Goal: Download file/media

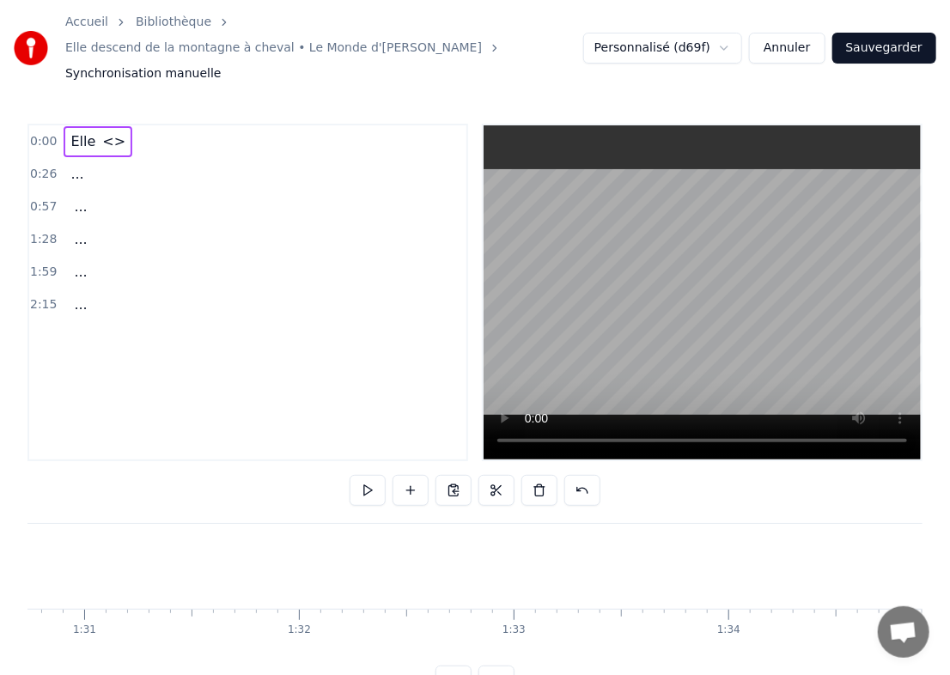
scroll to position [0, 19477]
click at [509, 667] on button at bounding box center [497, 681] width 36 height 31
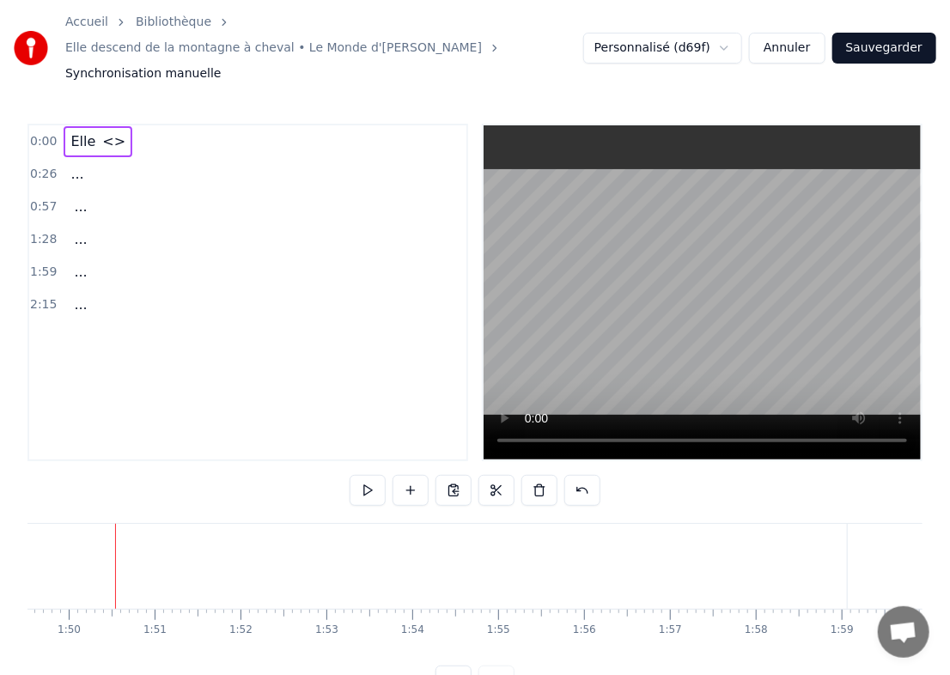
click at [509, 667] on div at bounding box center [475, 681] width 79 height 31
click at [452, 666] on button at bounding box center [454, 681] width 36 height 31
click at [454, 666] on button at bounding box center [454, 681] width 36 height 31
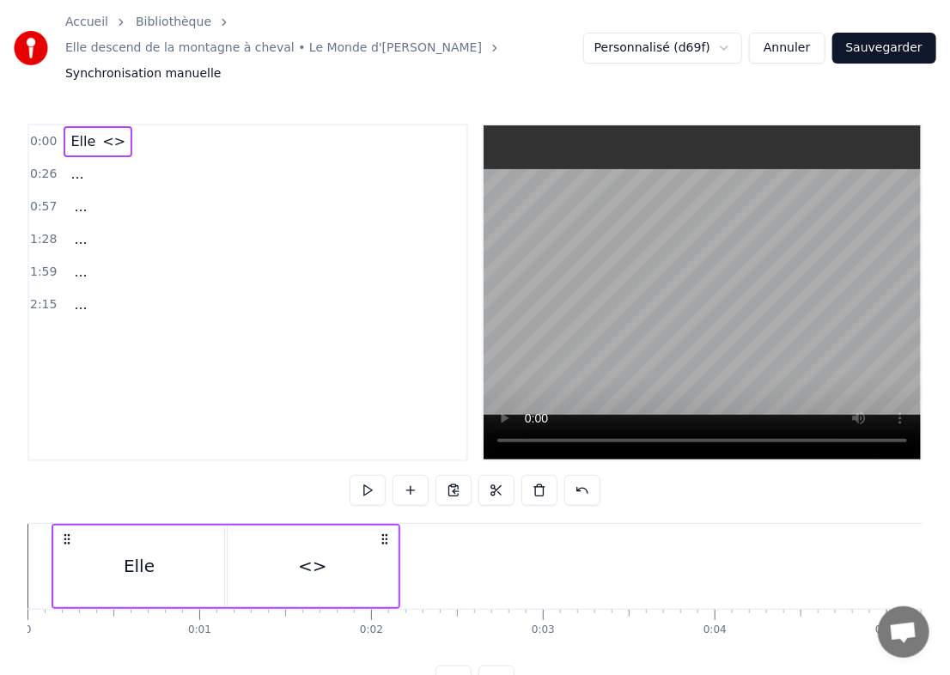
click at [68, 553] on div "Elle" at bounding box center [139, 567] width 170 height 82
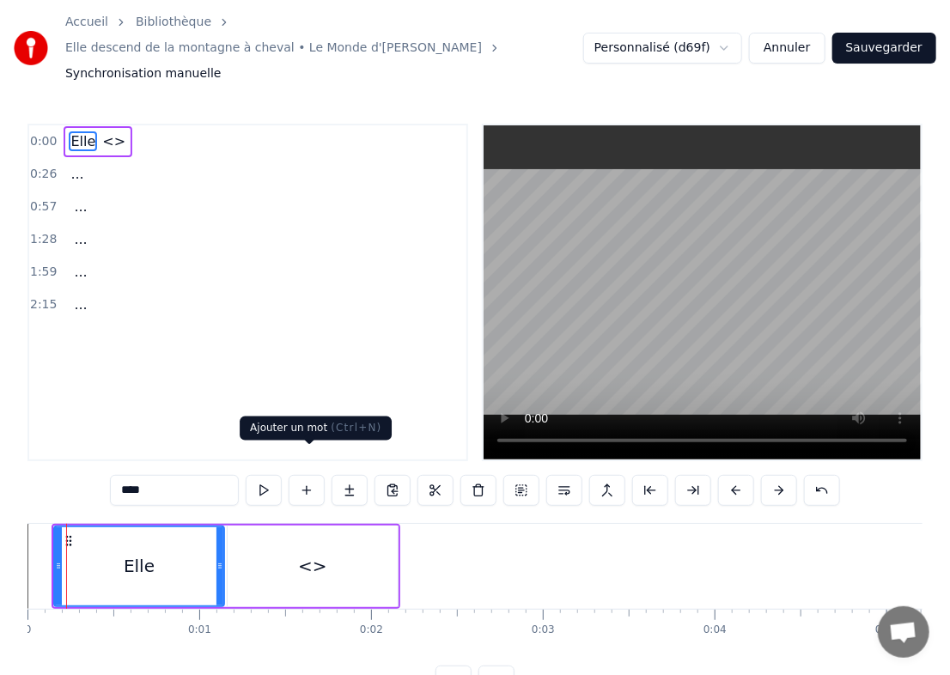
click at [300, 475] on button at bounding box center [307, 490] width 36 height 31
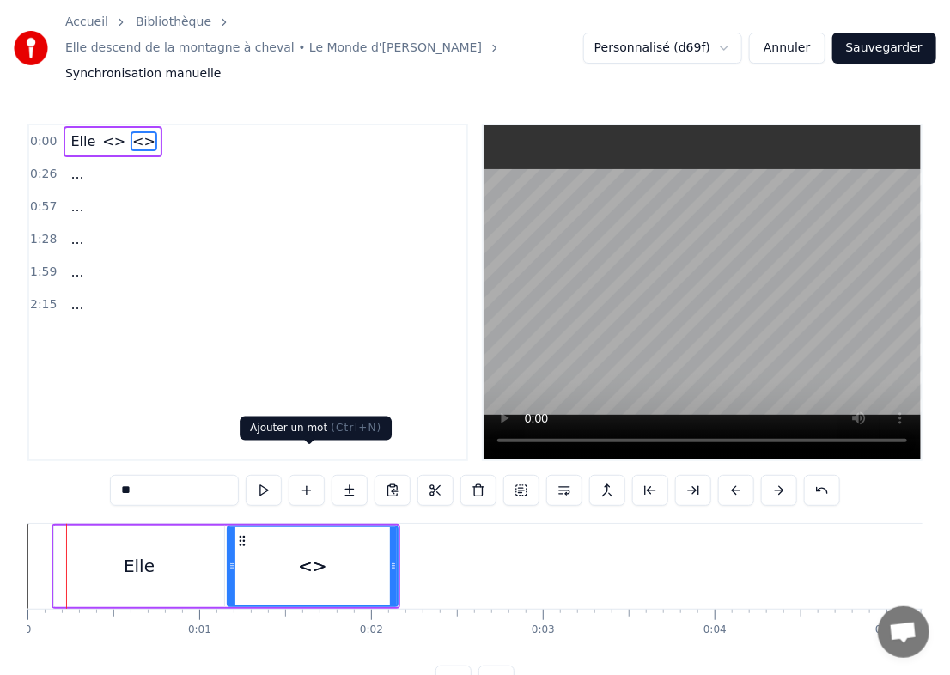
click at [313, 475] on button at bounding box center [307, 490] width 36 height 31
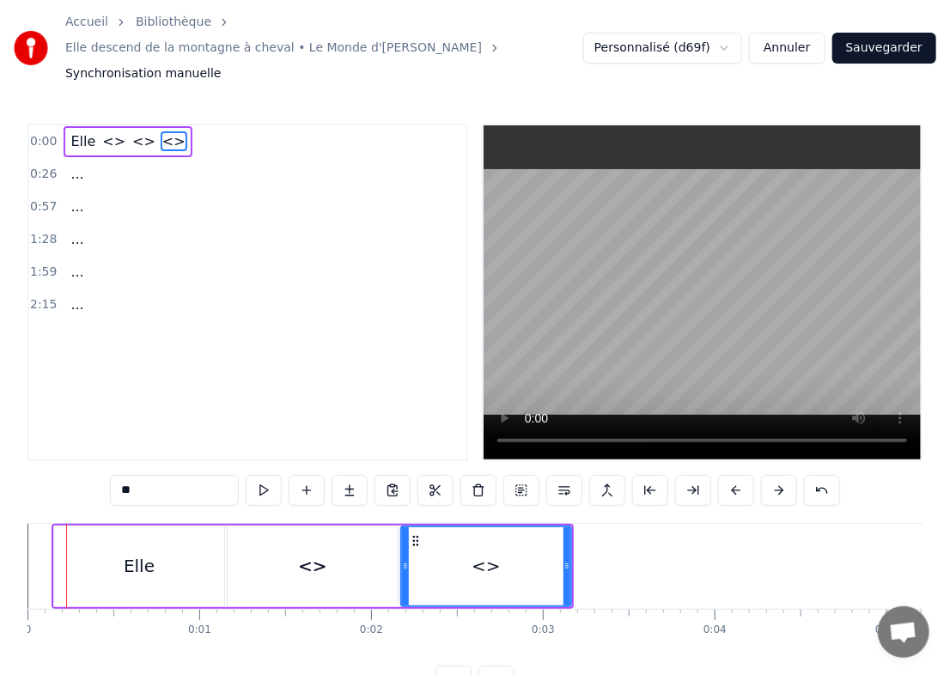
click at [313, 475] on button at bounding box center [307, 490] width 36 height 31
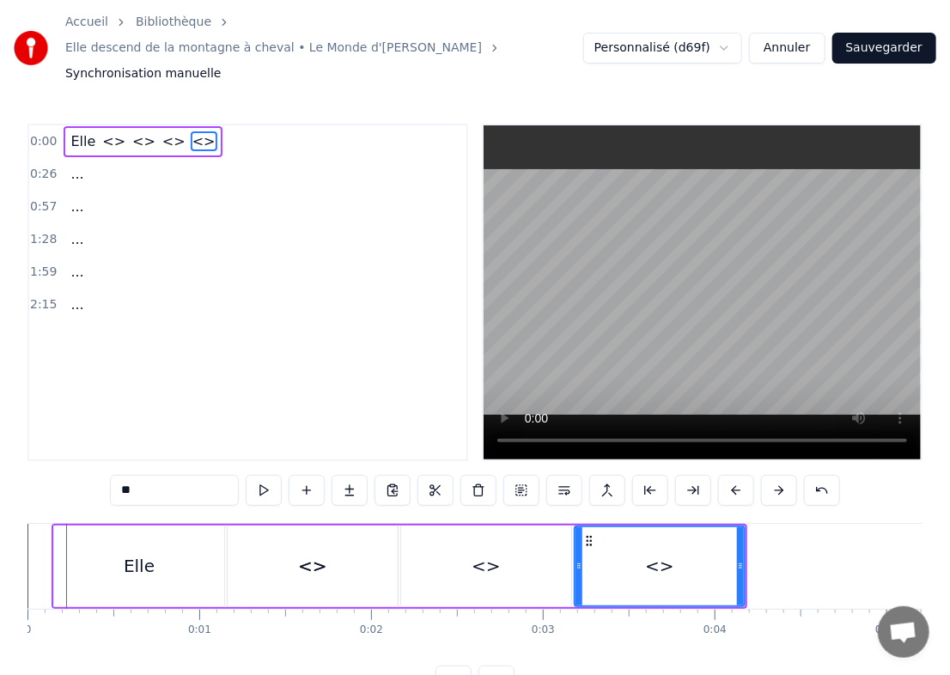
click at [313, 475] on button at bounding box center [307, 490] width 36 height 31
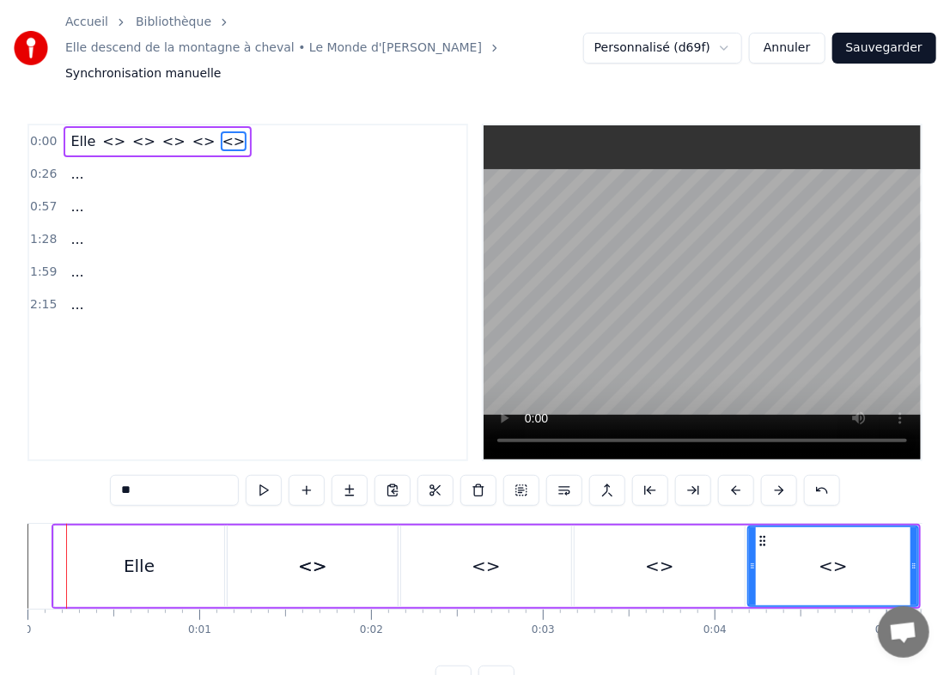
click at [313, 475] on button at bounding box center [307, 490] width 36 height 31
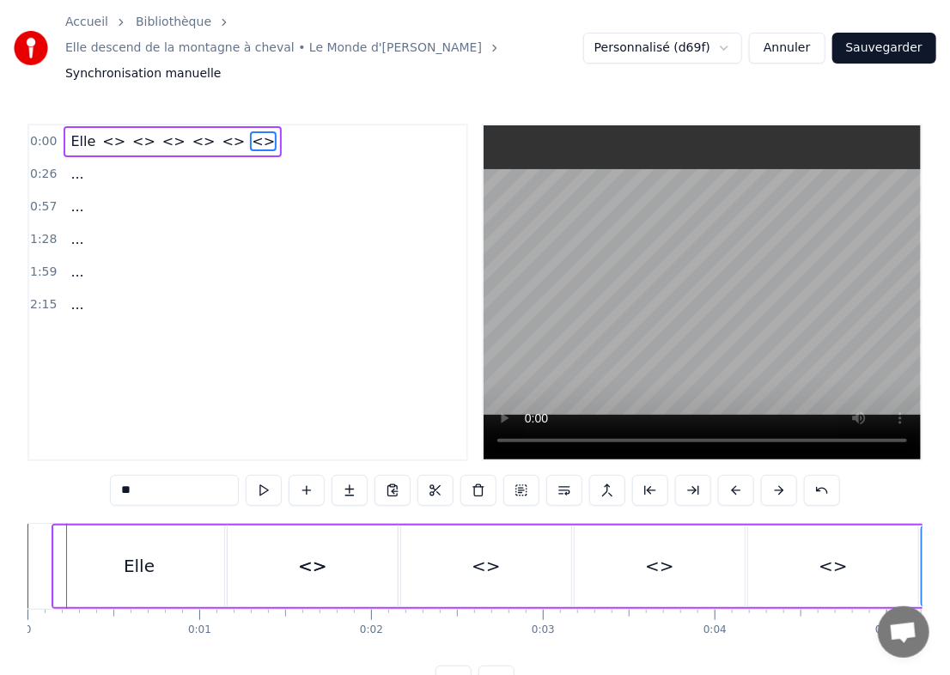
click at [266, 547] on div "<>" at bounding box center [313, 567] width 170 height 82
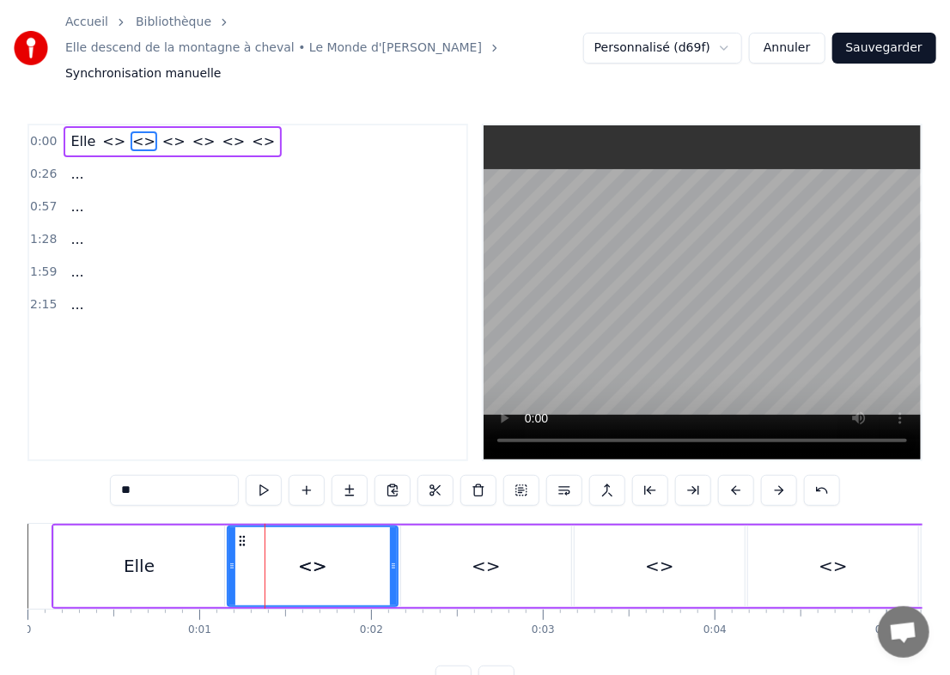
click at [175, 475] on input "**" at bounding box center [174, 490] width 129 height 31
type input "*"
click at [104, 131] on span "<>" at bounding box center [114, 141] width 27 height 20
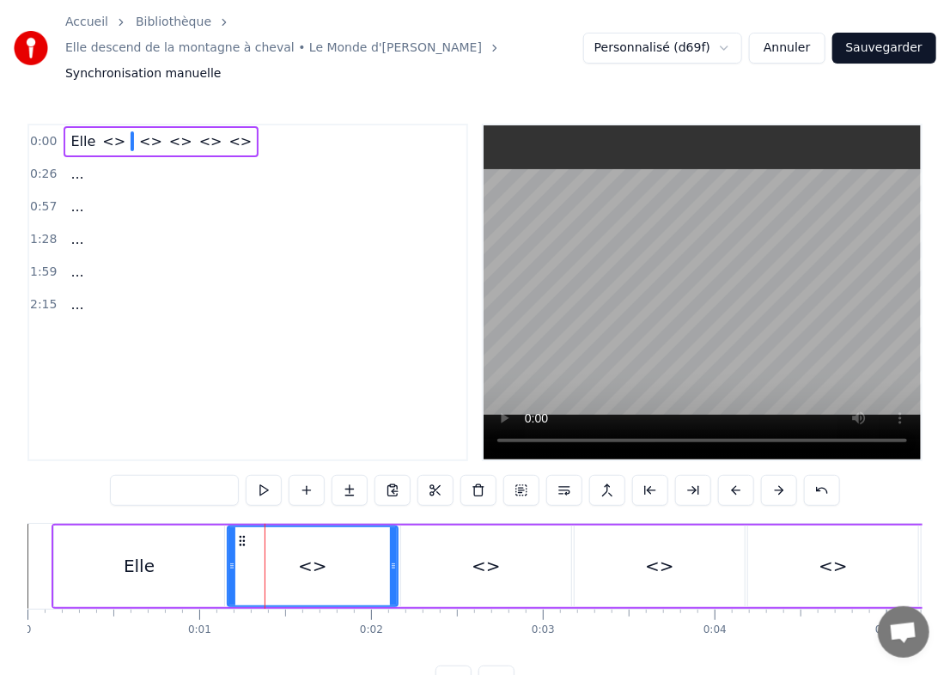
type input "**"
click at [131, 131] on span at bounding box center [132, 141] width 3 height 20
click at [162, 475] on input "text" at bounding box center [174, 490] width 129 height 31
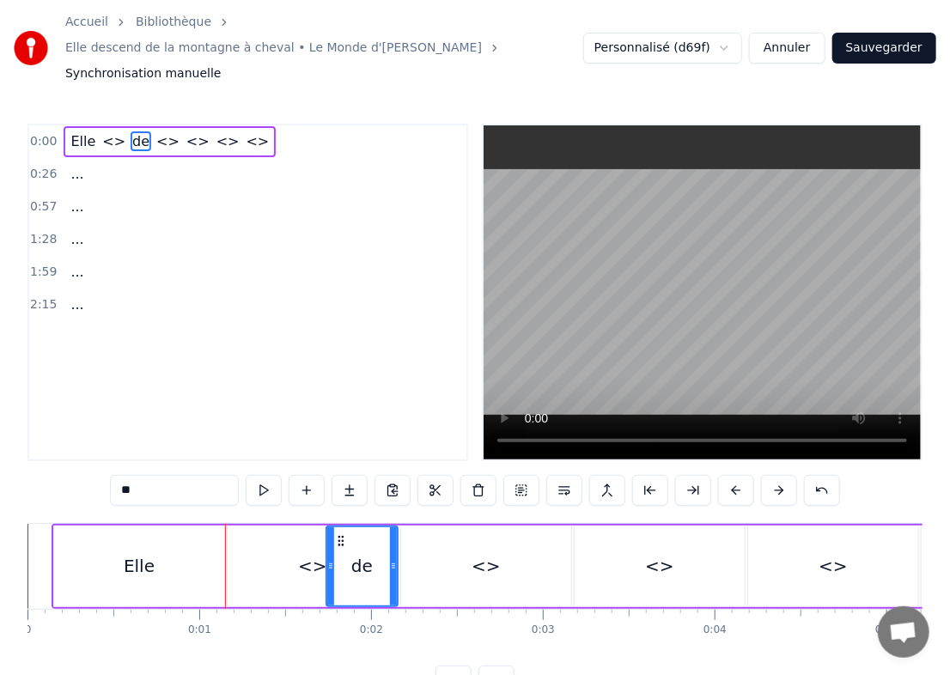
drag, startPoint x: 233, startPoint y: 550, endPoint x: 332, endPoint y: 543, distance: 99.1
click at [332, 543] on div at bounding box center [330, 567] width 7 height 78
click at [248, 526] on div "<>" at bounding box center [313, 567] width 170 height 82
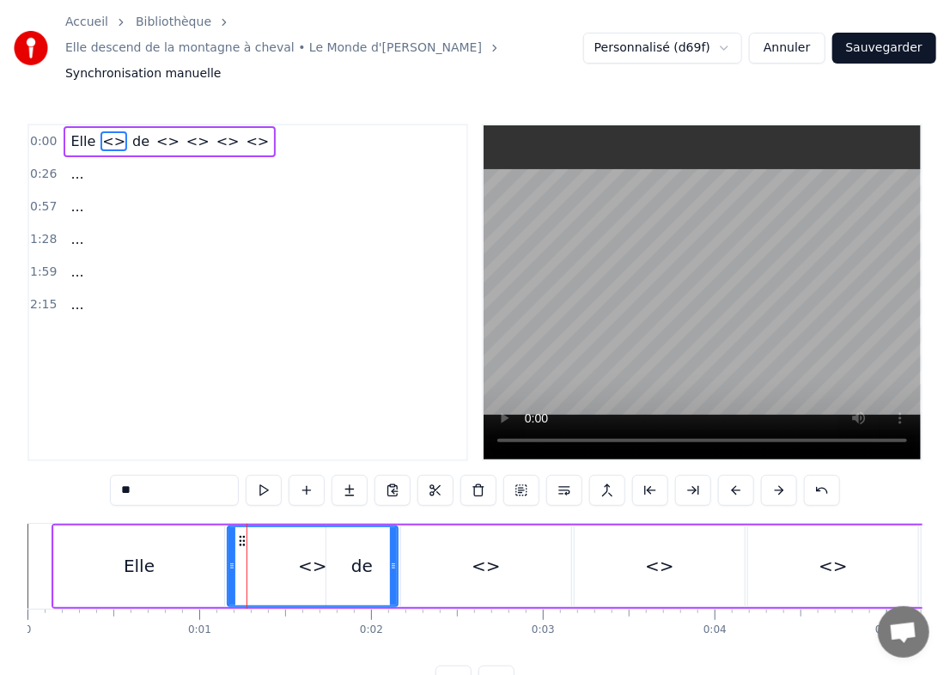
click at [102, 131] on span "<>" at bounding box center [114, 141] width 27 height 20
click at [169, 475] on input "**" at bounding box center [174, 490] width 129 height 31
drag, startPoint x: 169, startPoint y: 457, endPoint x: 62, endPoint y: 464, distance: 107.6
click at [62, 464] on div "0:00 Elle <> de <> <> <> <> 0:26 ... 0:57 ... 1:28 ... 1:59 ... 2:15 ... ** Ell…" at bounding box center [474, 410] width 895 height 573
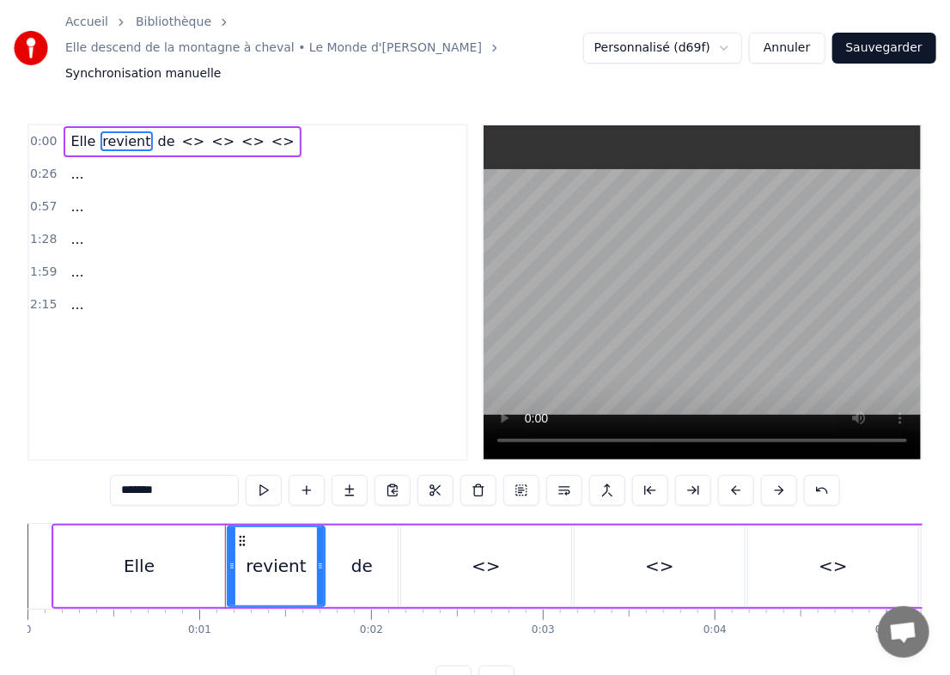
drag, startPoint x: 392, startPoint y: 547, endPoint x: 318, endPoint y: 540, distance: 74.3
click at [318, 540] on div at bounding box center [320, 567] width 7 height 78
click at [539, 565] on div "<>" at bounding box center [486, 567] width 170 height 82
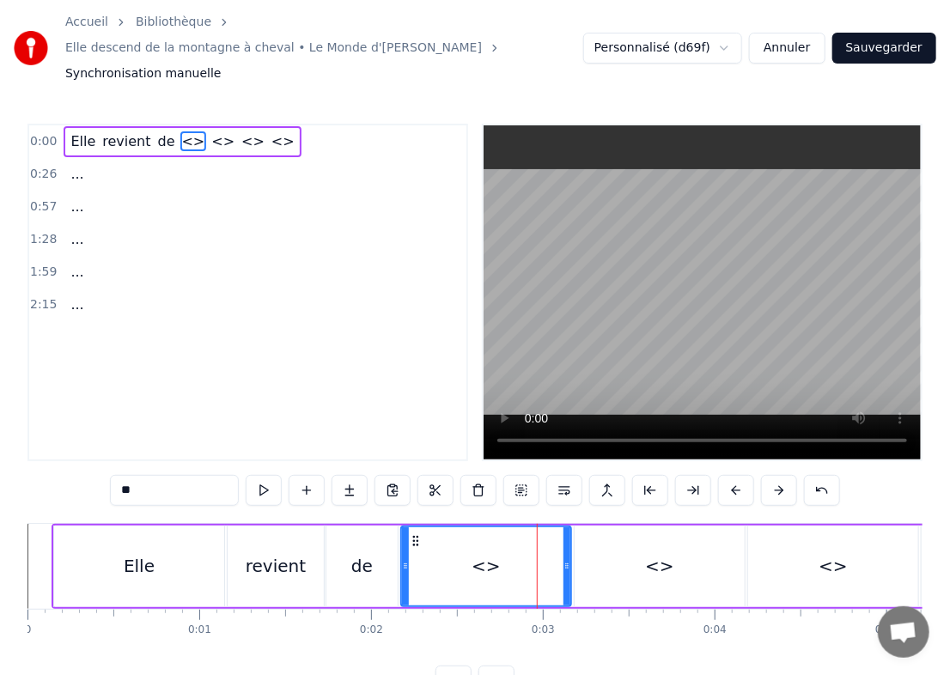
click at [180, 131] on span "<>" at bounding box center [193, 141] width 27 height 20
click at [162, 475] on input "**" at bounding box center [174, 490] width 129 height 31
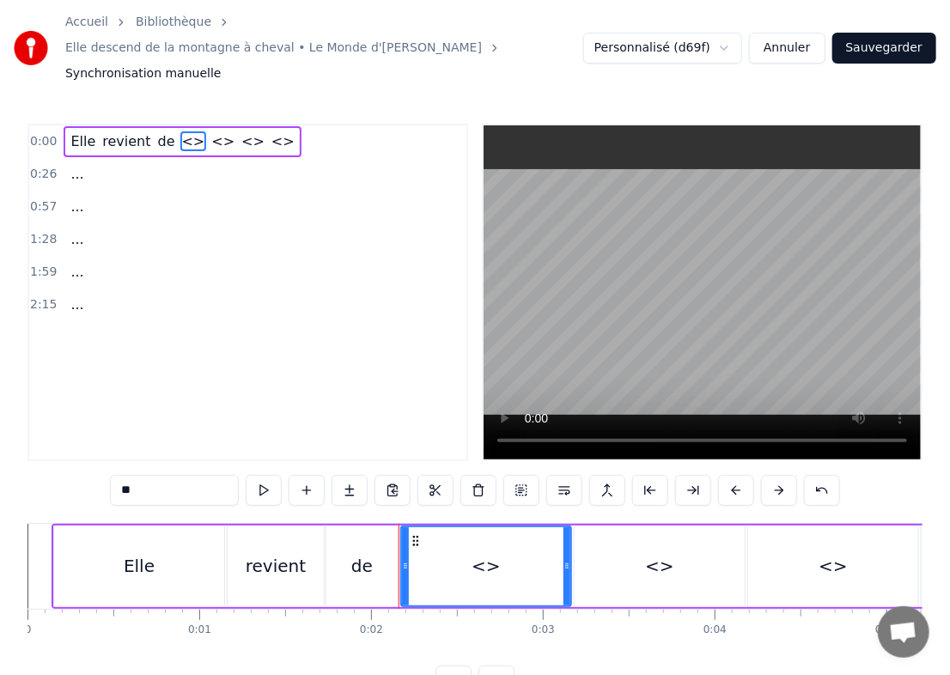
click at [162, 475] on input "**" at bounding box center [174, 490] width 129 height 31
type input "*"
click at [156, 131] on span "de" at bounding box center [166, 141] width 21 height 20
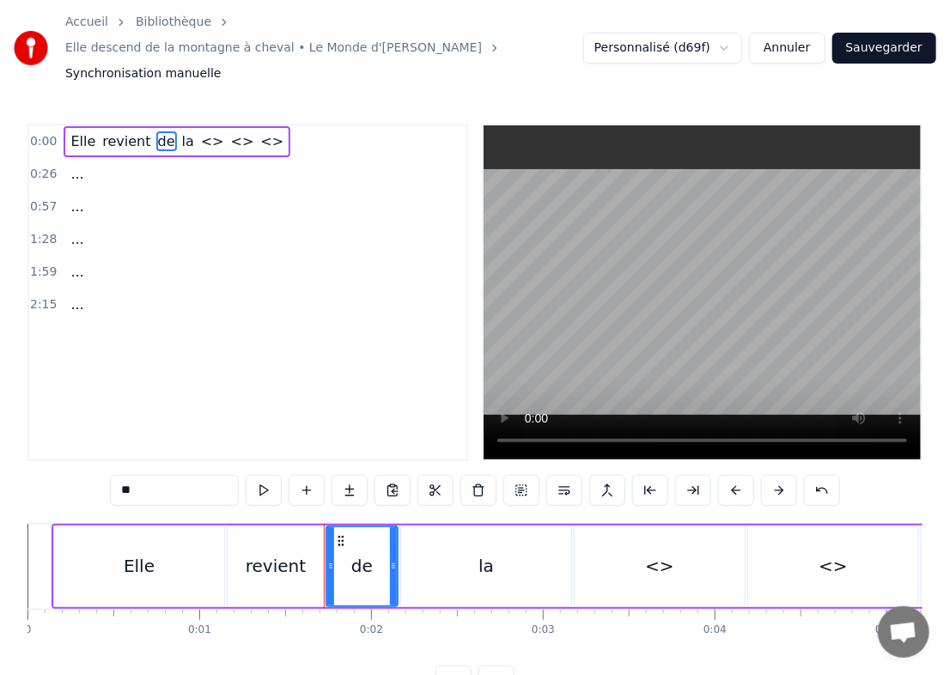
click at [145, 475] on input "**" at bounding box center [174, 490] width 129 height 31
type input "*"
click at [644, 553] on div "<>" at bounding box center [659, 566] width 29 height 26
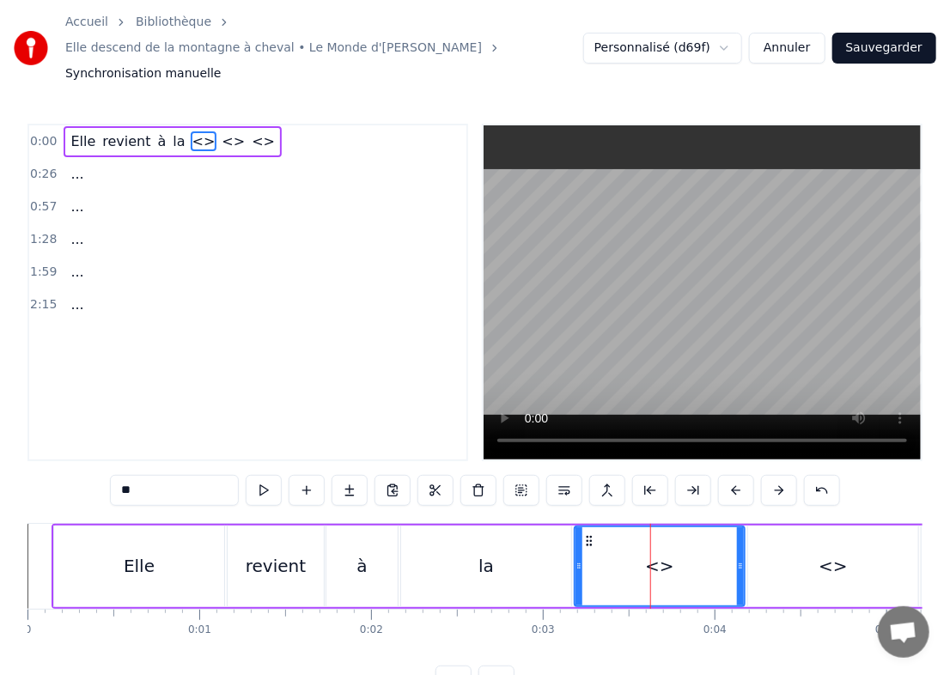
click at [176, 476] on input "**" at bounding box center [174, 490] width 129 height 31
type input "*"
click at [267, 131] on span "<>" at bounding box center [280, 141] width 27 height 20
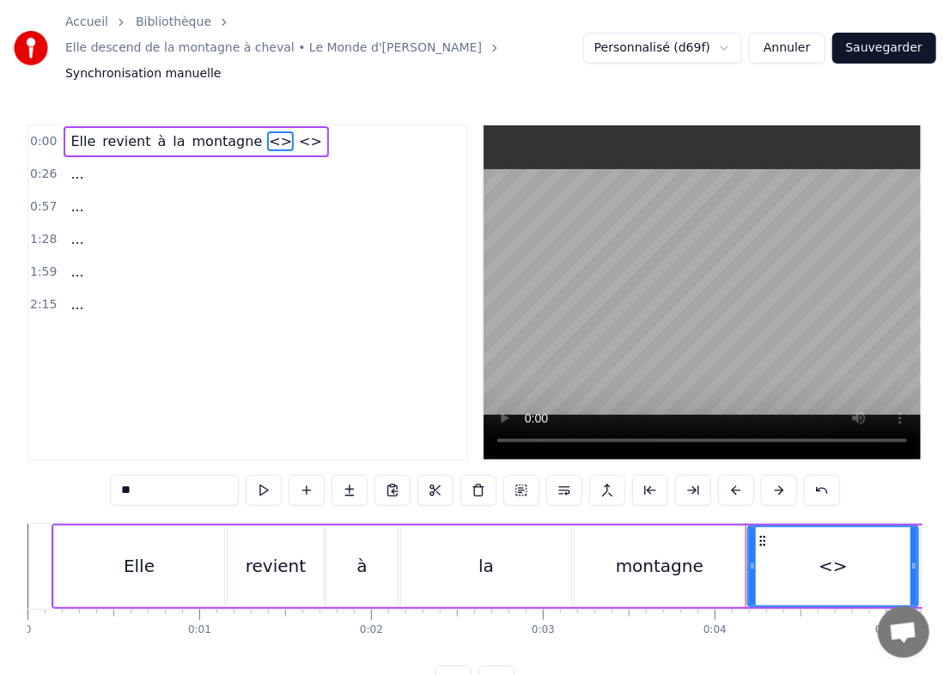
click at [159, 475] on input "**" at bounding box center [174, 490] width 129 height 31
type input "*"
click at [291, 131] on span "<>" at bounding box center [304, 141] width 27 height 20
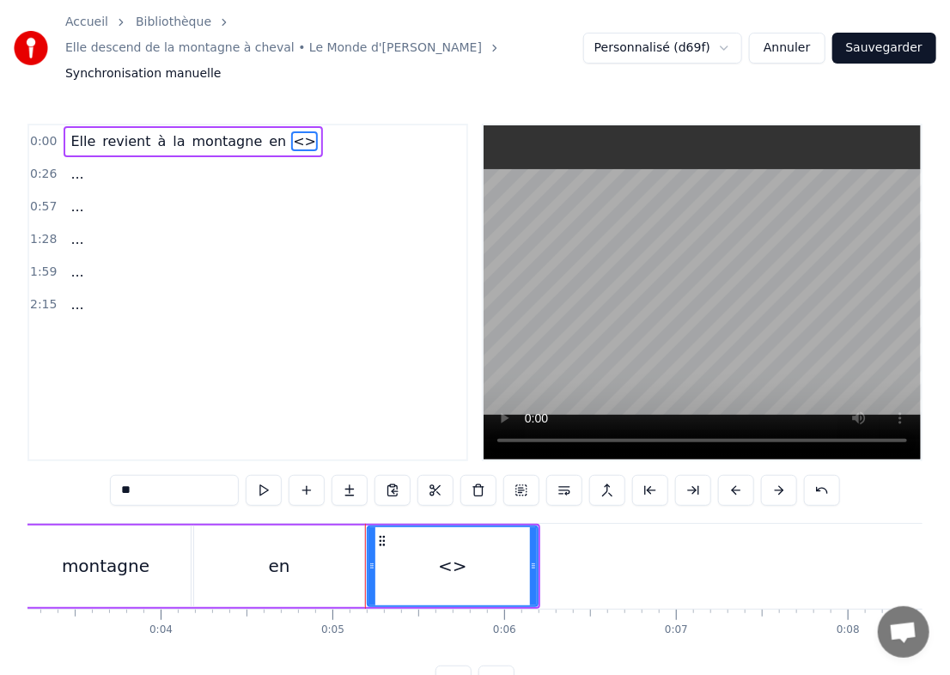
scroll to position [0, 805]
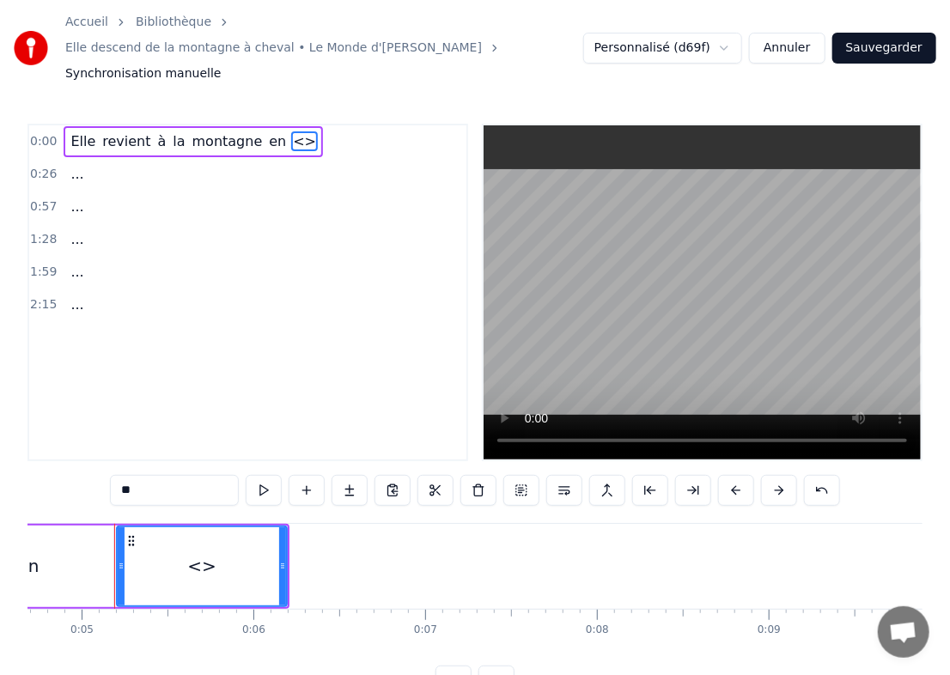
click at [189, 475] on input "**" at bounding box center [174, 490] width 129 height 31
type input "*"
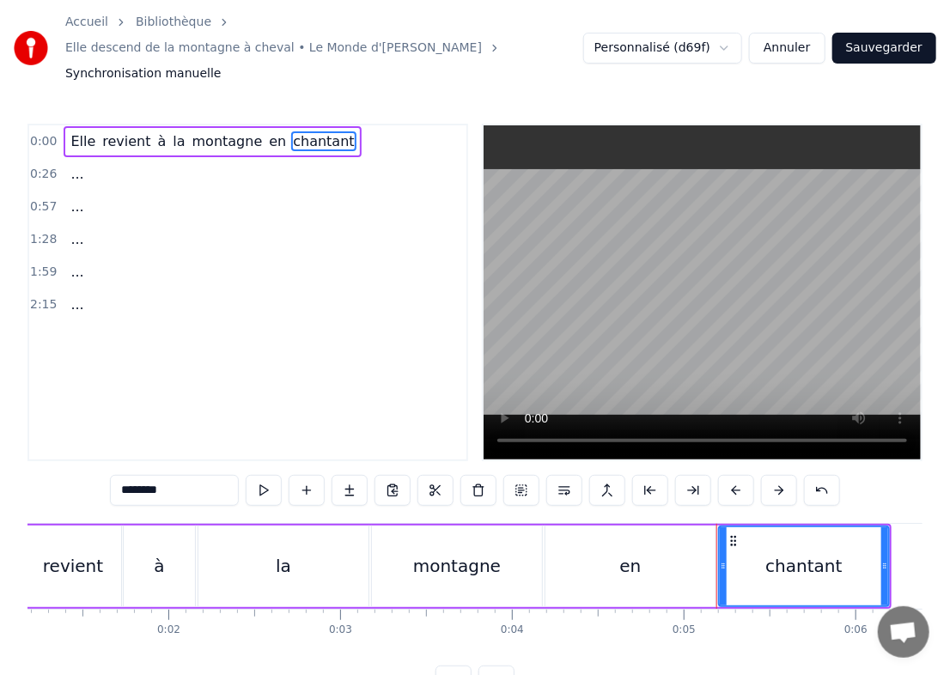
scroll to position [0, 0]
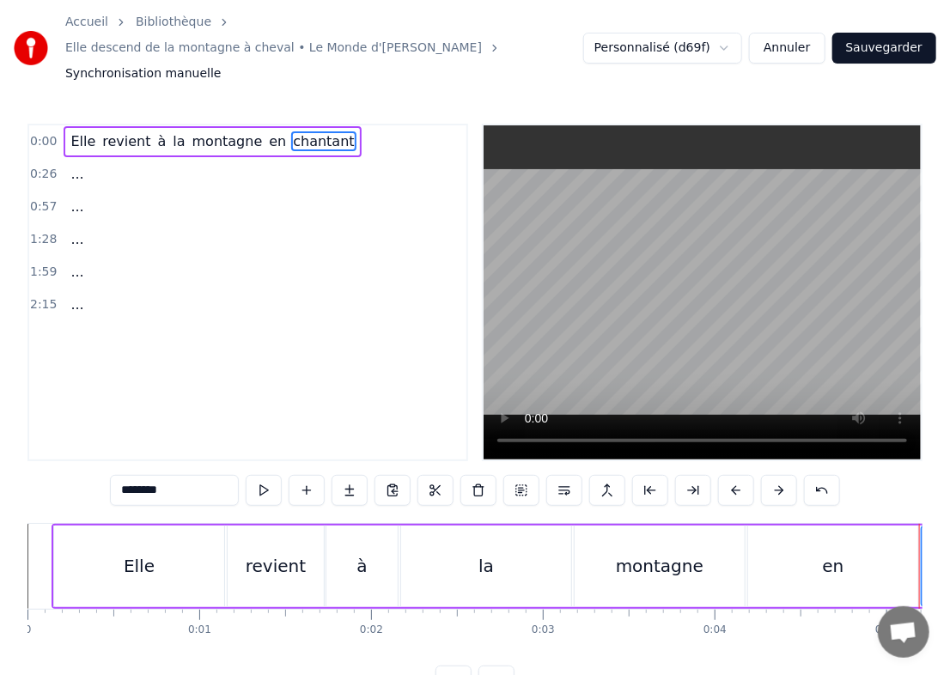
click at [69, 554] on div "Elle" at bounding box center [139, 567] width 170 height 82
type input "****"
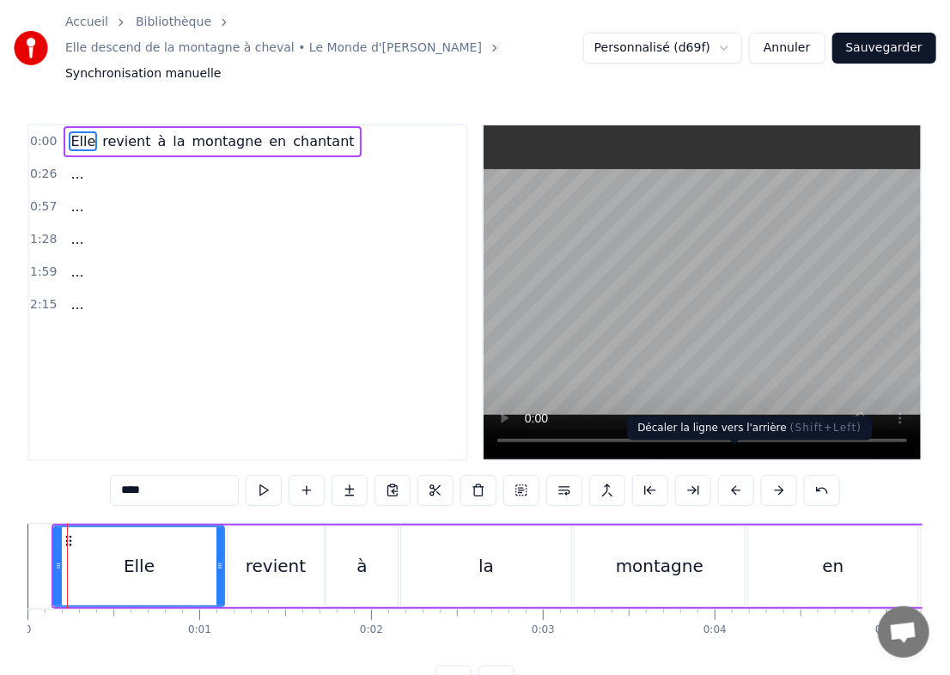
click at [644, 475] on button at bounding box center [736, 490] width 36 height 31
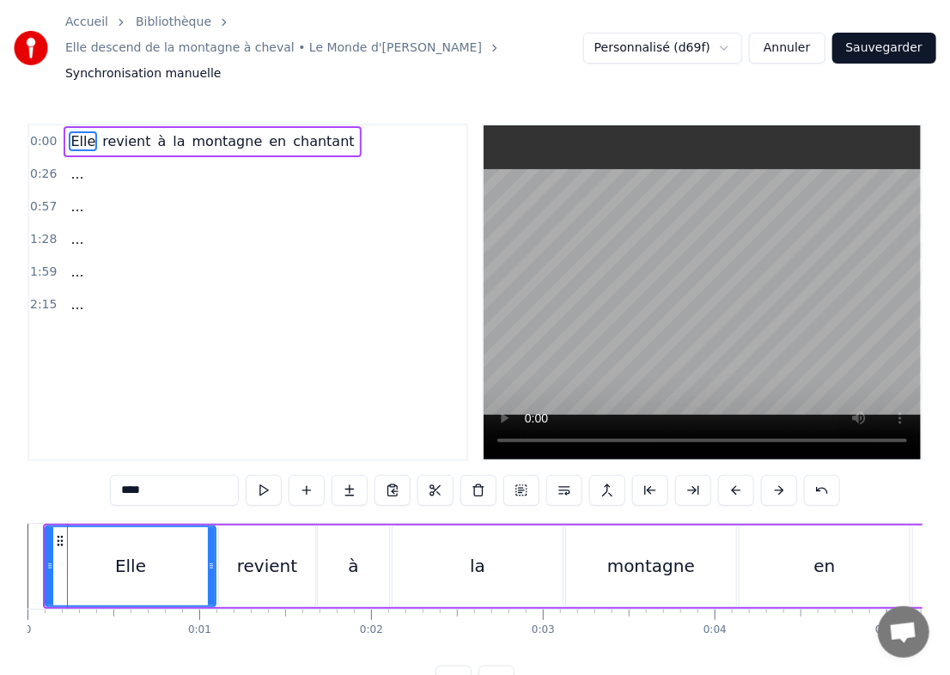
click at [644, 475] on button at bounding box center [736, 490] width 36 height 31
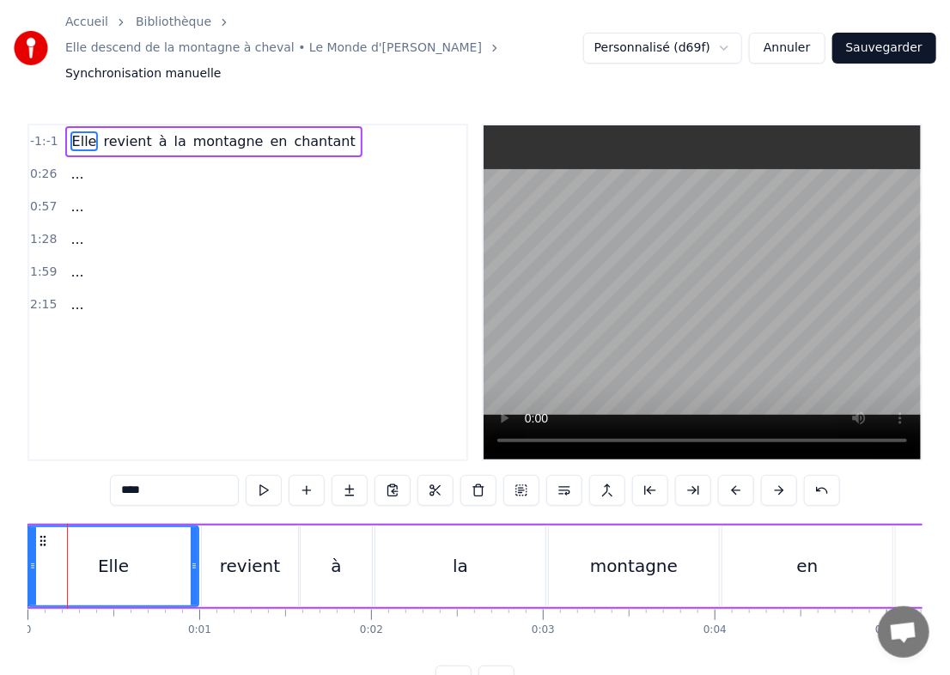
click at [644, 475] on button at bounding box center [736, 490] width 36 height 31
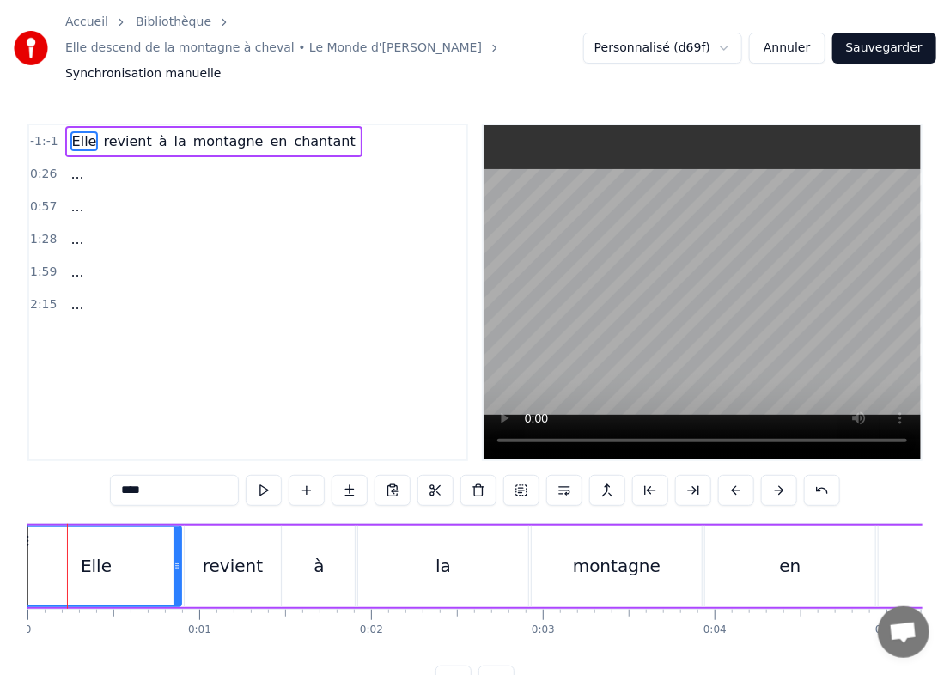
click at [644, 475] on button at bounding box center [736, 490] width 36 height 31
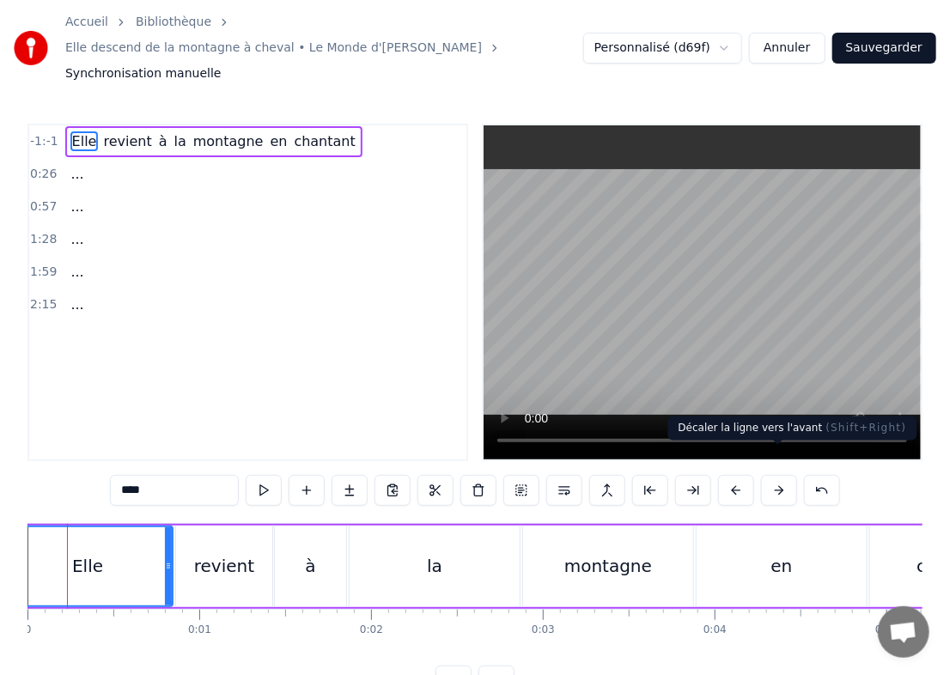
click at [644, 475] on button at bounding box center [779, 490] width 36 height 31
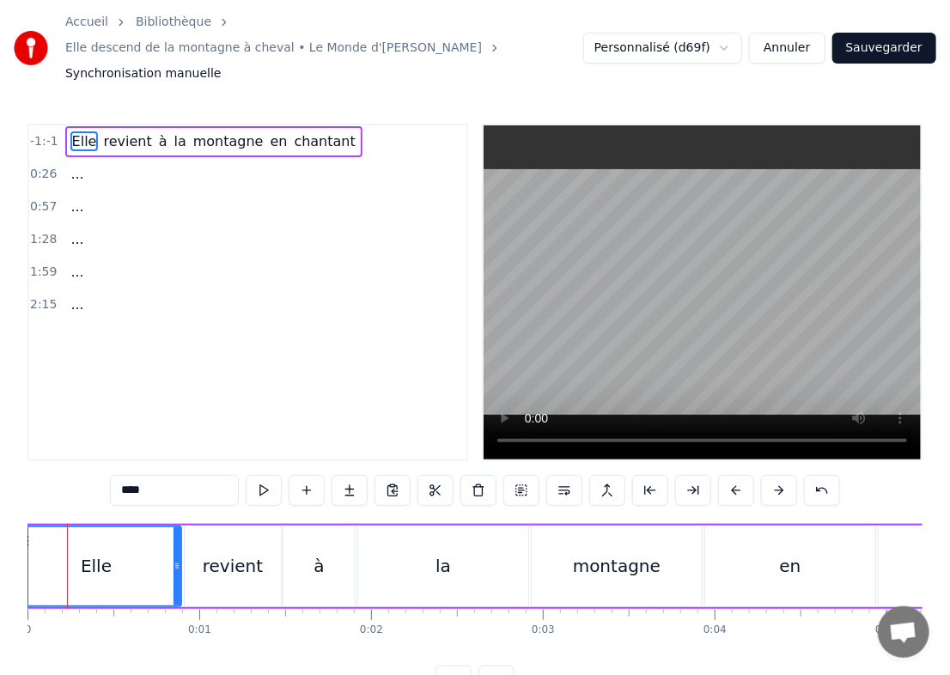
click at [644, 475] on button at bounding box center [779, 490] width 36 height 31
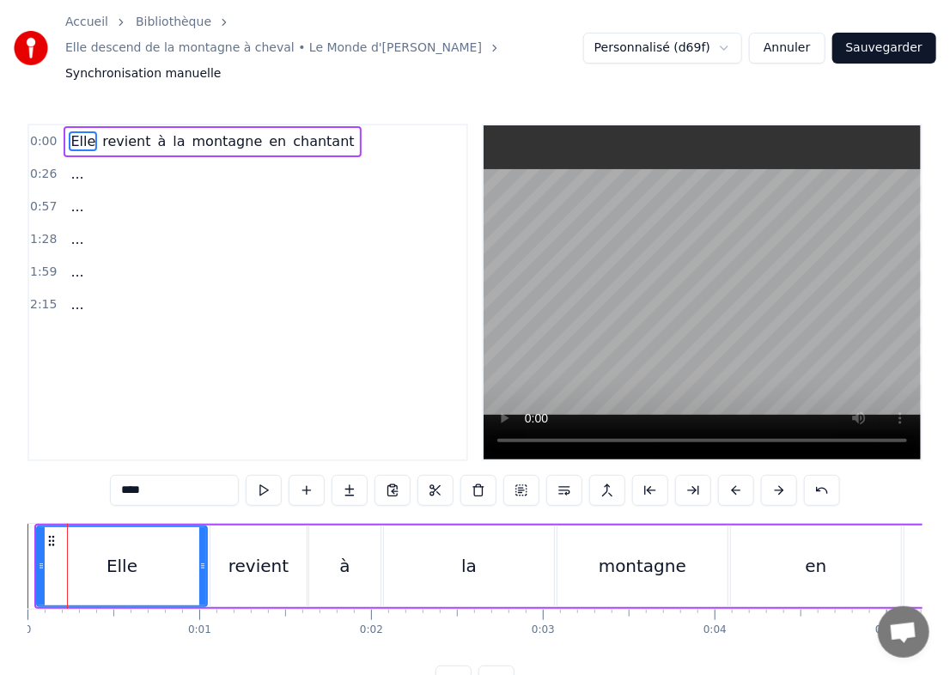
click at [644, 475] on button at bounding box center [779, 490] width 36 height 31
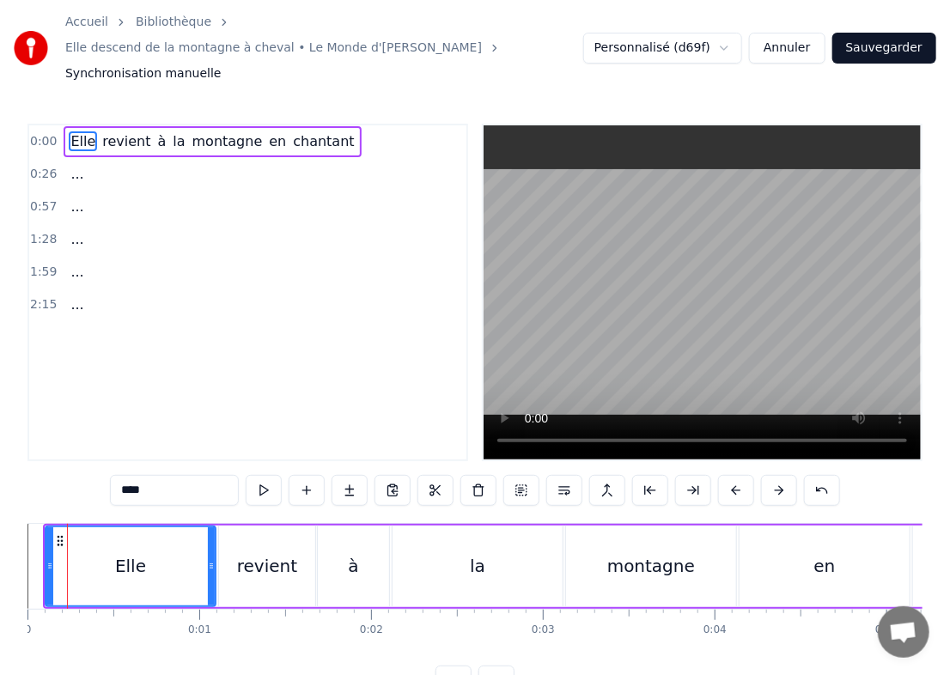
click at [644, 475] on button at bounding box center [779, 490] width 36 height 31
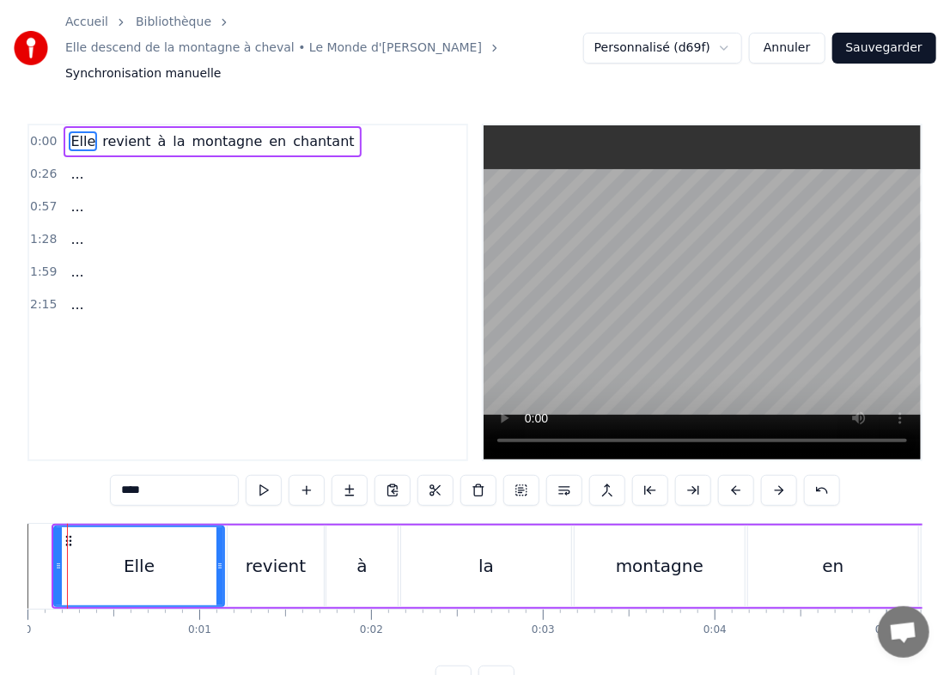
click at [644, 475] on button at bounding box center [779, 490] width 36 height 31
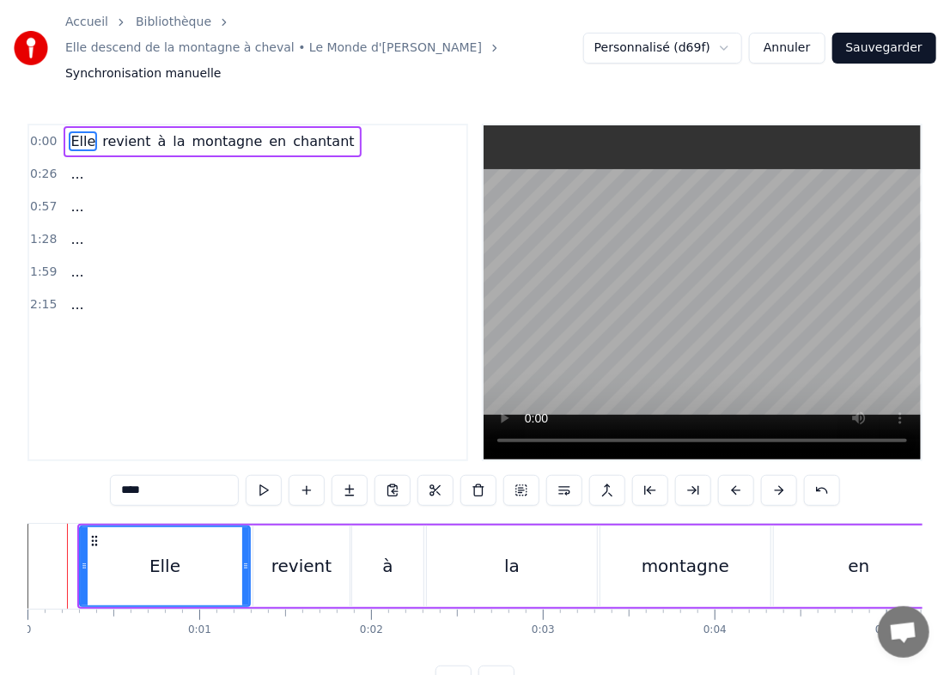
click at [644, 475] on button at bounding box center [779, 490] width 36 height 31
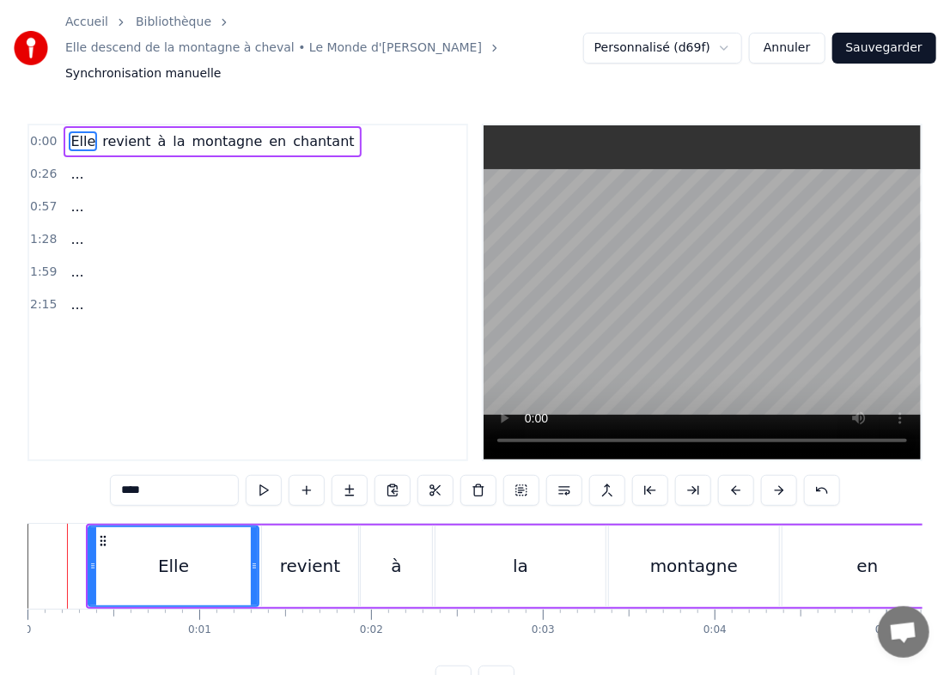
click at [644, 475] on button at bounding box center [779, 490] width 36 height 31
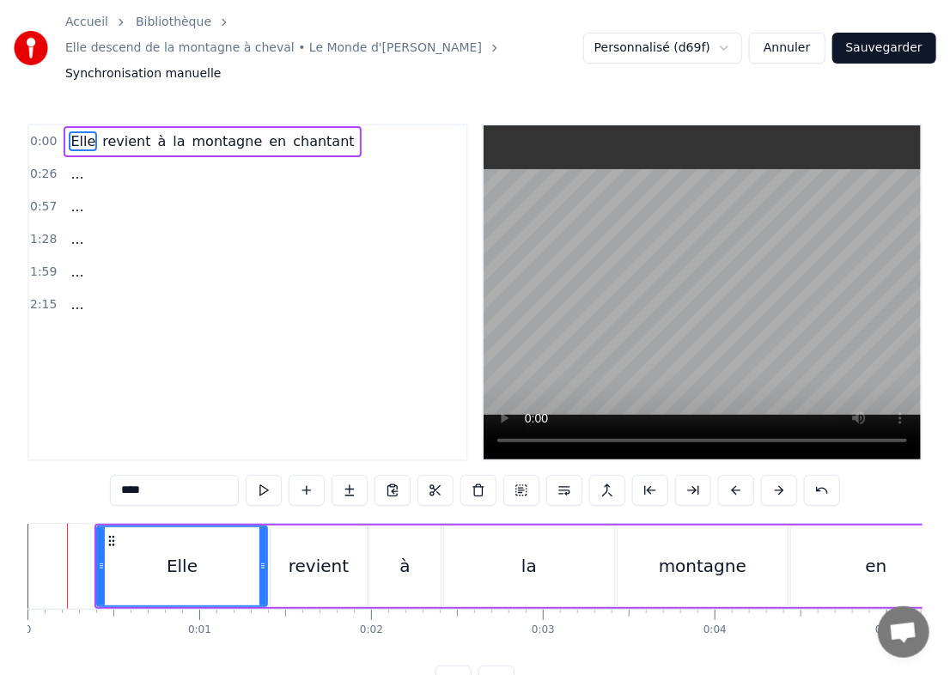
click at [644, 475] on button at bounding box center [779, 490] width 36 height 31
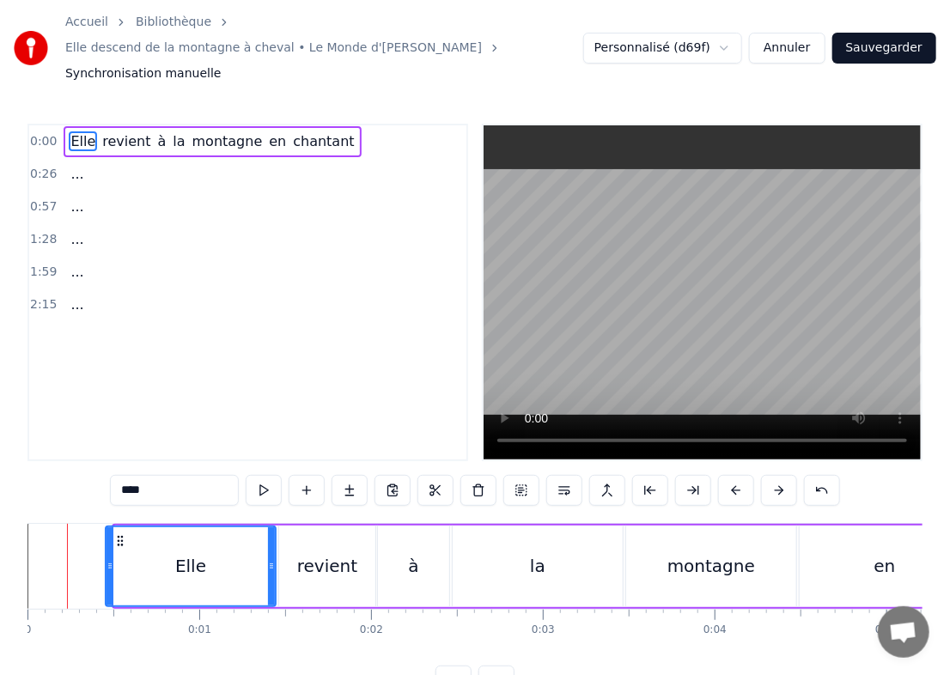
click at [644, 475] on button at bounding box center [779, 490] width 36 height 31
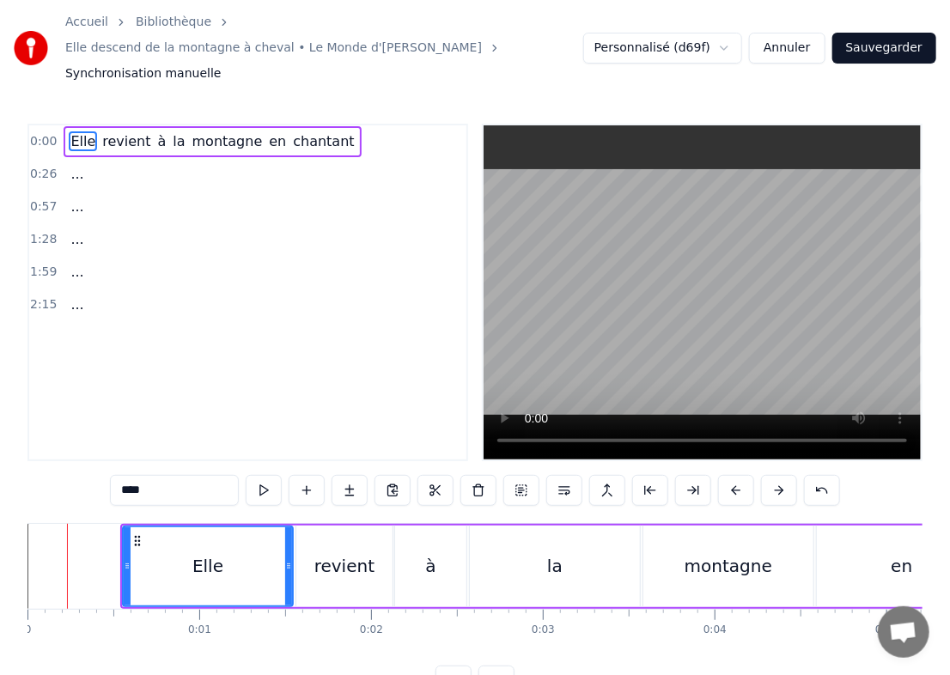
click at [644, 475] on button at bounding box center [779, 490] width 36 height 31
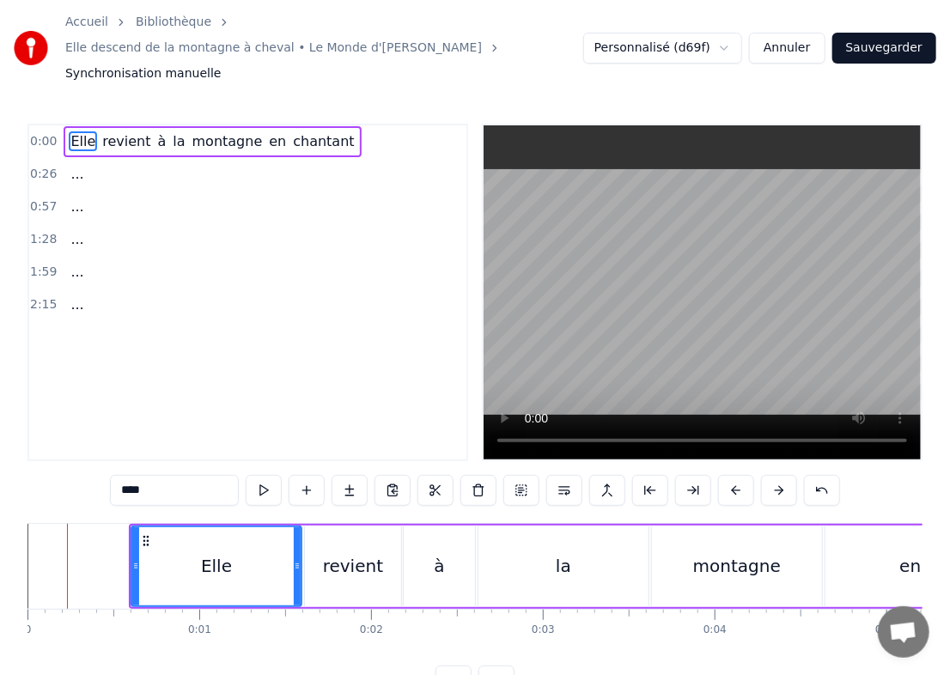
click at [644, 475] on button at bounding box center [779, 490] width 36 height 31
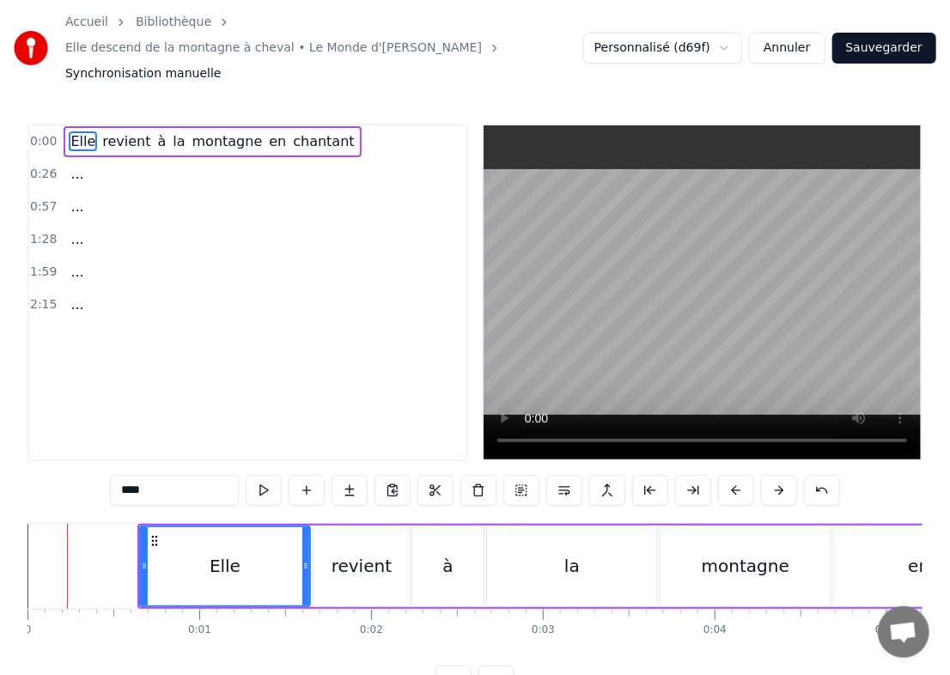
click at [644, 475] on button at bounding box center [779, 490] width 36 height 31
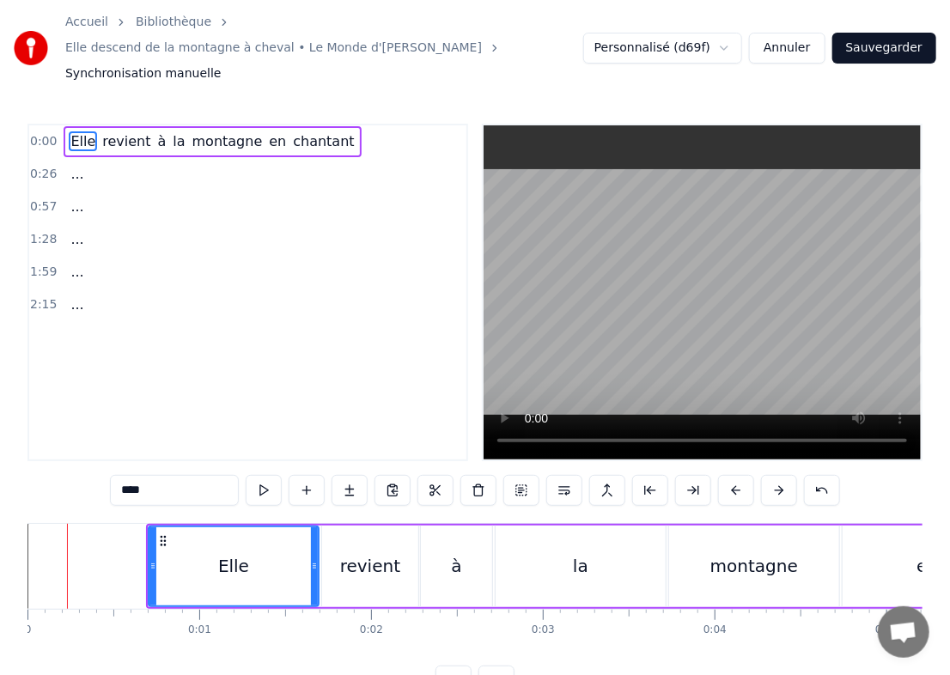
click at [644, 475] on button at bounding box center [779, 490] width 36 height 31
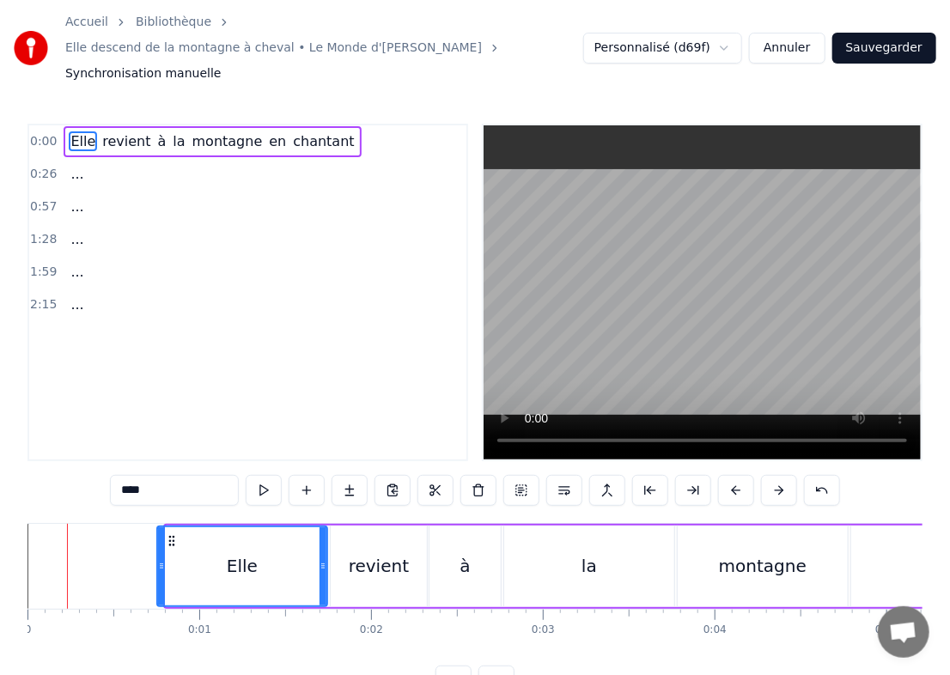
click at [644, 475] on button at bounding box center [779, 490] width 36 height 31
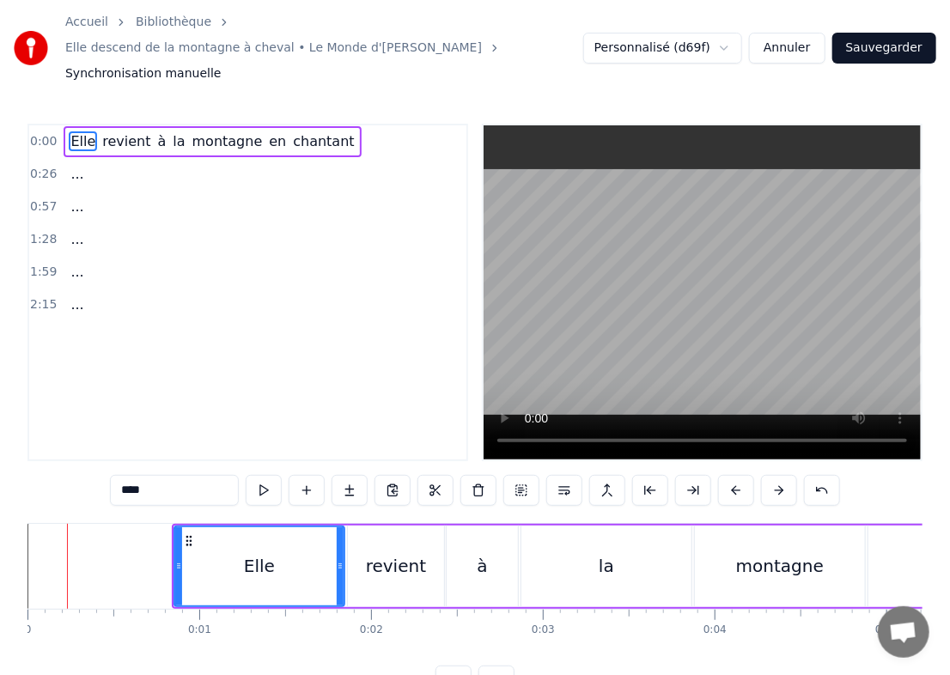
click at [644, 475] on button at bounding box center [779, 490] width 36 height 31
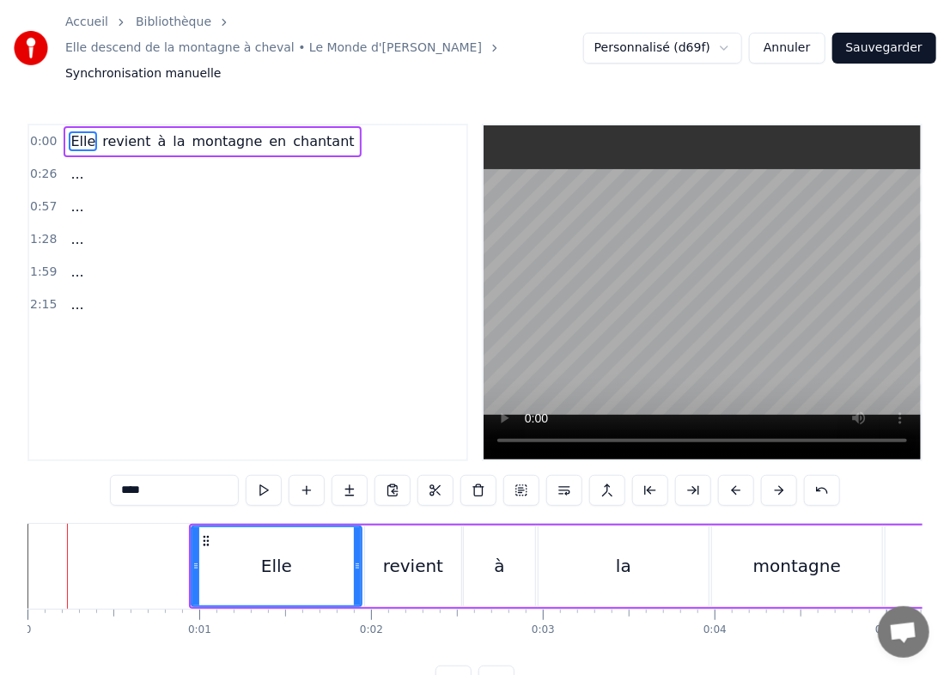
click at [644, 475] on button at bounding box center [779, 490] width 36 height 31
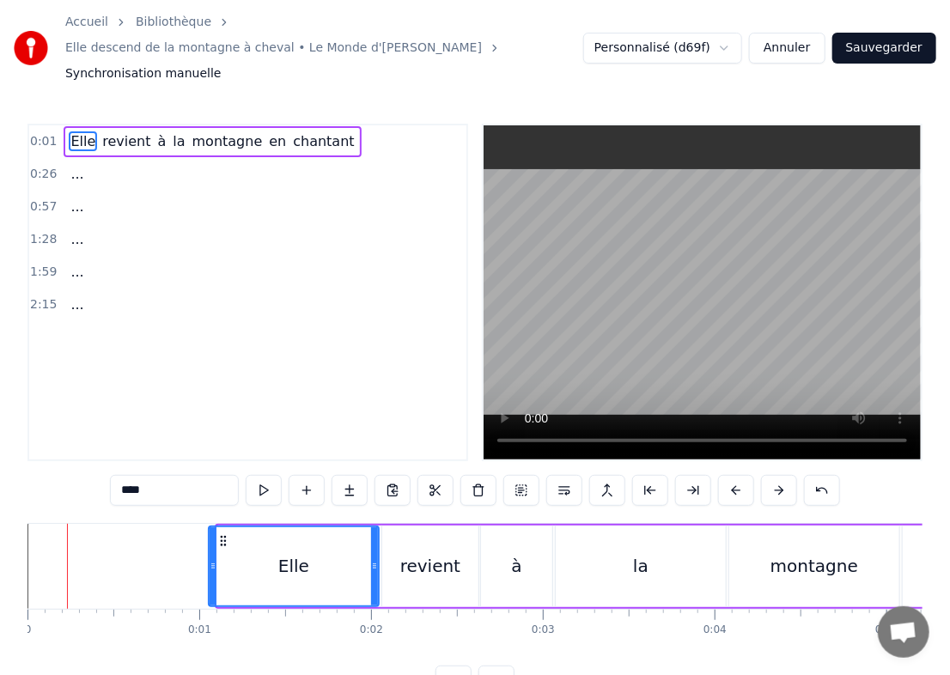
click at [644, 475] on button at bounding box center [779, 490] width 36 height 31
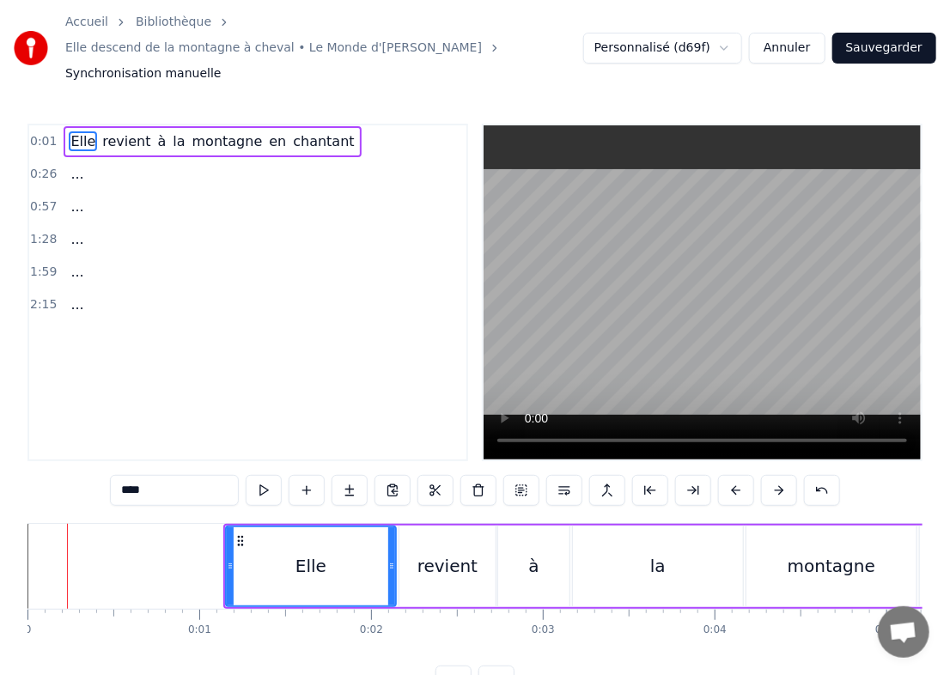
click at [644, 475] on button at bounding box center [779, 490] width 36 height 31
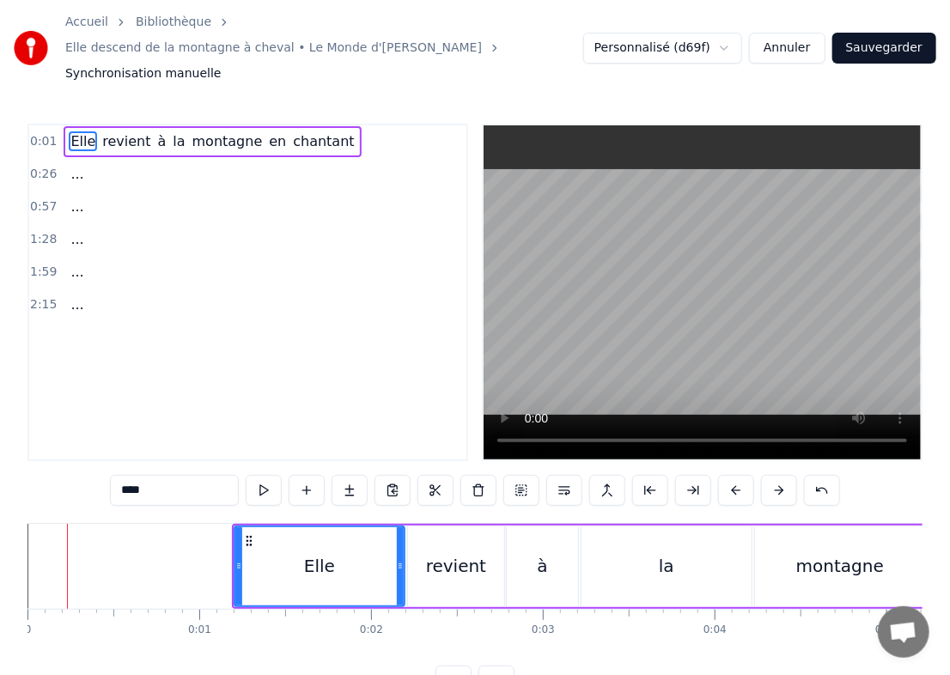
click at [644, 475] on button at bounding box center [779, 490] width 36 height 31
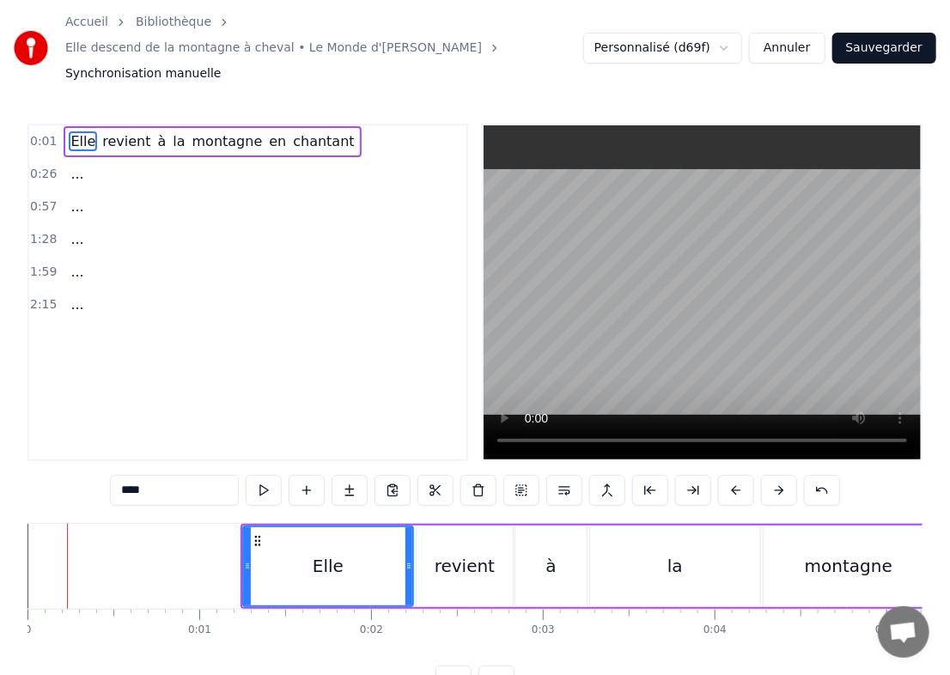
click at [644, 475] on button at bounding box center [779, 490] width 36 height 31
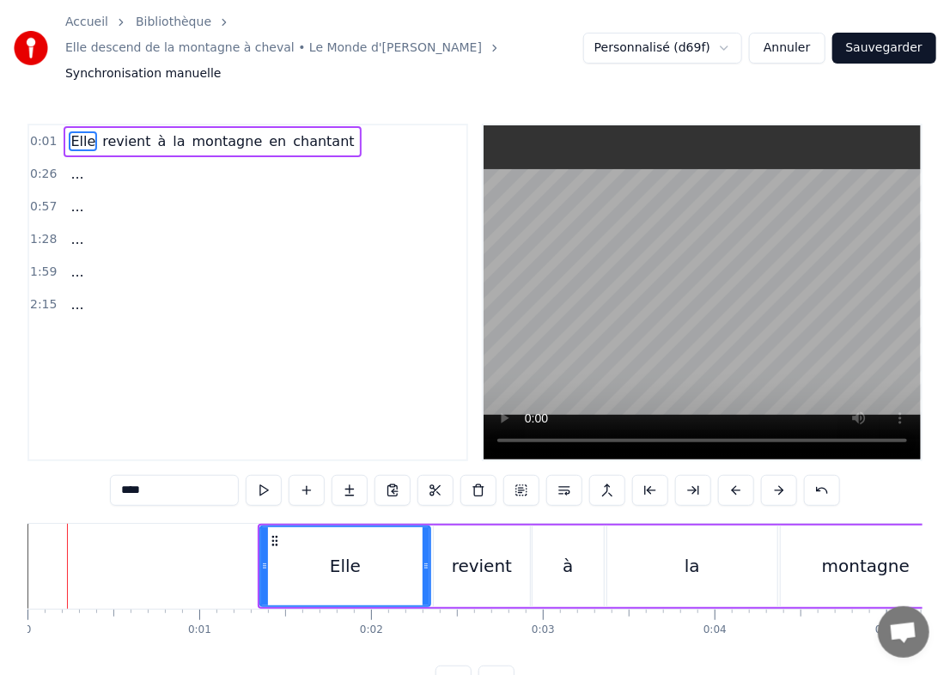
click at [644, 475] on button at bounding box center [779, 490] width 36 height 31
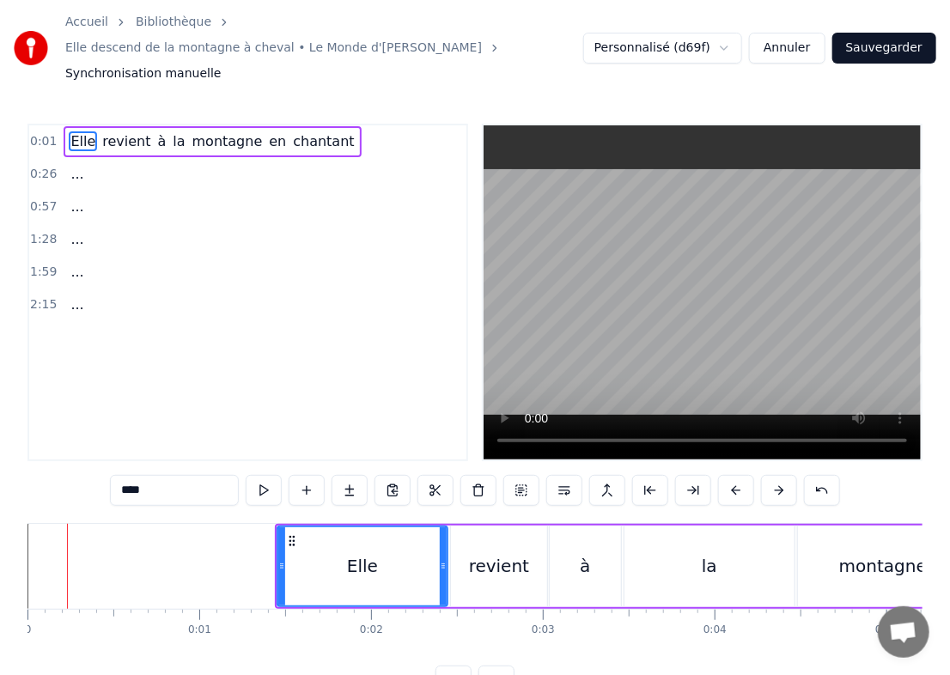
click at [644, 475] on button at bounding box center [779, 490] width 36 height 31
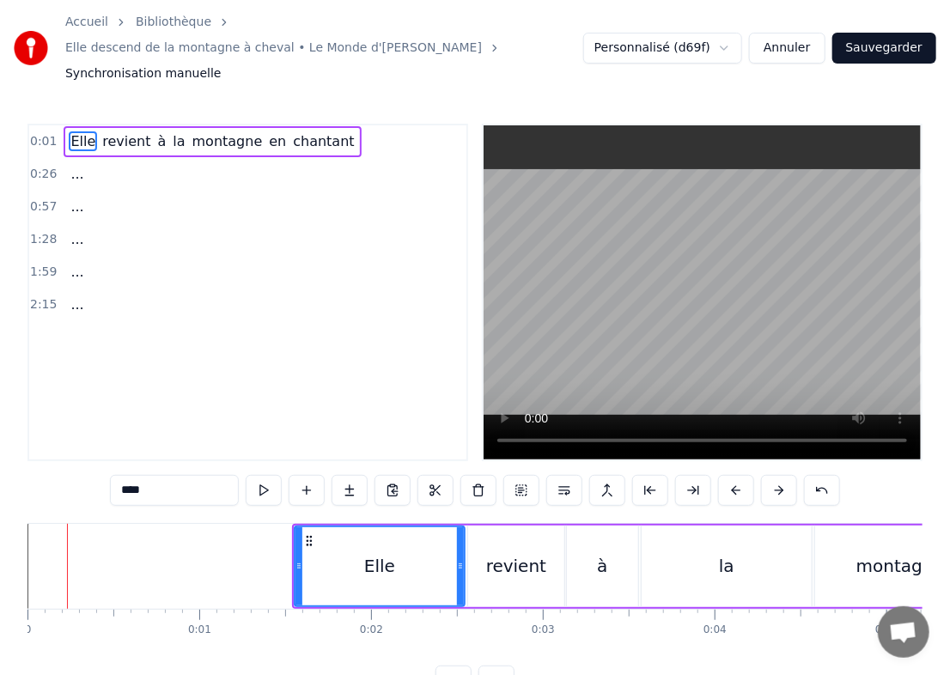
click at [644, 475] on button at bounding box center [779, 490] width 36 height 31
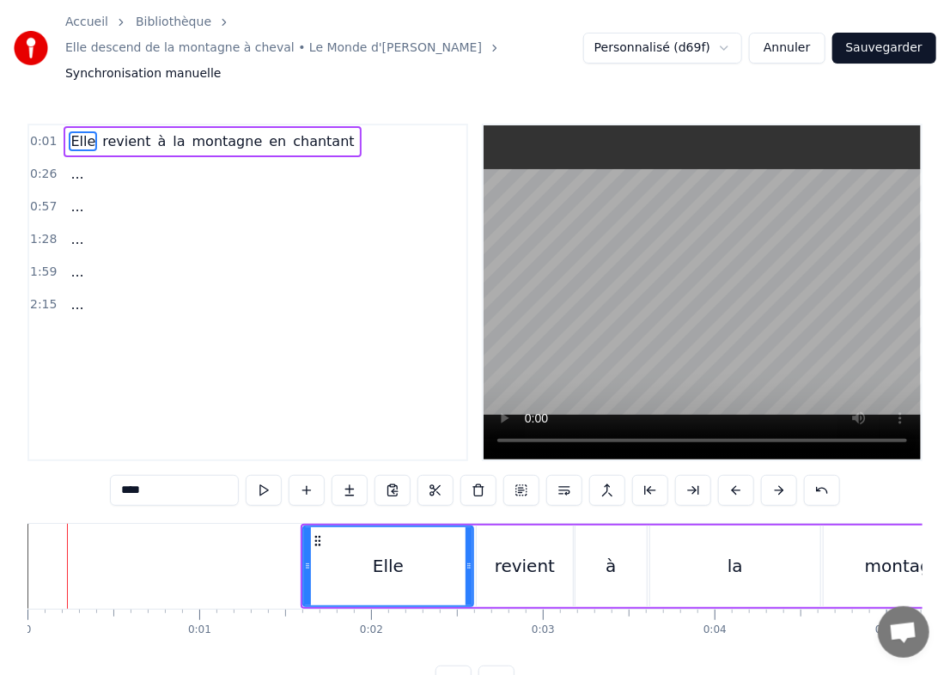
click at [644, 475] on button at bounding box center [779, 490] width 36 height 31
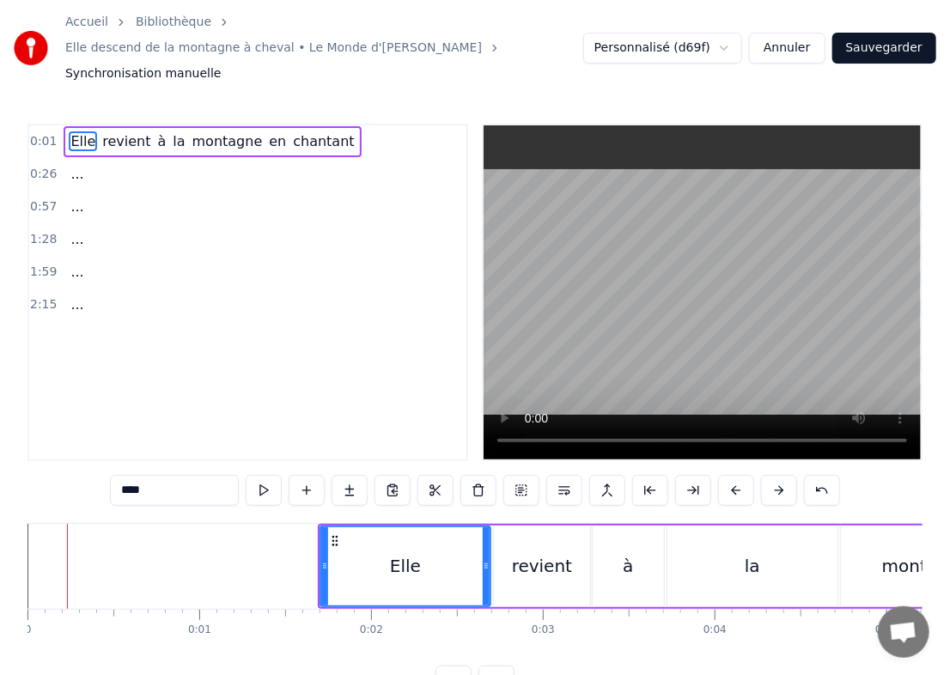
click at [644, 475] on button at bounding box center [779, 490] width 36 height 31
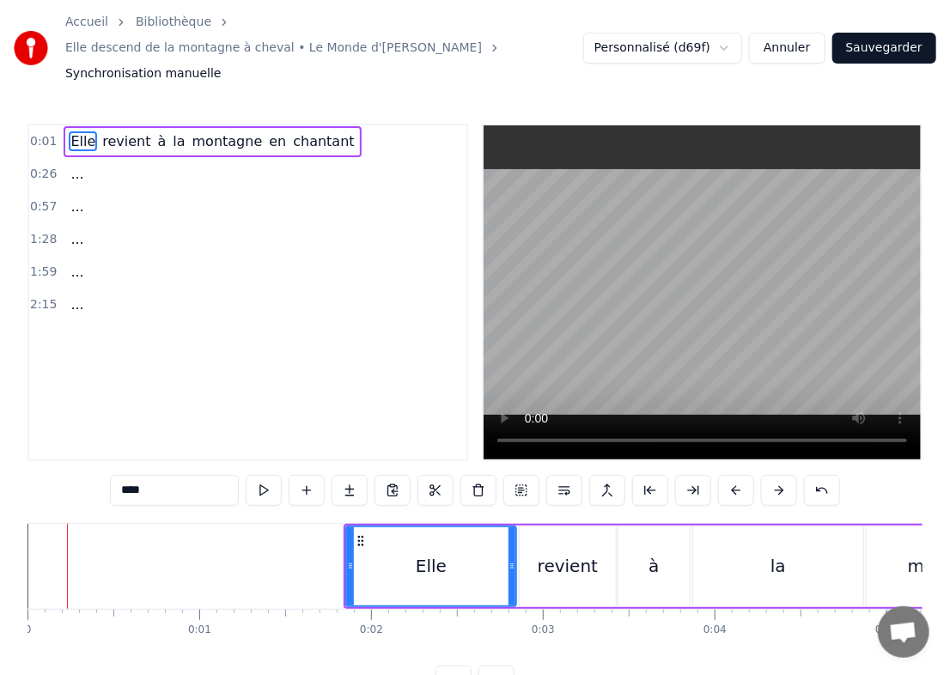
click at [644, 475] on button at bounding box center [779, 490] width 36 height 31
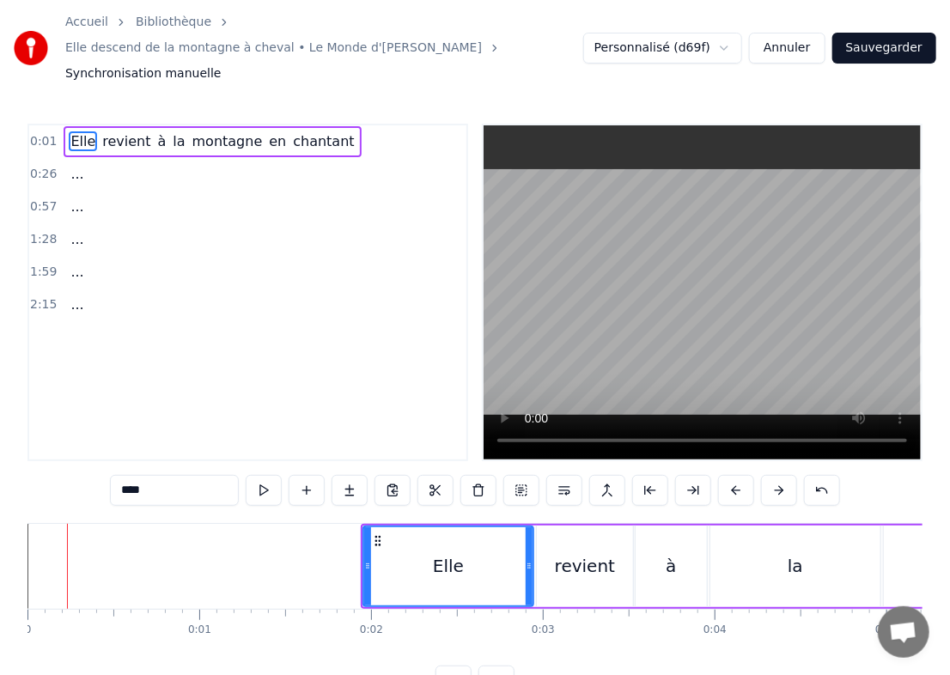
click at [644, 475] on button at bounding box center [779, 490] width 36 height 31
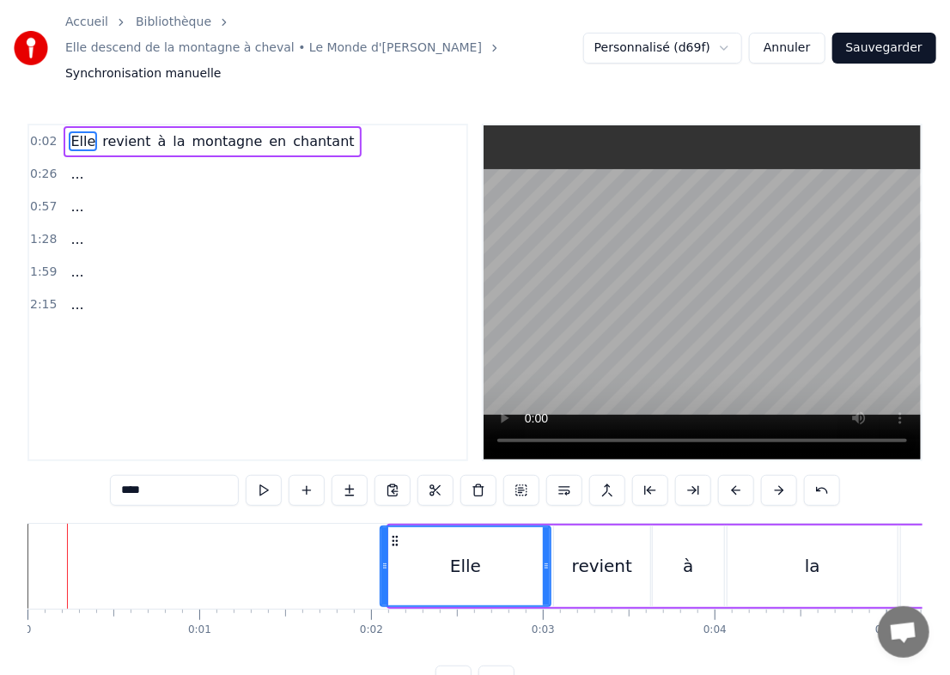
click at [644, 475] on button at bounding box center [779, 490] width 36 height 31
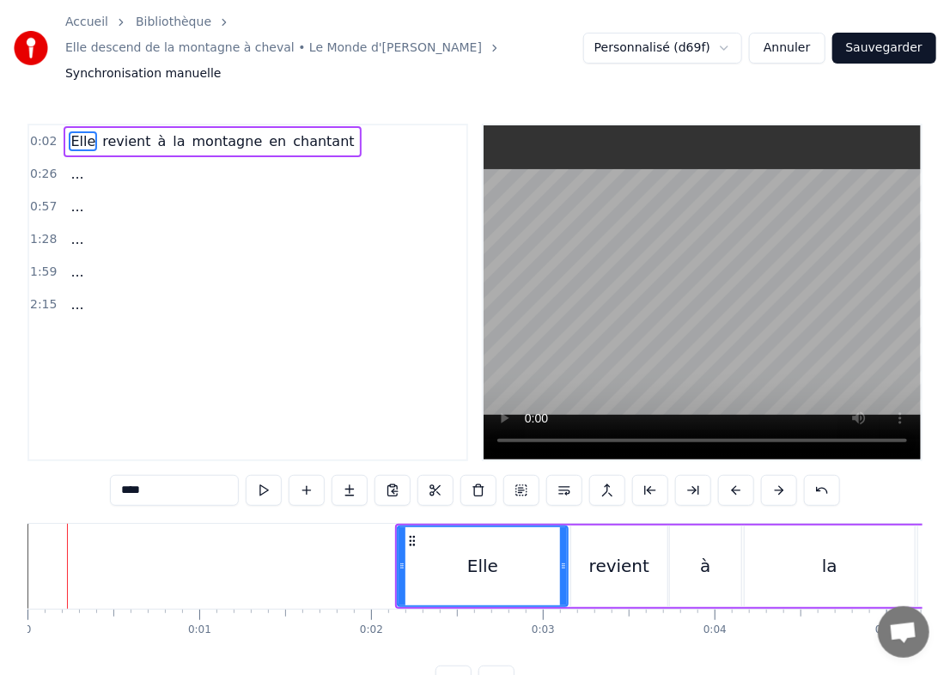
click at [644, 475] on button at bounding box center [779, 490] width 36 height 31
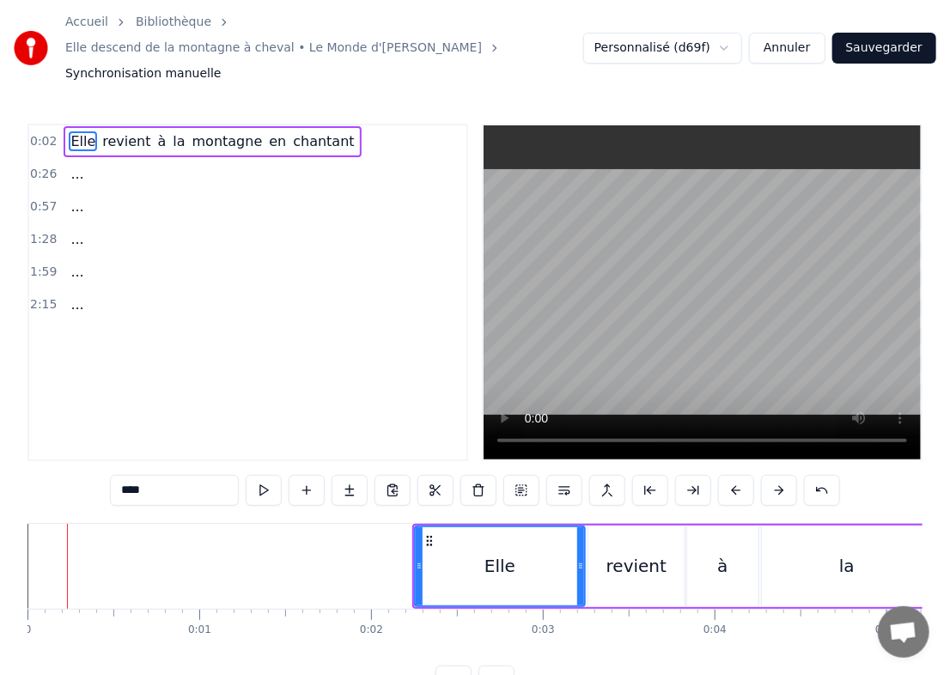
click at [644, 475] on button at bounding box center [779, 490] width 36 height 31
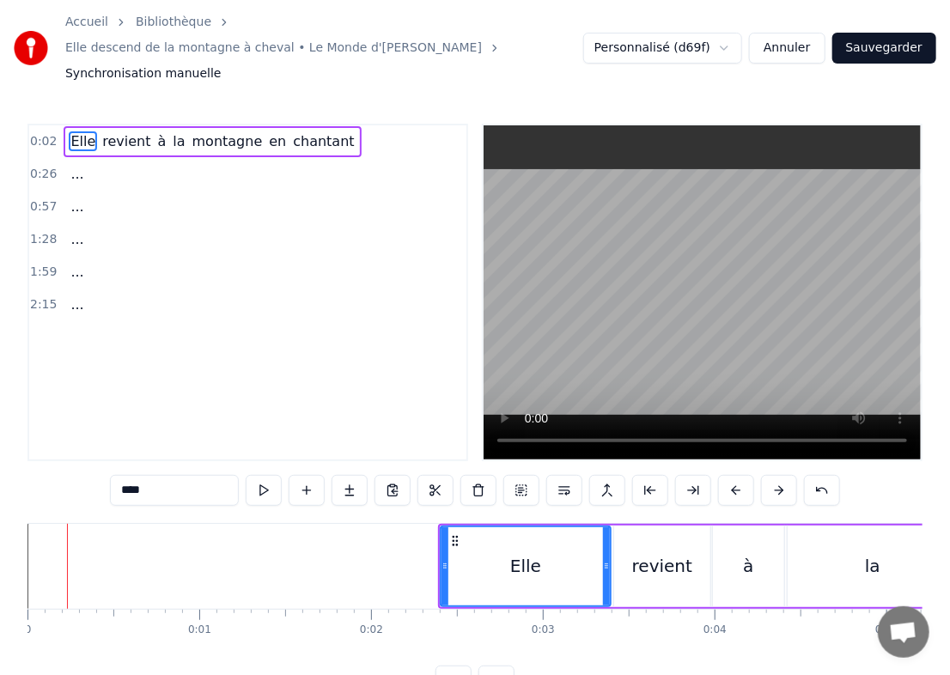
click at [644, 475] on button at bounding box center [779, 490] width 36 height 31
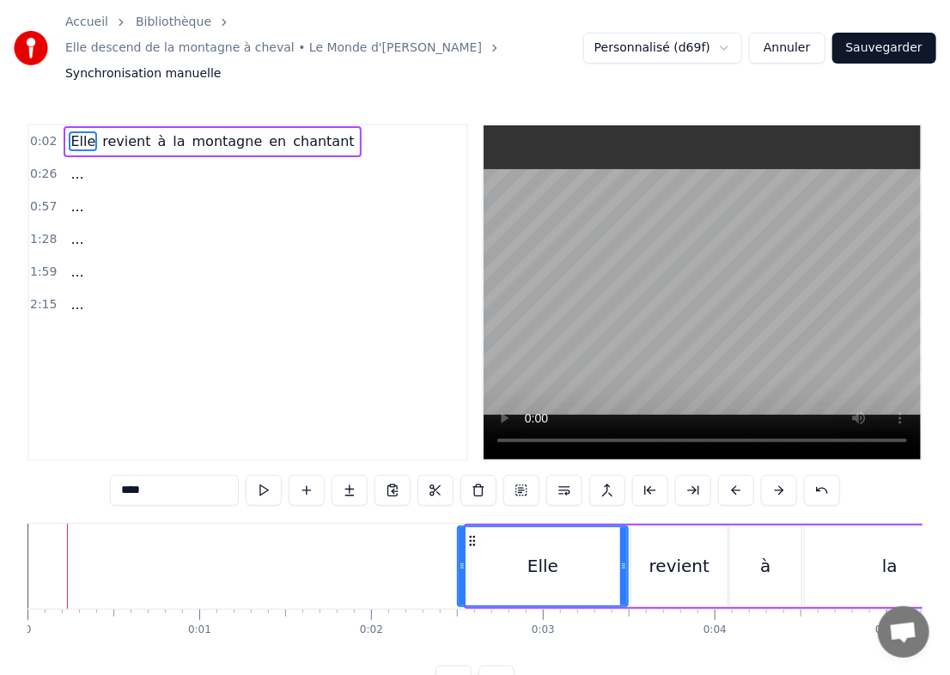
click at [644, 475] on button at bounding box center [779, 490] width 36 height 31
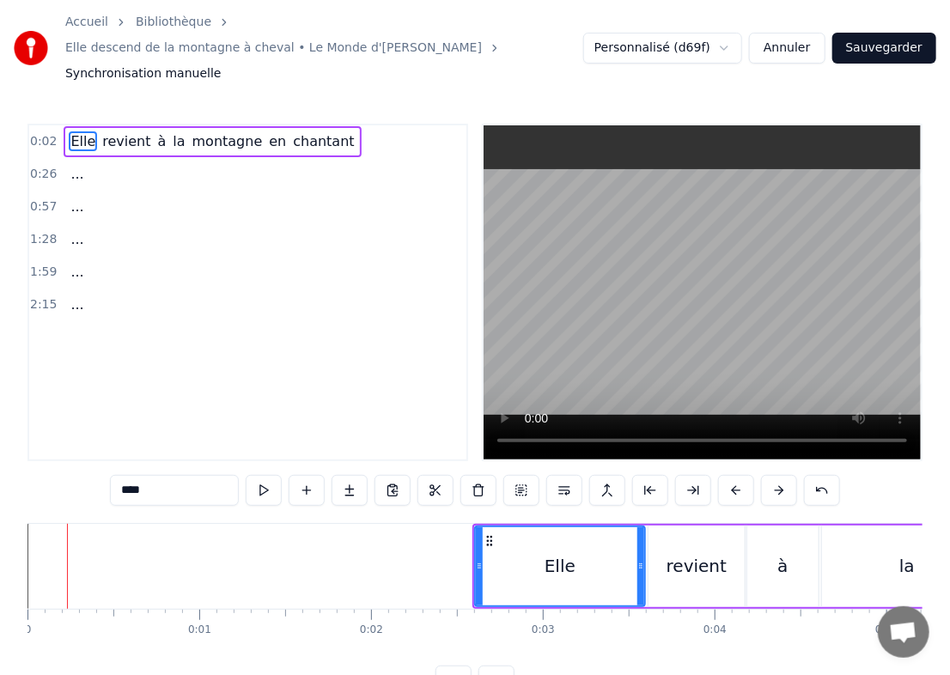
click at [644, 475] on button at bounding box center [779, 490] width 36 height 31
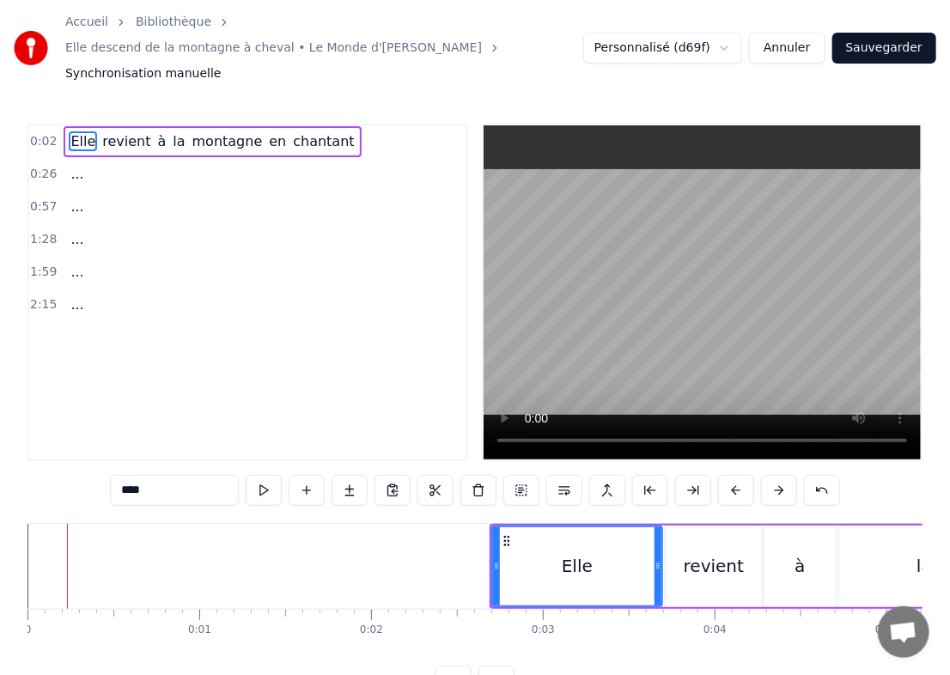
click at [644, 475] on button at bounding box center [779, 490] width 36 height 31
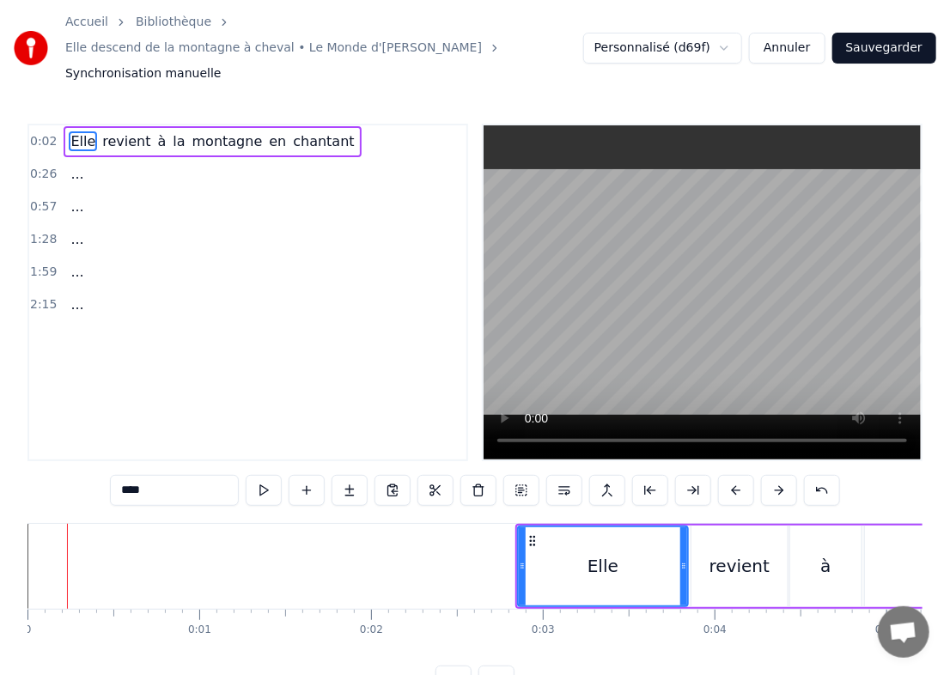
click at [644, 475] on button at bounding box center [779, 490] width 36 height 31
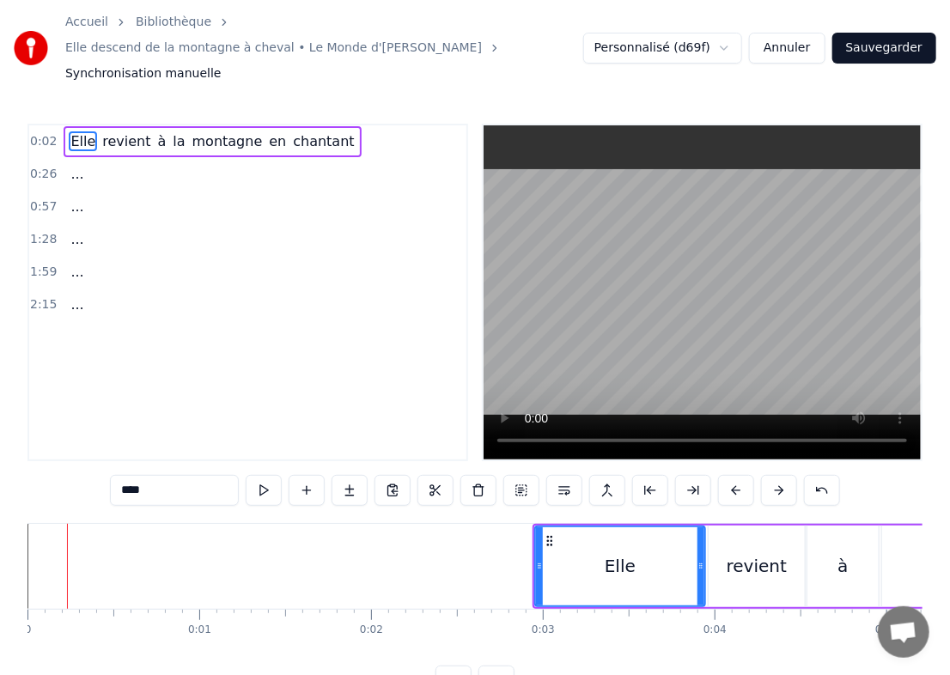
click at [644, 475] on button at bounding box center [779, 490] width 36 height 31
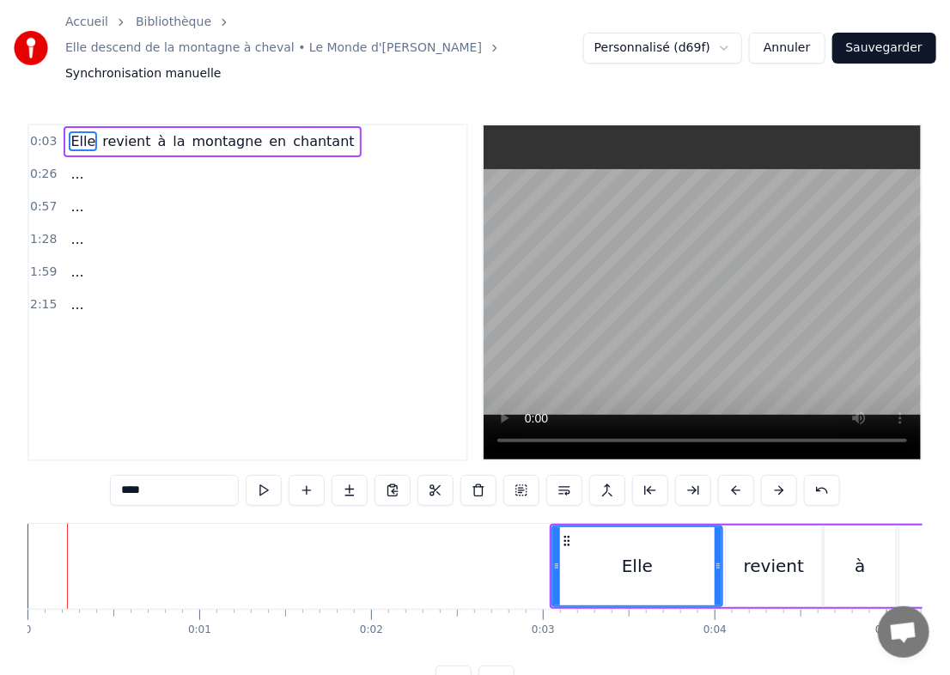
click at [644, 475] on button at bounding box center [779, 490] width 36 height 31
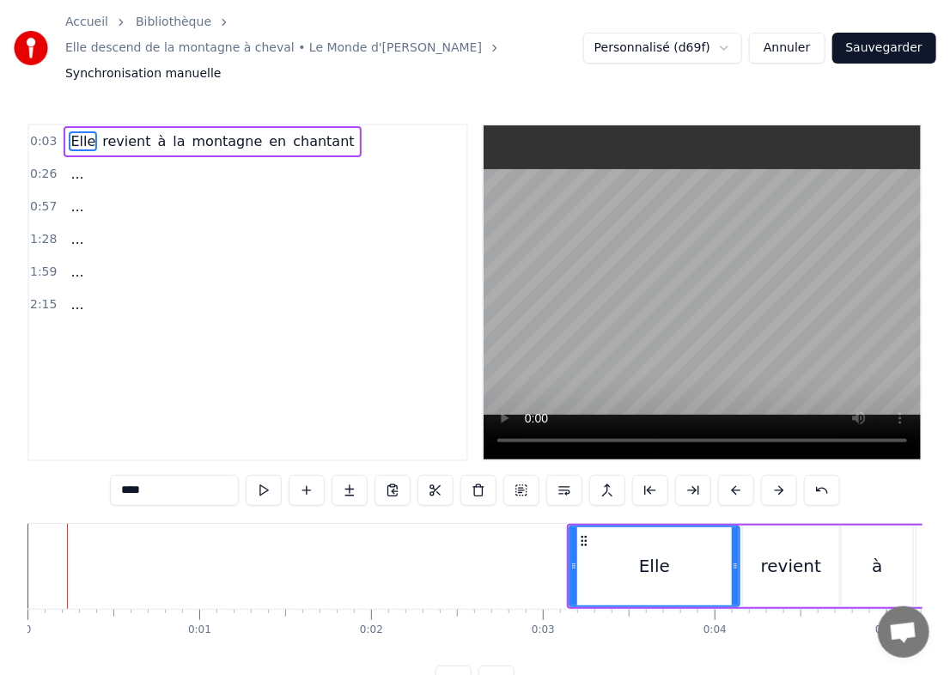
click at [644, 475] on button at bounding box center [779, 490] width 36 height 31
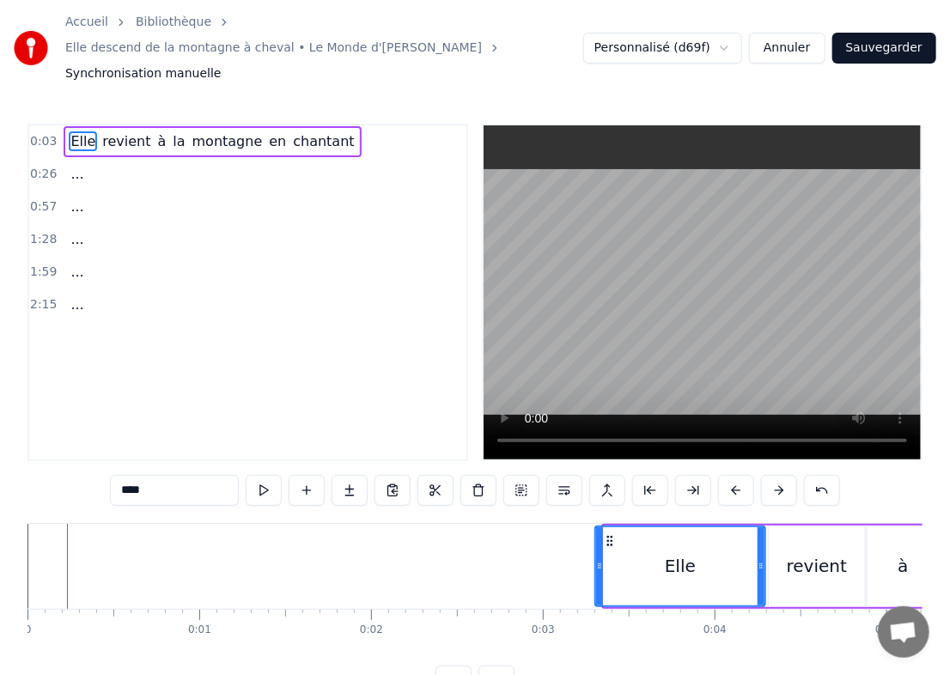
click at [644, 475] on button at bounding box center [779, 490] width 36 height 31
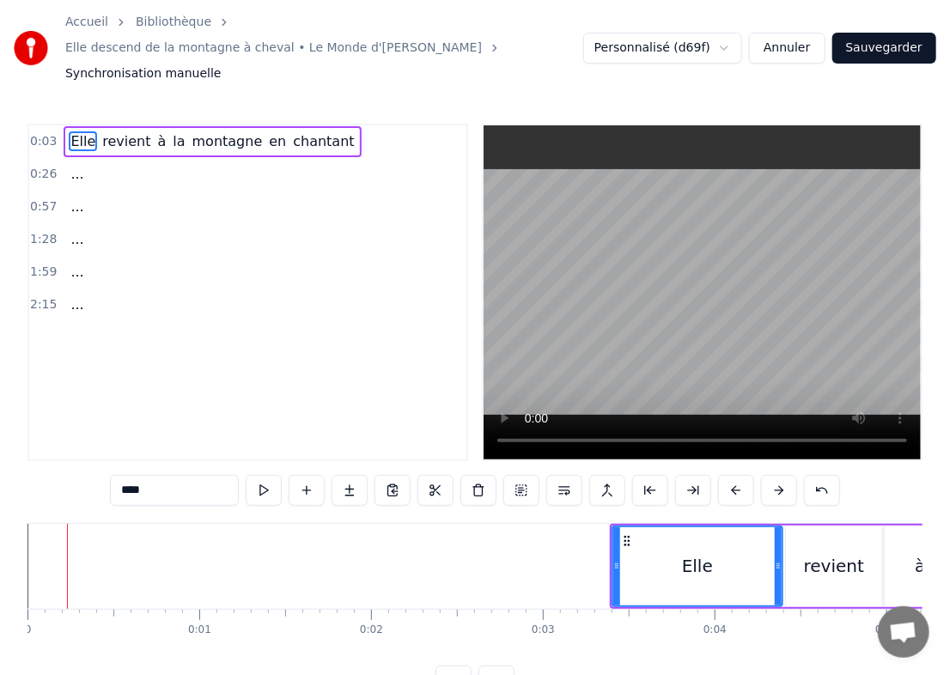
click at [644, 475] on button at bounding box center [779, 490] width 36 height 31
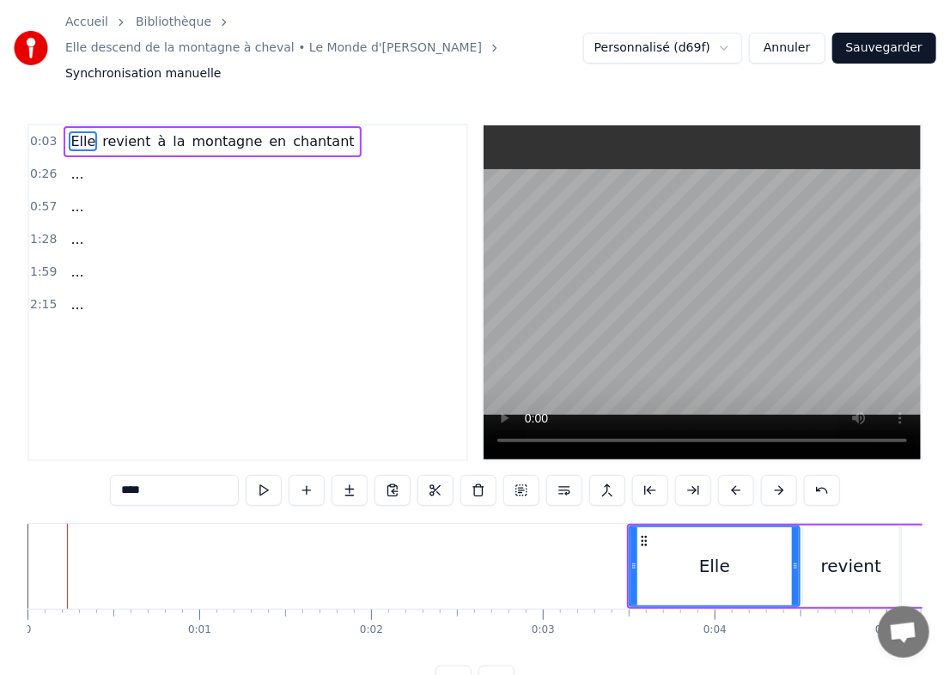
click at [644, 475] on button at bounding box center [779, 490] width 36 height 31
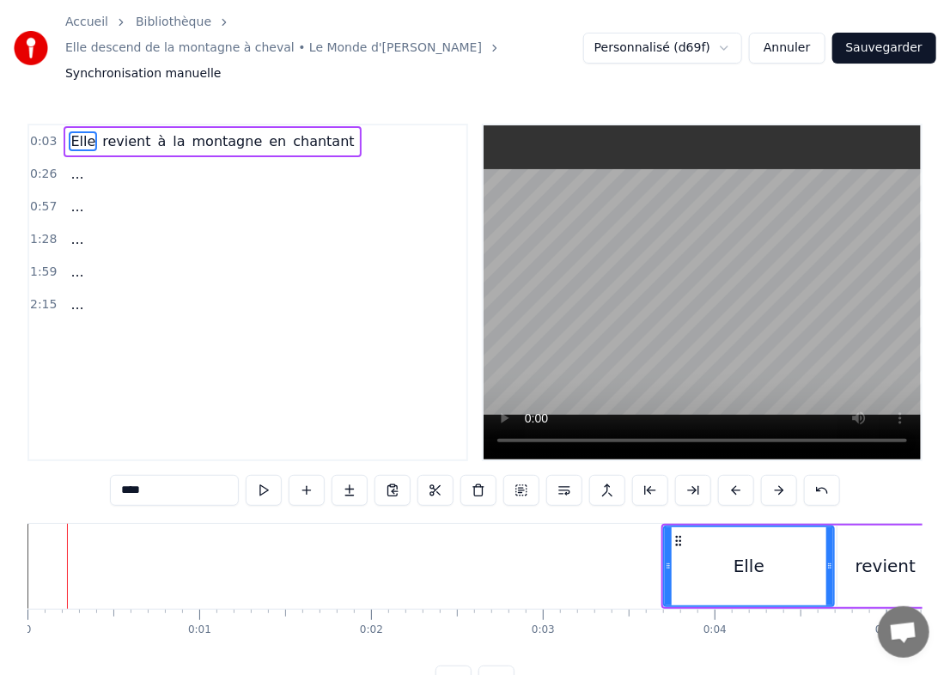
click at [644, 475] on button at bounding box center [779, 490] width 36 height 31
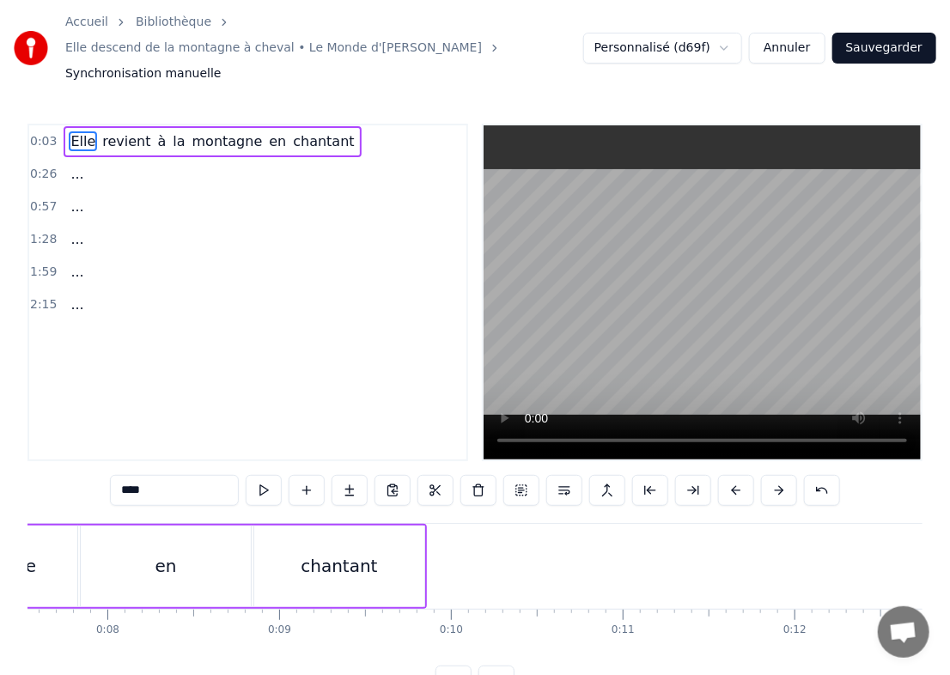
scroll to position [0, 1299]
click at [644, 475] on button at bounding box center [779, 490] width 36 height 31
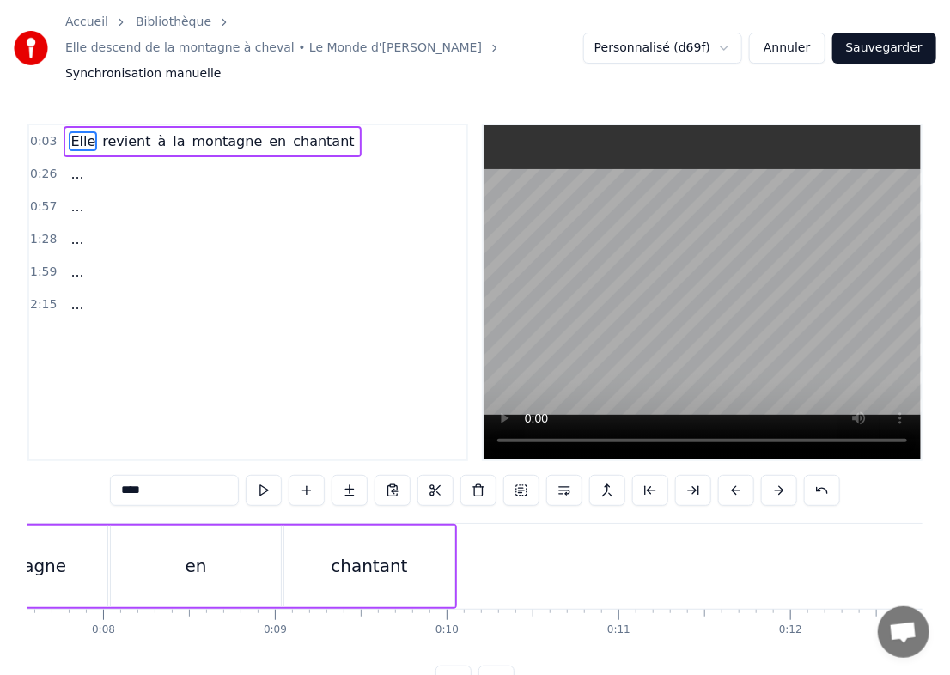
click at [644, 475] on button at bounding box center [779, 490] width 36 height 31
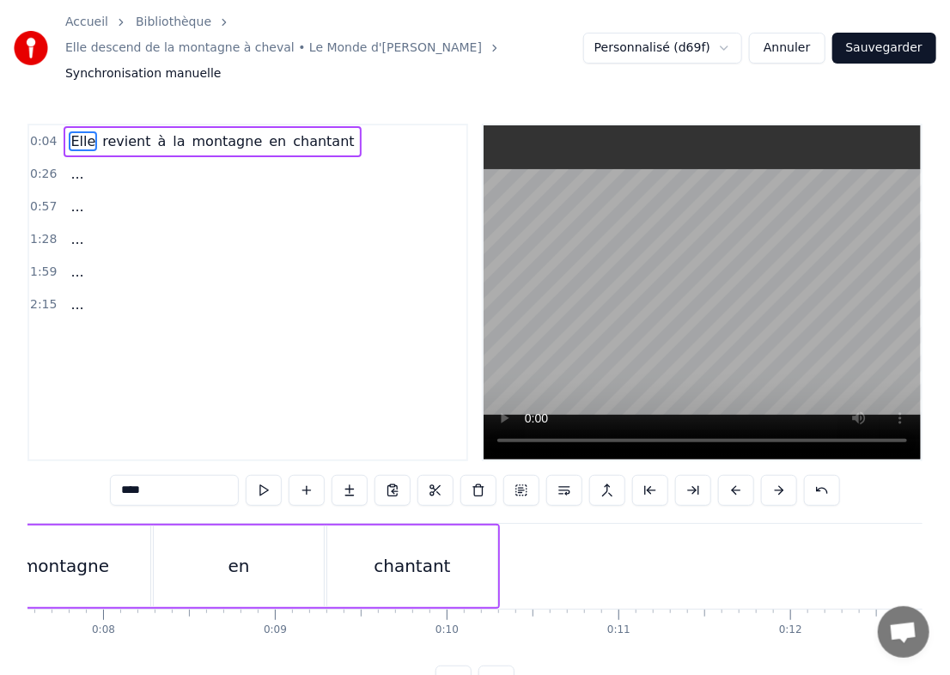
click at [644, 475] on button at bounding box center [779, 490] width 36 height 31
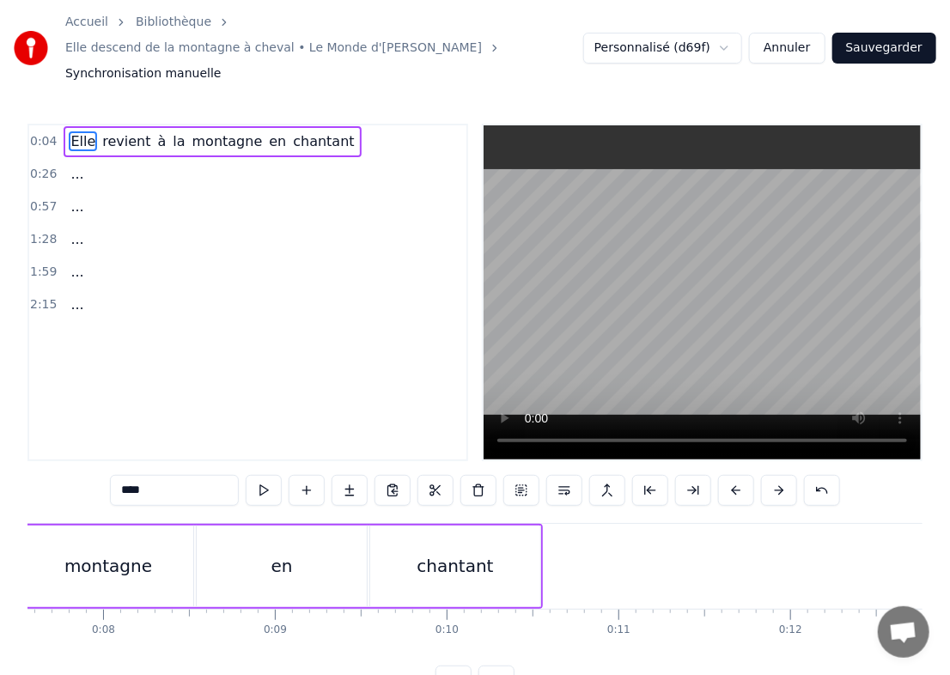
click at [644, 475] on button at bounding box center [779, 490] width 36 height 31
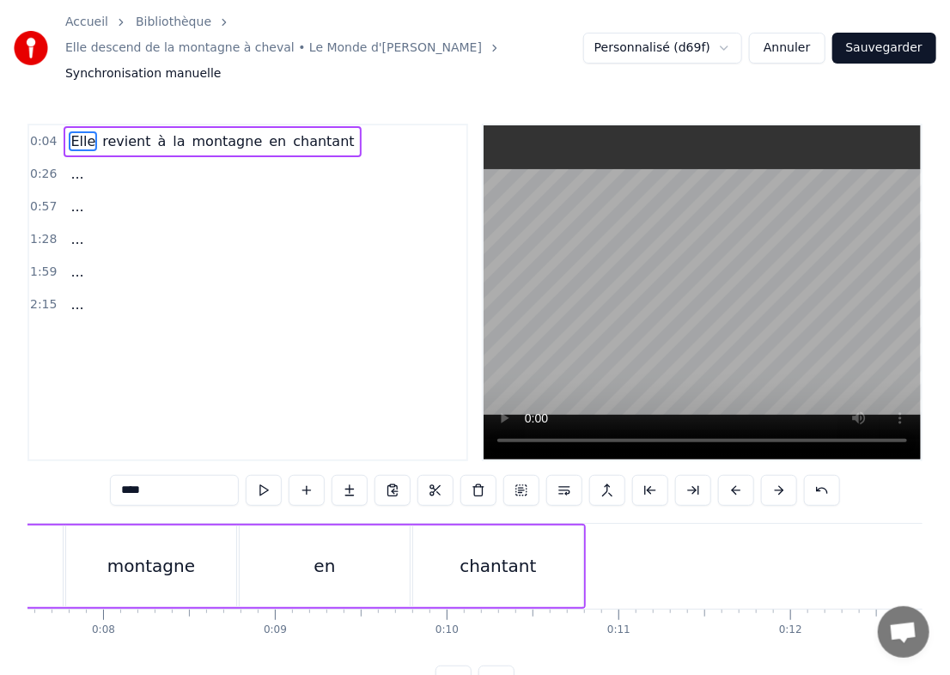
click at [644, 475] on button at bounding box center [779, 490] width 36 height 31
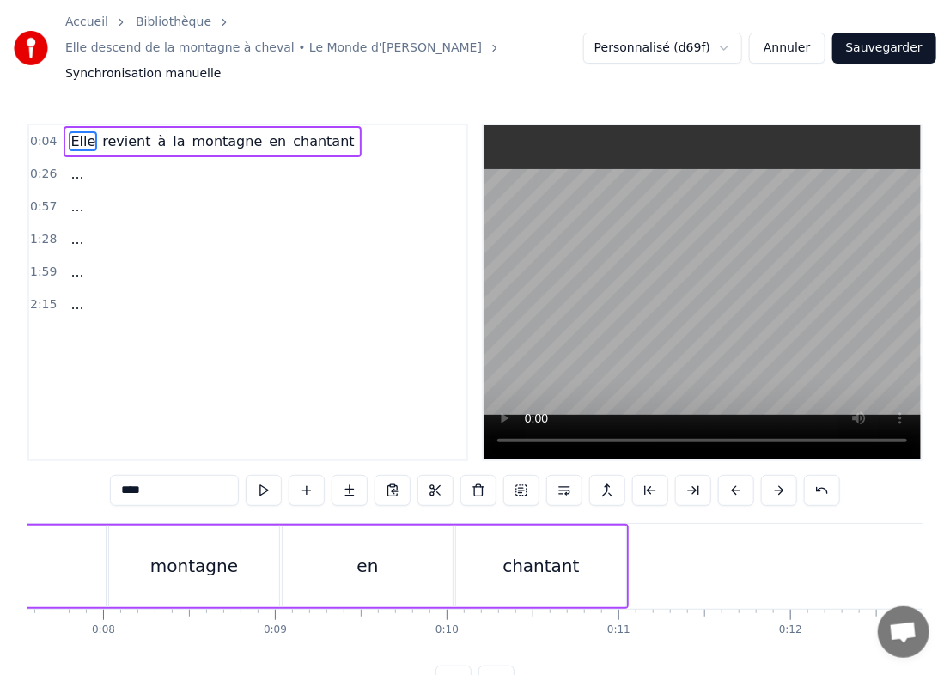
click at [644, 475] on button at bounding box center [779, 490] width 36 height 31
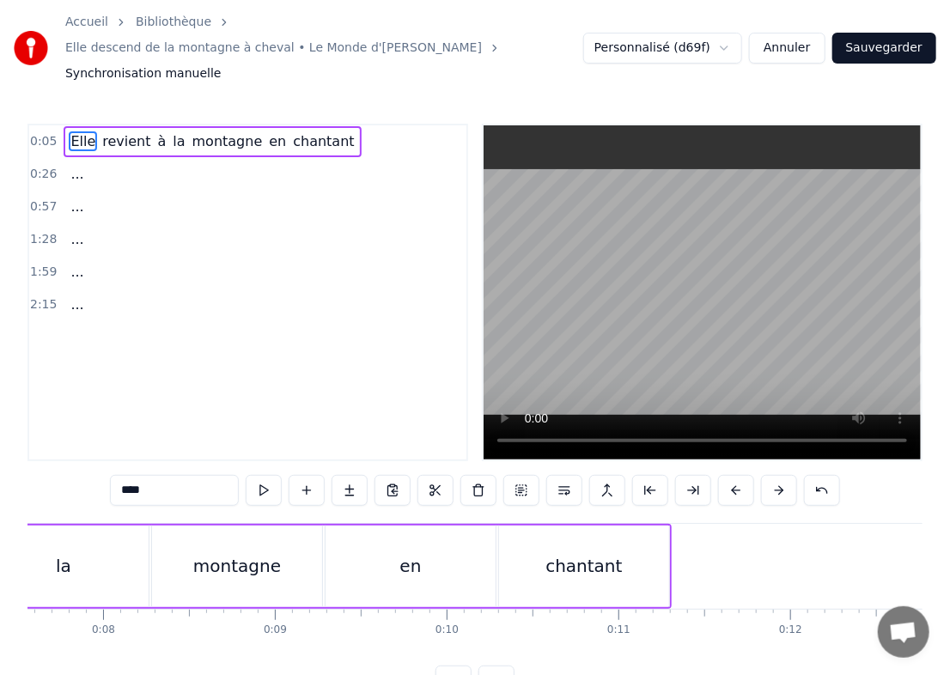
click at [644, 475] on button at bounding box center [779, 490] width 36 height 31
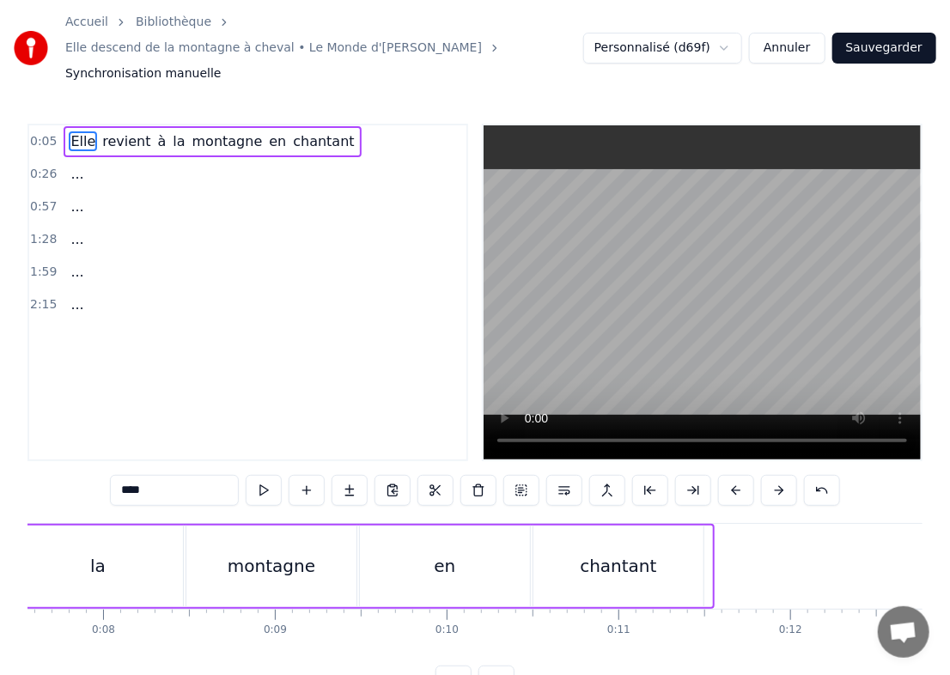
click at [644, 475] on button at bounding box center [779, 490] width 36 height 31
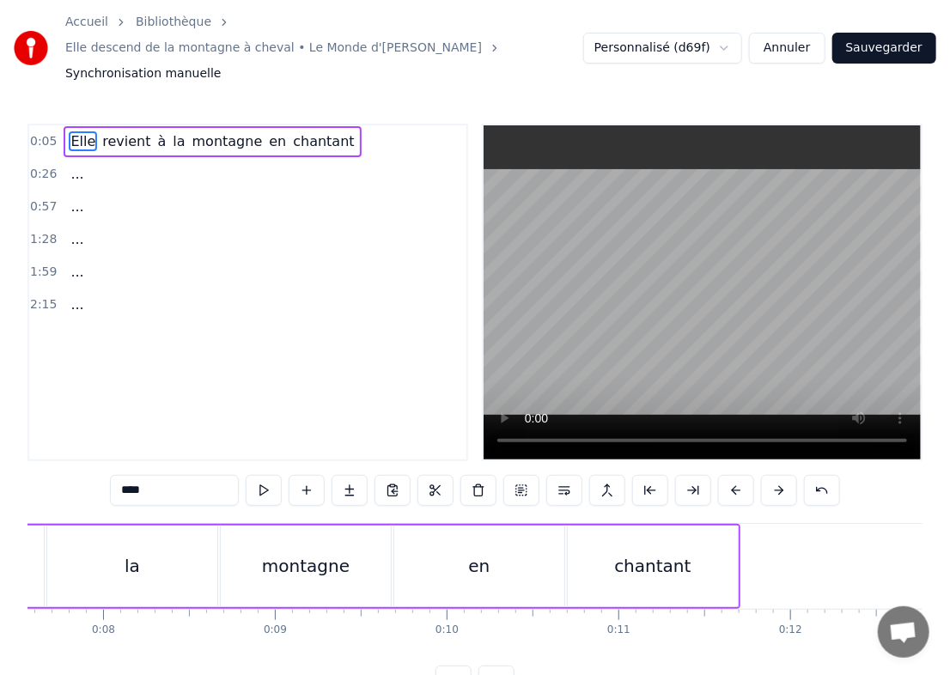
click at [644, 475] on button at bounding box center [779, 490] width 36 height 31
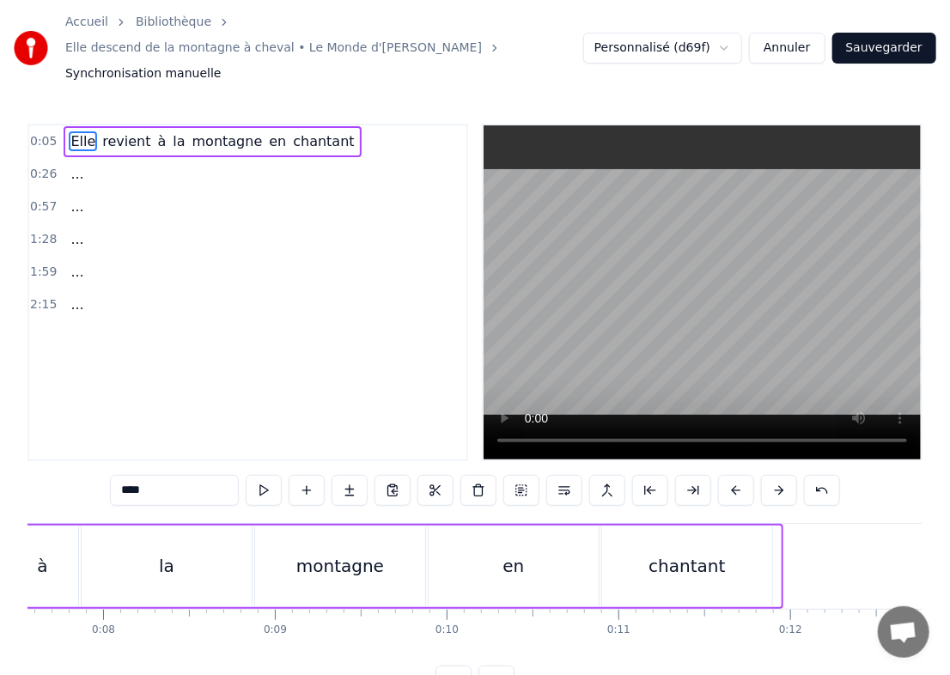
click at [644, 475] on button at bounding box center [779, 490] width 36 height 31
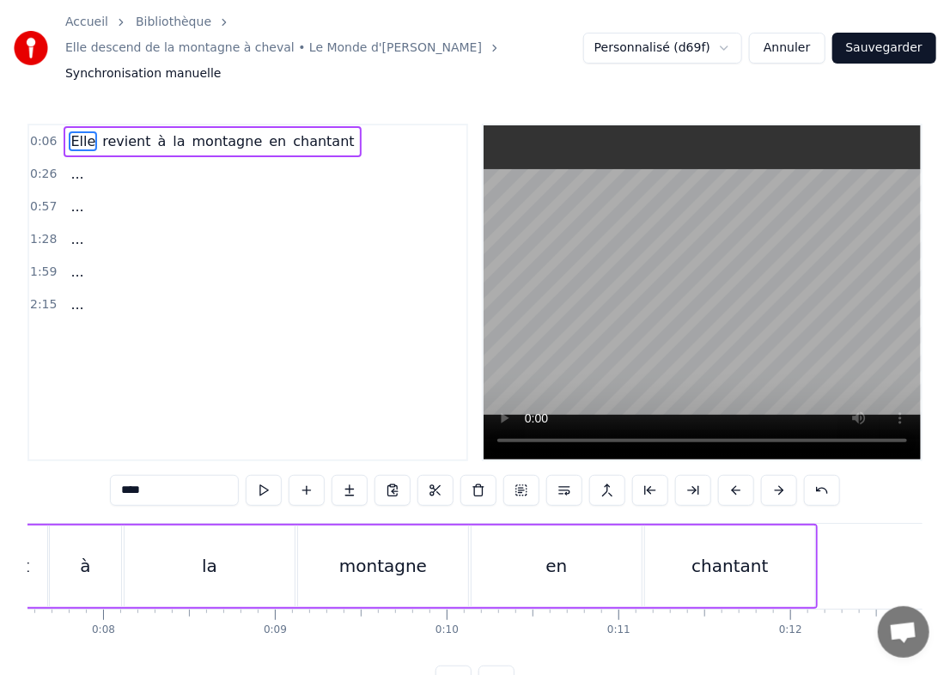
click at [644, 475] on button at bounding box center [779, 490] width 36 height 31
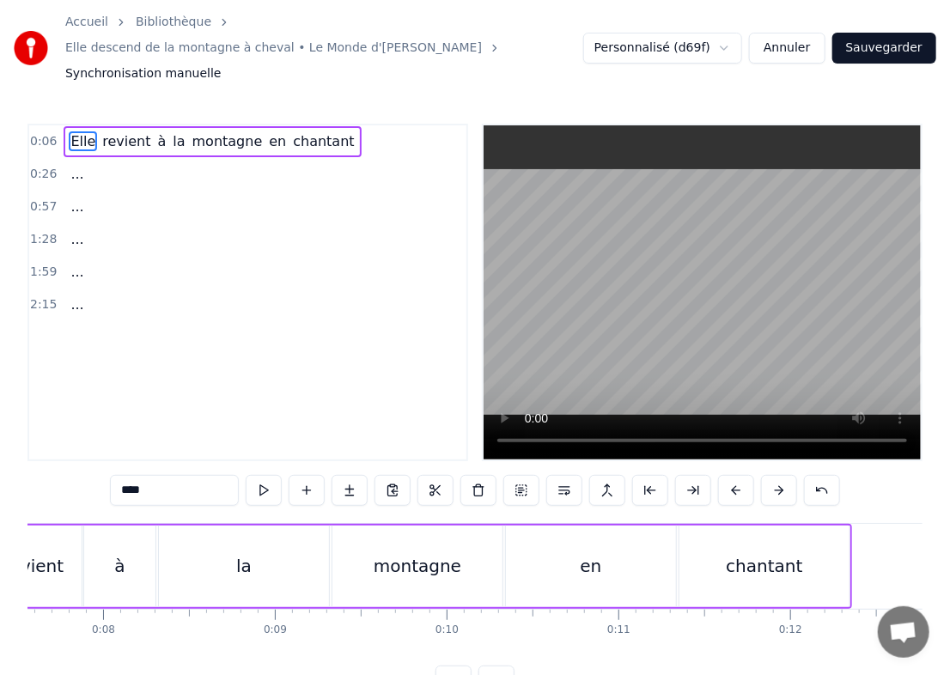
click at [644, 475] on button at bounding box center [779, 490] width 36 height 31
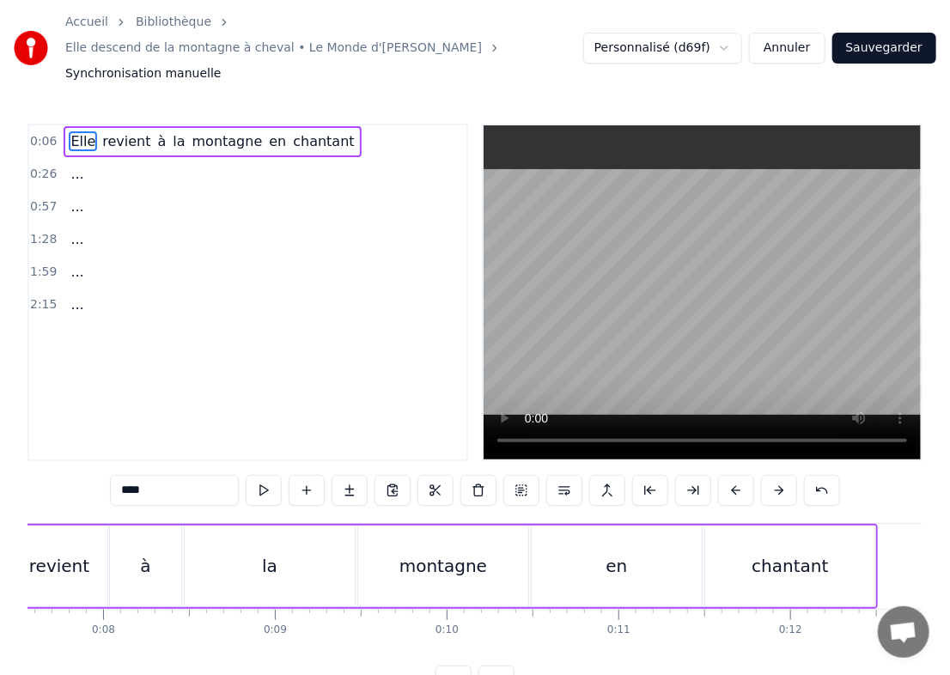
click at [644, 475] on button at bounding box center [779, 490] width 36 height 31
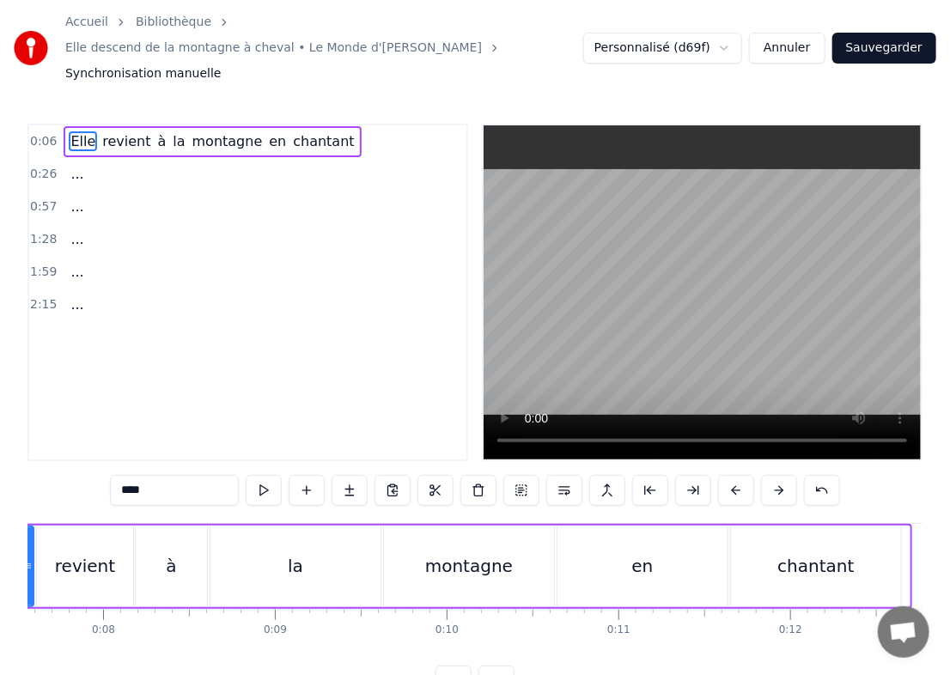
click at [644, 475] on button at bounding box center [779, 490] width 36 height 31
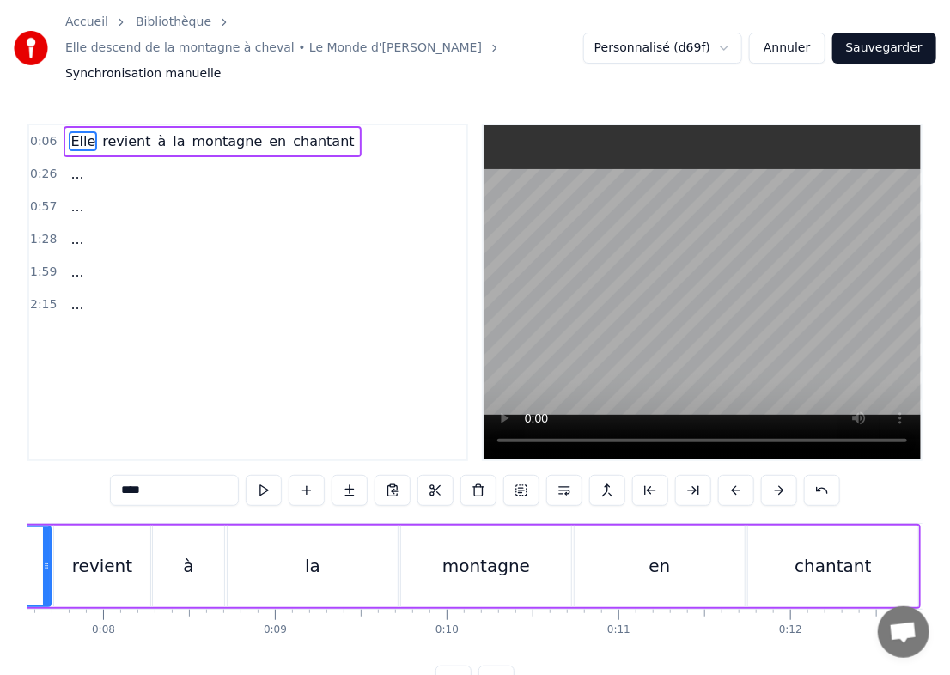
click at [644, 475] on button at bounding box center [779, 490] width 36 height 31
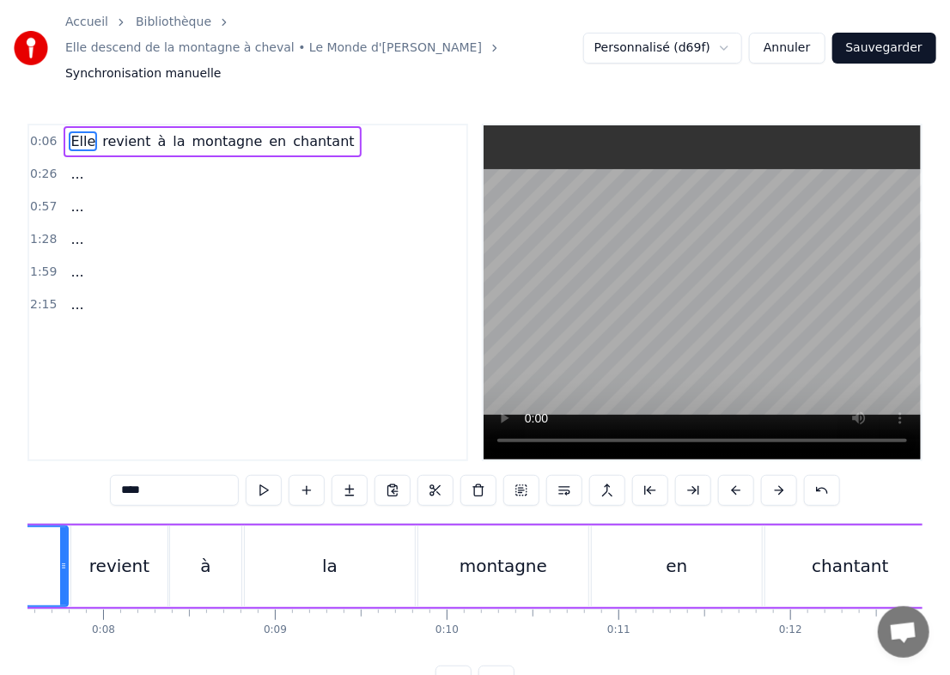
click at [644, 475] on button at bounding box center [779, 490] width 36 height 31
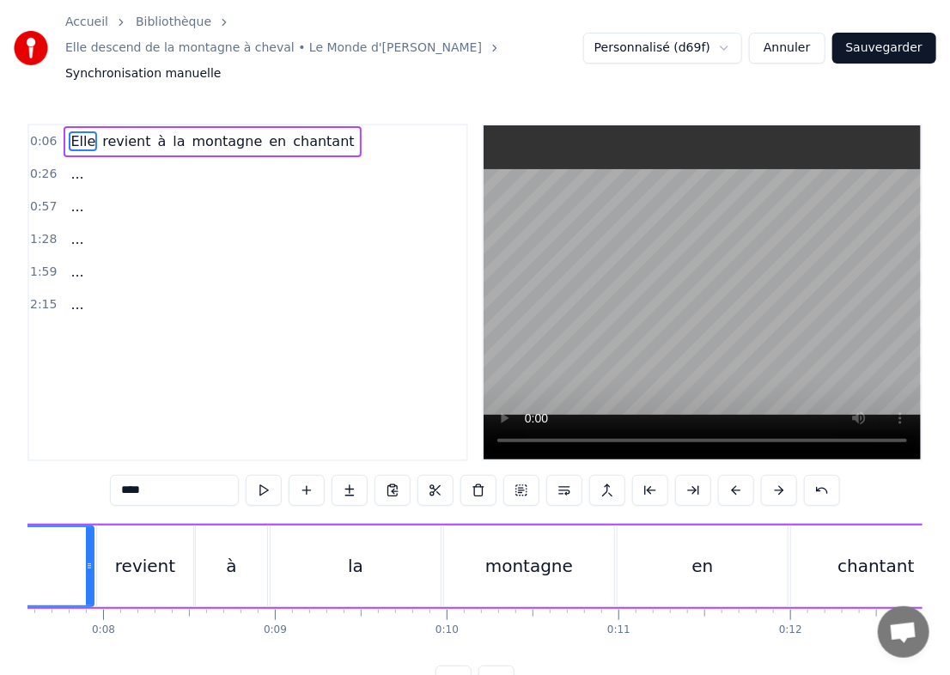
click at [644, 475] on button at bounding box center [779, 490] width 36 height 31
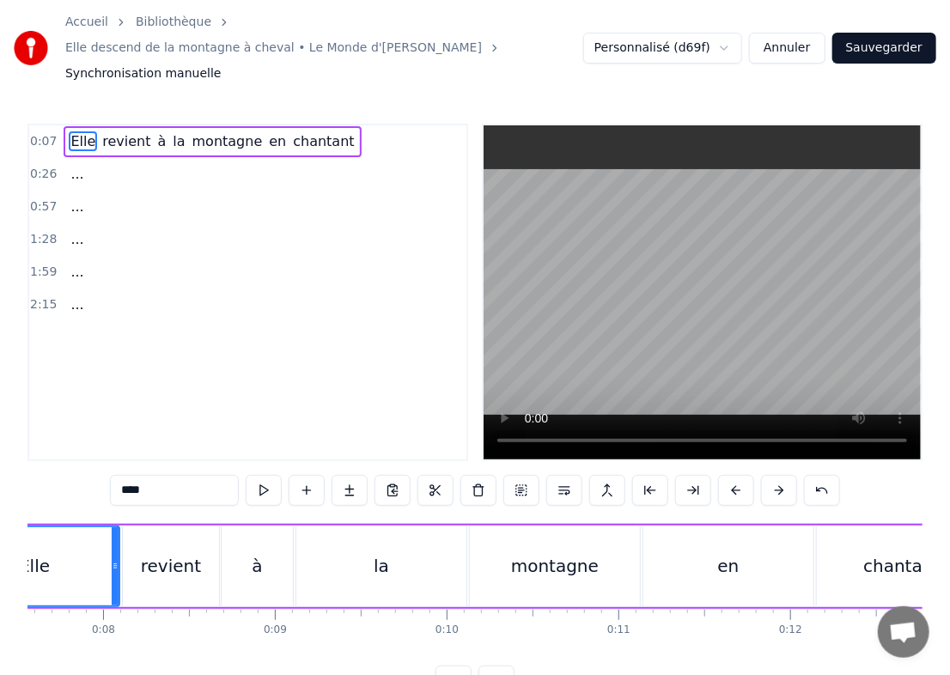
click at [644, 475] on button at bounding box center [779, 490] width 36 height 31
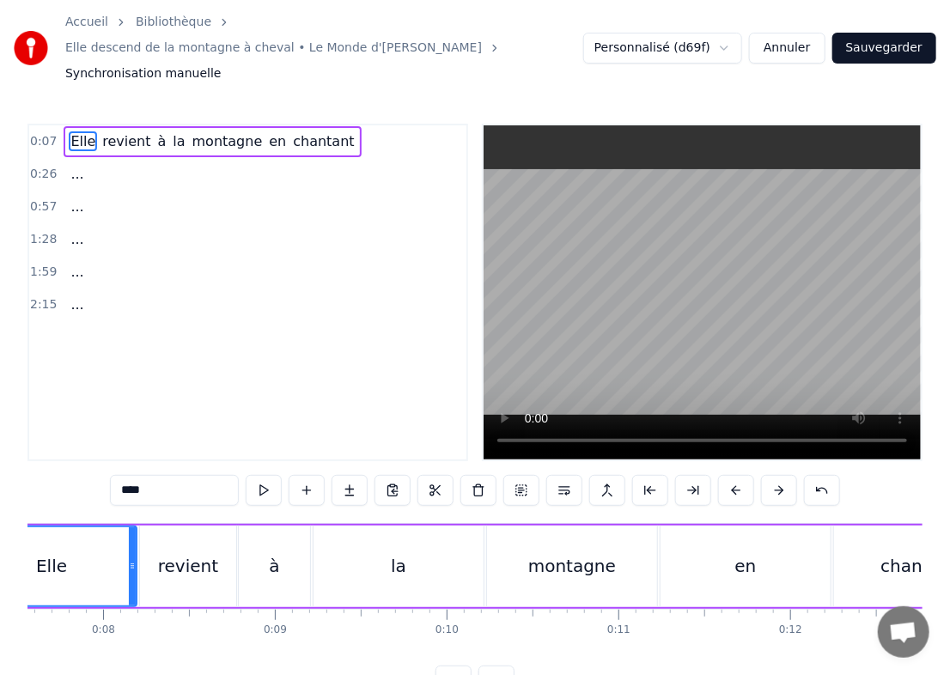
click at [644, 475] on button at bounding box center [779, 490] width 36 height 31
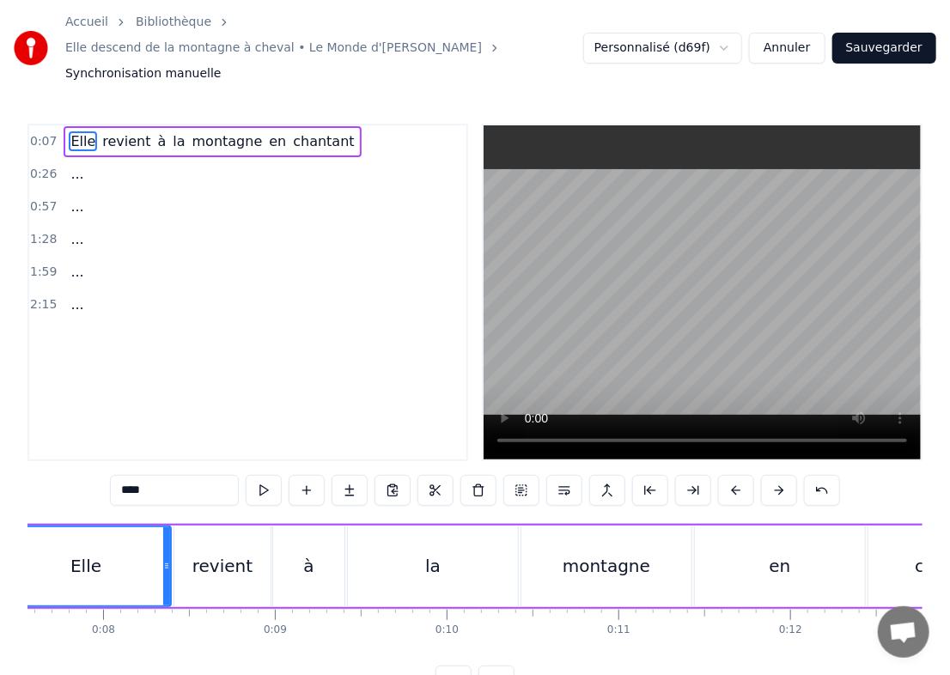
click at [644, 475] on button at bounding box center [779, 490] width 36 height 31
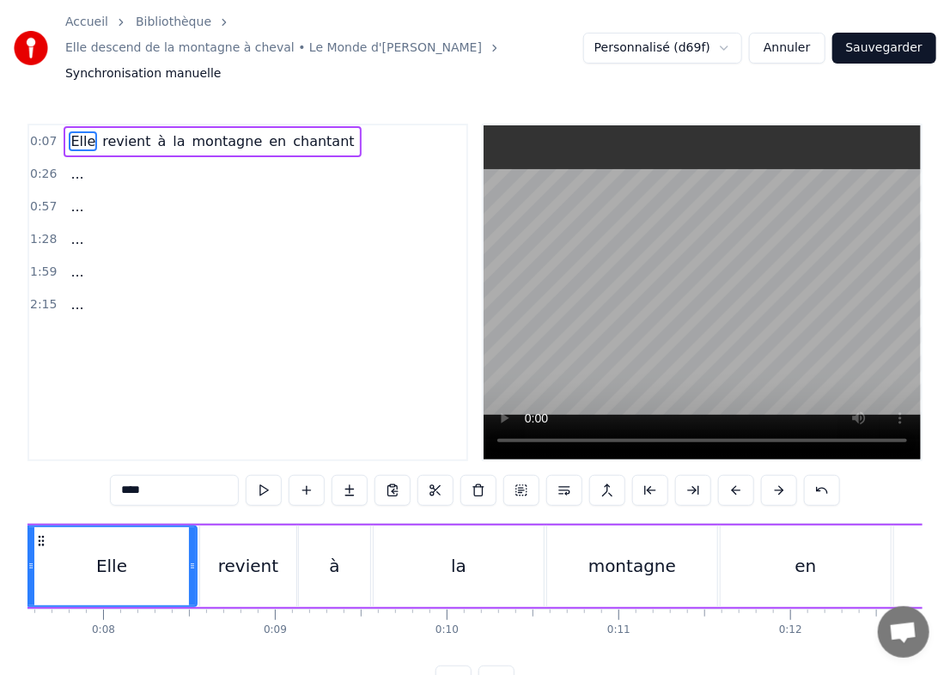
click at [644, 475] on button at bounding box center [779, 490] width 36 height 31
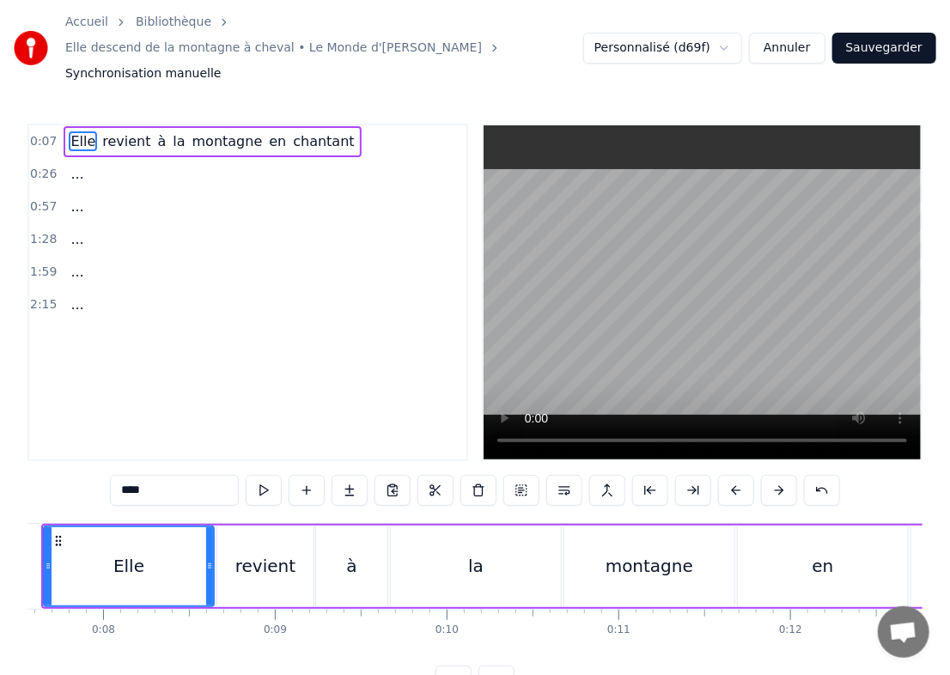
click at [644, 475] on button at bounding box center [779, 490] width 36 height 31
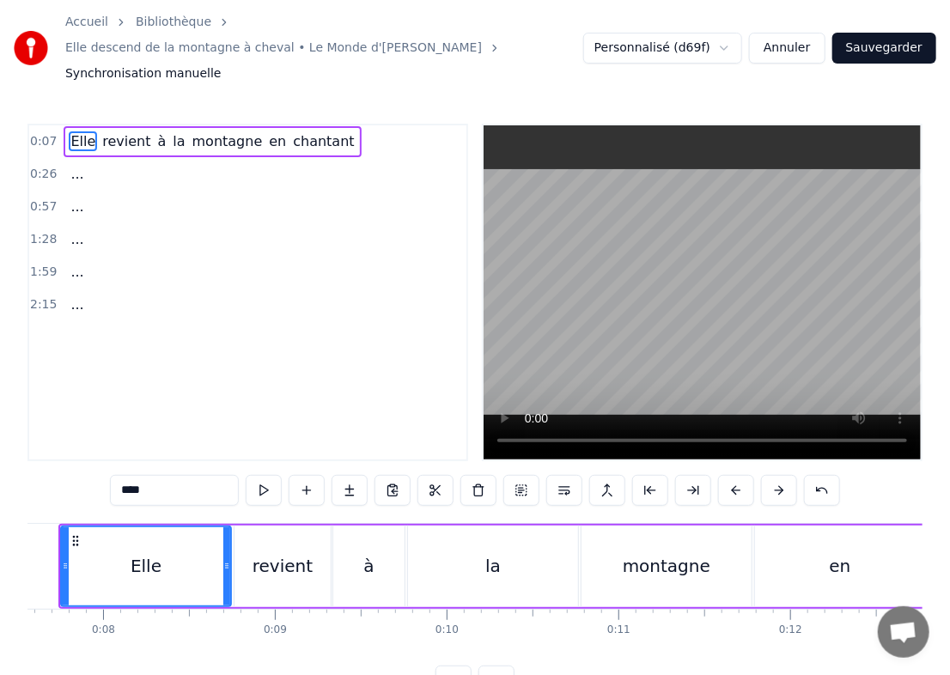
click at [644, 475] on button at bounding box center [779, 490] width 36 height 31
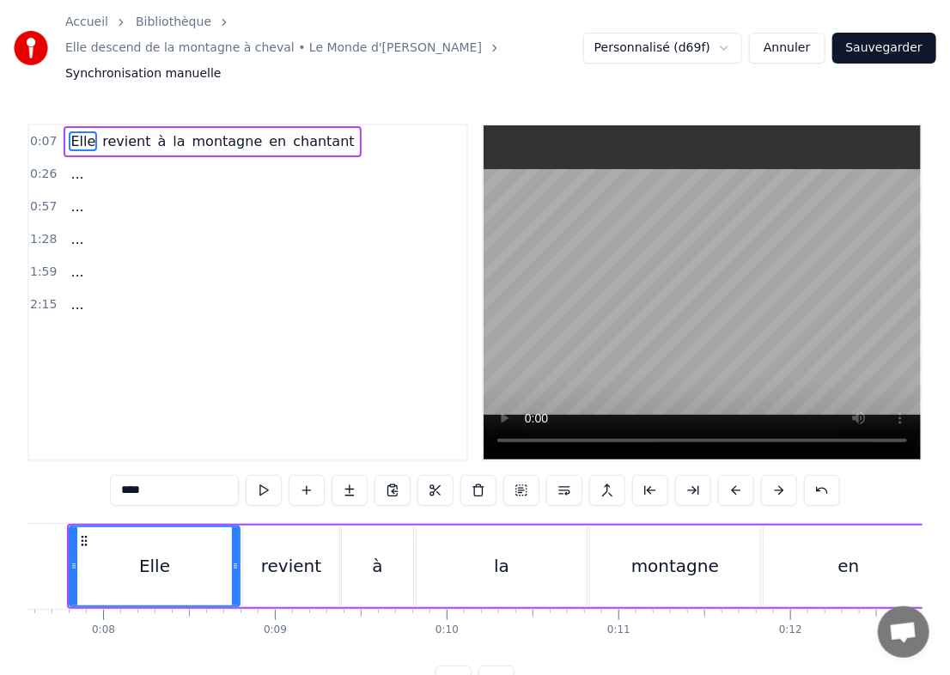
click at [644, 475] on button at bounding box center [779, 490] width 36 height 31
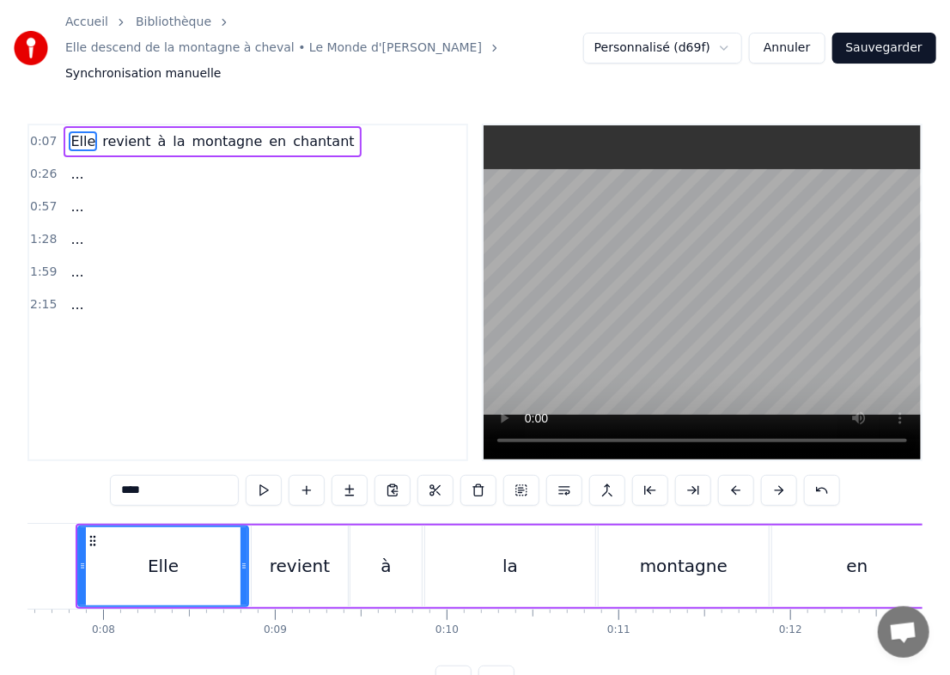
click at [644, 475] on button at bounding box center [779, 490] width 36 height 31
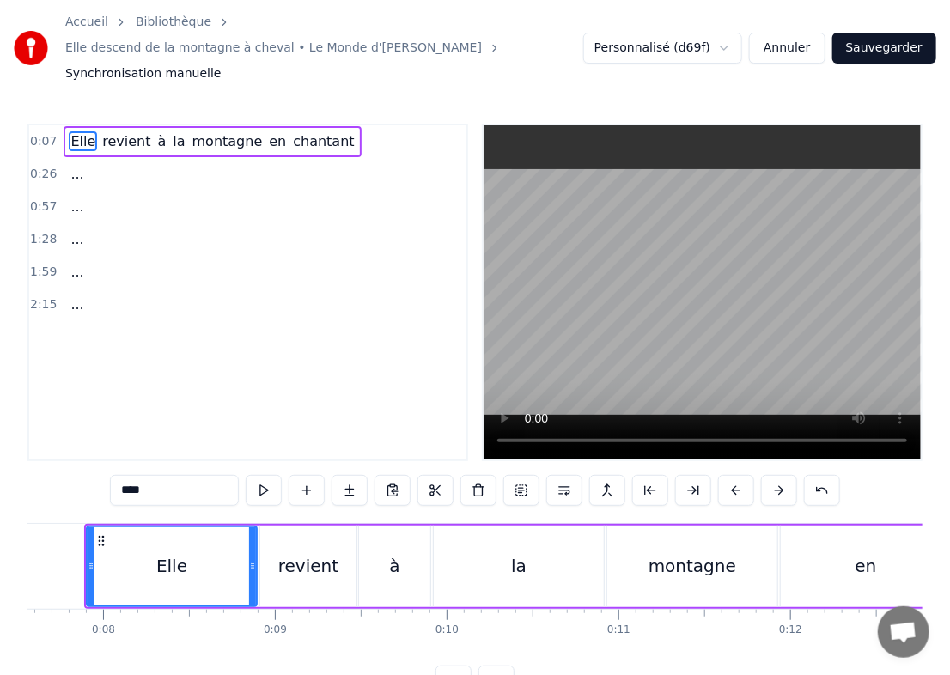
click at [644, 475] on button at bounding box center [779, 490] width 36 height 31
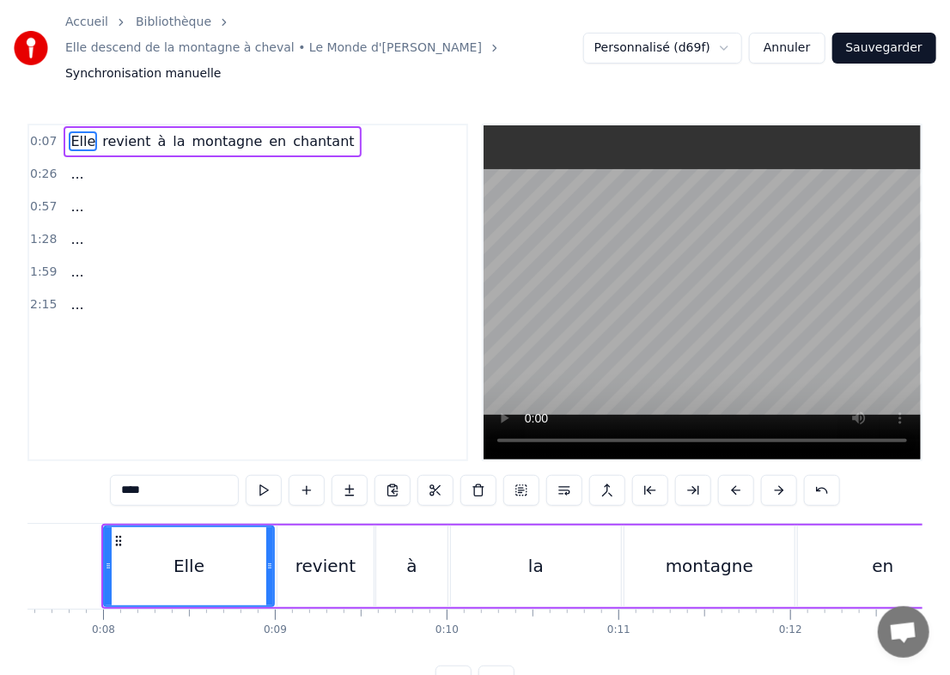
click at [644, 475] on button at bounding box center [779, 490] width 36 height 31
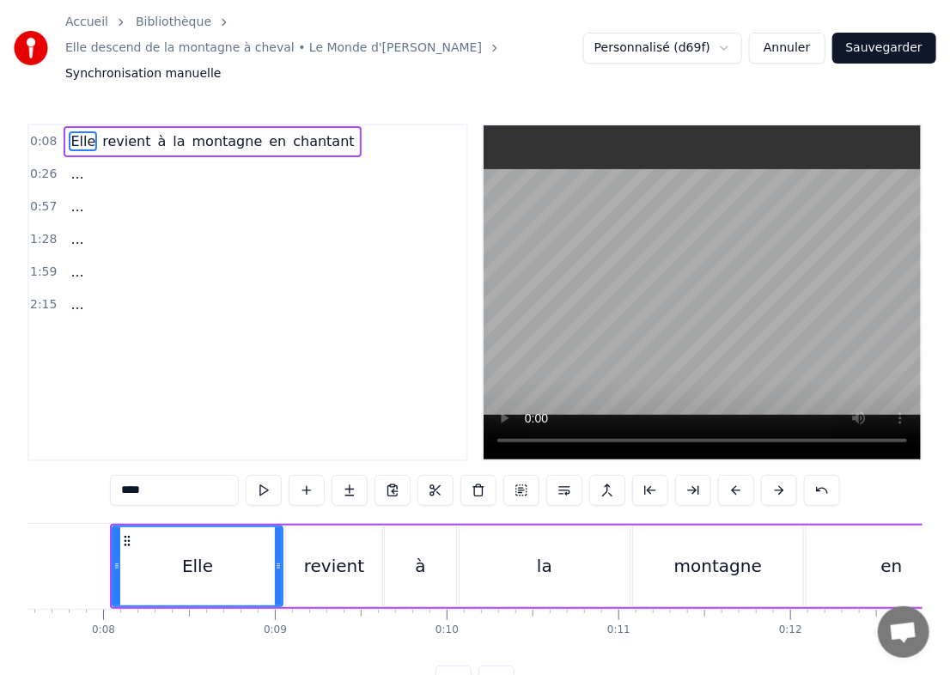
click at [644, 475] on button at bounding box center [779, 490] width 36 height 31
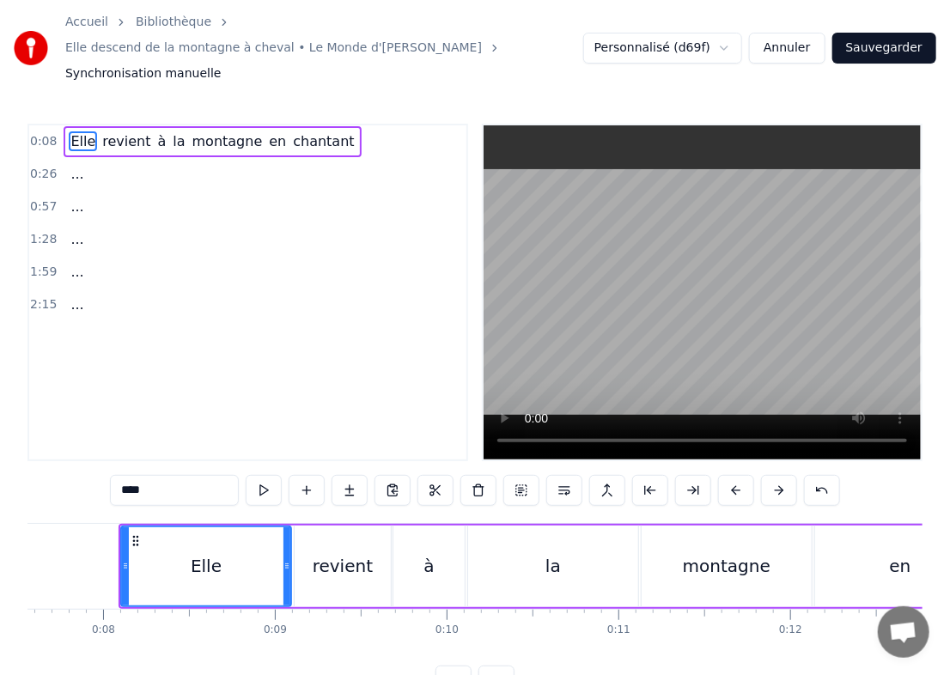
click at [644, 475] on button at bounding box center [779, 490] width 36 height 31
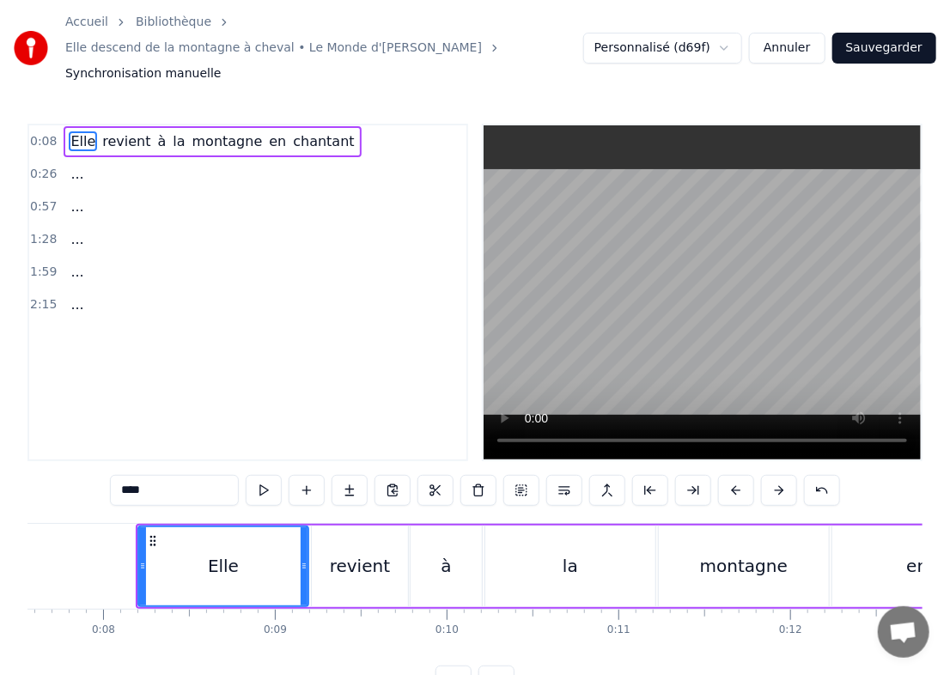
click at [644, 475] on button at bounding box center [779, 490] width 36 height 31
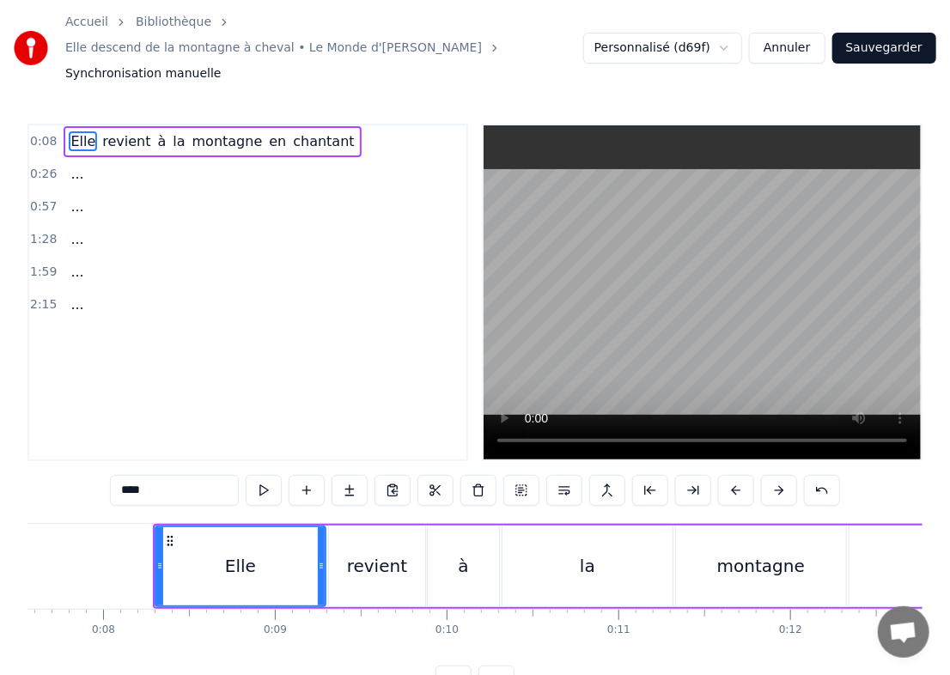
click at [644, 475] on button at bounding box center [779, 490] width 36 height 31
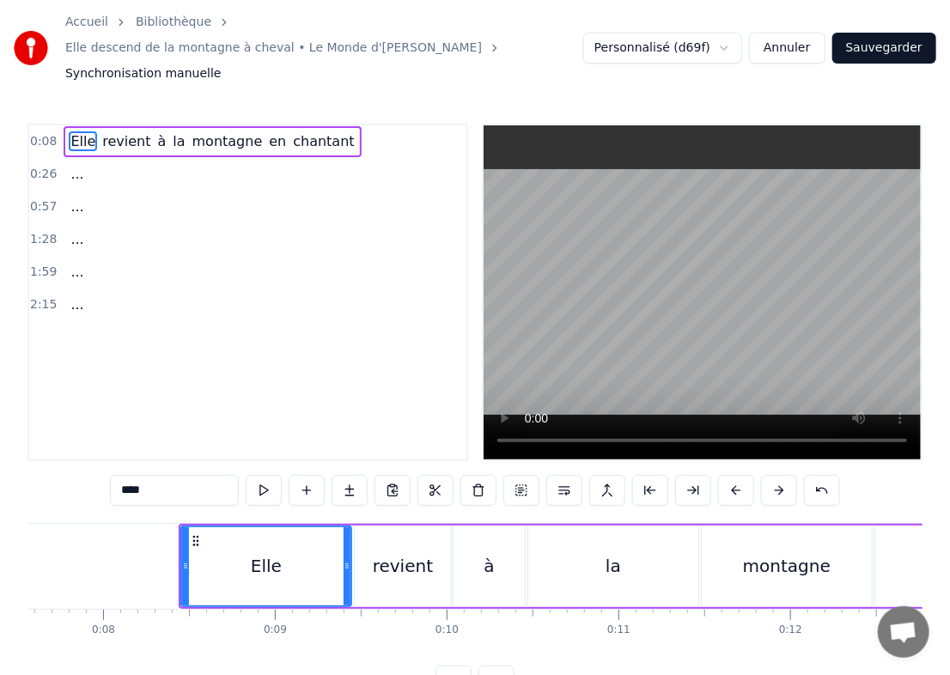
click at [644, 475] on button at bounding box center [779, 490] width 36 height 31
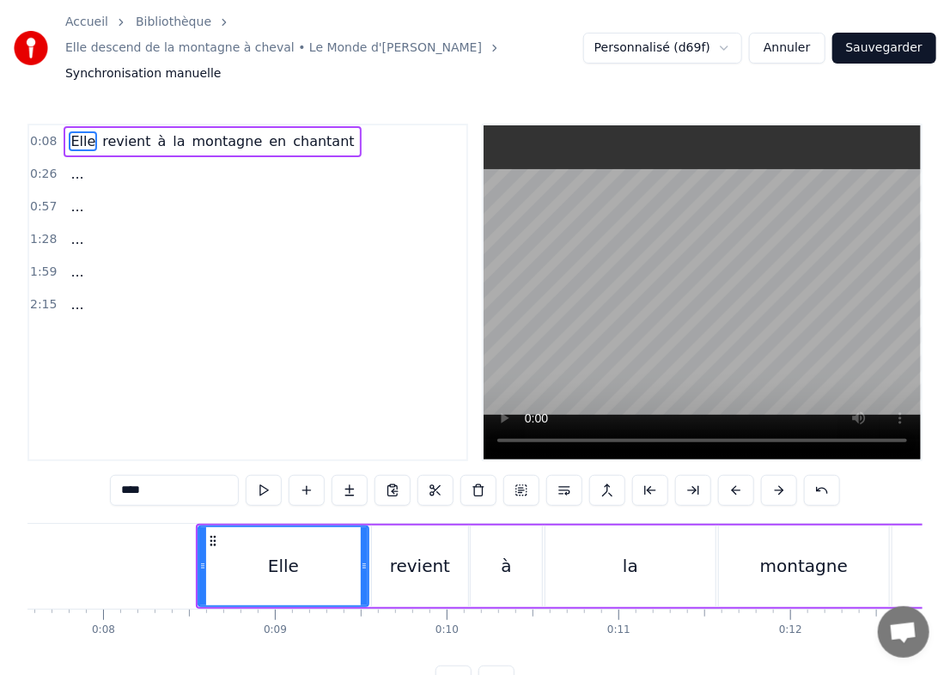
click at [644, 475] on button at bounding box center [779, 490] width 36 height 31
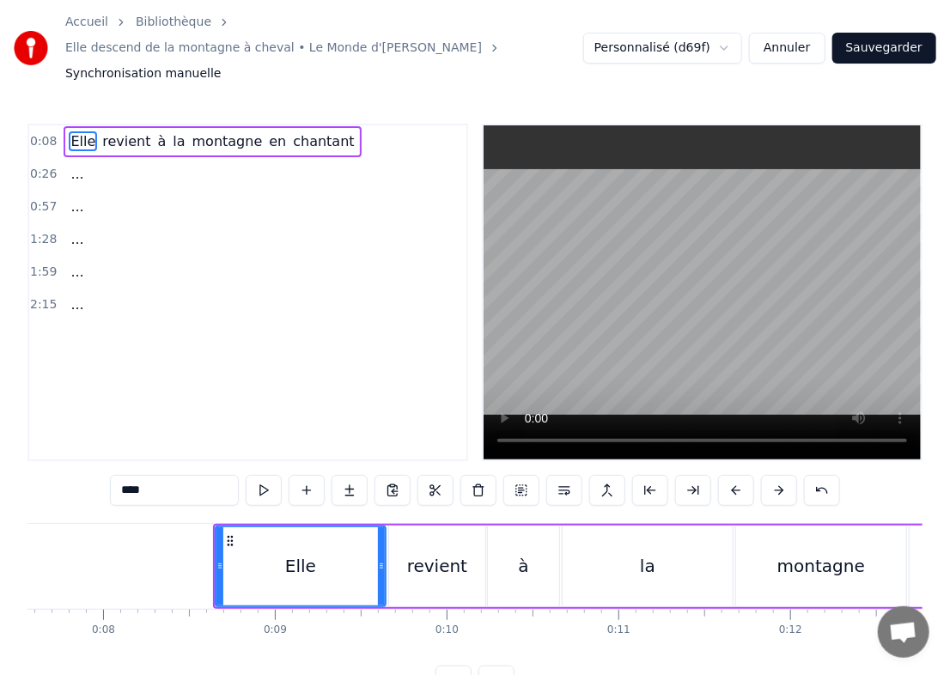
click at [644, 475] on button at bounding box center [779, 490] width 36 height 31
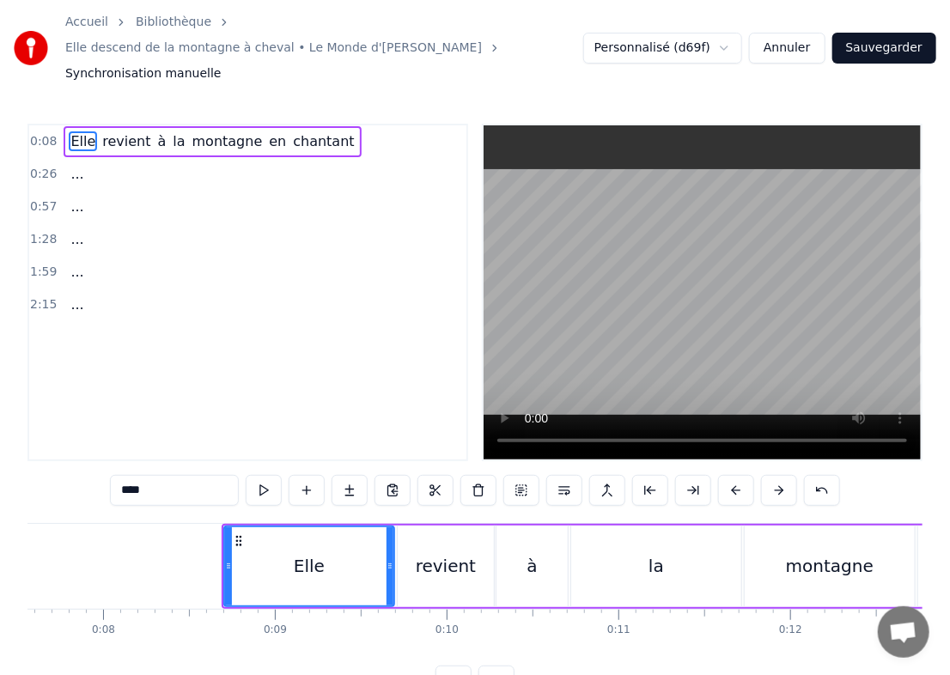
click at [644, 475] on button at bounding box center [779, 490] width 36 height 31
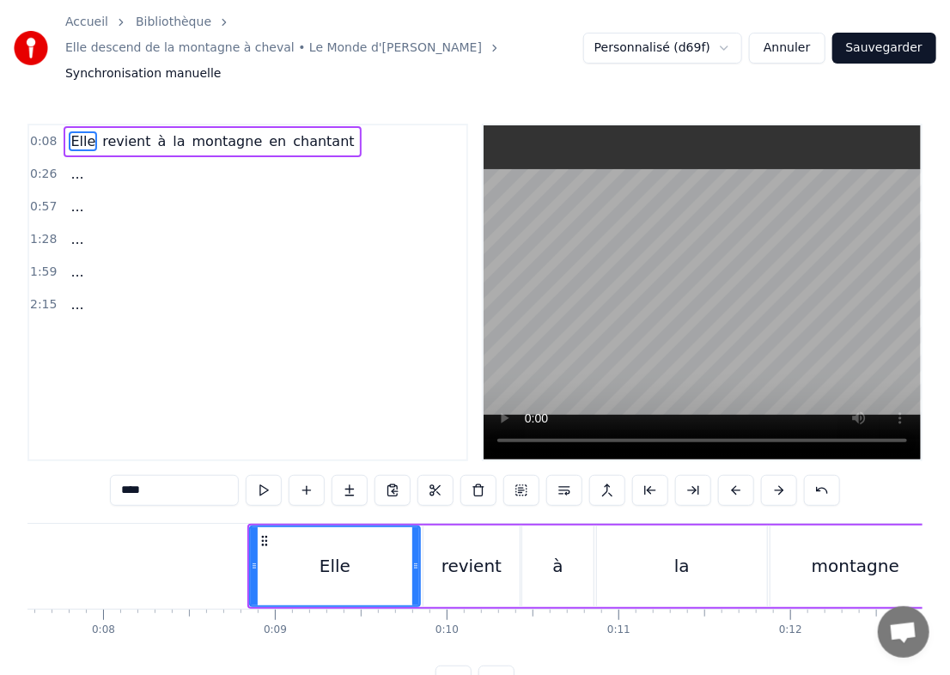
click at [644, 475] on button at bounding box center [779, 490] width 36 height 31
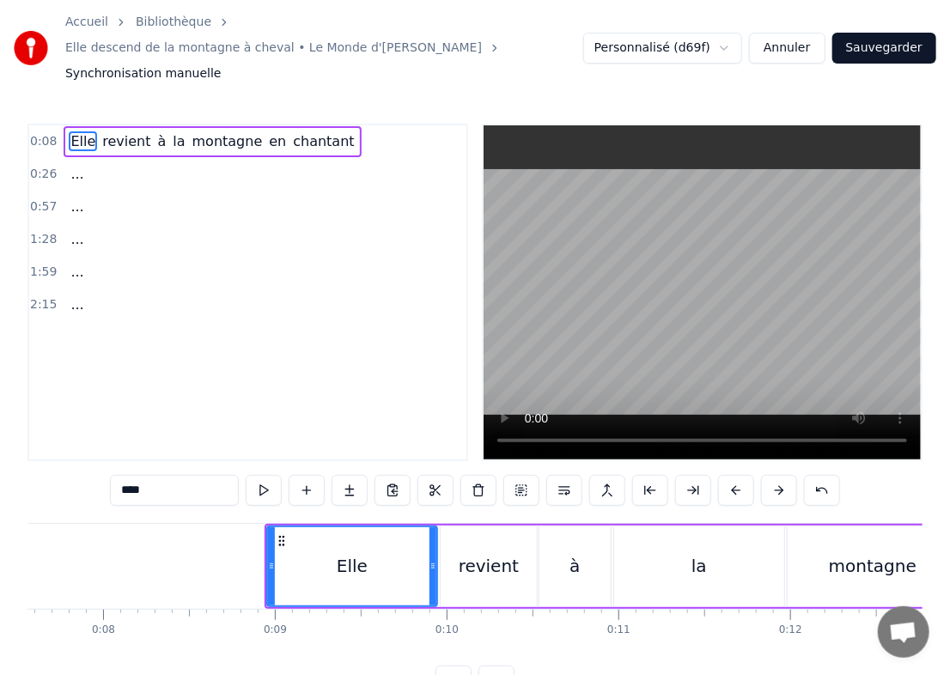
click at [644, 475] on button at bounding box center [779, 490] width 36 height 31
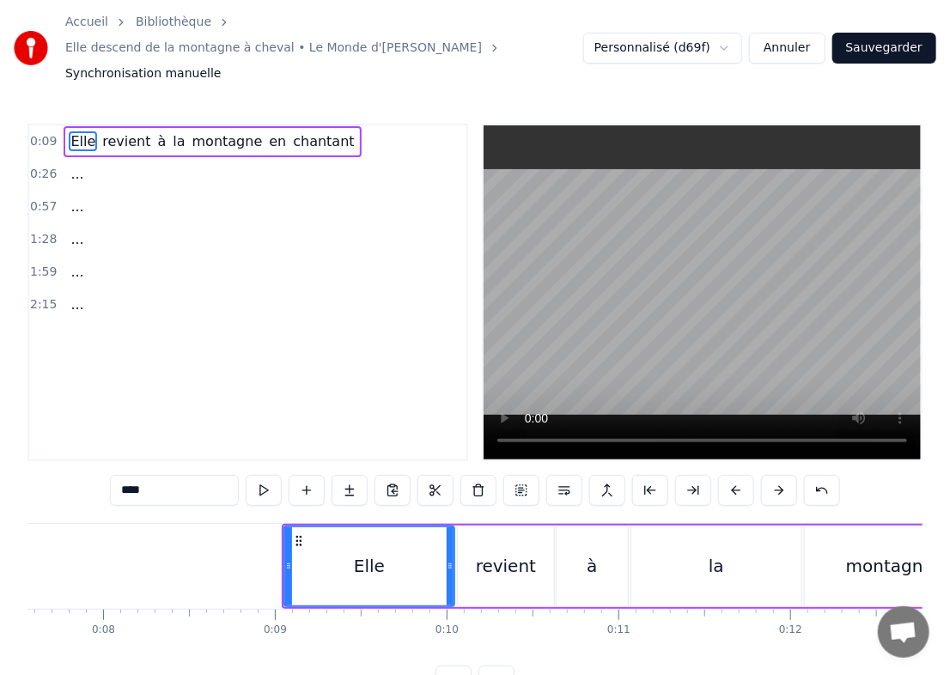
click at [644, 475] on button at bounding box center [779, 490] width 36 height 31
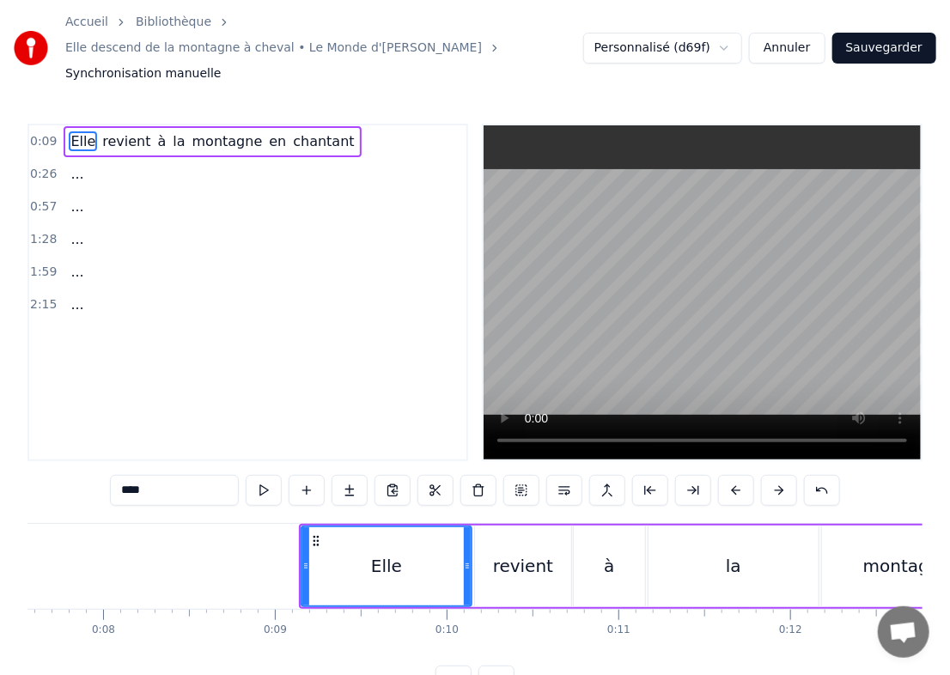
click at [644, 475] on button at bounding box center [779, 490] width 36 height 31
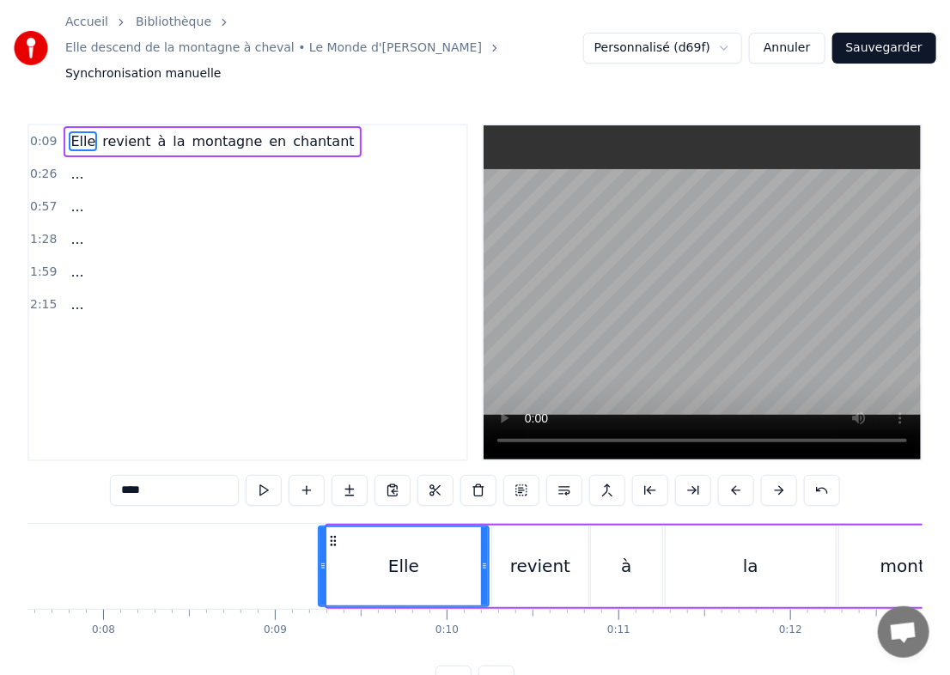
click at [644, 475] on button at bounding box center [779, 490] width 36 height 31
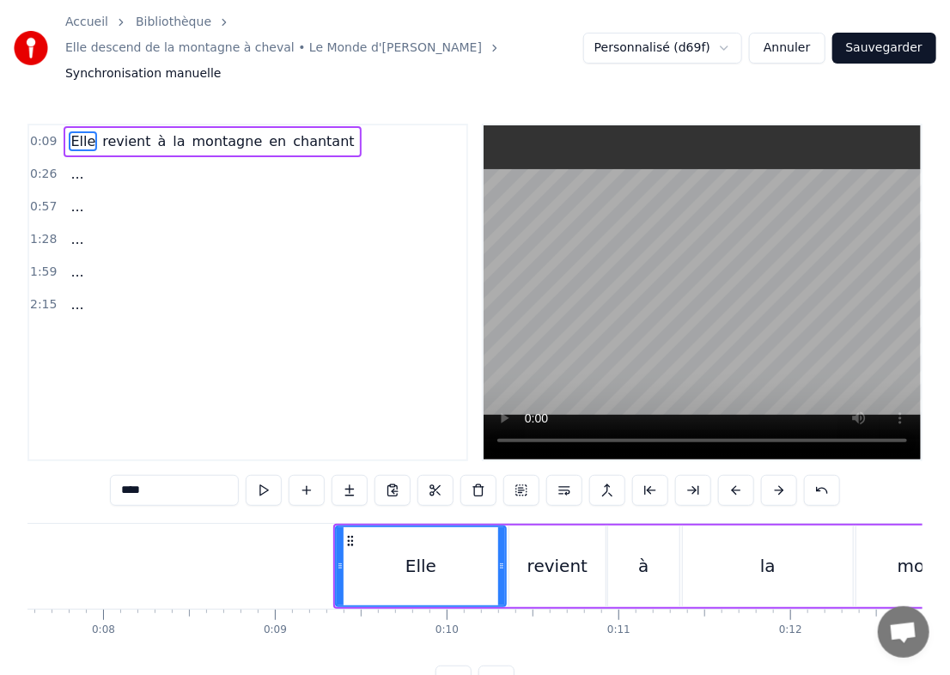
click at [644, 475] on button at bounding box center [779, 490] width 36 height 31
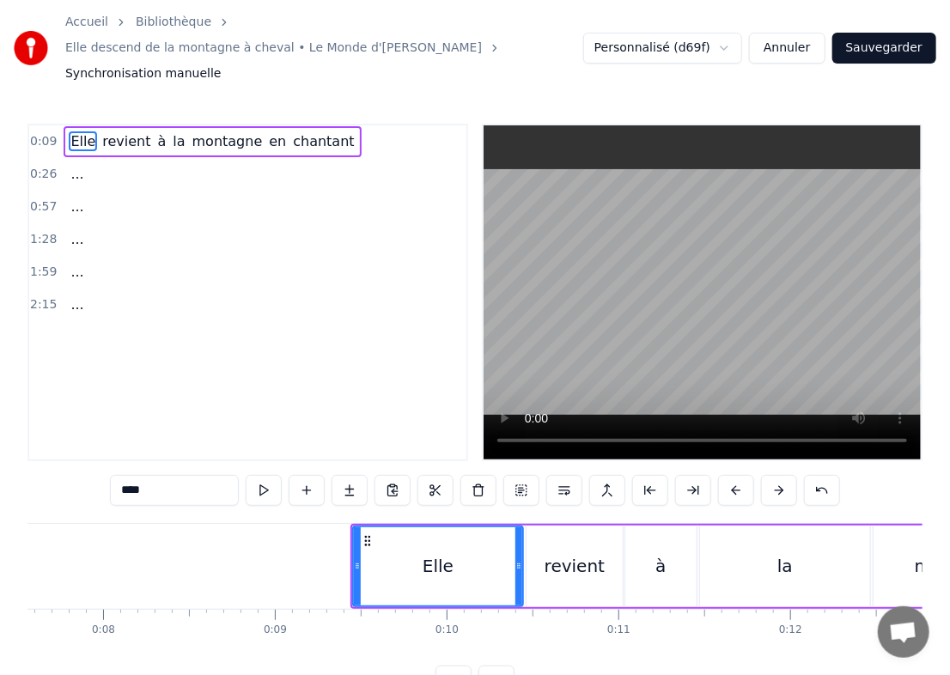
click at [644, 475] on button at bounding box center [779, 490] width 36 height 31
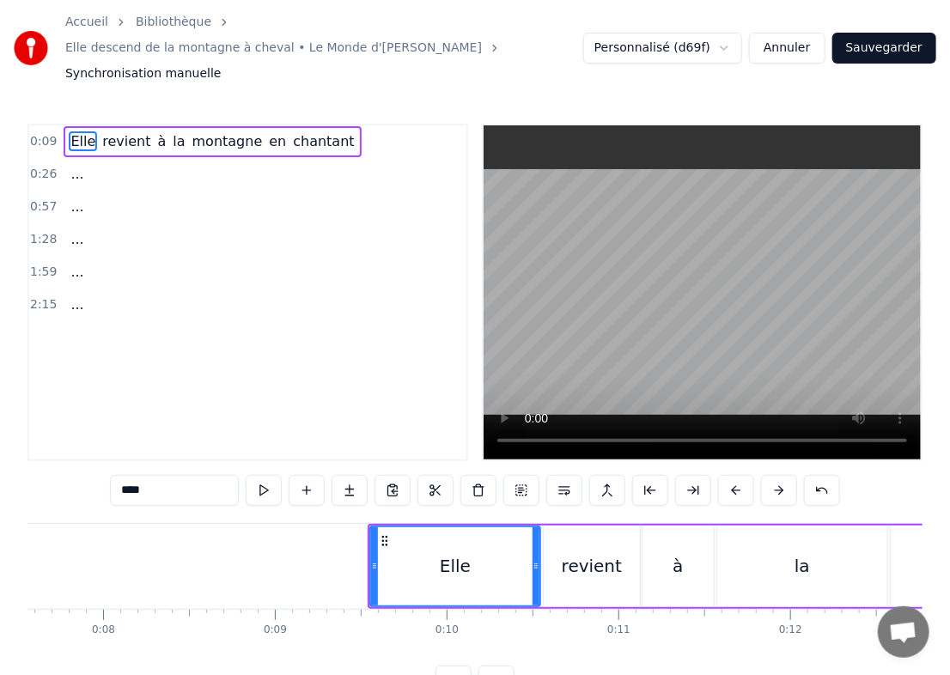
click at [644, 475] on button at bounding box center [779, 490] width 36 height 31
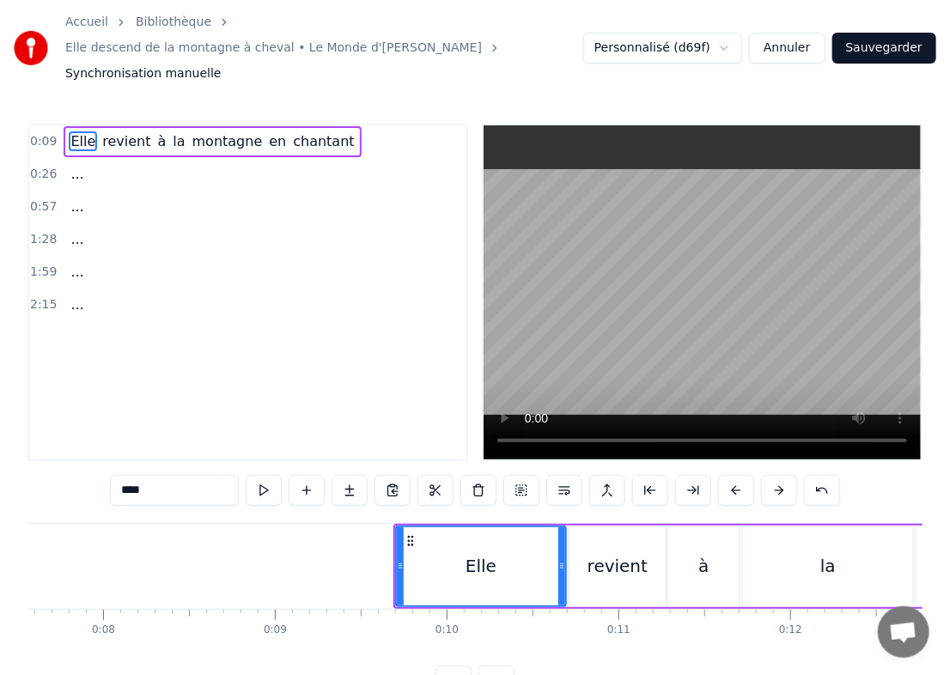
click at [644, 475] on button at bounding box center [779, 490] width 36 height 31
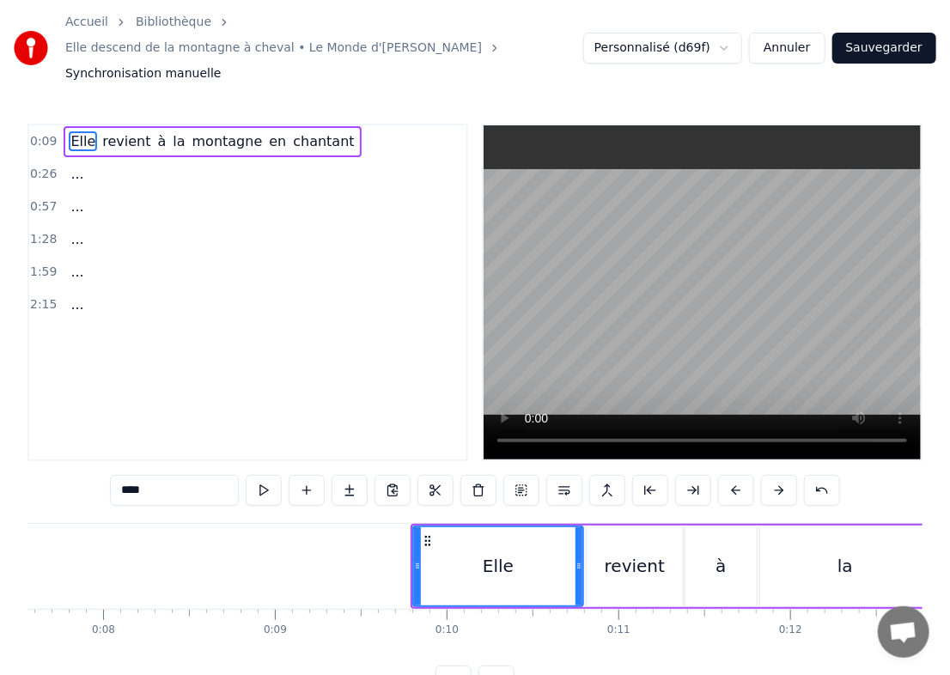
click at [644, 475] on button at bounding box center [779, 490] width 36 height 31
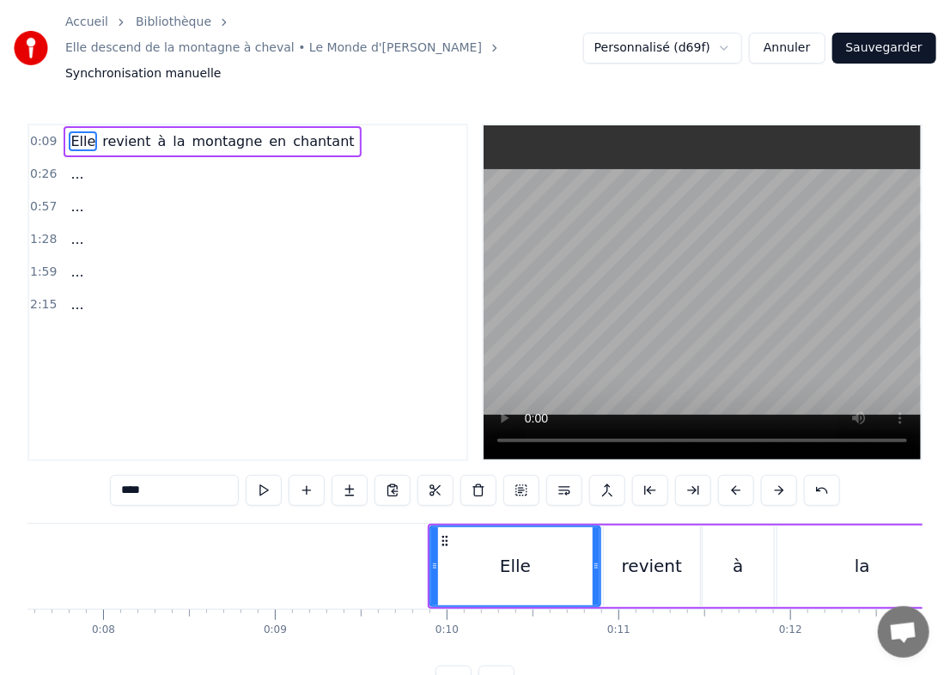
click at [644, 475] on button at bounding box center [779, 490] width 36 height 31
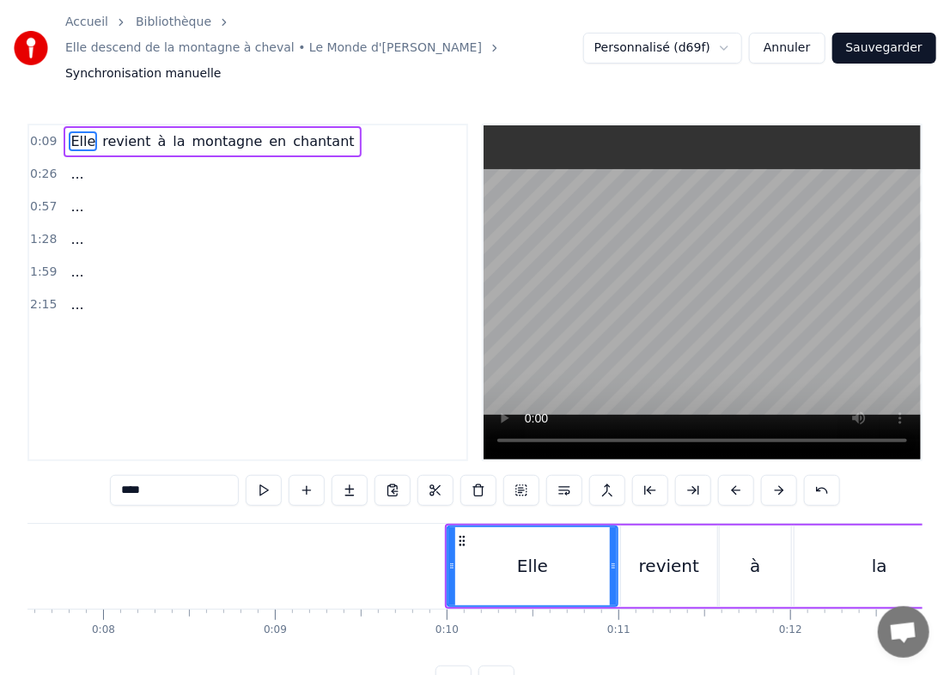
click at [644, 475] on button at bounding box center [779, 490] width 36 height 31
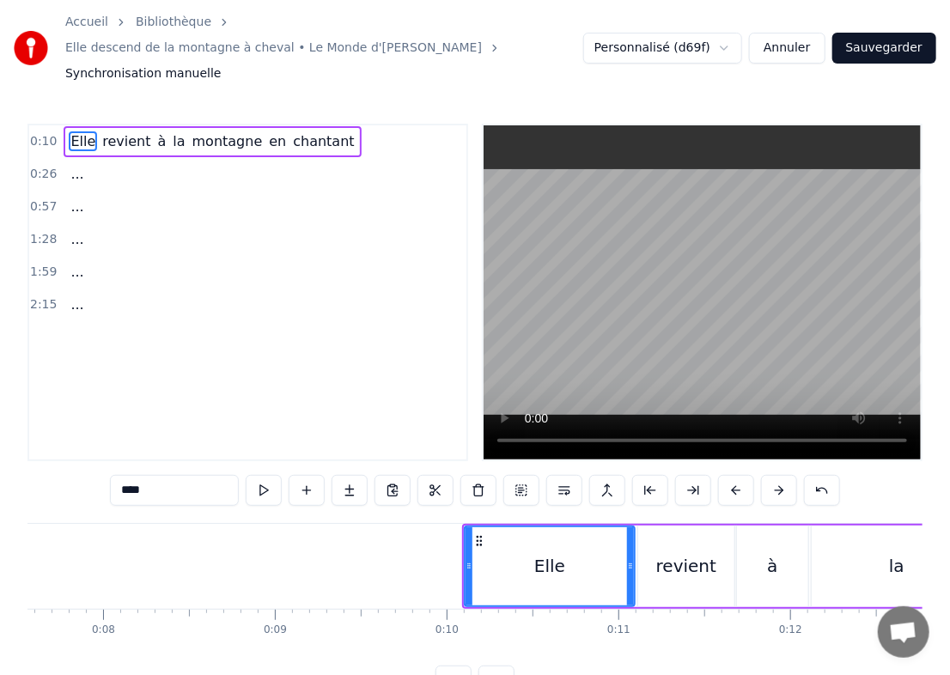
click at [644, 475] on button at bounding box center [779, 490] width 36 height 31
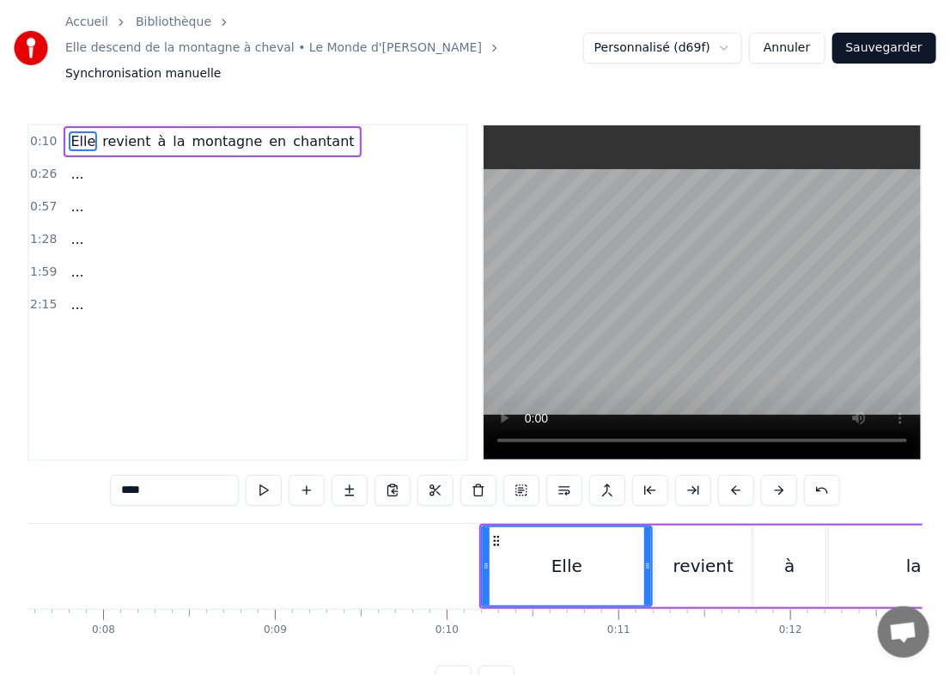
click at [644, 475] on button at bounding box center [779, 490] width 36 height 31
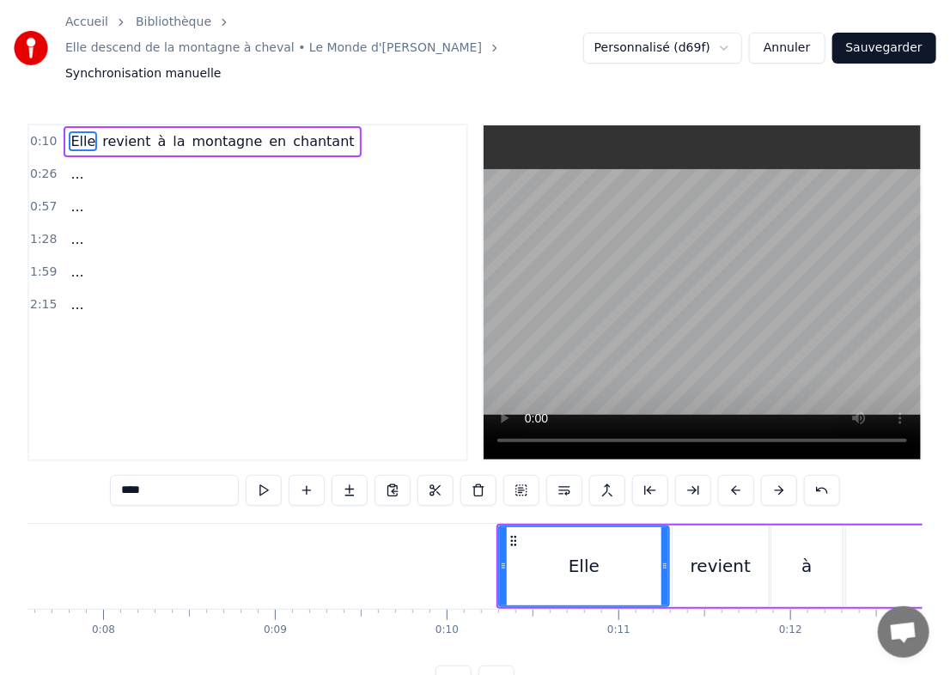
click at [644, 475] on button at bounding box center [779, 490] width 36 height 31
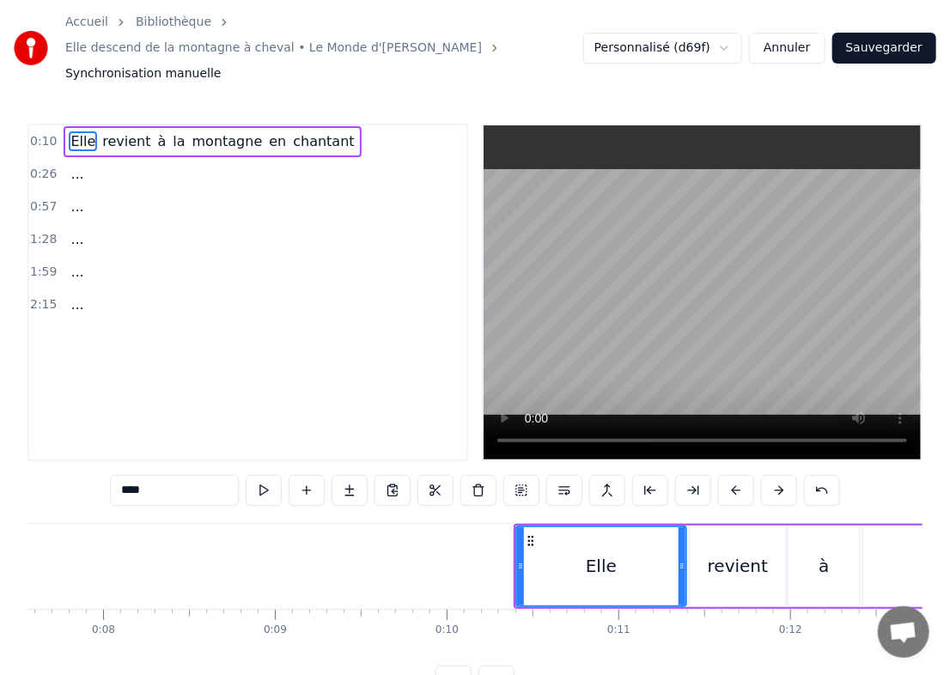
click at [644, 475] on button at bounding box center [779, 490] width 36 height 31
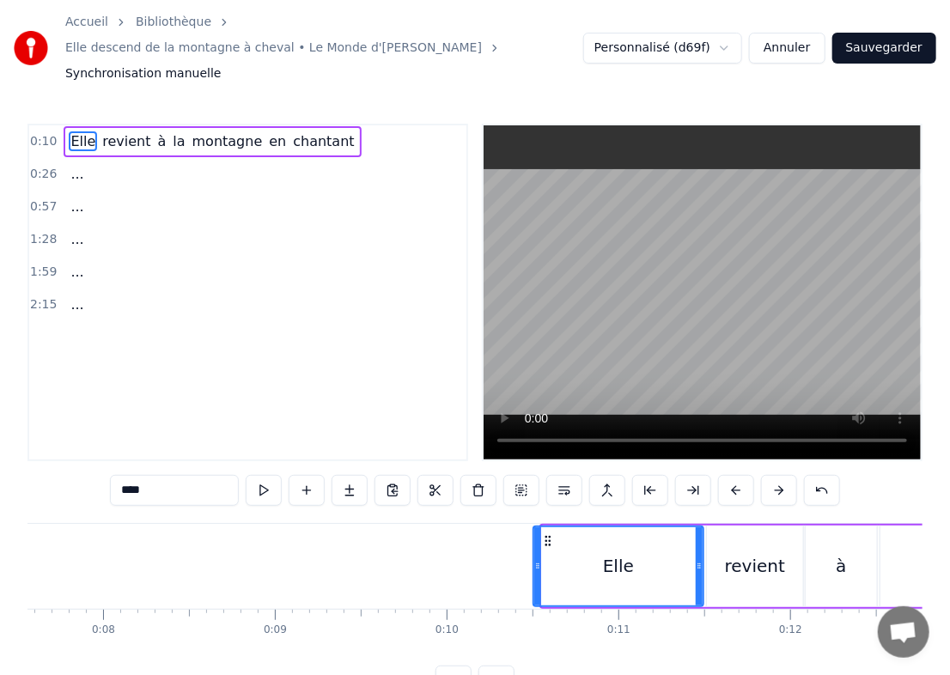
click at [644, 475] on button at bounding box center [779, 490] width 36 height 31
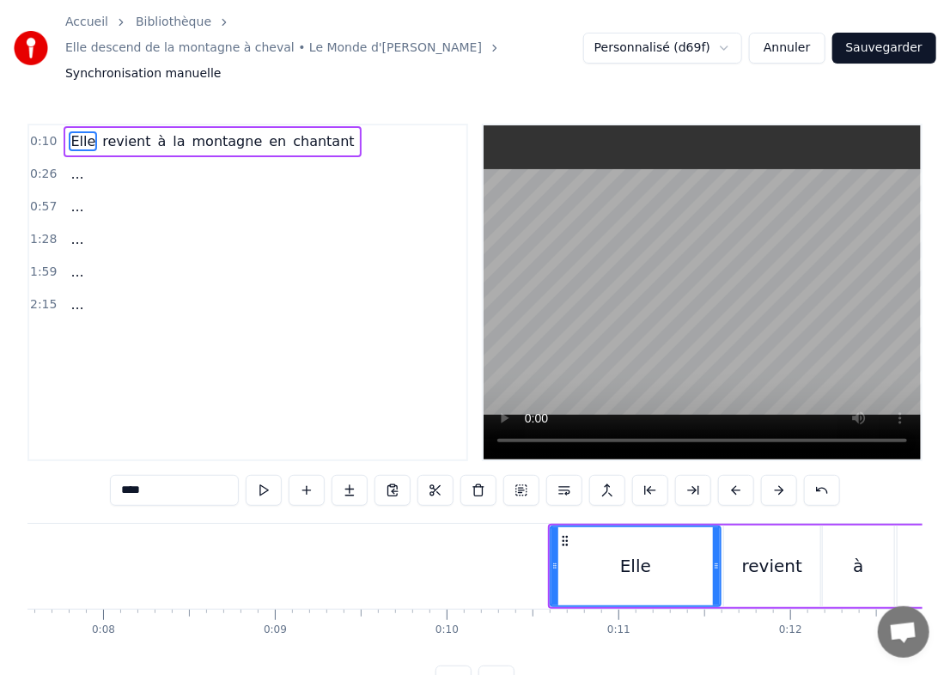
click at [644, 475] on button at bounding box center [779, 490] width 36 height 31
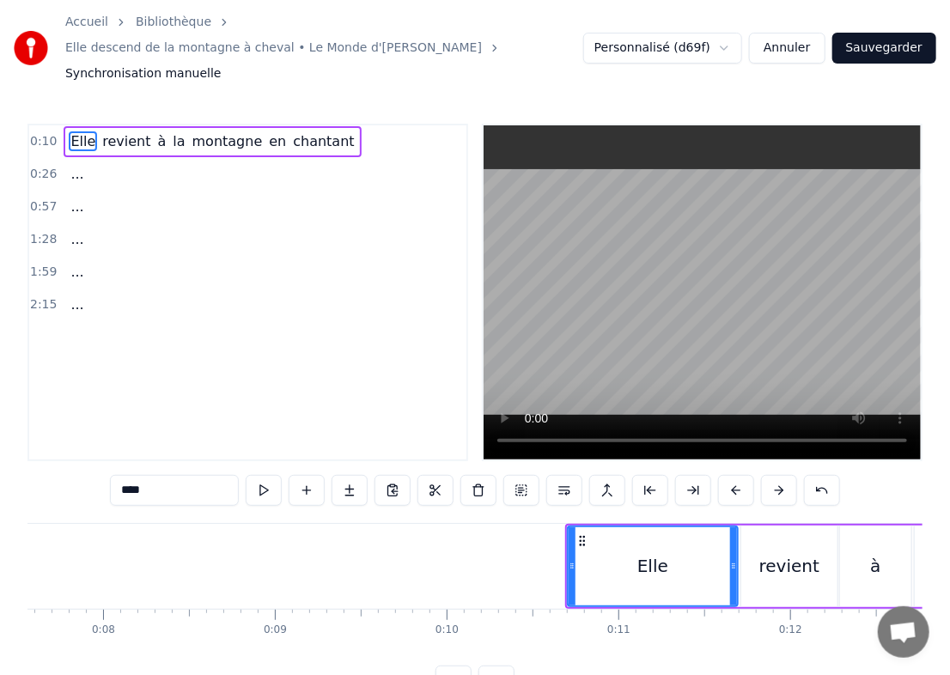
click at [644, 475] on button at bounding box center [779, 490] width 36 height 31
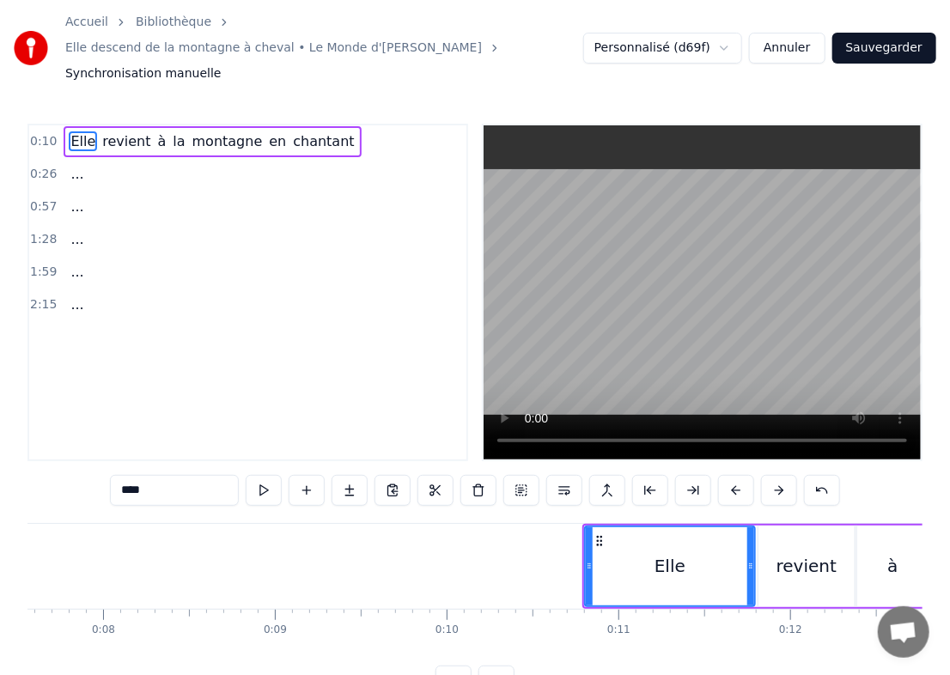
click at [644, 475] on button at bounding box center [779, 490] width 36 height 31
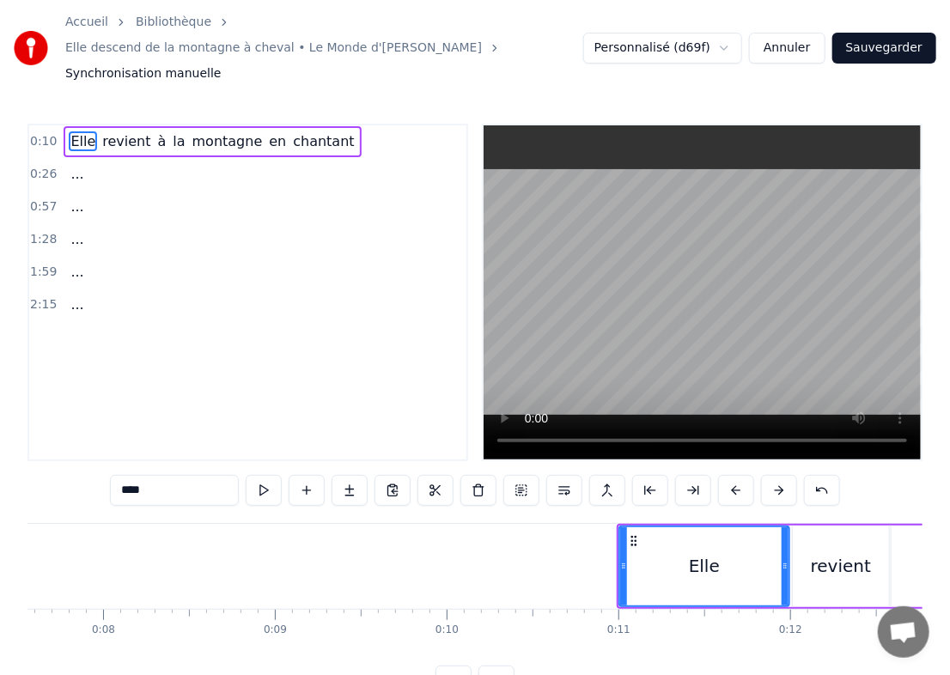
click at [644, 475] on button at bounding box center [779, 490] width 36 height 31
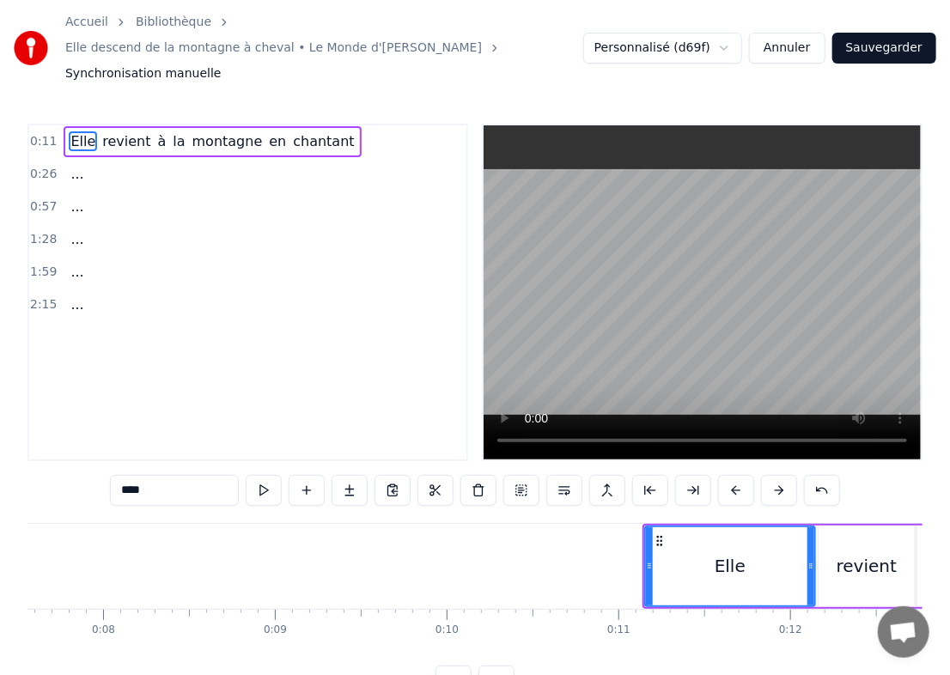
click at [644, 475] on button at bounding box center [779, 490] width 36 height 31
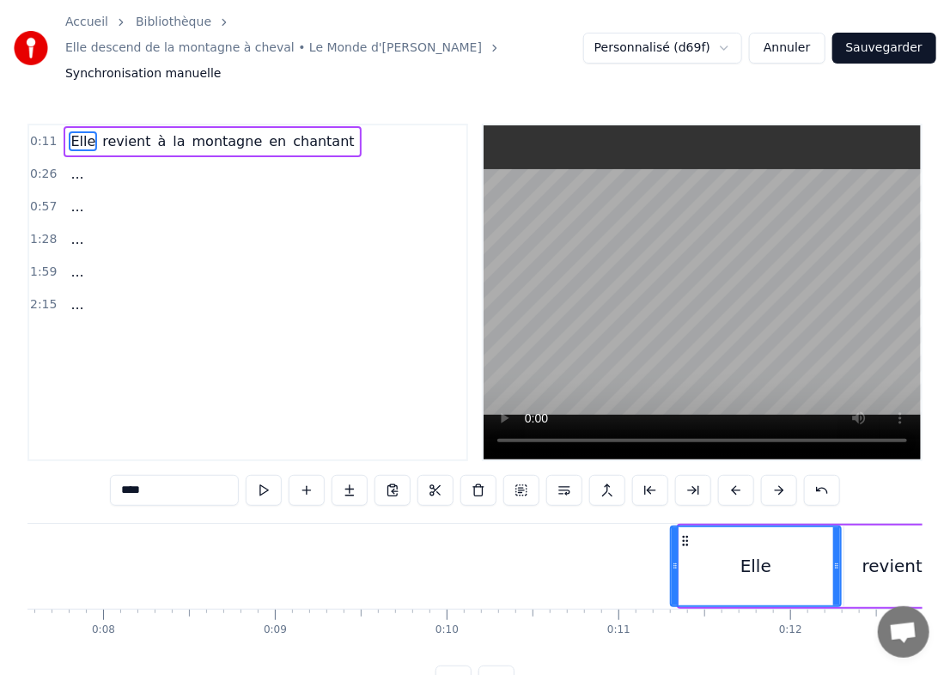
click at [644, 475] on button at bounding box center [779, 490] width 36 height 31
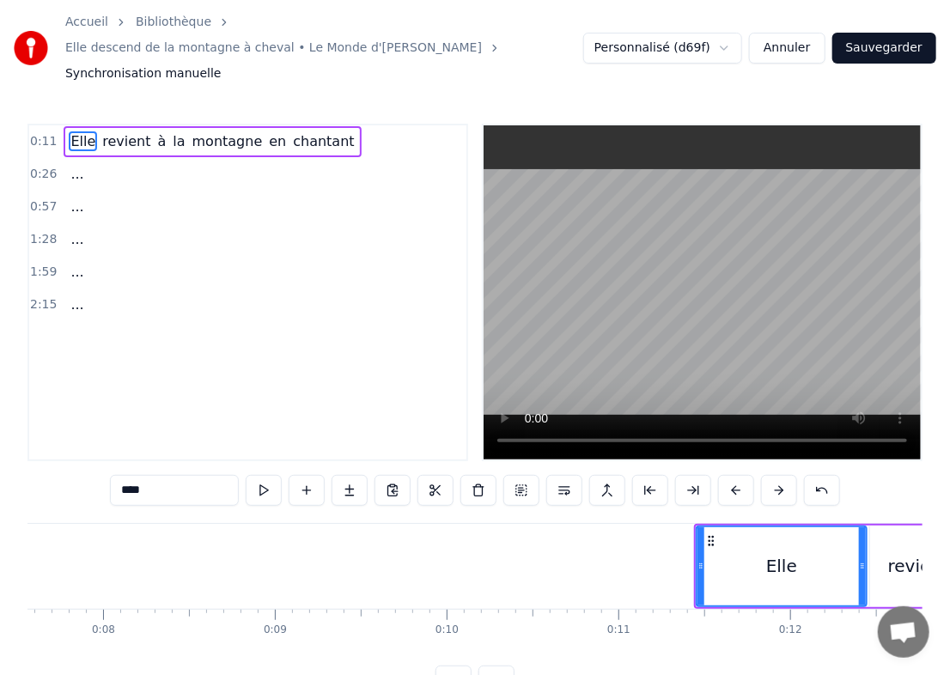
click at [644, 475] on button at bounding box center [779, 490] width 36 height 31
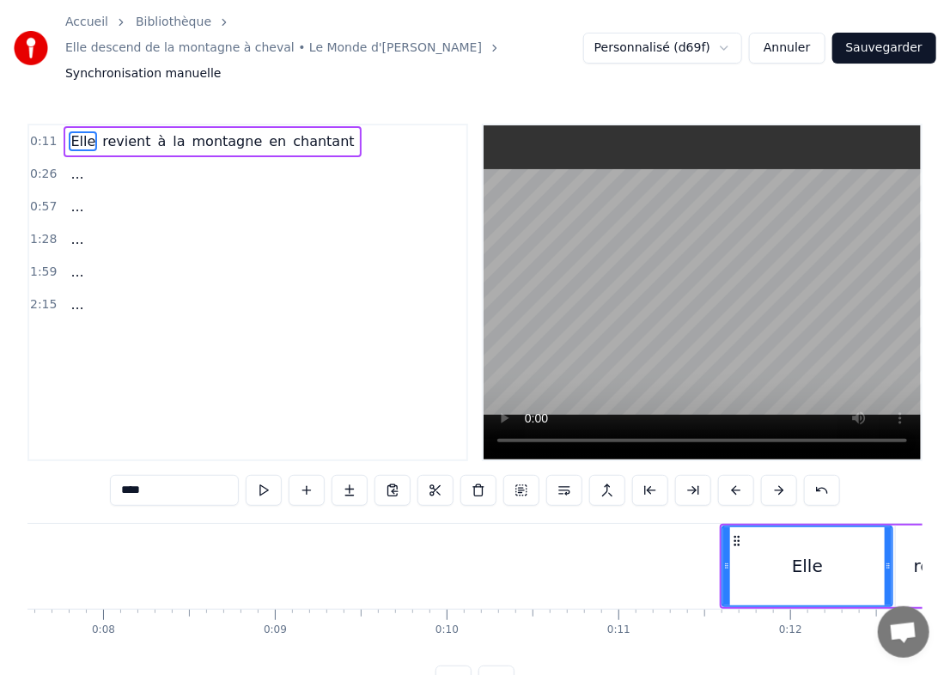
click at [644, 475] on button at bounding box center [779, 490] width 36 height 31
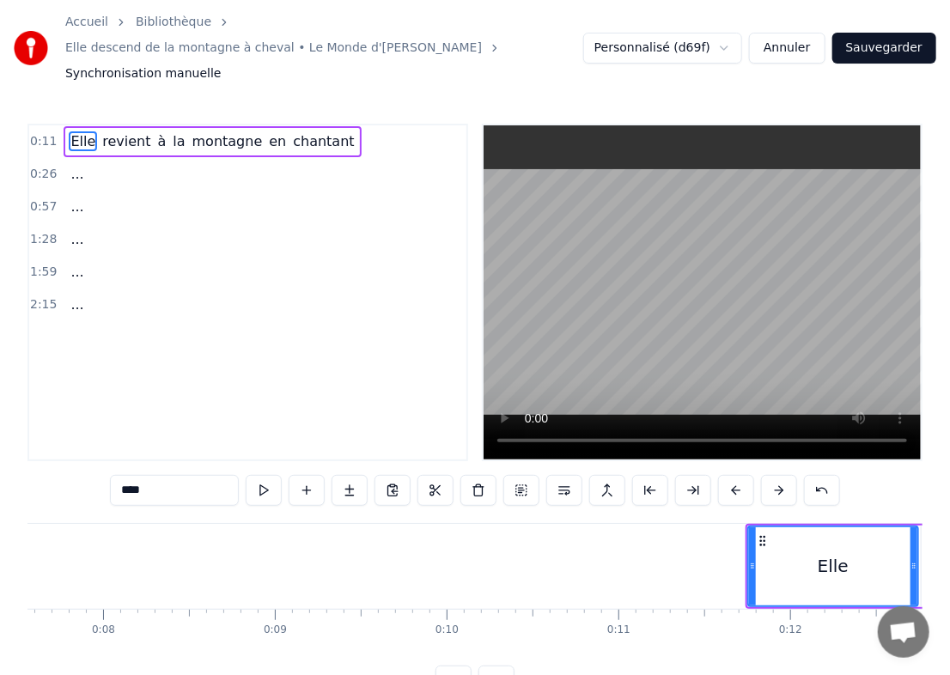
click at [644, 475] on button at bounding box center [779, 490] width 36 height 31
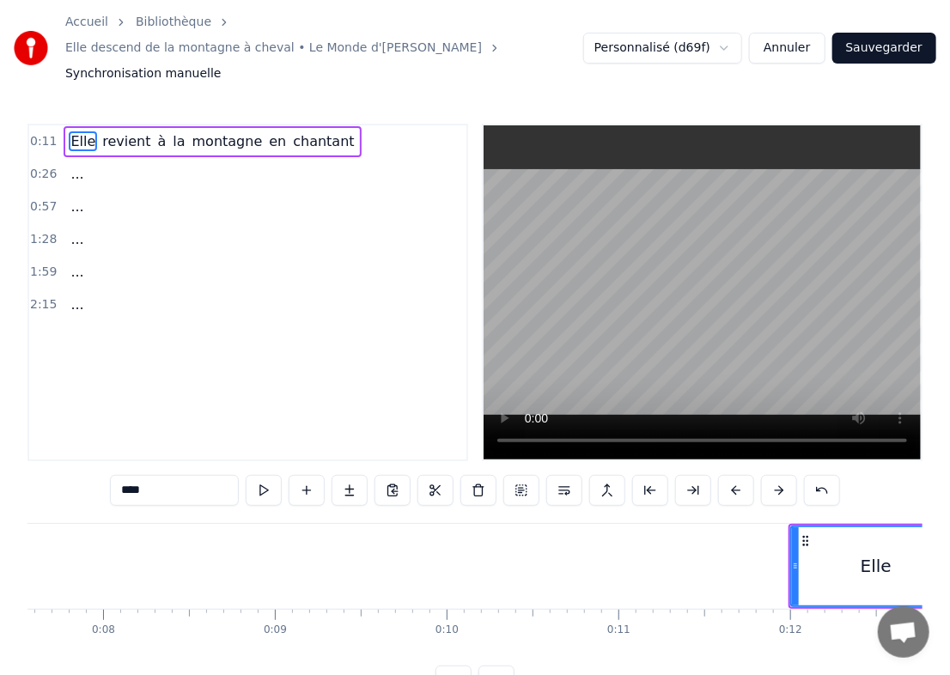
click at [644, 475] on button at bounding box center [779, 490] width 36 height 31
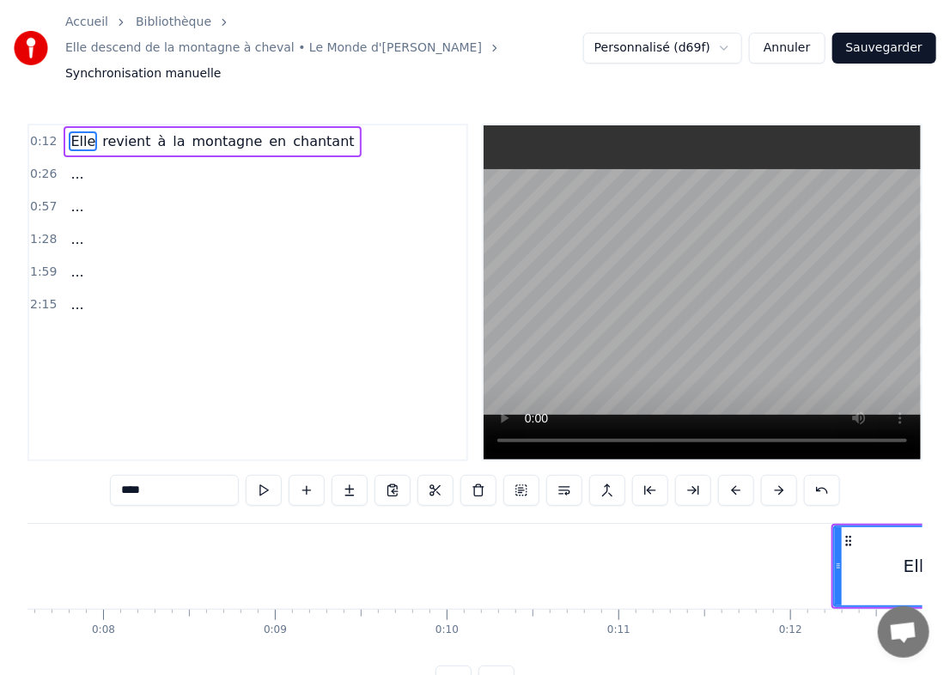
click at [644, 475] on button at bounding box center [779, 490] width 36 height 31
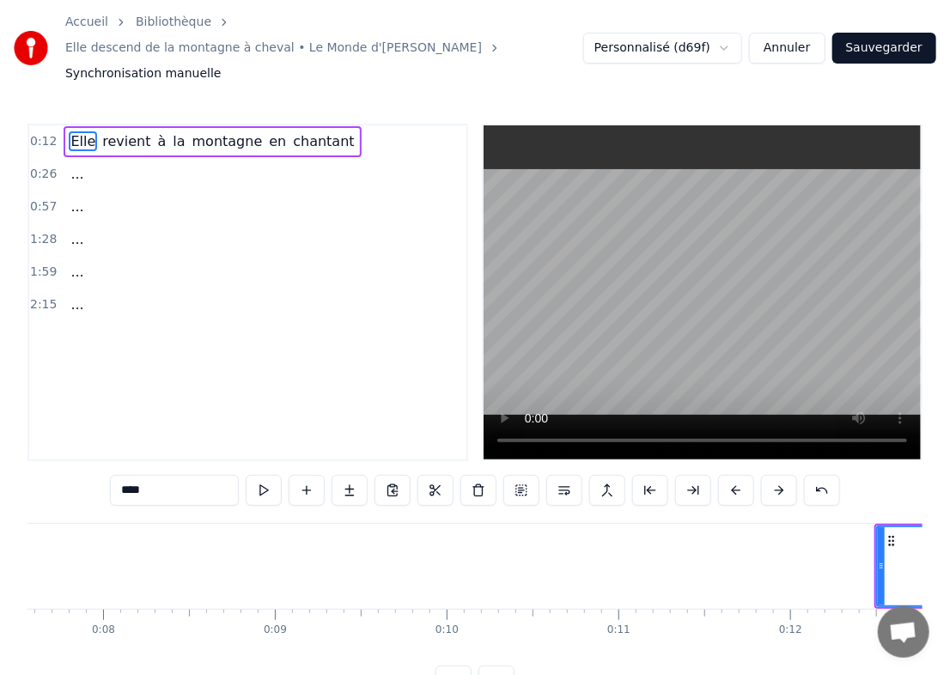
click at [644, 475] on button at bounding box center [779, 490] width 36 height 31
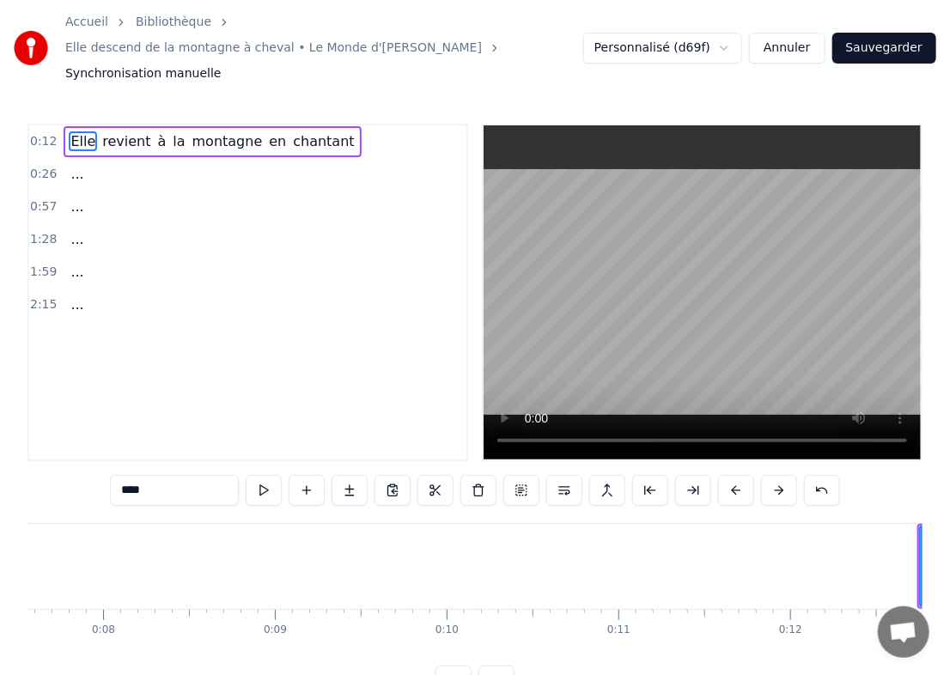
click at [644, 475] on button at bounding box center [779, 490] width 36 height 31
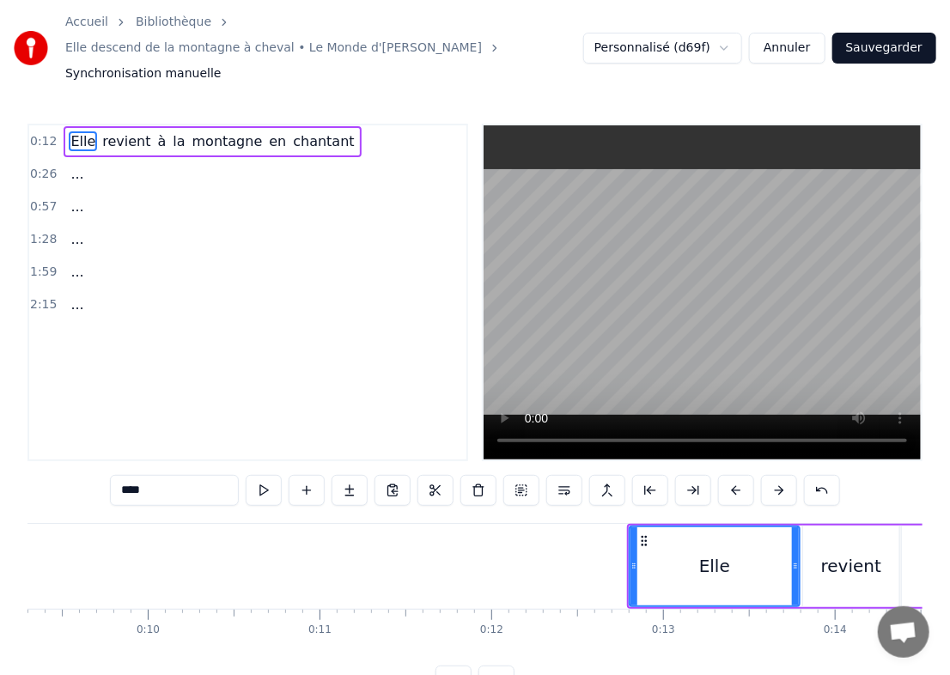
scroll to position [0, 1616]
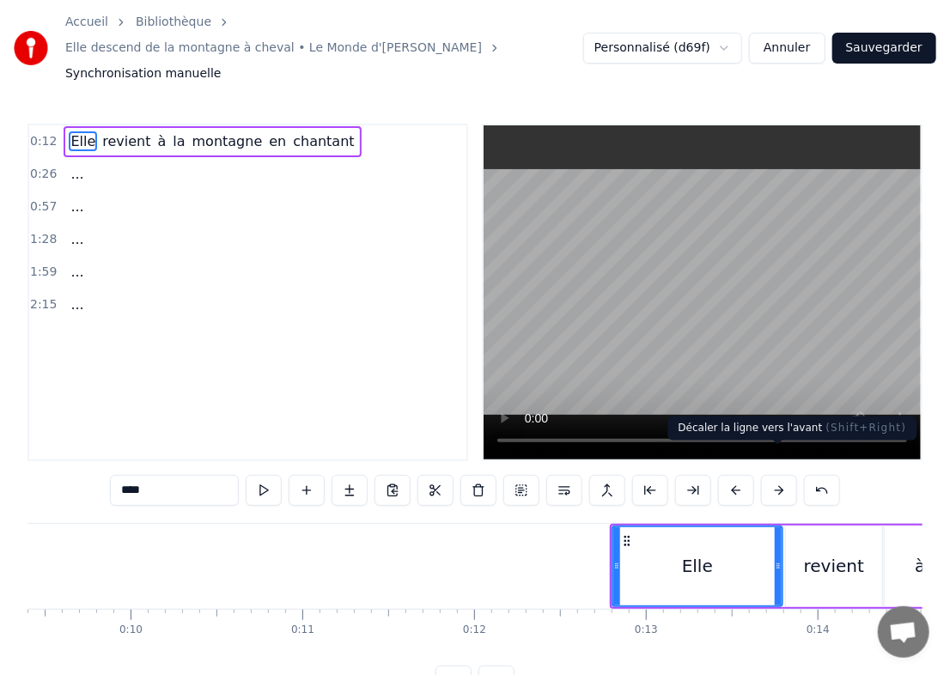
click at [644, 475] on button at bounding box center [779, 490] width 36 height 31
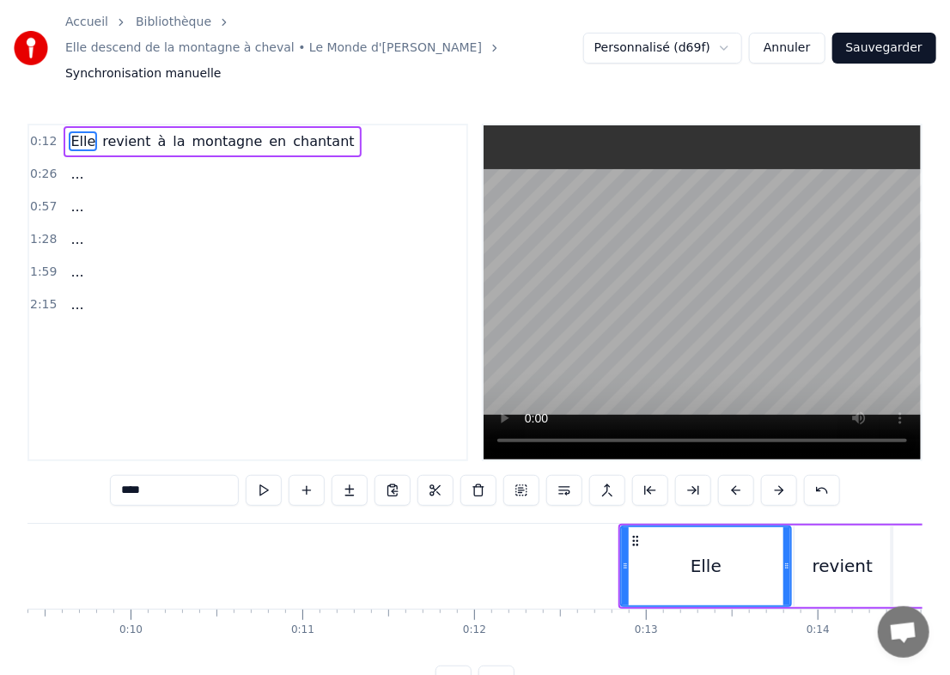
click at [644, 475] on button at bounding box center [779, 490] width 36 height 31
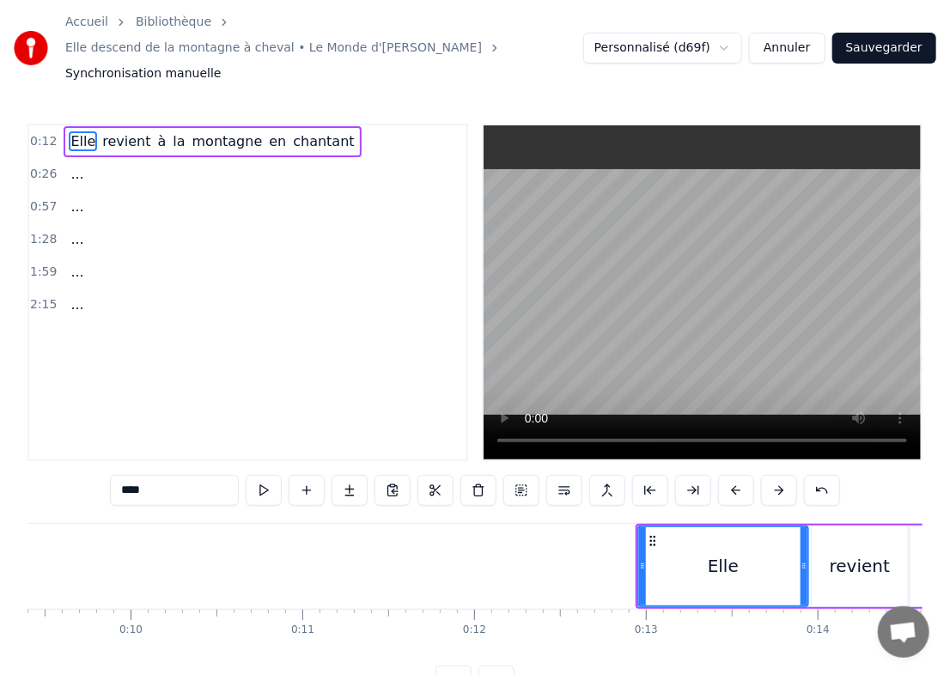
click at [644, 475] on button at bounding box center [779, 490] width 36 height 31
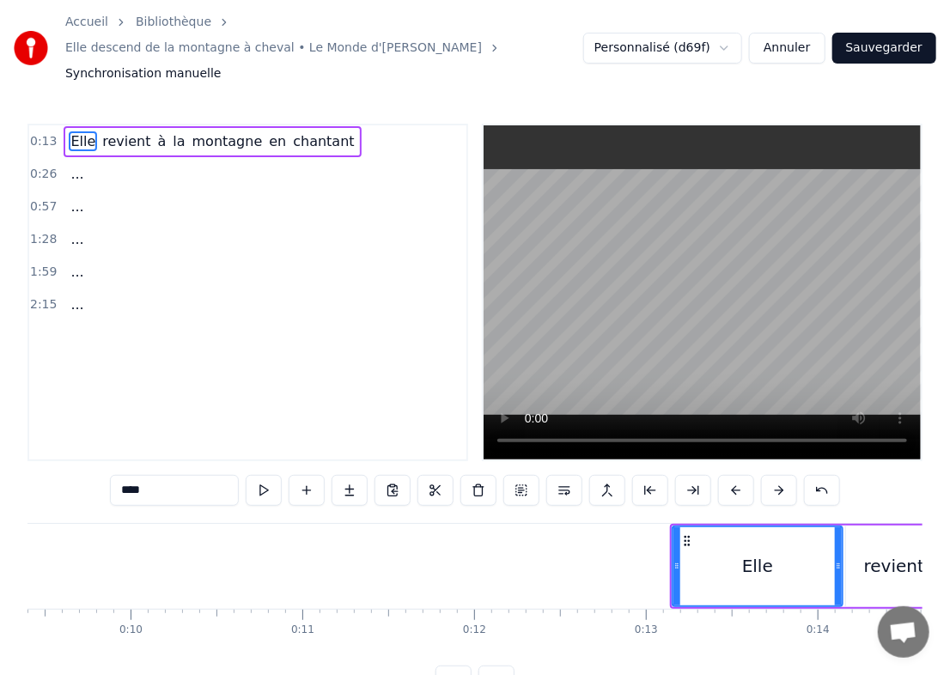
click at [644, 475] on button at bounding box center [779, 490] width 36 height 31
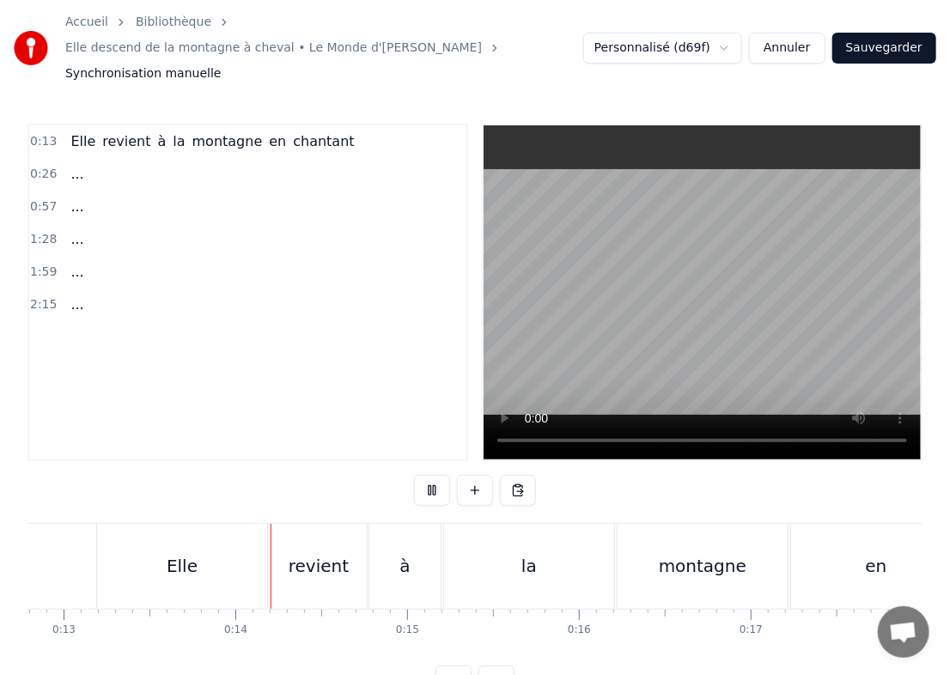
scroll to position [0, 2259]
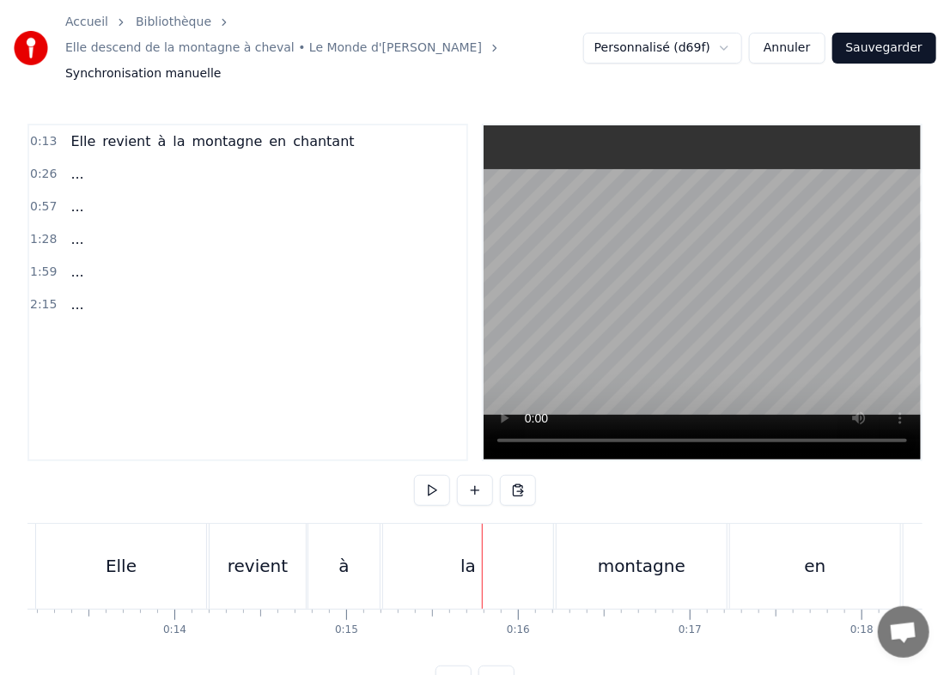
click at [388, 537] on div "la" at bounding box center [468, 566] width 170 height 85
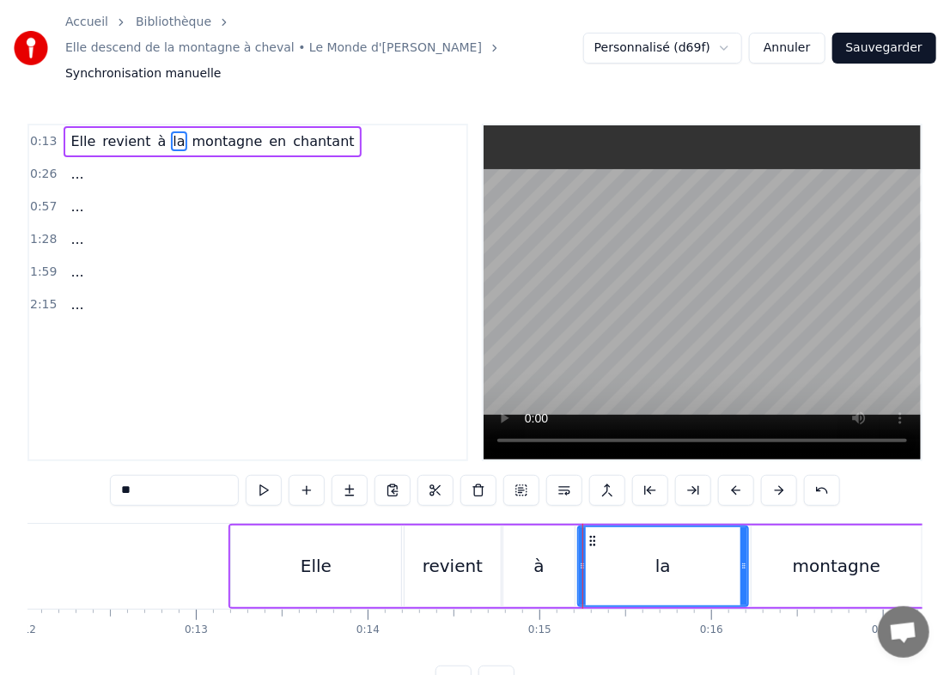
scroll to position [0, 2038]
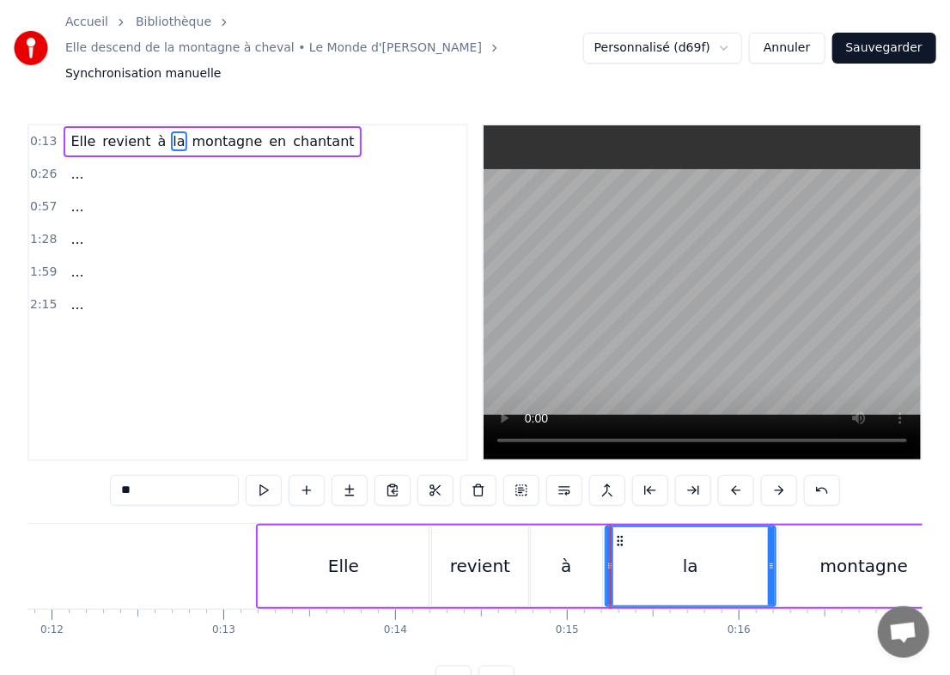
drag, startPoint x: 330, startPoint y: 532, endPoint x: 319, endPoint y: 533, distance: 11.2
click at [319, 533] on div "Elle" at bounding box center [344, 567] width 170 height 82
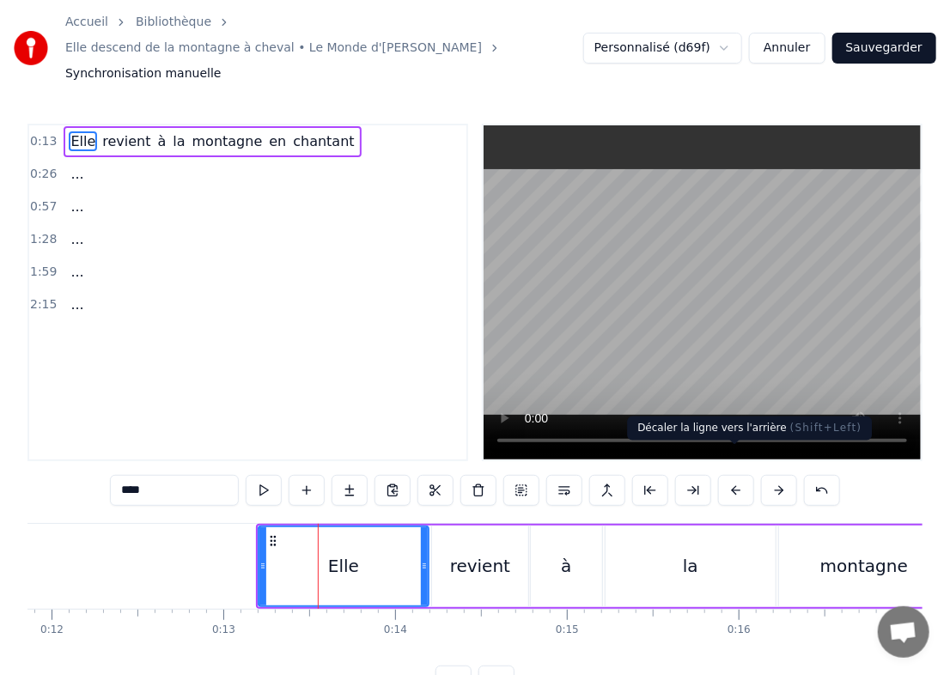
click at [644, 475] on button at bounding box center [736, 490] width 36 height 31
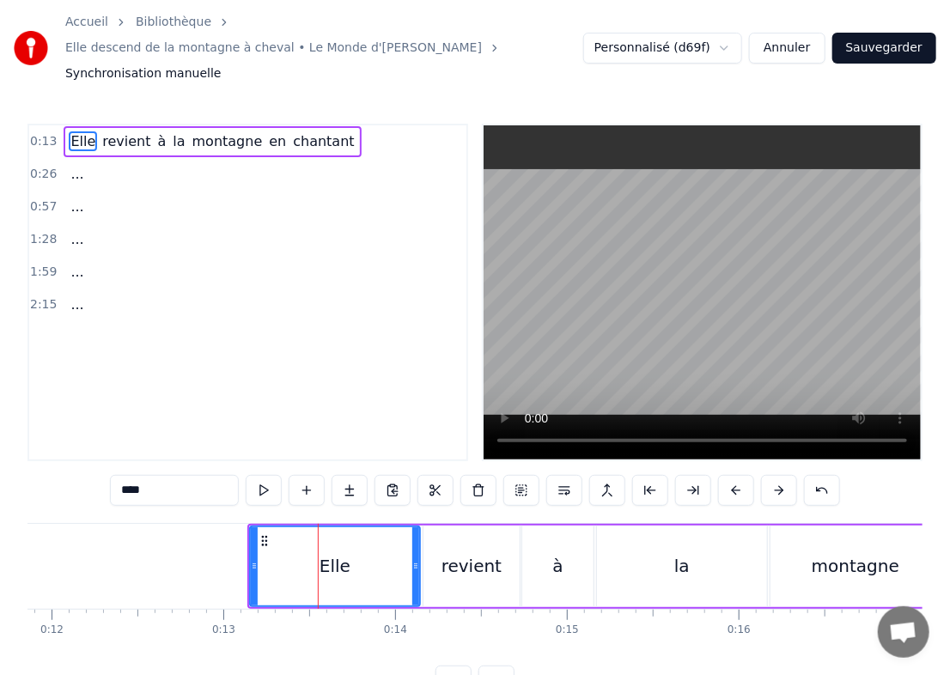
click at [644, 475] on button at bounding box center [736, 490] width 36 height 31
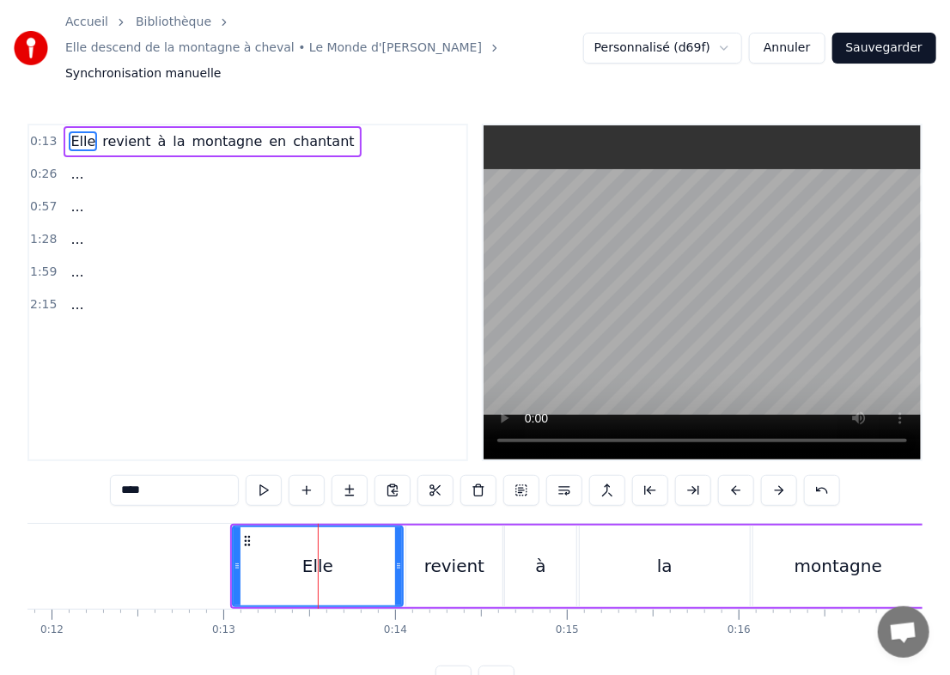
click at [644, 475] on button at bounding box center [736, 490] width 36 height 31
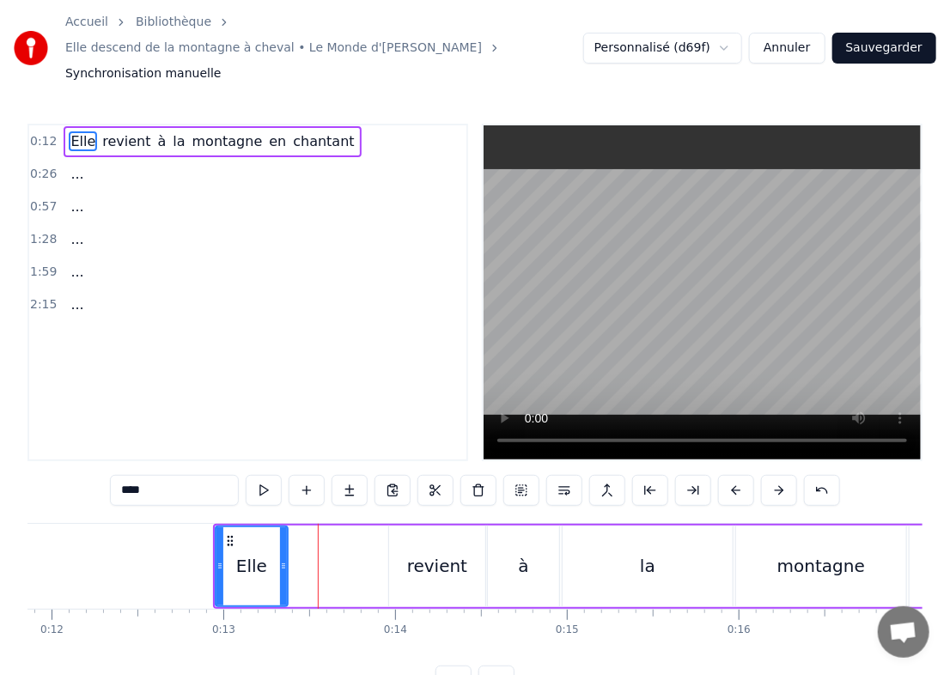
drag, startPoint x: 379, startPoint y: 543, endPoint x: 281, endPoint y: 539, distance: 98.1
click at [281, 559] on icon at bounding box center [283, 566] width 7 height 14
click at [412, 553] on div "revient" at bounding box center [437, 566] width 60 height 26
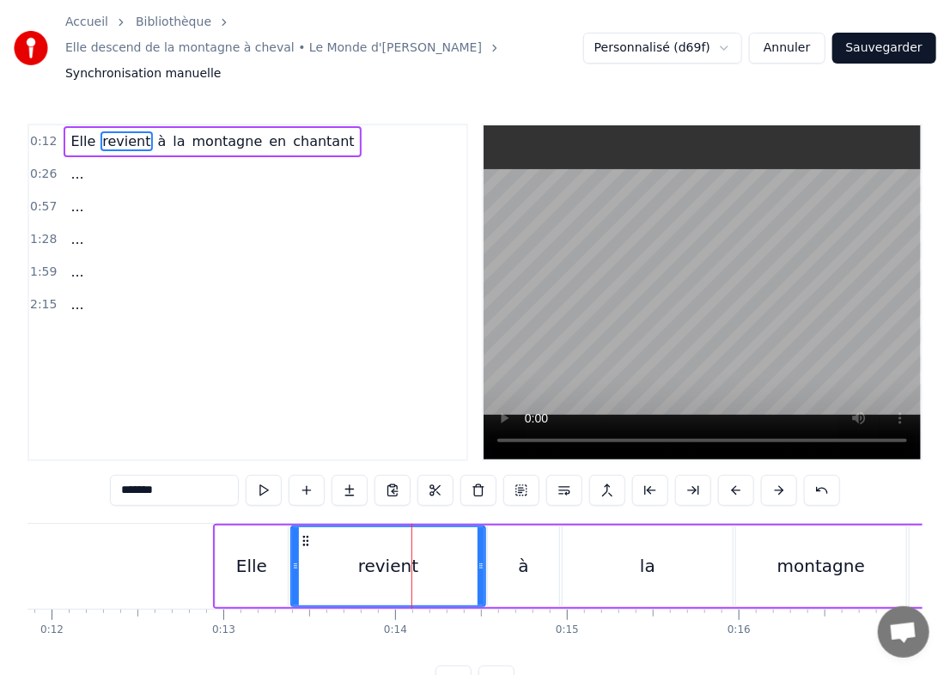
drag, startPoint x: 393, startPoint y: 535, endPoint x: 295, endPoint y: 543, distance: 98.3
click at [295, 559] on icon at bounding box center [295, 566] width 7 height 14
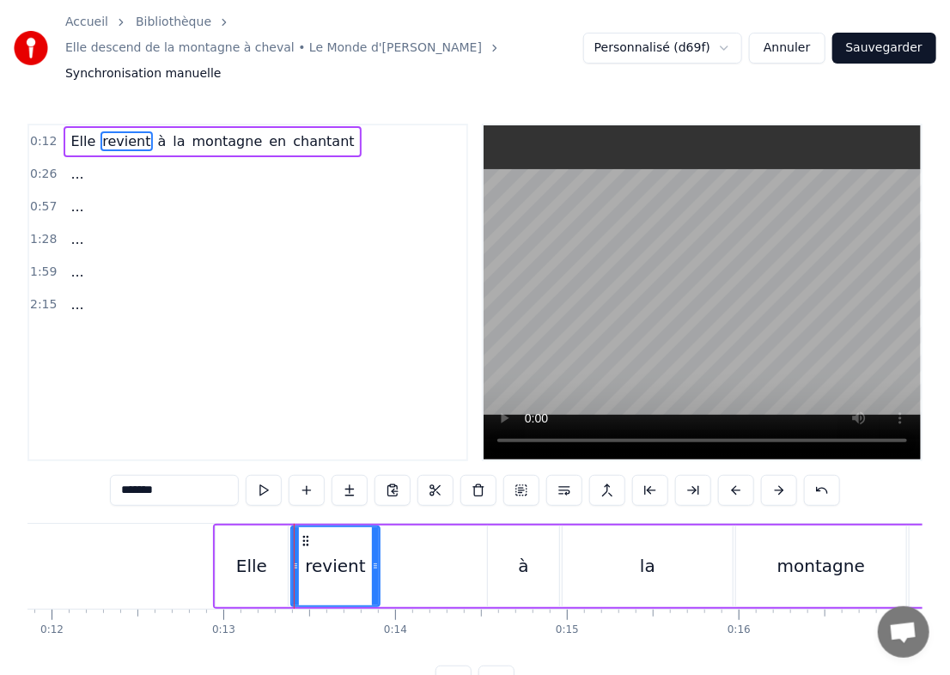
drag, startPoint x: 480, startPoint y: 535, endPoint x: 375, endPoint y: 535, distance: 104.8
click at [375, 559] on icon at bounding box center [375, 566] width 7 height 14
click at [497, 545] on div "à" at bounding box center [523, 567] width 71 height 82
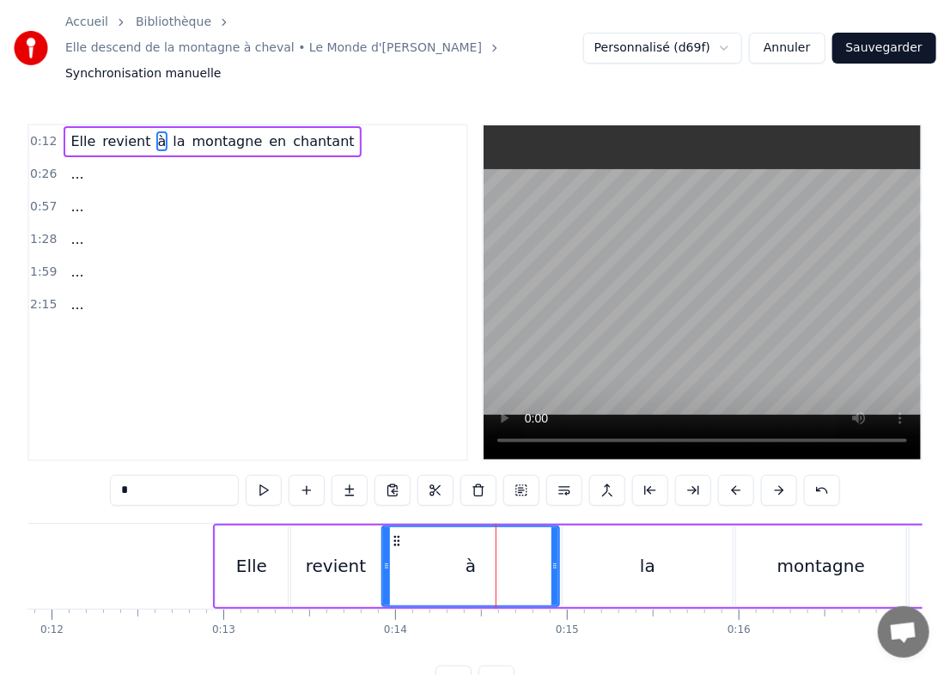
drag, startPoint x: 491, startPoint y: 546, endPoint x: 385, endPoint y: 540, distance: 105.9
click at [385, 559] on icon at bounding box center [386, 566] width 7 height 14
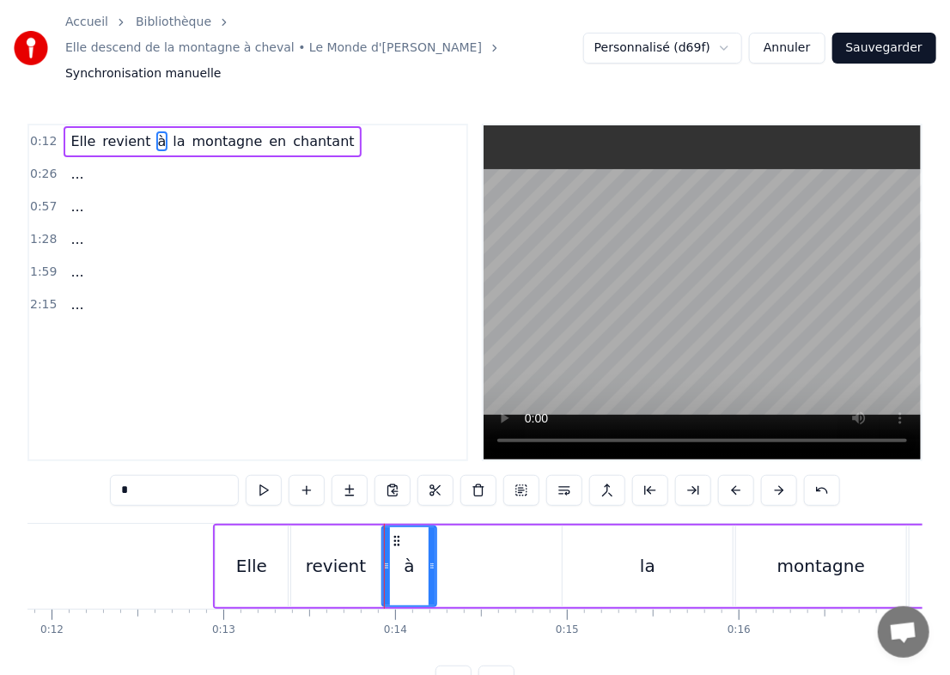
drag, startPoint x: 552, startPoint y: 553, endPoint x: 429, endPoint y: 553, distance: 122.9
click at [429, 553] on div at bounding box center [432, 567] width 7 height 78
click at [644, 553] on div "la" at bounding box center [647, 566] width 15 height 26
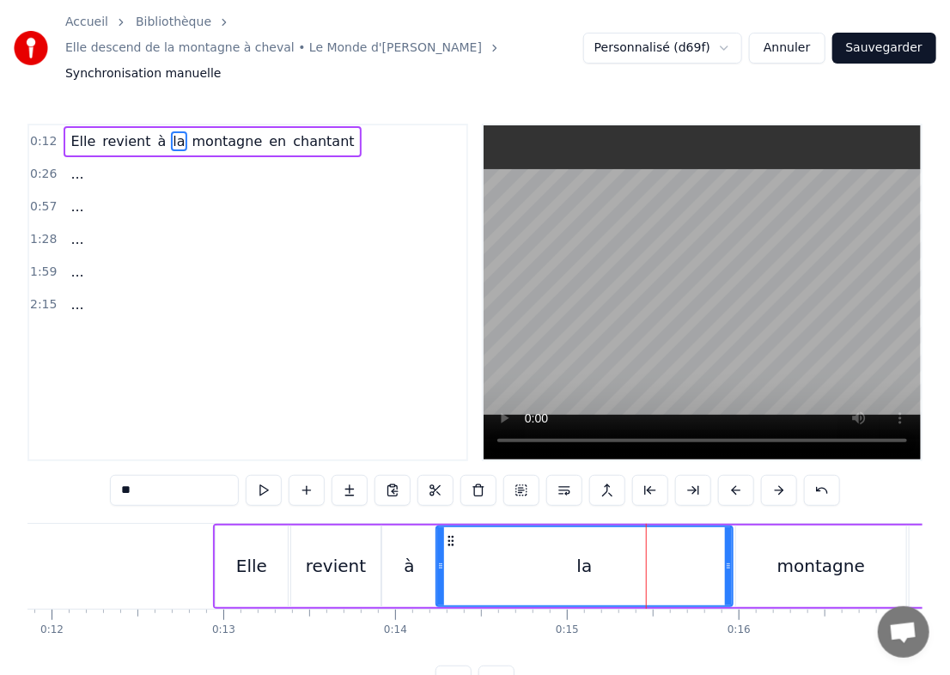
drag, startPoint x: 564, startPoint y: 536, endPoint x: 437, endPoint y: 545, distance: 126.6
click at [437, 559] on icon at bounding box center [440, 566] width 7 height 14
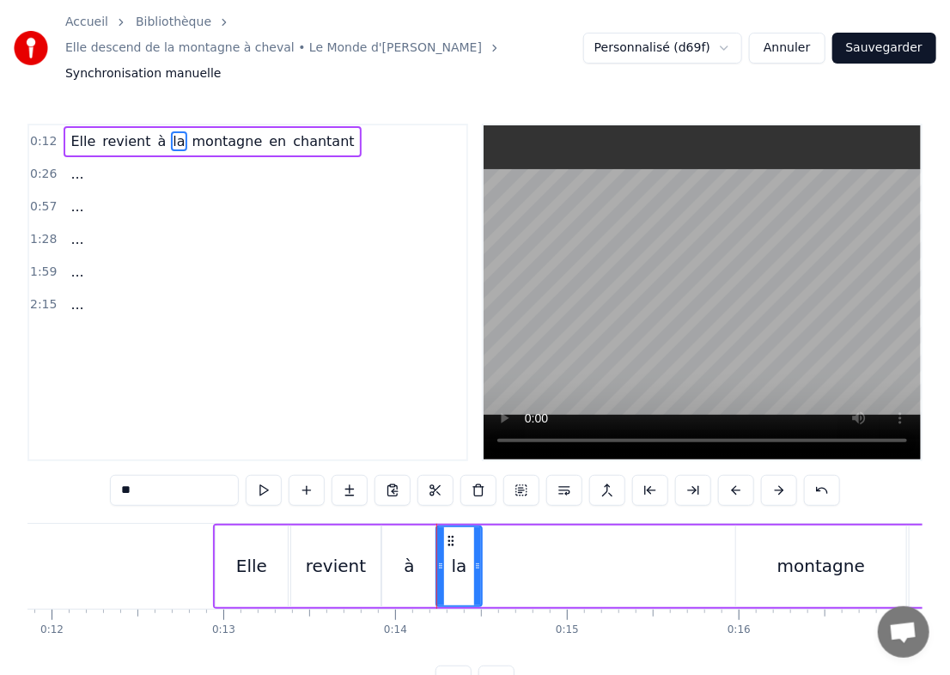
drag, startPoint x: 725, startPoint y: 535, endPoint x: 475, endPoint y: 538, distance: 250.1
click at [475, 559] on icon at bounding box center [477, 566] width 7 height 14
click at [253, 553] on div "Elle" at bounding box center [251, 566] width 31 height 26
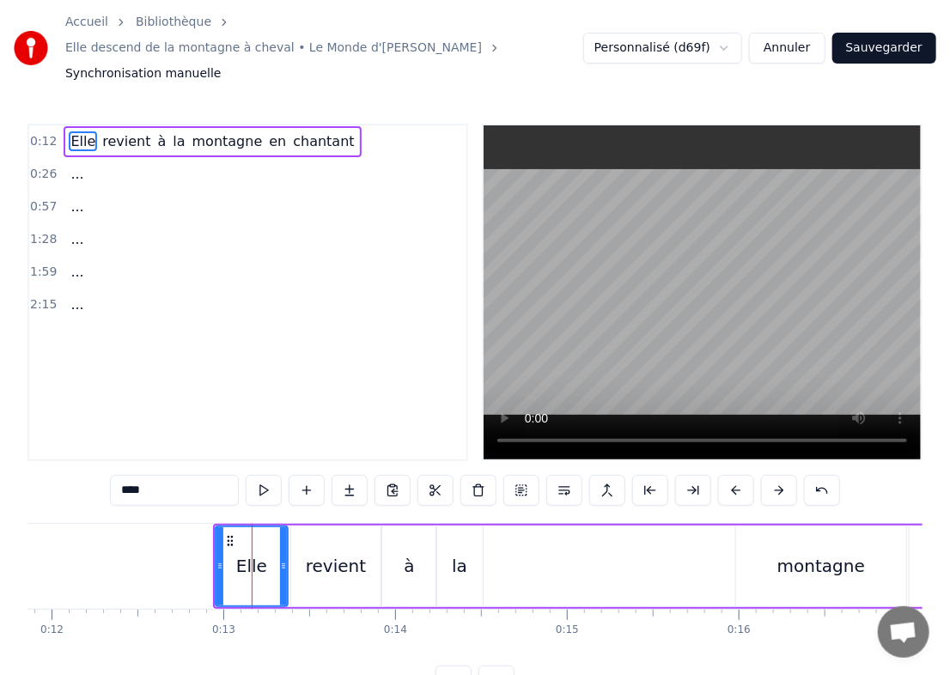
click at [644, 528] on div "montagne" at bounding box center [821, 567] width 170 height 82
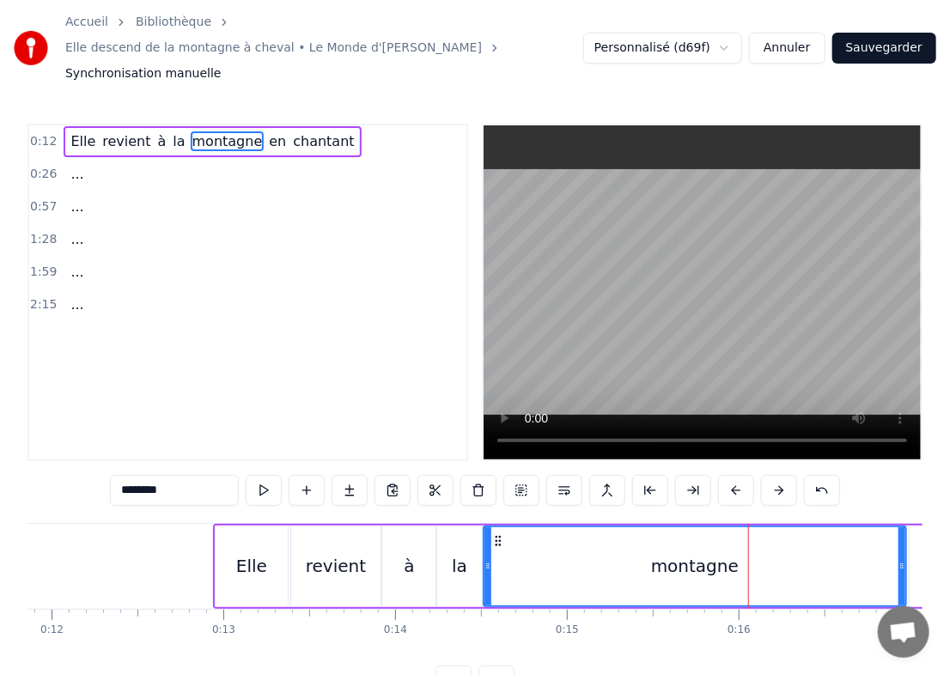
drag, startPoint x: 741, startPoint y: 540, endPoint x: 488, endPoint y: 550, distance: 252.9
click at [488, 550] on div at bounding box center [488, 567] width 7 height 78
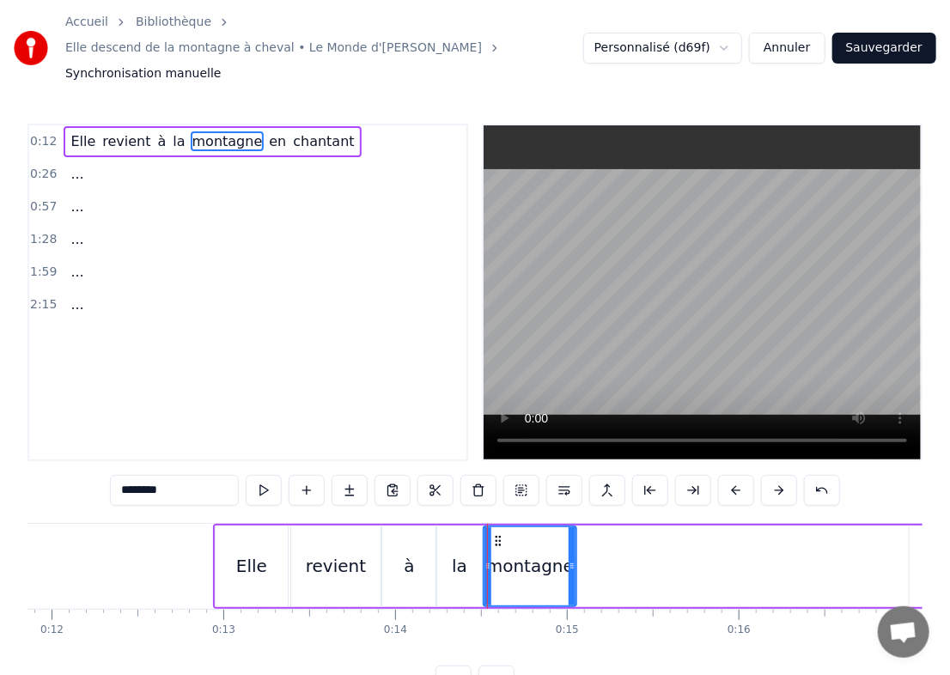
drag, startPoint x: 904, startPoint y: 546, endPoint x: 576, endPoint y: 584, distance: 330.5
click at [576, 584] on div "Elle revient à la montagne en chantant ... ... ... ... ... To pick up a draggab…" at bounding box center [474, 587] width 895 height 129
click at [359, 553] on div "revient" at bounding box center [336, 566] width 60 height 26
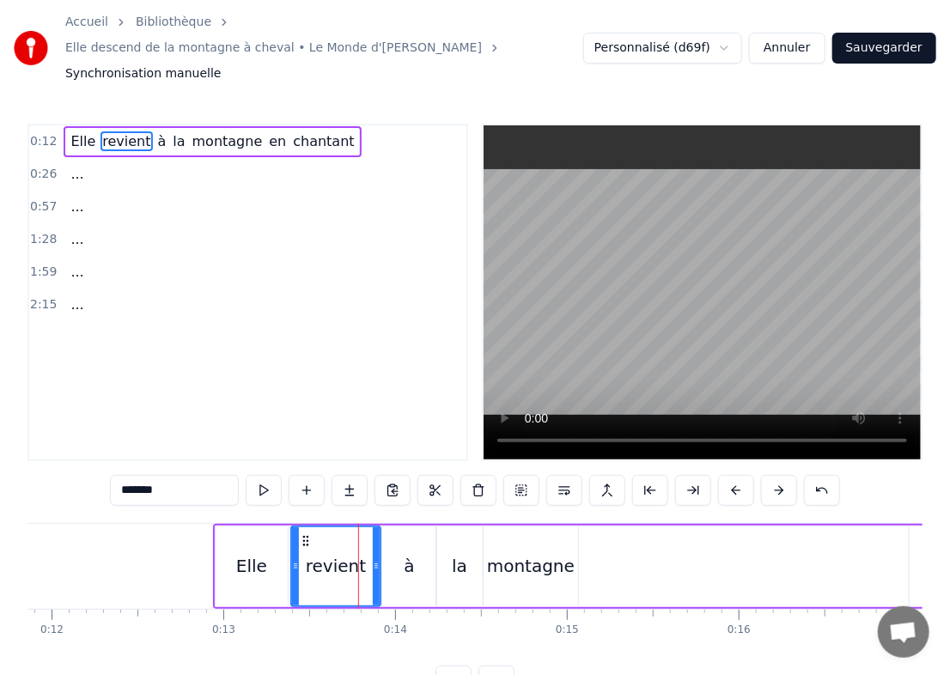
click at [254, 553] on div "Elle" at bounding box center [251, 566] width 31 height 26
type input "****"
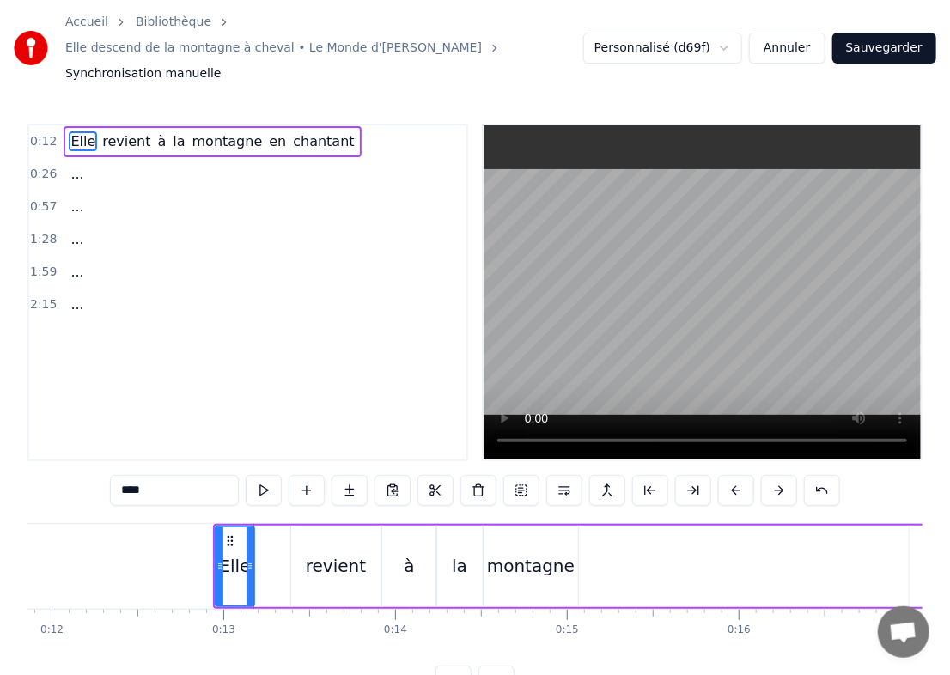
drag, startPoint x: 284, startPoint y: 538, endPoint x: 251, endPoint y: 540, distance: 33.6
click at [251, 559] on icon at bounding box center [250, 566] width 7 height 14
click at [288, 538] on div "Elle revient à la montagne en chantant" at bounding box center [734, 566] width 1043 height 85
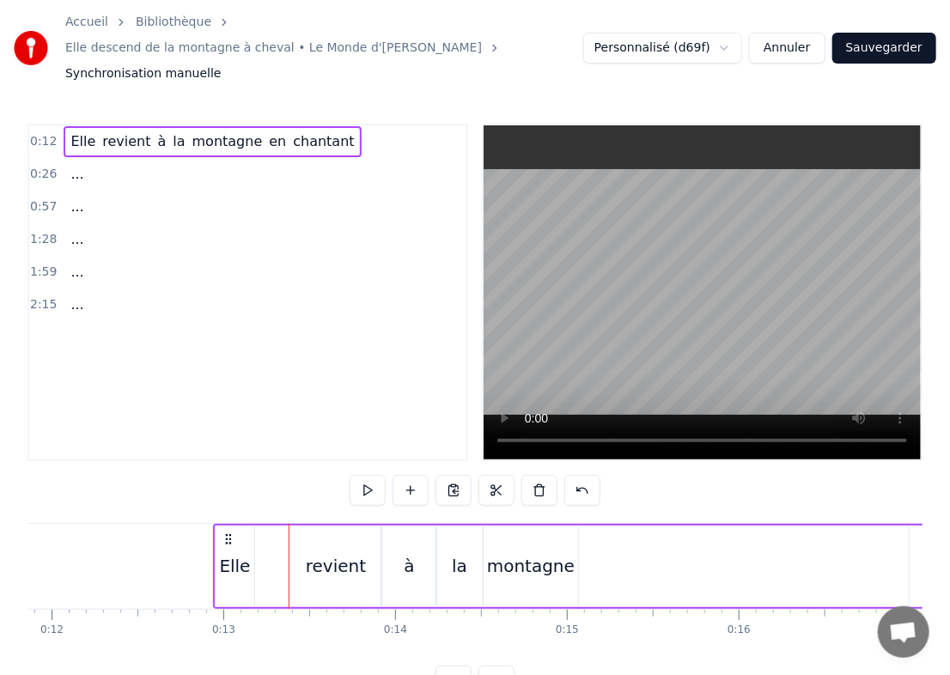
click at [293, 541] on div "revient" at bounding box center [335, 567] width 89 height 82
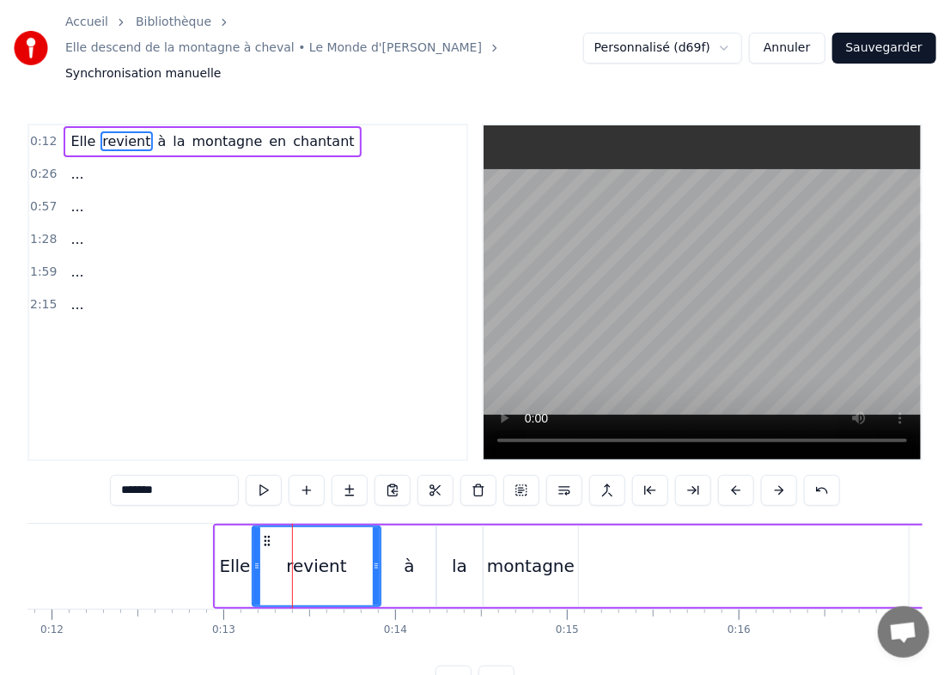
drag, startPoint x: 292, startPoint y: 541, endPoint x: 253, endPoint y: 543, distance: 39.6
click at [254, 559] on icon at bounding box center [257, 566] width 7 height 14
click at [357, 535] on div "revient" at bounding box center [316, 567] width 127 height 78
drag, startPoint x: 372, startPoint y: 535, endPoint x: 315, endPoint y: 534, distance: 56.7
click at [316, 559] on icon at bounding box center [319, 566] width 7 height 14
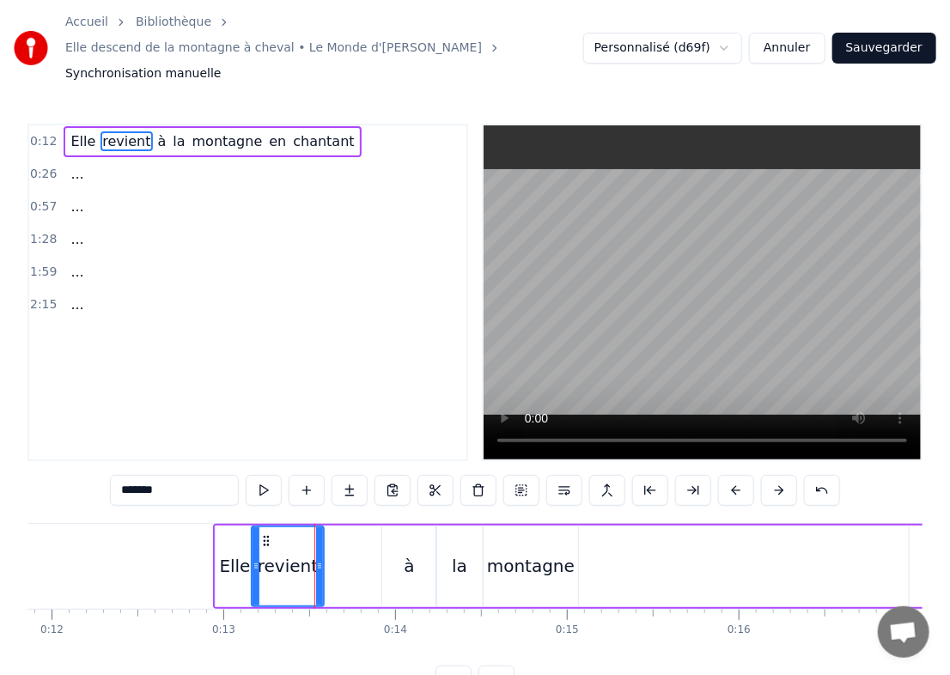
click at [413, 537] on div "à" at bounding box center [409, 567] width 54 height 82
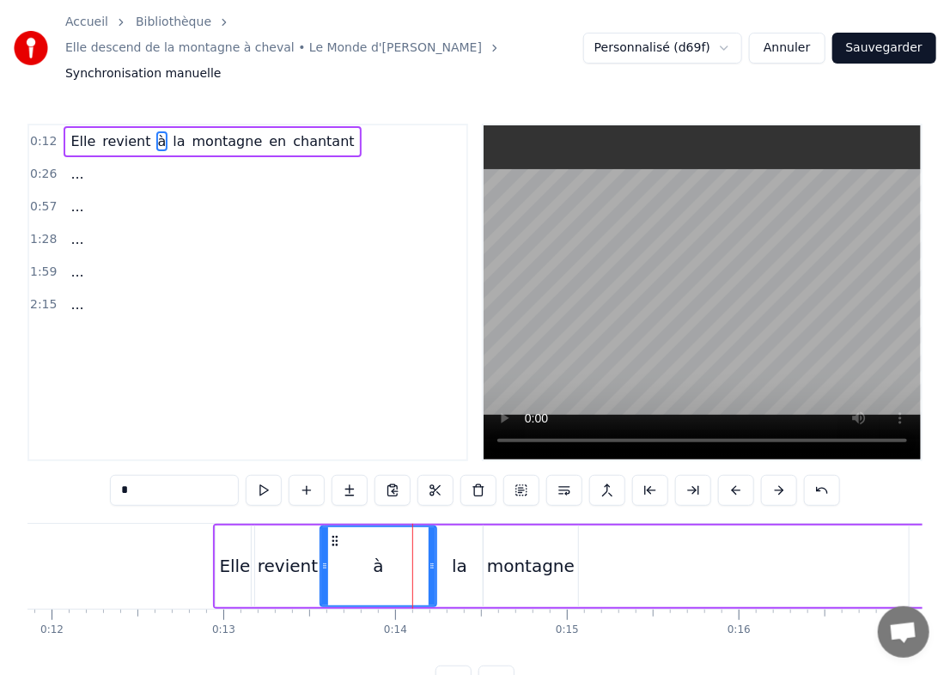
drag, startPoint x: 383, startPoint y: 540, endPoint x: 321, endPoint y: 544, distance: 62.0
click at [321, 559] on icon at bounding box center [324, 566] width 7 height 14
drag, startPoint x: 430, startPoint y: 553, endPoint x: 357, endPoint y: 558, distance: 72.3
click at [357, 558] on div at bounding box center [360, 567] width 7 height 78
click at [442, 549] on div "la" at bounding box center [460, 567] width 46 height 82
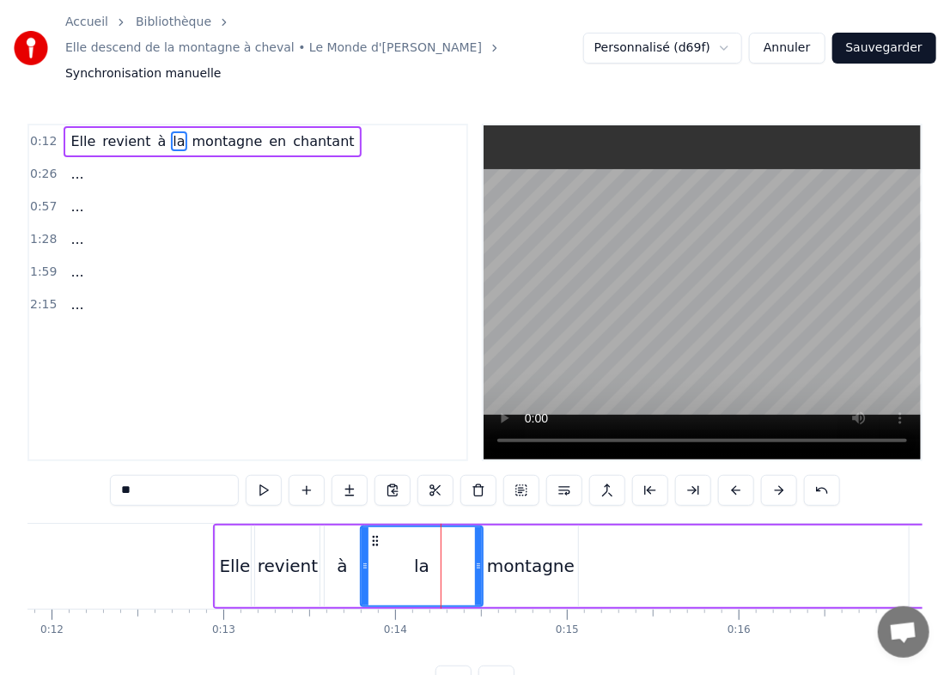
drag, startPoint x: 437, startPoint y: 545, endPoint x: 361, endPoint y: 544, distance: 75.6
click at [362, 559] on icon at bounding box center [365, 566] width 7 height 14
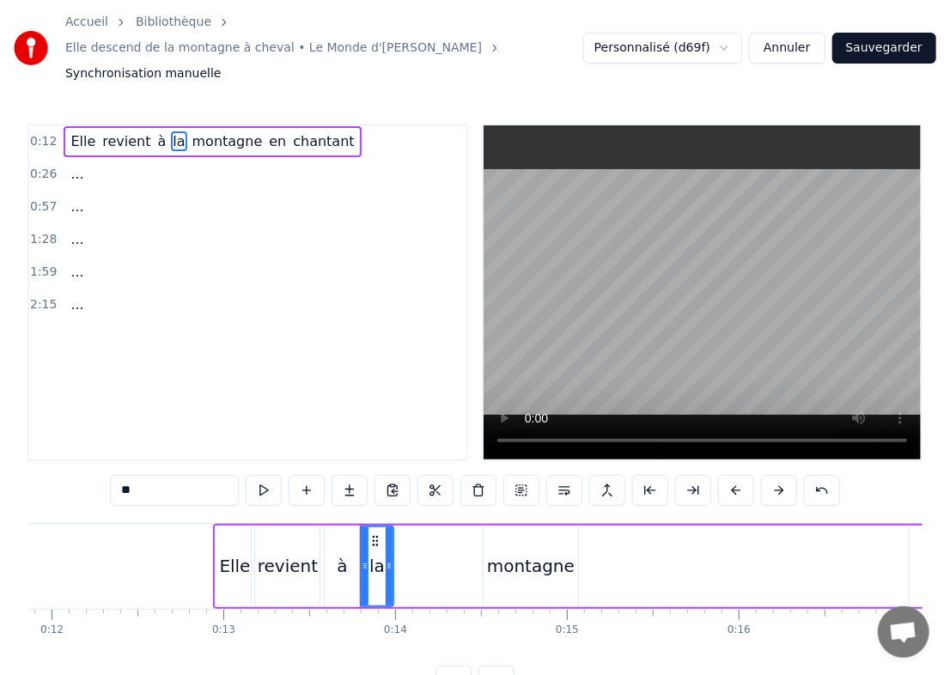
drag, startPoint x: 481, startPoint y: 533, endPoint x: 392, endPoint y: 535, distance: 89.4
click at [392, 535] on div "la" at bounding box center [377, 567] width 34 height 82
click at [541, 564] on div "montagne" at bounding box center [531, 567] width 95 height 82
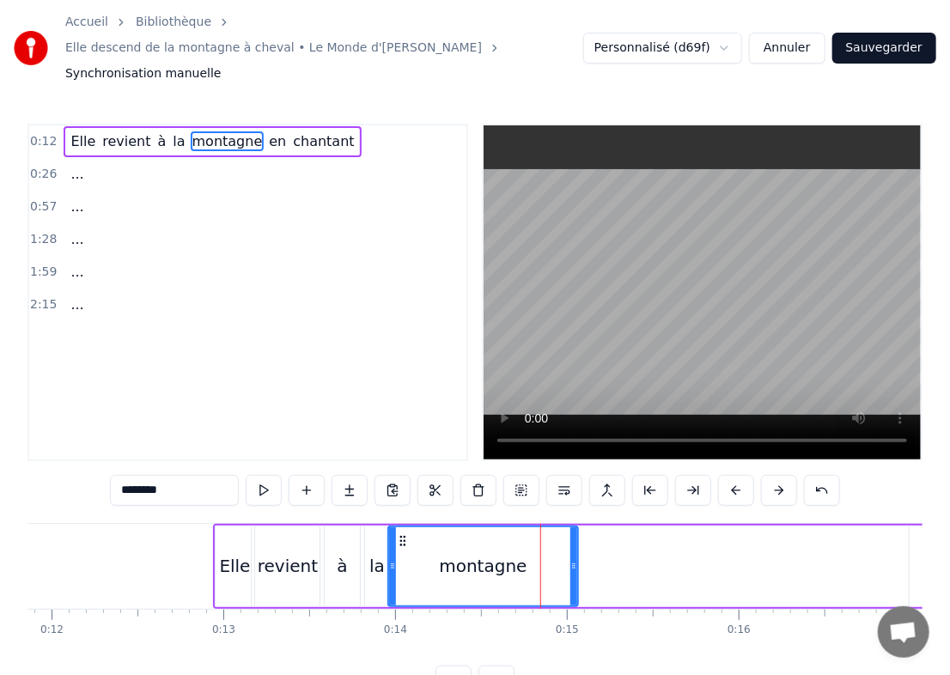
drag, startPoint x: 488, startPoint y: 539, endPoint x: 393, endPoint y: 540, distance: 95.4
click at [393, 559] on icon at bounding box center [392, 566] width 7 height 14
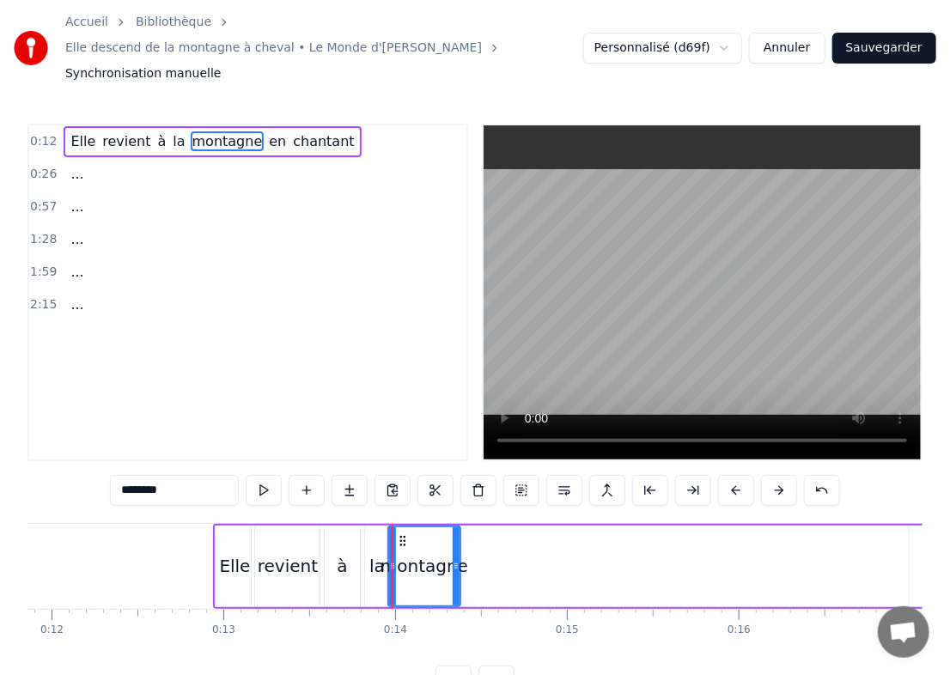
drag, startPoint x: 572, startPoint y: 559, endPoint x: 455, endPoint y: 559, distance: 117.7
click at [455, 559] on div at bounding box center [456, 567] width 7 height 78
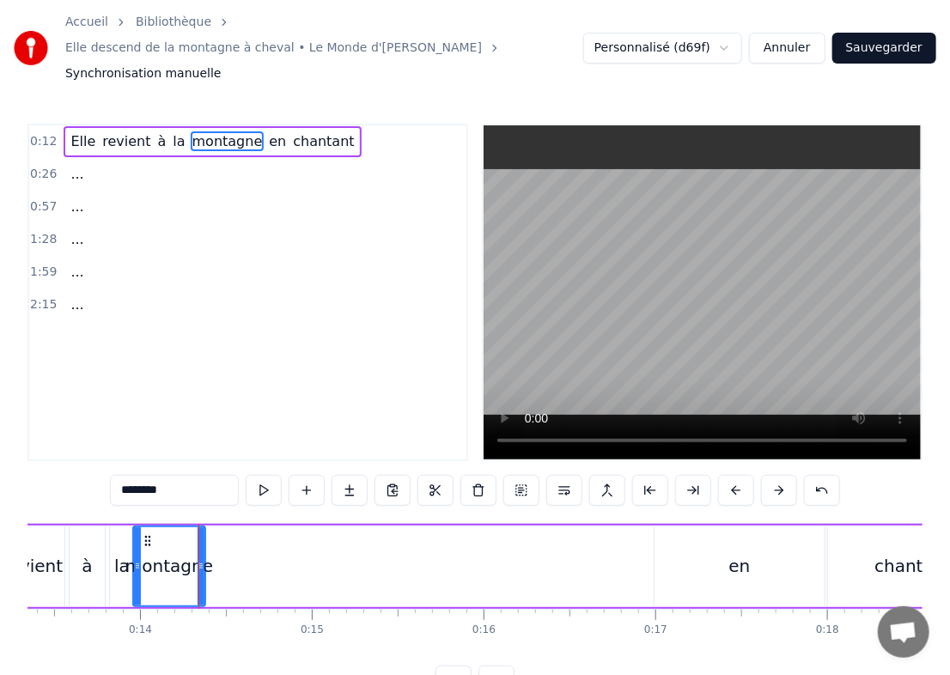
scroll to position [0, 2293]
click at [644, 555] on div "en" at bounding box center [741, 567] width 170 height 82
type input "**"
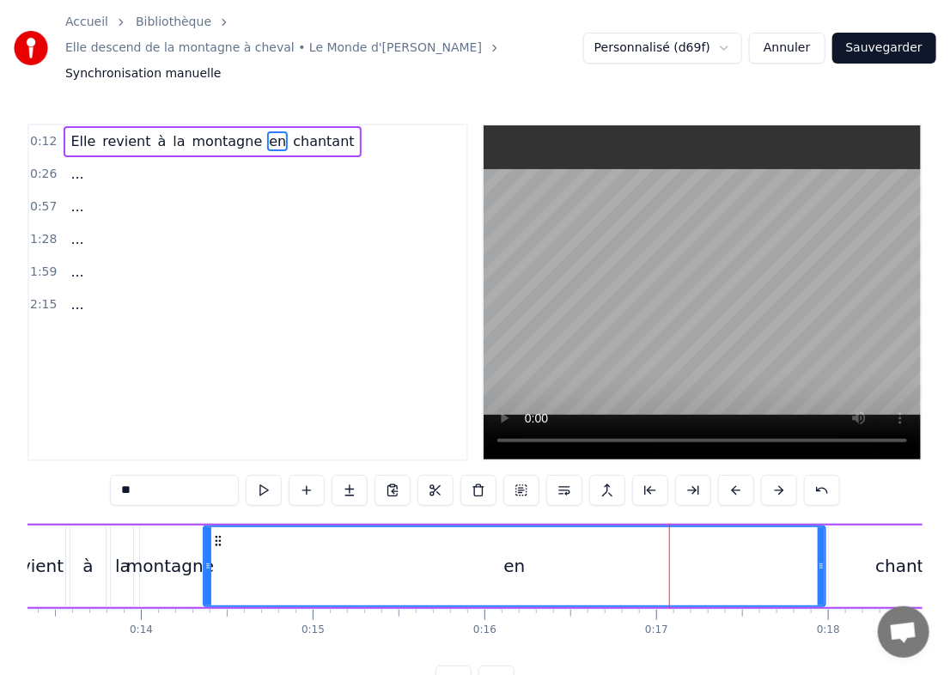
drag, startPoint x: 657, startPoint y: 553, endPoint x: 205, endPoint y: 536, distance: 452.3
click at [205, 536] on div at bounding box center [208, 567] width 7 height 78
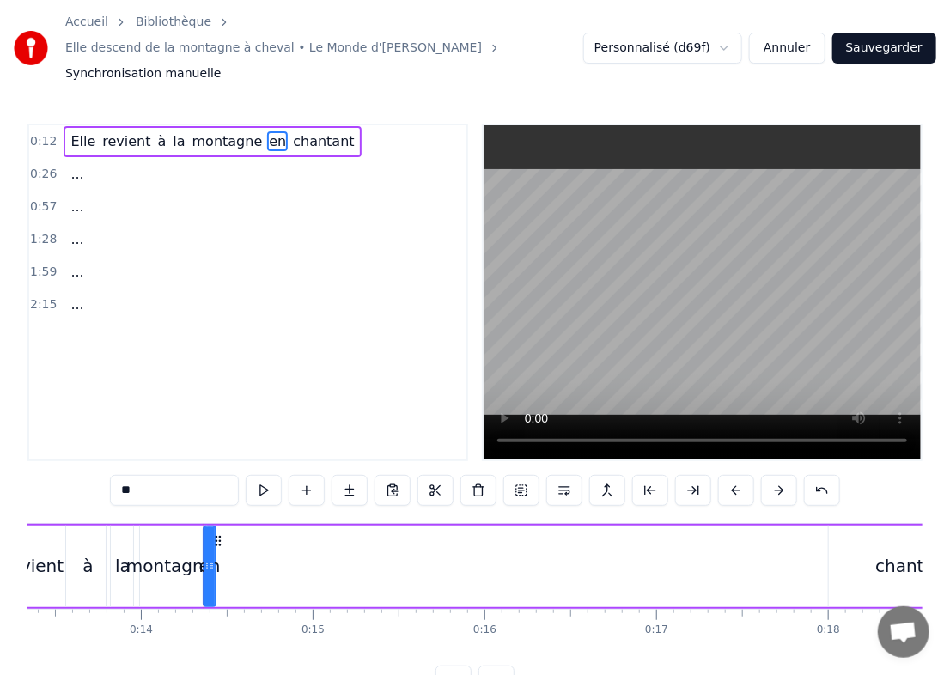
drag, startPoint x: 823, startPoint y: 547, endPoint x: 207, endPoint y: 556, distance: 616.2
click at [208, 556] on div at bounding box center [211, 567] width 7 height 78
drag, startPoint x: 210, startPoint y: 555, endPoint x: 235, endPoint y: 553, distance: 25.8
click at [235, 553] on div "Elle revient à la montagne en chantant" at bounding box center [480, 566] width 1043 height 85
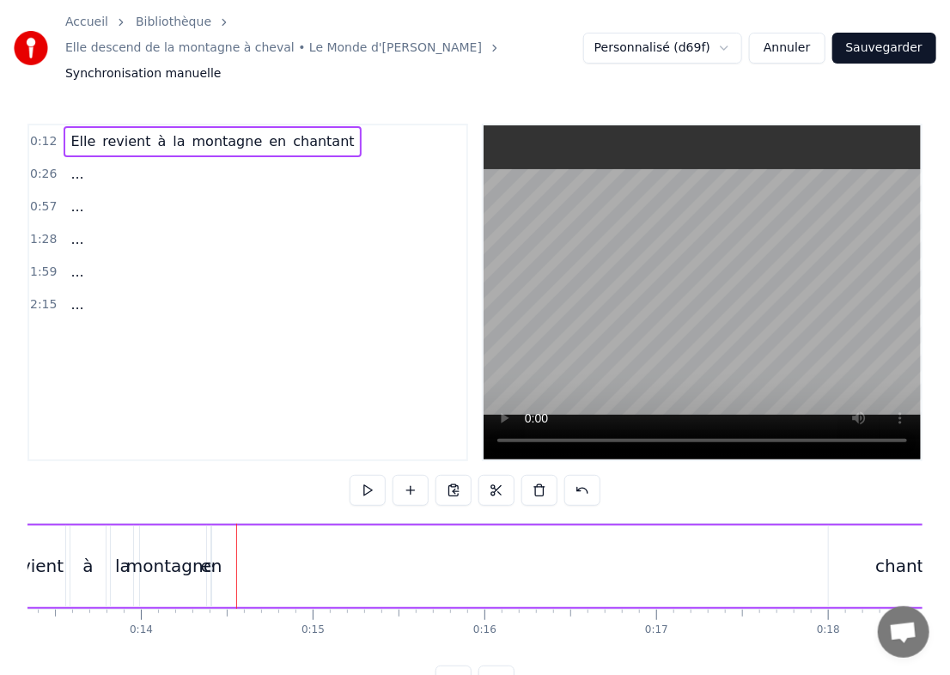
click at [211, 553] on div "en" at bounding box center [211, 566] width 21 height 26
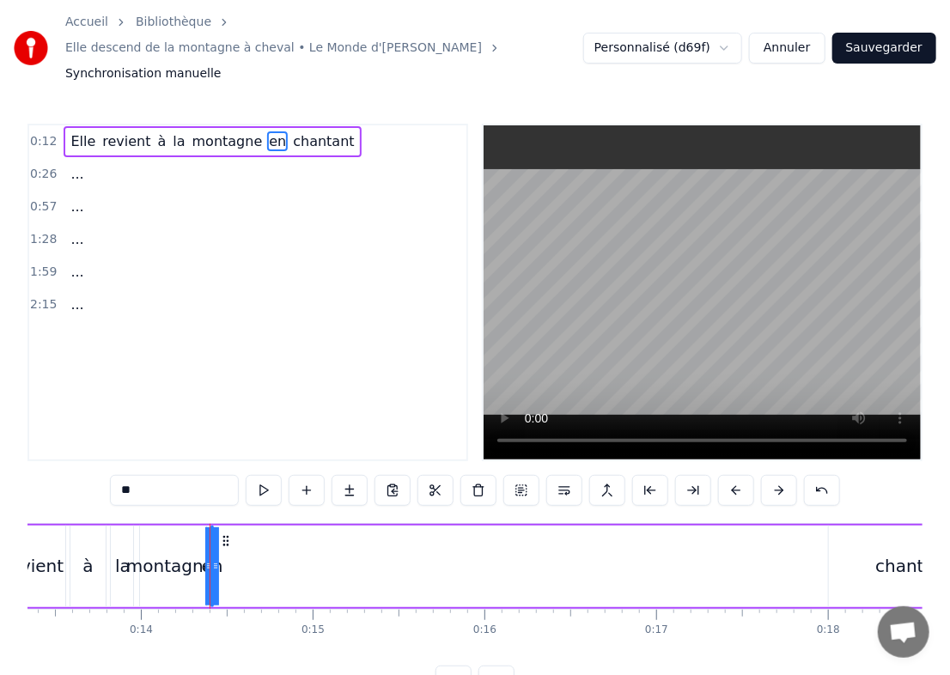
drag, startPoint x: 215, startPoint y: 539, endPoint x: 248, endPoint y: 540, distance: 33.5
click at [248, 540] on div "Elle revient à la montagne en chantant" at bounding box center [480, 566] width 1043 height 85
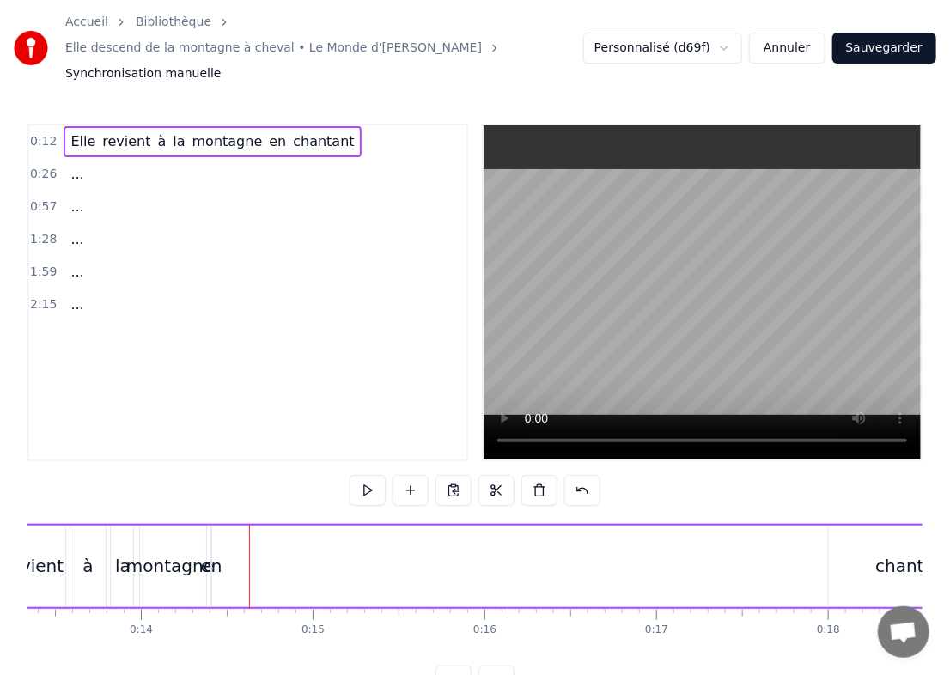
click at [209, 553] on div "en" at bounding box center [211, 566] width 21 height 26
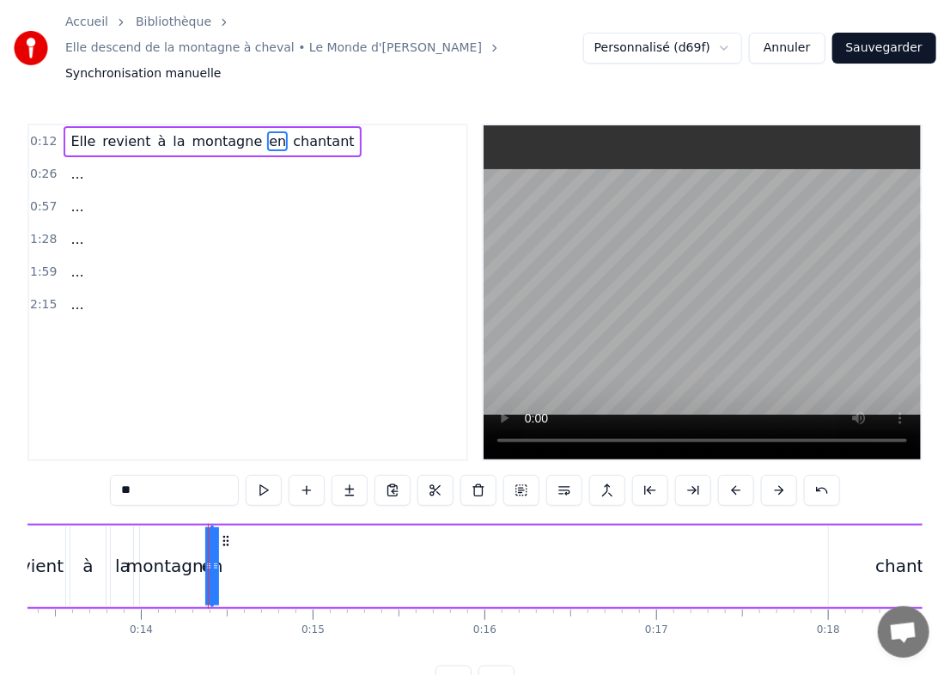
click at [212, 547] on div "en" at bounding box center [212, 567] width 0 height 78
drag, startPoint x: 214, startPoint y: 547, endPoint x: 260, endPoint y: 535, distance: 47.9
click at [260, 535] on div "Elle revient à la montagne en chantant" at bounding box center [480, 566] width 1043 height 85
click at [644, 549] on div "en" at bounding box center [515, 567] width 622 height 82
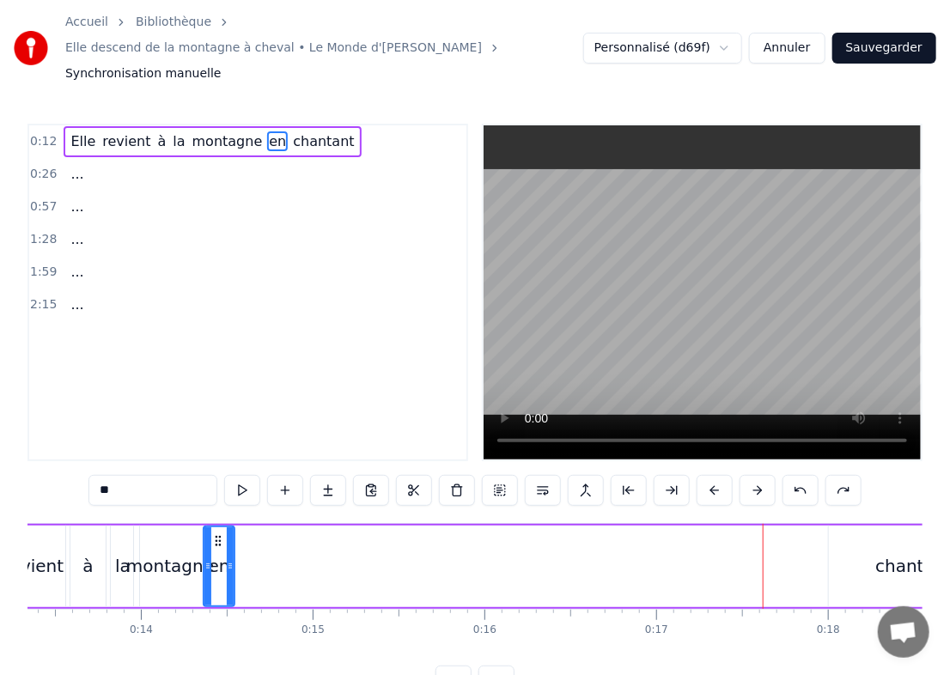
drag, startPoint x: 818, startPoint y: 548, endPoint x: 228, endPoint y: 553, distance: 590.4
click at [228, 553] on div at bounding box center [230, 567] width 7 height 78
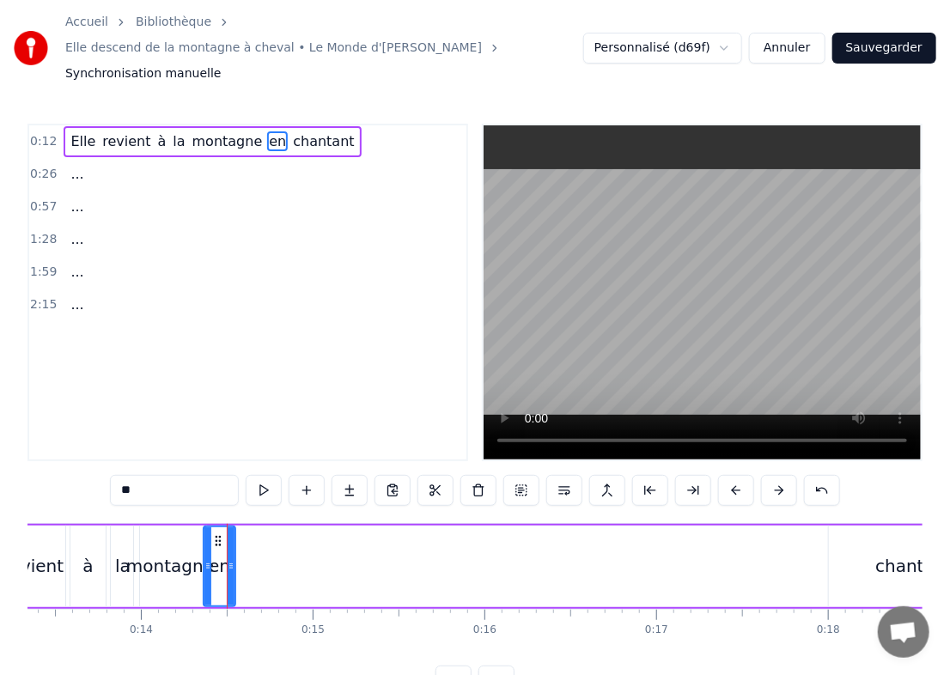
click at [644, 559] on div "chantant" at bounding box center [914, 567] width 170 height 82
type input "********"
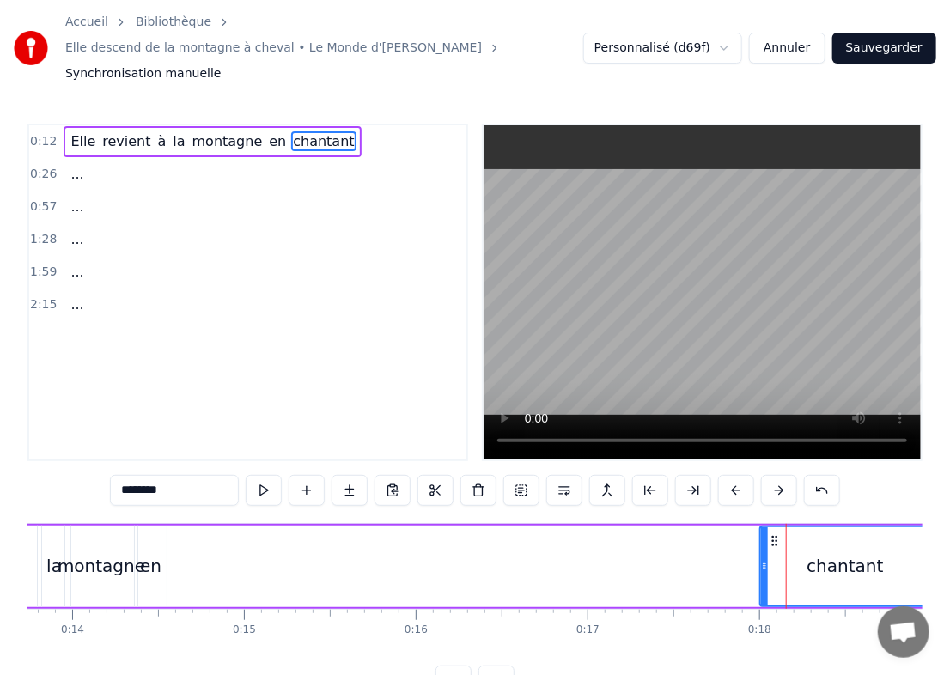
scroll to position [0, 2282]
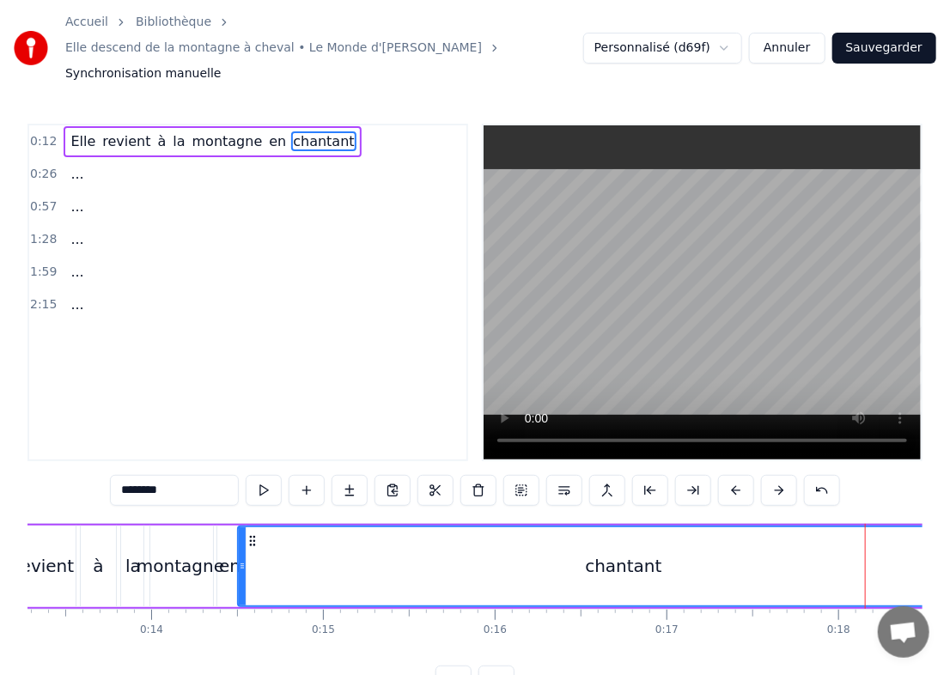
drag, startPoint x: 842, startPoint y: 550, endPoint x: 241, endPoint y: 508, distance: 603.0
click at [241, 528] on div at bounding box center [242, 567] width 7 height 78
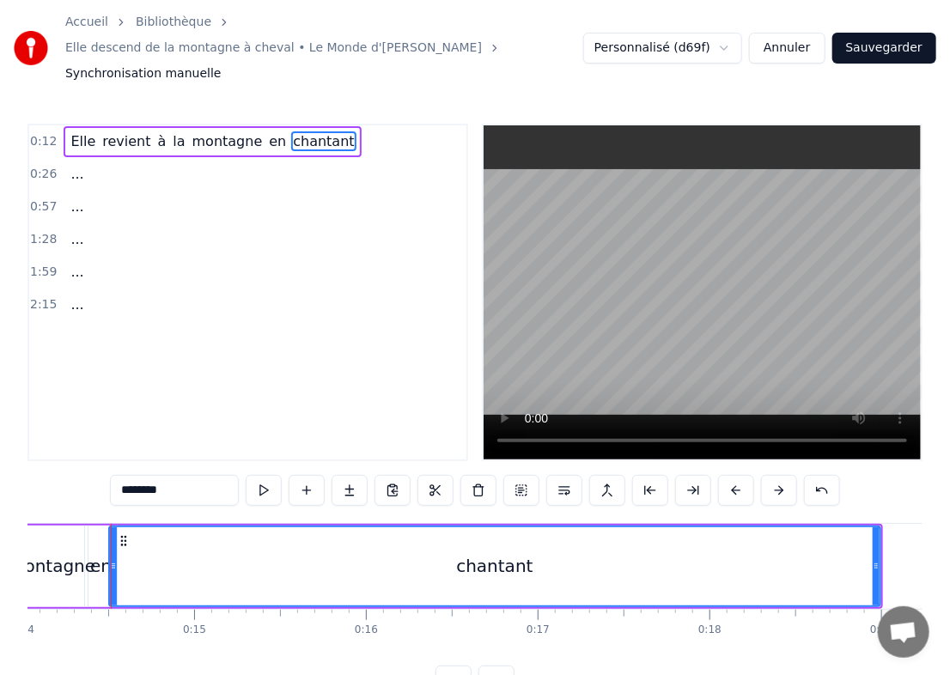
scroll to position [0, 2423]
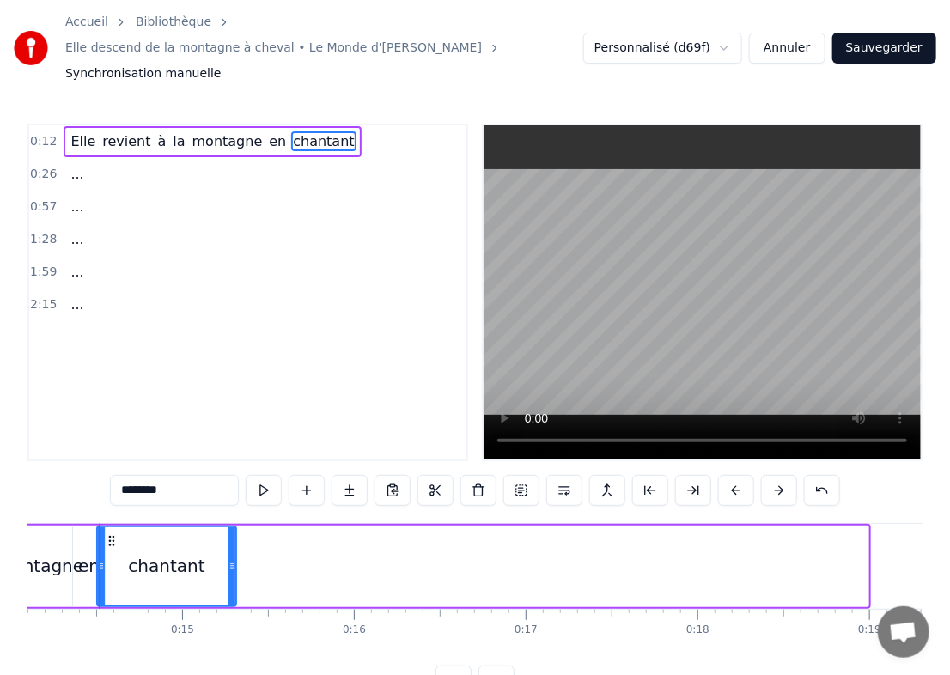
drag, startPoint x: 866, startPoint y: 536, endPoint x: 234, endPoint y: 549, distance: 632.6
click at [234, 549] on div at bounding box center [232, 567] width 7 height 78
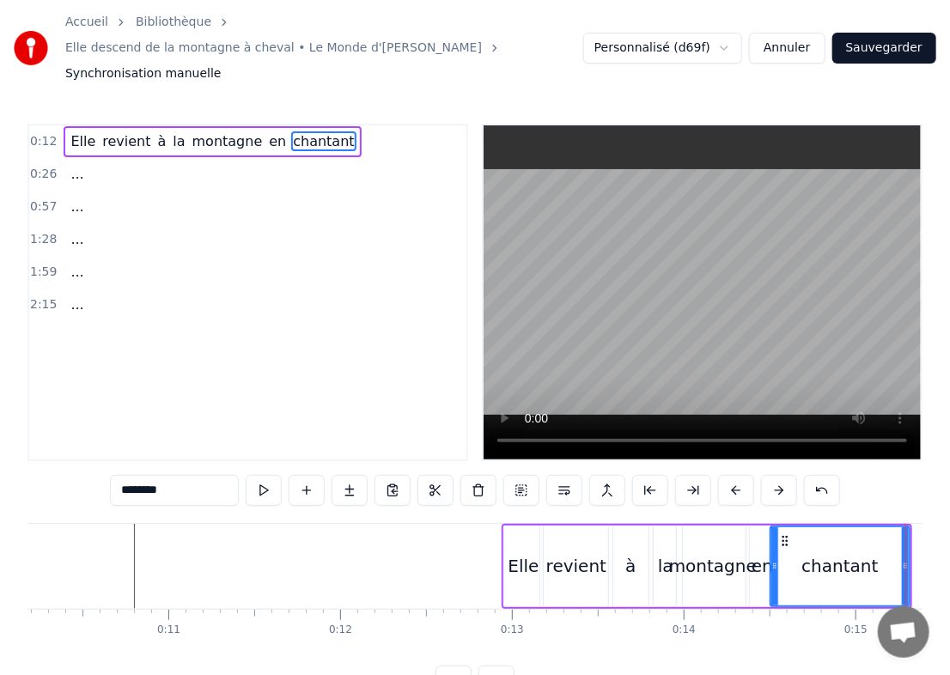
scroll to position [0, 1720]
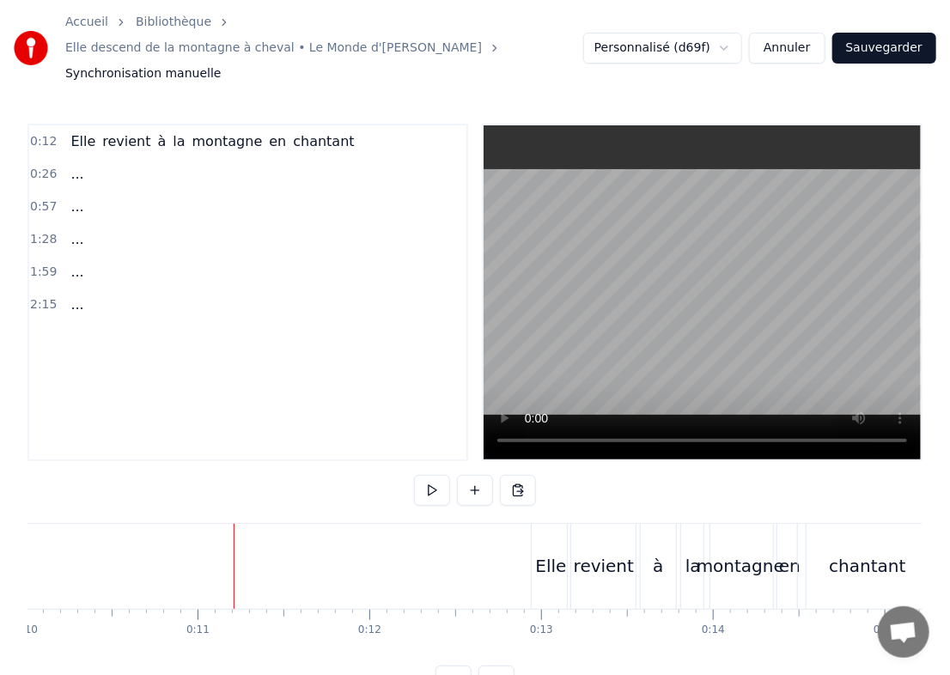
click at [441, 475] on button at bounding box center [432, 490] width 36 height 31
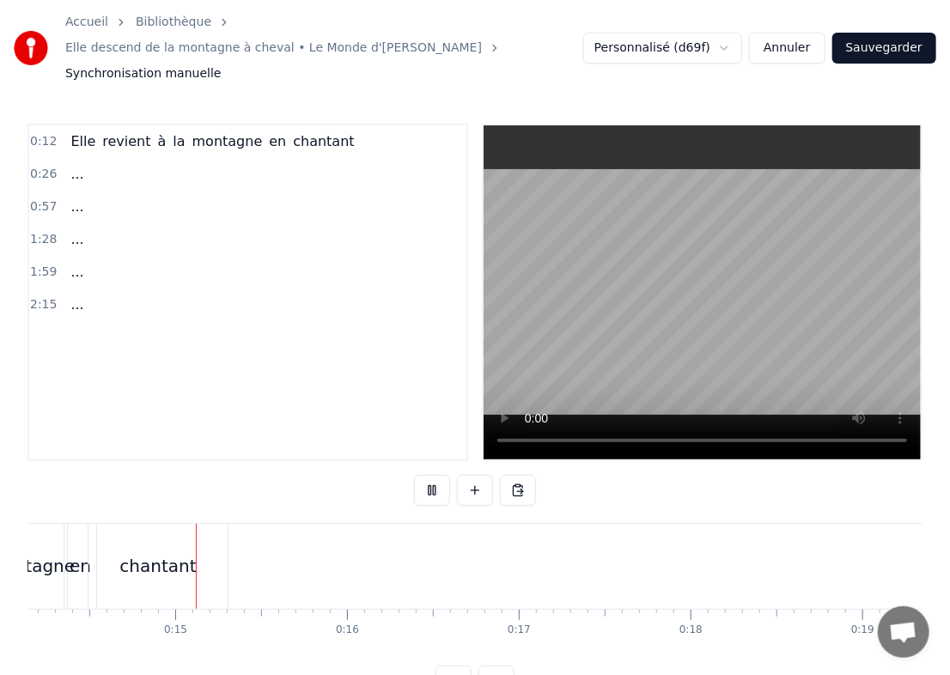
scroll to position [0, 2448]
click at [441, 475] on button at bounding box center [432, 490] width 36 height 31
click at [194, 544] on div "chantant" at bounding box center [139, 566] width 139 height 85
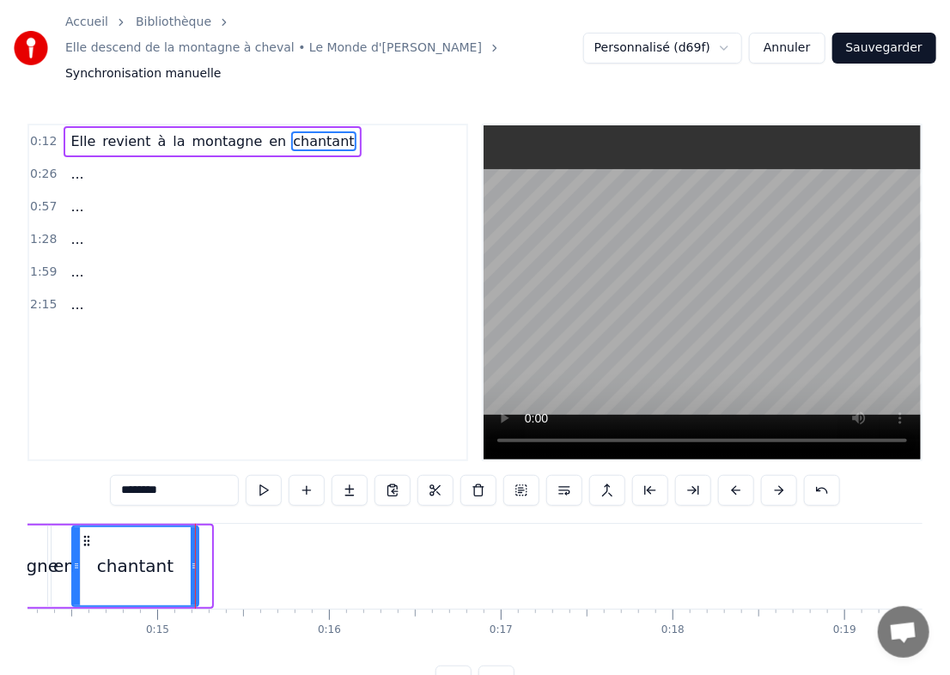
drag, startPoint x: 209, startPoint y: 538, endPoint x: 196, endPoint y: 538, distance: 12.9
click at [196, 559] on icon at bounding box center [194, 566] width 7 height 14
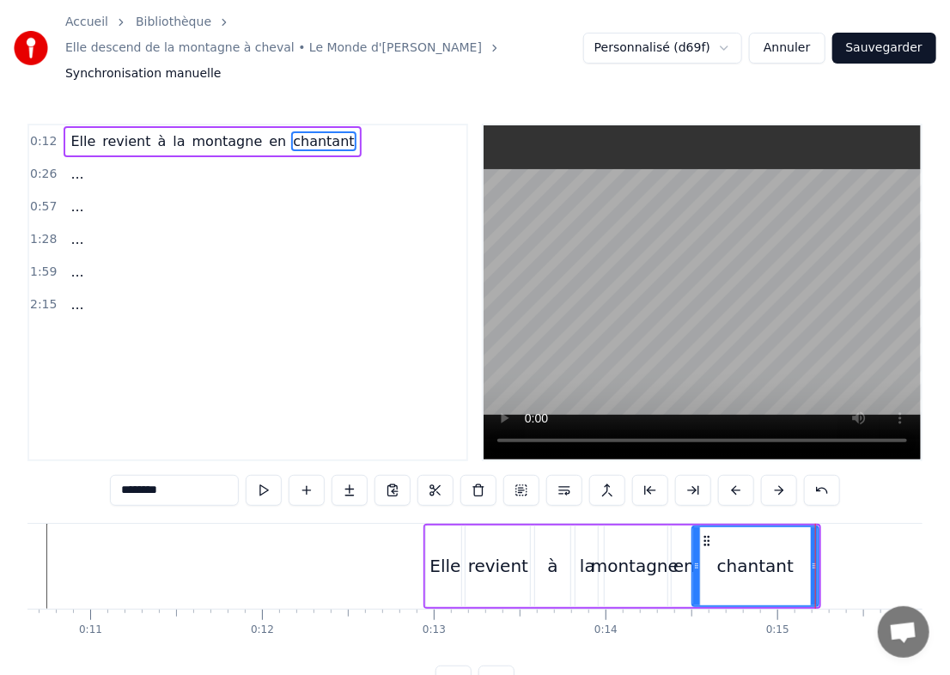
scroll to position [0, 1731]
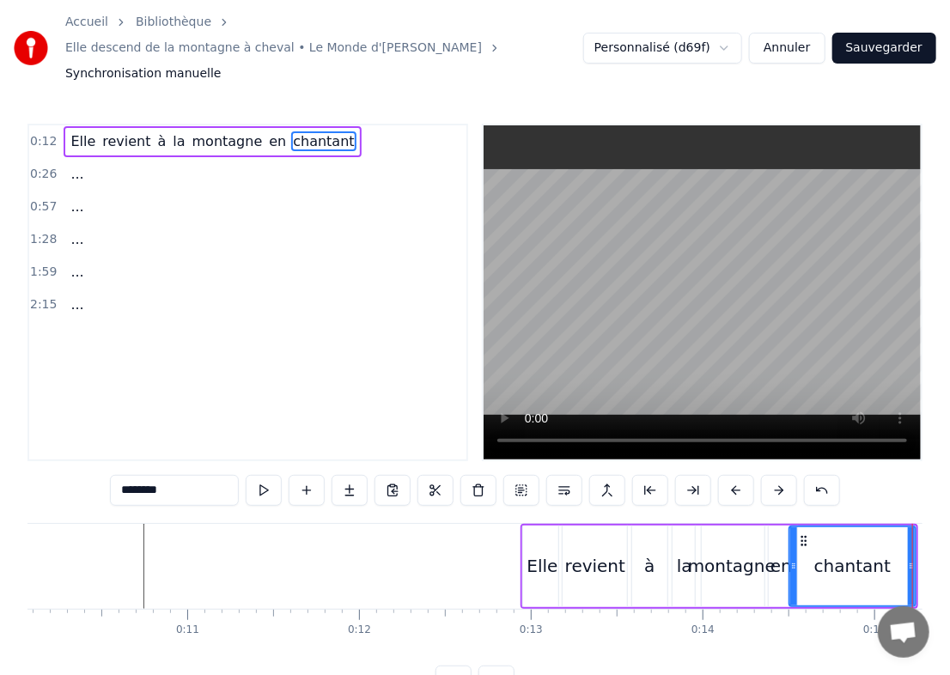
click at [618, 526] on div "revient" at bounding box center [595, 567] width 72 height 82
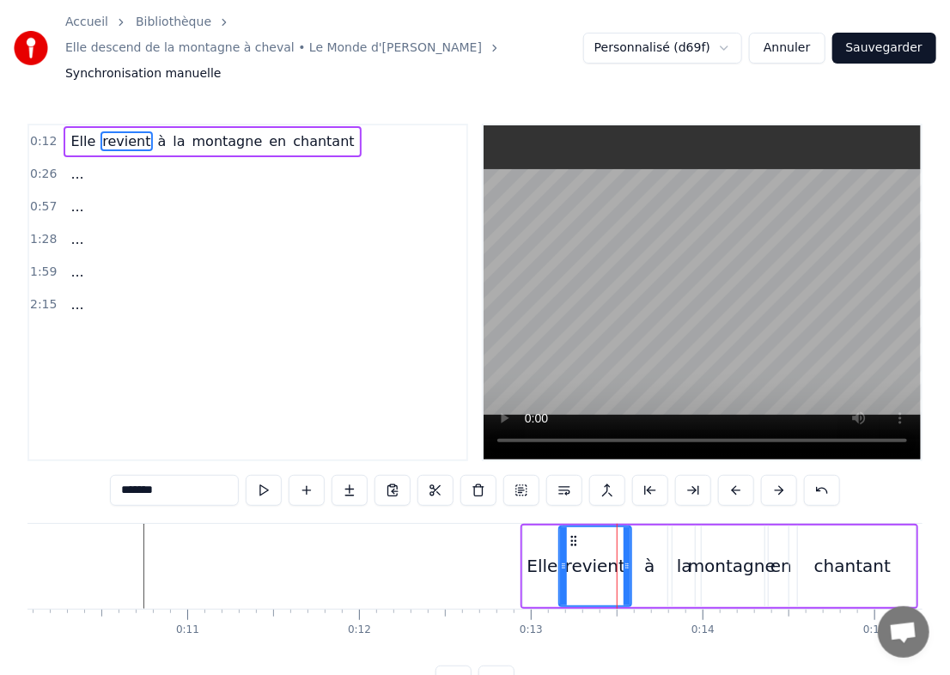
click at [550, 553] on div "Elle" at bounding box center [542, 566] width 31 height 26
type input "****"
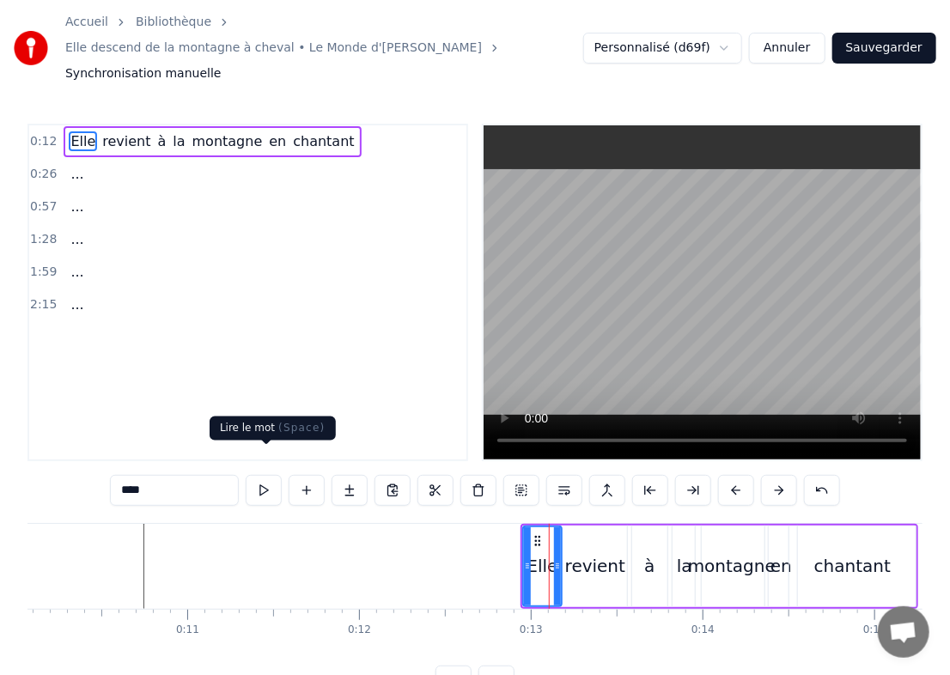
click at [258, 475] on button at bounding box center [264, 490] width 36 height 31
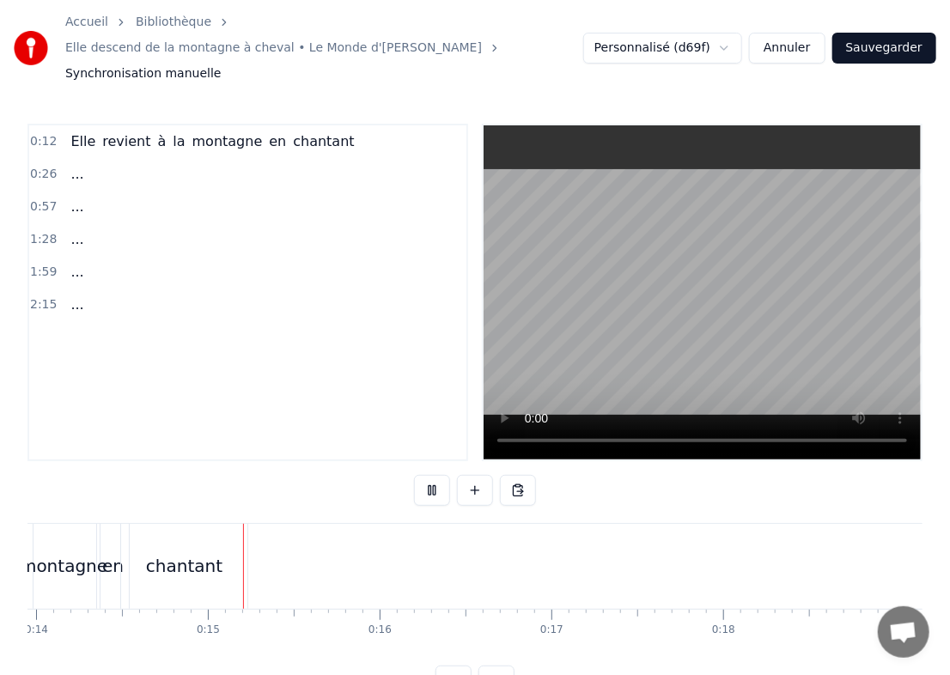
scroll to position [0, 2457]
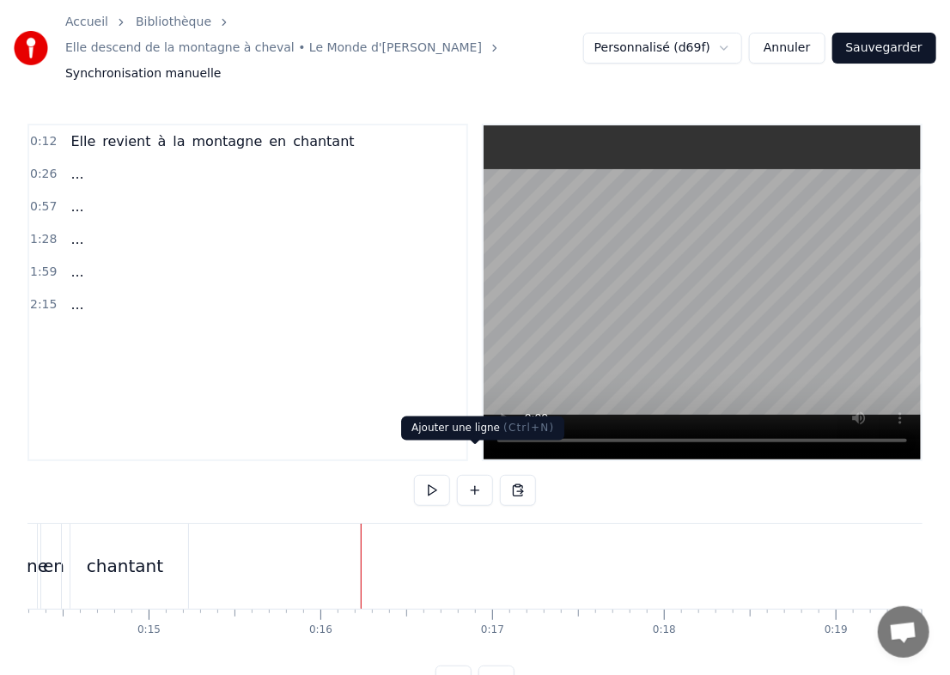
click at [472, 475] on button at bounding box center [475, 490] width 36 height 31
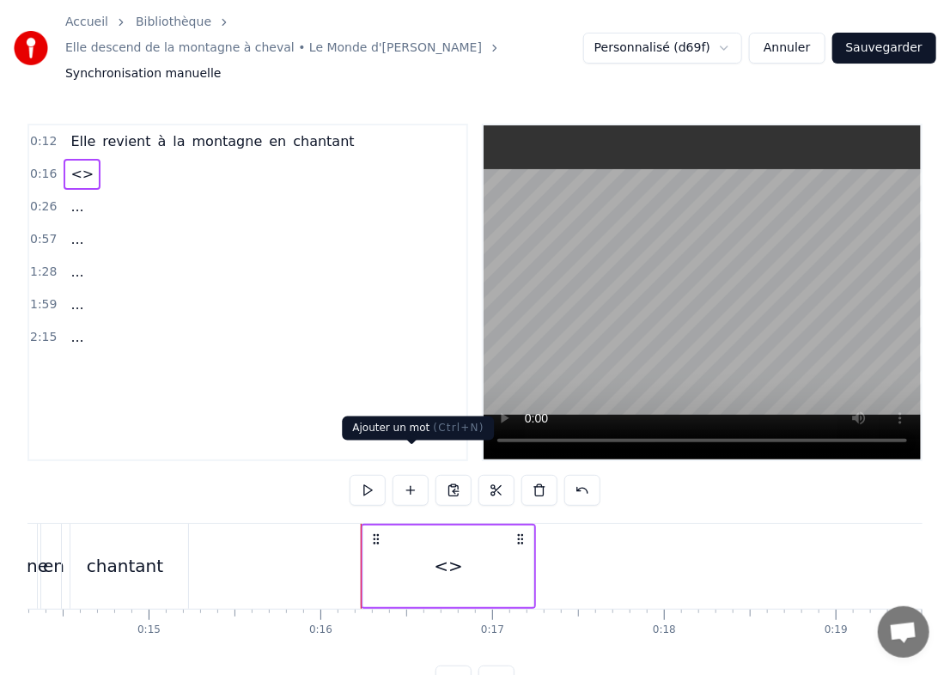
click at [417, 475] on button at bounding box center [411, 490] width 36 height 31
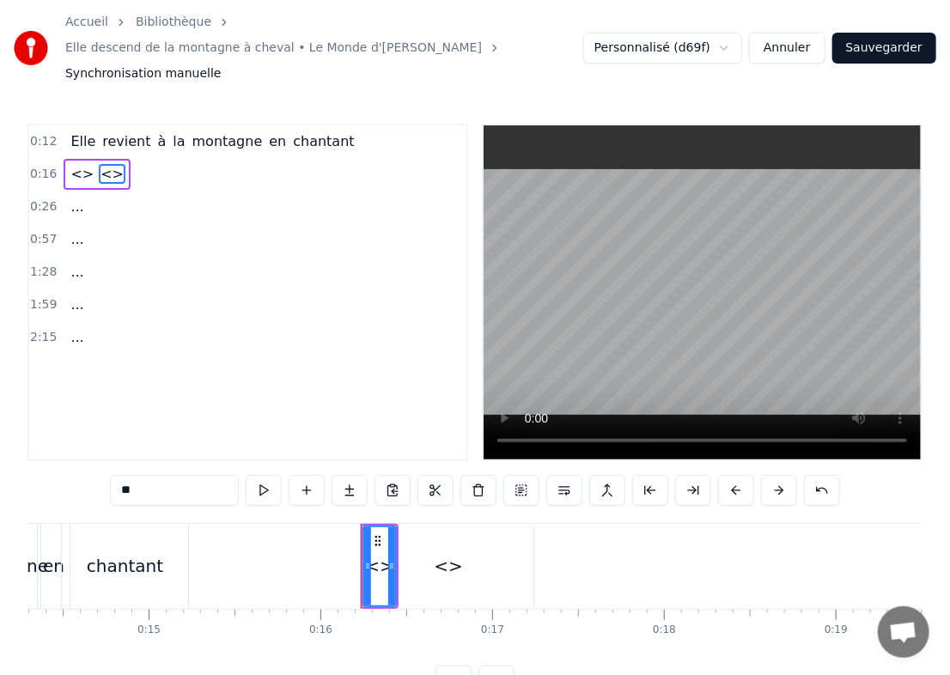
click at [417, 475] on div "**" at bounding box center [475, 490] width 730 height 31
click at [321, 475] on button at bounding box center [307, 490] width 36 height 31
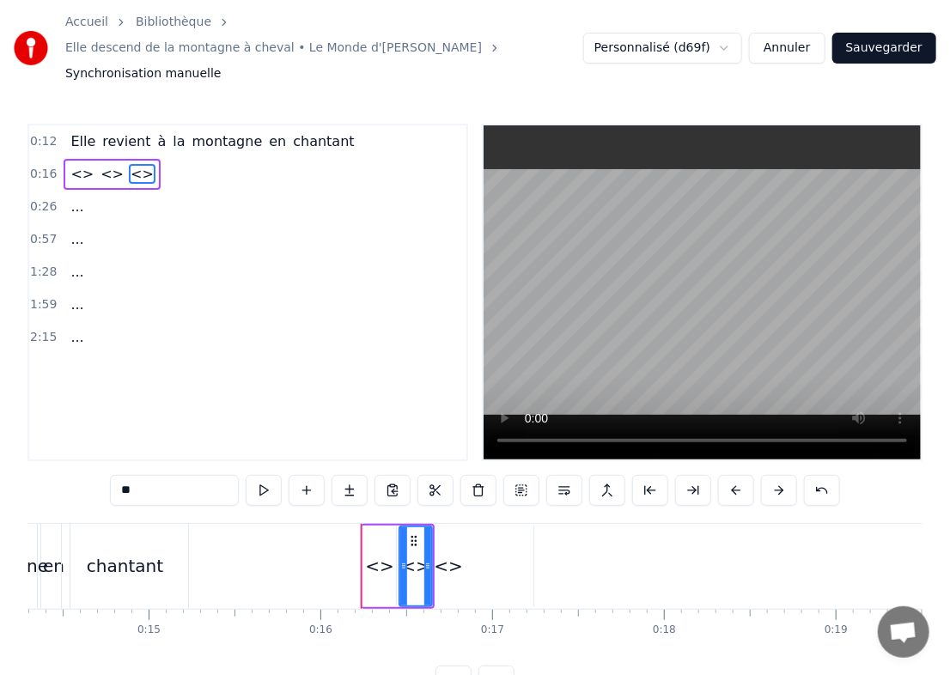
click at [321, 475] on button at bounding box center [307, 490] width 36 height 31
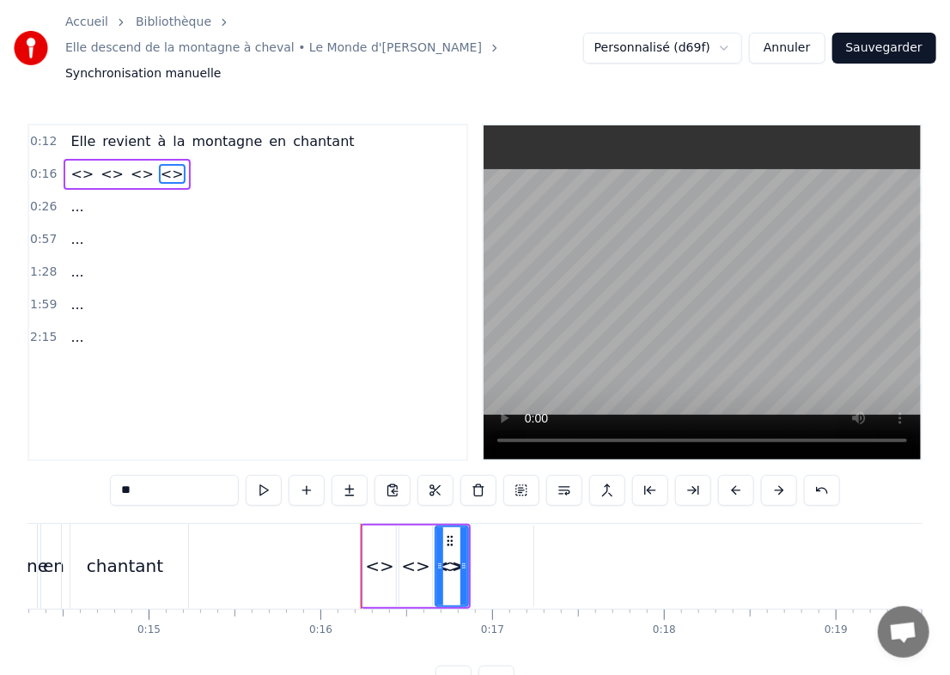
click at [498, 528] on div "<>" at bounding box center [449, 567] width 170 height 82
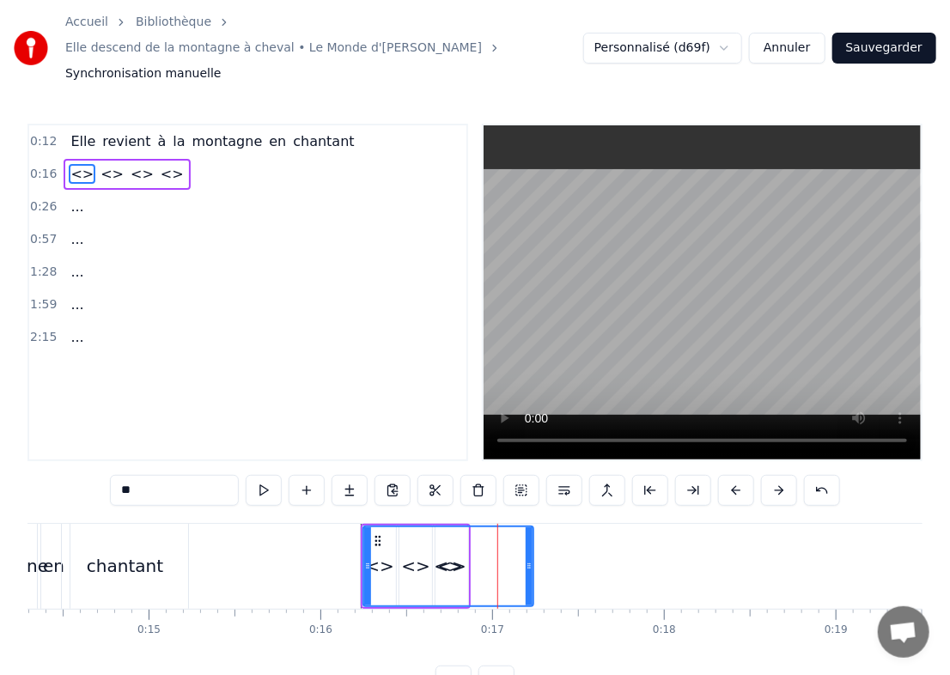
drag, startPoint x: 449, startPoint y: 541, endPoint x: 481, endPoint y: 536, distance: 32.2
click at [481, 536] on div "<>" at bounding box center [448, 567] width 168 height 78
click at [159, 164] on span "<>" at bounding box center [172, 174] width 27 height 20
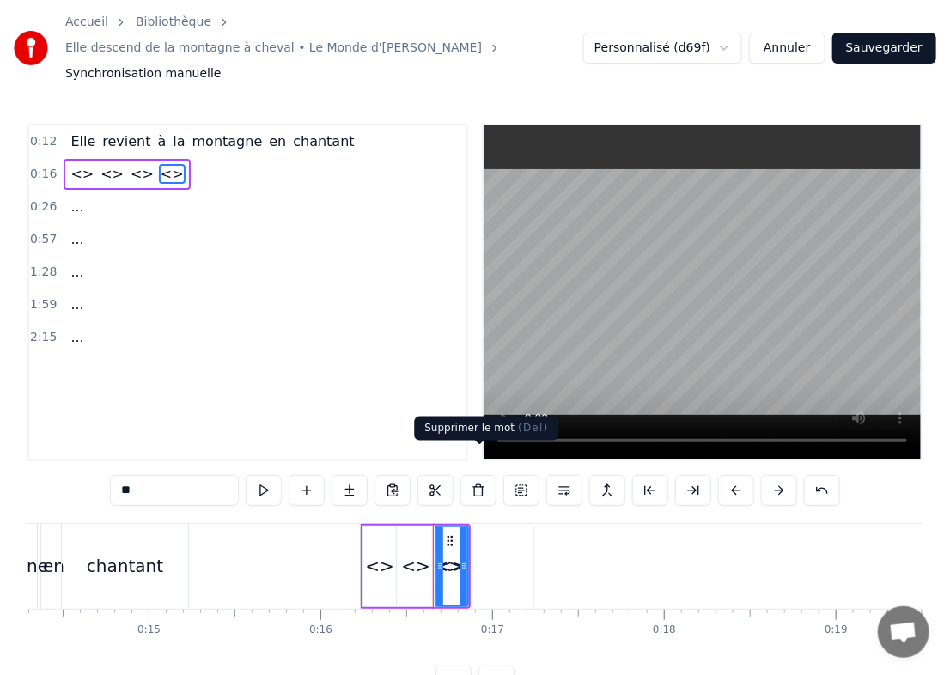
click at [488, 475] on button at bounding box center [479, 490] width 36 height 31
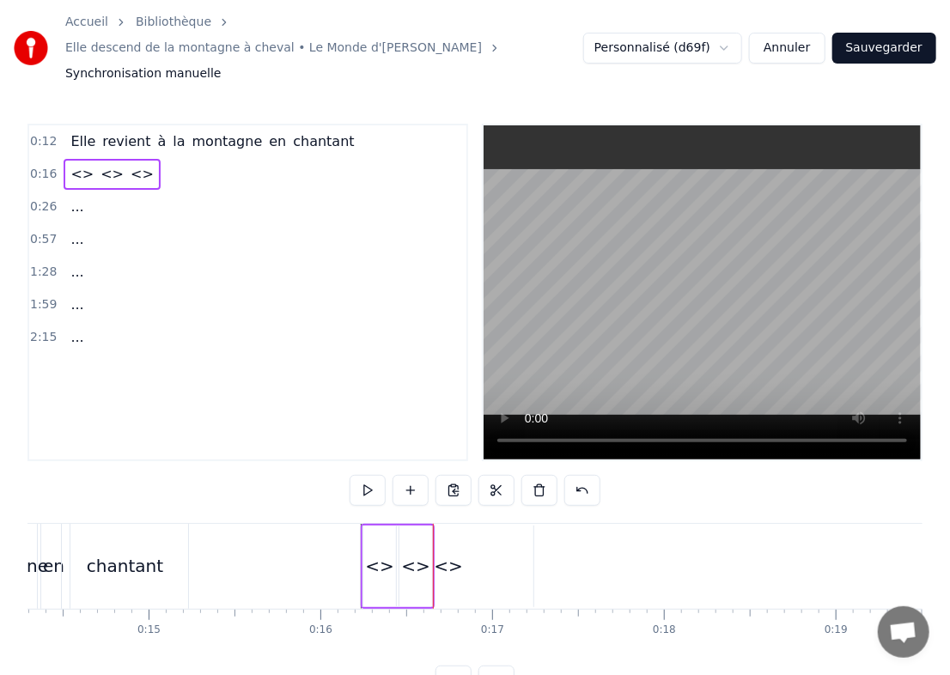
click at [456, 554] on div "<>" at bounding box center [449, 567] width 170 height 82
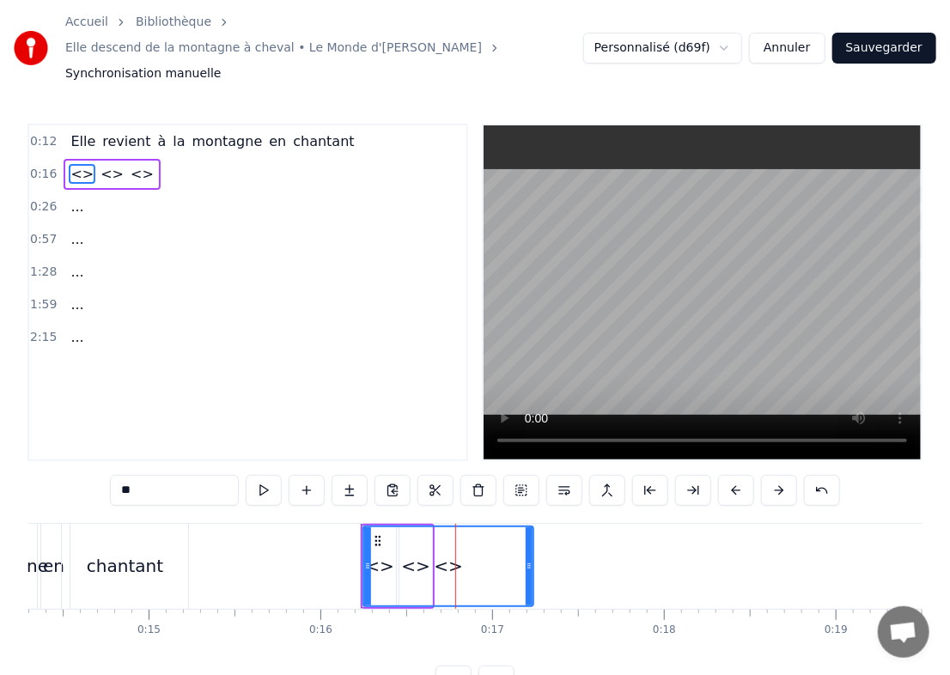
click at [488, 551] on div "<>" at bounding box center [448, 567] width 168 height 78
click at [320, 475] on button at bounding box center [307, 490] width 36 height 31
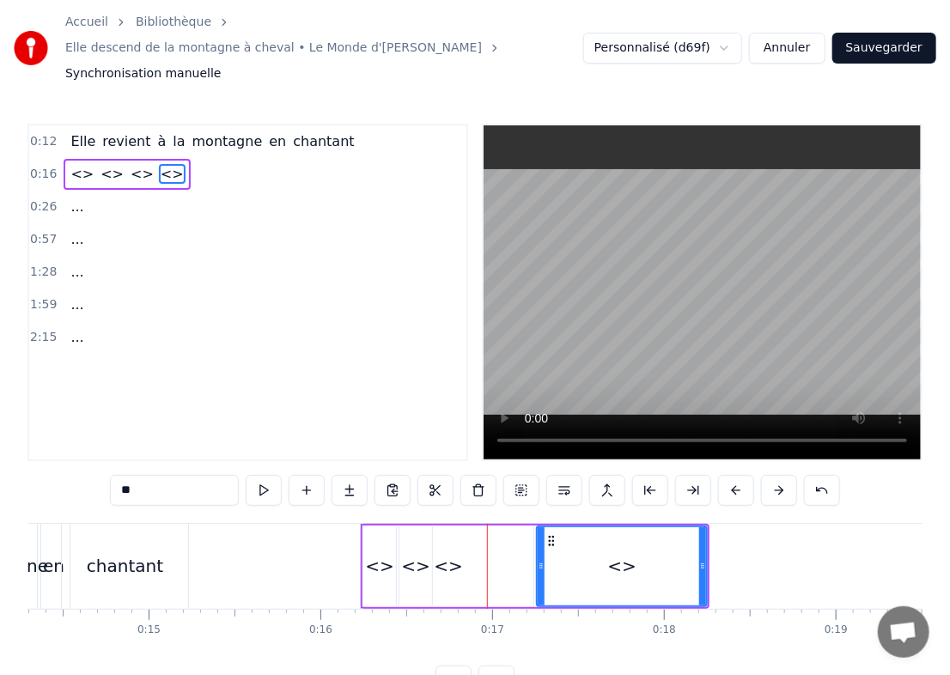
click at [568, 536] on div "<>" at bounding box center [622, 567] width 168 height 78
click at [191, 475] on input "**" at bounding box center [174, 490] width 129 height 31
type input "*"
click at [69, 164] on span "<>" at bounding box center [82, 174] width 27 height 20
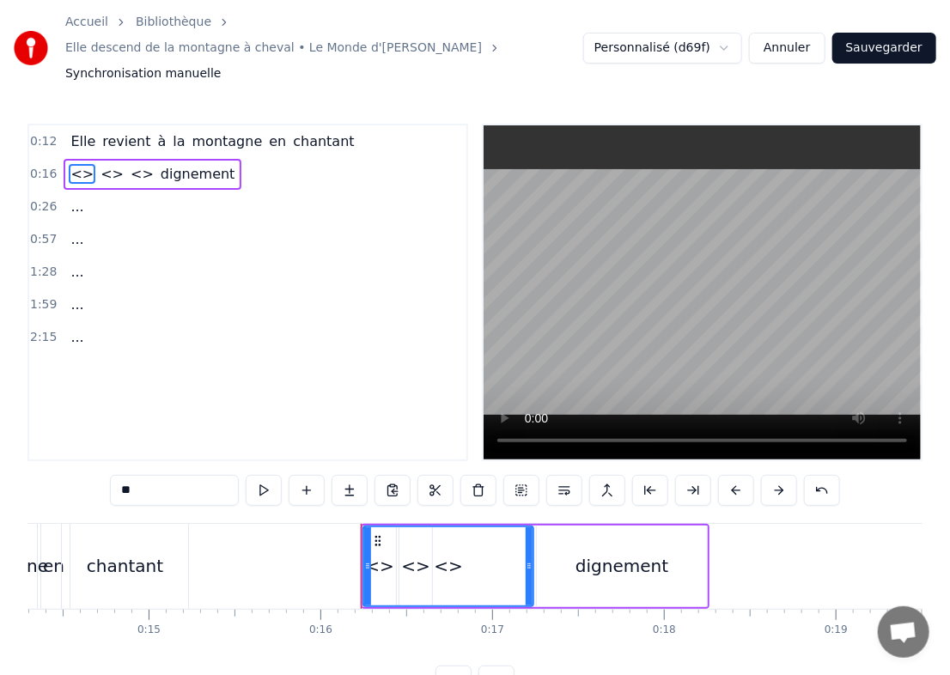
click at [69, 164] on span "<>" at bounding box center [82, 174] width 27 height 20
click at [382, 554] on div "<>" at bounding box center [448, 567] width 168 height 78
drag, startPoint x: 181, startPoint y: 469, endPoint x: -1, endPoint y: 492, distance: 183.5
click at [0, 492] on html "Accueil Bibliothèque Elle descend de la montagne à cheval • Le Monde d'Hugo Syn…" at bounding box center [475, 362] width 950 height 724
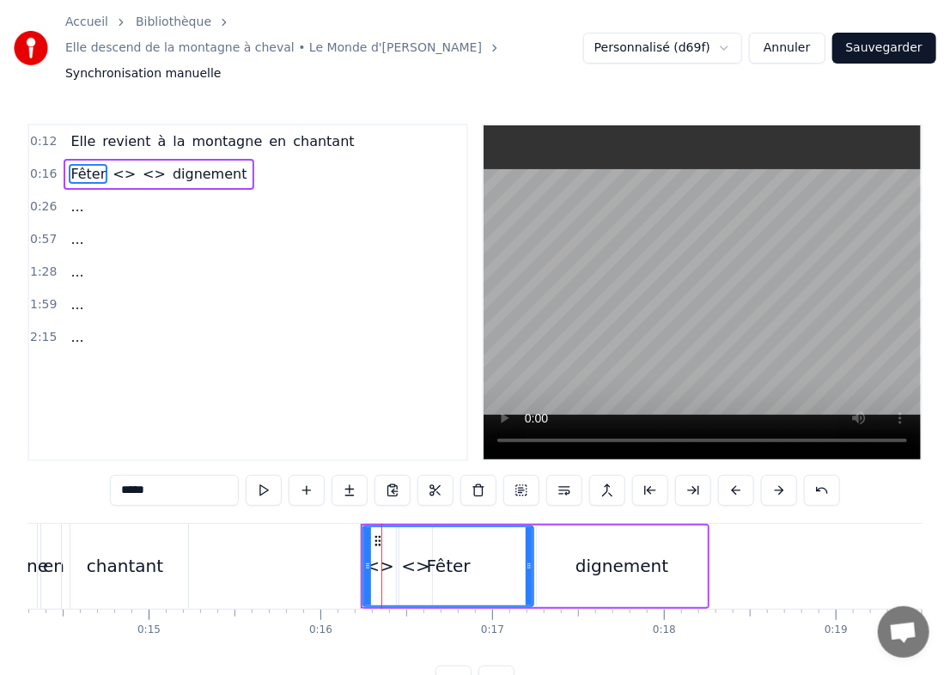
click at [111, 164] on span "<>" at bounding box center [124, 174] width 27 height 20
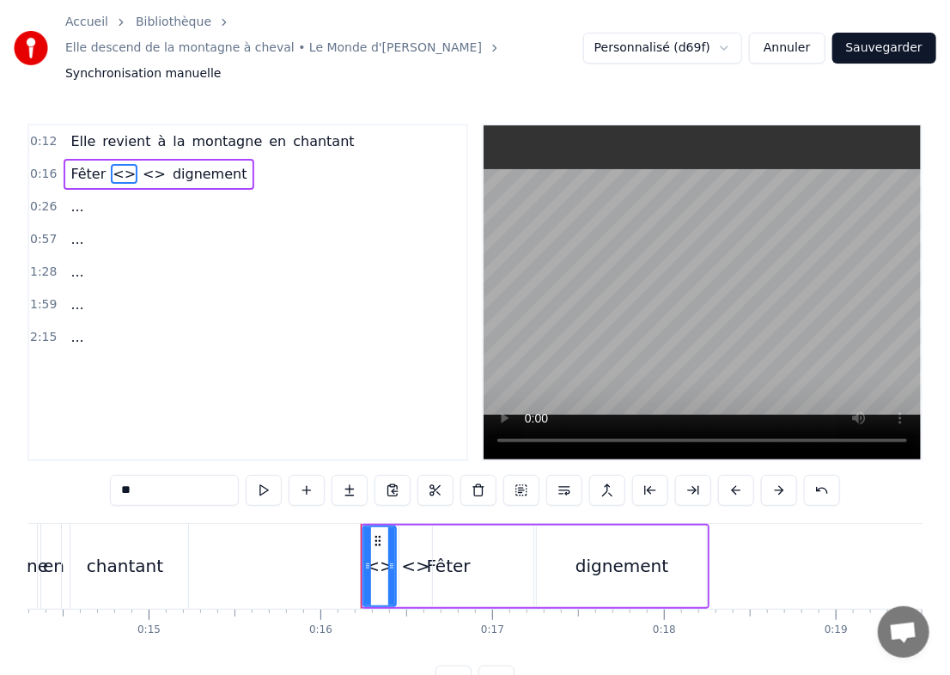
drag, startPoint x: 163, startPoint y: 466, endPoint x: 97, endPoint y: 465, distance: 66.2
click at [97, 465] on div "0:12 Elle revient à la montagne en chantant 0:16 Fêter <> <> dignement 0:26 ...…" at bounding box center [474, 410] width 895 height 573
click at [143, 164] on span "<>" at bounding box center [156, 174] width 27 height 20
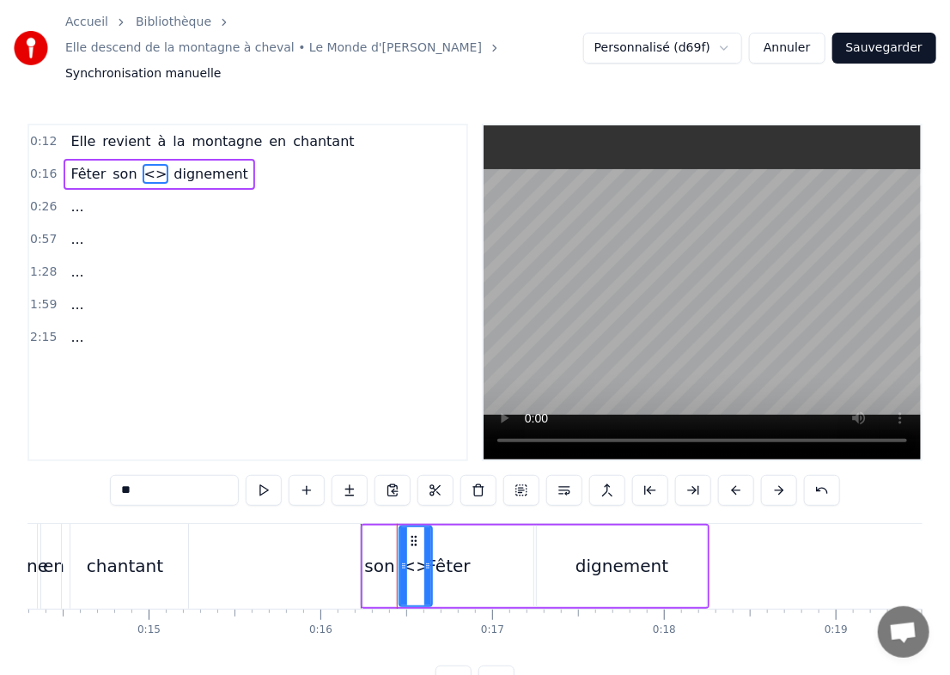
drag, startPoint x: 156, startPoint y: 475, endPoint x: 98, endPoint y: 485, distance: 59.2
click at [98, 485] on div "0:12 Elle revient à la montagne en chantant 0:16 Fêter son <> dignement 0:26 ..…" at bounding box center [474, 410] width 895 height 573
drag, startPoint x: 165, startPoint y: 467, endPoint x: 97, endPoint y: 466, distance: 67.9
click at [97, 466] on div "0:12 Elle revient à la montagne en chantant 0:16 Fêter son <> dignement 0:26 ..…" at bounding box center [474, 410] width 895 height 573
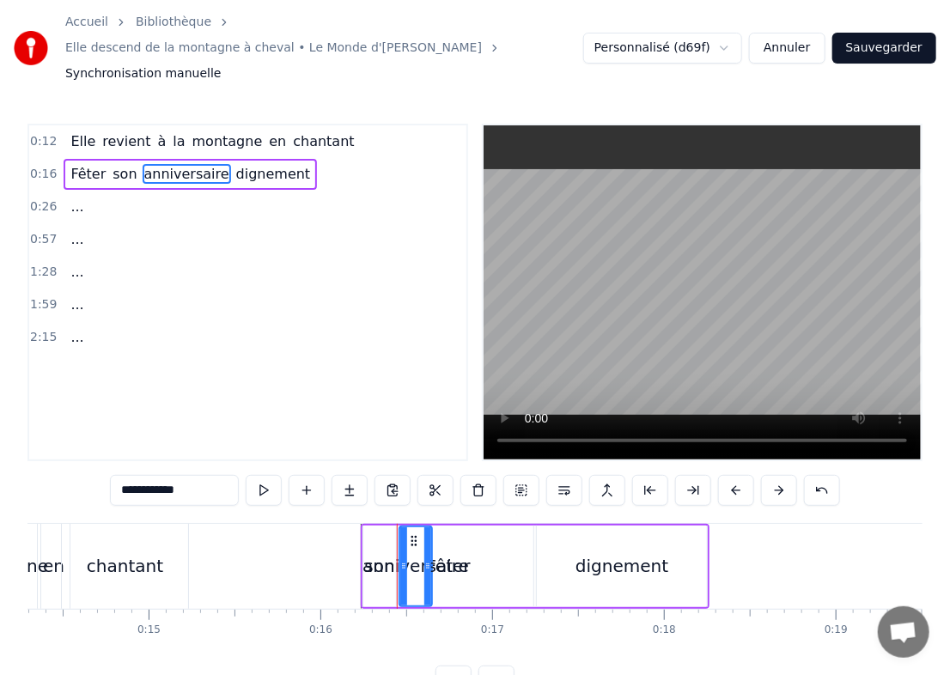
click at [614, 553] on div "dignement" at bounding box center [622, 566] width 93 height 26
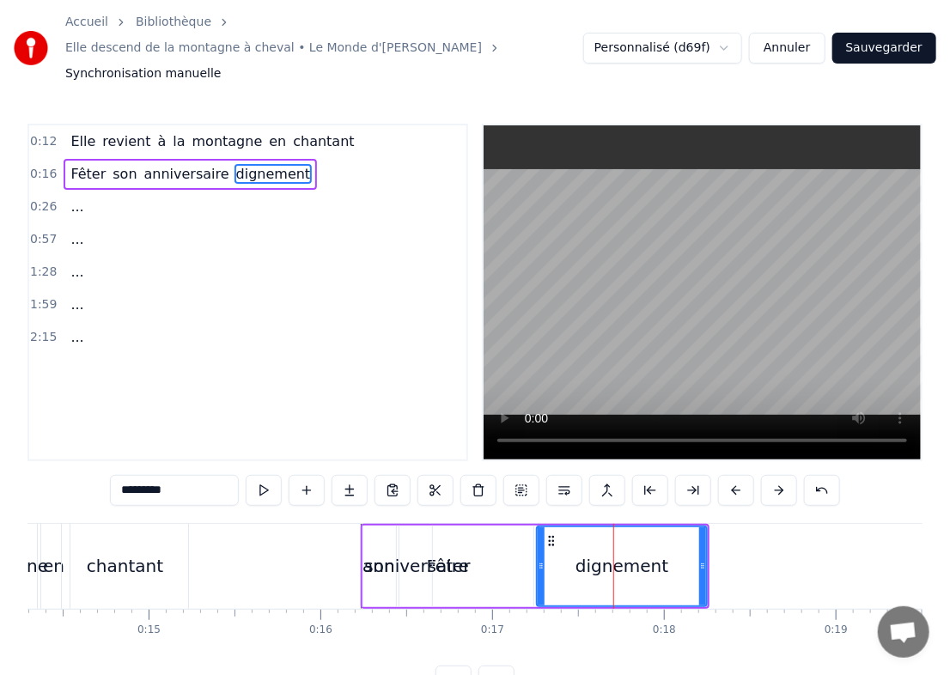
click at [418, 554] on div "anniversaire" at bounding box center [416, 567] width 33 height 82
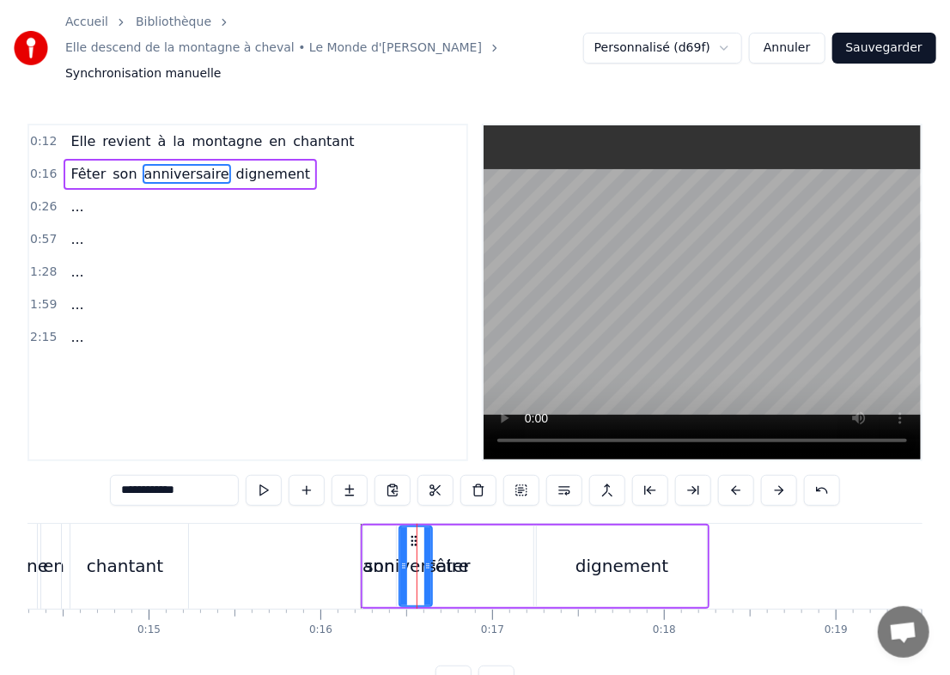
click at [454, 553] on div "anniversaire" at bounding box center [416, 566] width 107 height 26
click at [488, 526] on div "Fêter" at bounding box center [449, 567] width 170 height 82
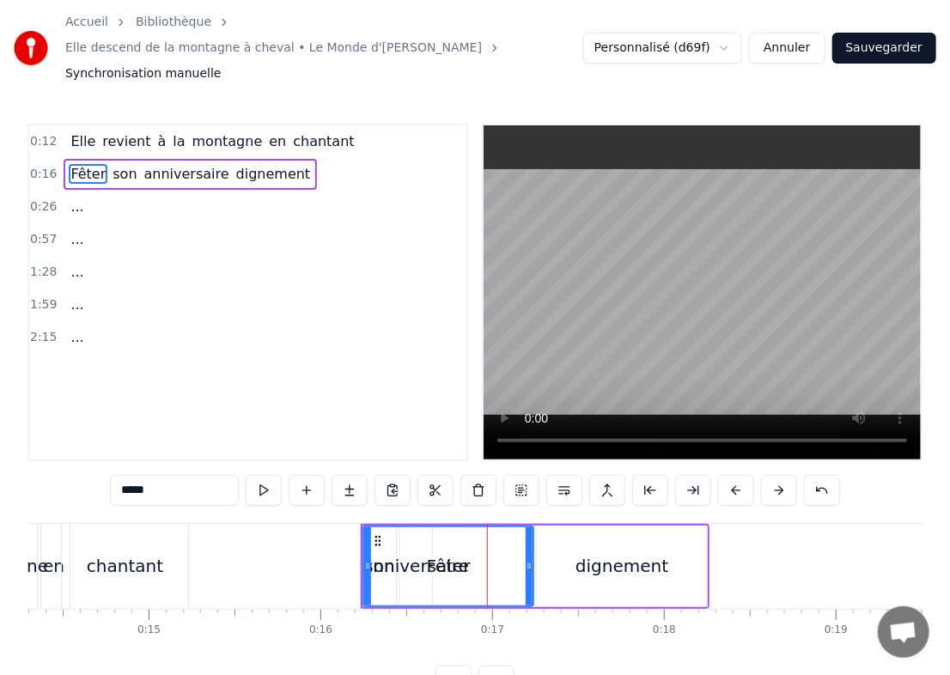
click at [526, 547] on div at bounding box center [529, 567] width 7 height 78
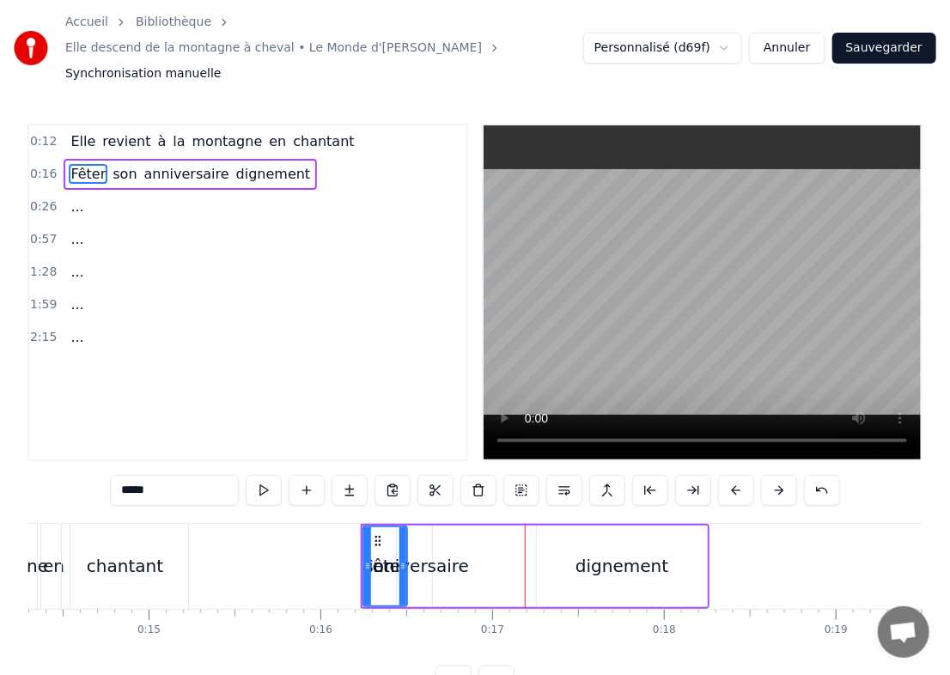
drag, startPoint x: 526, startPoint y: 547, endPoint x: 400, endPoint y: 535, distance: 127.0
click at [400, 535] on div at bounding box center [403, 567] width 7 height 78
drag, startPoint x: 363, startPoint y: 542, endPoint x: 327, endPoint y: 540, distance: 35.3
click at [329, 559] on icon at bounding box center [332, 566] width 7 height 14
click at [111, 164] on span "son" at bounding box center [124, 174] width 27 height 20
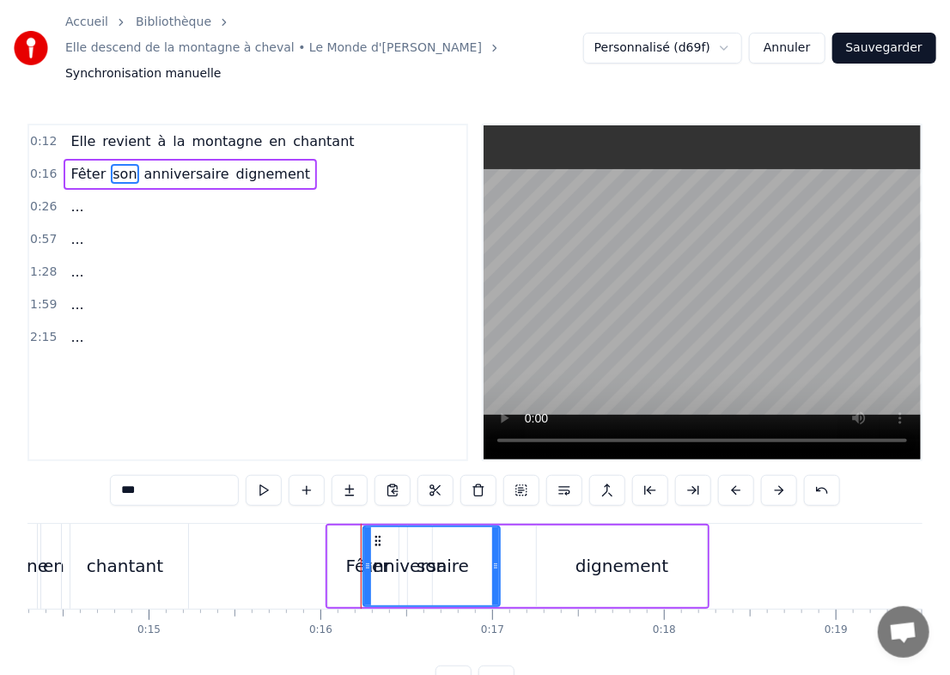
drag, startPoint x: 394, startPoint y: 529, endPoint x: 498, endPoint y: 529, distance: 104.0
click at [498, 529] on div at bounding box center [495, 567] width 7 height 78
drag, startPoint x: 365, startPoint y: 536, endPoint x: 394, endPoint y: 529, distance: 29.2
click at [394, 529] on div at bounding box center [396, 567] width 7 height 78
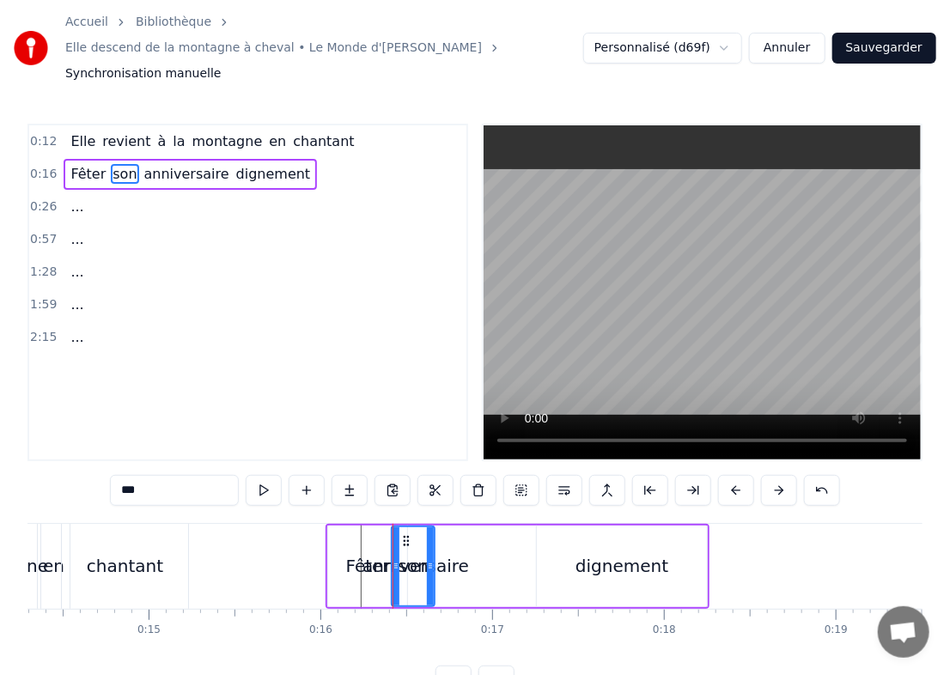
drag, startPoint x: 498, startPoint y: 547, endPoint x: 432, endPoint y: 546, distance: 66.2
click at [432, 559] on icon at bounding box center [430, 566] width 7 height 14
click at [189, 164] on span "anniversaire" at bounding box center [187, 174] width 89 height 20
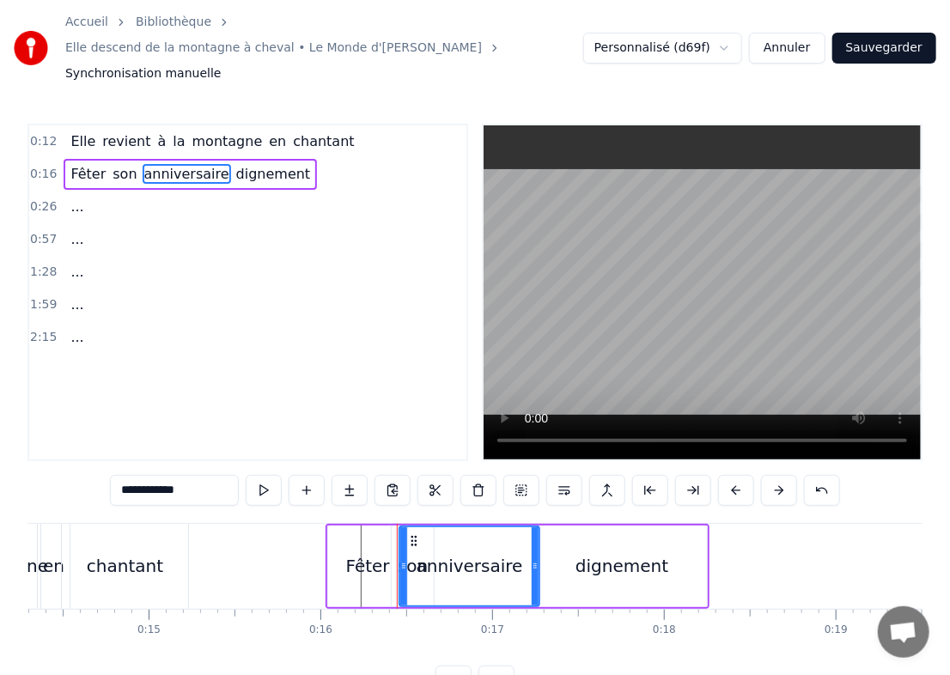
drag, startPoint x: 428, startPoint y: 528, endPoint x: 535, endPoint y: 516, distance: 108.1
click at [535, 528] on div at bounding box center [535, 567] width 7 height 78
drag, startPoint x: 402, startPoint y: 538, endPoint x: 438, endPoint y: 533, distance: 36.5
click at [438, 559] on icon at bounding box center [440, 566] width 7 height 14
click at [411, 553] on div "son" at bounding box center [413, 566] width 30 height 26
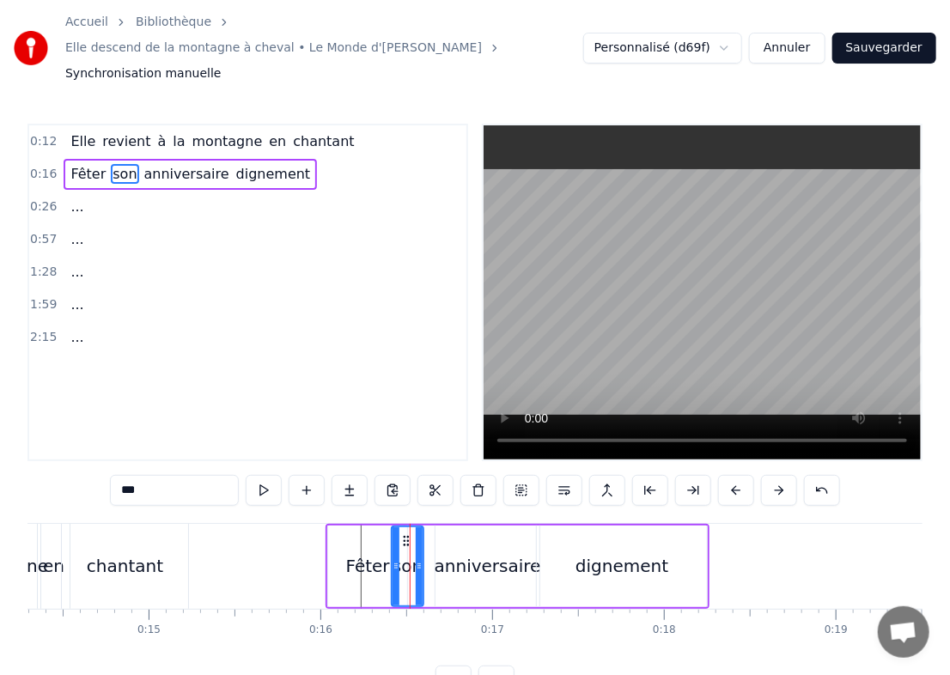
drag, startPoint x: 430, startPoint y: 540, endPoint x: 419, endPoint y: 546, distance: 11.9
click at [419, 559] on icon at bounding box center [419, 566] width 7 height 14
click at [466, 553] on div "anniversaire" at bounding box center [488, 566] width 107 height 26
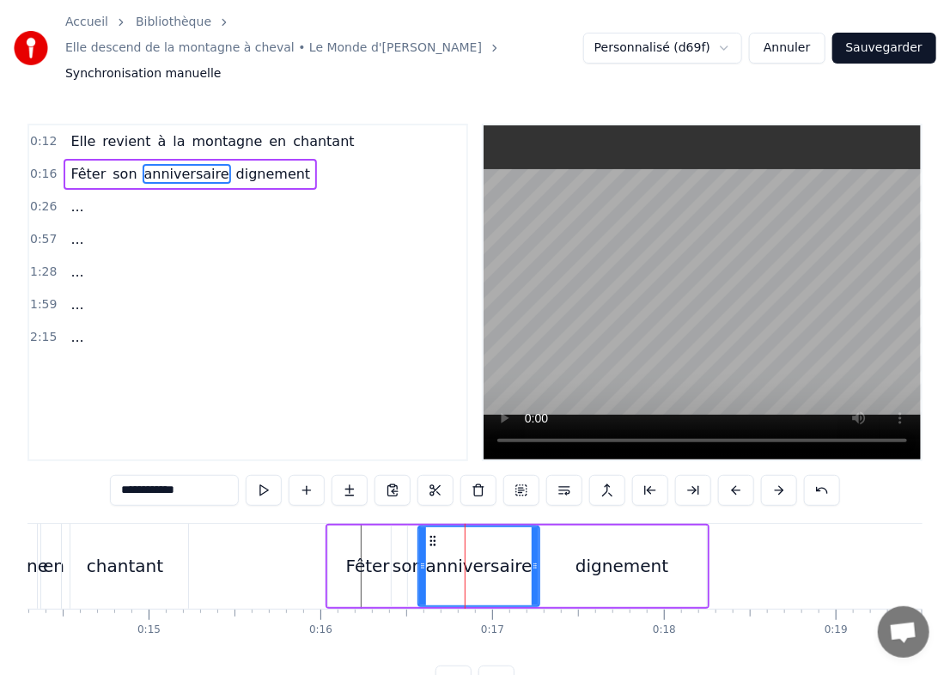
drag, startPoint x: 440, startPoint y: 539, endPoint x: 423, endPoint y: 539, distance: 17.2
click at [424, 565] on circle at bounding box center [424, 565] width 1 height 1
click at [577, 534] on div "dignement" at bounding box center [622, 567] width 170 height 82
type input "*********"
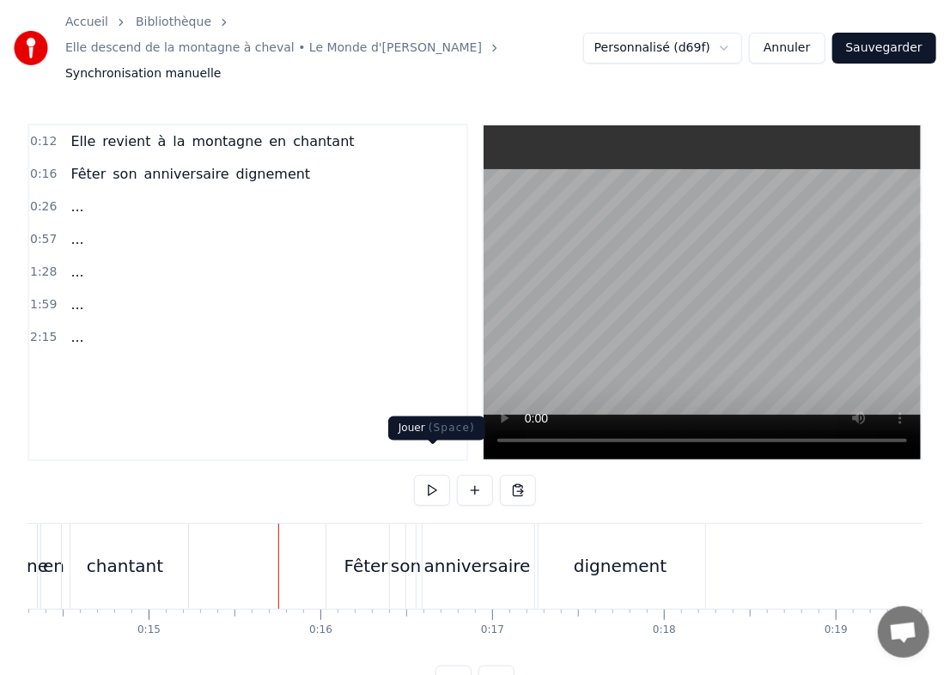
click at [443, 475] on button at bounding box center [432, 490] width 36 height 31
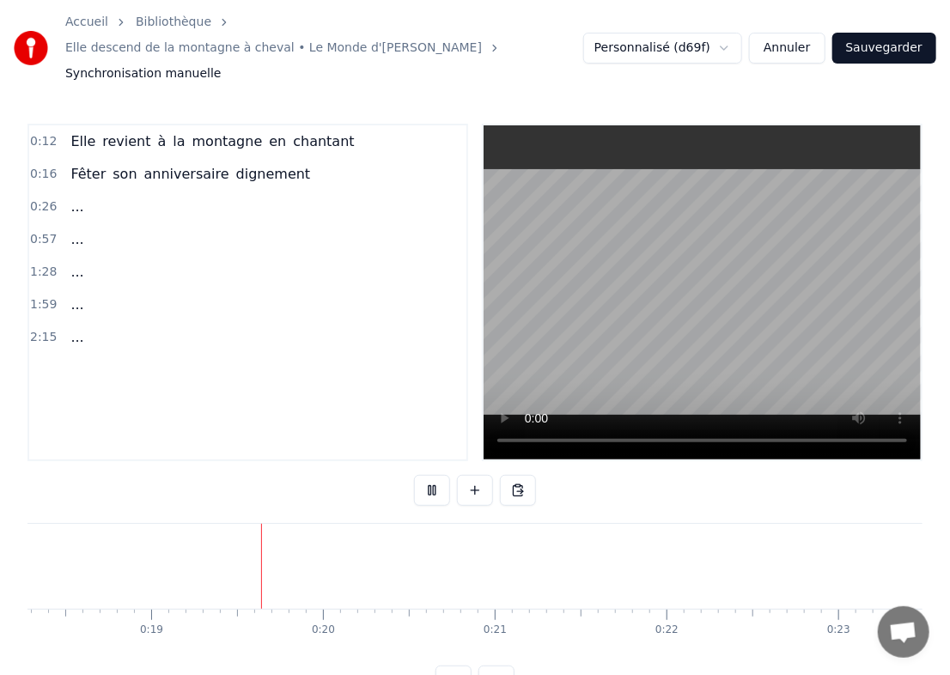
scroll to position [0, 3217]
click at [443, 475] on button at bounding box center [432, 490] width 36 height 31
click at [79, 553] on div "anniversaire" at bounding box center [40, 566] width 107 height 26
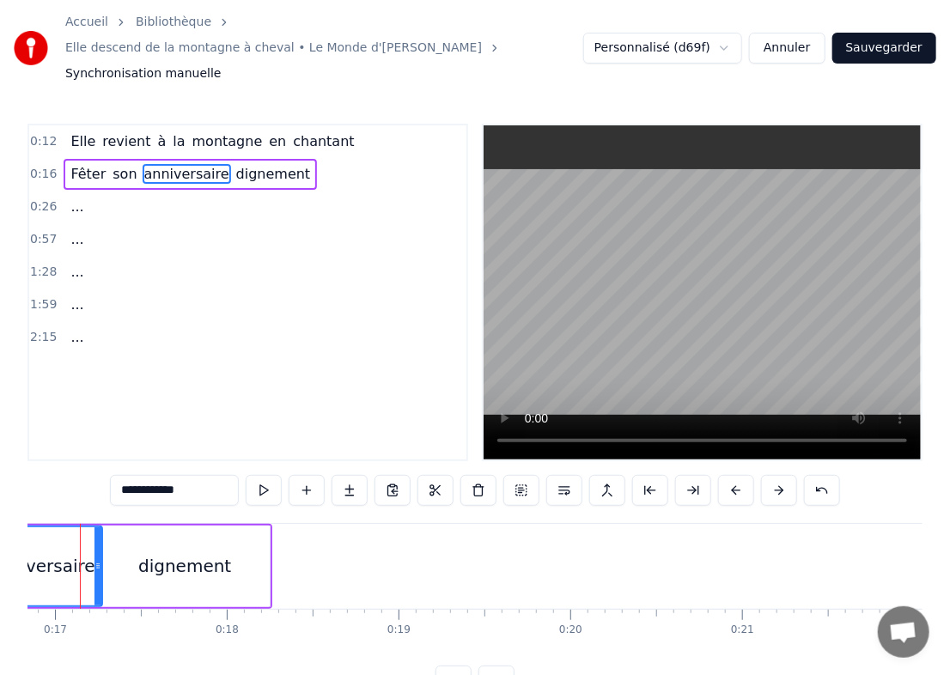
scroll to position [0, 2860]
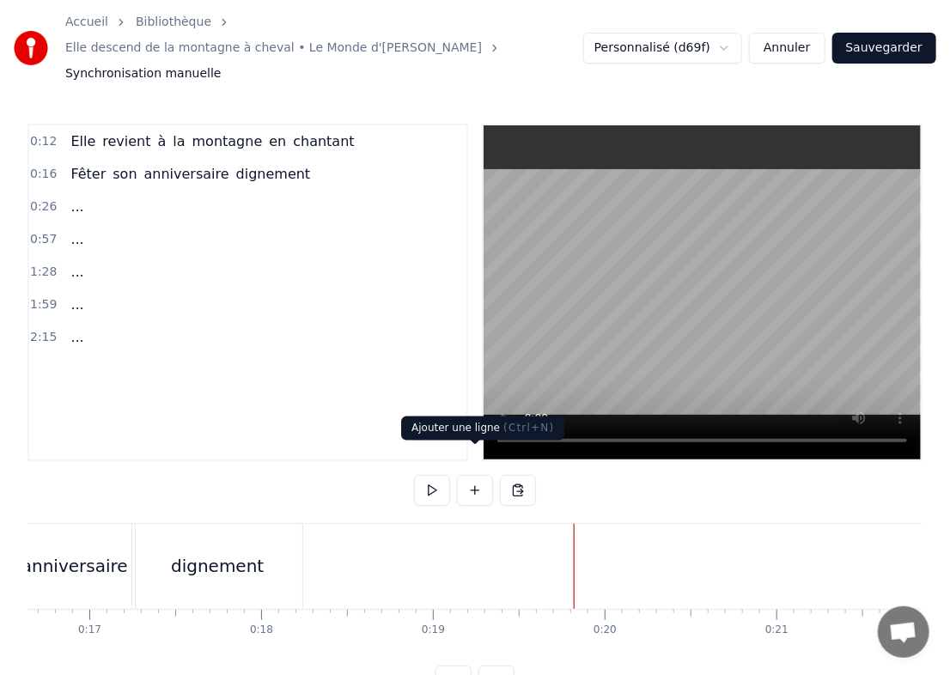
click at [479, 475] on button at bounding box center [475, 490] width 36 height 31
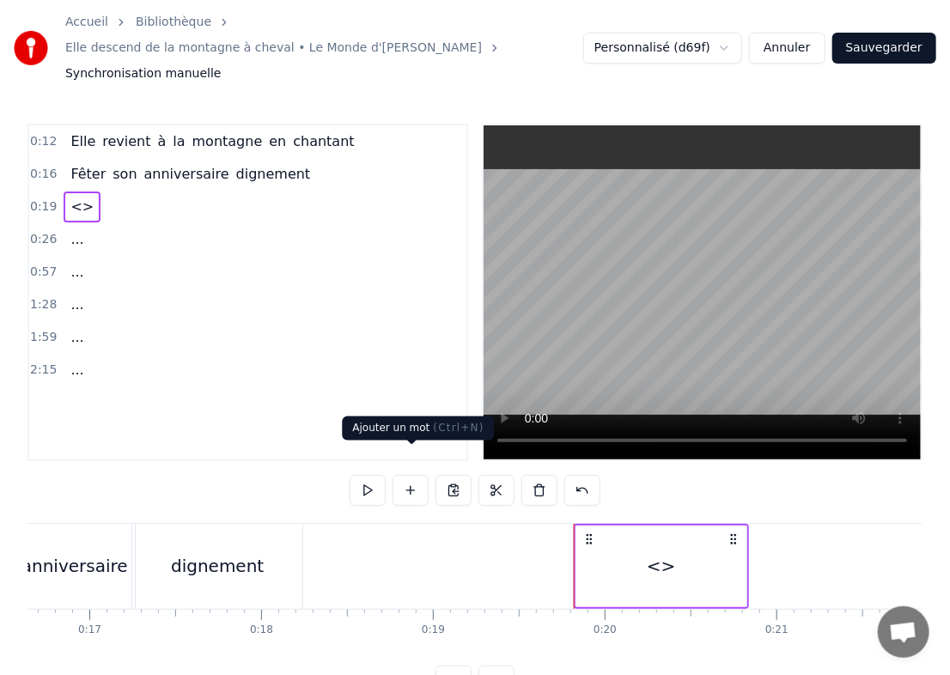
click at [414, 475] on button at bounding box center [411, 490] width 36 height 31
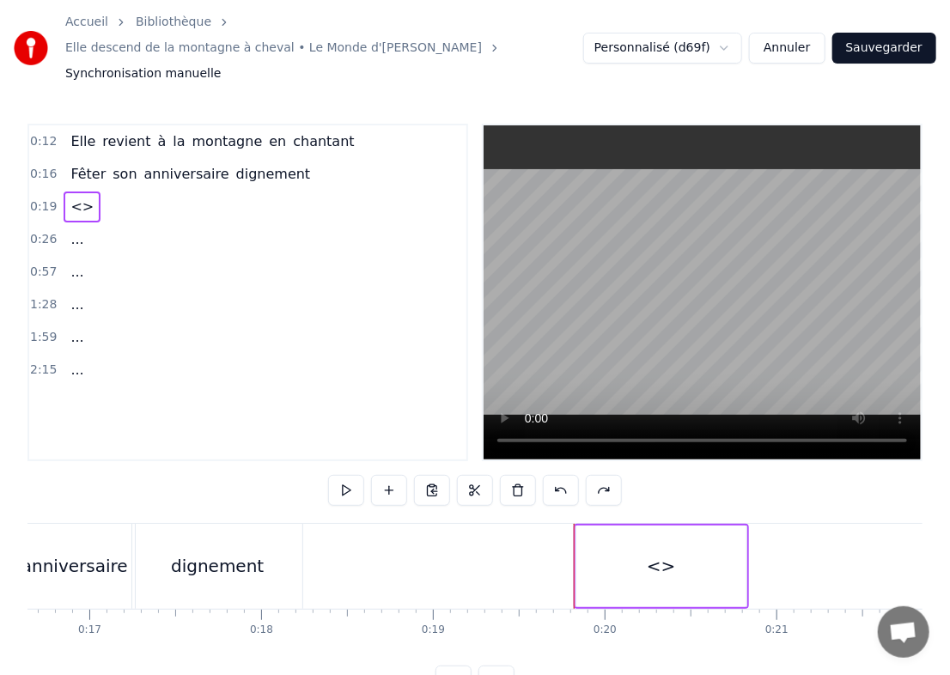
click at [79, 197] on span "<>" at bounding box center [82, 207] width 27 height 20
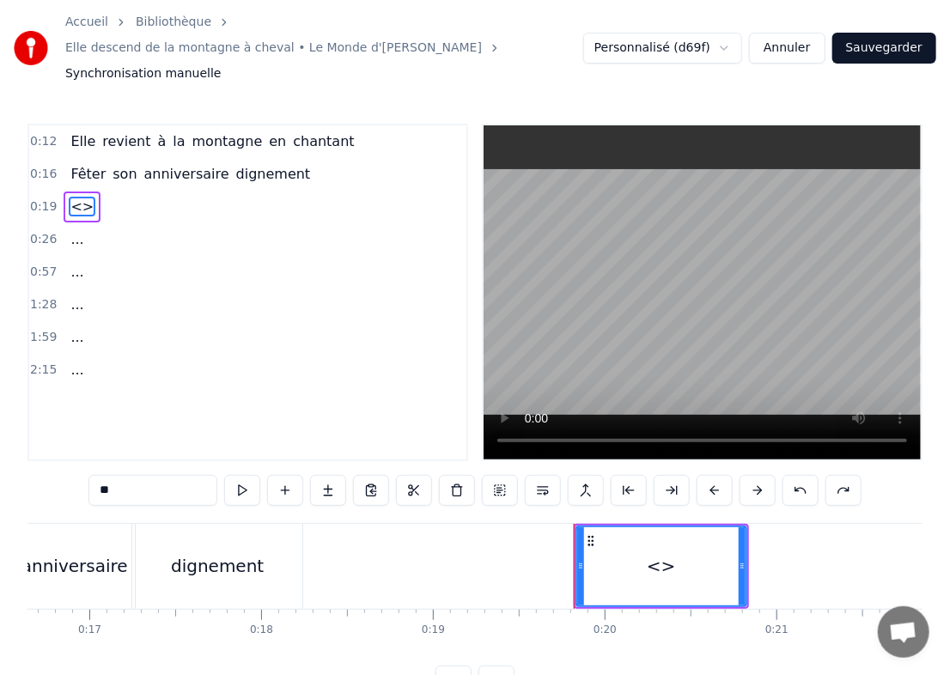
click at [291, 475] on button at bounding box center [285, 490] width 36 height 31
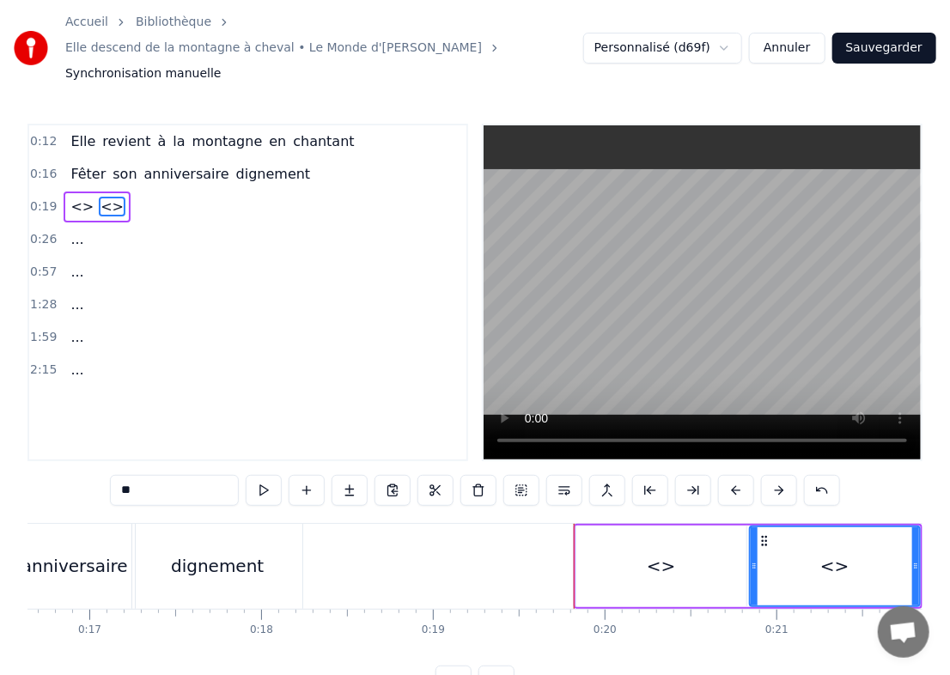
click at [291, 475] on button at bounding box center [307, 490] width 36 height 31
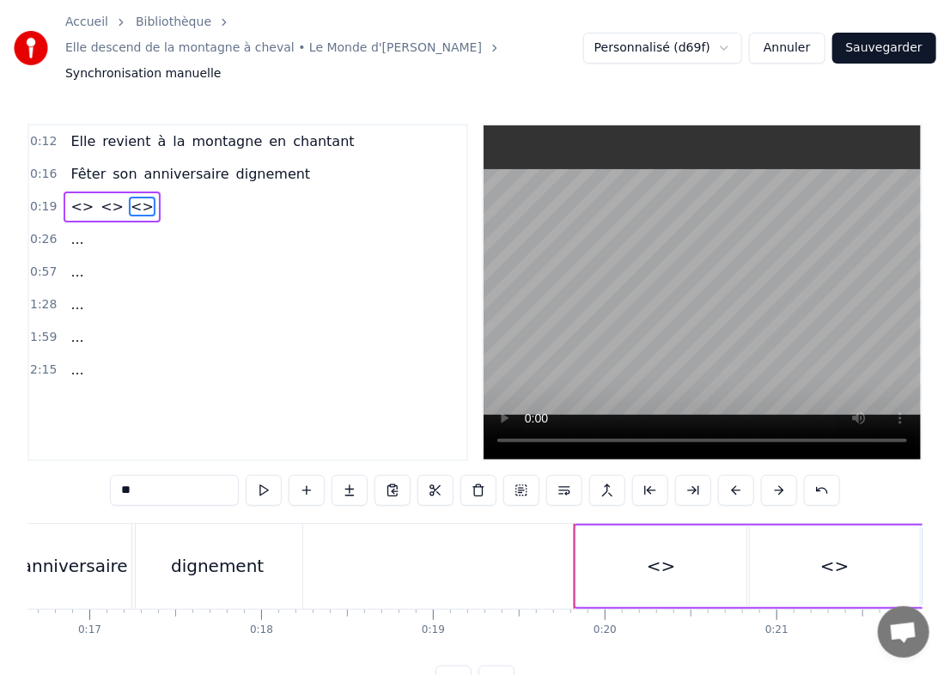
click at [76, 197] on span "<>" at bounding box center [82, 207] width 27 height 20
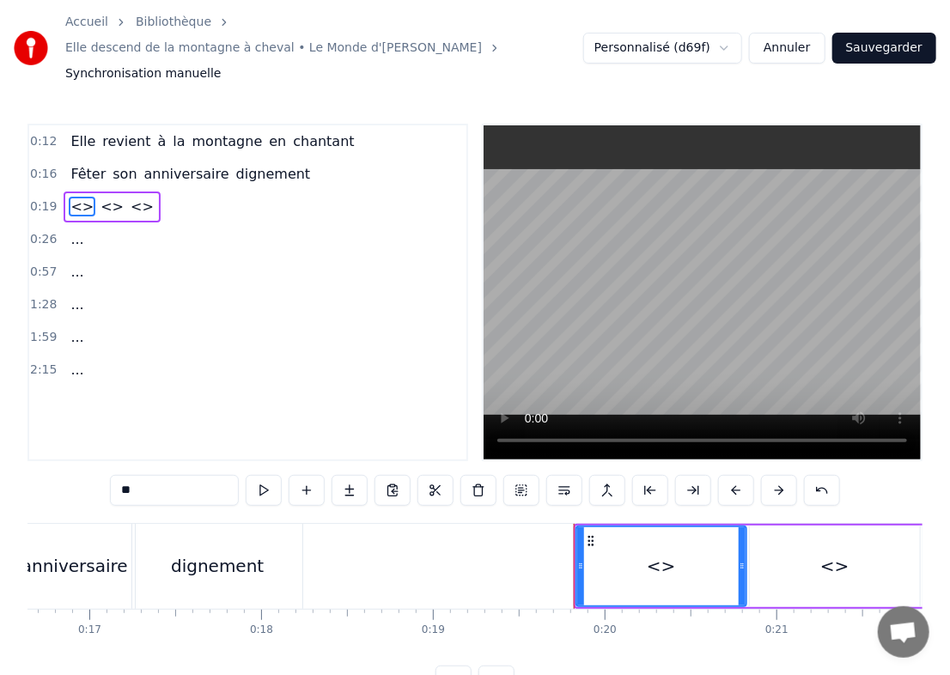
click at [76, 197] on span "<>" at bounding box center [82, 207] width 27 height 20
click at [211, 475] on input "**" at bounding box center [174, 490] width 129 height 31
type input "*"
click at [115, 197] on span "<>" at bounding box center [124, 207] width 27 height 20
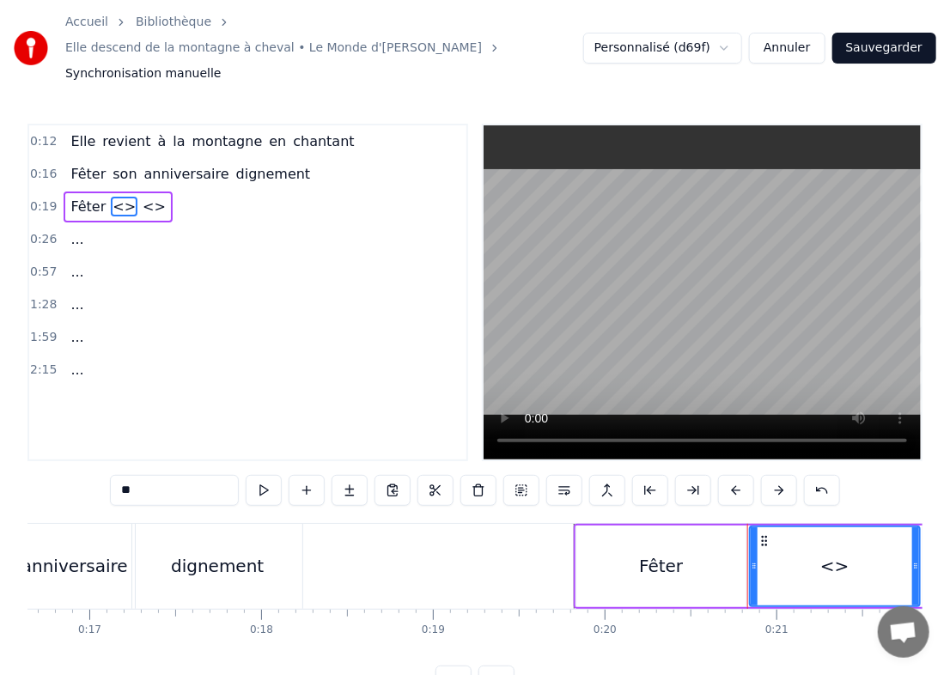
click at [177, 475] on input "**" at bounding box center [174, 490] width 129 height 31
type input "*"
click at [143, 197] on span "<>" at bounding box center [156, 207] width 27 height 20
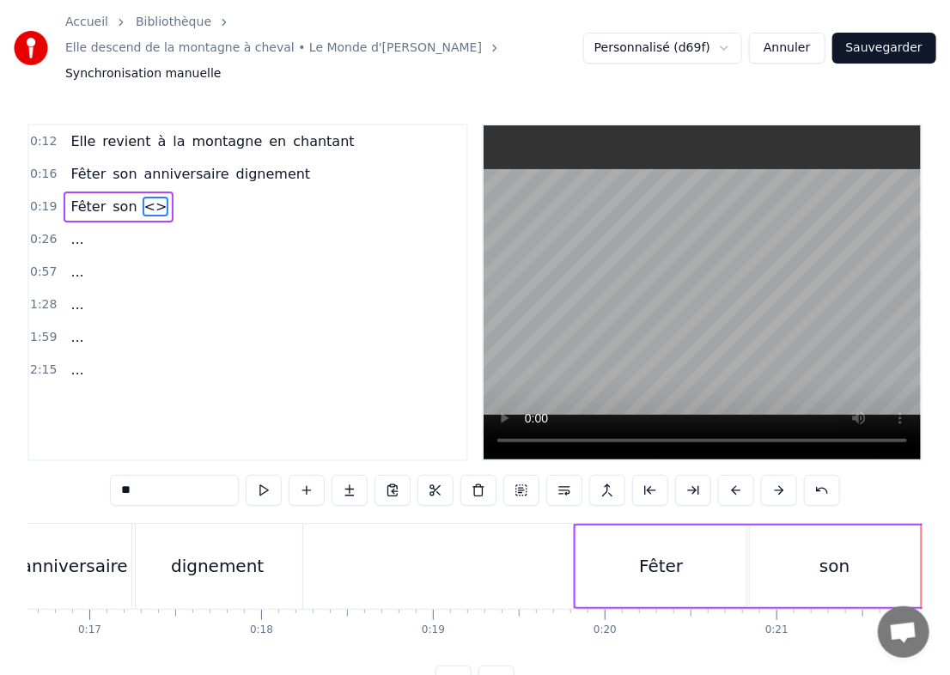
click at [143, 197] on span "<>" at bounding box center [156, 207] width 27 height 20
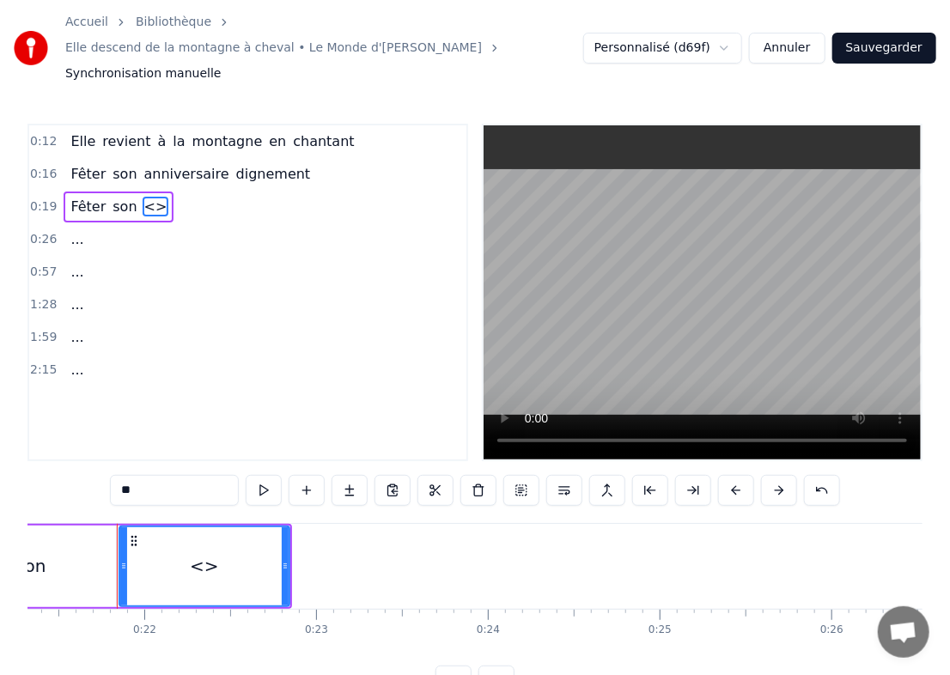
scroll to position [0, 3667]
click at [175, 475] on input "**" at bounding box center [174, 490] width 129 height 31
type input "*"
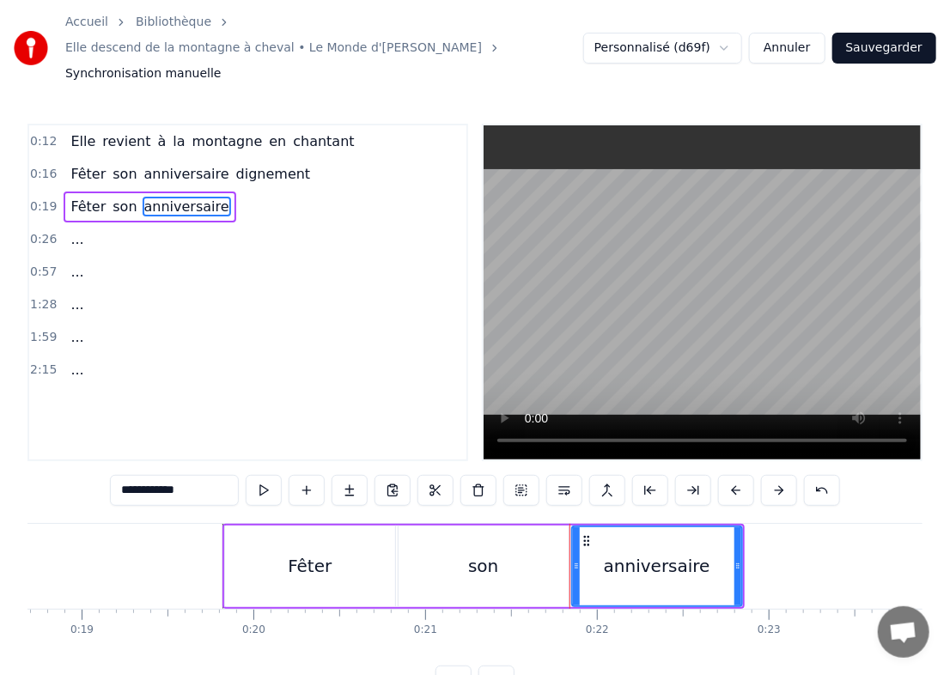
scroll to position [0, 3212]
click at [235, 541] on div "Fêter" at bounding box center [309, 567] width 170 height 82
type input "*****"
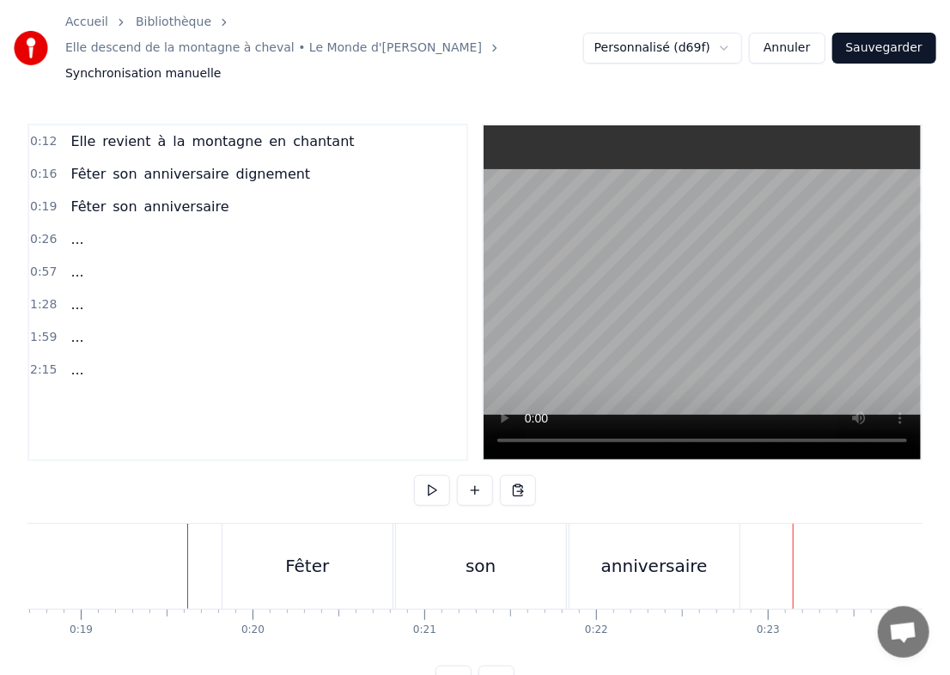
click at [513, 524] on div "son" at bounding box center [481, 566] width 170 height 85
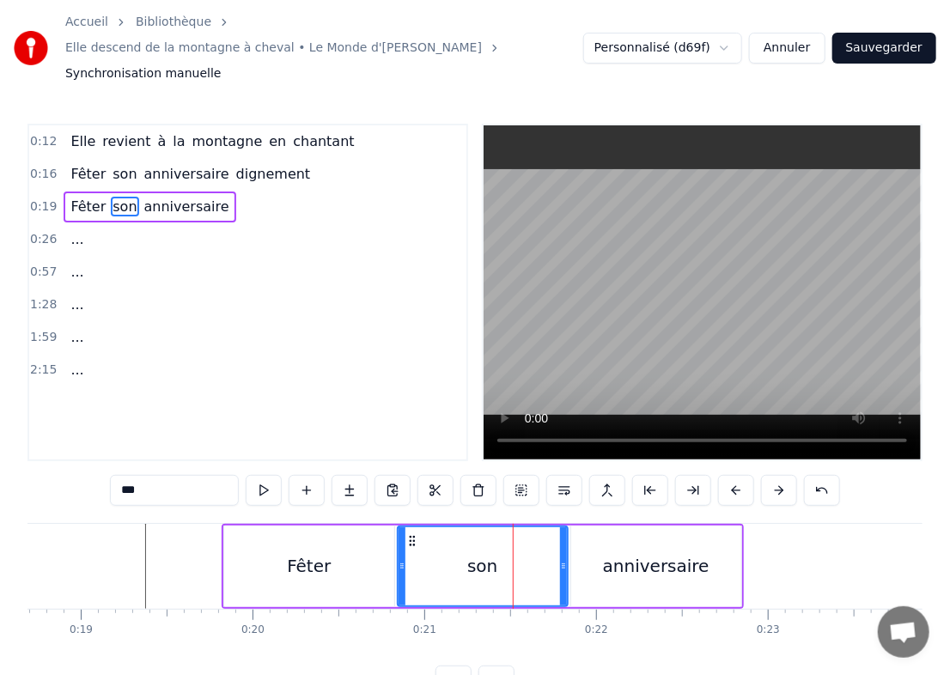
click at [644, 549] on div "anniversaire" at bounding box center [656, 567] width 170 height 82
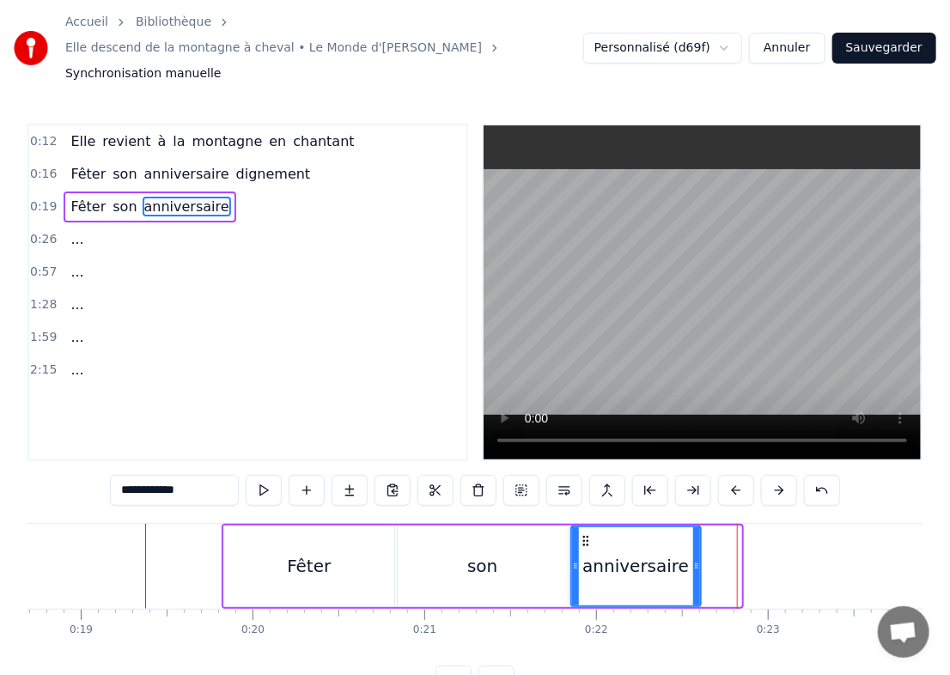
drag, startPoint x: 737, startPoint y: 542, endPoint x: 698, endPoint y: 525, distance: 43.1
click at [644, 528] on div at bounding box center [696, 567] width 7 height 78
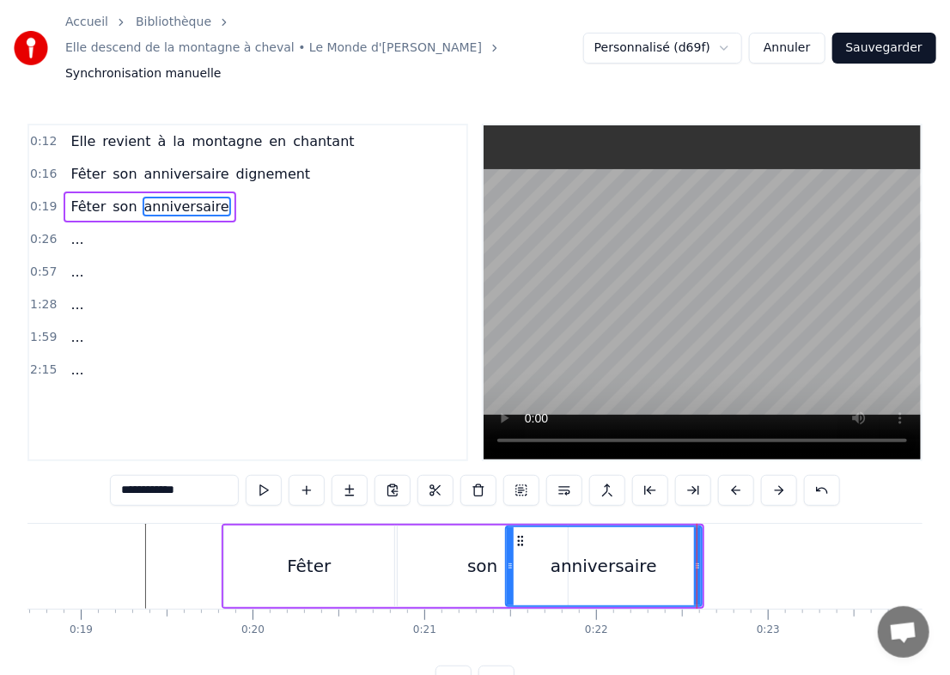
drag, startPoint x: 574, startPoint y: 543, endPoint x: 509, endPoint y: 540, distance: 65.4
click at [509, 559] on icon at bounding box center [510, 566] width 7 height 14
click at [566, 528] on div "anniversaire" at bounding box center [604, 567] width 194 height 78
click at [468, 553] on div "son" at bounding box center [482, 566] width 30 height 26
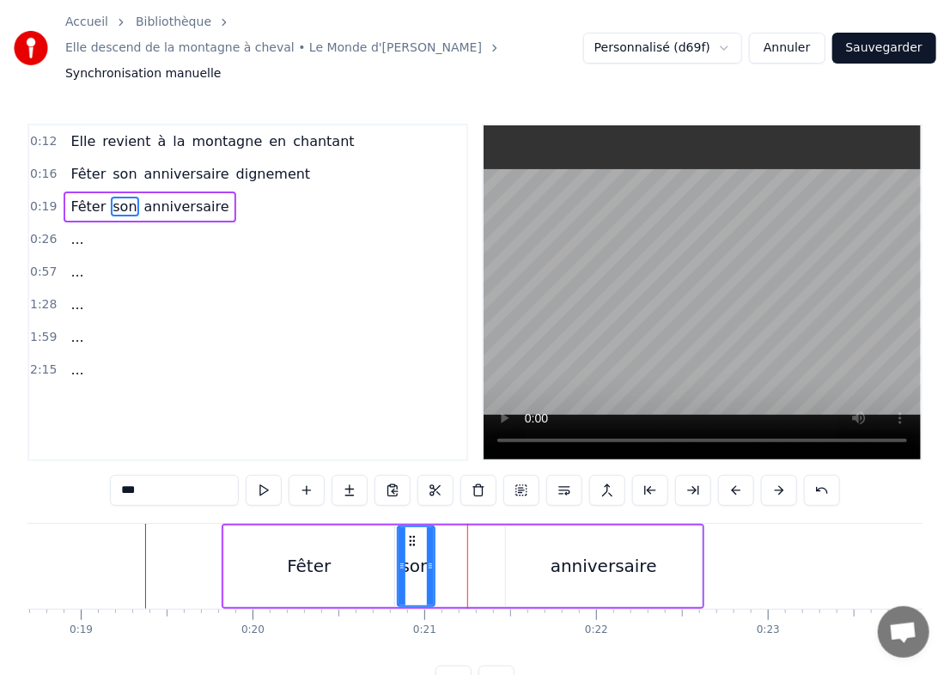
drag, startPoint x: 564, startPoint y: 537, endPoint x: 431, endPoint y: 541, distance: 133.3
click at [431, 559] on icon at bounding box center [430, 566] width 7 height 14
click at [522, 533] on div "anniversaire" at bounding box center [604, 567] width 196 height 82
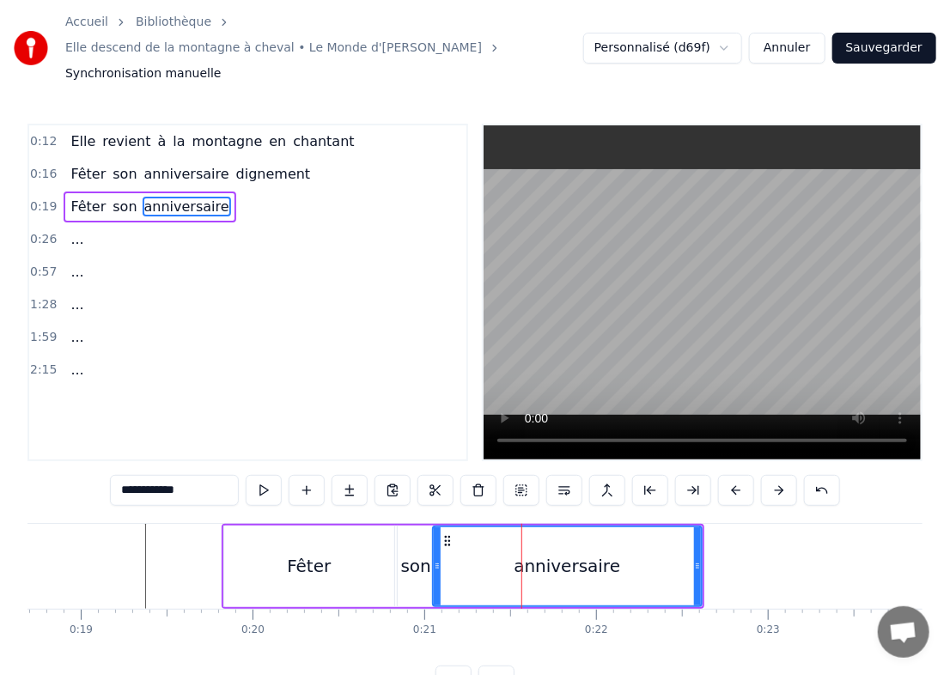
drag, startPoint x: 505, startPoint y: 539, endPoint x: 434, endPoint y: 537, distance: 71.3
click at [434, 559] on icon at bounding box center [437, 566] width 7 height 14
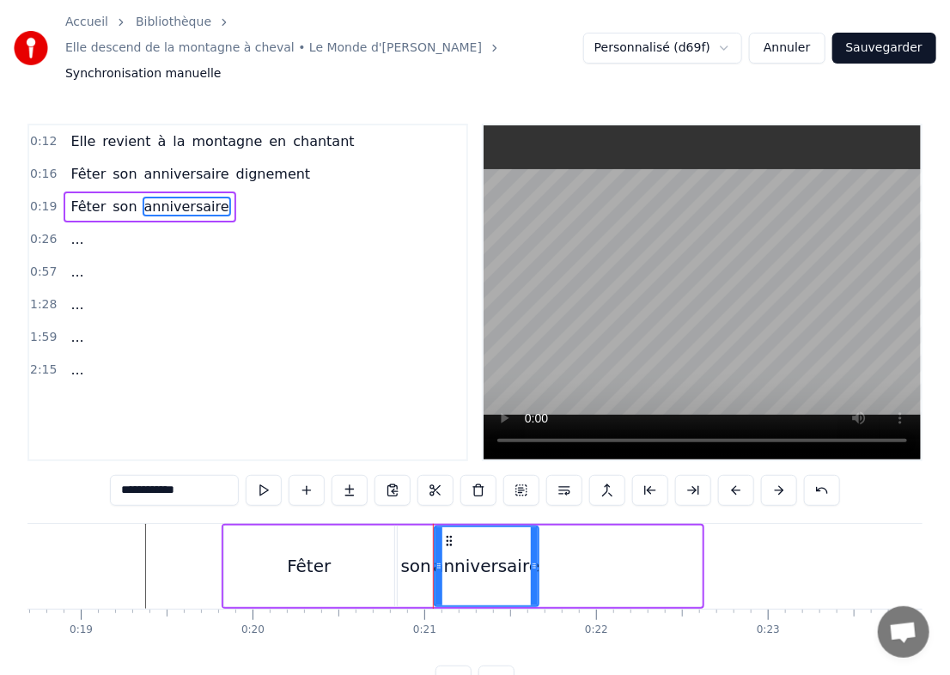
drag, startPoint x: 698, startPoint y: 535, endPoint x: 535, endPoint y: 550, distance: 163.1
click at [535, 550] on div at bounding box center [534, 567] width 7 height 78
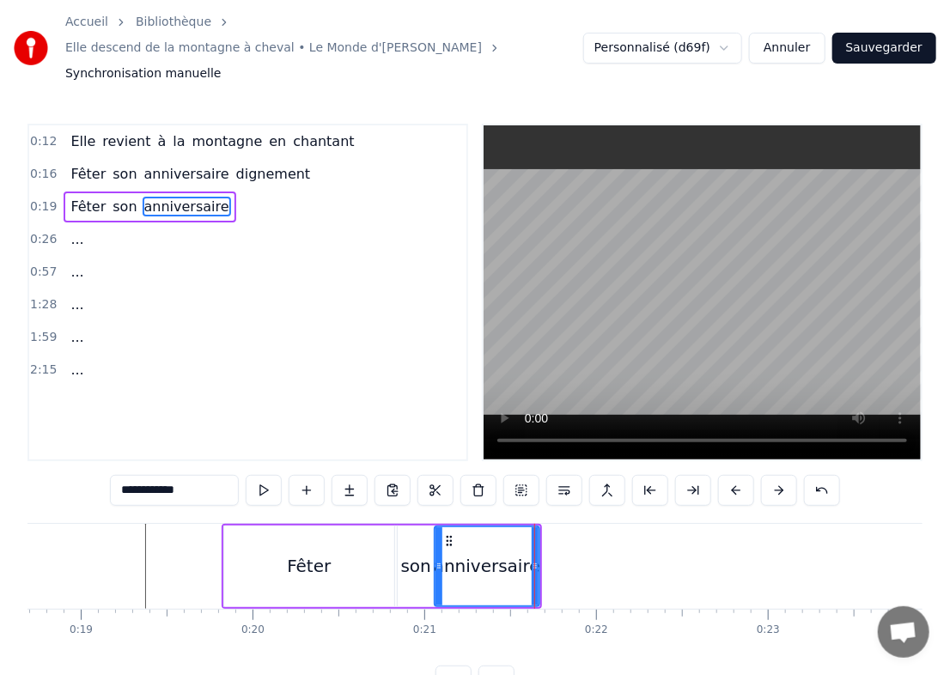
click at [320, 553] on div "Fêter" at bounding box center [309, 566] width 44 height 26
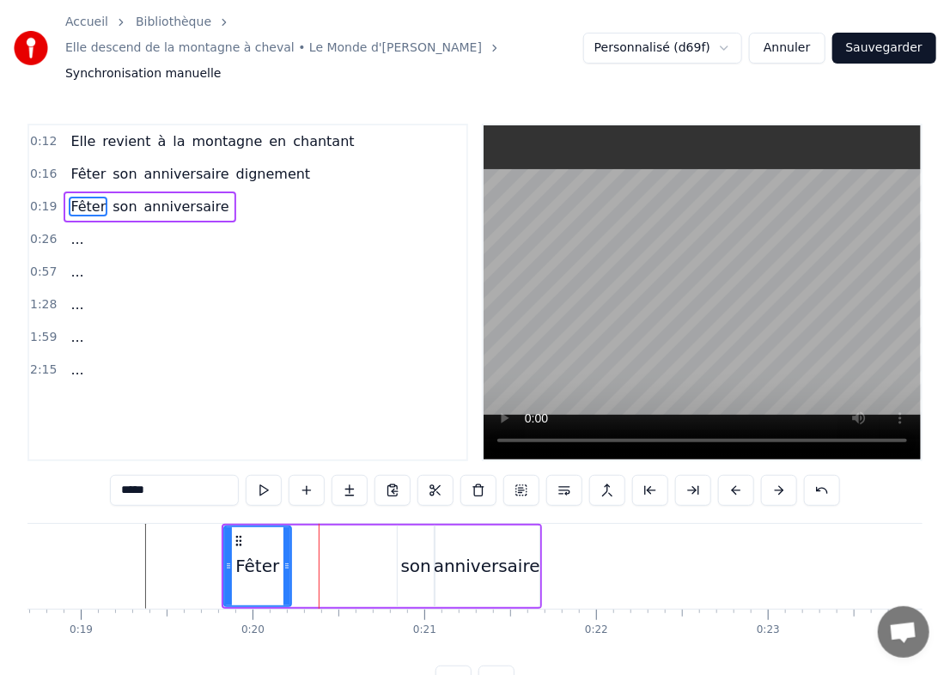
drag, startPoint x: 388, startPoint y: 533, endPoint x: 285, endPoint y: 545, distance: 103.8
click at [285, 559] on icon at bounding box center [287, 566] width 7 height 14
click at [419, 553] on div "son" at bounding box center [416, 566] width 30 height 26
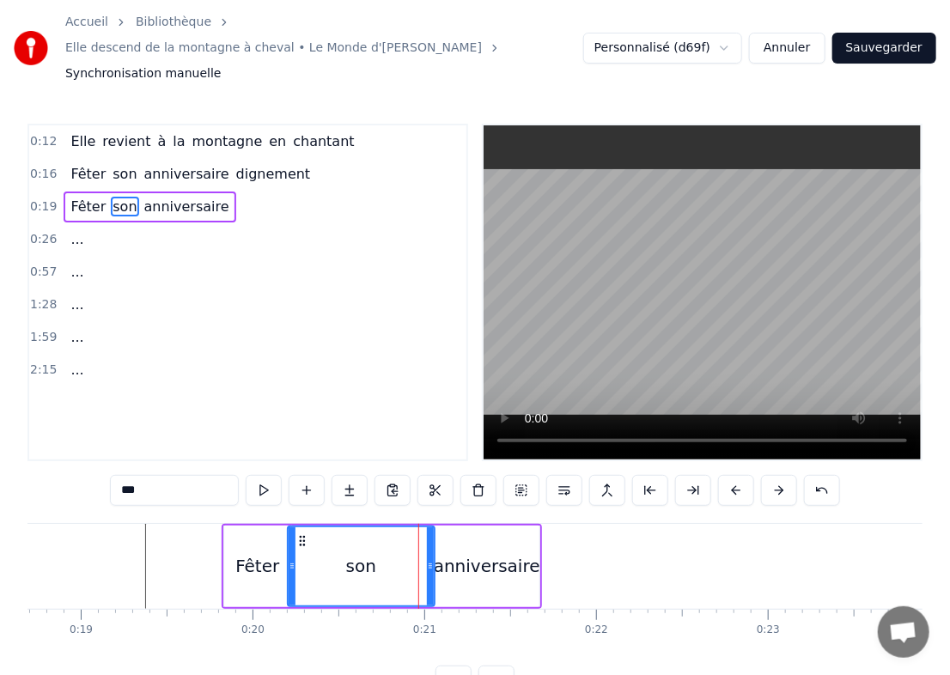
drag, startPoint x: 399, startPoint y: 543, endPoint x: 289, endPoint y: 541, distance: 110.0
click at [289, 559] on icon at bounding box center [292, 566] width 7 height 14
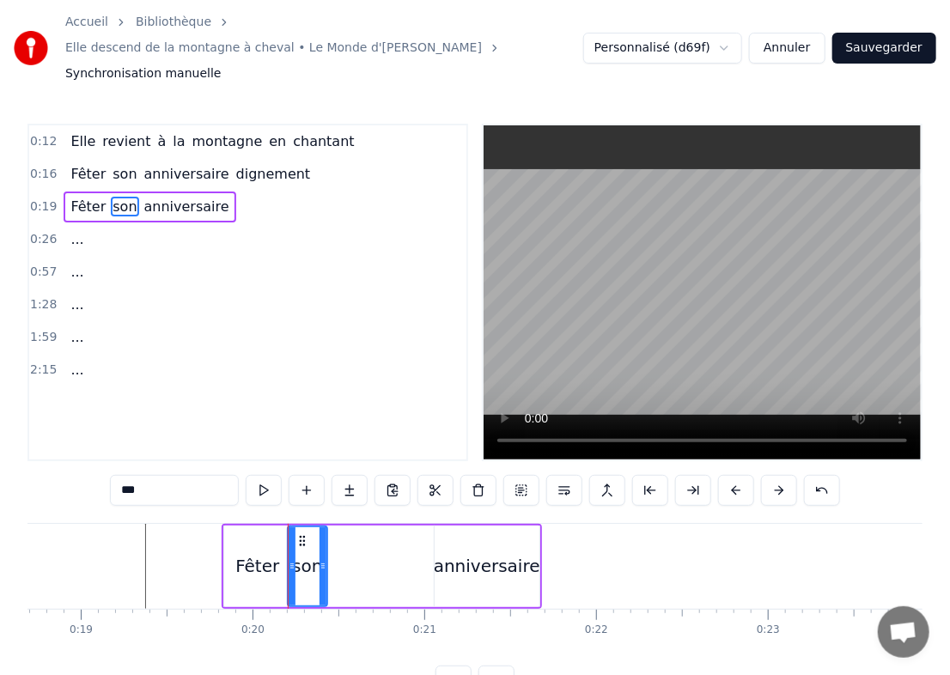
drag, startPoint x: 433, startPoint y: 540, endPoint x: 325, endPoint y: 547, distance: 108.5
click at [325, 547] on div "son" at bounding box center [307, 567] width 41 height 82
click at [453, 526] on div "anniversaire" at bounding box center [487, 567] width 105 height 82
type input "**********"
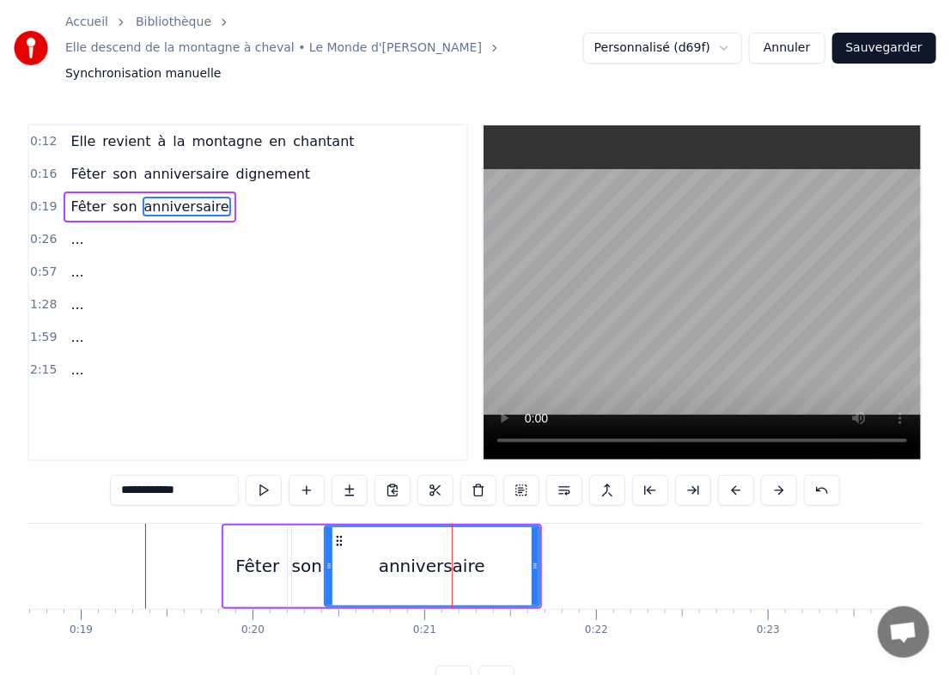
drag, startPoint x: 435, startPoint y: 528, endPoint x: 324, endPoint y: 533, distance: 110.9
click at [326, 533] on div at bounding box center [329, 567] width 7 height 78
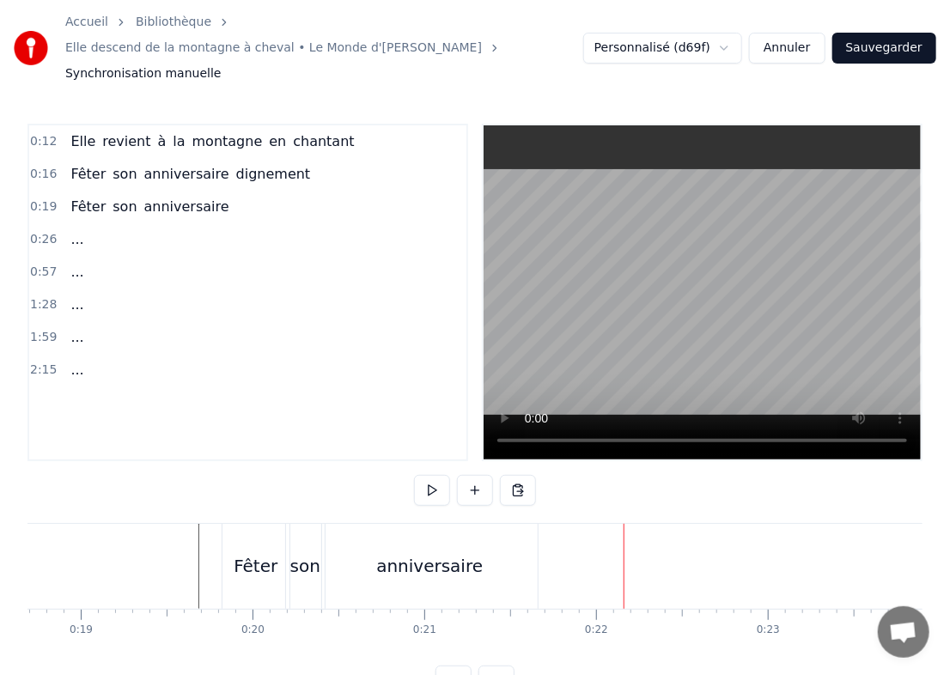
click at [150, 223] on div "0:26 ..." at bounding box center [247, 239] width 437 height 33
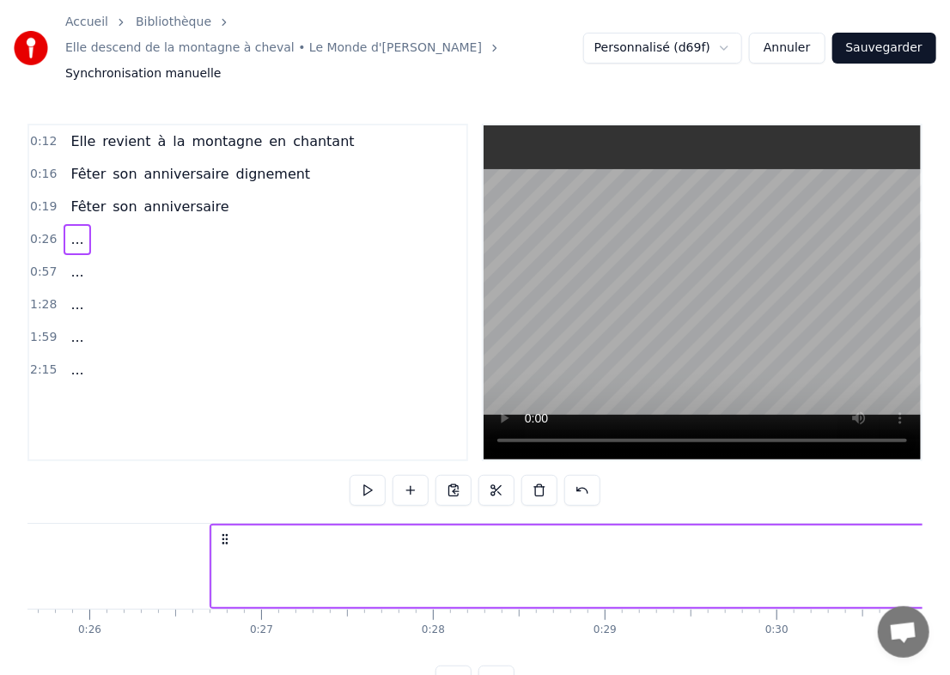
click at [143, 197] on span "anniversaire" at bounding box center [187, 207] width 89 height 20
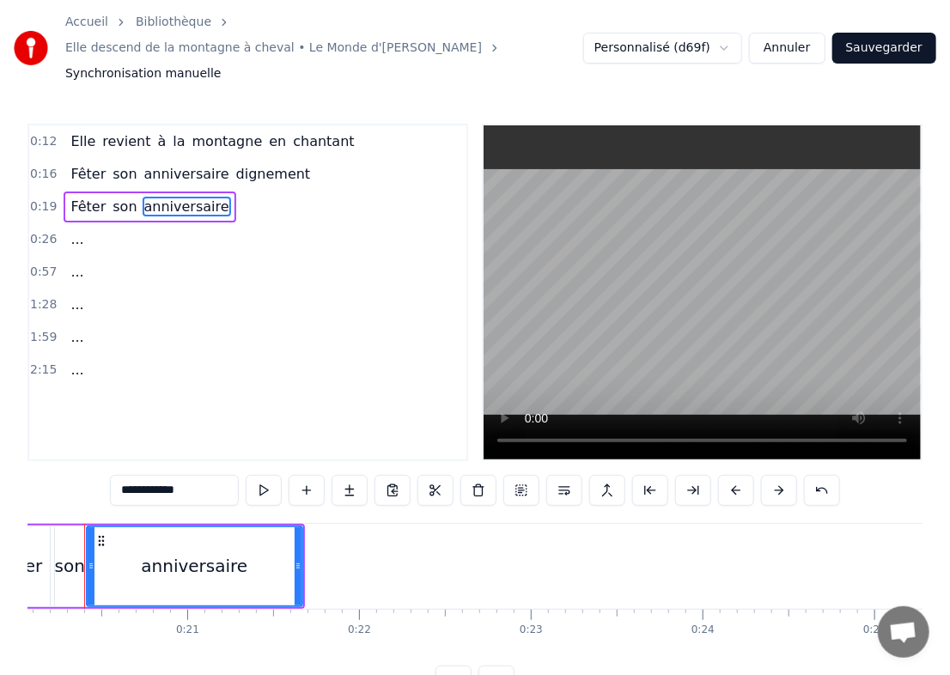
scroll to position [0, 3419]
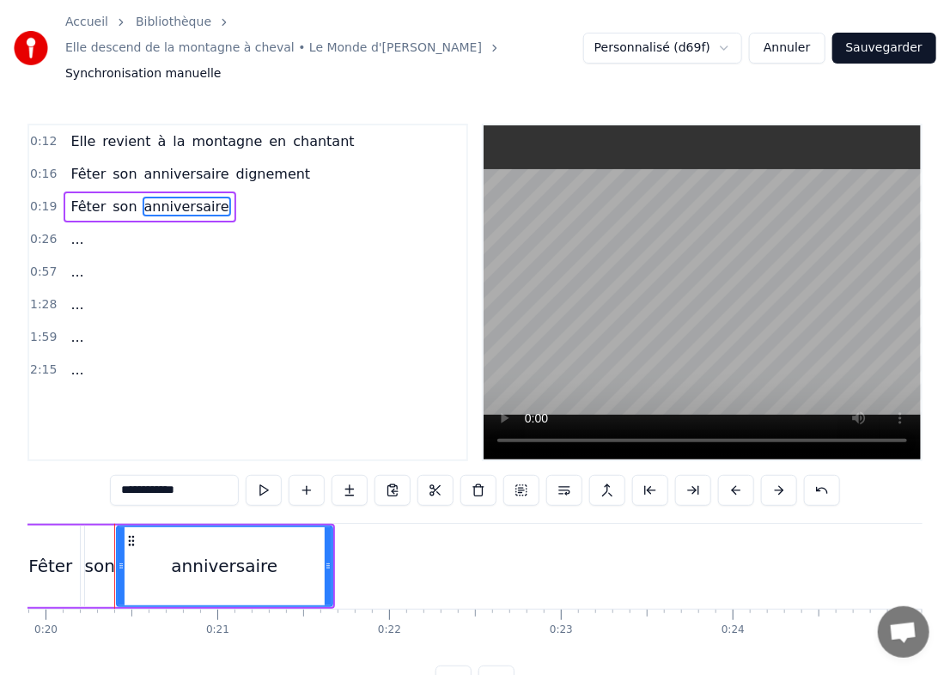
click at [69, 197] on span "Fêter" at bounding box center [88, 207] width 39 height 20
type input "*****"
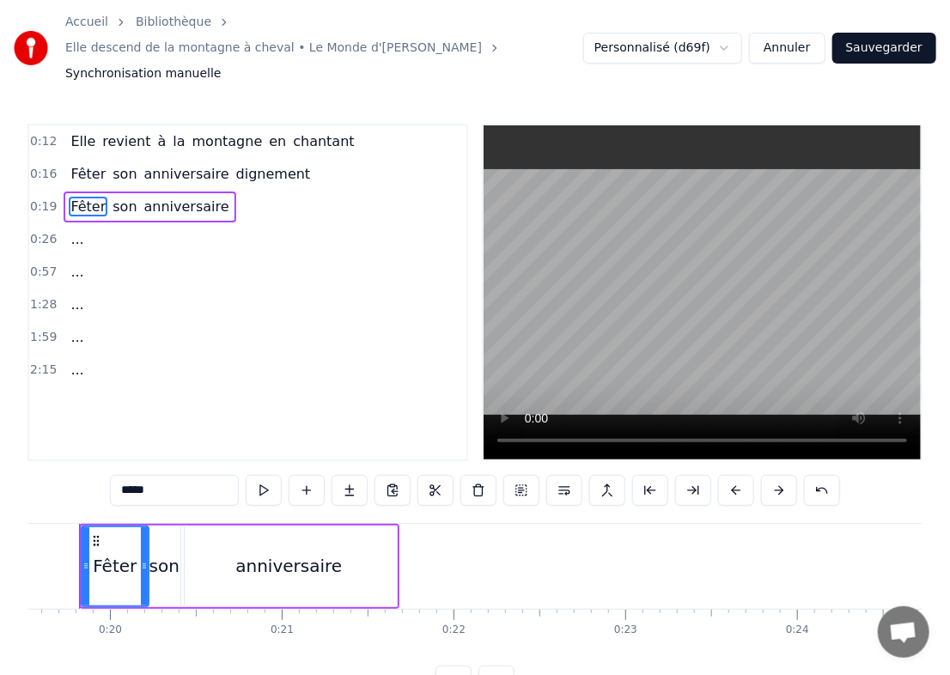
scroll to position [0, 3320]
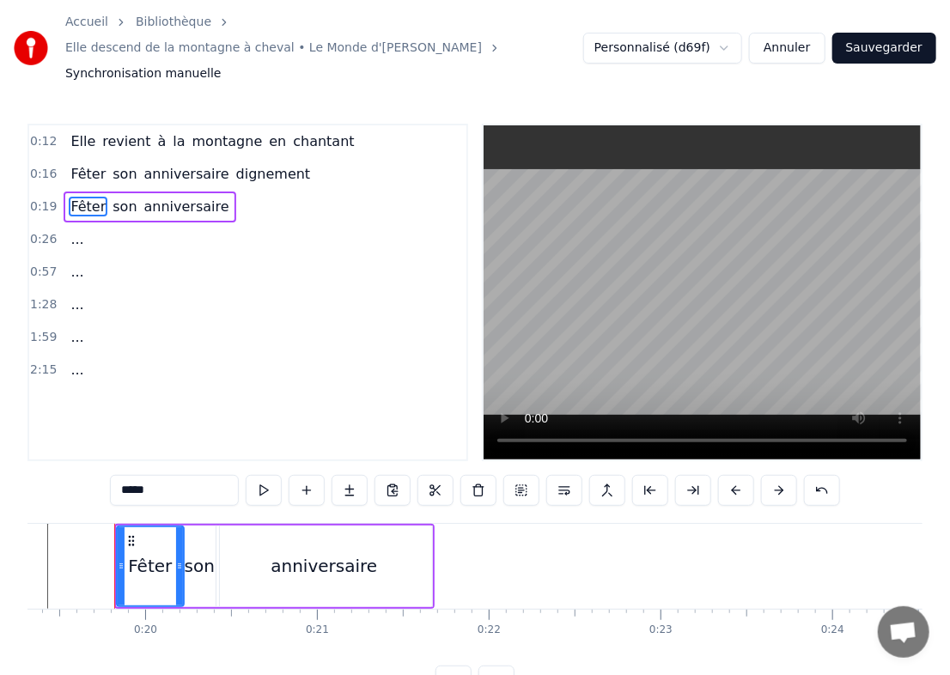
click at [37, 199] on span "0:19" at bounding box center [43, 207] width 27 height 17
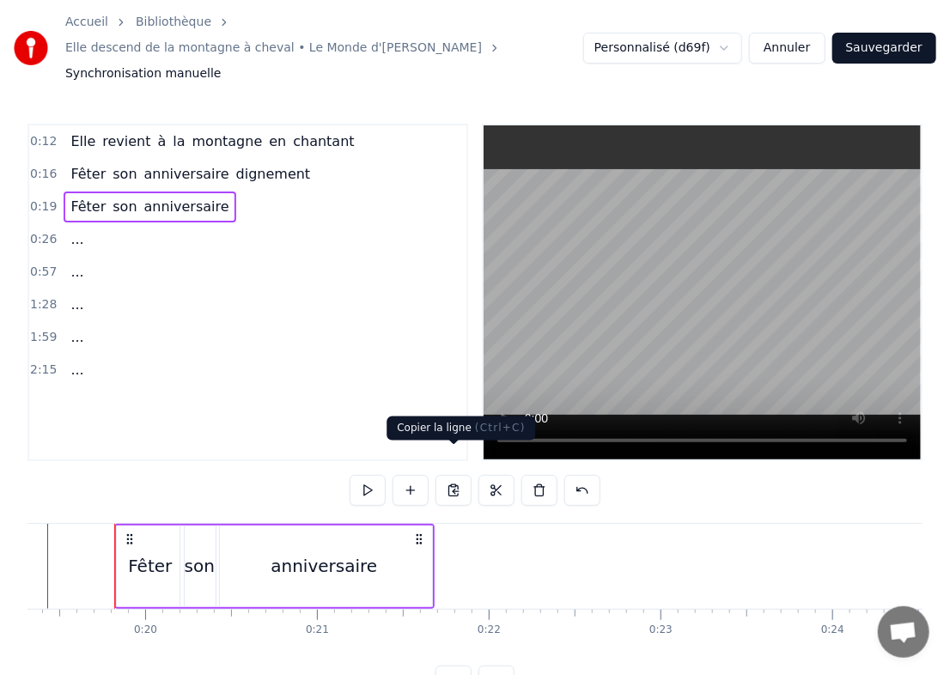
click at [458, 475] on button at bounding box center [454, 490] width 36 height 31
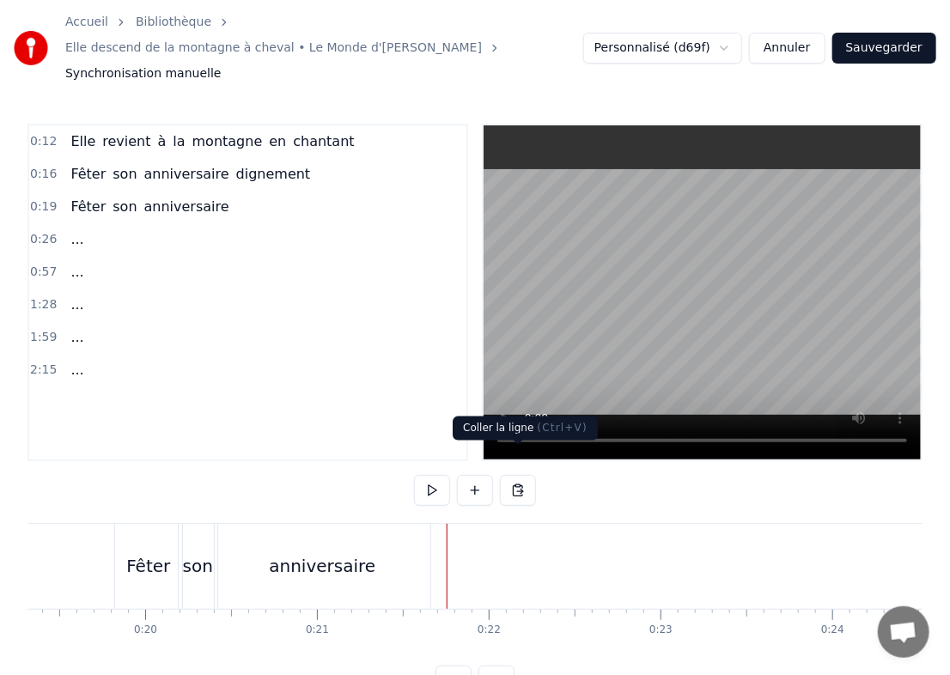
click at [520, 475] on button at bounding box center [518, 490] width 36 height 31
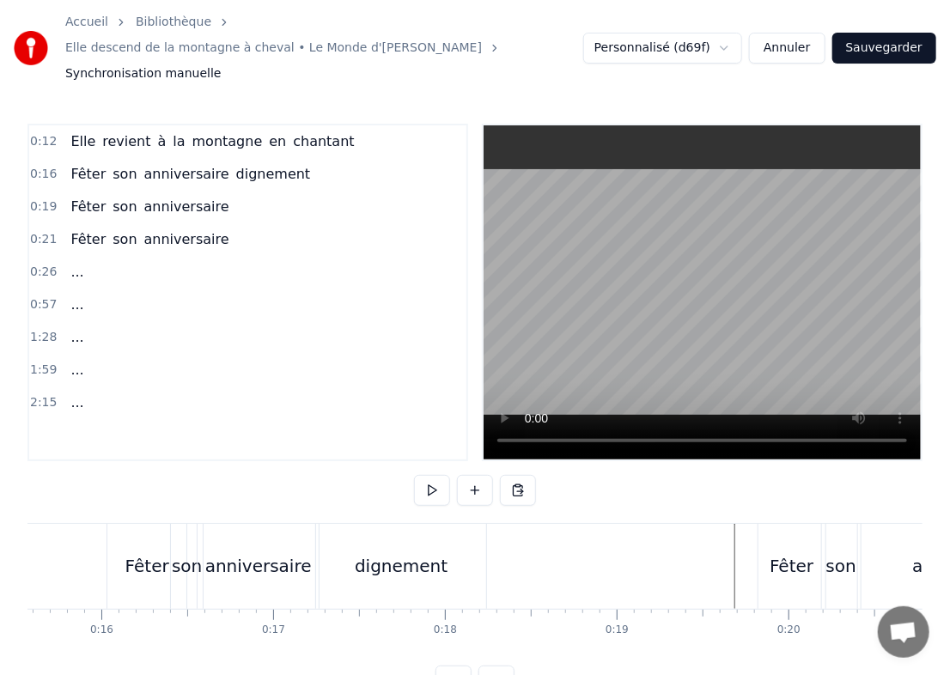
scroll to position [0, 2575]
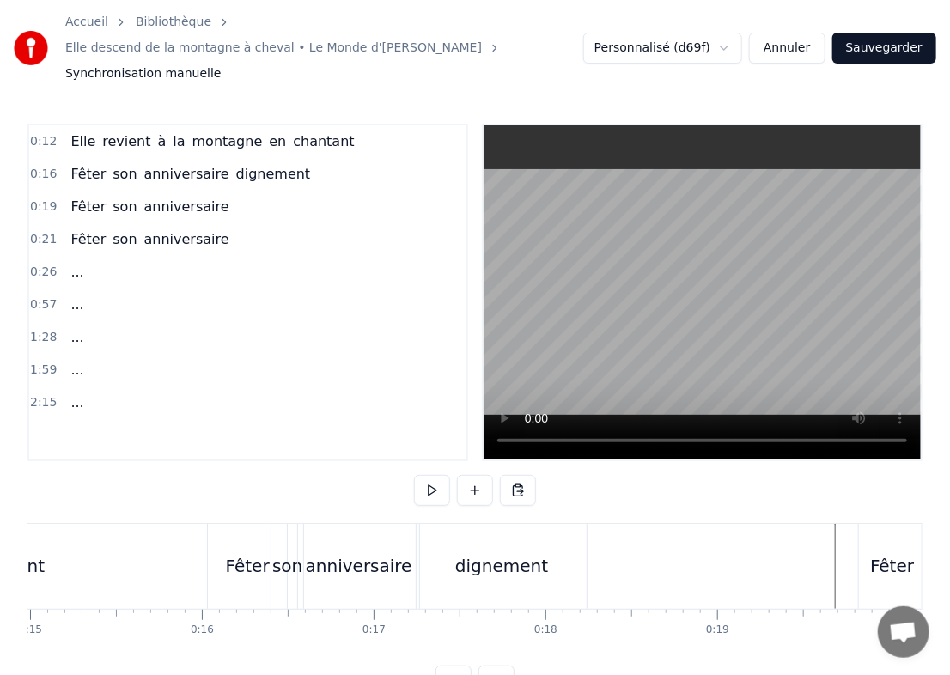
click at [240, 553] on div "Fêter" at bounding box center [248, 566] width 44 height 26
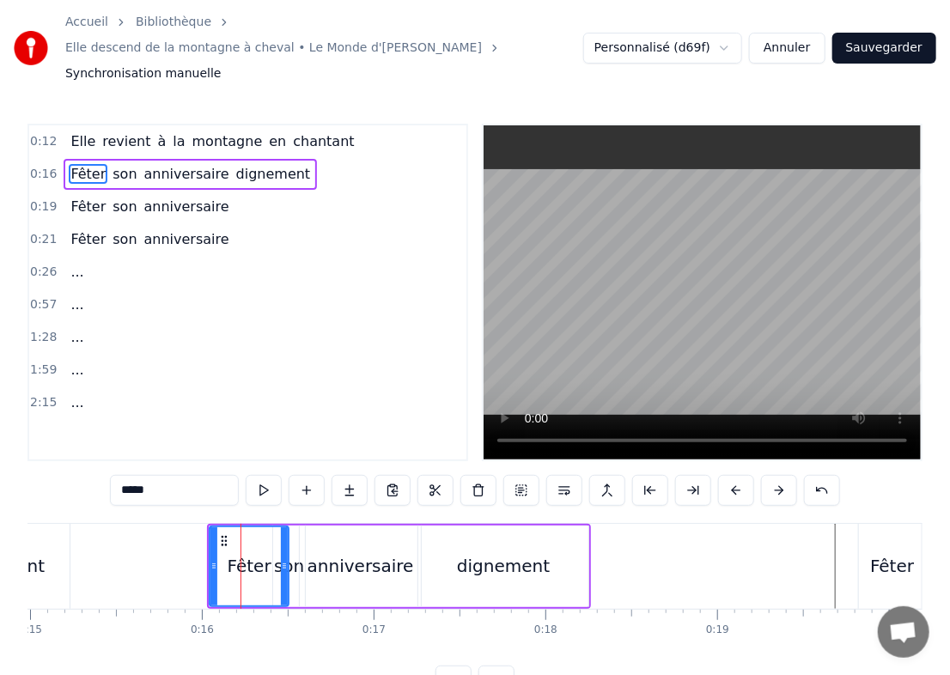
click at [64, 159] on div "Fêter son anniversaire dignement" at bounding box center [191, 174] width 254 height 31
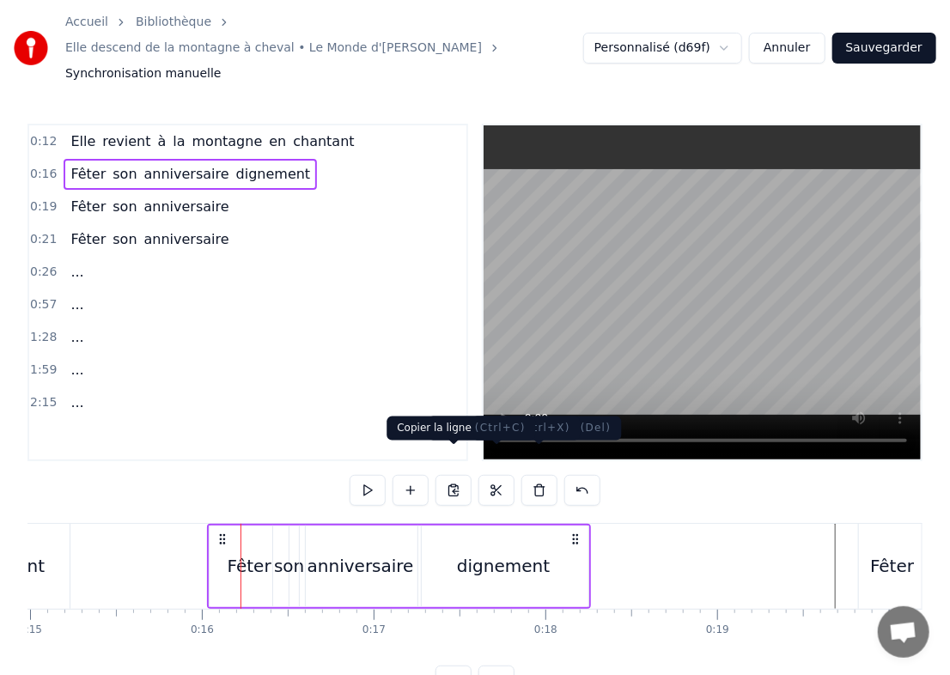
click at [449, 475] on button at bounding box center [454, 490] width 36 height 31
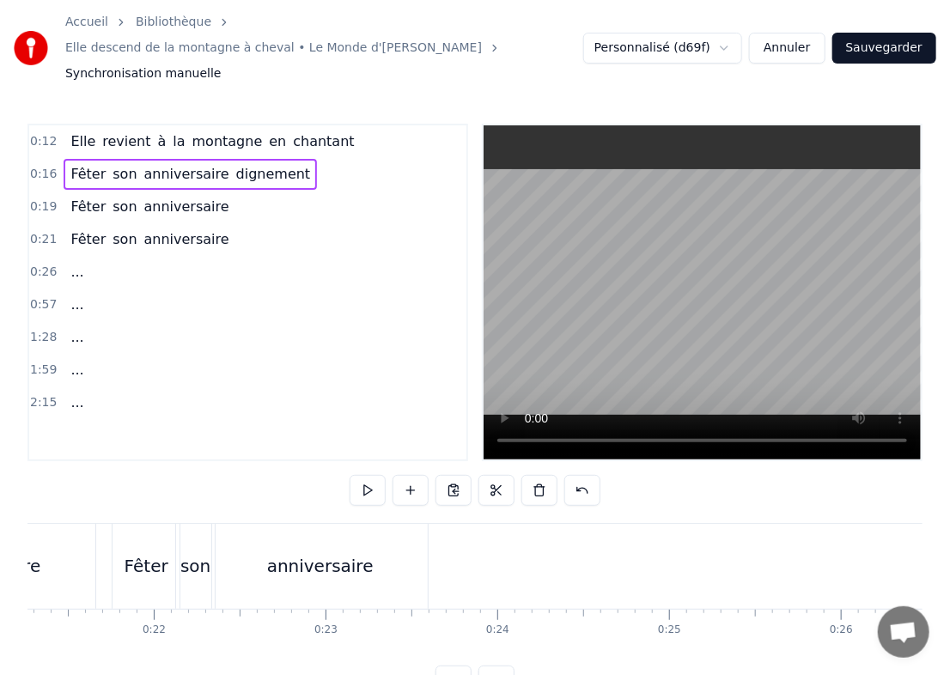
scroll to position [0, 3654]
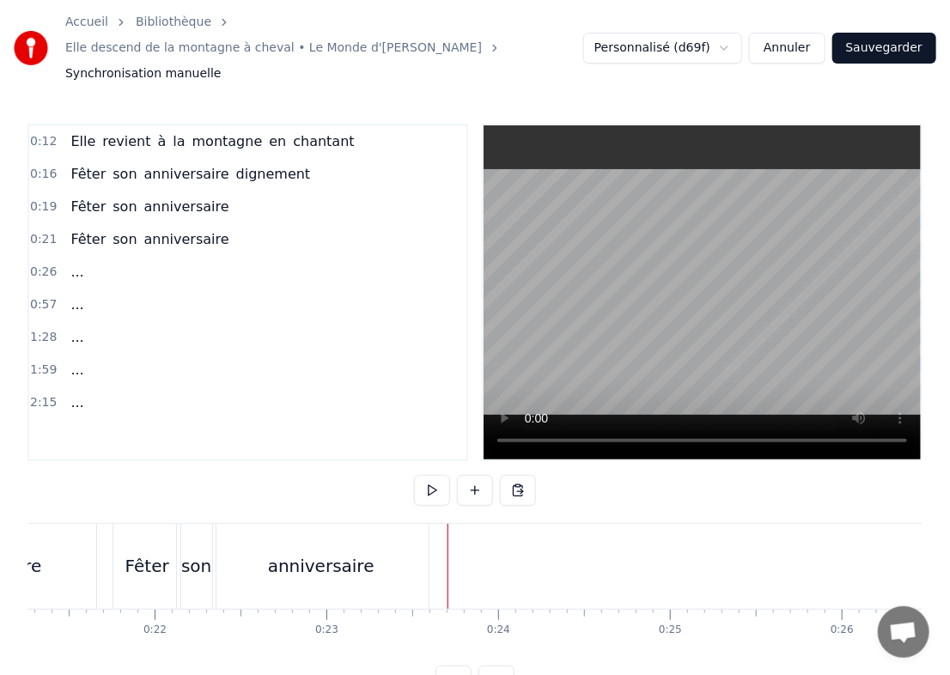
click at [429, 541] on div "anniversaire" at bounding box center [320, 566] width 217 height 85
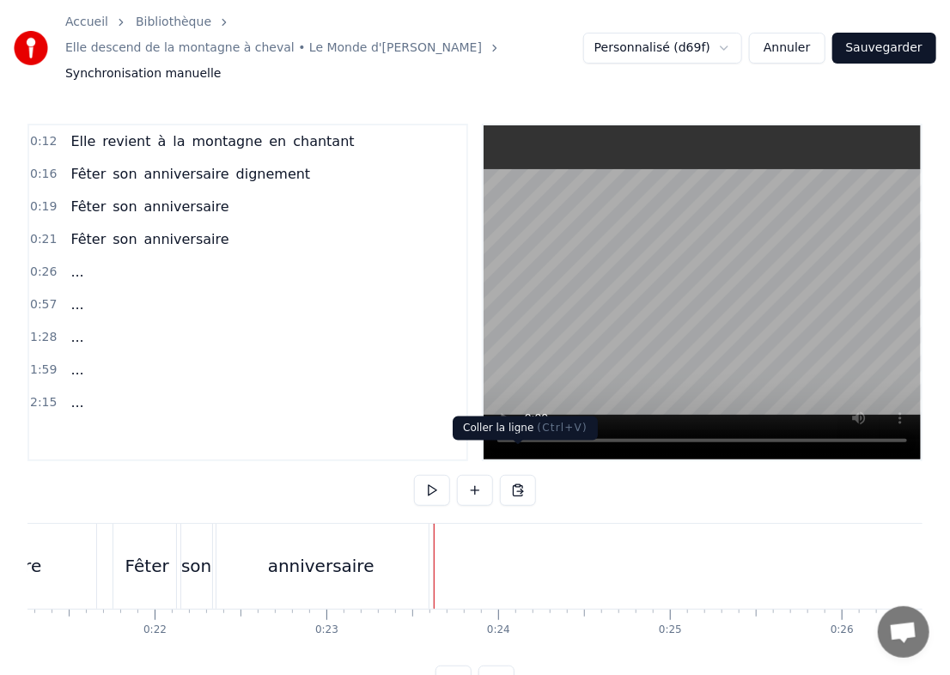
click at [521, 475] on button at bounding box center [518, 490] width 36 height 31
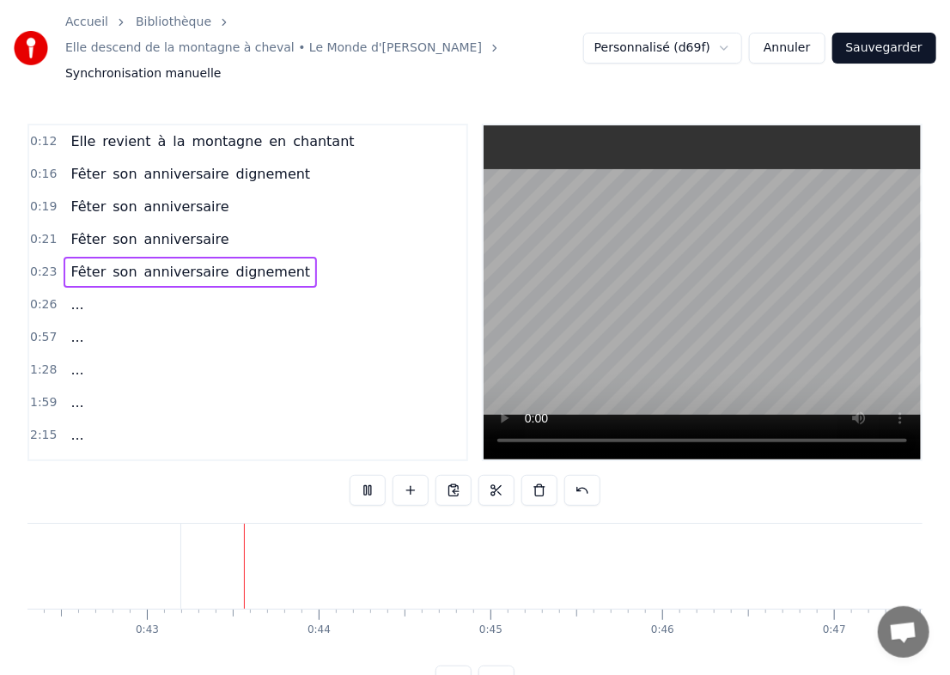
scroll to position [0, 7332]
click at [364, 475] on button at bounding box center [368, 490] width 36 height 31
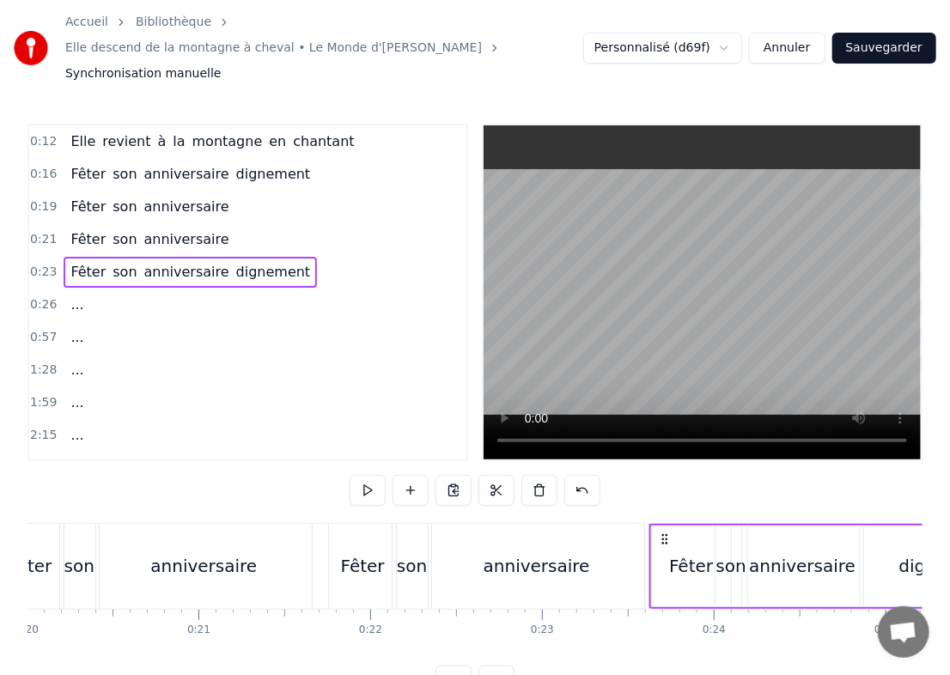
scroll to position [0, 3324]
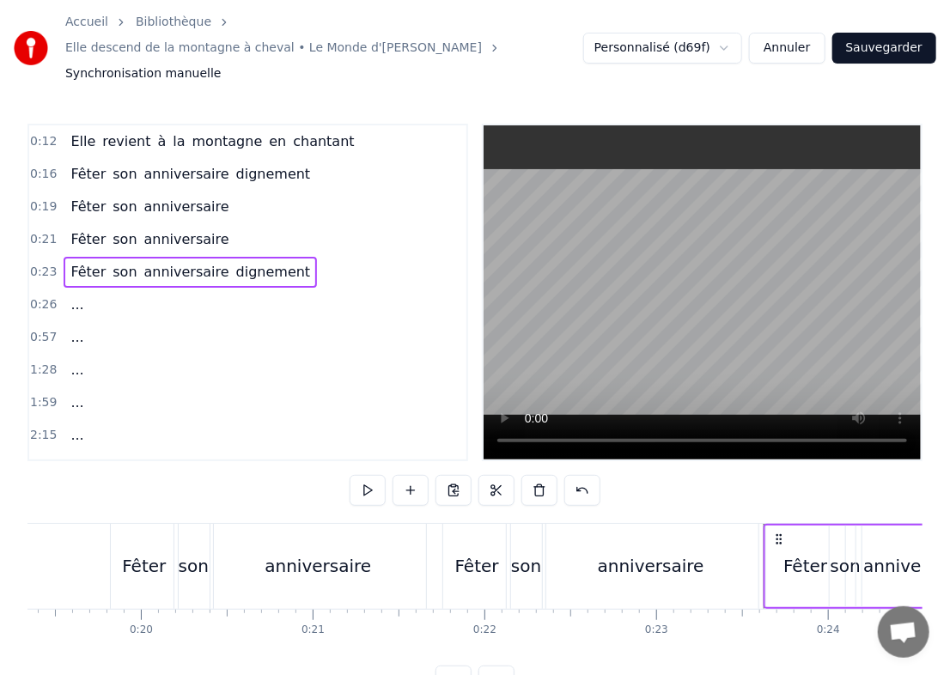
click at [40, 133] on span "0:12" at bounding box center [43, 141] width 27 height 17
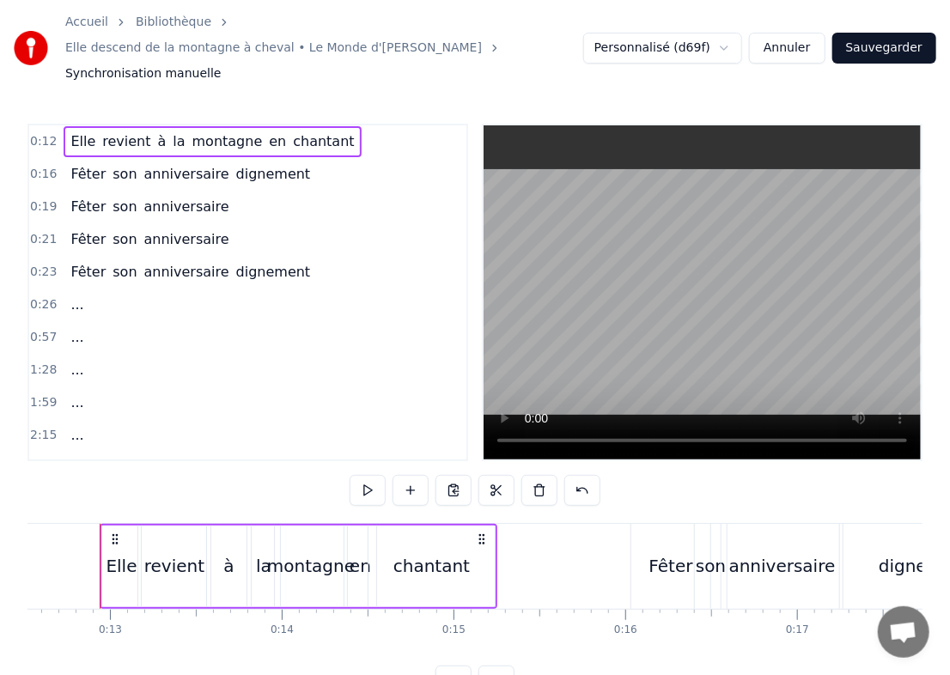
scroll to position [0, 2138]
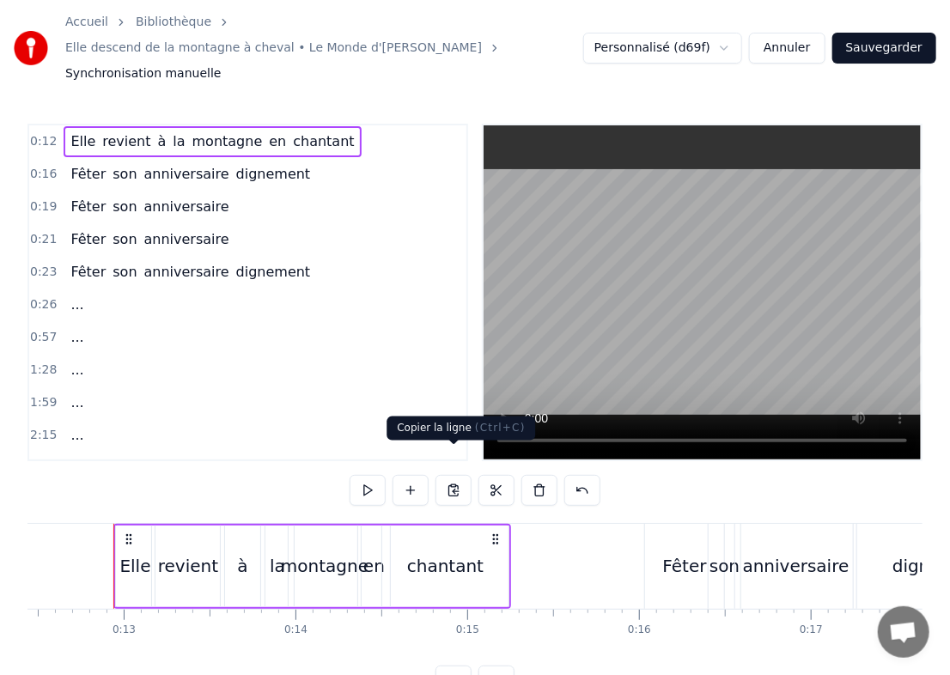
click at [443, 475] on button at bounding box center [454, 490] width 36 height 31
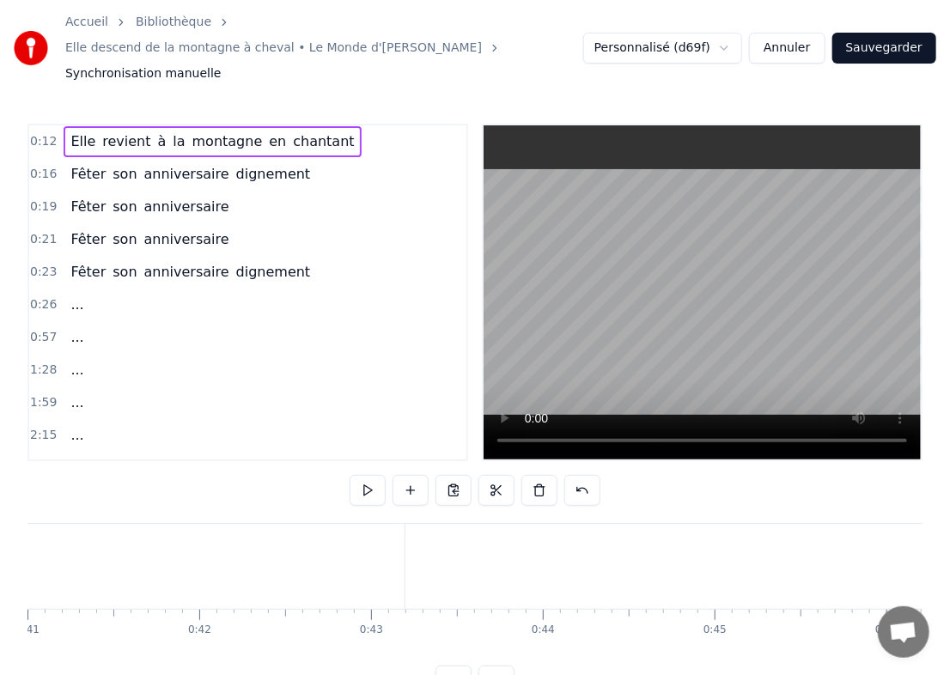
scroll to position [0, 7059]
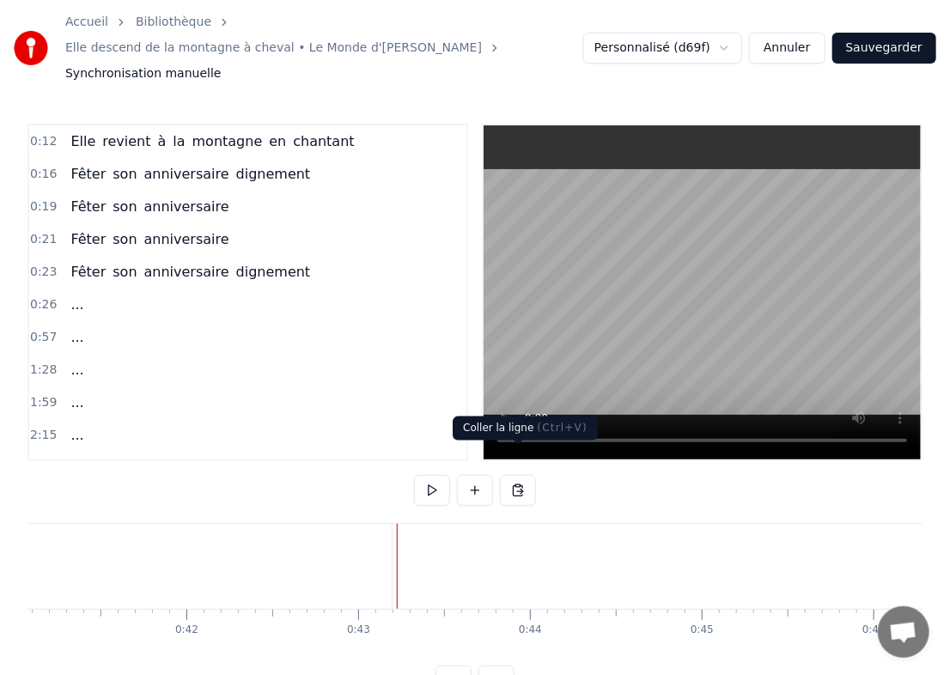
click at [516, 475] on button at bounding box center [518, 490] width 36 height 31
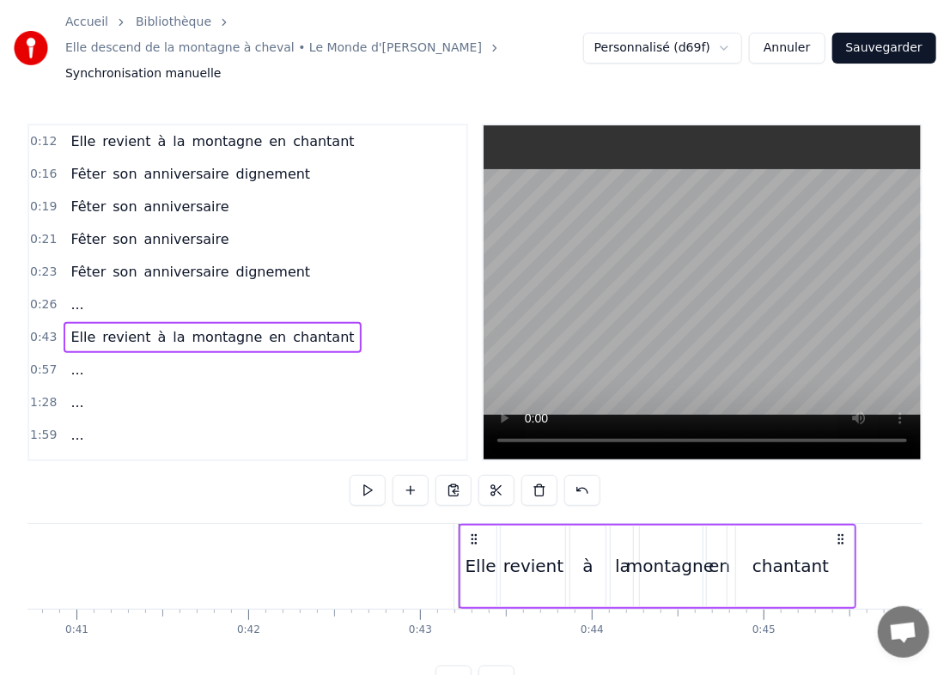
scroll to position [0, 6979]
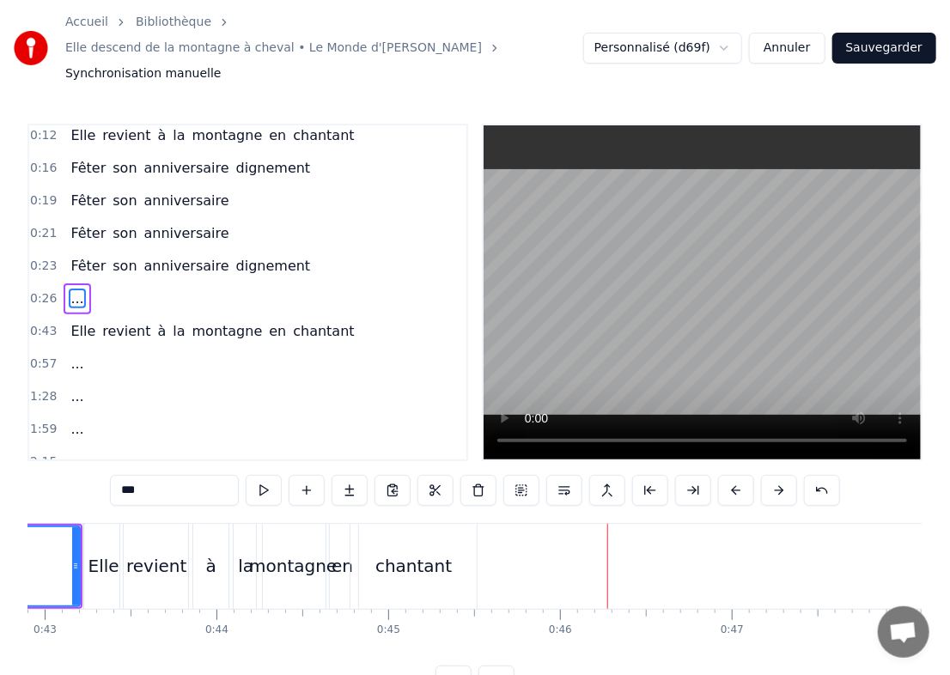
scroll to position [0, 7161]
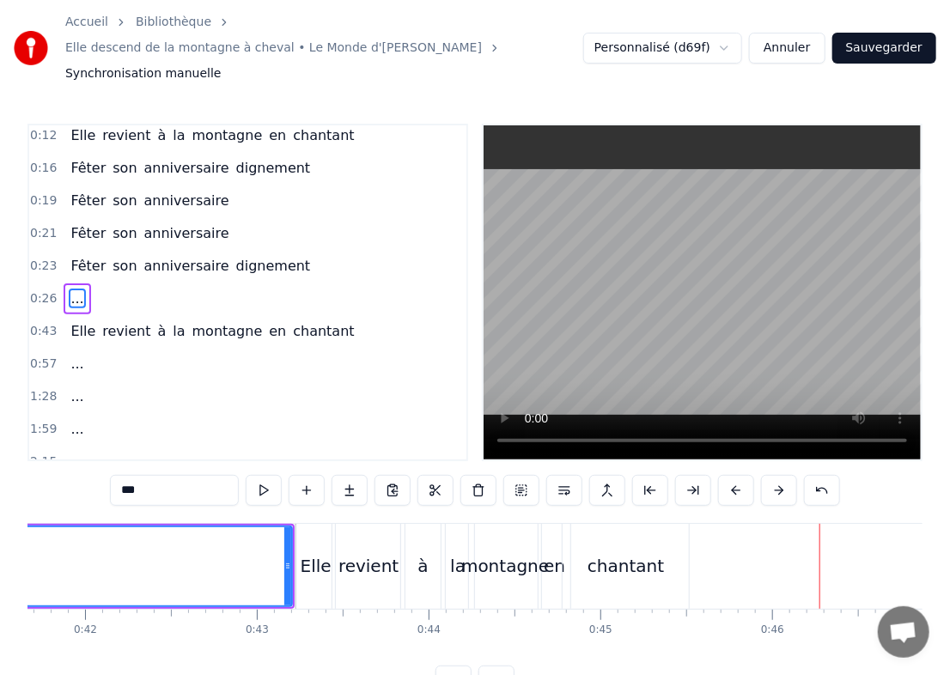
click at [76, 321] on span "Elle" at bounding box center [83, 331] width 28 height 20
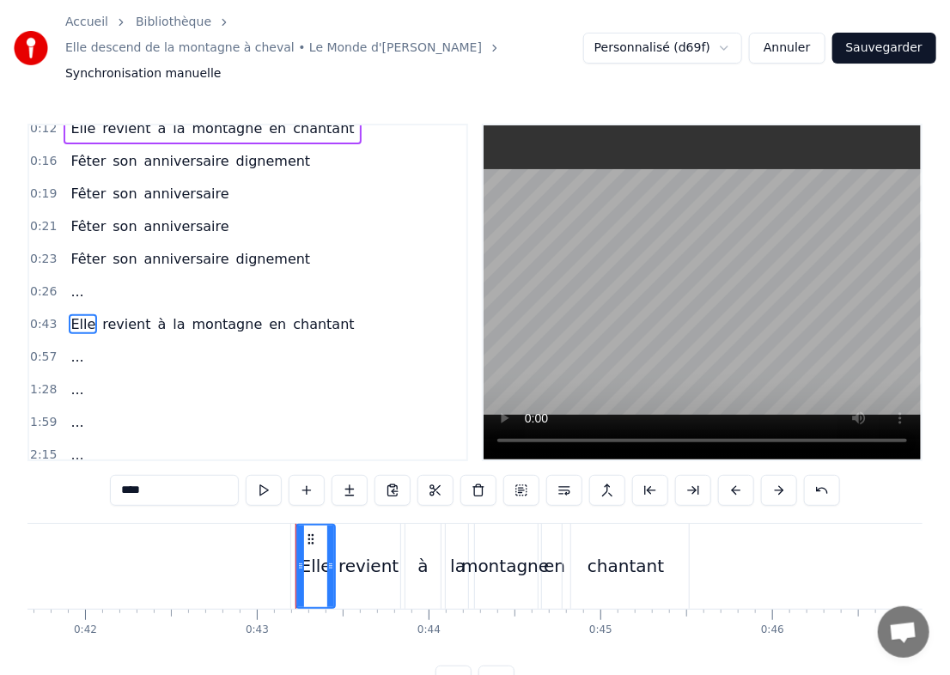
click at [127, 315] on span "revient" at bounding box center [127, 325] width 52 height 20
type input "*******"
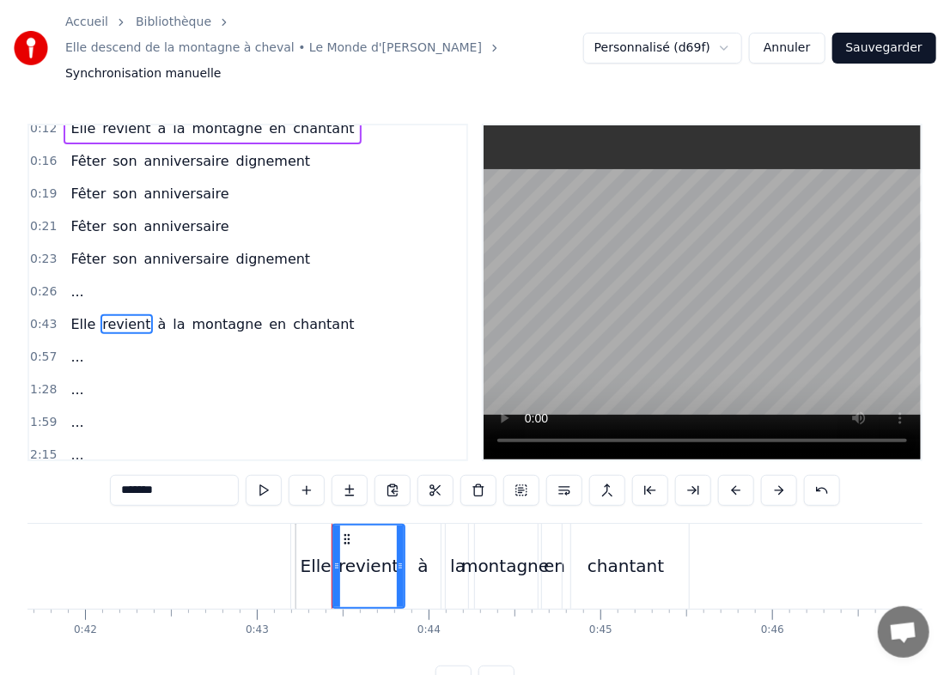
drag, startPoint x: 200, startPoint y: 459, endPoint x: 92, endPoint y: 450, distance: 108.6
click at [92, 450] on div "0:12 Elle revient à la montagne en chantant 0:16 Fêter son anniversaire digneme…" at bounding box center [474, 410] width 895 height 573
click at [159, 315] on span "à" at bounding box center [165, 325] width 12 height 20
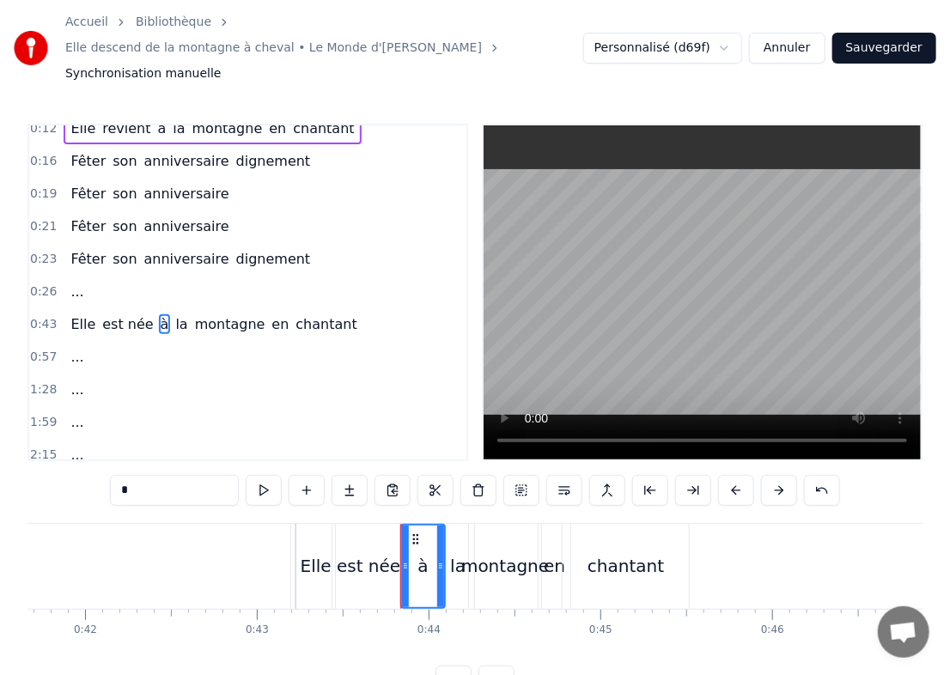
click at [174, 315] on span "la" at bounding box center [181, 325] width 15 height 20
click at [193, 315] on span "montagne" at bounding box center [230, 325] width 74 height 20
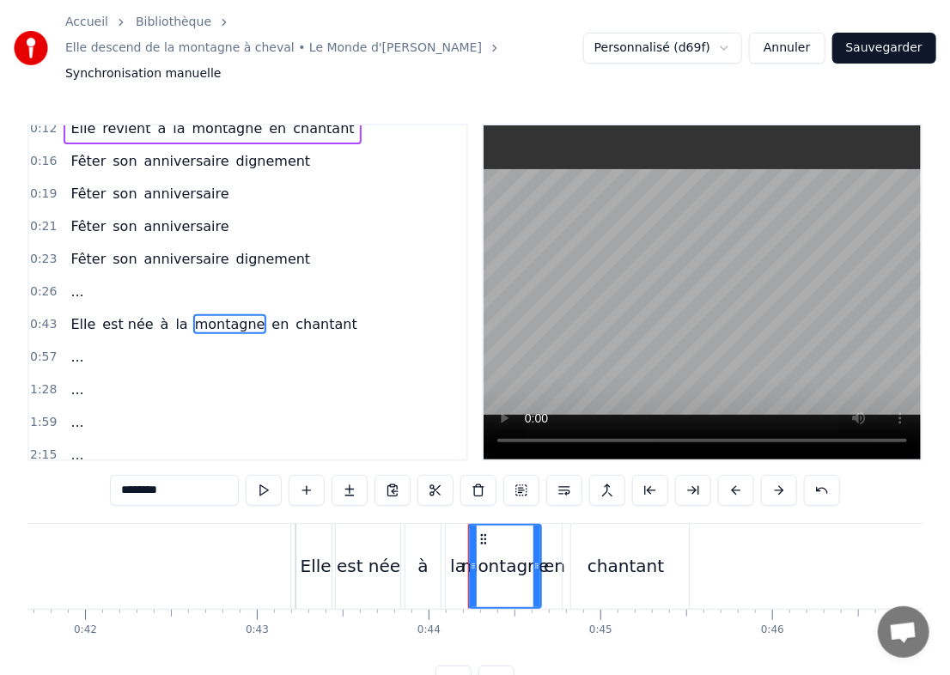
click at [172, 476] on input "********" at bounding box center [174, 490] width 129 height 31
click at [254, 315] on span "en" at bounding box center [264, 325] width 21 height 20
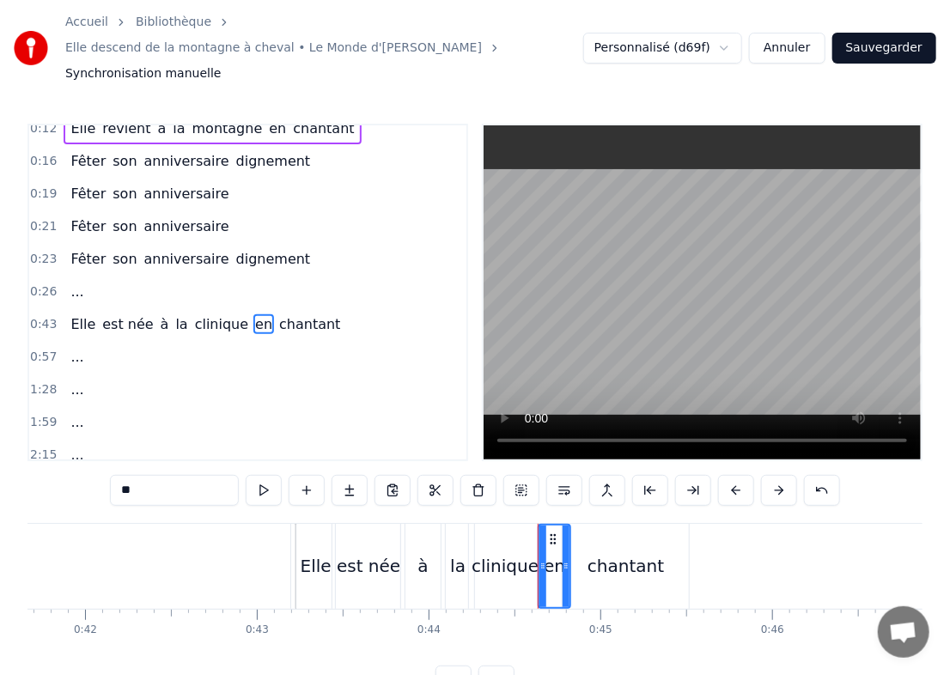
click at [171, 448] on div "0:12 Elle revient à la montagne en chantant 0:16 Fêter son anniversaire digneme…" at bounding box center [474, 410] width 895 height 573
click at [174, 475] on input "**" at bounding box center [174, 490] width 129 height 31
type input "*"
click at [278, 315] on span "chantant" at bounding box center [310, 325] width 64 height 20
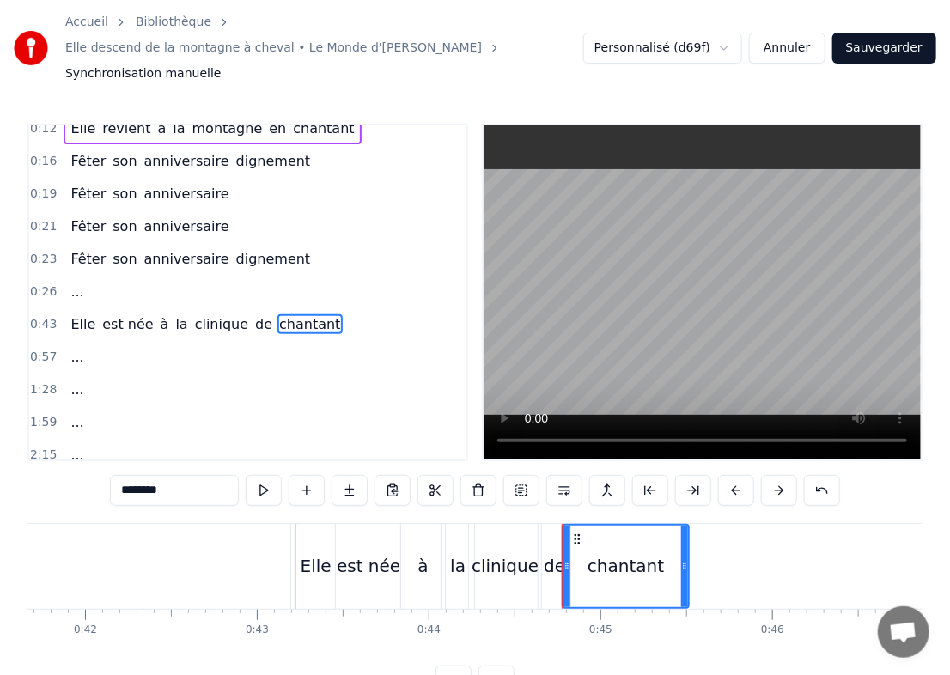
drag, startPoint x: 171, startPoint y: 457, endPoint x: 87, endPoint y: 455, distance: 84.2
click at [87, 455] on div "0:12 Elle revient à la montagne en chantant 0:16 Fêter son anniversaire digneme…" at bounding box center [474, 410] width 895 height 573
type input "***"
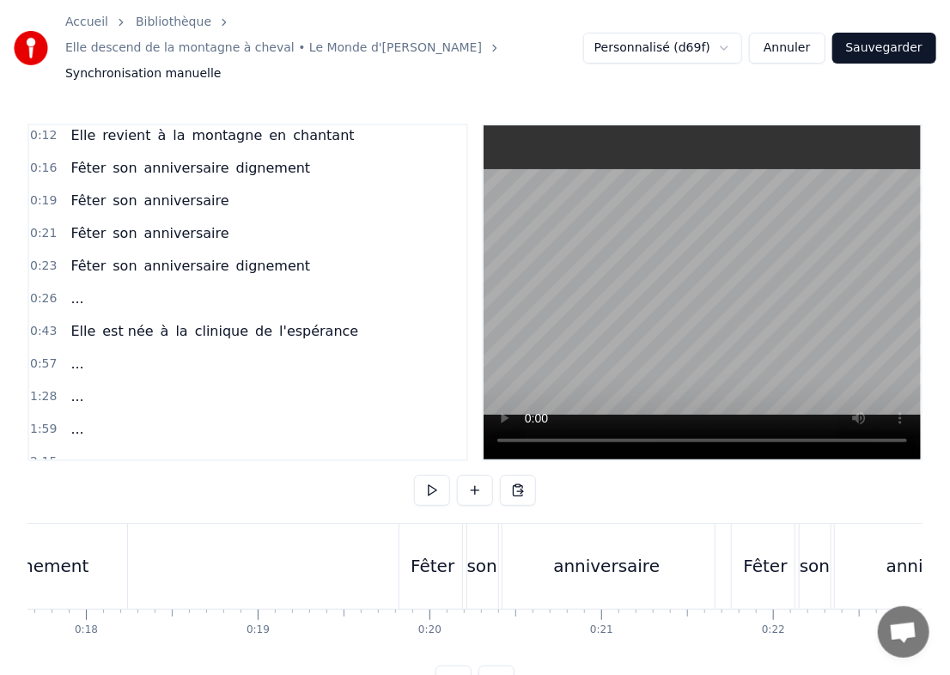
scroll to position [0, 3036]
click at [443, 524] on div "Fêter" at bounding box center [432, 566] width 67 height 85
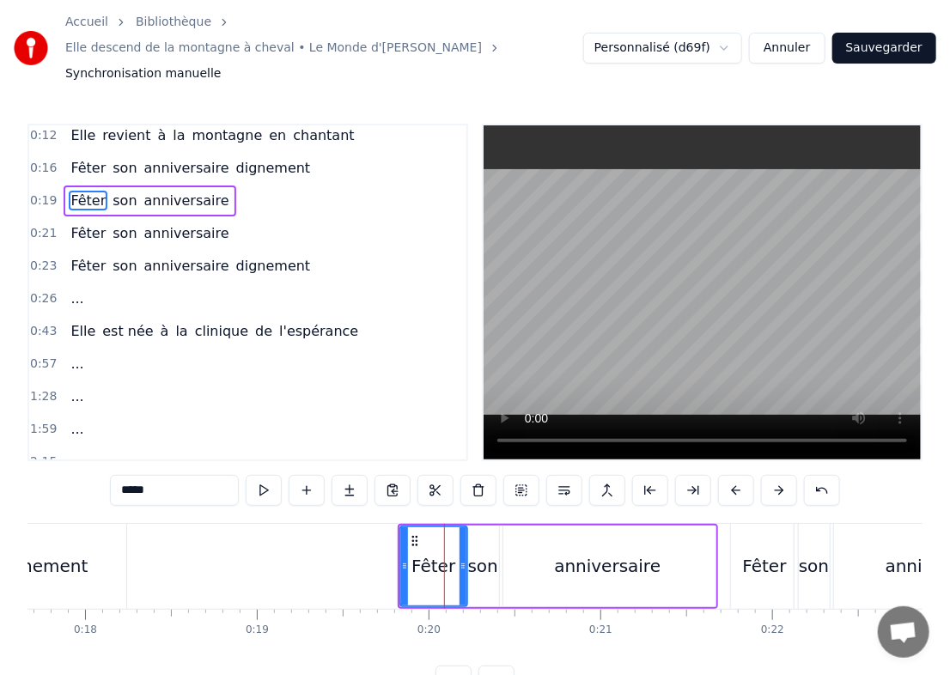
scroll to position [0, 0]
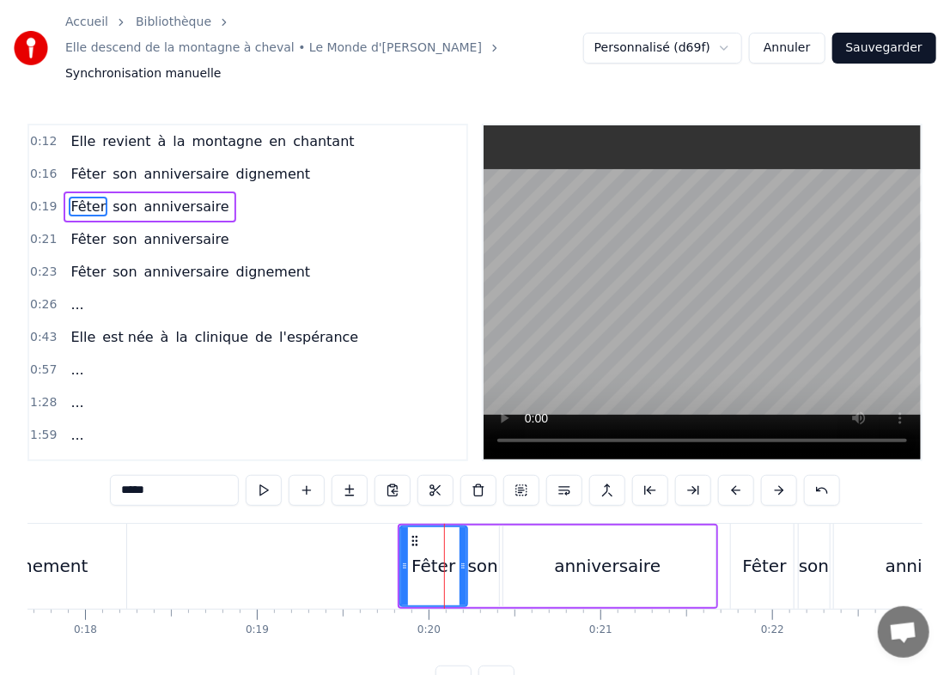
click at [69, 197] on span "Fêter" at bounding box center [88, 207] width 39 height 20
click at [56, 191] on div "0:19 Fêter son anniversaire" at bounding box center [247, 207] width 437 height 33
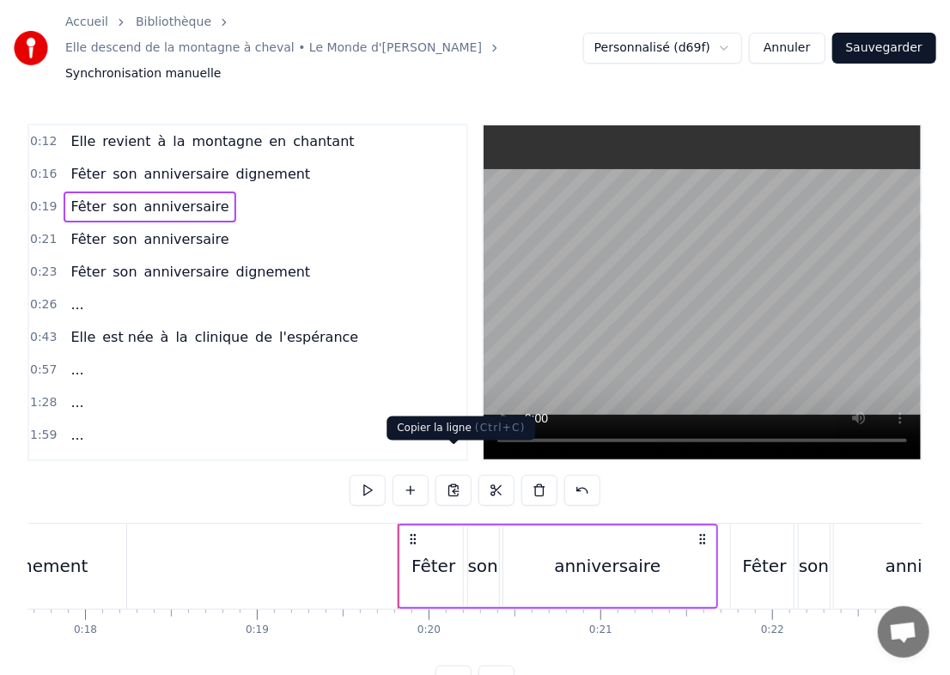
click at [471, 475] on button at bounding box center [454, 490] width 36 height 31
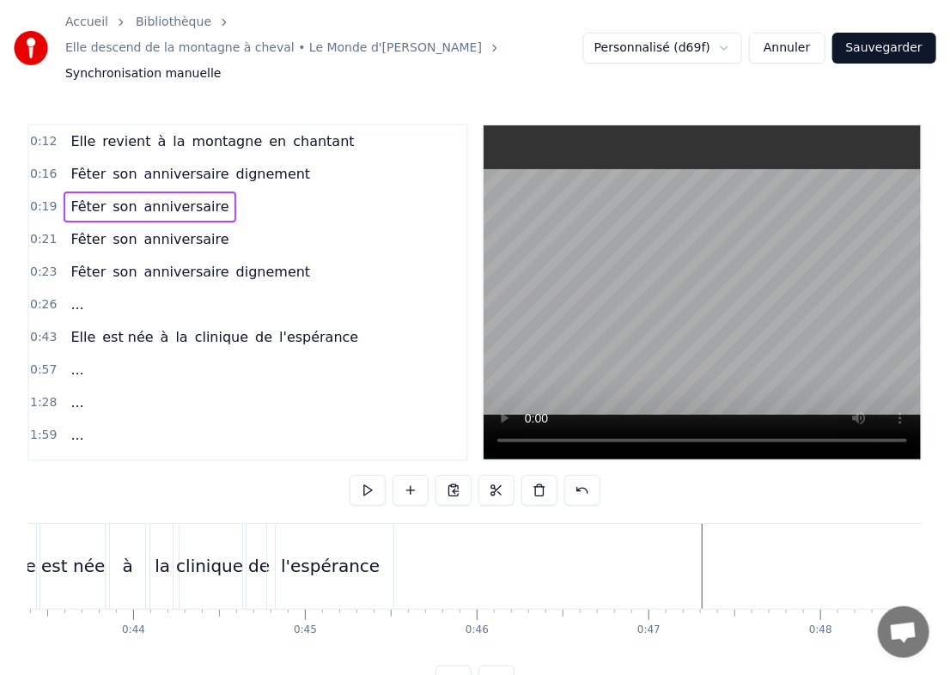
scroll to position [0, 7459]
click at [516, 475] on button at bounding box center [518, 490] width 36 height 31
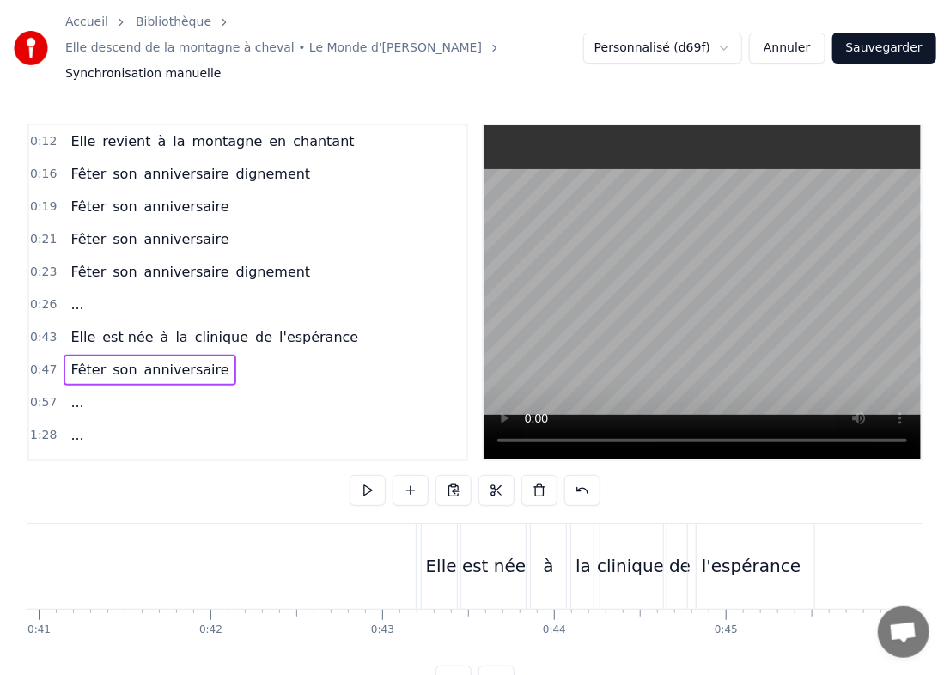
scroll to position [0, 7034]
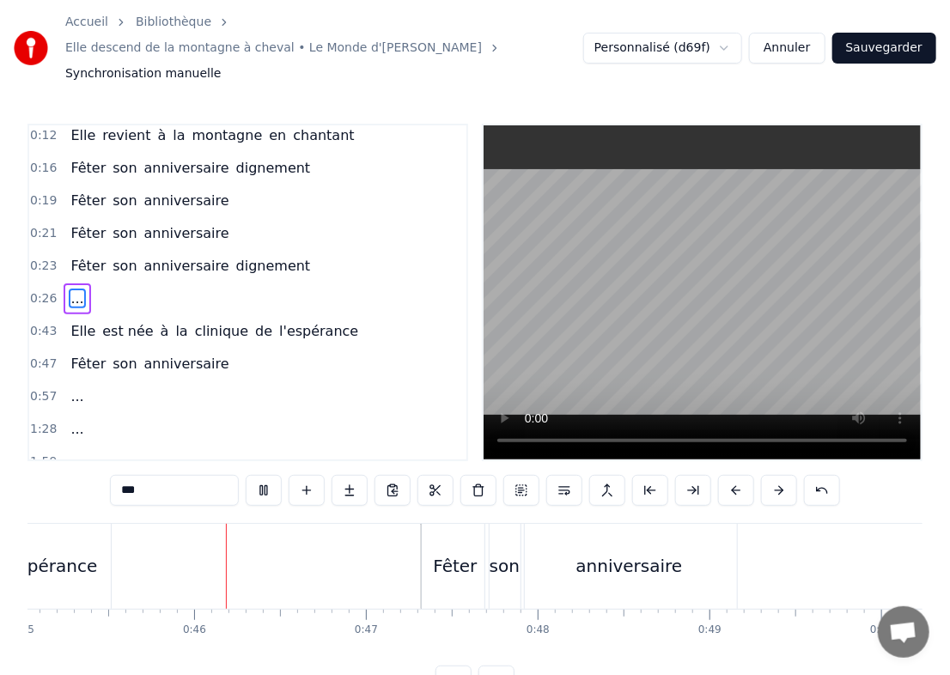
scroll to position [0, 7772]
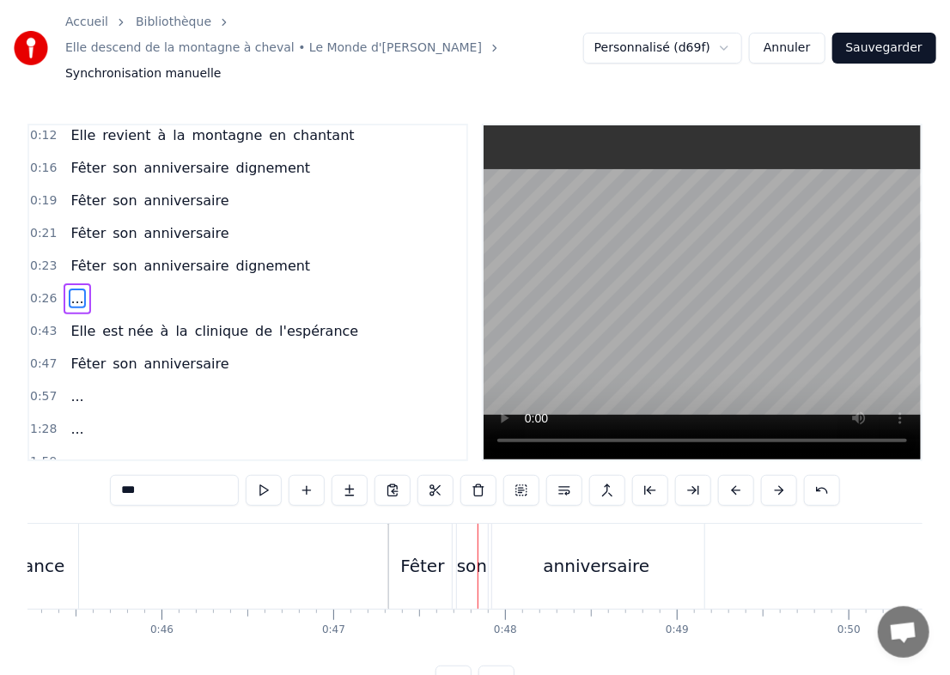
click at [422, 564] on div "Fêter" at bounding box center [422, 566] width 67 height 85
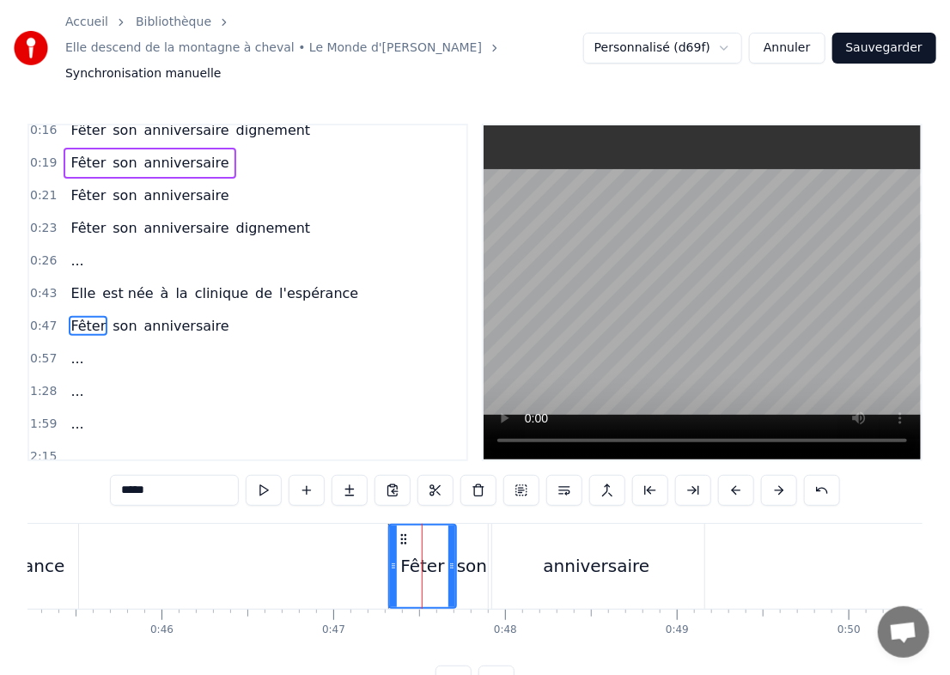
scroll to position [45, 0]
click at [644, 475] on button at bounding box center [736, 490] width 36 height 31
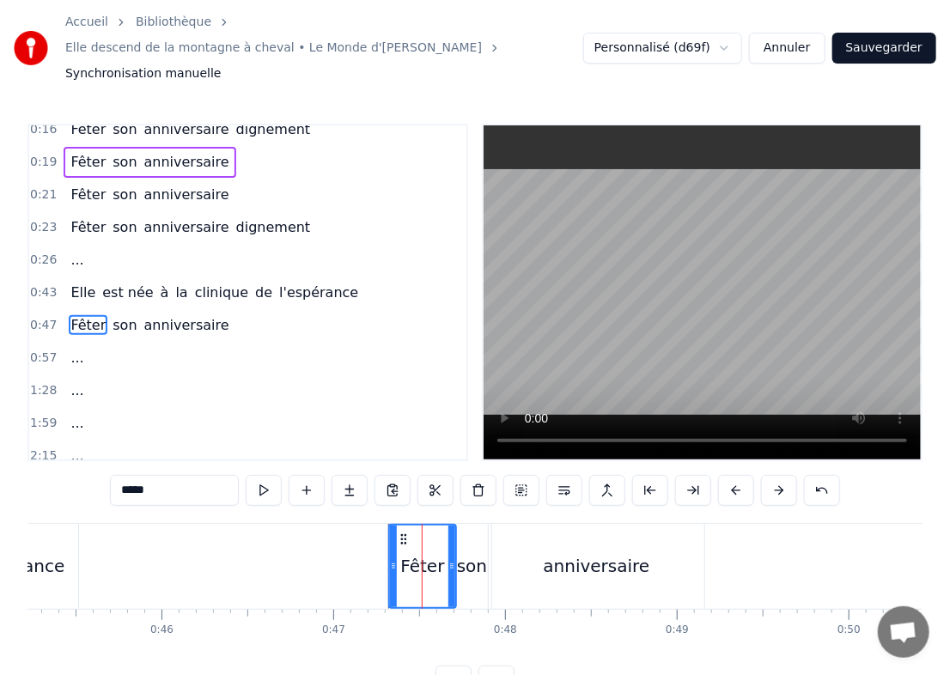
click at [523, 571] on div "anniversaire" at bounding box center [597, 566] width 216 height 85
type input "**********"
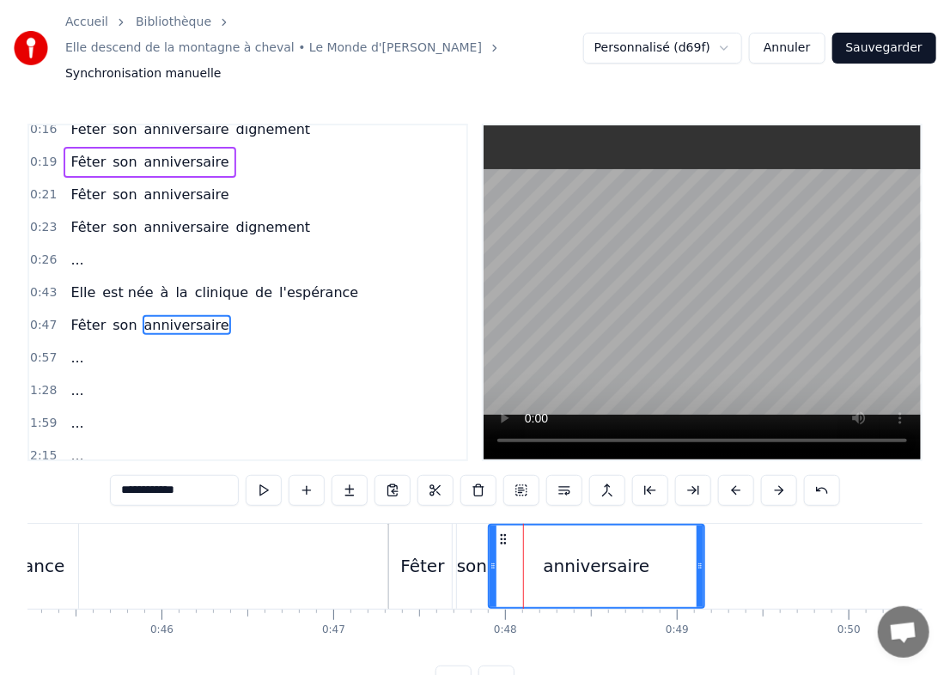
click at [45, 317] on span "0:47" at bounding box center [43, 325] width 27 height 17
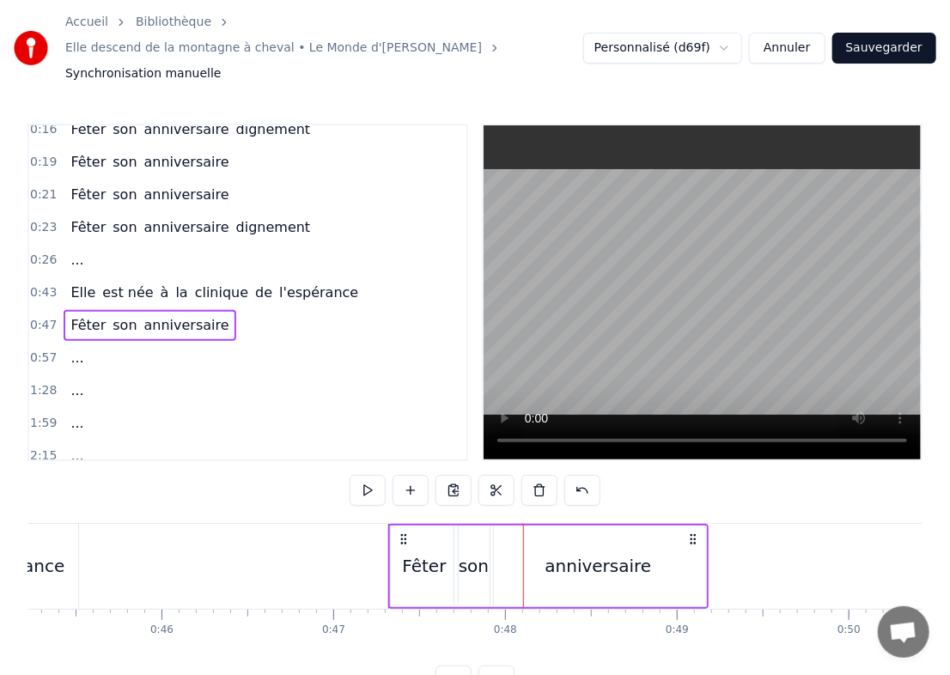
click at [426, 526] on div "Fêter" at bounding box center [424, 567] width 67 height 82
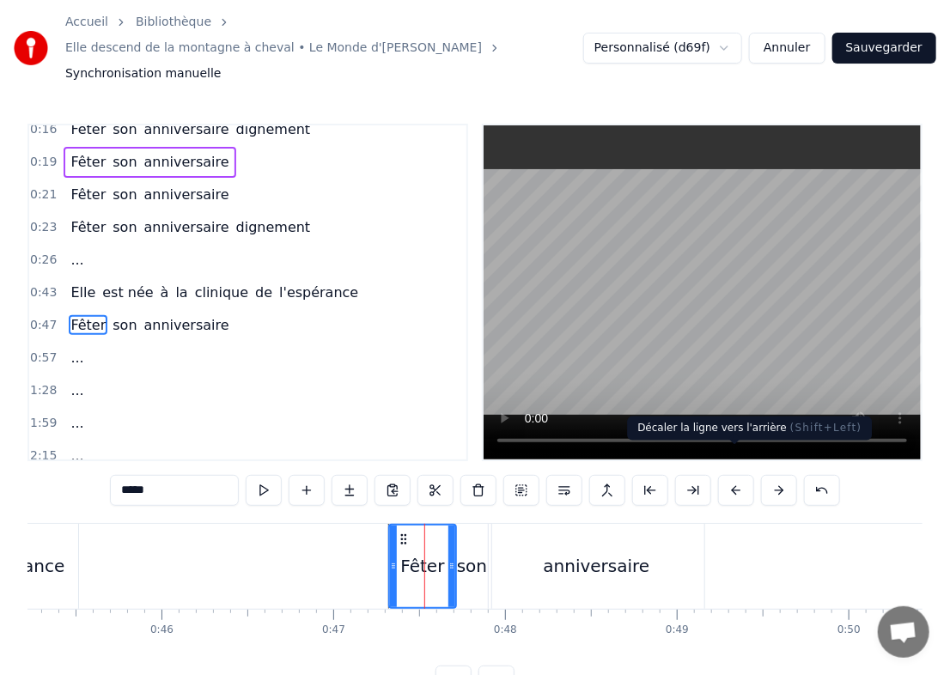
click at [644, 475] on button at bounding box center [736, 490] width 36 height 31
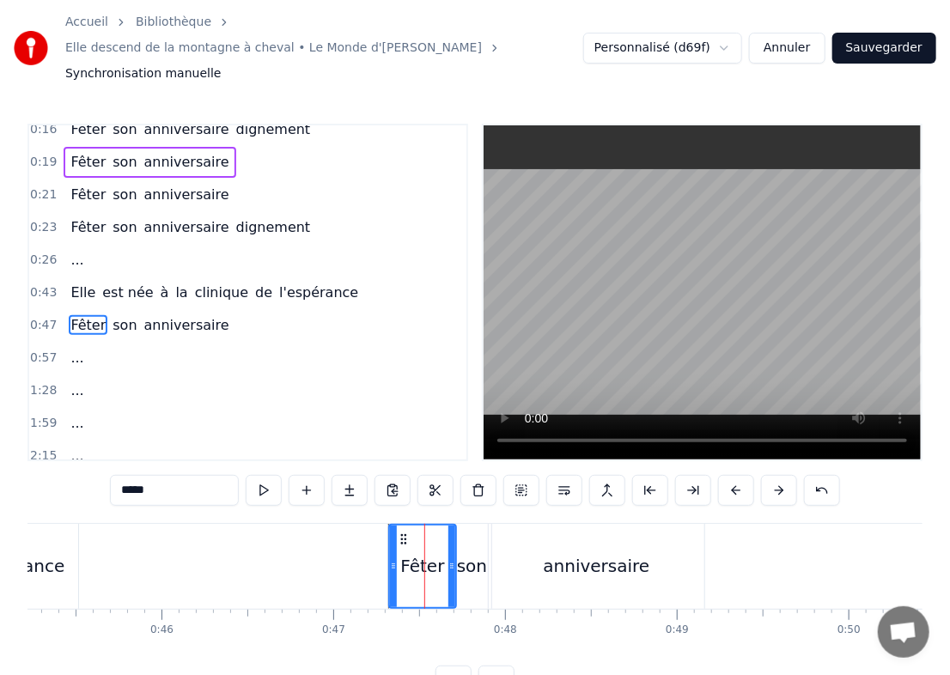
click at [644, 475] on button at bounding box center [736, 490] width 36 height 31
drag, startPoint x: 392, startPoint y: 544, endPoint x: 309, endPoint y: 545, distance: 82.5
click at [309, 559] on icon at bounding box center [311, 566] width 7 height 14
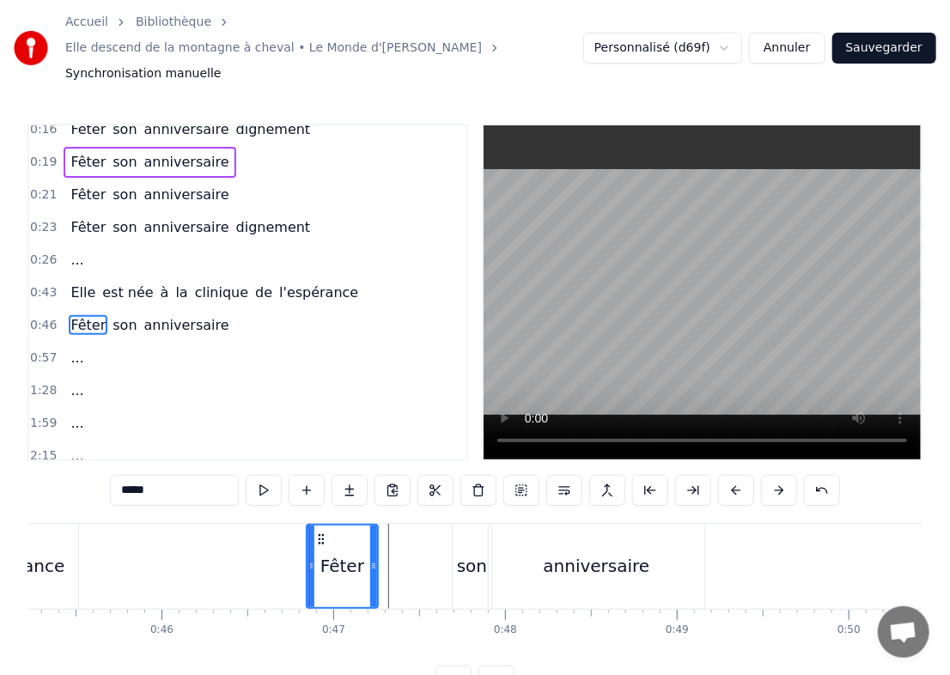
drag, startPoint x: 453, startPoint y: 537, endPoint x: 375, endPoint y: 541, distance: 78.3
click at [375, 559] on icon at bounding box center [373, 566] width 7 height 14
drag, startPoint x: 450, startPoint y: 537, endPoint x: 464, endPoint y: 537, distance: 13.7
click at [464, 537] on div "Fêter son anniversaire" at bounding box center [507, 566] width 403 height 85
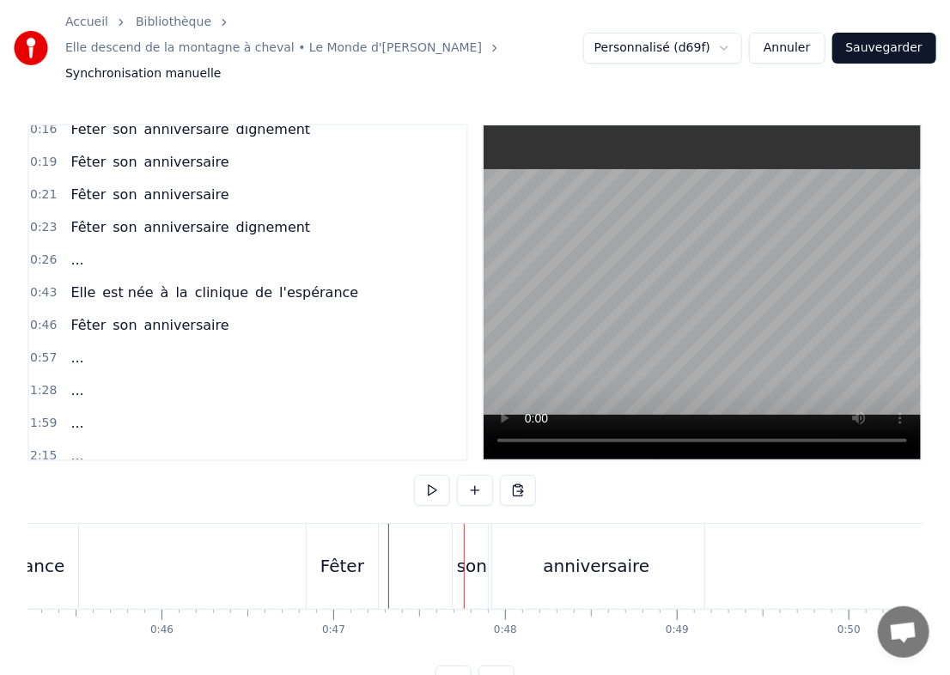
click at [462, 553] on div "son" at bounding box center [472, 566] width 30 height 26
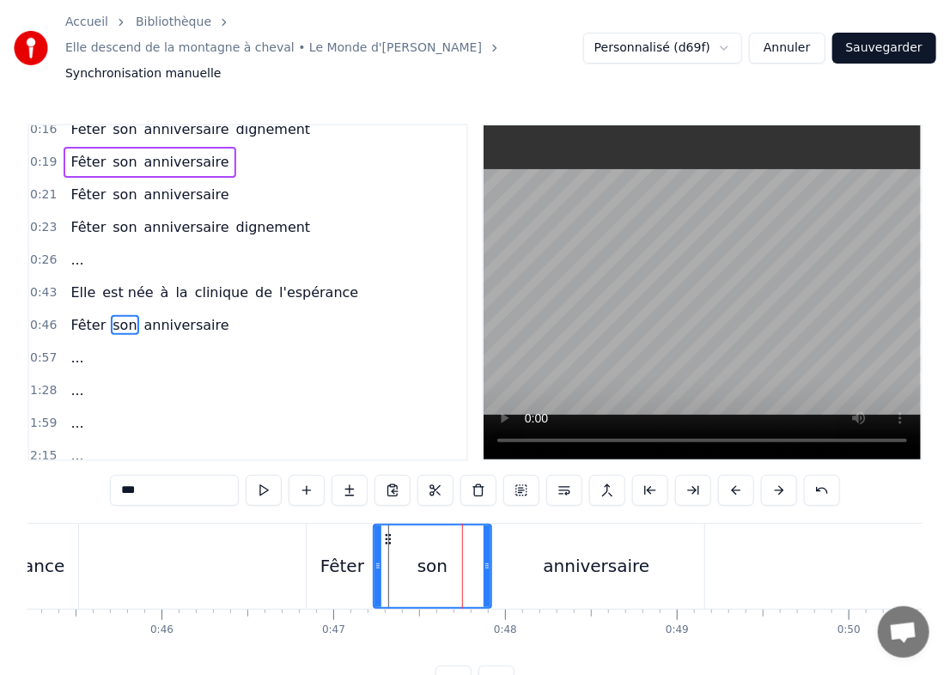
drag, startPoint x: 457, startPoint y: 530, endPoint x: 378, endPoint y: 532, distance: 79.1
click at [378, 532] on div at bounding box center [378, 567] width 7 height 82
drag, startPoint x: 491, startPoint y: 547, endPoint x: 433, endPoint y: 543, distance: 57.7
click at [433, 543] on div "son" at bounding box center [405, 566] width 64 height 85
click at [536, 551] on div "anniversaire" at bounding box center [597, 566] width 216 height 85
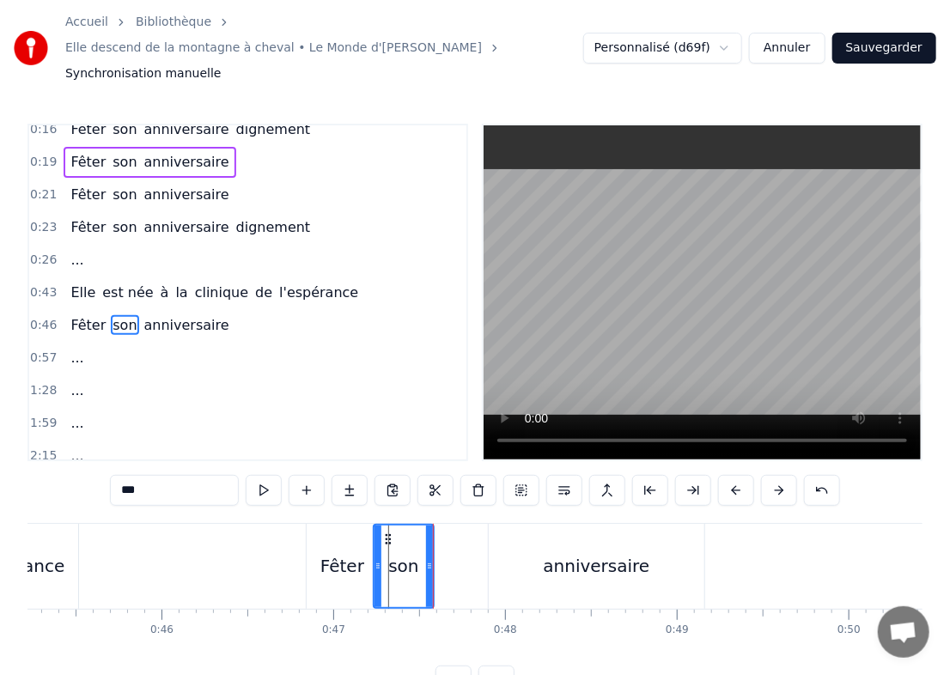
type input "**********"
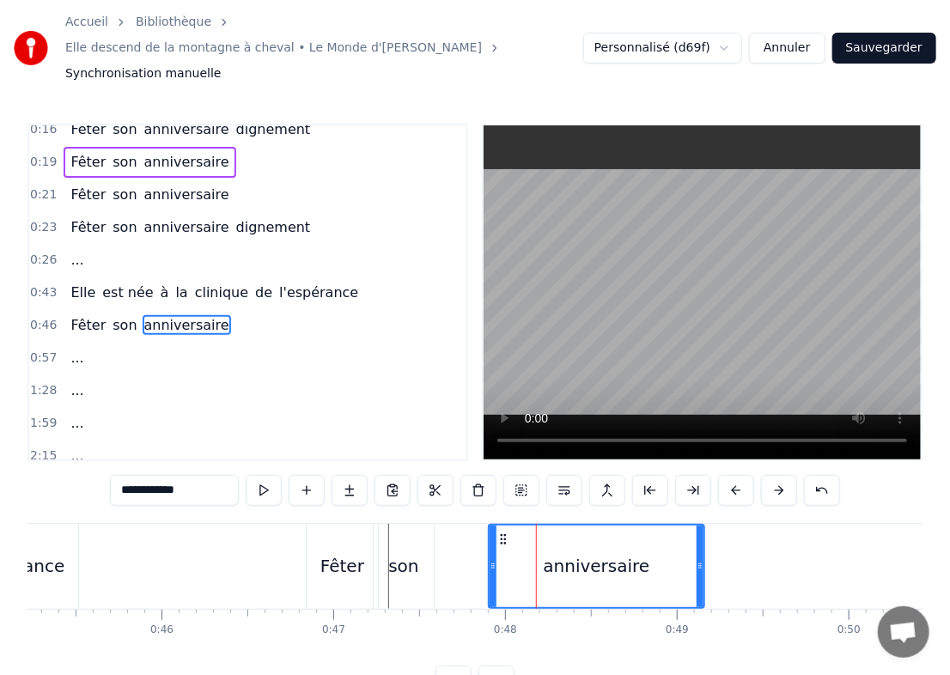
click at [494, 538] on div "anniversaire" at bounding box center [596, 566] width 217 height 85
drag, startPoint x: 494, startPoint y: 538, endPoint x: 447, endPoint y: 539, distance: 47.3
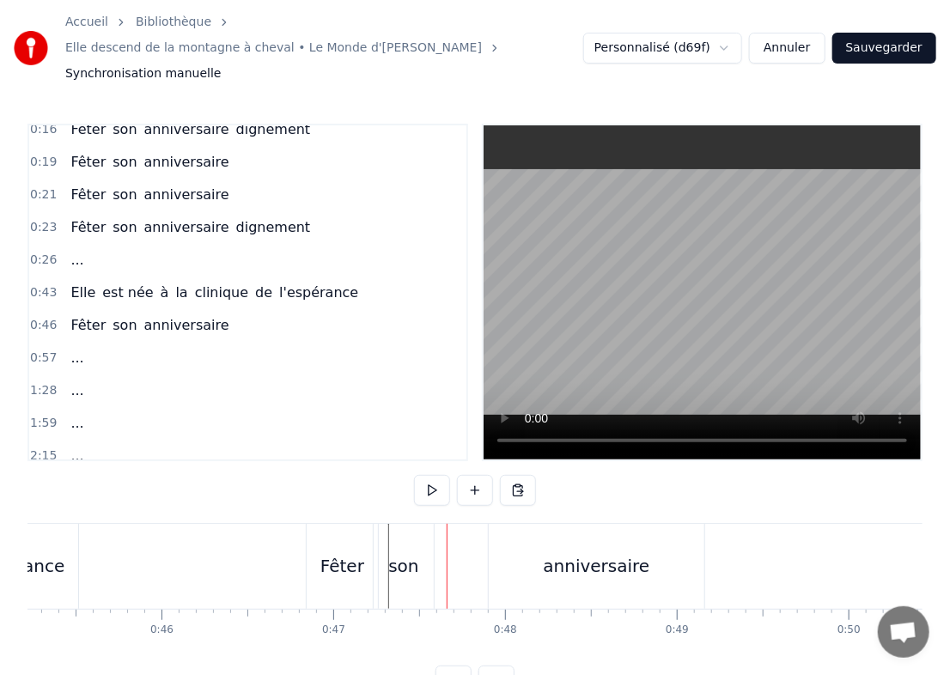
click at [313, 537] on div "Fêter" at bounding box center [342, 566] width 71 height 85
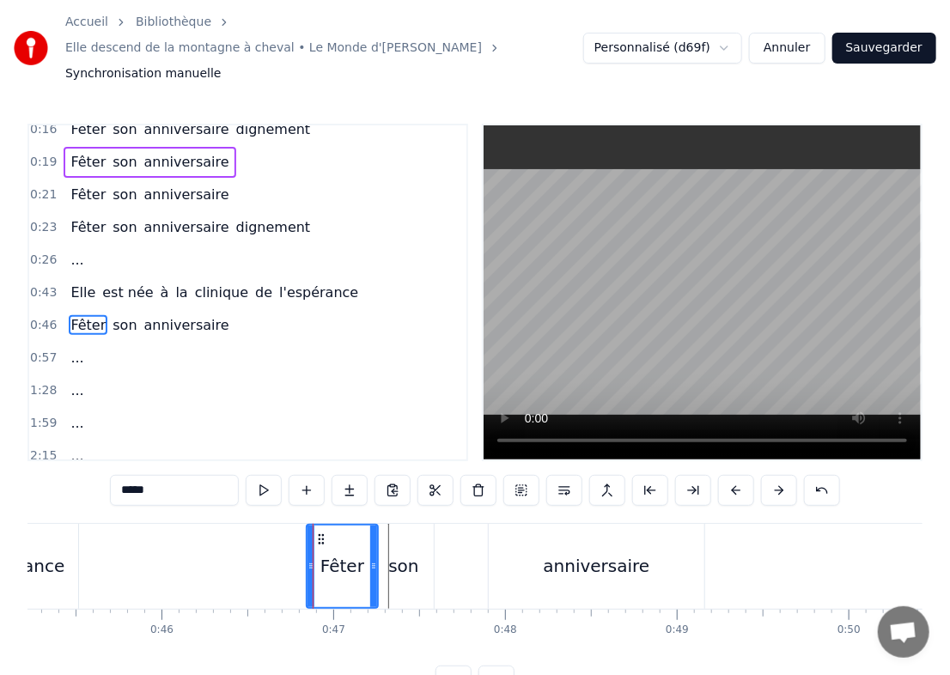
click at [43, 317] on span "0:46" at bounding box center [43, 325] width 27 height 17
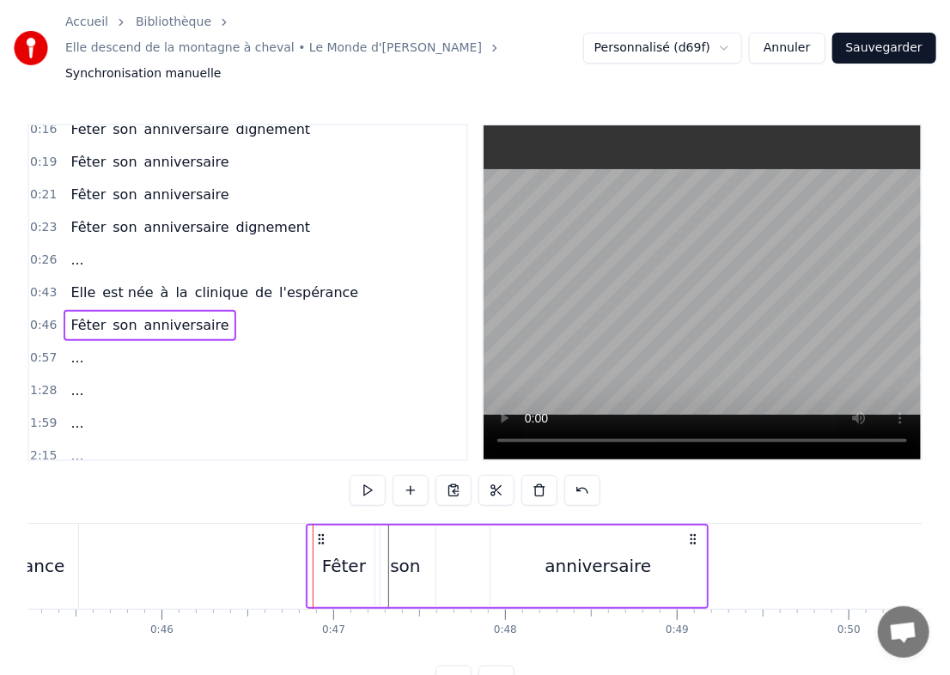
click at [545, 475] on button at bounding box center [540, 490] width 36 height 31
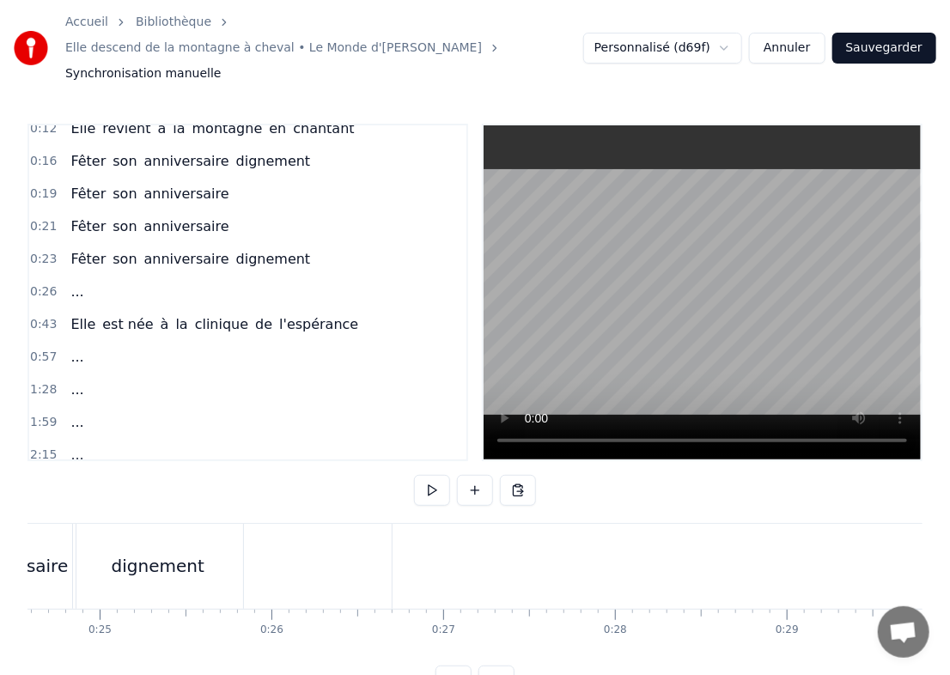
scroll to position [0, 4196]
click at [45, 153] on span "0:16" at bounding box center [43, 161] width 27 height 17
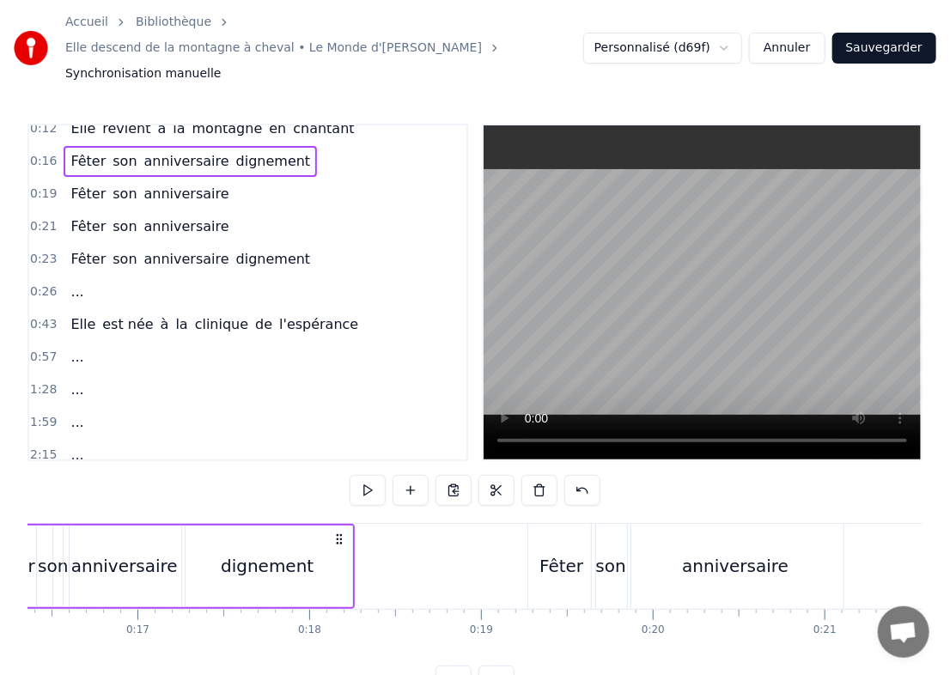
scroll to position [0, 2668]
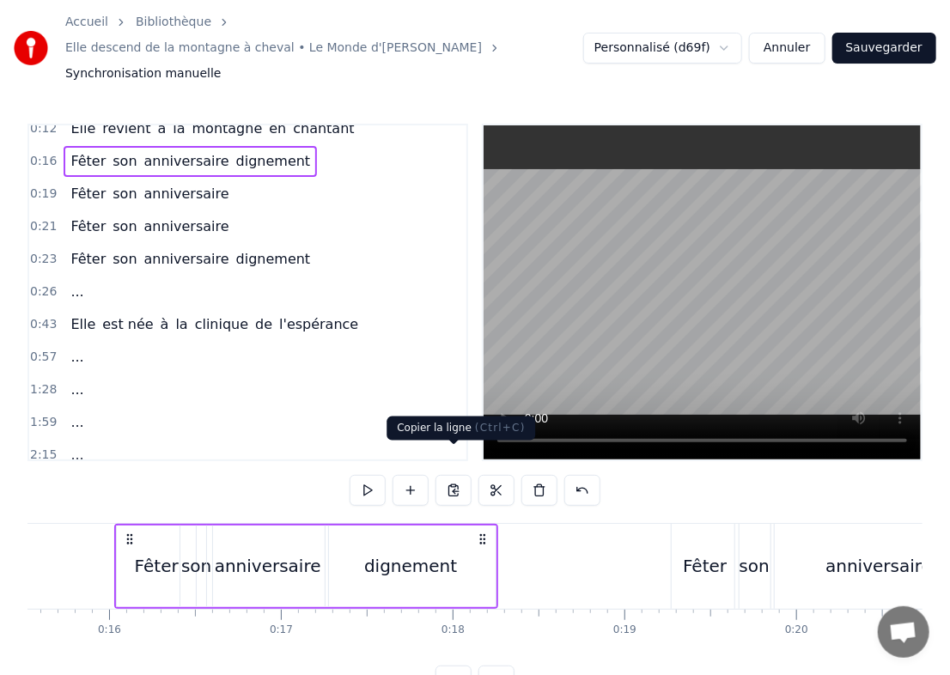
click at [464, 475] on button at bounding box center [454, 490] width 36 height 31
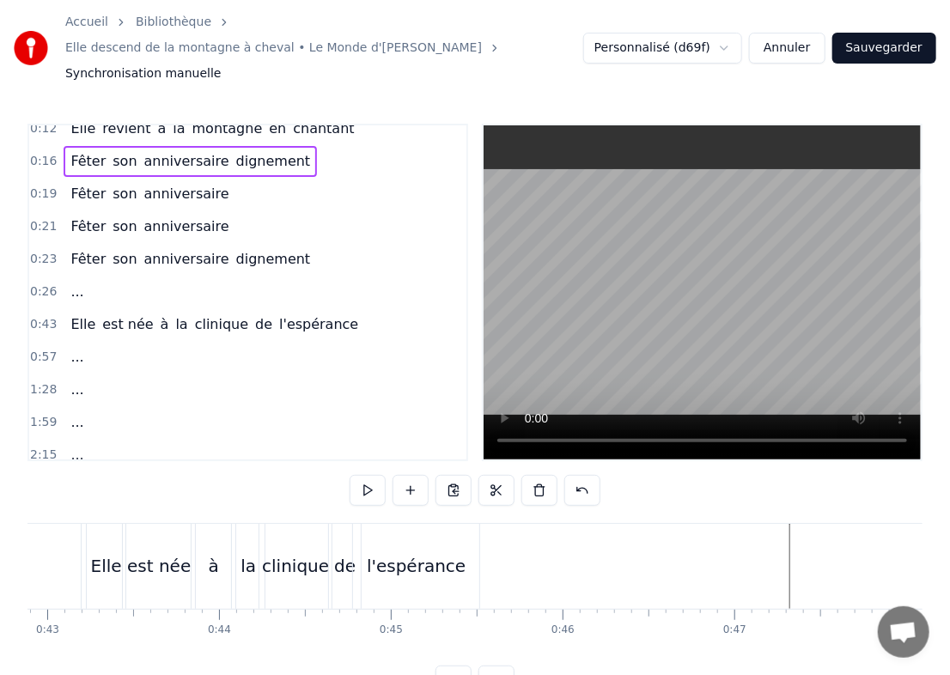
scroll to position [0, 7328]
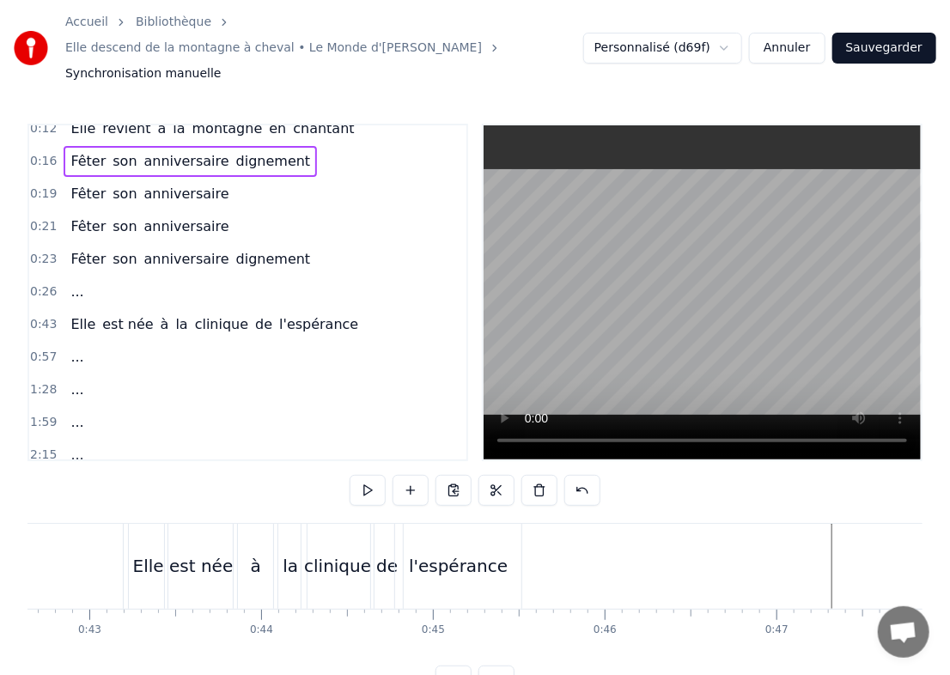
click at [347, 524] on div "clinique" at bounding box center [338, 566] width 72 height 85
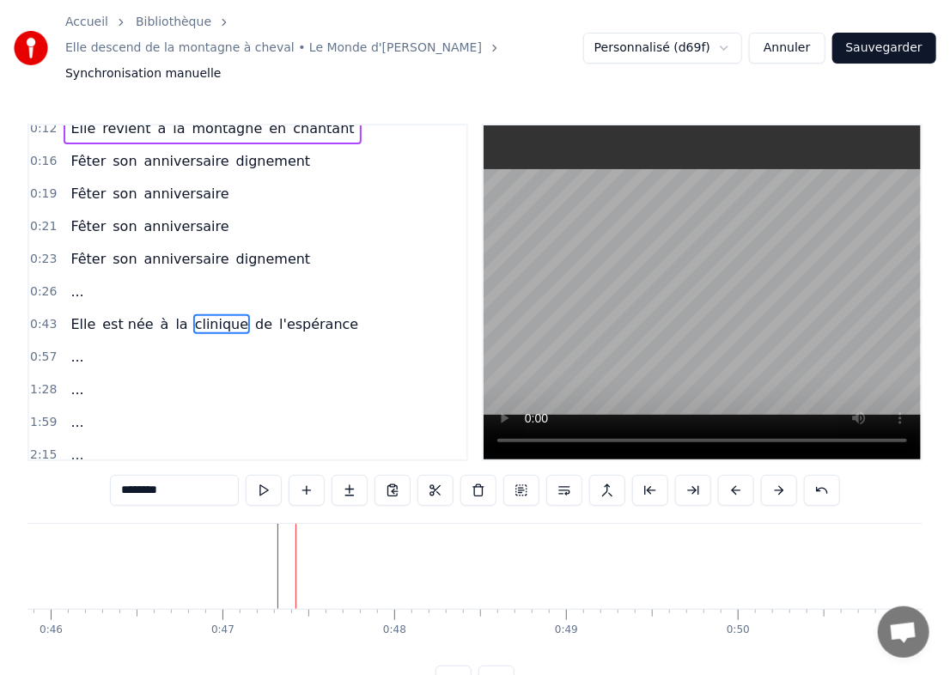
scroll to position [0, 7878]
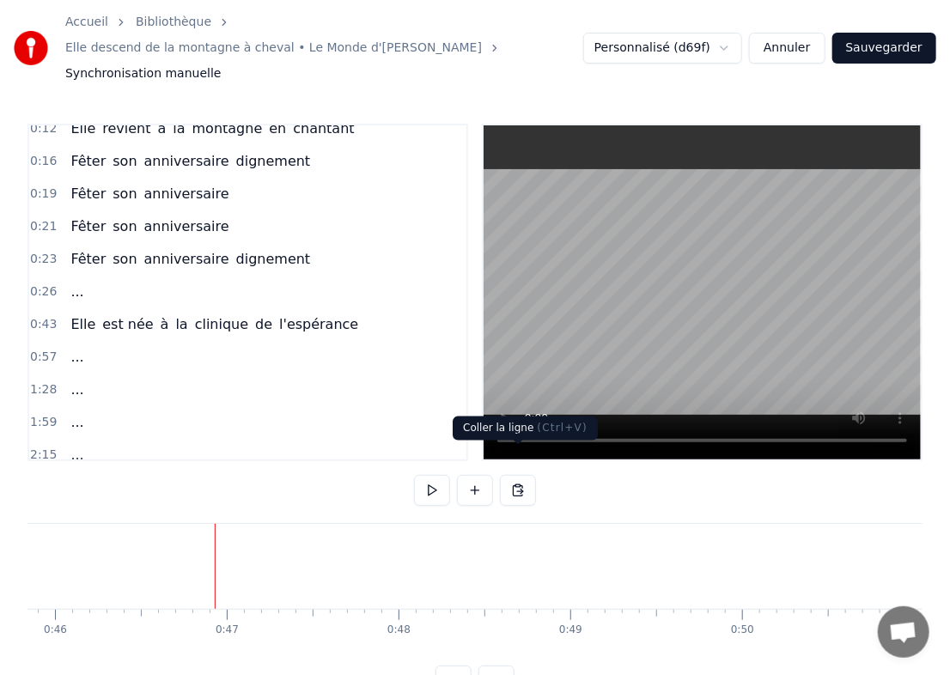
click at [504, 475] on button at bounding box center [518, 490] width 36 height 31
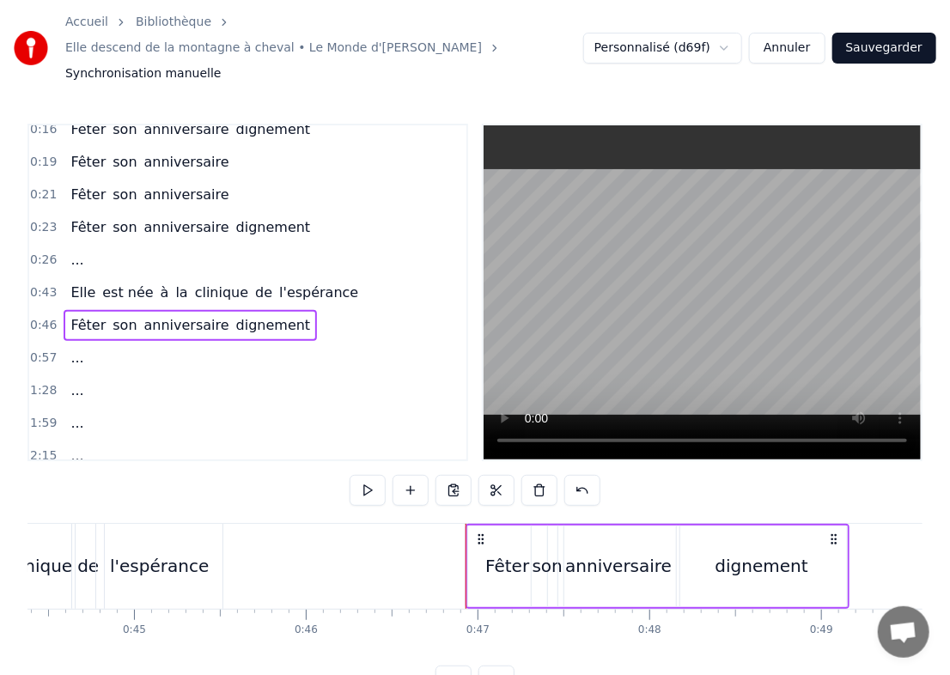
scroll to position [0, 7627]
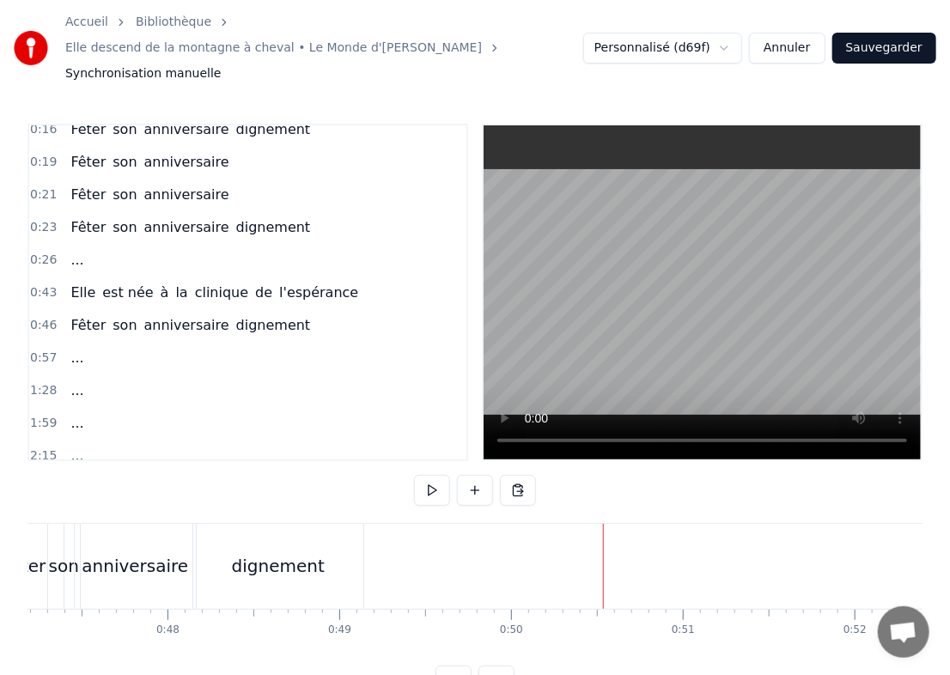
scroll to position [0, 8109]
click at [310, 524] on div "dignement" at bounding box center [279, 566] width 170 height 85
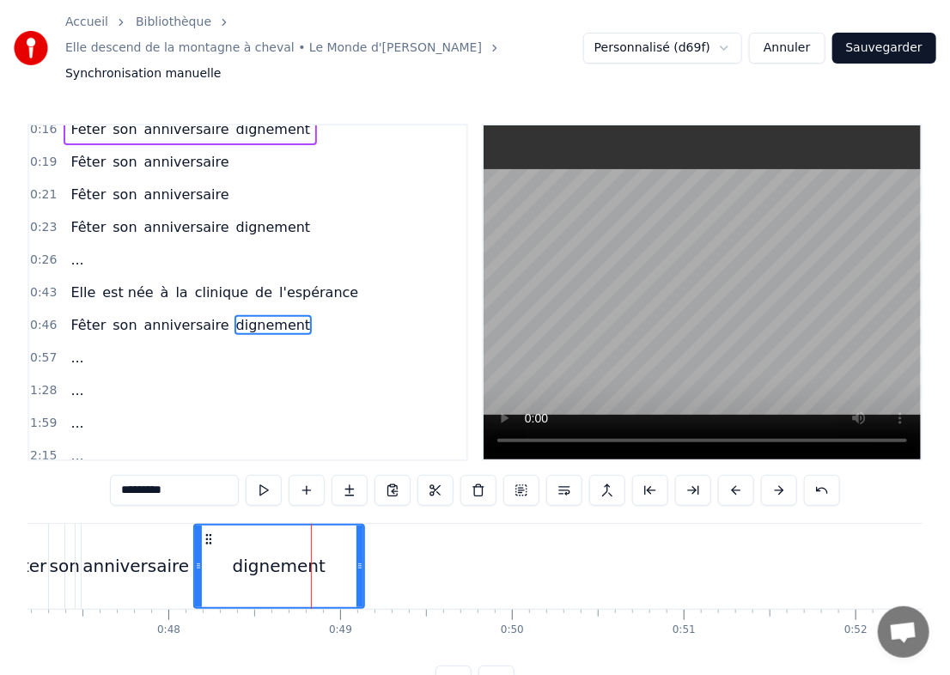
click at [362, 559] on icon at bounding box center [360, 566] width 7 height 14
drag, startPoint x: 362, startPoint y: 541, endPoint x: 359, endPoint y: 533, distance: 9.0
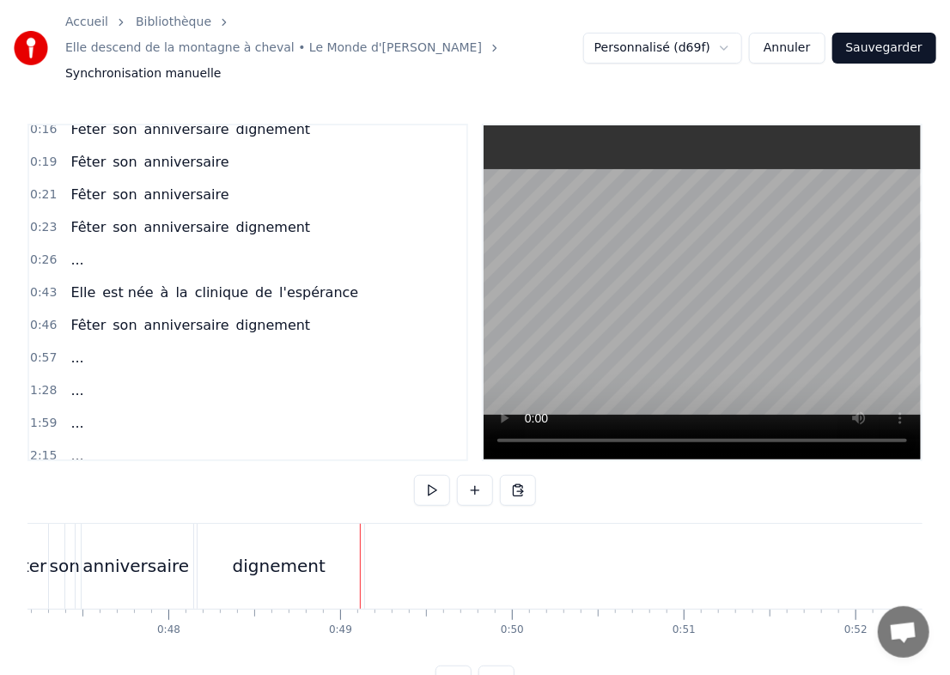
click at [360, 533] on div at bounding box center [360, 566] width 1 height 85
click at [327, 539] on div "dignement" at bounding box center [279, 566] width 170 height 85
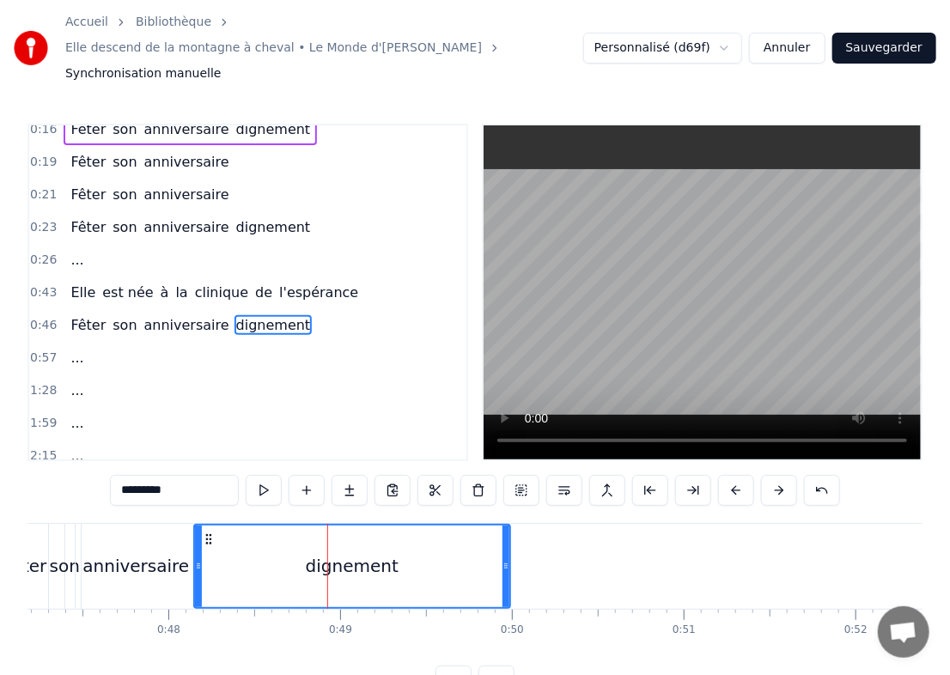
drag, startPoint x: 360, startPoint y: 543, endPoint x: 506, endPoint y: 530, distance: 146.7
click at [506, 530] on div at bounding box center [506, 567] width 7 height 82
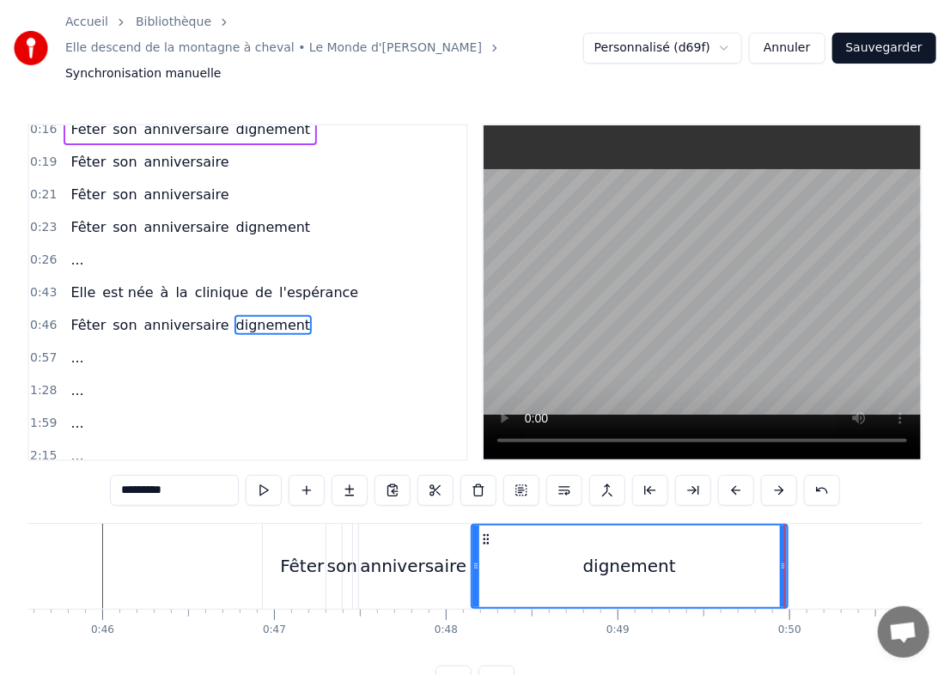
scroll to position [0, 7830]
click at [79, 315] on span "Fêter" at bounding box center [88, 325] width 39 height 20
type input "*****"
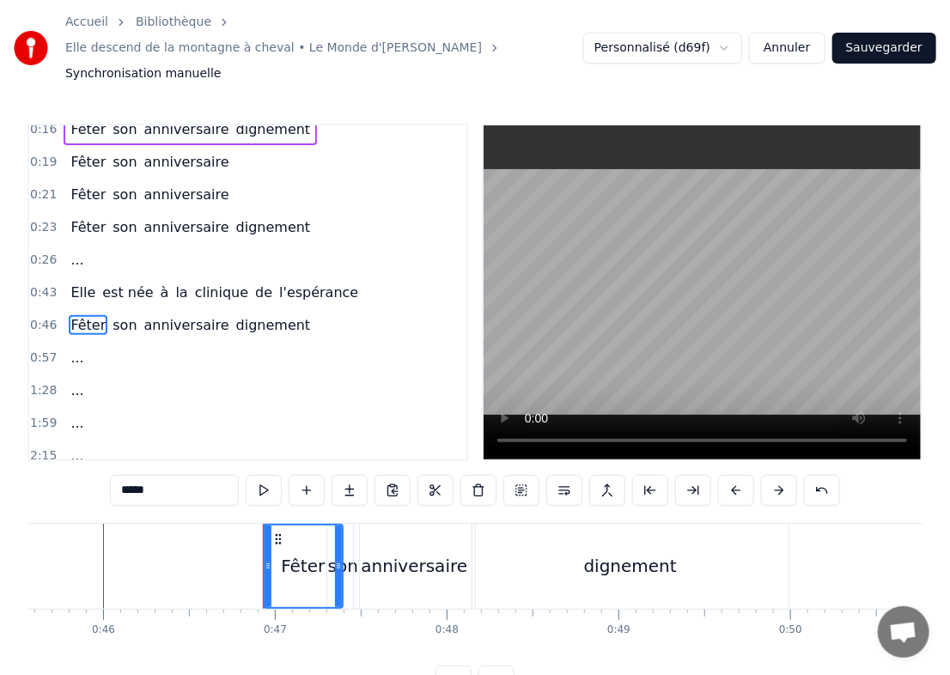
click at [79, 315] on span "Fêter" at bounding box center [88, 325] width 39 height 20
click at [69, 315] on span "Fêter" at bounding box center [88, 325] width 39 height 20
click at [302, 553] on div "Fêter" at bounding box center [303, 566] width 44 height 26
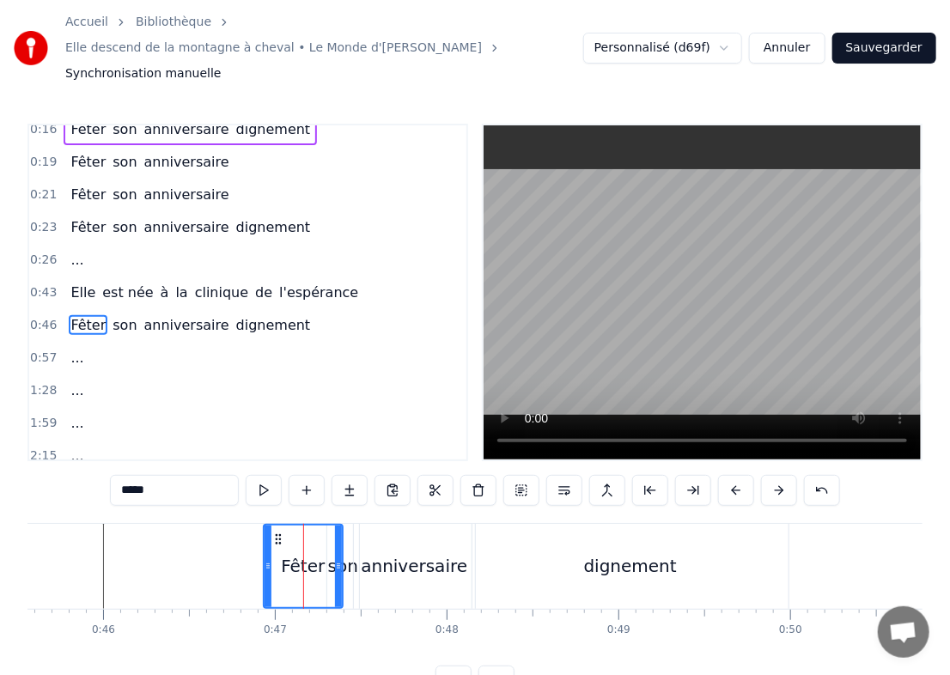
click at [303, 533] on div at bounding box center [303, 566] width 1 height 85
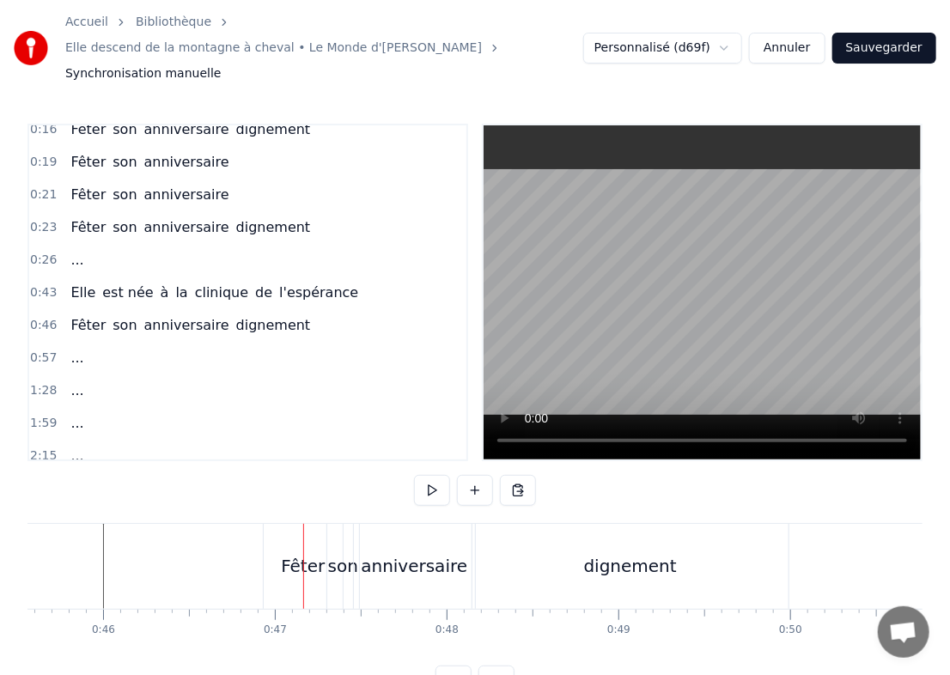
click at [82, 310] on div "Fêter son anniversaire dignement" at bounding box center [191, 325] width 254 height 31
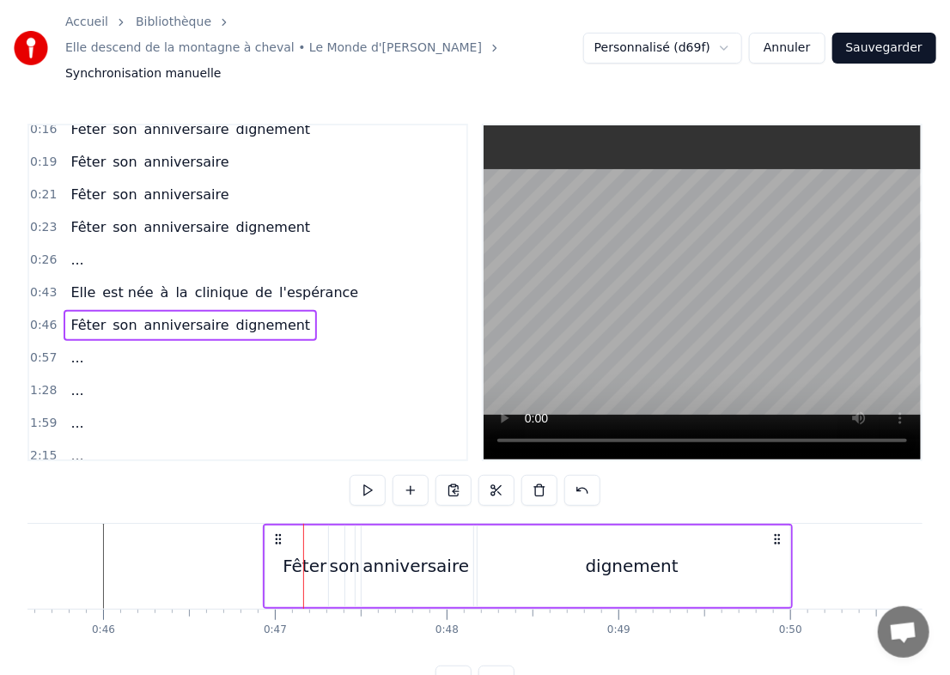
click at [82, 315] on span "Fêter" at bounding box center [88, 325] width 39 height 20
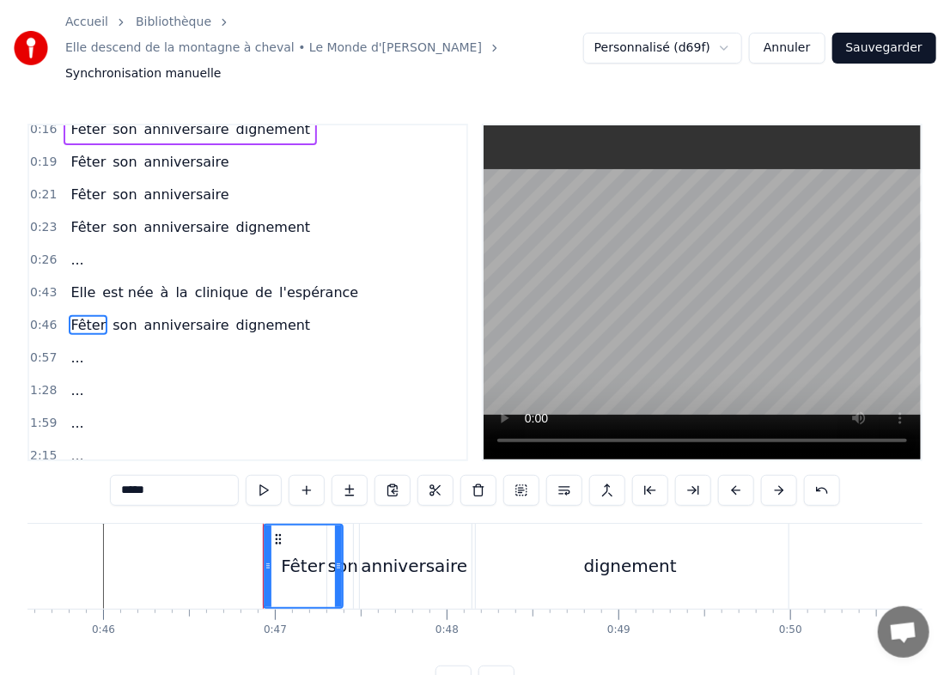
click at [82, 315] on span "Fêter" at bounding box center [88, 325] width 39 height 20
drag, startPoint x: 165, startPoint y: 471, endPoint x: 31, endPoint y: 502, distance: 137.6
click at [31, 502] on div "0:12 Elle revient à la montagne en chantant 0:16 Fêter son anniversaire digneme…" at bounding box center [474, 410] width 895 height 573
click at [135, 315] on span "son" at bounding box center [143, 325] width 27 height 20
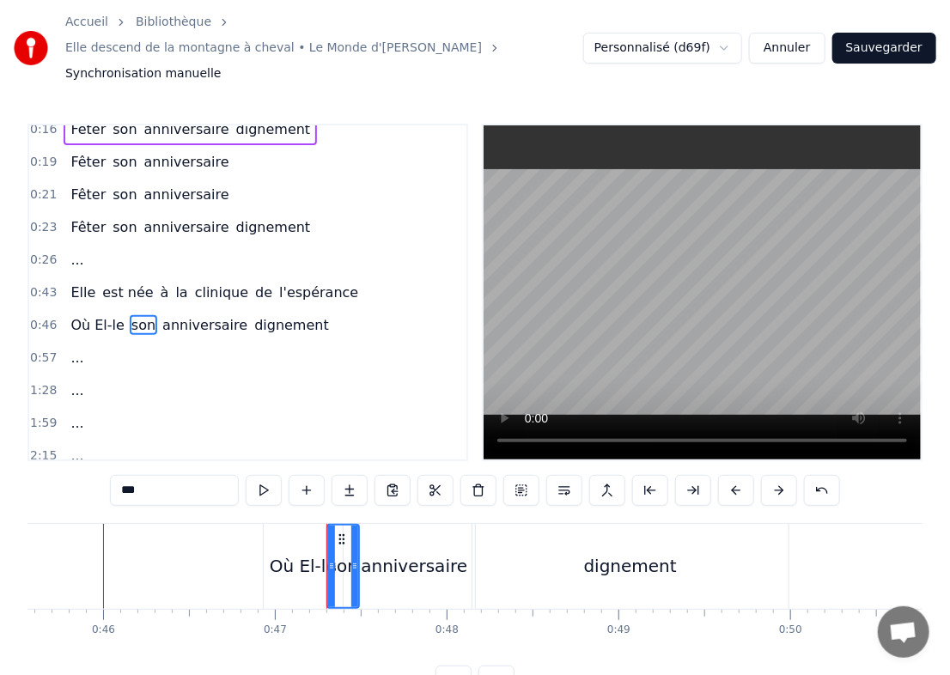
drag, startPoint x: 179, startPoint y: 466, endPoint x: 80, endPoint y: 481, distance: 100.0
click at [80, 481] on div "0:12 Elle revient à la montagne en chantant 0:16 Fêter son anniversaire digneme…" at bounding box center [474, 410] width 895 height 573
click at [183, 315] on span "anniversaire" at bounding box center [216, 325] width 89 height 20
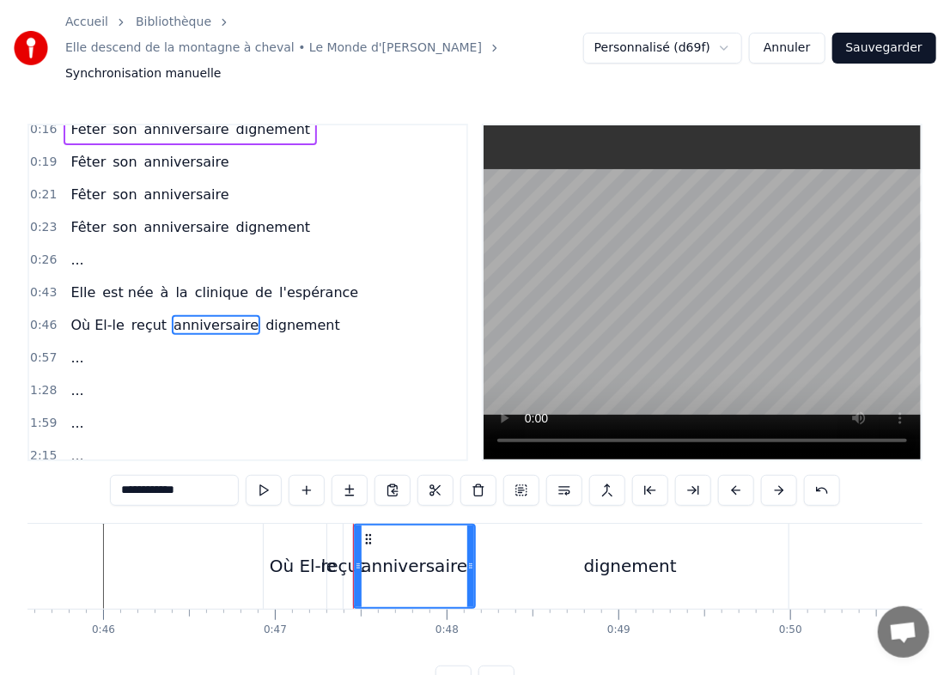
drag, startPoint x: 197, startPoint y: 463, endPoint x: 87, endPoint y: 477, distance: 110.9
click at [87, 477] on div "**********" at bounding box center [474, 410] width 895 height 573
click at [278, 315] on span "dignement" at bounding box center [287, 325] width 78 height 20
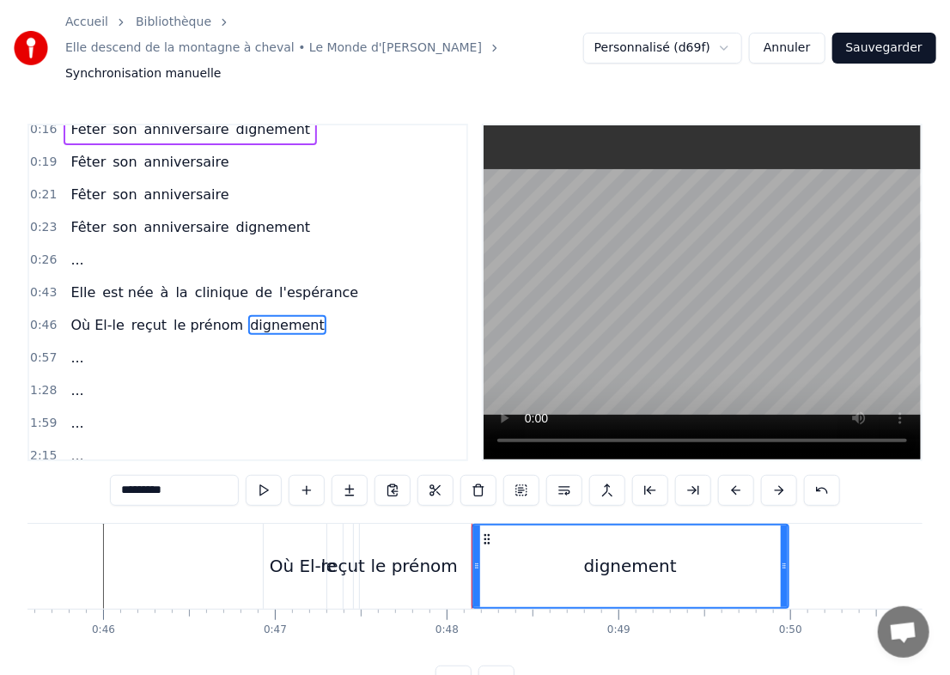
click at [189, 475] on input "*********" at bounding box center [174, 490] width 129 height 31
drag, startPoint x: 220, startPoint y: 463, endPoint x: 34, endPoint y: 466, distance: 185.6
click at [34, 466] on div "0:12 Elle revient à la montagne en chantant 0:16 Fêter son anniversaire digneme…" at bounding box center [474, 410] width 895 height 573
type input "**********"
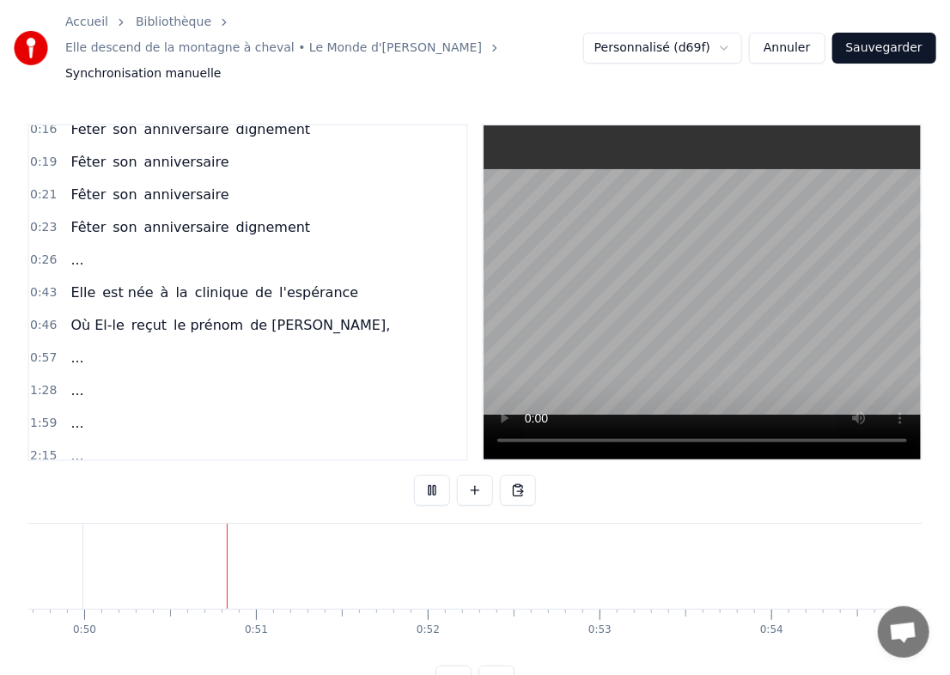
scroll to position [0, 8568]
click at [40, 154] on span "0:19" at bounding box center [43, 162] width 27 height 17
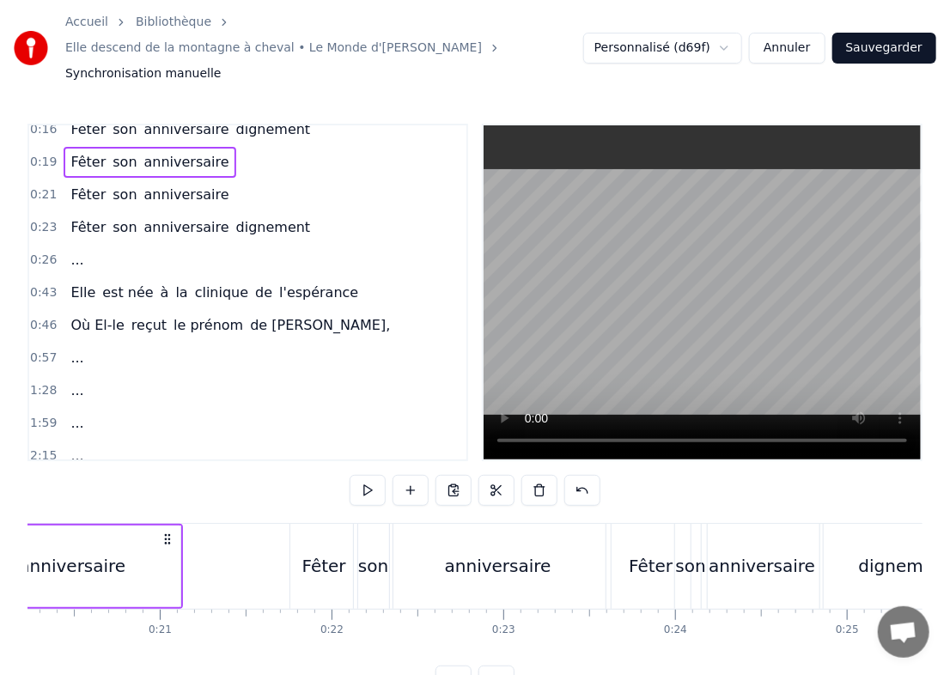
scroll to position [0, 3225]
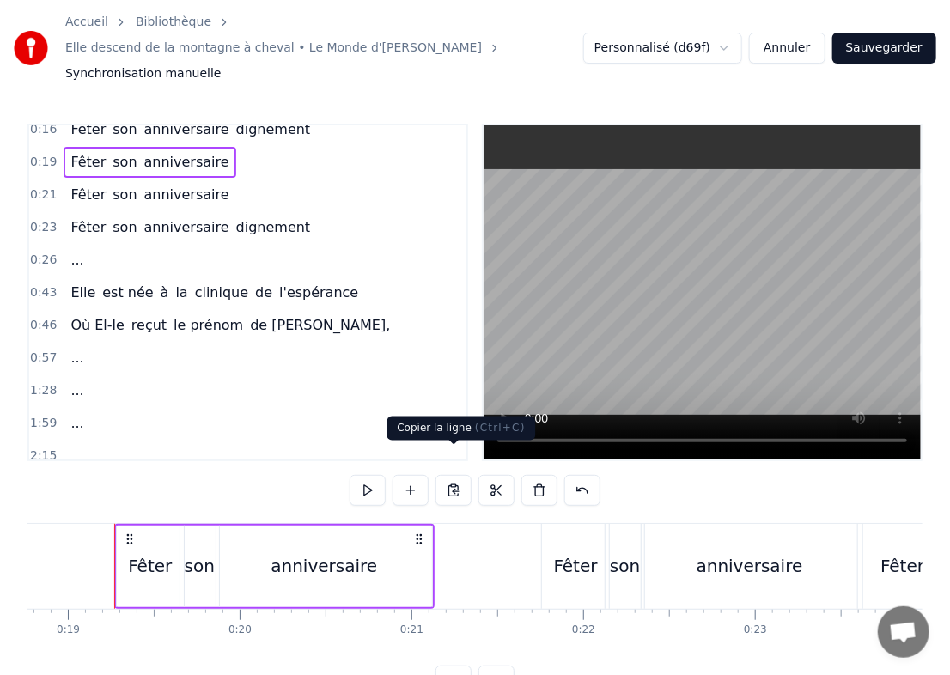
click at [464, 475] on button at bounding box center [454, 490] width 36 height 31
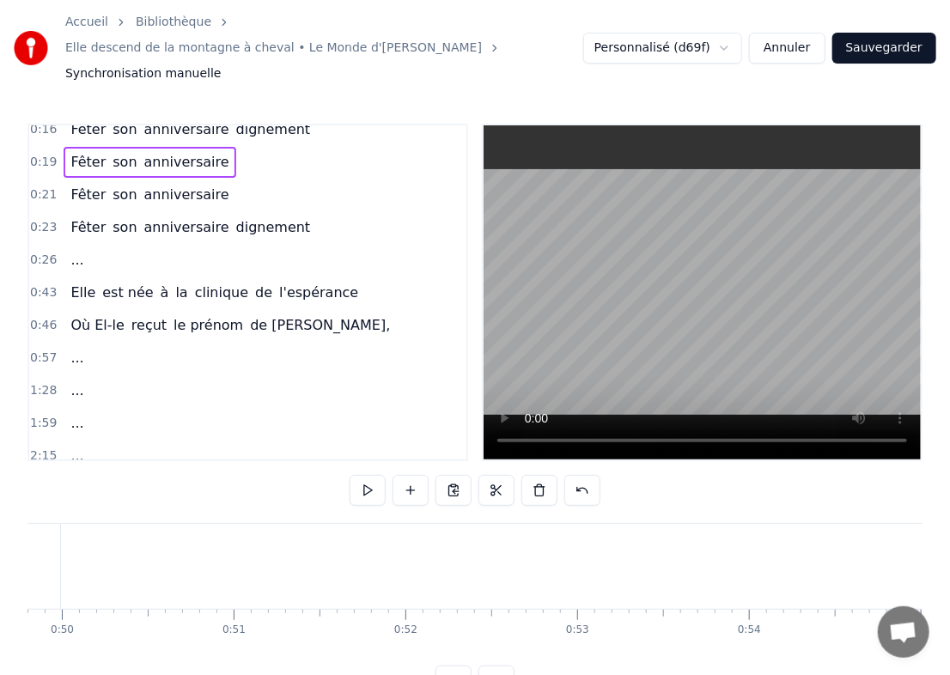
scroll to position [0, 8558]
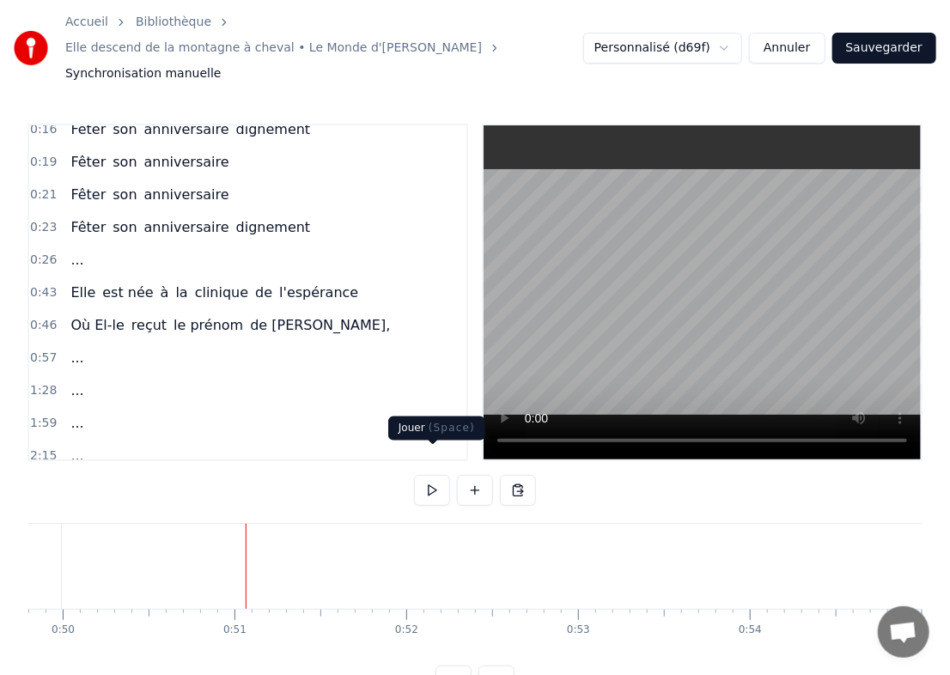
click at [434, 475] on button at bounding box center [432, 490] width 36 height 31
click at [433, 475] on button at bounding box center [432, 490] width 36 height 31
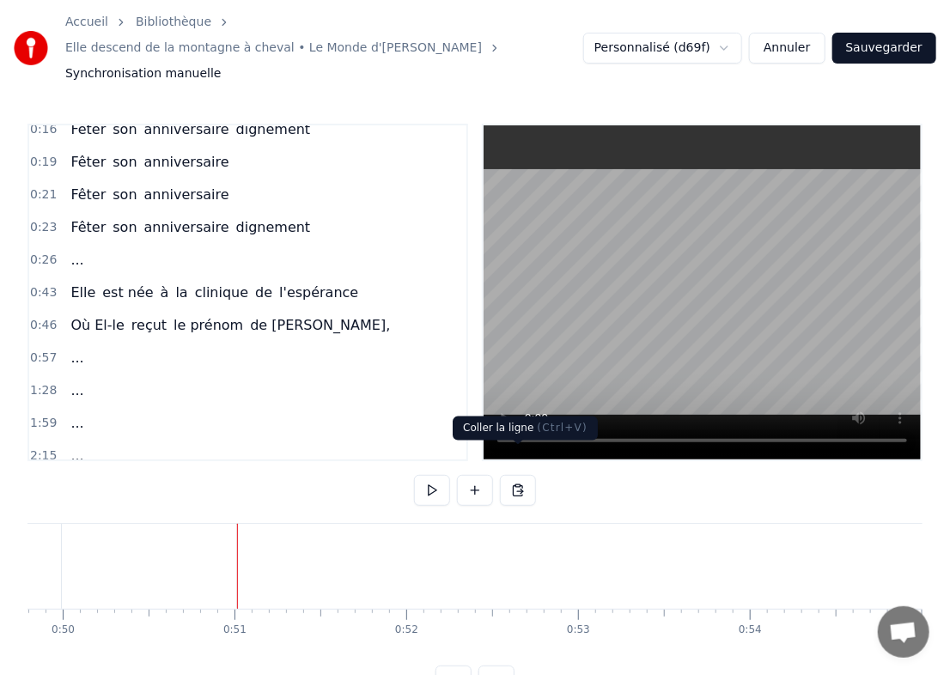
click at [527, 475] on button at bounding box center [518, 490] width 36 height 31
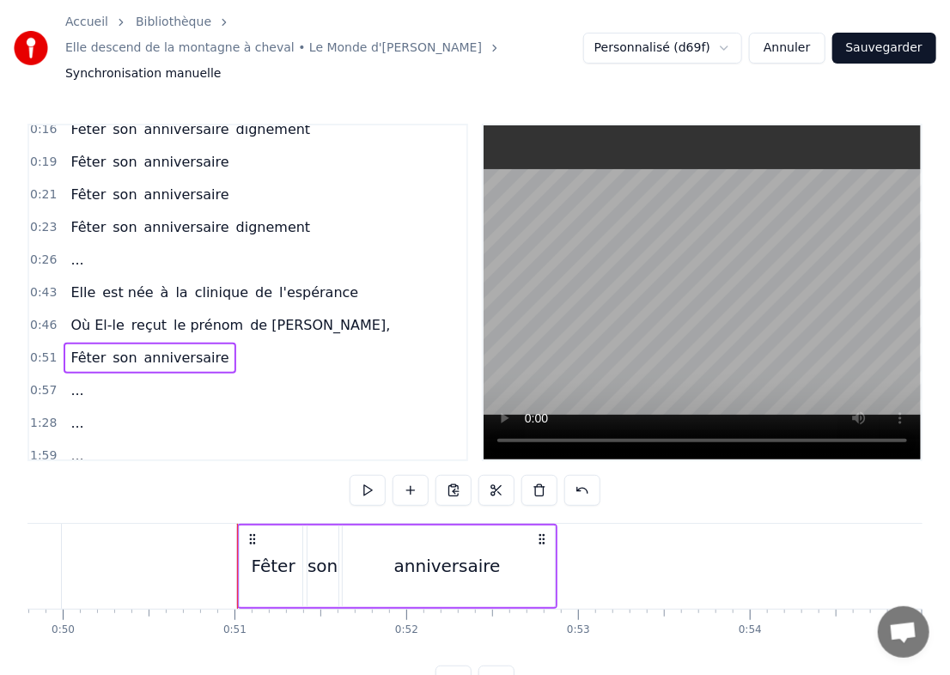
click at [374, 475] on button at bounding box center [368, 490] width 36 height 31
click at [594, 475] on button at bounding box center [583, 490] width 36 height 31
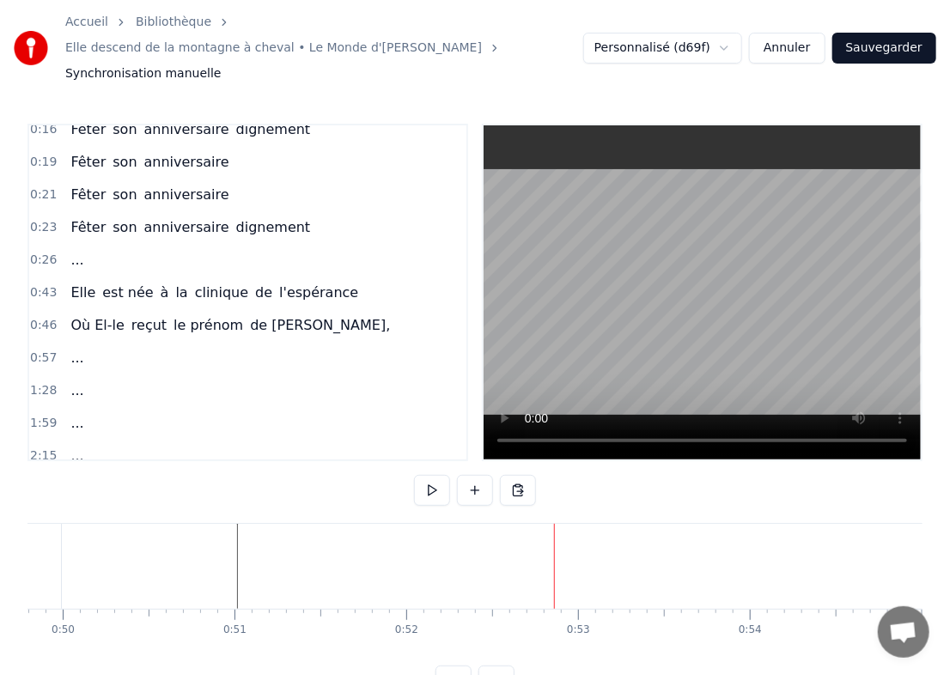
click at [512, 475] on button at bounding box center [518, 490] width 36 height 31
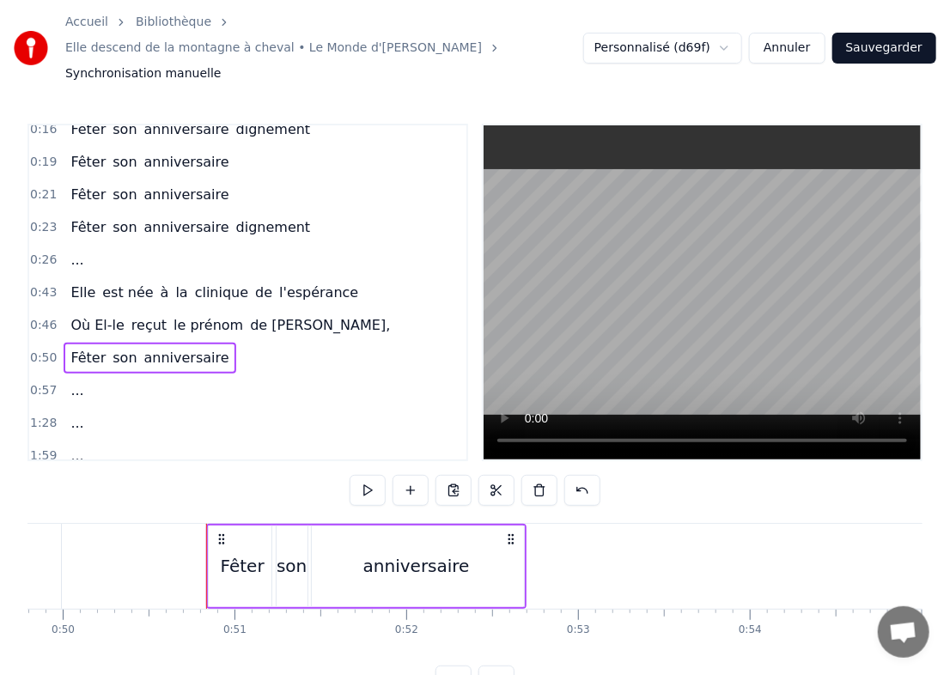
click at [72, 348] on span "Fêter" at bounding box center [88, 358] width 39 height 20
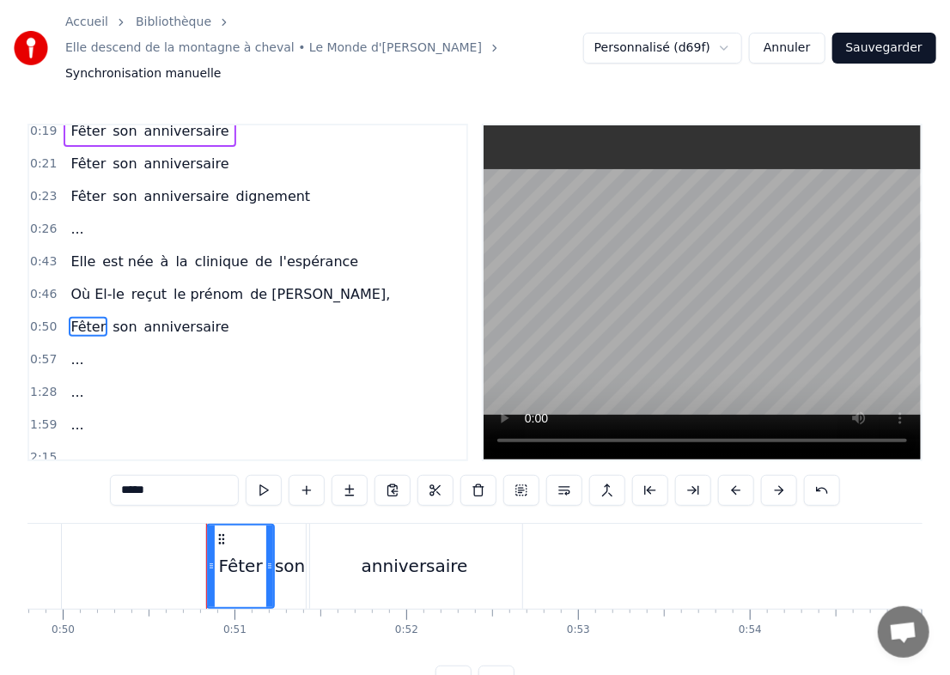
click at [72, 313] on div "0:12 Elle revient à la montagne en chantant 0:16 Fêter son anniversaire digneme…" at bounding box center [247, 293] width 441 height 338
drag, startPoint x: 170, startPoint y: 470, endPoint x: -1, endPoint y: 443, distance: 173.1
click at [0, 443] on html "Accueil Bibliothèque Elle descend de la montagne à cheval • Le Monde d'Hugo Syn…" at bounding box center [475, 362] width 950 height 724
click at [296, 553] on div "son" at bounding box center [290, 566] width 30 height 26
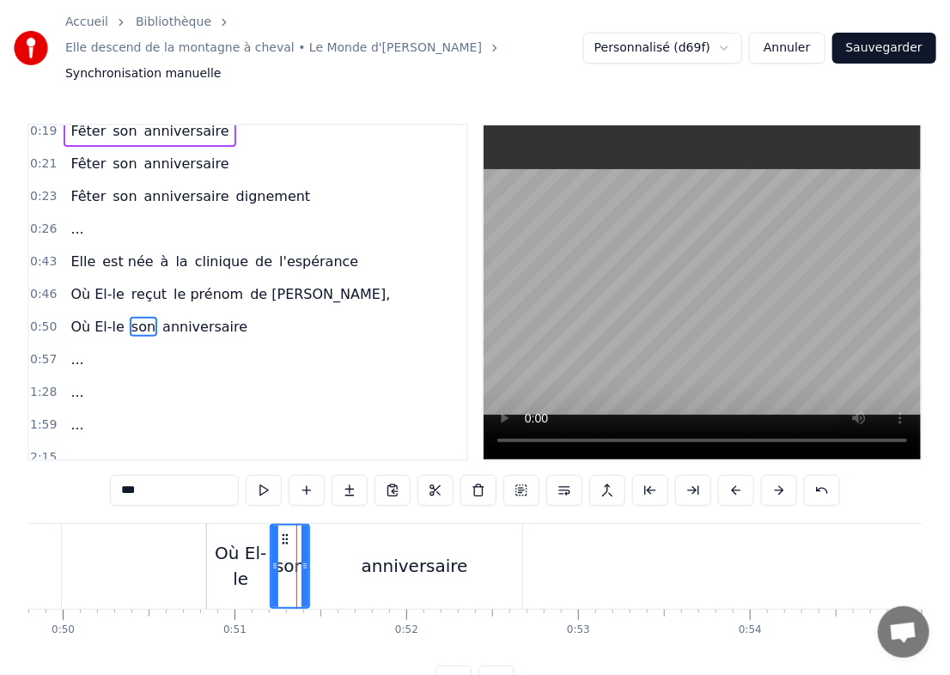
drag, startPoint x: 181, startPoint y: 454, endPoint x: 78, endPoint y: 449, distance: 103.2
click at [78, 449] on div "0:12 Elle revient à la montagne en chantant 0:16 Fêter son anniversaire digneme…" at bounding box center [474, 410] width 895 height 573
click at [207, 317] on span "anniversaire" at bounding box center [216, 327] width 89 height 20
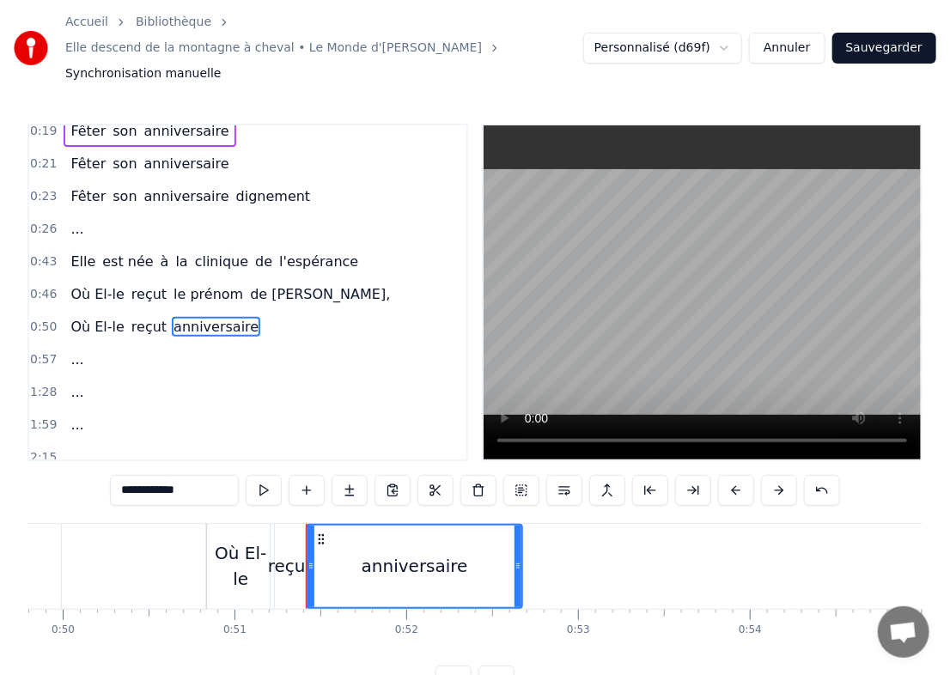
drag, startPoint x: 186, startPoint y: 479, endPoint x: 41, endPoint y: 471, distance: 145.4
click at [41, 471] on div "**********" at bounding box center [474, 410] width 895 height 573
type input "********"
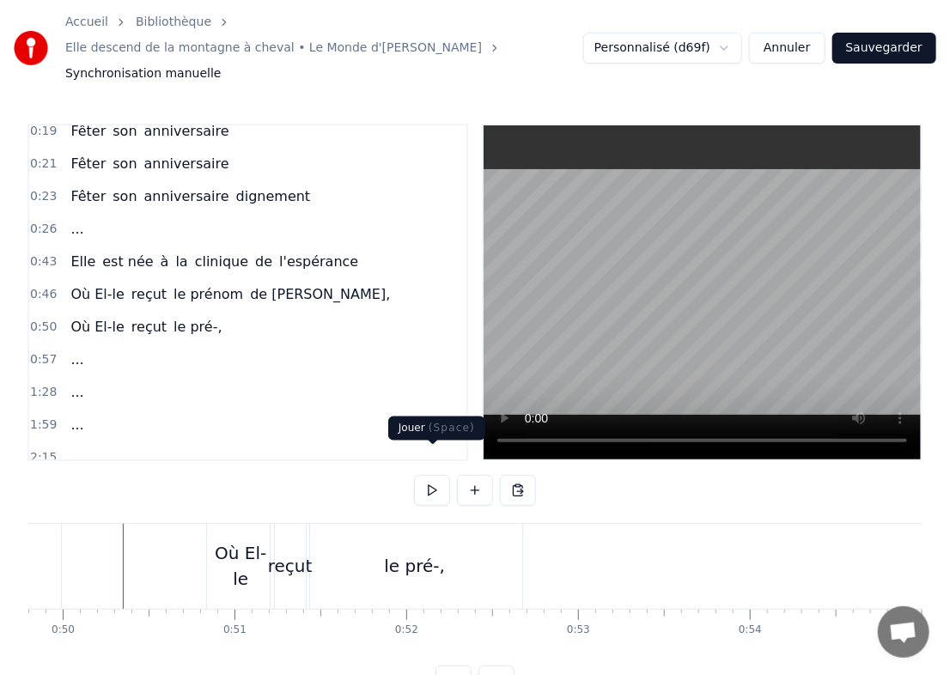
click at [425, 475] on button at bounding box center [432, 490] width 36 height 31
click at [37, 319] on span "0:50" at bounding box center [43, 327] width 27 height 17
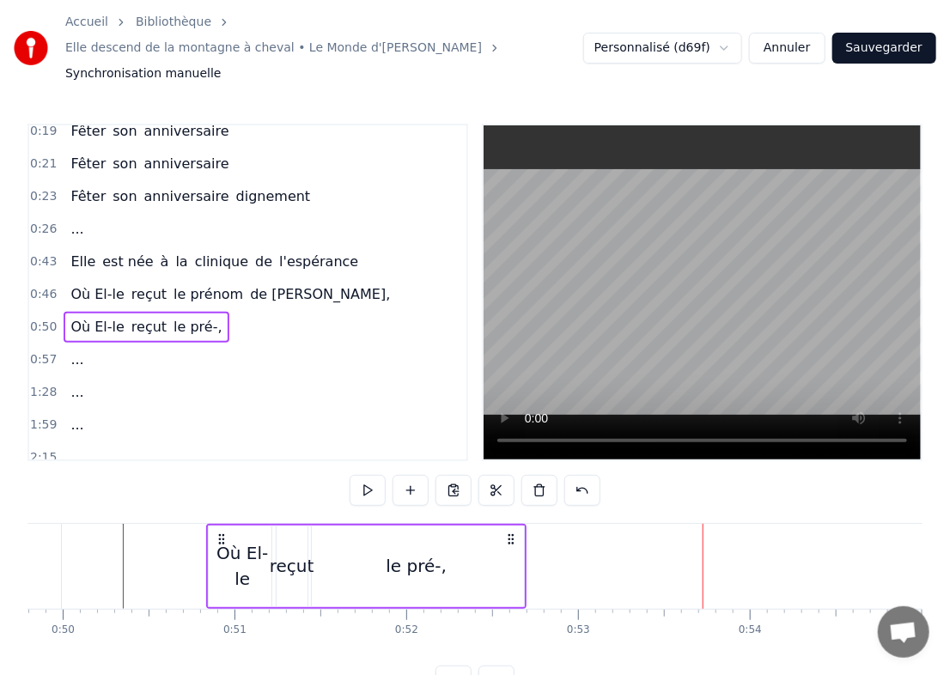
click at [464, 475] on button at bounding box center [454, 490] width 36 height 31
click at [525, 542] on div "Où El-le reçut le pré-," at bounding box center [366, 566] width 321 height 85
click at [464, 475] on button at bounding box center [454, 490] width 36 height 31
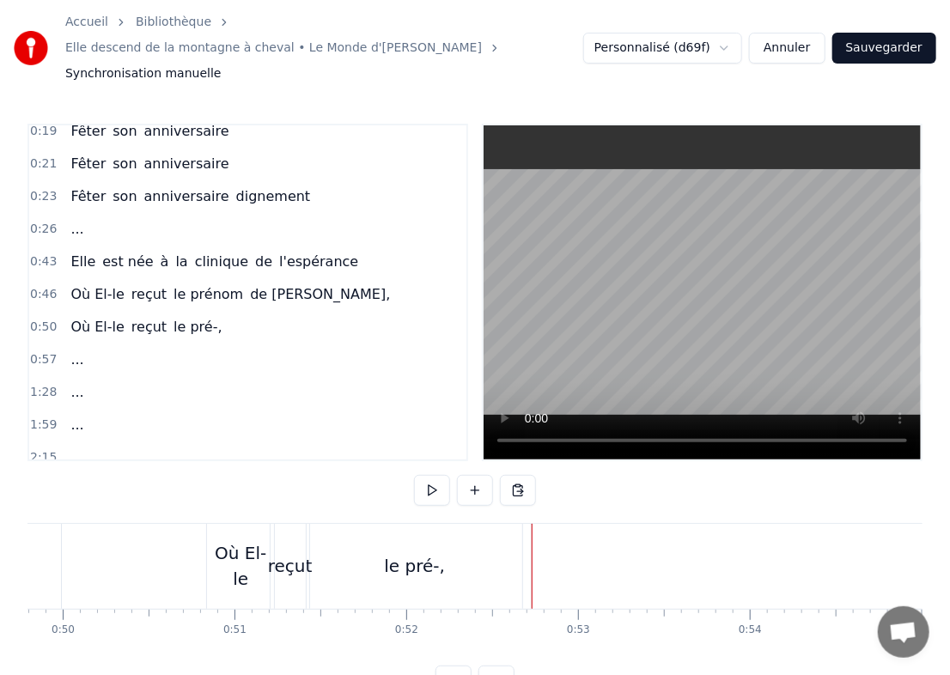
click at [516, 475] on button at bounding box center [518, 490] width 36 height 31
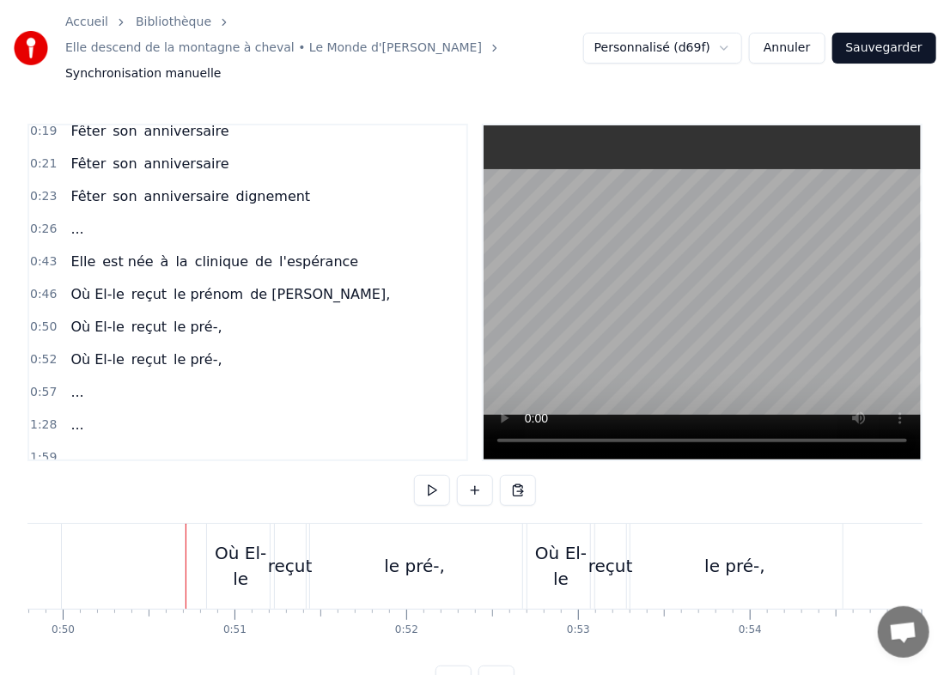
click at [431, 475] on button at bounding box center [432, 490] width 36 height 31
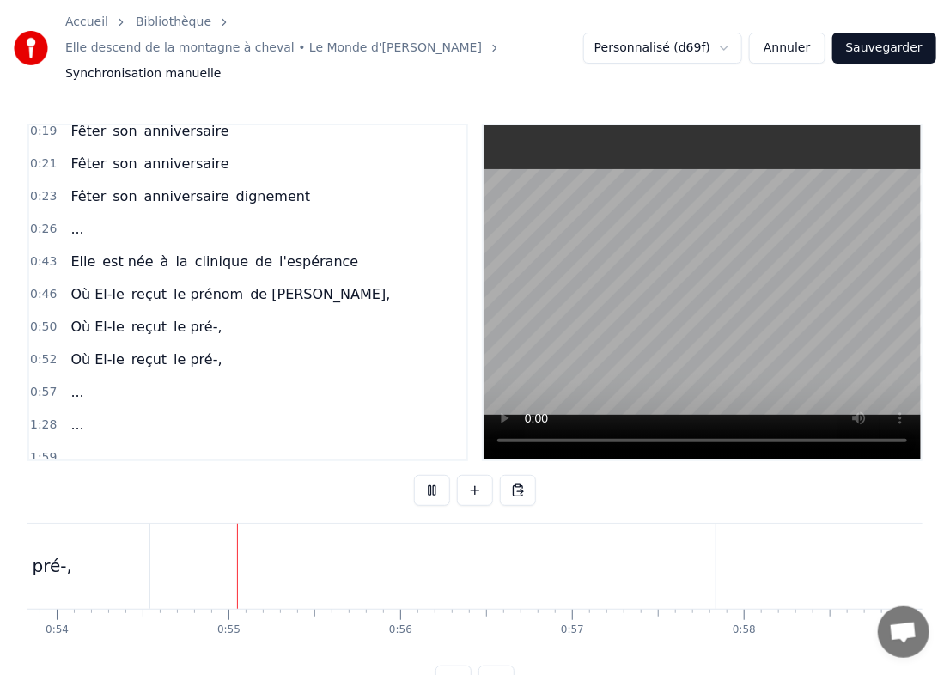
scroll to position [0, 9300]
click at [431, 475] on button at bounding box center [432, 490] width 36 height 31
click at [47, 286] on span "0:46" at bounding box center [43, 294] width 27 height 17
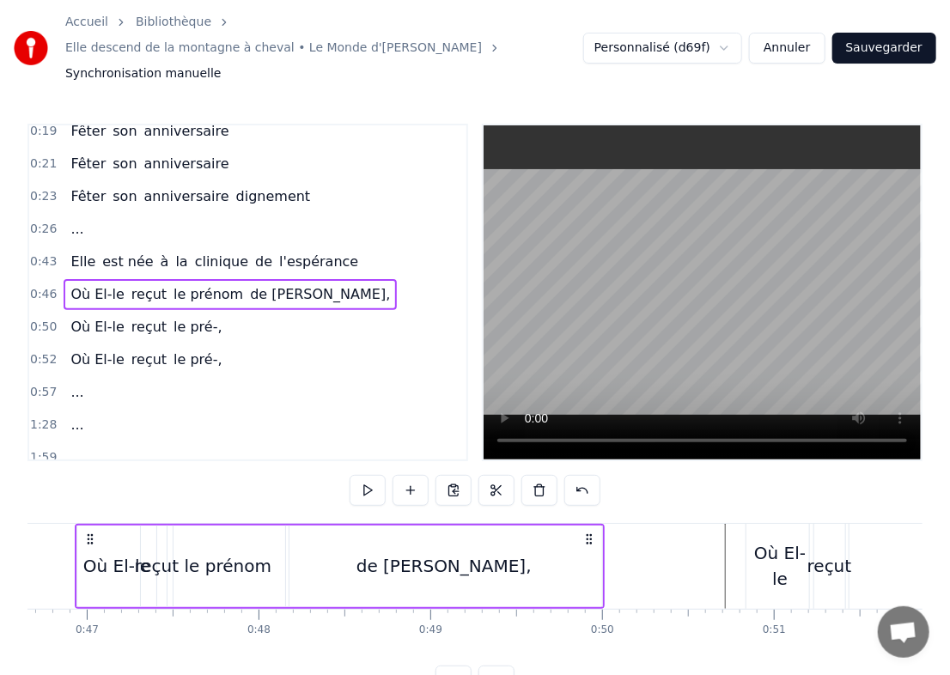
scroll to position [0, 7979]
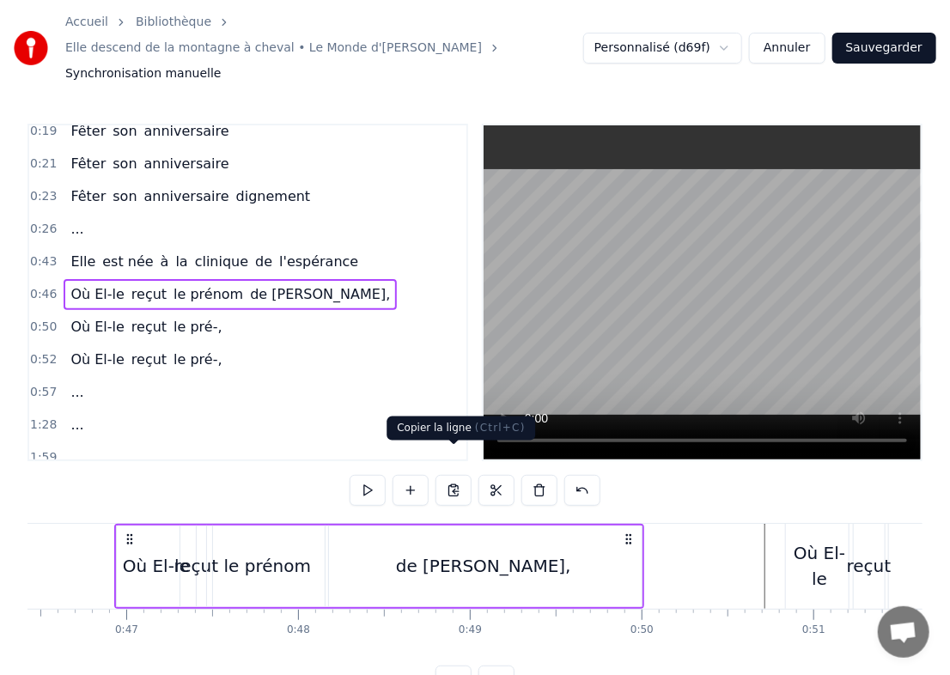
click at [454, 480] on button at bounding box center [454, 490] width 36 height 31
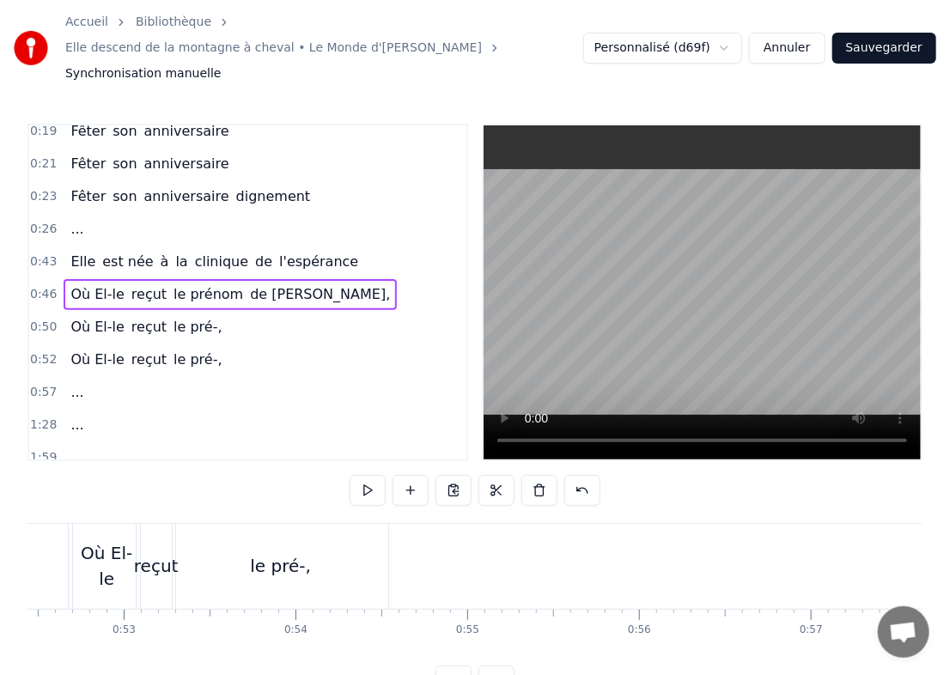
scroll to position [0, 9014]
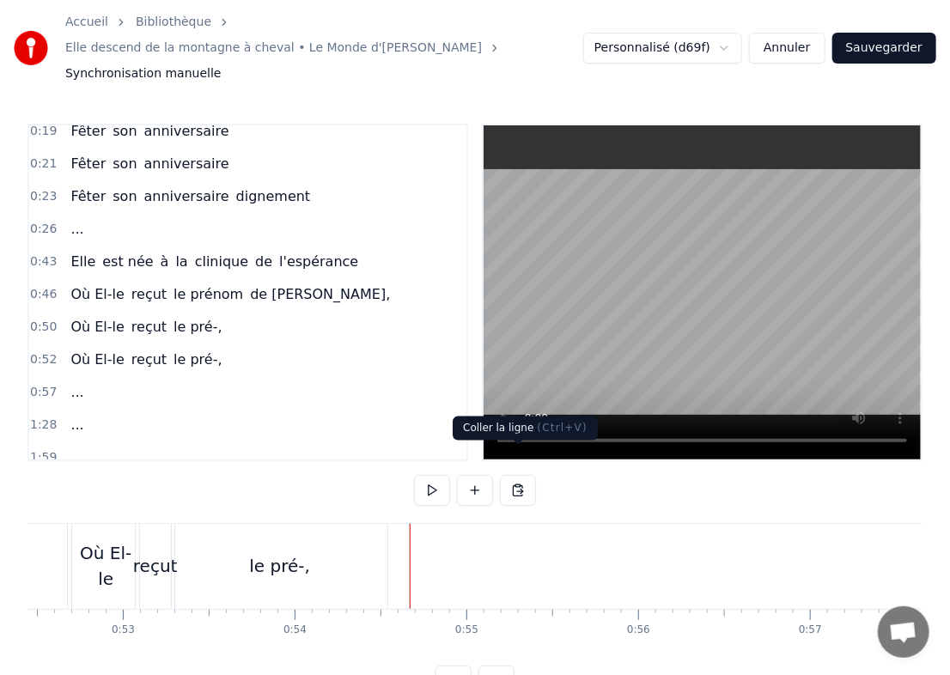
click at [509, 475] on button at bounding box center [518, 490] width 36 height 31
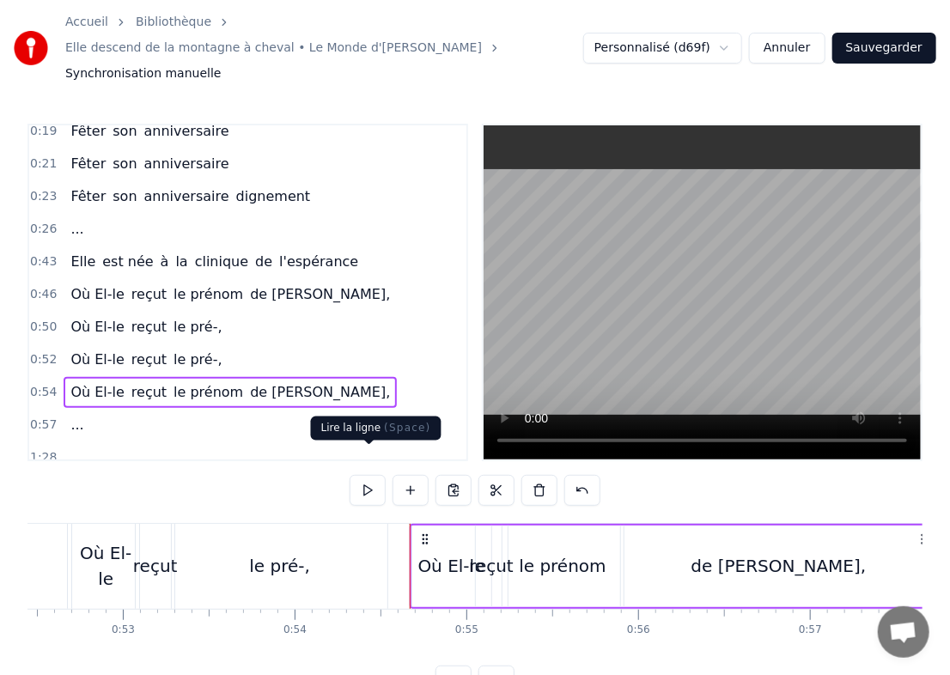
click at [376, 475] on button at bounding box center [368, 490] width 36 height 31
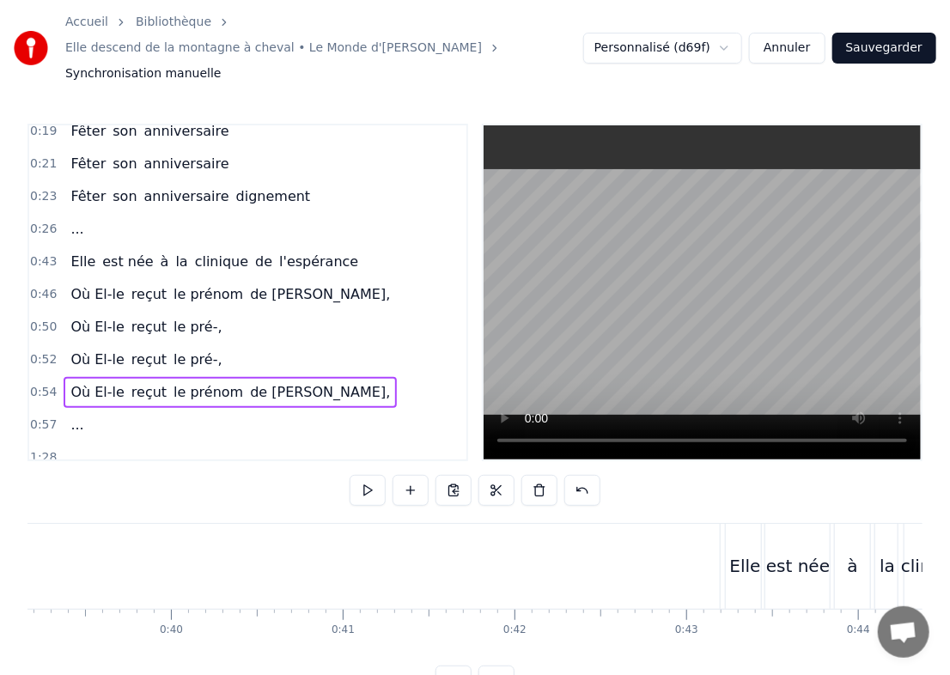
scroll to position [0, 7065]
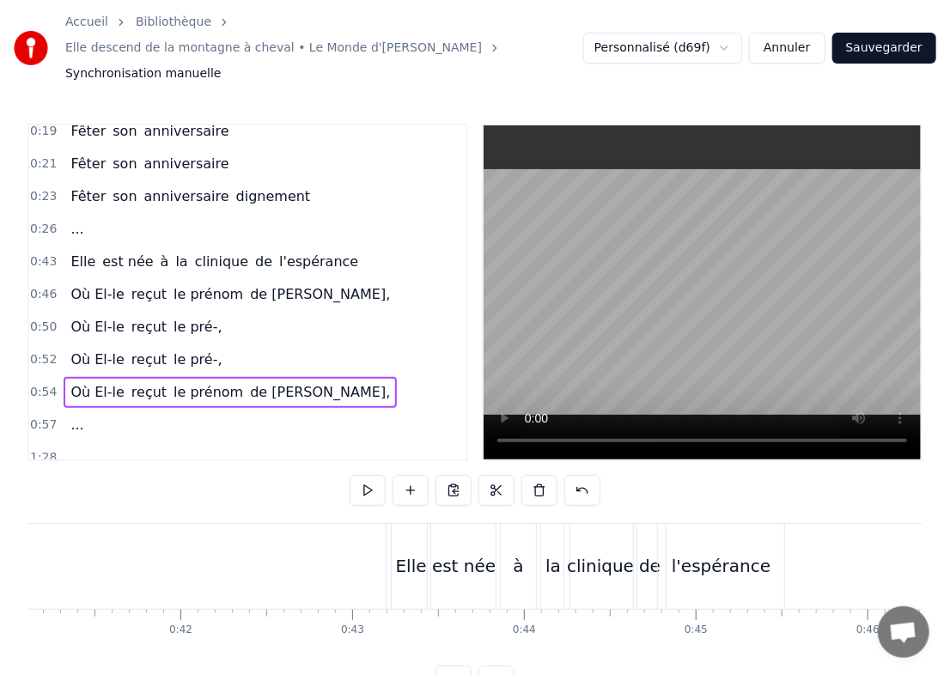
click at [55, 246] on div "0:43 Elle est née à la clinique de l'espérance" at bounding box center [247, 262] width 437 height 33
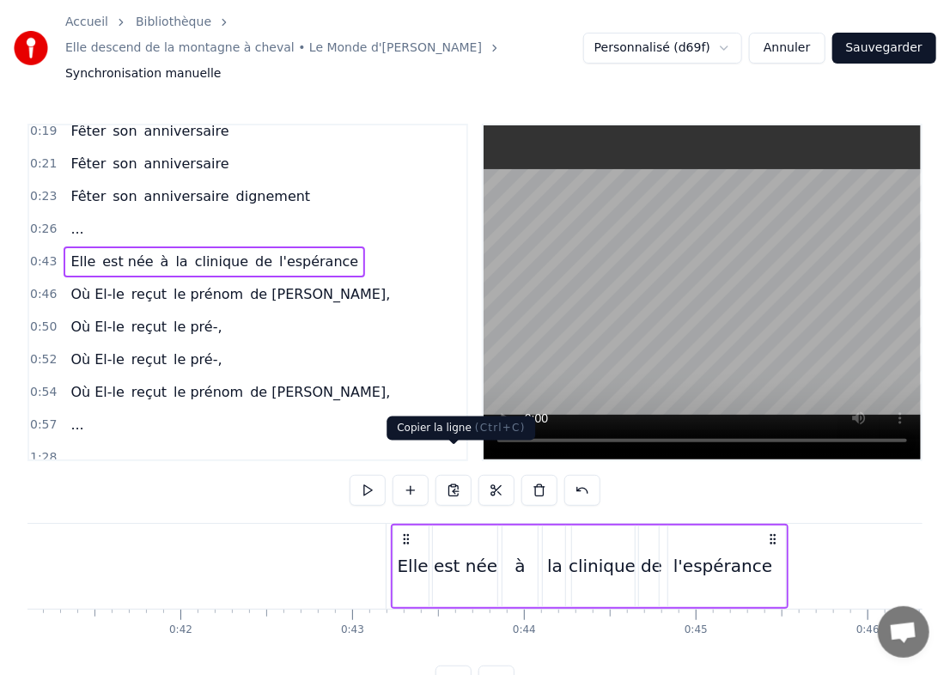
click at [450, 475] on button at bounding box center [454, 490] width 36 height 31
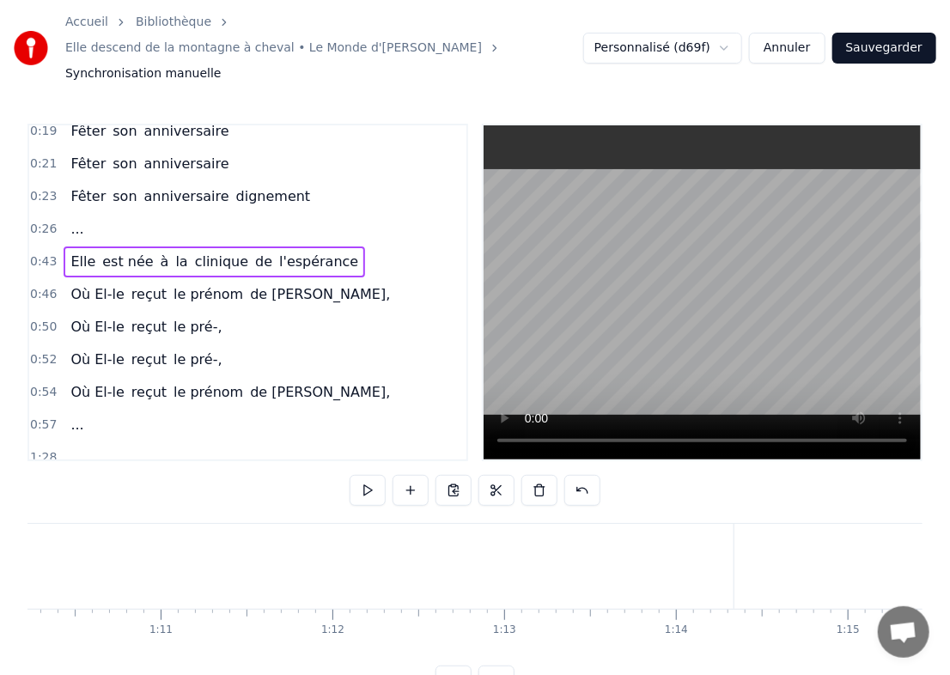
scroll to position [0, 12099]
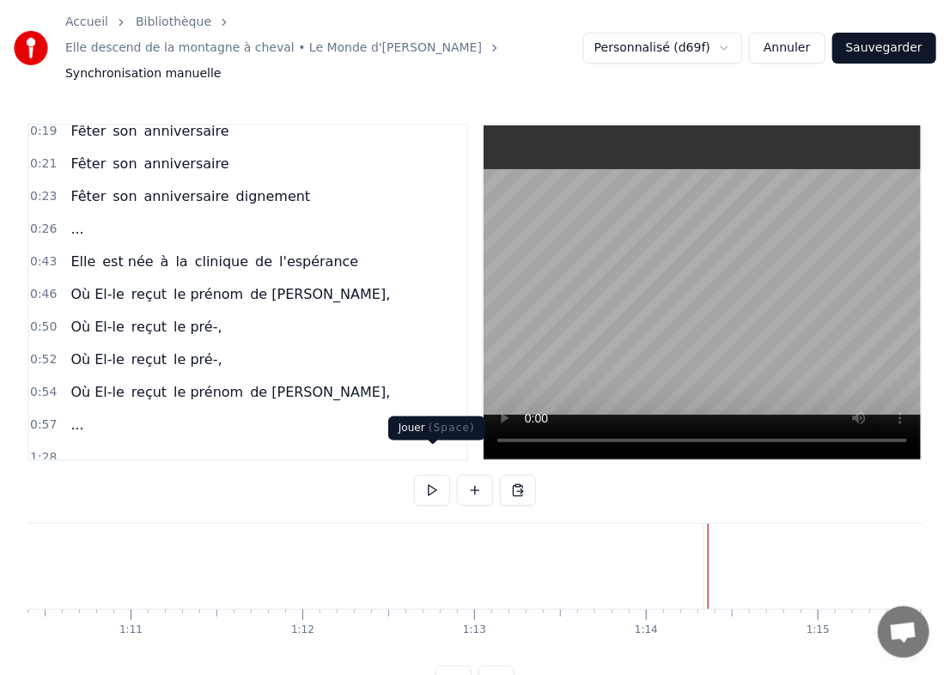
click at [437, 475] on button at bounding box center [432, 490] width 36 height 31
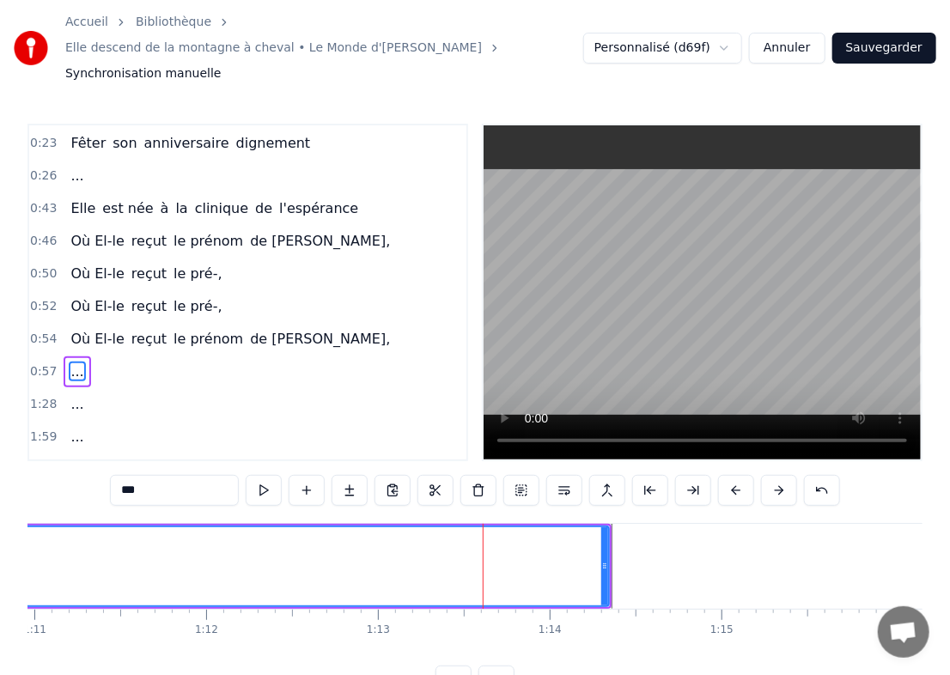
scroll to position [139, 0]
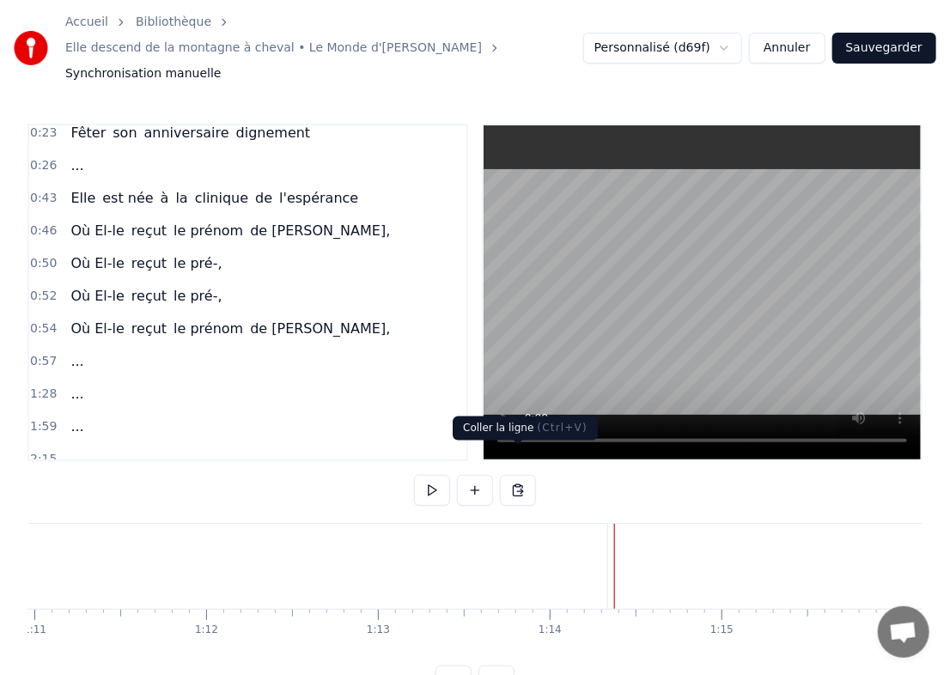
click at [519, 475] on button at bounding box center [518, 490] width 36 height 31
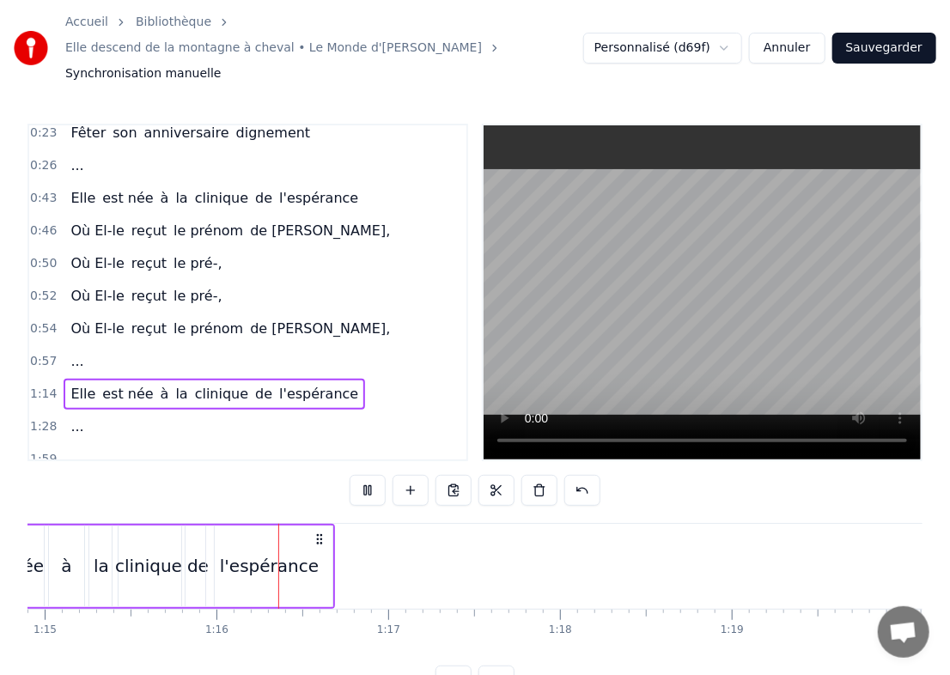
scroll to position [0, 12941]
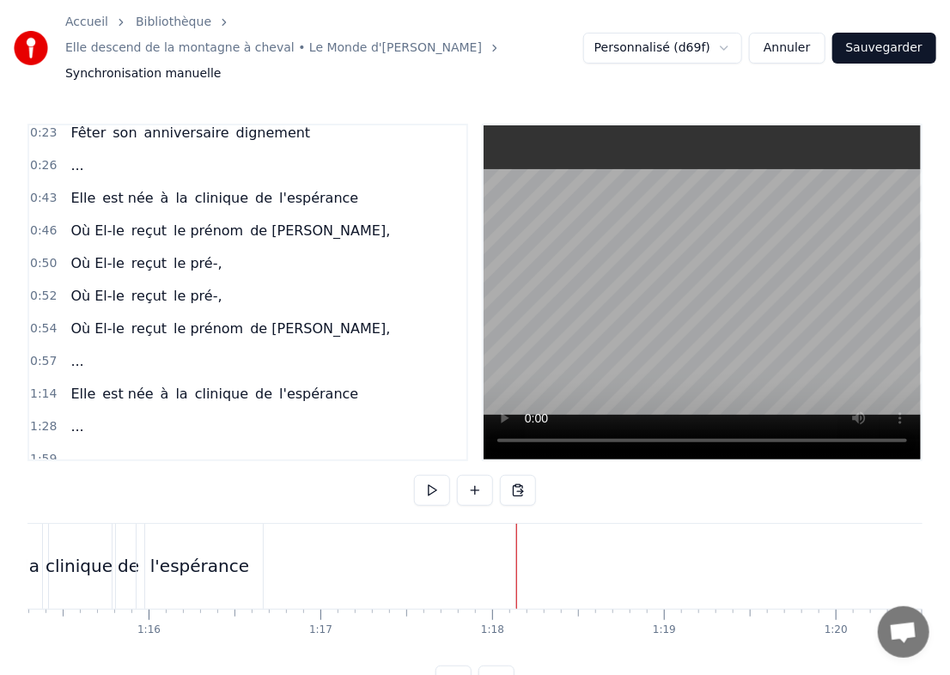
click at [30, 223] on span "0:46" at bounding box center [43, 231] width 27 height 17
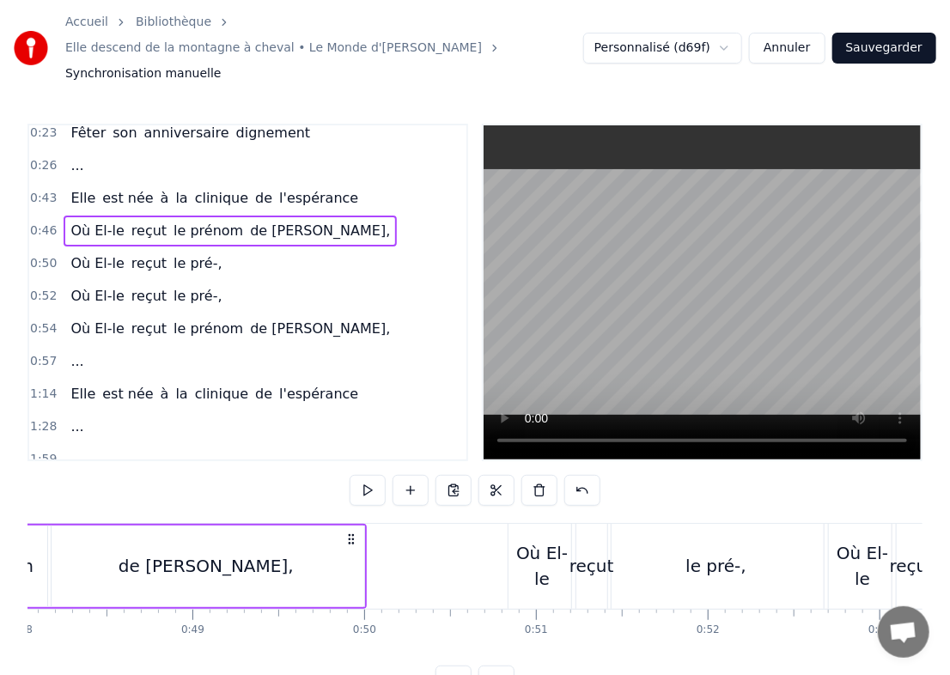
scroll to position [0, 7979]
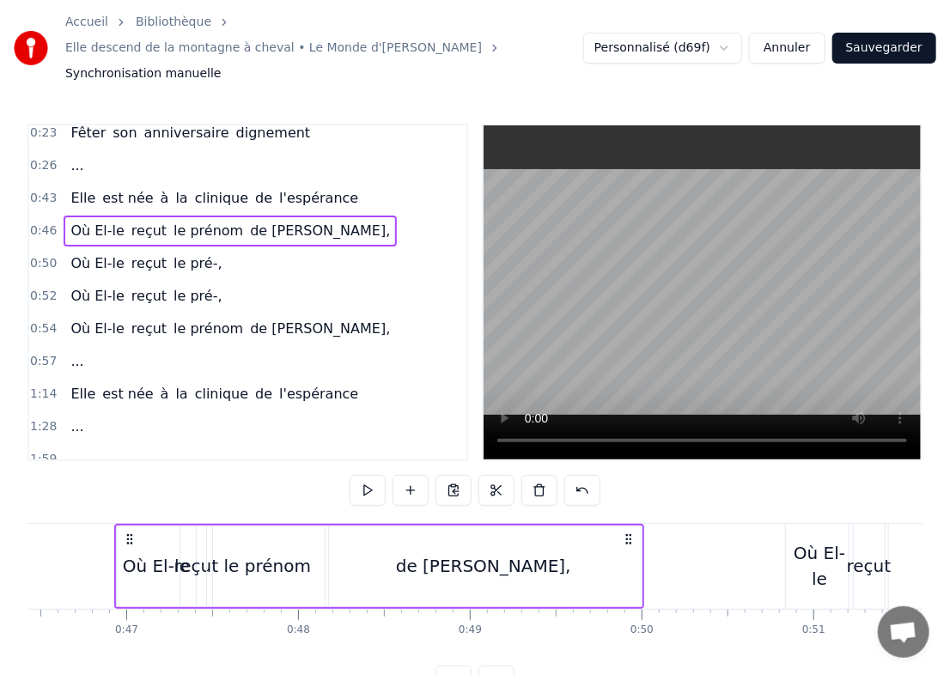
drag, startPoint x: 48, startPoint y: 197, endPoint x: 56, endPoint y: 245, distance: 48.7
click at [56, 245] on div "0:12 Elle revient à la montagne en chantant 0:16 Fêter son anniversaire digneme…" at bounding box center [247, 293] width 441 height 338
click at [455, 475] on button at bounding box center [454, 490] width 36 height 31
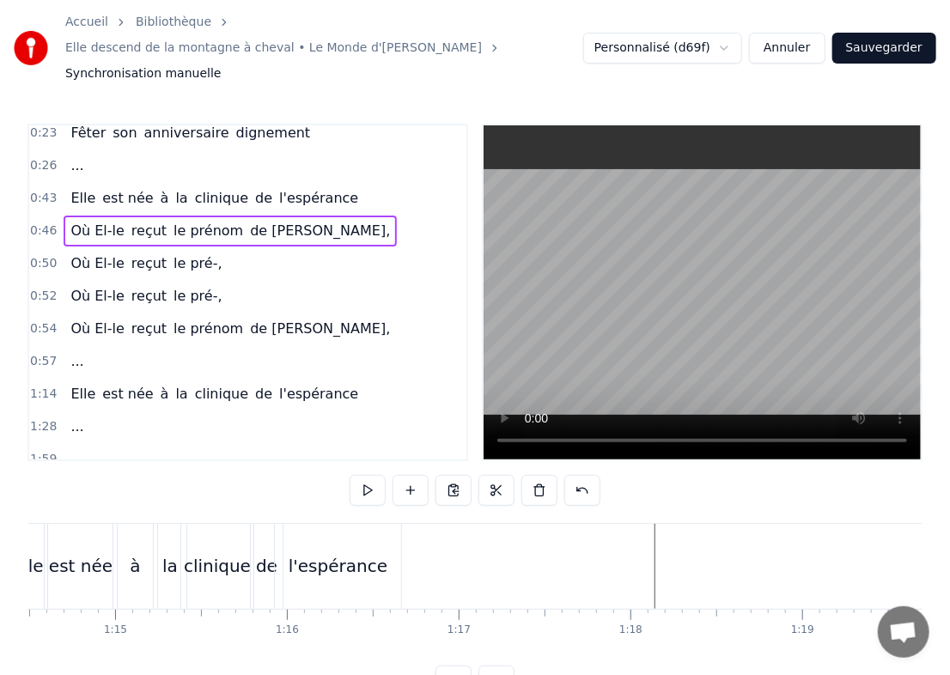
scroll to position [0, 12802]
click at [644, 554] on div at bounding box center [808, 566] width 27165 height 85
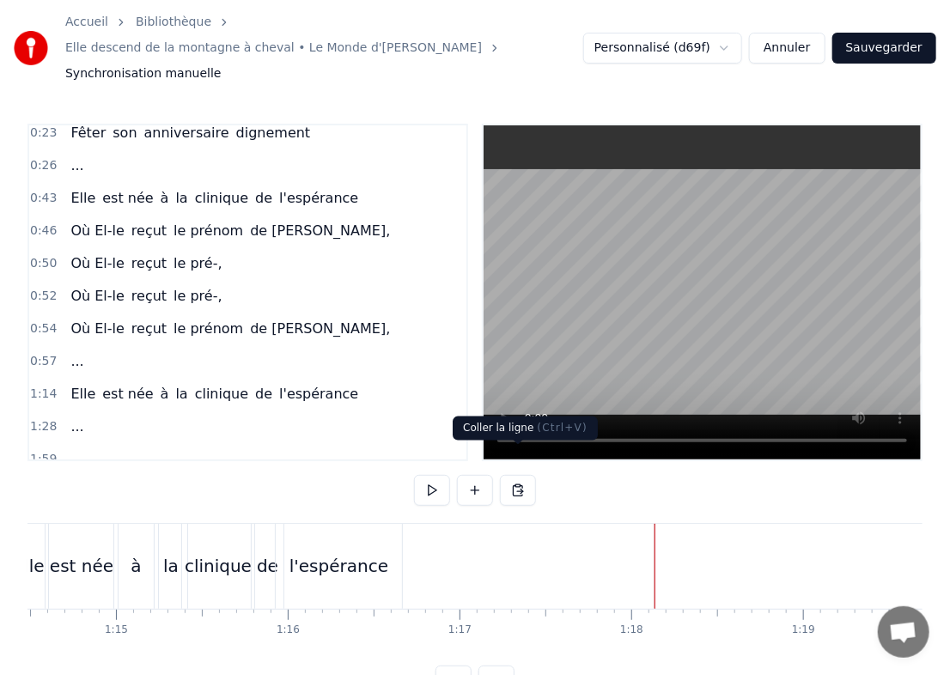
click at [509, 475] on button at bounding box center [518, 490] width 36 height 31
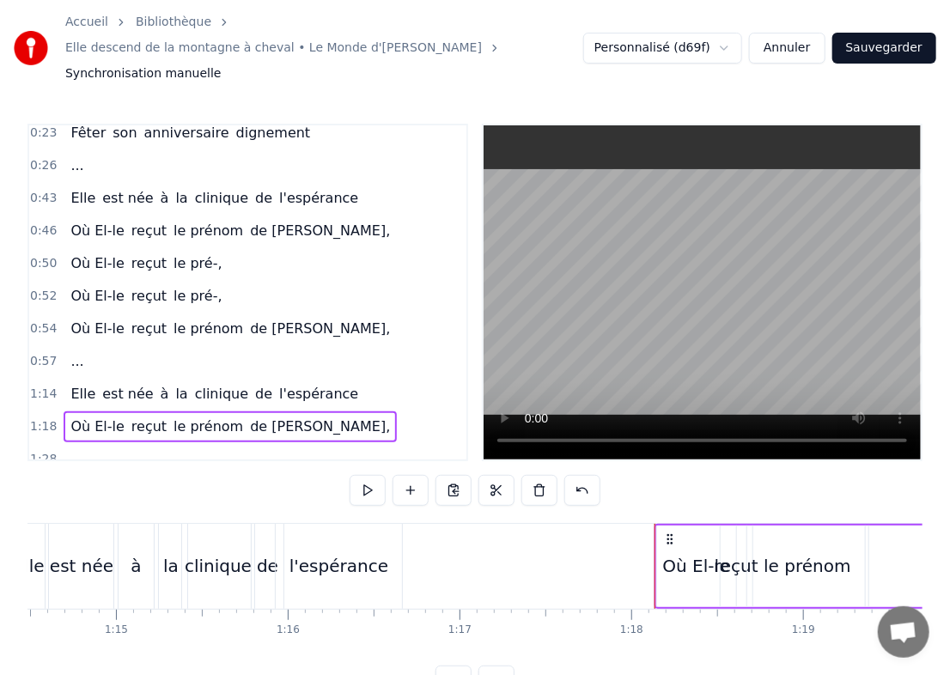
click at [608, 540] on div at bounding box center [808, 566] width 27165 height 85
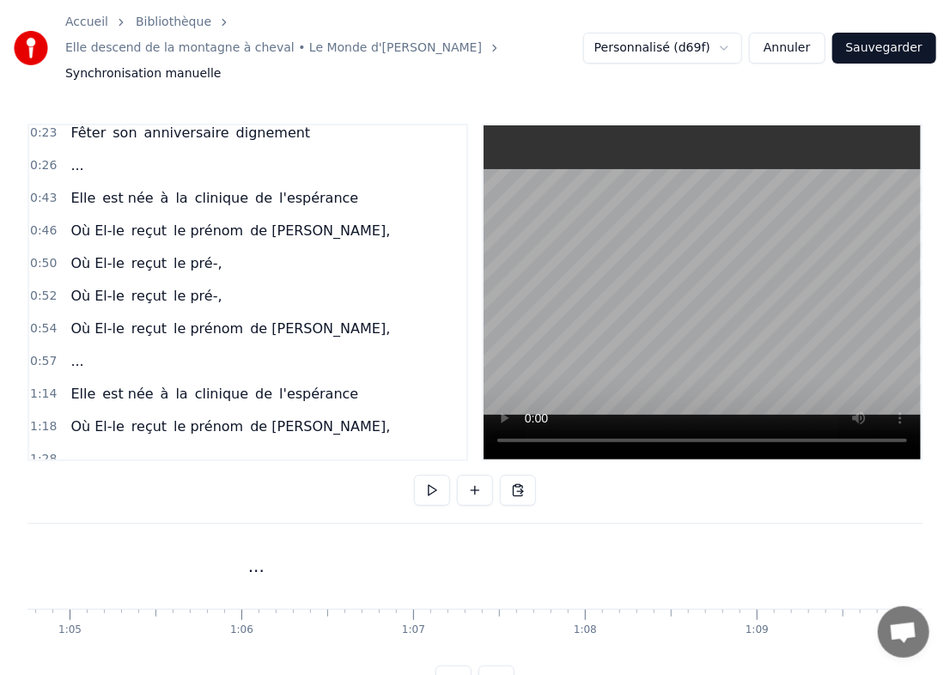
scroll to position [0, 11106]
click at [38, 255] on span "0:50" at bounding box center [43, 263] width 27 height 17
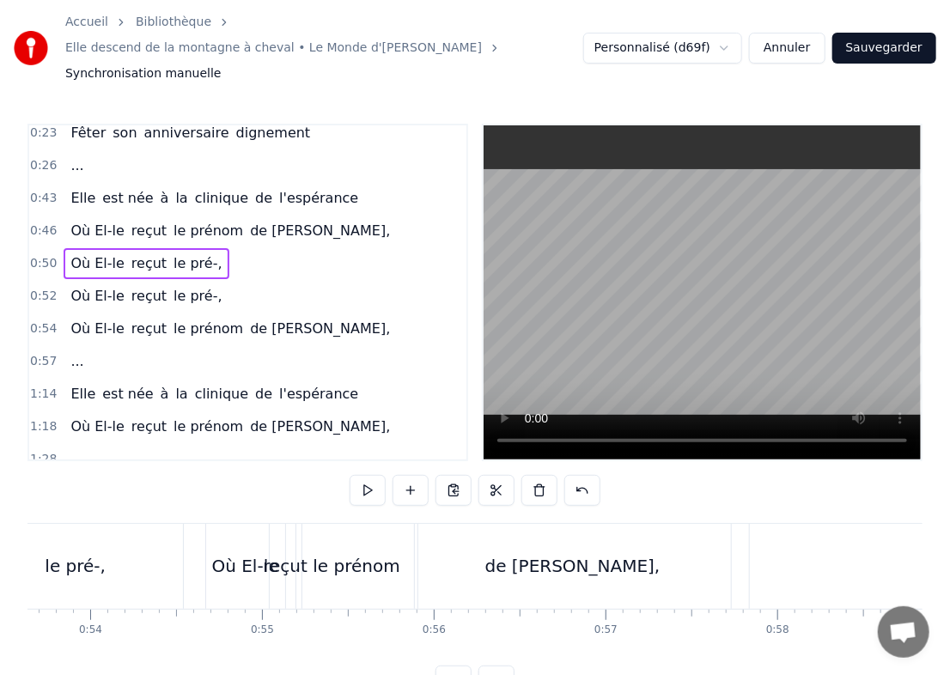
scroll to position [0, 8651]
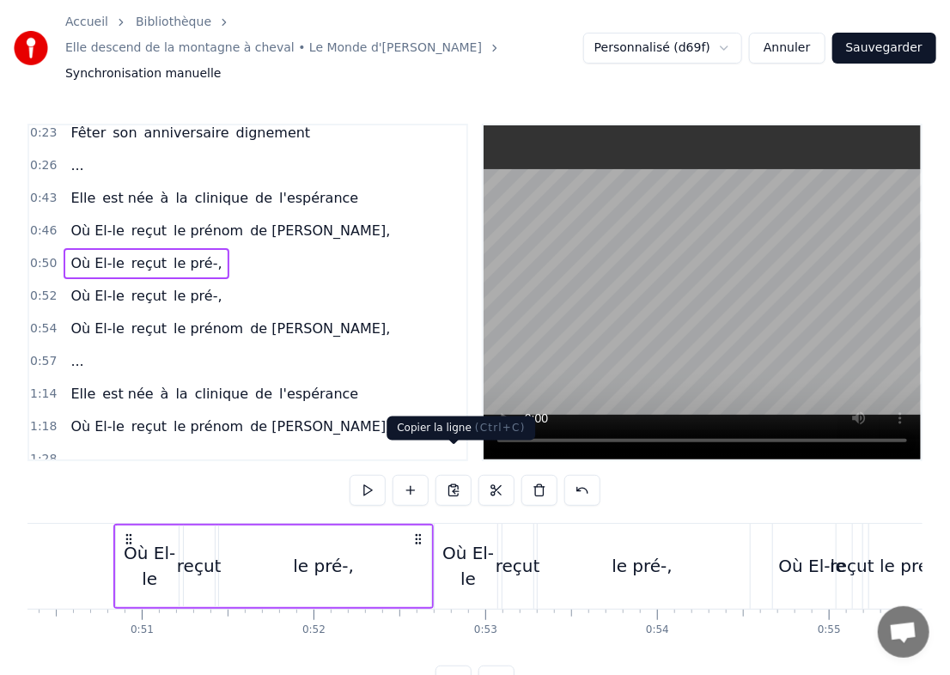
click at [464, 475] on button at bounding box center [454, 490] width 36 height 31
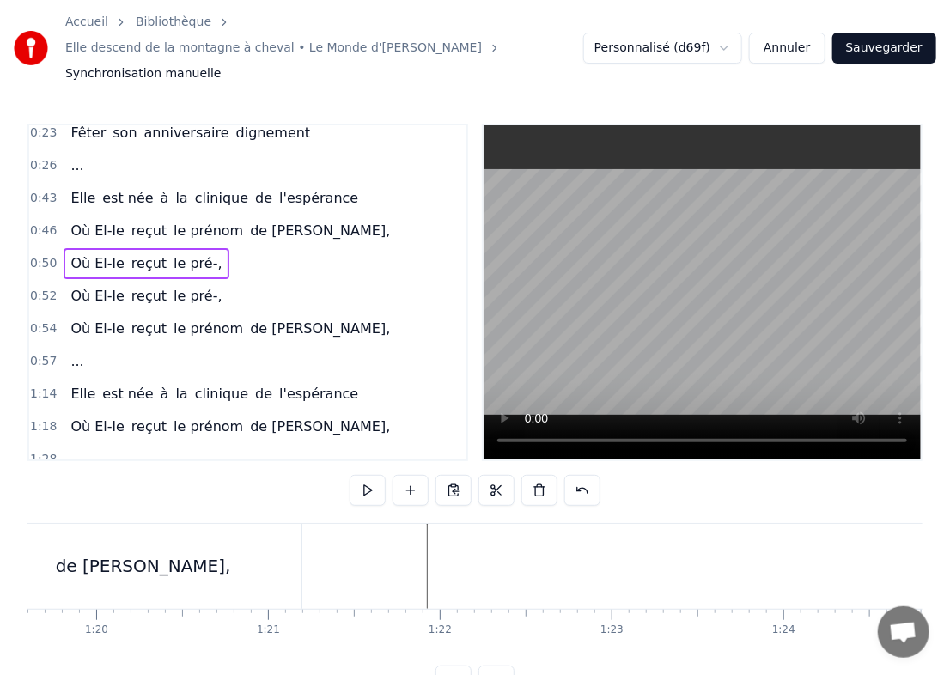
scroll to position [0, 13680]
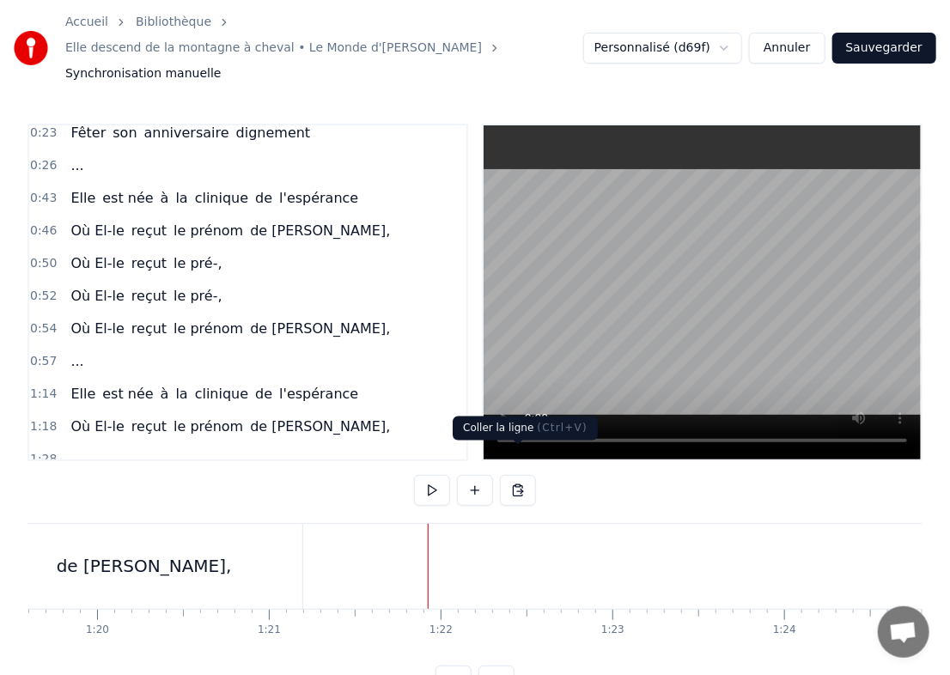
click at [514, 475] on button at bounding box center [518, 490] width 36 height 31
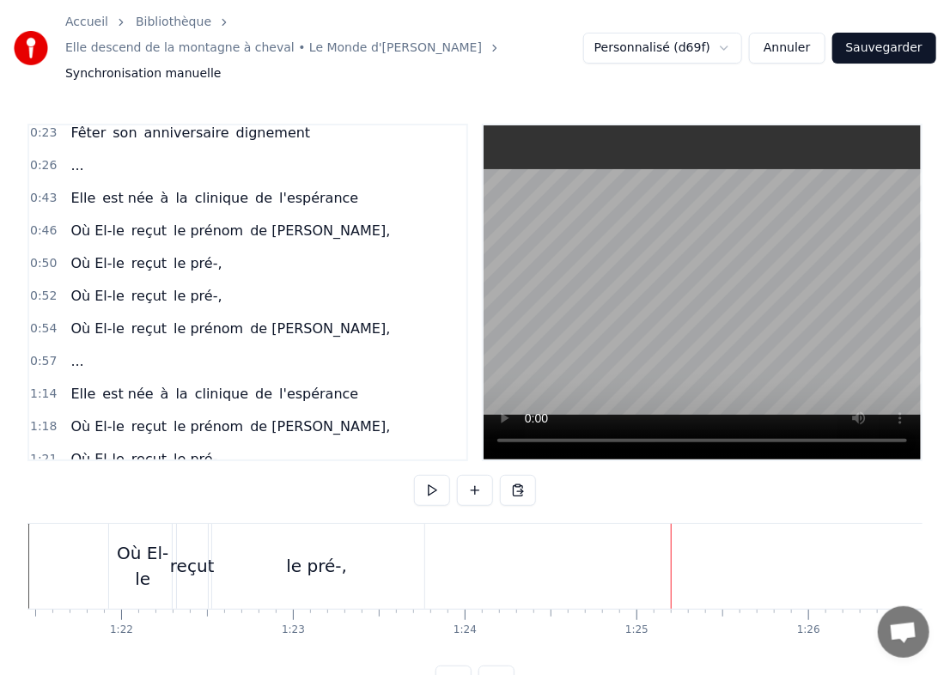
scroll to position [0, 13999]
click at [429, 539] on div "Où El-le reçut le pré-," at bounding box center [269, 566] width 321 height 85
click at [529, 475] on button at bounding box center [518, 490] width 36 height 31
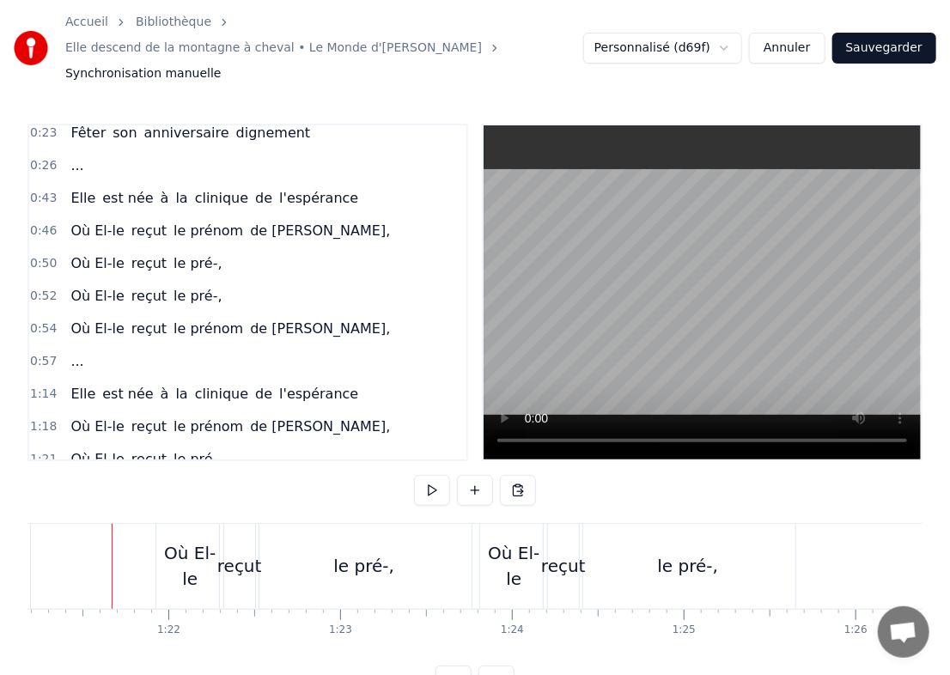
scroll to position [0, 13950]
click at [435, 475] on button at bounding box center [432, 490] width 36 height 31
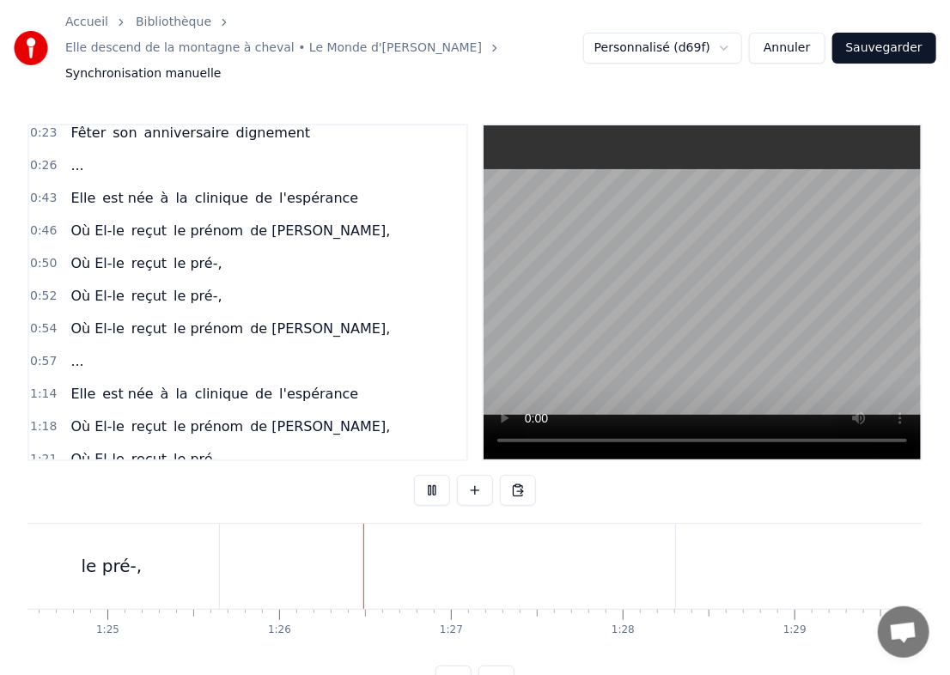
click at [435, 475] on button at bounding box center [432, 490] width 36 height 31
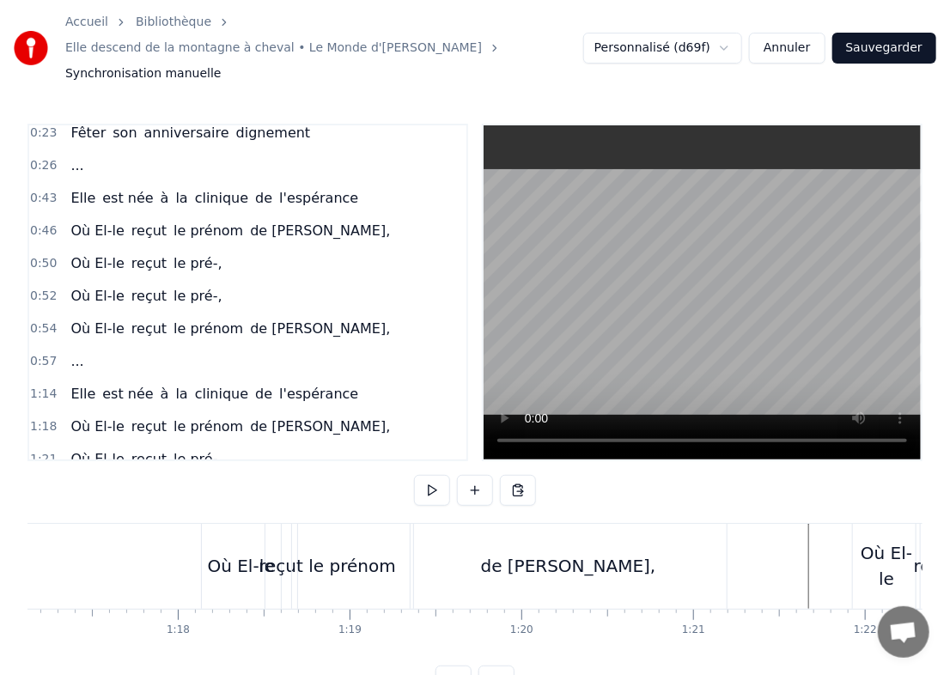
scroll to position [0, 13285]
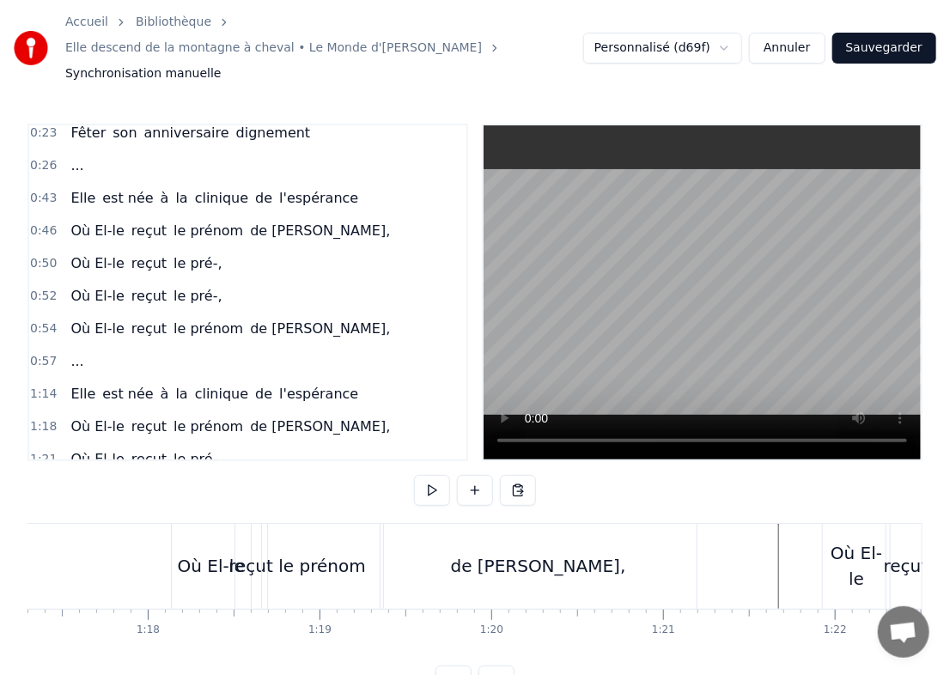
click at [172, 561] on div "Où El-le" at bounding box center [211, 566] width 79 height 85
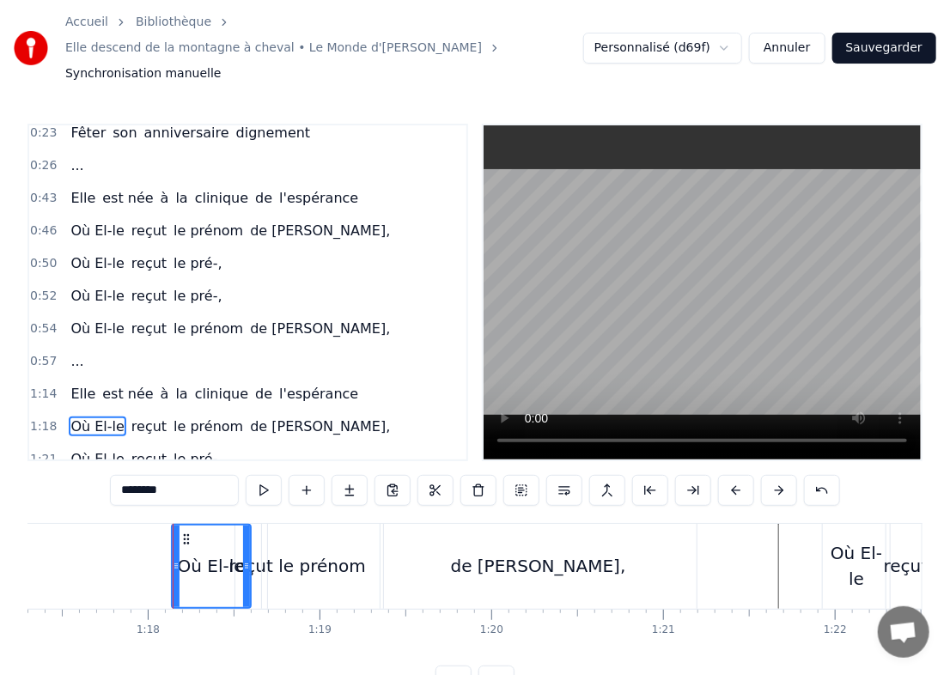
scroll to position [259, 0]
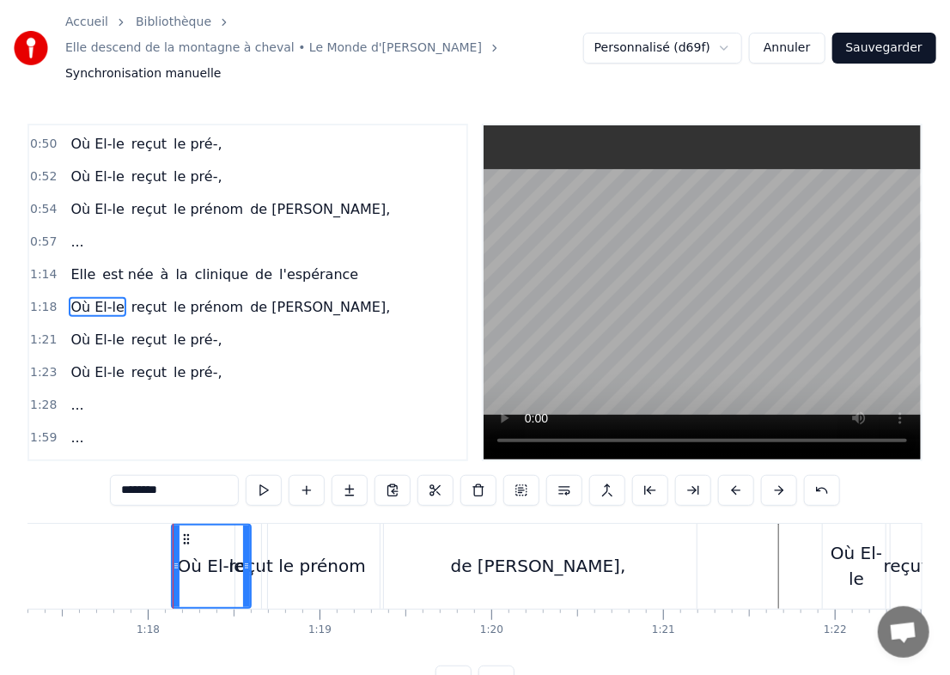
click at [40, 299] on span "1:18" at bounding box center [43, 307] width 27 height 17
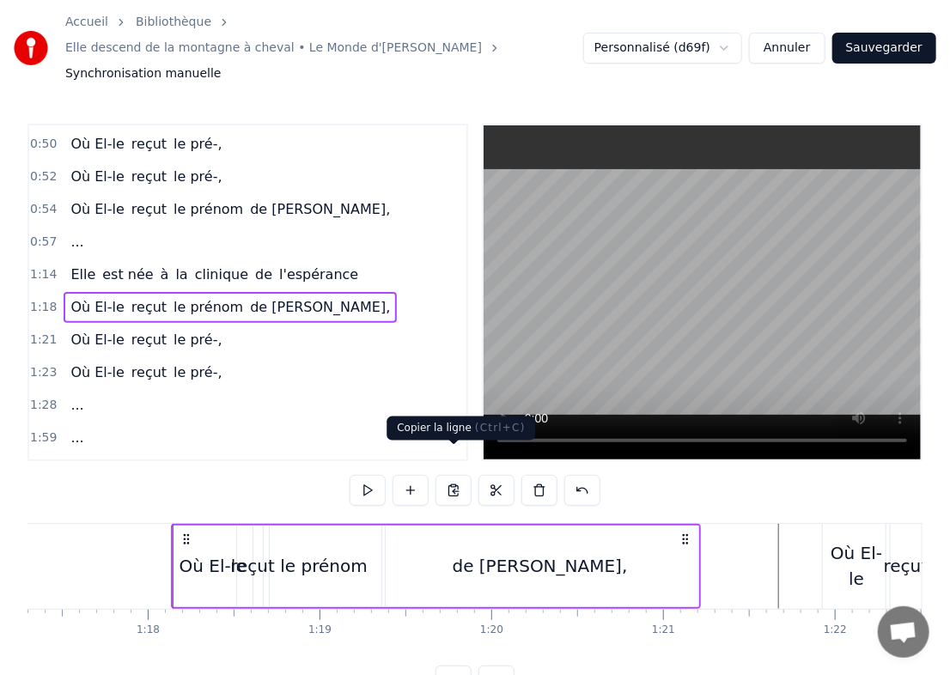
click at [457, 475] on button at bounding box center [454, 490] width 36 height 31
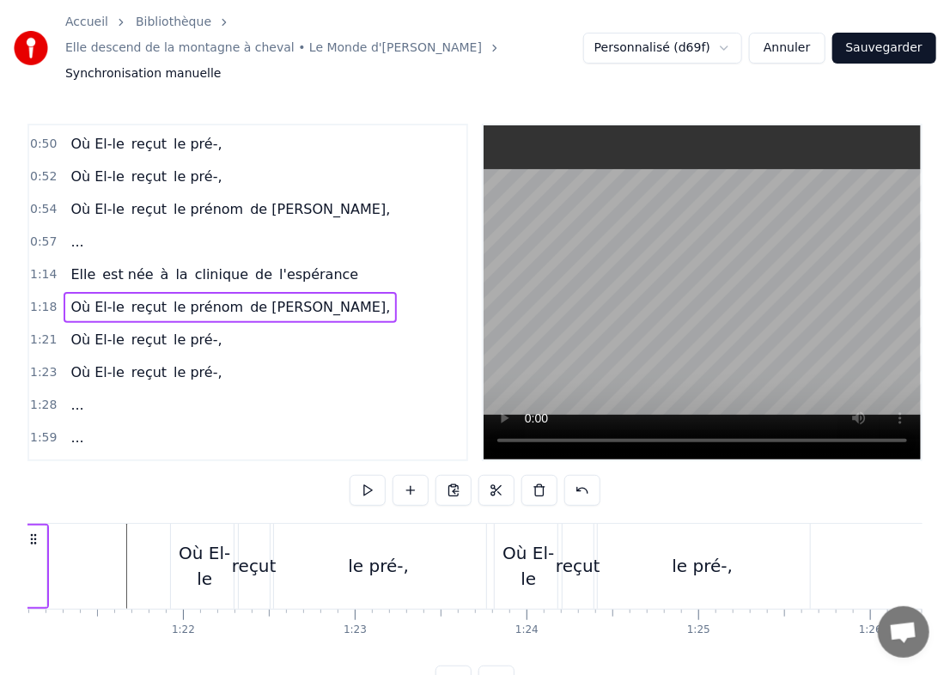
scroll to position [0, 14367]
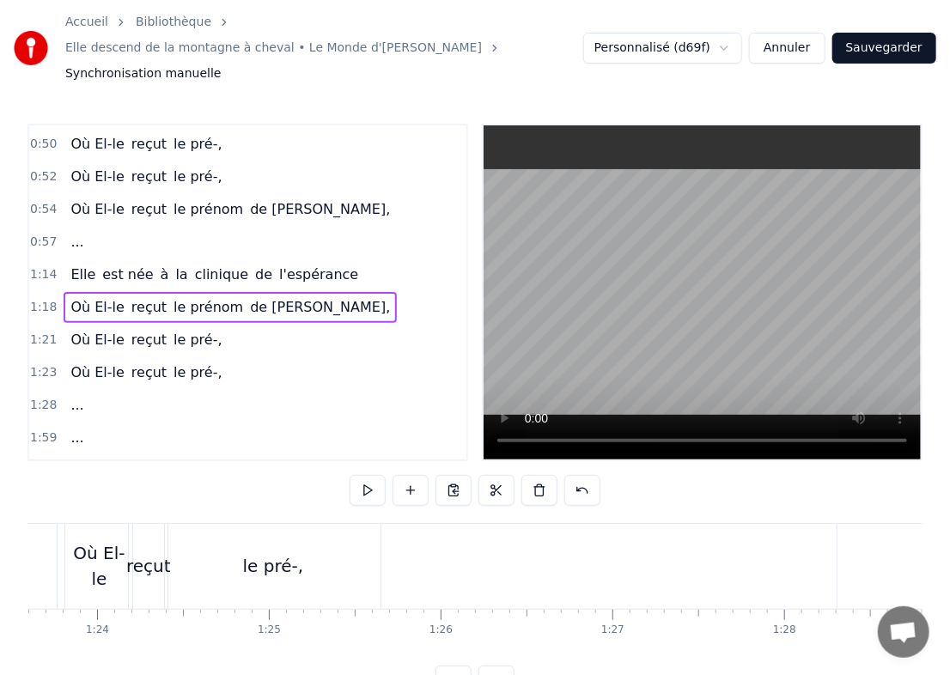
click at [382, 560] on div "Où El-le reçut le pré-," at bounding box center [224, 566] width 321 height 85
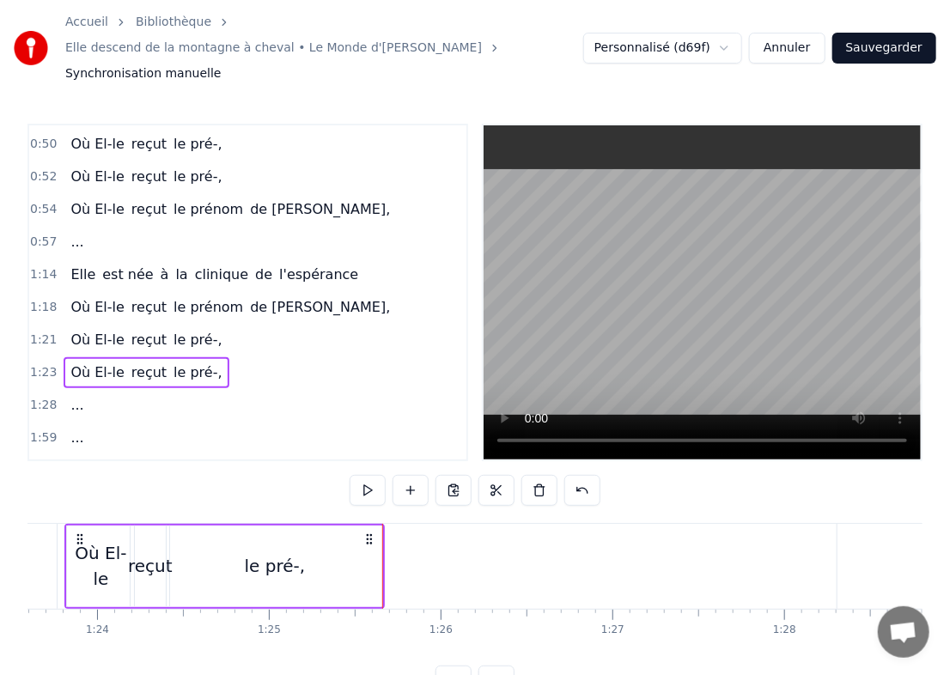
click at [382, 560] on div at bounding box center [382, 566] width 1 height 85
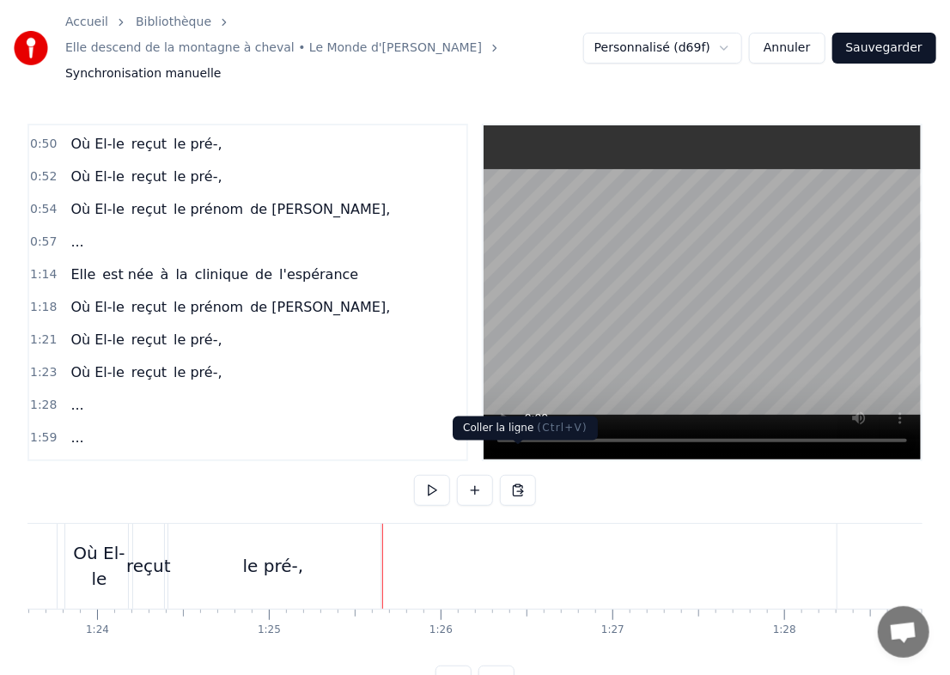
click at [528, 475] on button at bounding box center [518, 490] width 36 height 31
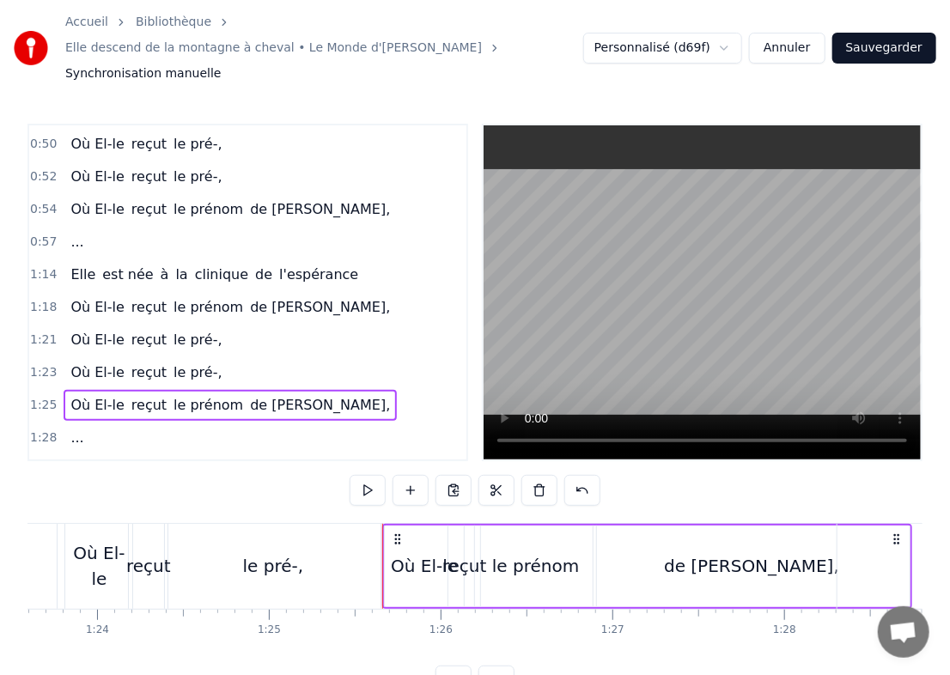
click at [371, 475] on button at bounding box center [368, 490] width 36 height 31
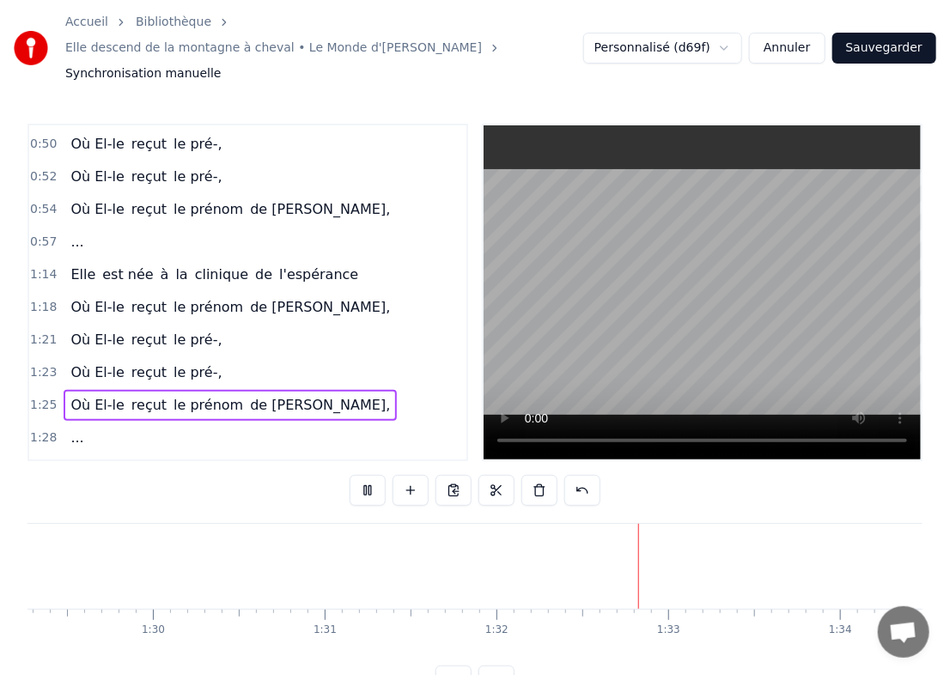
scroll to position [0, 15321]
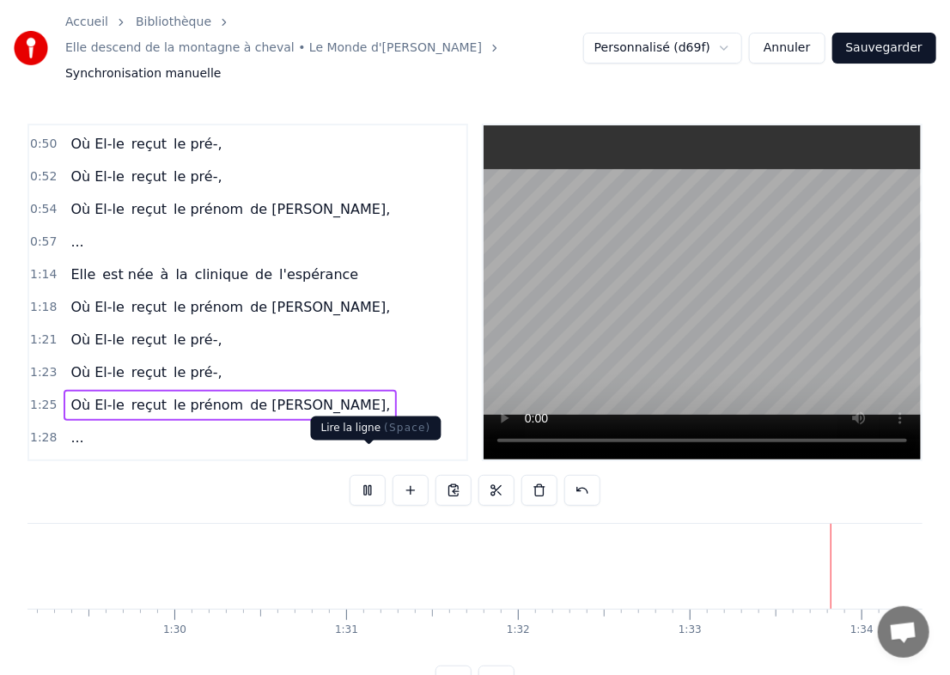
click at [363, 475] on button at bounding box center [368, 490] width 36 height 31
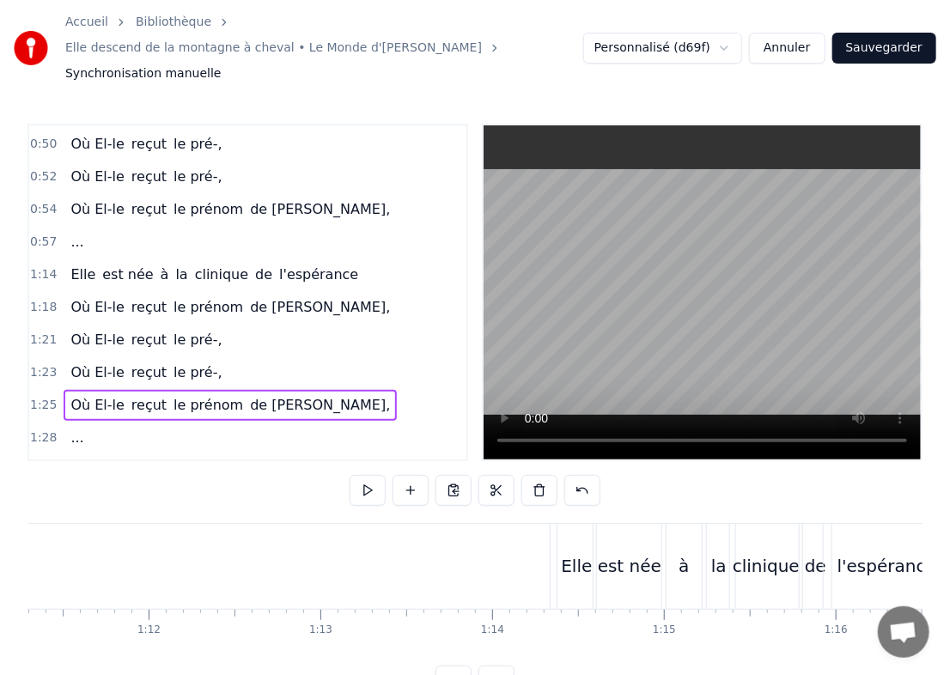
scroll to position [0, 12254]
click at [82, 265] on span "Elle" at bounding box center [83, 275] width 28 height 20
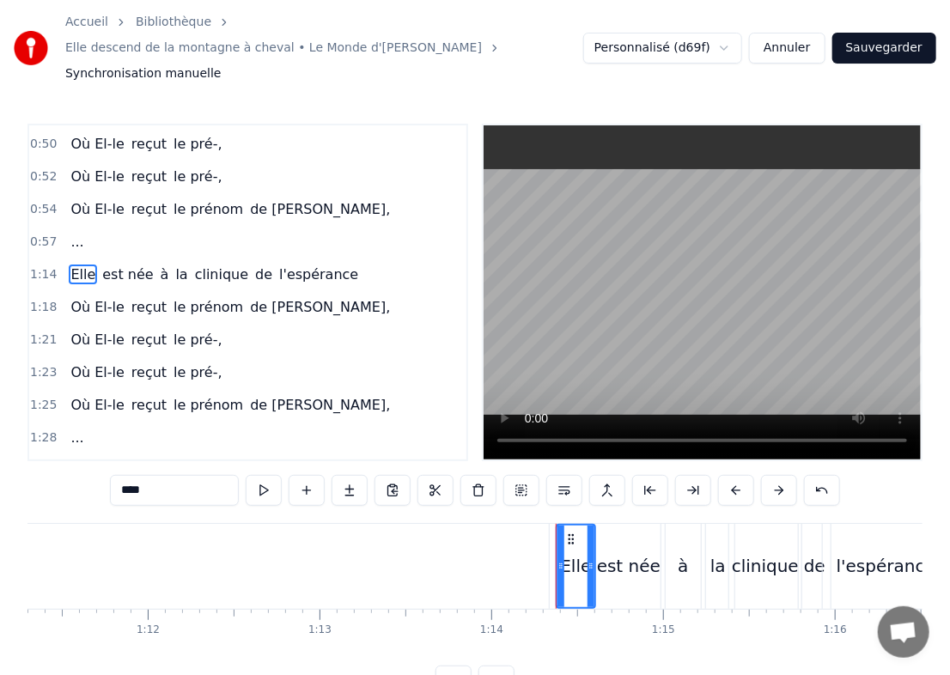
scroll to position [227, 0]
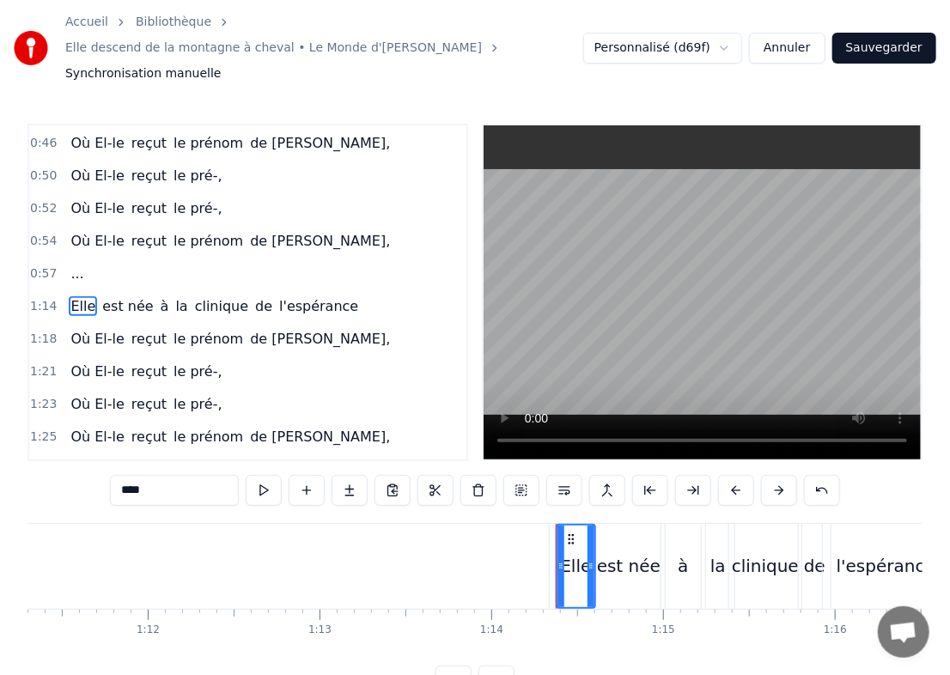
drag, startPoint x: 150, startPoint y: 461, endPoint x: 79, endPoint y: 465, distance: 70.5
click at [79, 465] on div "0:12 Elle revient à la montagne en chantant 0:16 Fêter son anniversaire digneme…" at bounding box center [474, 410] width 895 height 573
click at [112, 296] on span "est née" at bounding box center [134, 306] width 54 height 20
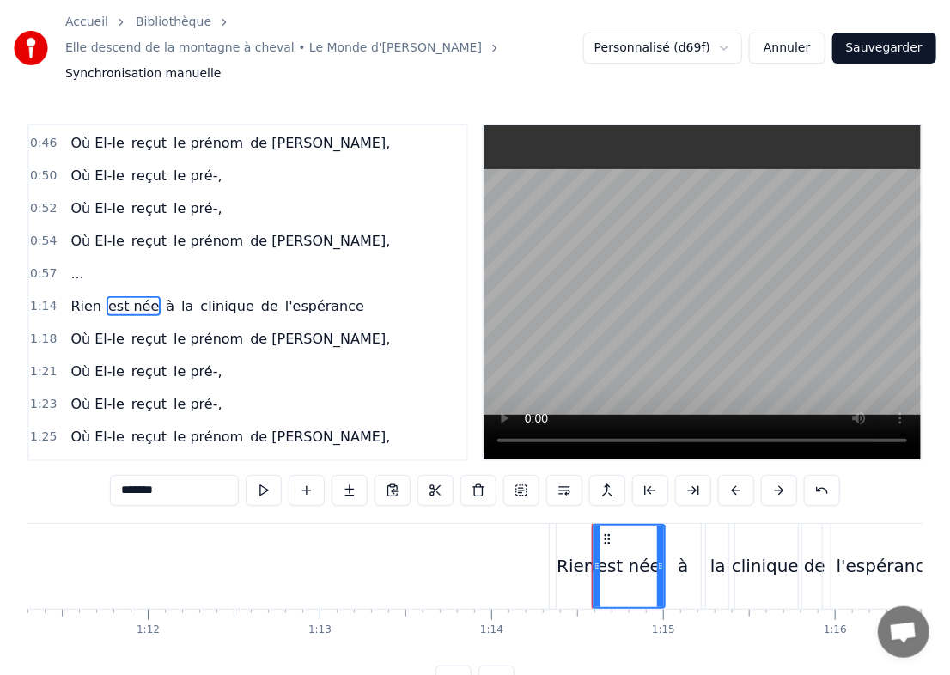
drag, startPoint x: 197, startPoint y: 464, endPoint x: 52, endPoint y: 462, distance: 145.2
click at [52, 462] on div "0:12 Elle revient à la montagne en chantant 0:16 Fêter son anniversaire digneme…" at bounding box center [474, 410] width 895 height 573
click at [167, 296] on span "à" at bounding box center [173, 306] width 12 height 20
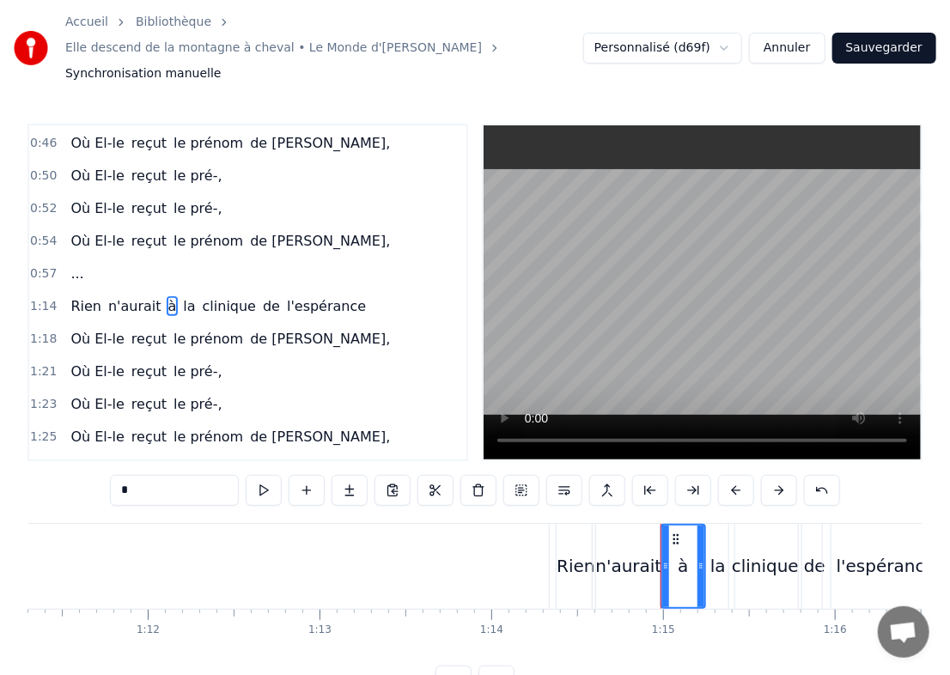
drag, startPoint x: 173, startPoint y: 461, endPoint x: 71, endPoint y: 463, distance: 101.4
click at [71, 463] on div "0:12 Elle revient à la montagne en chantant 0:16 Fêter son anniversaire digneme…" at bounding box center [474, 410] width 895 height 573
click at [196, 296] on span "la" at bounding box center [203, 306] width 15 height 20
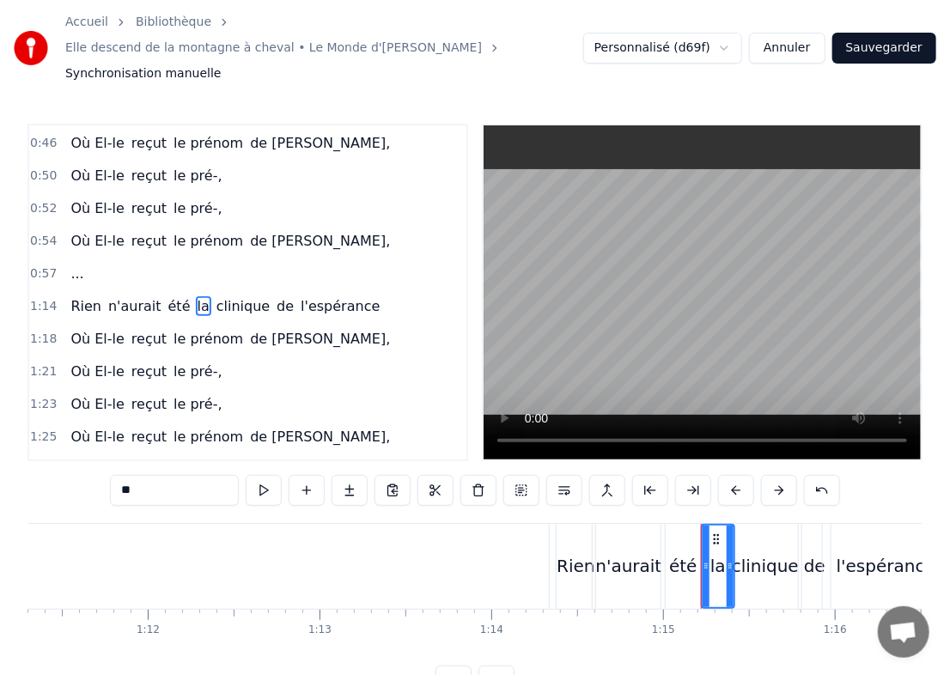
drag, startPoint x: 174, startPoint y: 463, endPoint x: 85, endPoint y: 461, distance: 88.5
click at [85, 461] on div "0:12 Elle revient à la montagne en chantant 0:16 Fêter son anniversaire digneme…" at bounding box center [474, 410] width 895 height 573
click at [241, 296] on span "clinique" at bounding box center [269, 306] width 57 height 20
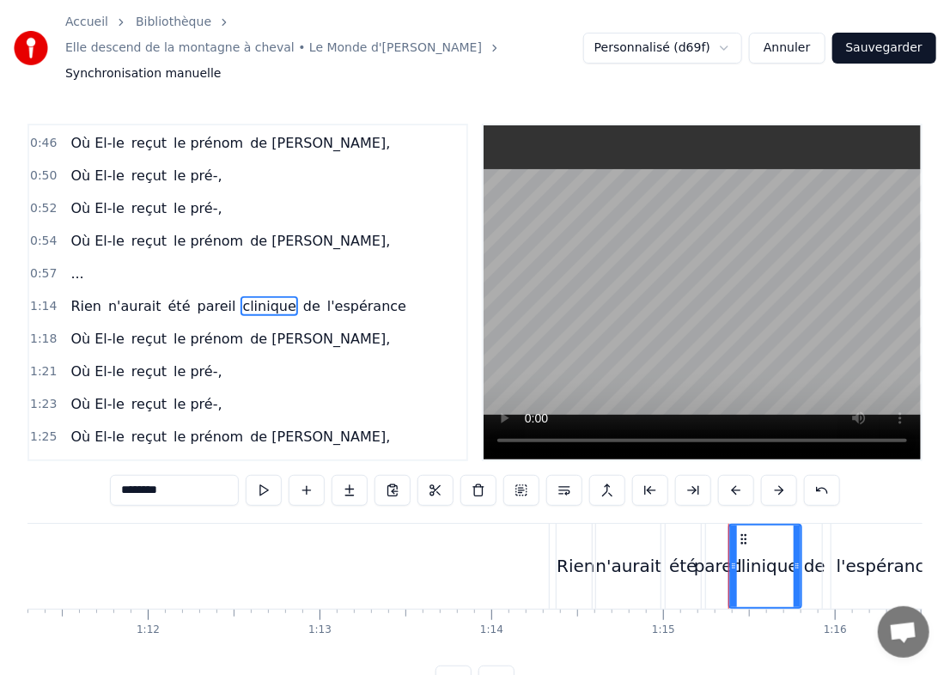
drag, startPoint x: 182, startPoint y: 469, endPoint x: 77, endPoint y: 473, distance: 104.9
click at [77, 473] on div "0:12 Elle revient à la montagne en chantant 0:16 Fêter son anniversaire digneme…" at bounding box center [474, 410] width 895 height 573
click at [263, 296] on span "de" at bounding box center [273, 306] width 21 height 20
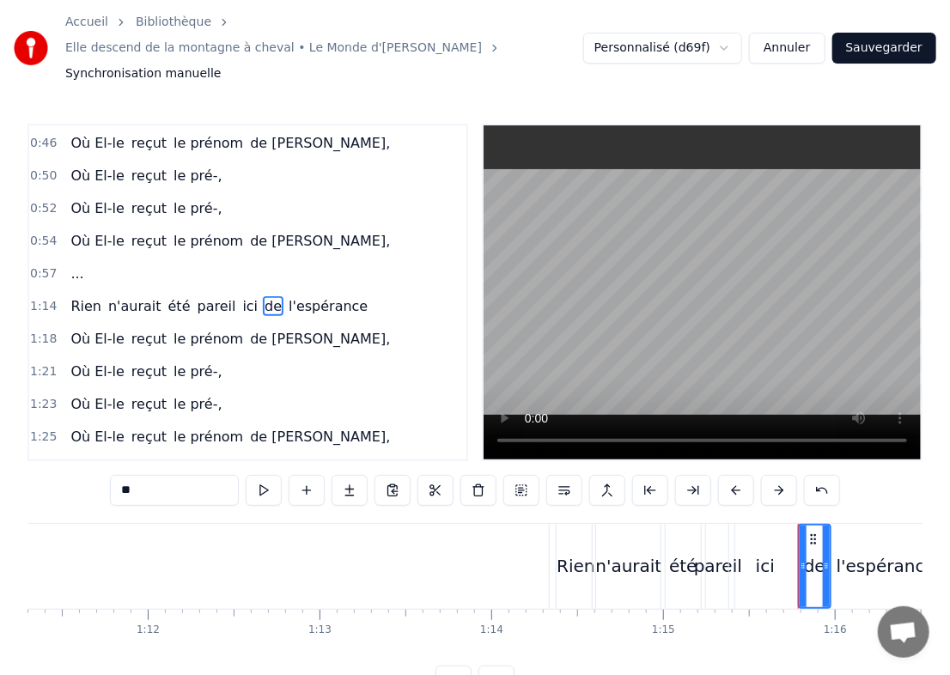
drag, startPoint x: 162, startPoint y: 475, endPoint x: 45, endPoint y: 464, distance: 117.4
click at [45, 464] on div "0:12 Elle revient à la montagne en chantant 0:16 Fêter son anniversaire digneme…" at bounding box center [474, 410] width 895 height 573
click at [287, 296] on span "l'espérance" at bounding box center [328, 306] width 82 height 20
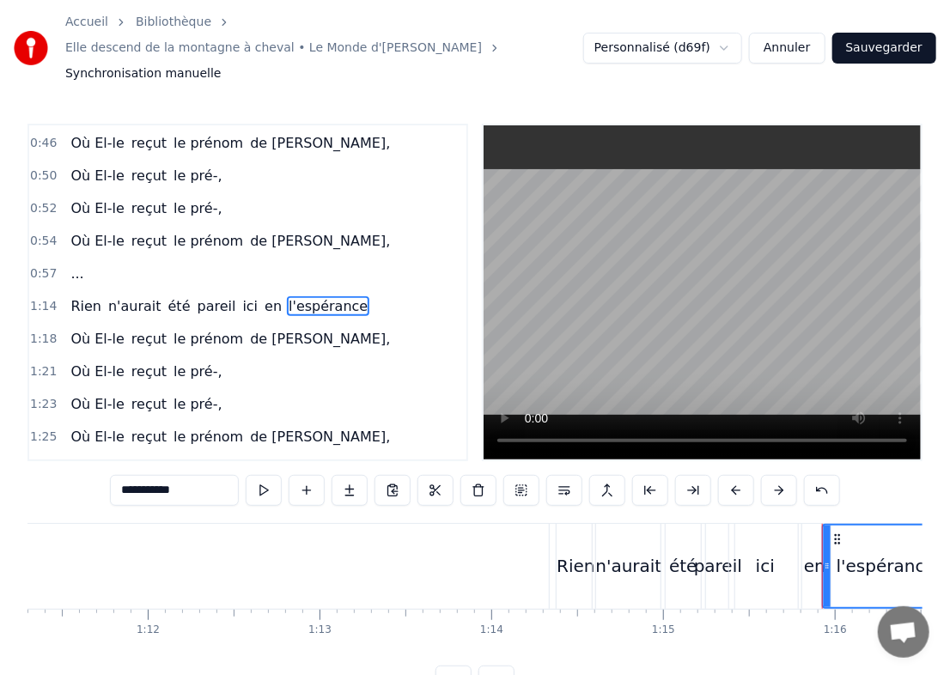
drag, startPoint x: 212, startPoint y: 474, endPoint x: 50, endPoint y: 467, distance: 162.6
click at [50, 467] on div "**********" at bounding box center [474, 410] width 895 height 573
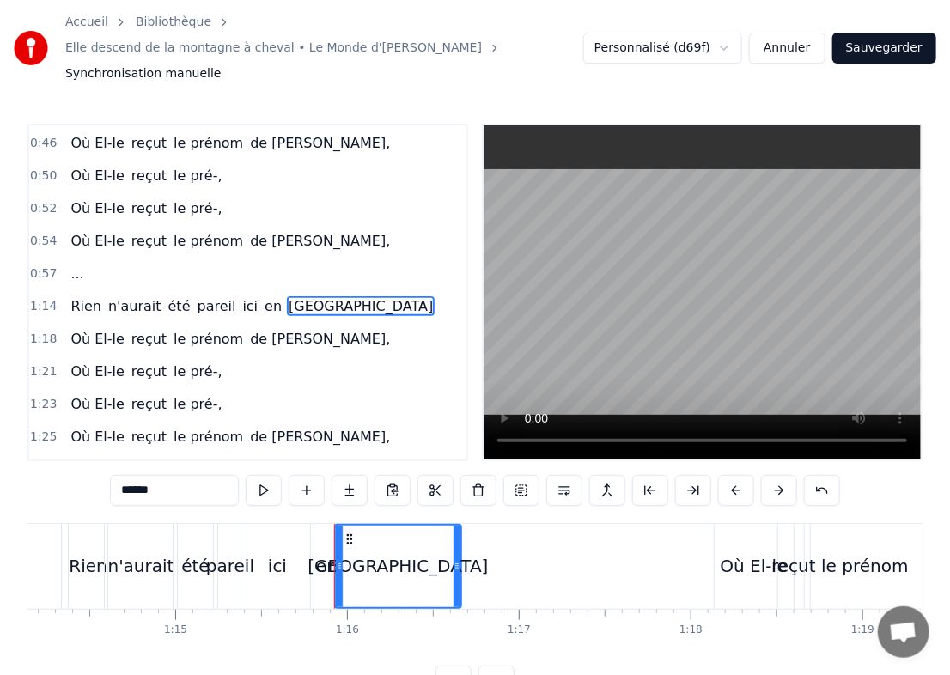
scroll to position [0, 12747]
click at [644, 553] on div "Où El-le" at bounding box center [749, 566] width 67 height 26
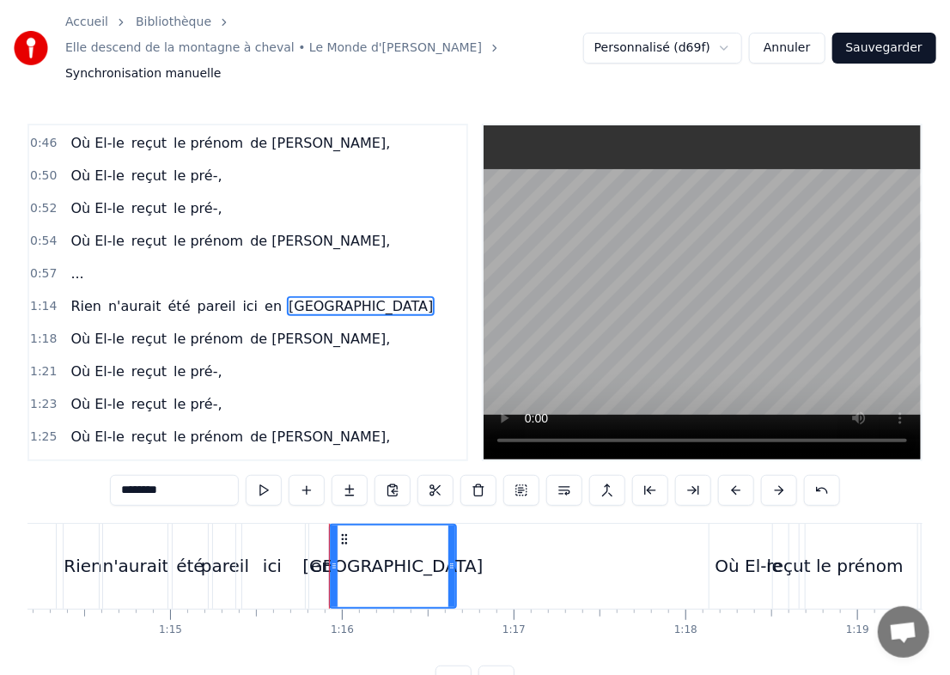
scroll to position [259, 0]
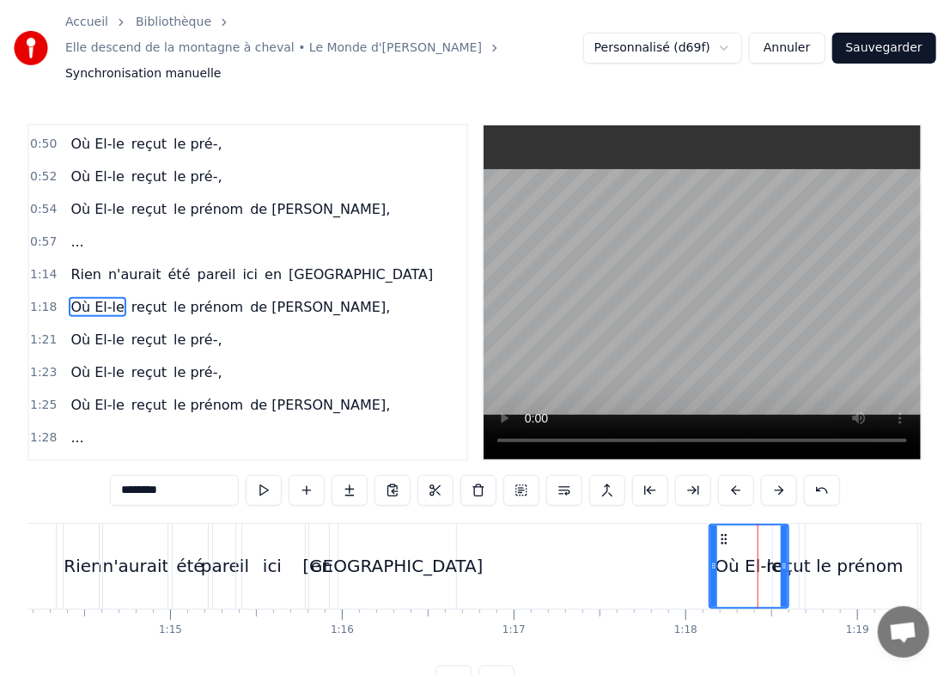
click at [83, 297] on span "Où El-le" at bounding box center [97, 307] width 57 height 20
drag, startPoint x: 173, startPoint y: 461, endPoint x: 80, endPoint y: 470, distance: 93.3
click at [80, 470] on div "0:12 Elle revient à la montagne en chantant 0:16 Fêter son anniversaire digneme…" at bounding box center [474, 410] width 895 height 573
click at [93, 297] on span "reçut" at bounding box center [108, 307] width 39 height 20
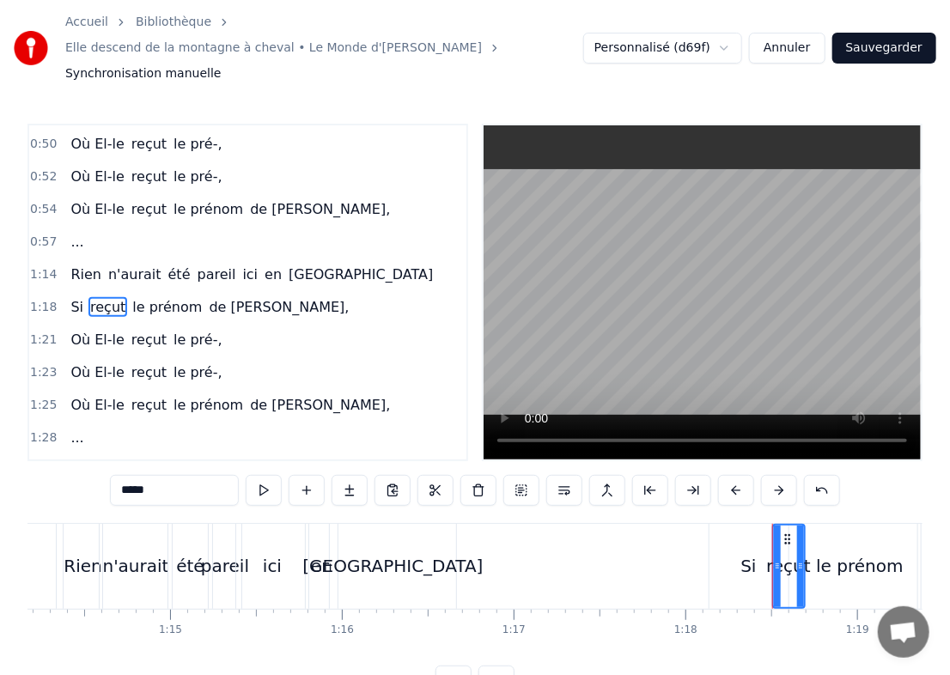
drag, startPoint x: 183, startPoint y: 462, endPoint x: 27, endPoint y: 483, distance: 156.9
click at [27, 483] on div "0:12 Elle revient à la montagne en chantant 0:16 Fêter son anniversaire digneme…" at bounding box center [474, 410] width 895 height 573
click at [116, 297] on span "le prénom" at bounding box center [152, 307] width 73 height 20
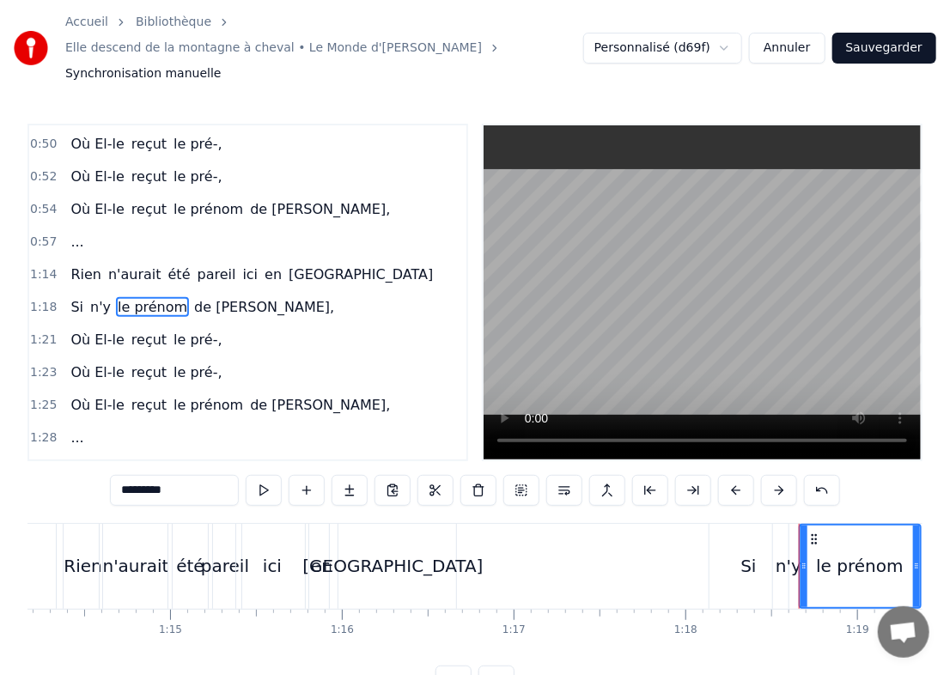
drag, startPoint x: 192, startPoint y: 463, endPoint x: 44, endPoint y: 471, distance: 148.0
click at [44, 471] on div "0:12 Elle revient à la montagne en chantant 0:16 Fêter son anniversaire digneme…" at bounding box center [474, 410] width 895 height 573
click at [230, 297] on span "de [PERSON_NAME]," at bounding box center [302, 307] width 144 height 20
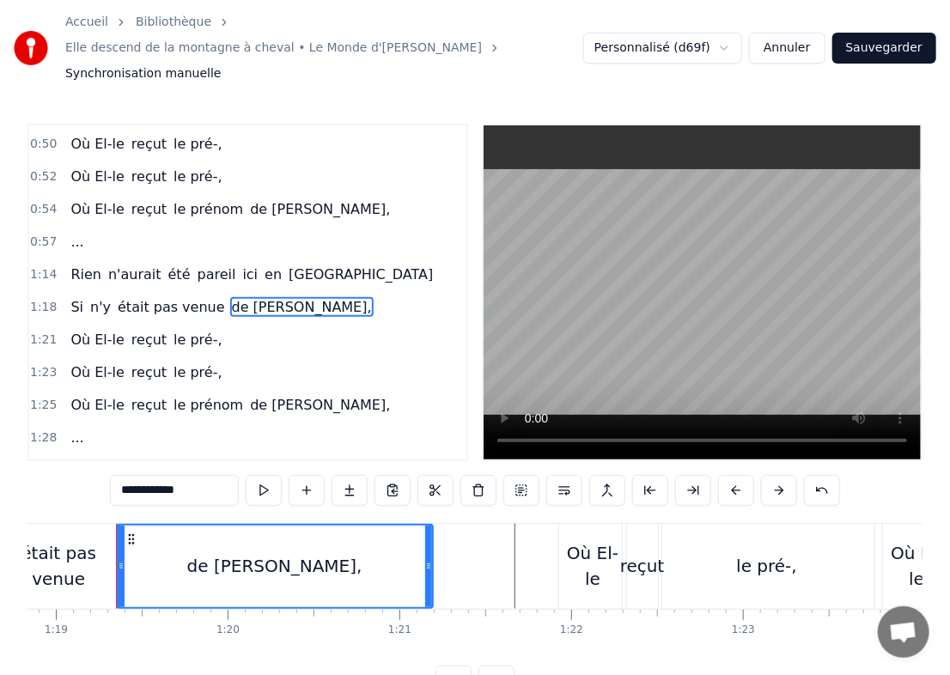
scroll to position [0, 13551]
click at [135, 475] on input "**********" at bounding box center [174, 490] width 129 height 31
click at [144, 475] on input "********" at bounding box center [174, 490] width 129 height 31
click at [127, 475] on input "********" at bounding box center [174, 490] width 129 height 31
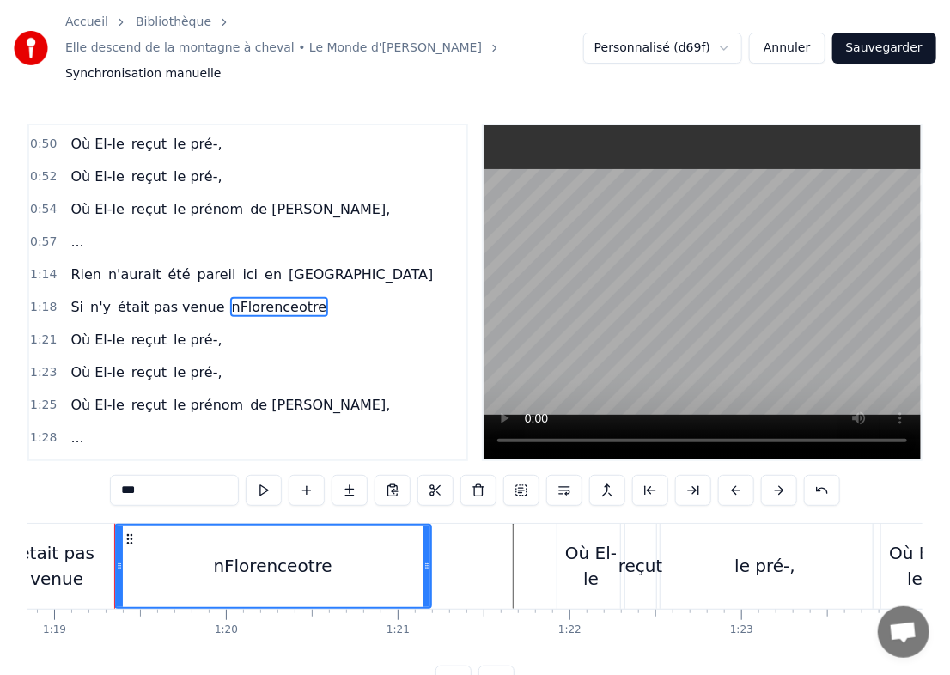
type input "*"
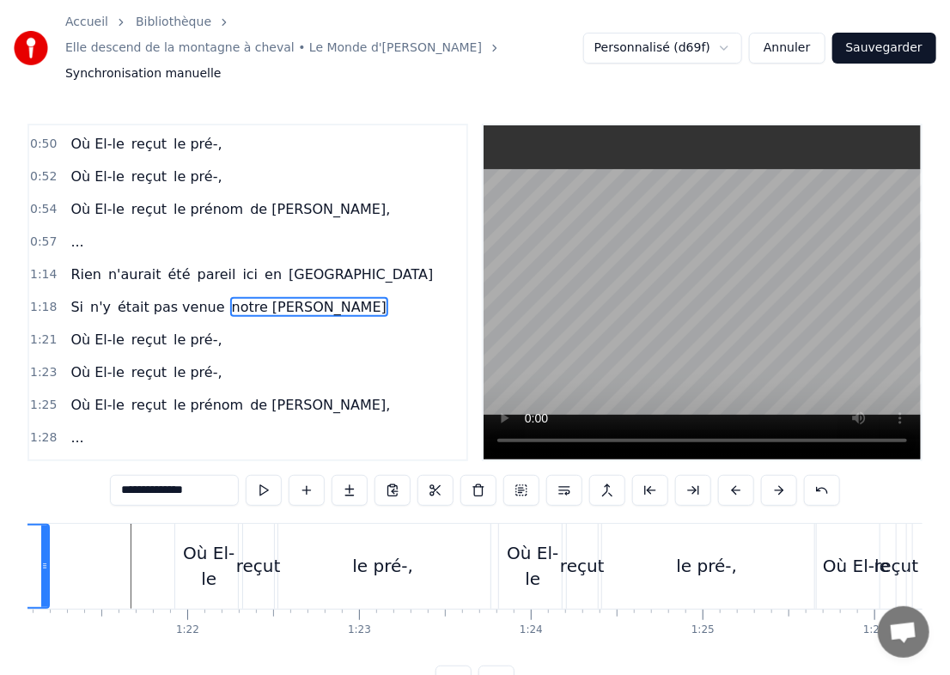
scroll to position [0, 13934]
click at [76, 330] on span "Où El-le" at bounding box center [97, 340] width 57 height 20
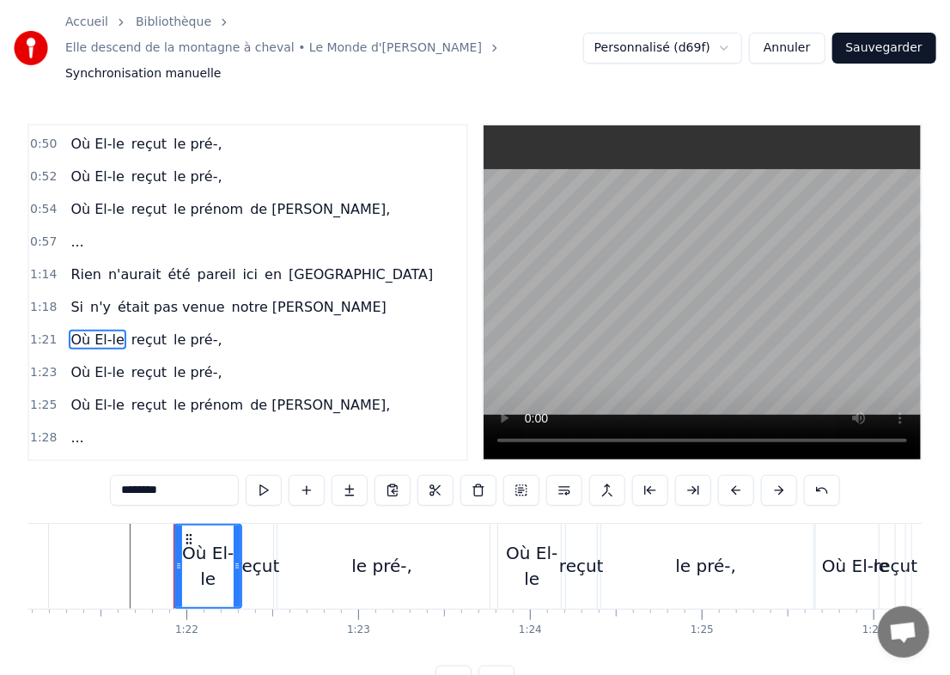
scroll to position [290, 0]
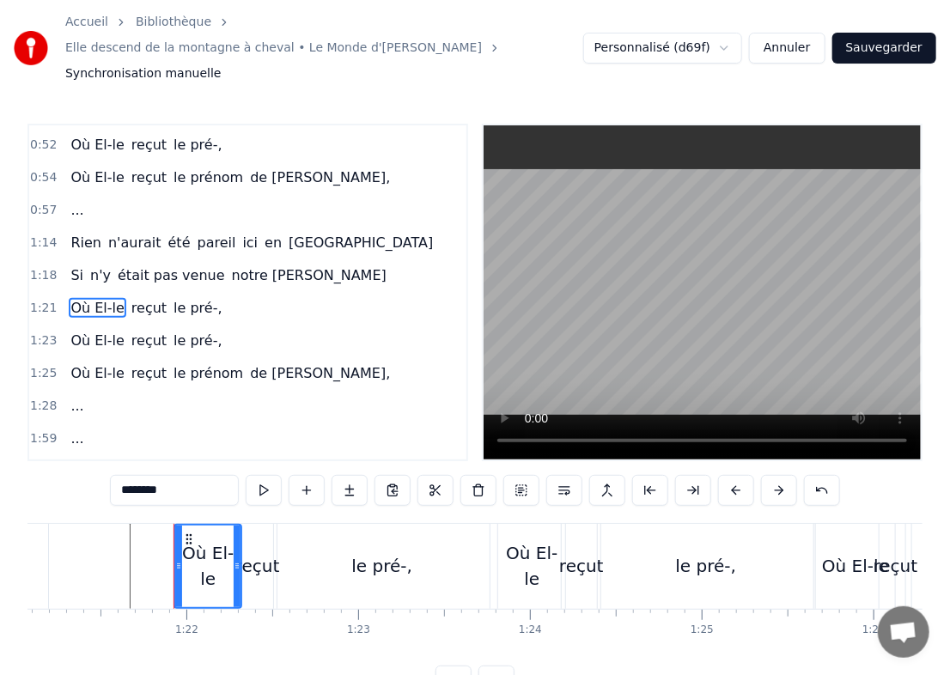
drag, startPoint x: 189, startPoint y: 461, endPoint x: -1, endPoint y: 447, distance: 190.4
click at [0, 447] on html "Accueil Bibliothèque Elle descend de la montagne à cheval • Le Monde d'Hugo Syn…" at bounding box center [475, 362] width 950 height 724
click at [160, 298] on span "reçut" at bounding box center [169, 308] width 39 height 20
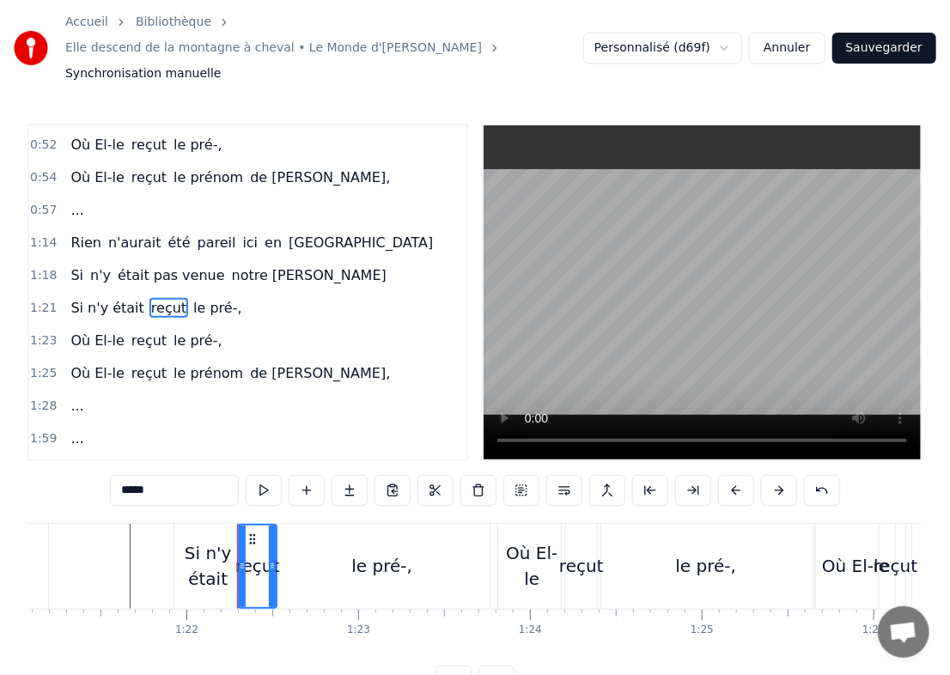
drag, startPoint x: 214, startPoint y: 471, endPoint x: 27, endPoint y: 475, distance: 186.5
click at [27, 475] on div "0:12 Elle revient à la montagne en chantant 0:16 Fêter son anniversaire digneme…" at bounding box center [474, 410] width 895 height 573
click at [180, 298] on span "le pré-," at bounding box center [206, 308] width 52 height 20
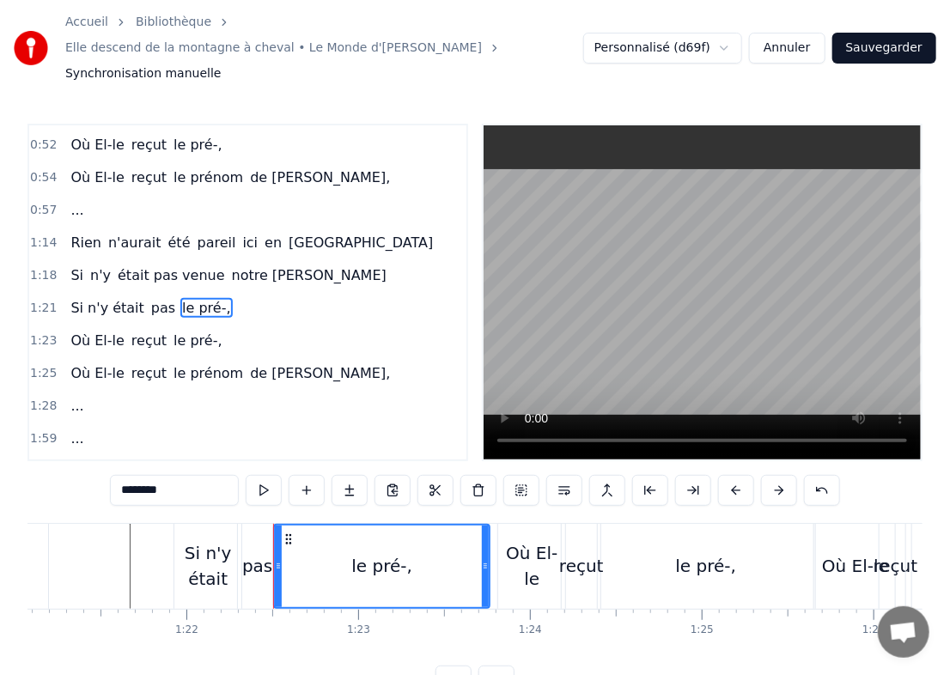
drag, startPoint x: 168, startPoint y: 472, endPoint x: -1, endPoint y: 467, distance: 169.3
click at [0, 467] on html "Accueil Bibliothèque Elle descend de la montagne à cheval • Le Monde d'Hugo Syn…" at bounding box center [475, 362] width 950 height 724
click at [69, 331] on span "Où El-le" at bounding box center [97, 341] width 57 height 20
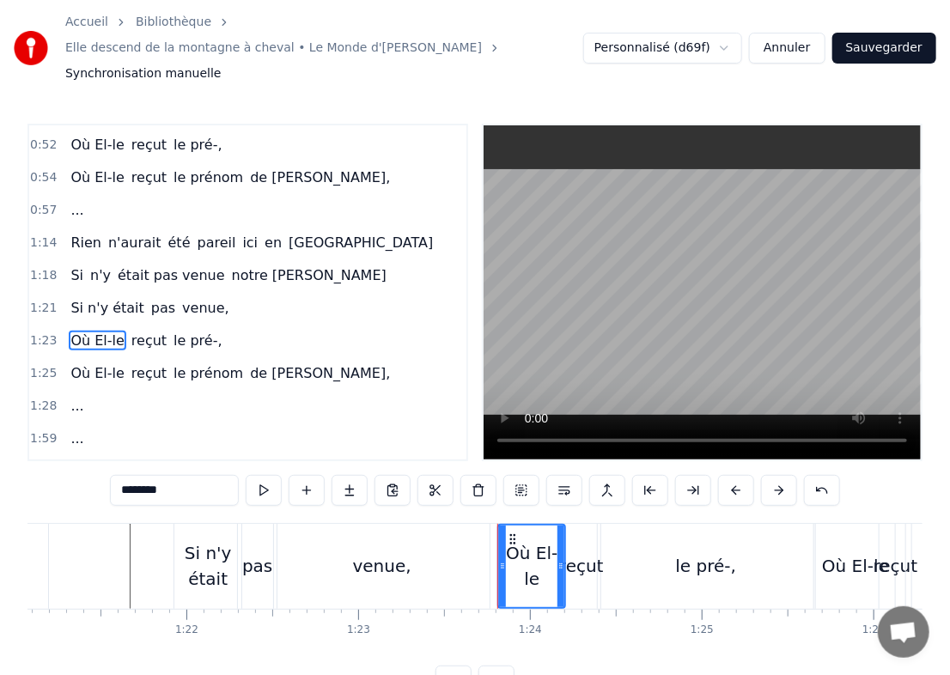
scroll to position [297, 0]
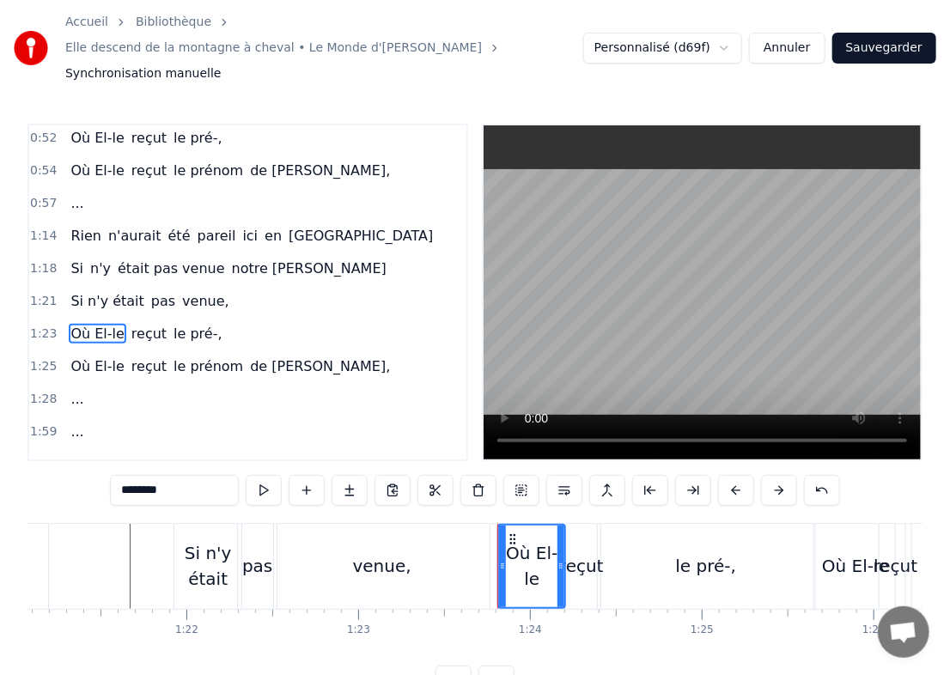
drag, startPoint x: 197, startPoint y: 467, endPoint x: 97, endPoint y: 490, distance: 102.3
click at [97, 490] on div "0:12 Elle revient à la montagne en chantant 0:16 Fêter son anniversaire digneme…" at bounding box center [474, 410] width 895 height 573
drag, startPoint x: 557, startPoint y: 547, endPoint x: 125, endPoint y: 290, distance: 501.7
click at [125, 290] on div "0:12 Elle revient à la montagne en chantant 0:16 Fêter son anniversaire digneme…" at bounding box center [474, 410] width 895 height 573
click at [125, 324] on span "reçut" at bounding box center [132, 334] width 39 height 20
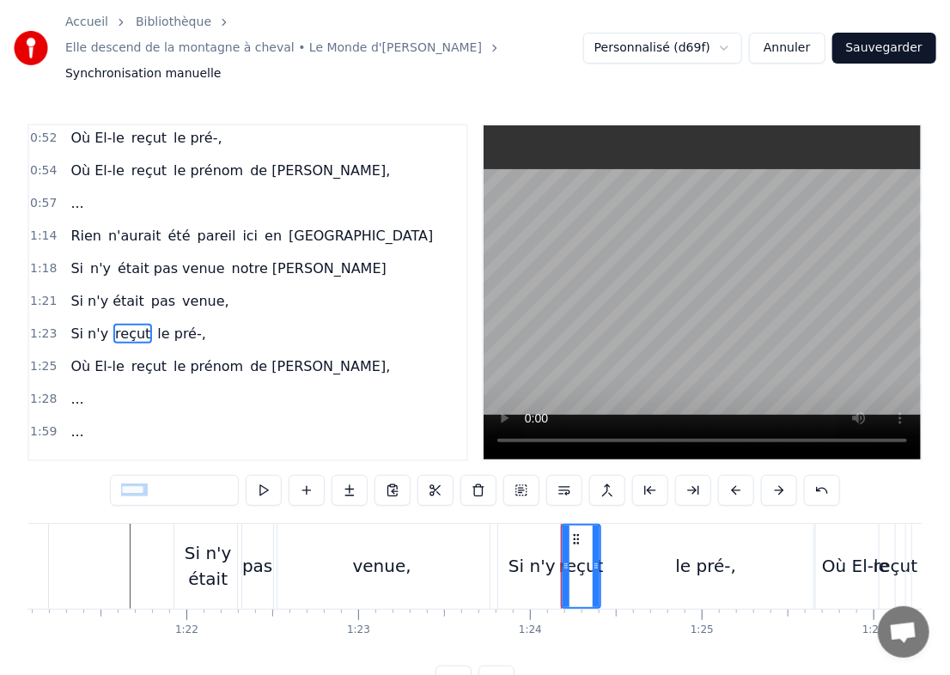
click at [180, 475] on input "*****" at bounding box center [174, 490] width 129 height 31
type input "*"
click at [152, 324] on span "le pré-," at bounding box center [178, 334] width 52 height 20
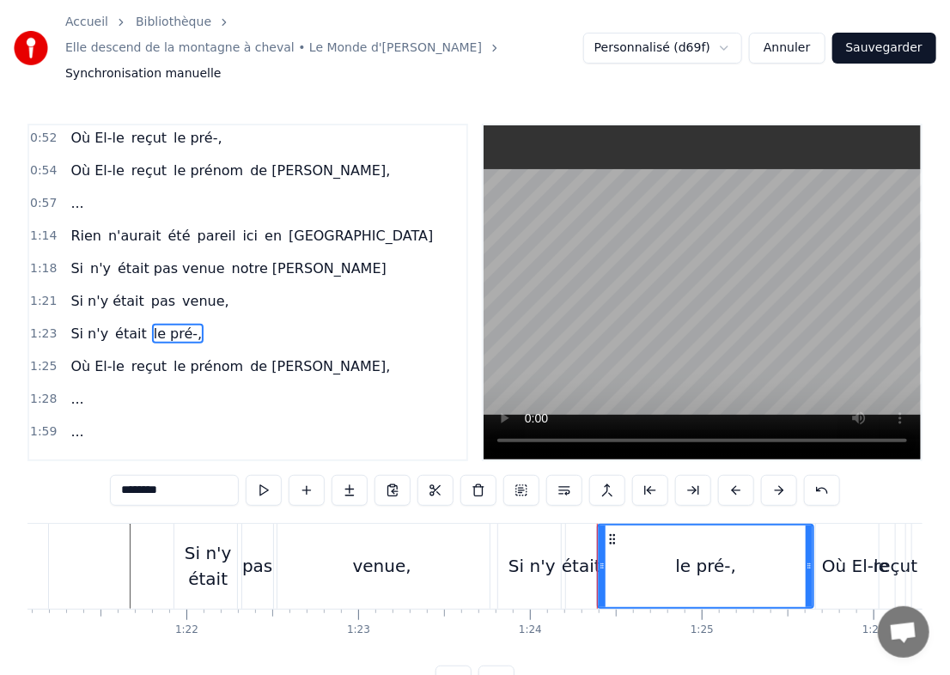
drag, startPoint x: 196, startPoint y: 464, endPoint x: 60, endPoint y: 471, distance: 135.9
click at [60, 471] on div "0:12 Elle revient à la montagne en chantant 0:16 Fêter son anniversaire digneme…" at bounding box center [474, 410] width 895 height 573
click at [70, 357] on span "Où El-le" at bounding box center [97, 367] width 57 height 20
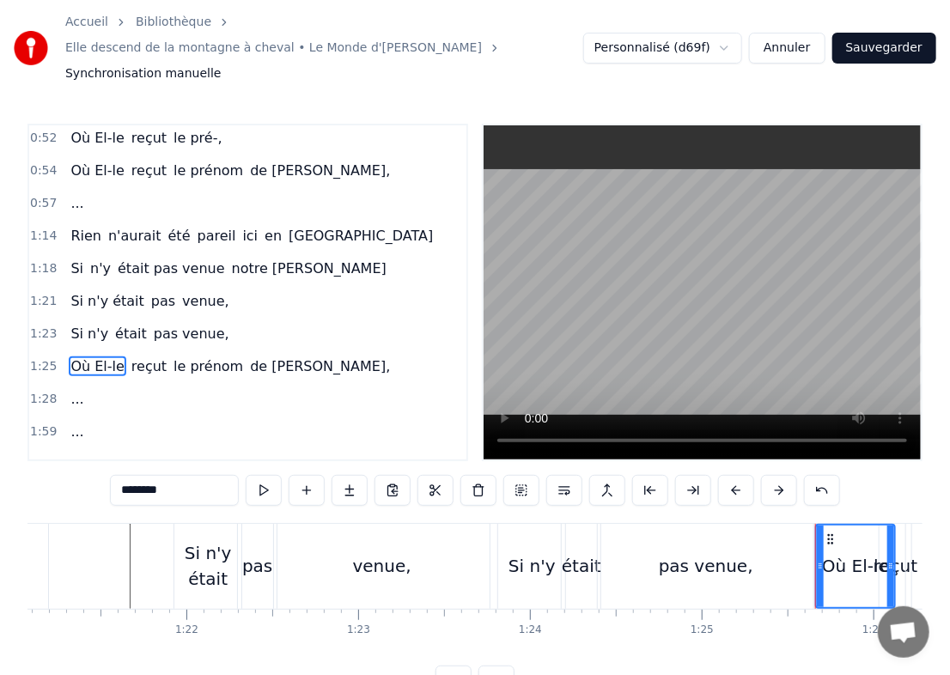
drag, startPoint x: 174, startPoint y: 464, endPoint x: 34, endPoint y: 478, distance: 140.7
click at [34, 478] on div "0:12 Elle revient à la montagne en chantant 0:16 Fêter son anniversaire digneme…" at bounding box center [474, 410] width 895 height 573
click at [113, 357] on span "reçut" at bounding box center [132, 367] width 39 height 20
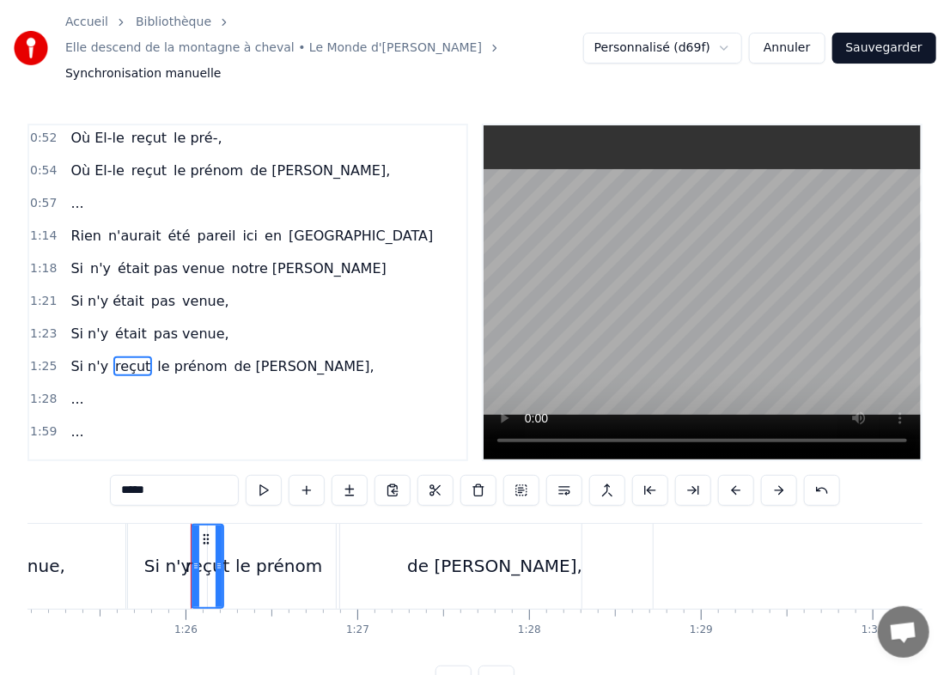
scroll to position [0, 14699]
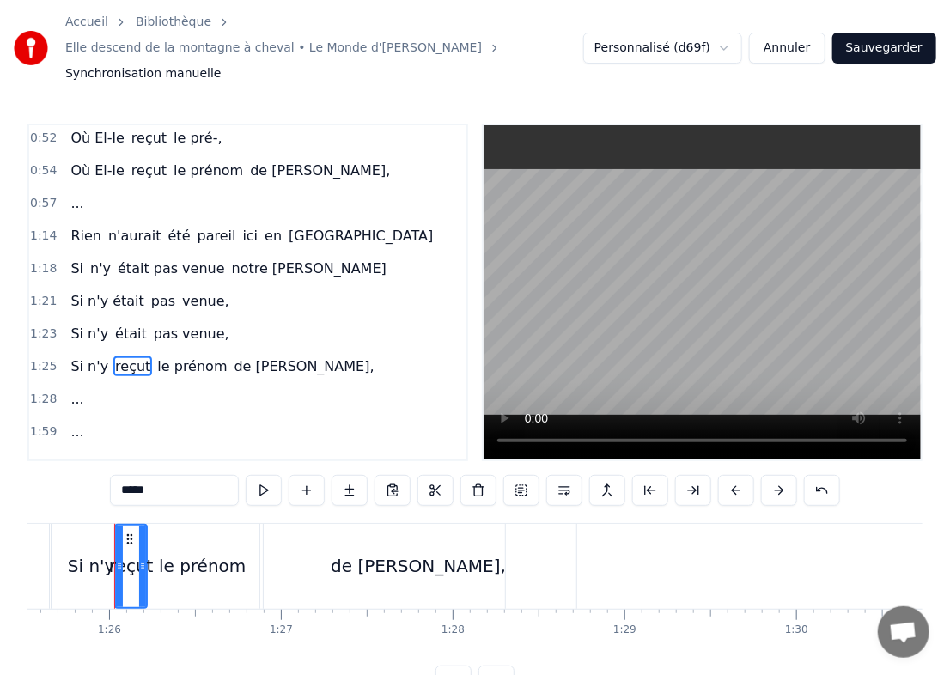
drag, startPoint x: 170, startPoint y: 478, endPoint x: 83, endPoint y: 497, distance: 88.8
click at [83, 497] on div "0:12 Elle revient à la montagne en chantant 0:16 Fêter son anniversaire digneme…" at bounding box center [474, 410] width 895 height 573
type input "*****"
click at [155, 351] on div "Si n'y était le prénom de [PERSON_NAME]," at bounding box center [221, 366] width 314 height 31
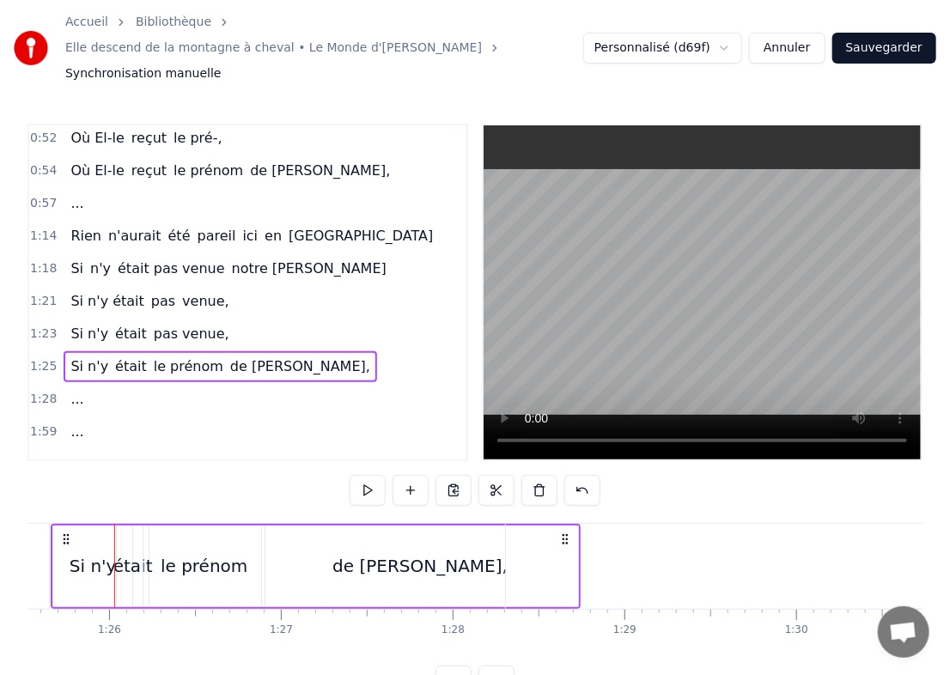
scroll to position [0, 14636]
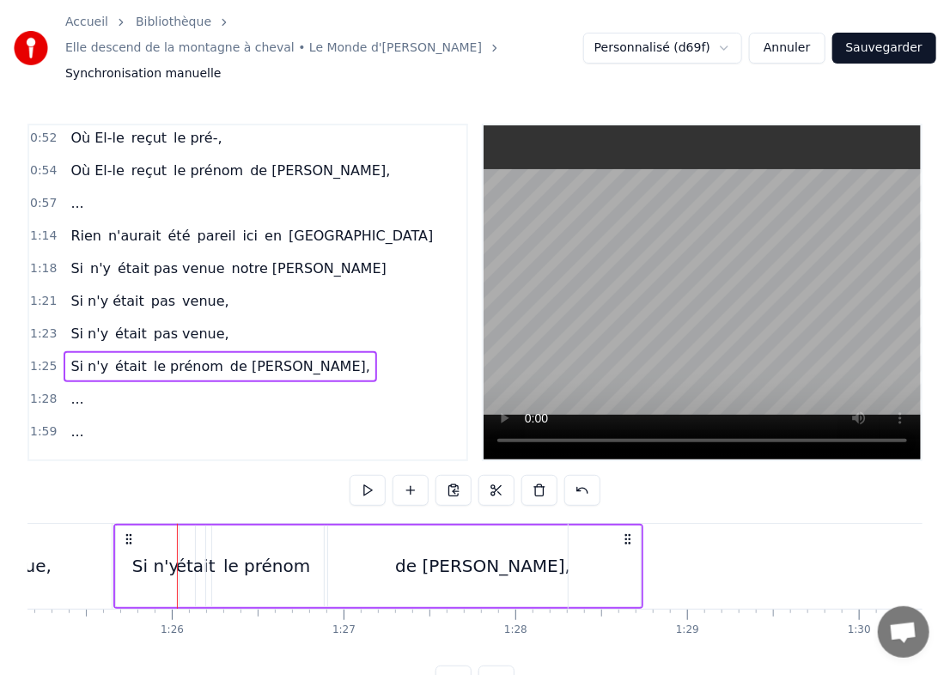
click at [159, 357] on span "le prénom" at bounding box center [188, 367] width 73 height 20
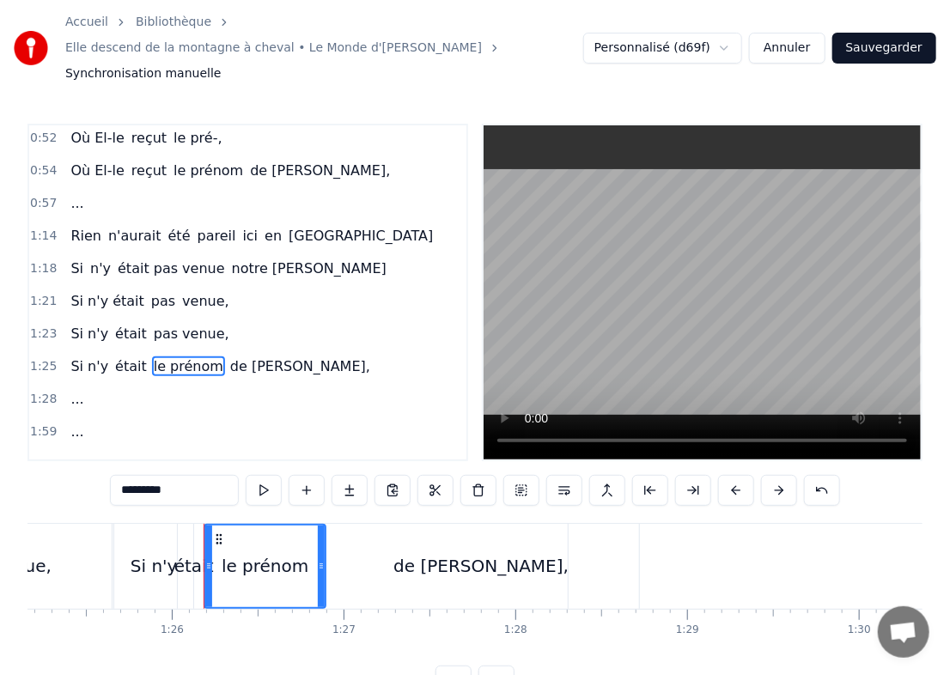
drag, startPoint x: 197, startPoint y: 451, endPoint x: 31, endPoint y: 460, distance: 166.1
click at [31, 460] on div "0:12 Elle revient à la montagne en chantant 0:16 Fêter son anniversaire digneme…" at bounding box center [474, 410] width 895 height 573
type input "*********"
click at [217, 351] on div "Si n'y était pas venue de [GEOGRAPHIC_DATA]," at bounding box center [221, 366] width 315 height 31
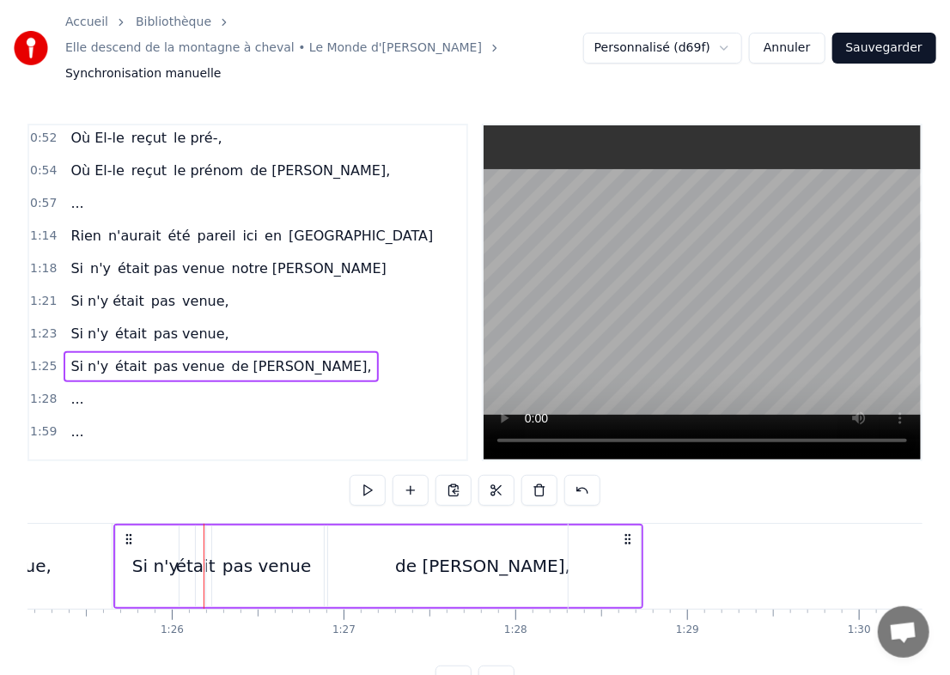
click at [230, 357] on span "de [PERSON_NAME]," at bounding box center [302, 367] width 144 height 20
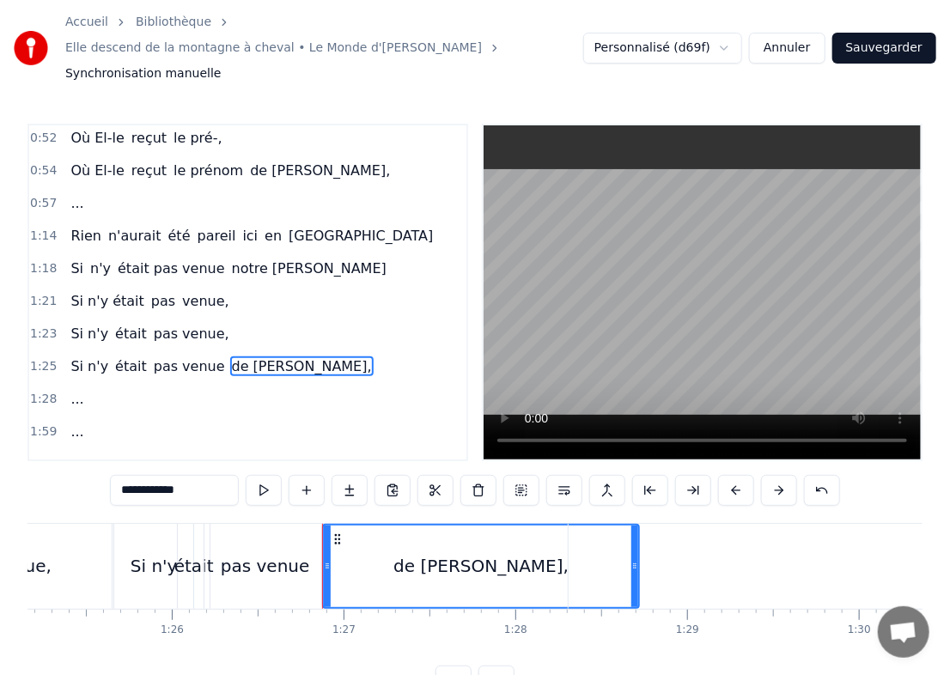
drag, startPoint x: 199, startPoint y: 473, endPoint x: 70, endPoint y: 473, distance: 128.9
click at [70, 473] on div "**********" at bounding box center [474, 410] width 895 height 573
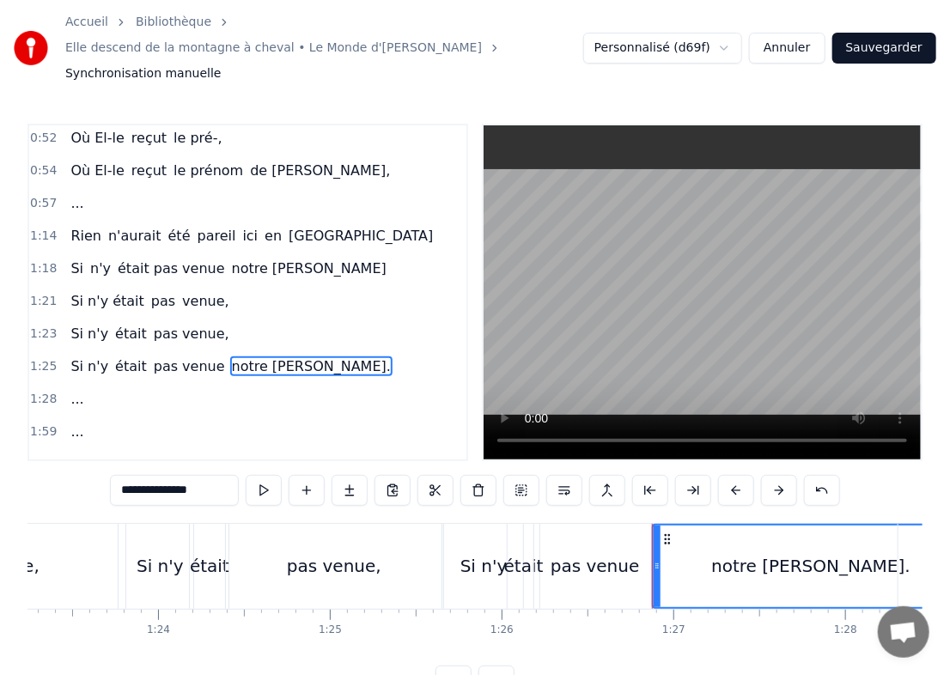
scroll to position [0, 14258]
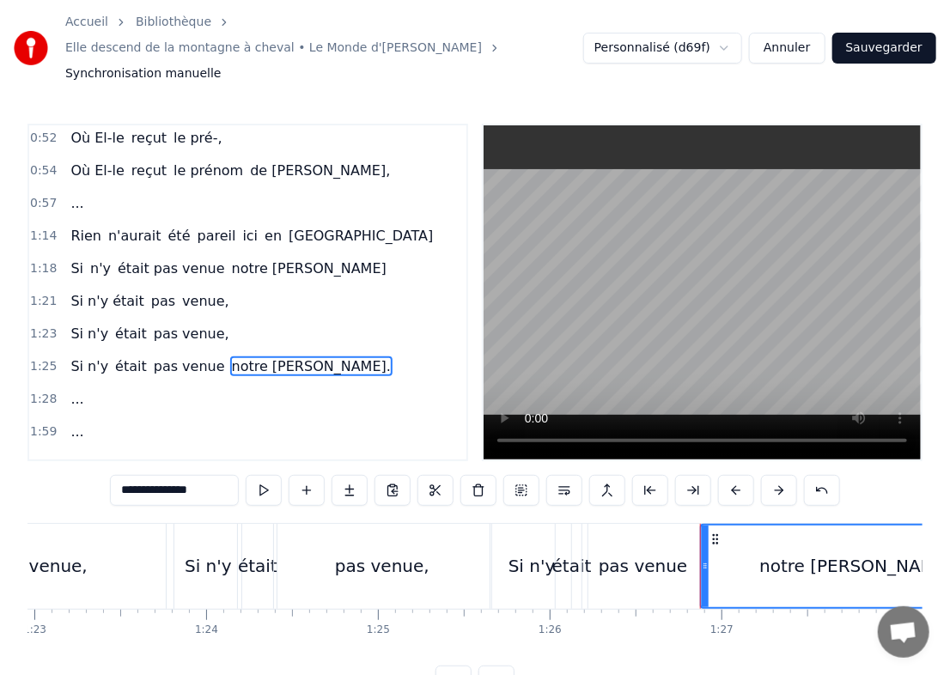
click at [278, 161] on span "de [PERSON_NAME]," at bounding box center [320, 171] width 144 height 20
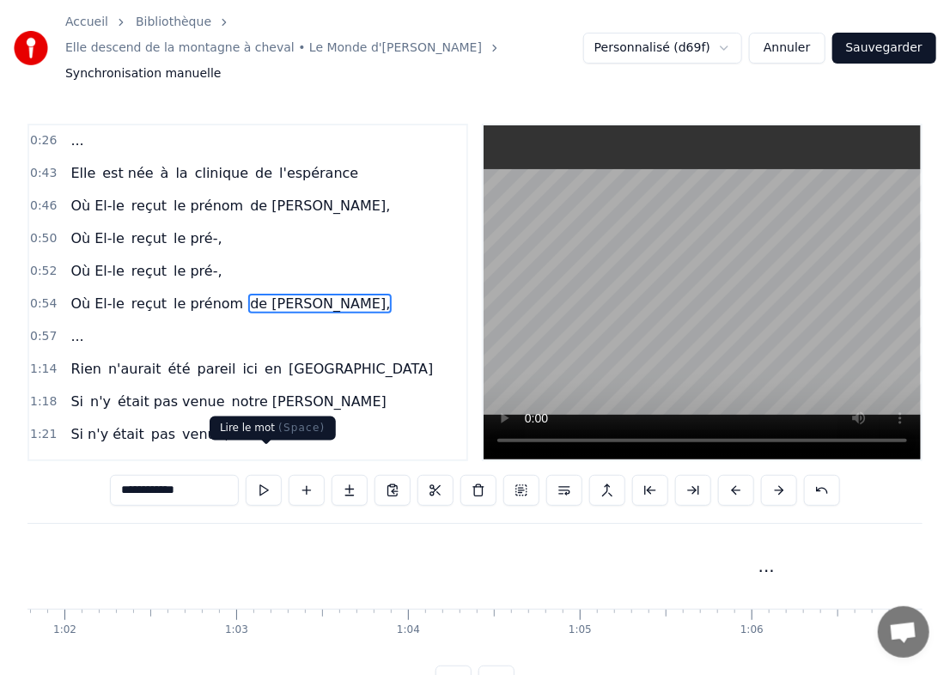
scroll to position [0, 9518]
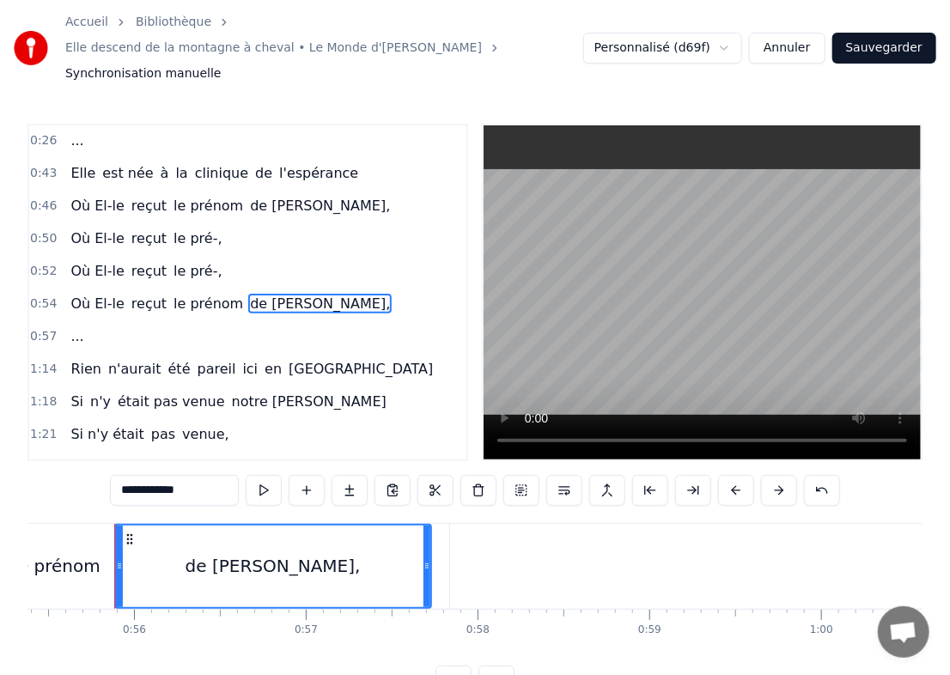
click at [203, 475] on input "**********" at bounding box center [174, 490] width 129 height 31
type input "**********"
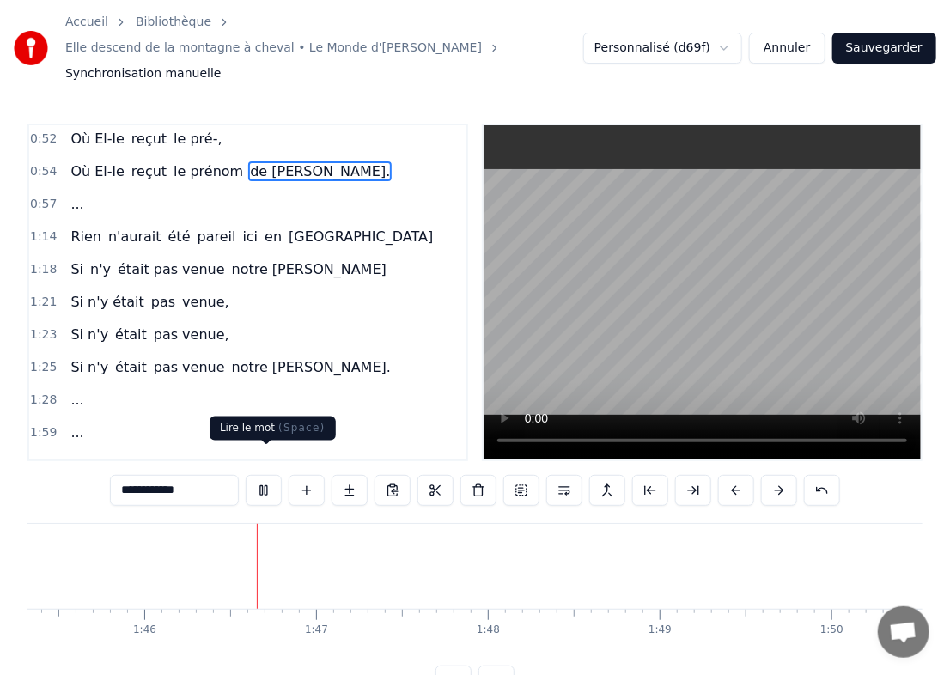
scroll to position [0, 18150]
click at [266, 475] on button at bounding box center [264, 490] width 36 height 31
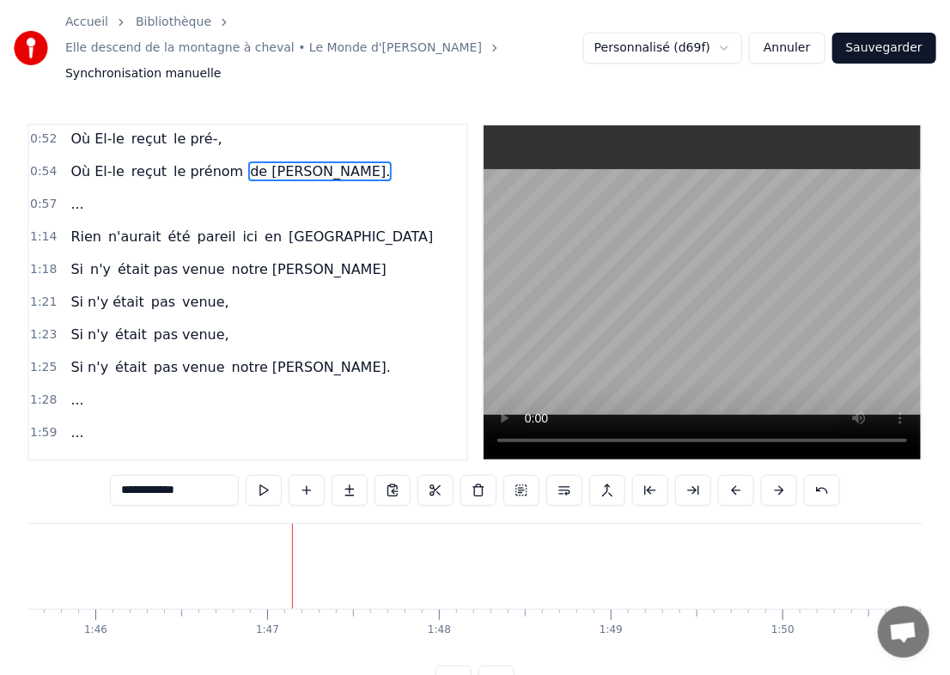
scroll to position [0, 17787]
click at [36, 229] on span "1:14" at bounding box center [43, 237] width 27 height 17
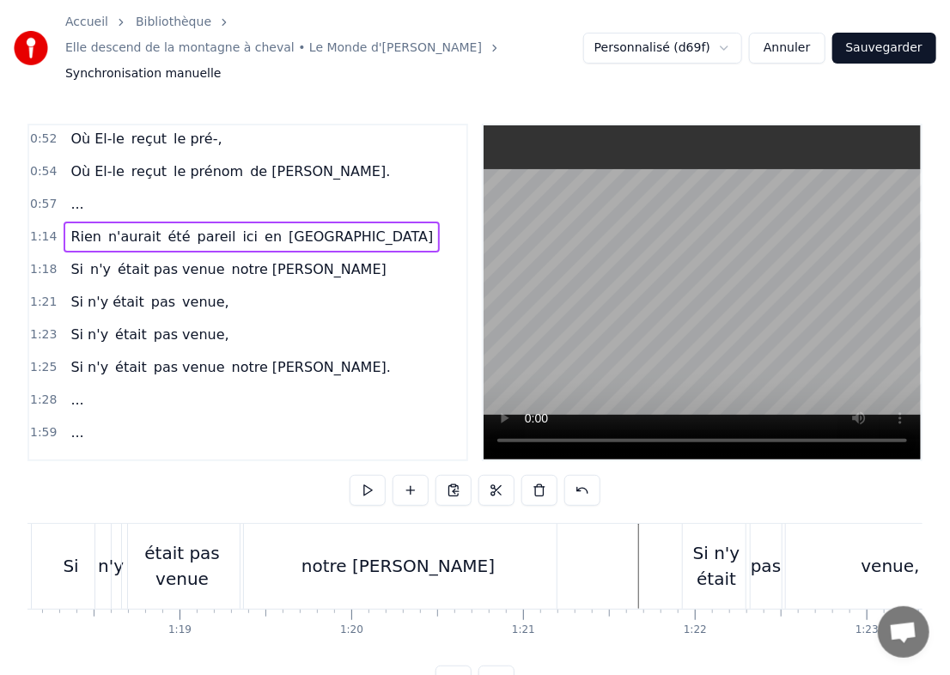
scroll to position [0, 12696]
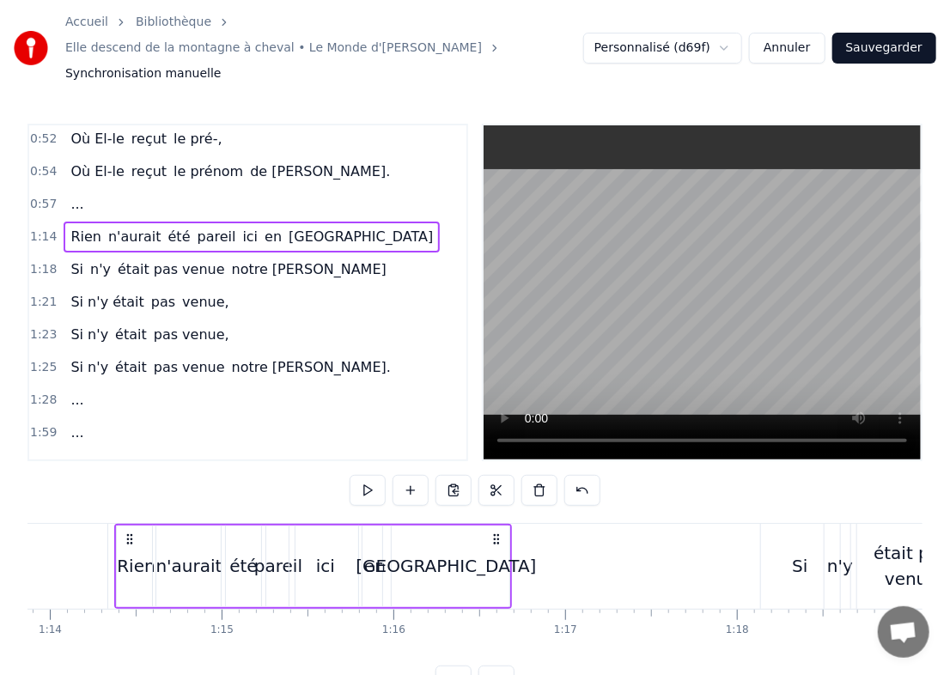
click at [36, 229] on span "1:14" at bounding box center [43, 237] width 27 height 17
click at [464, 475] on button at bounding box center [454, 490] width 36 height 31
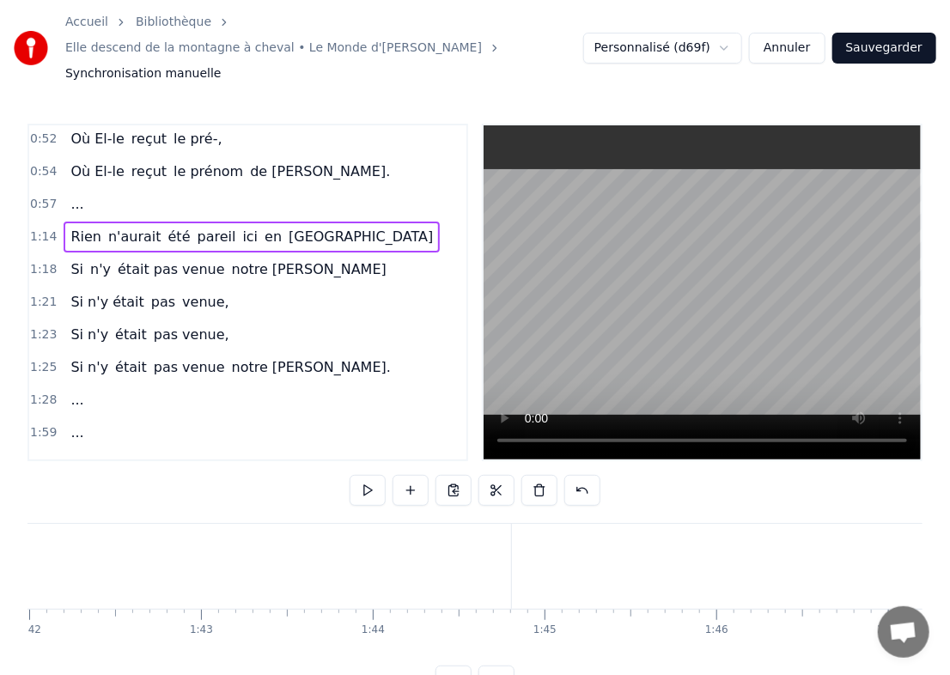
scroll to position [0, 17543]
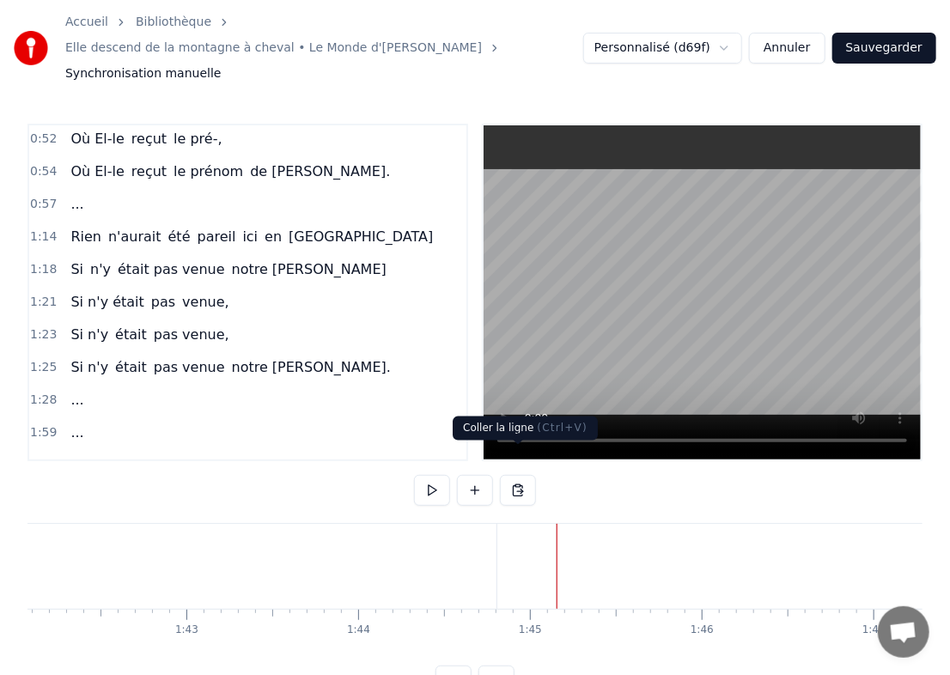
click at [514, 475] on button at bounding box center [518, 490] width 36 height 31
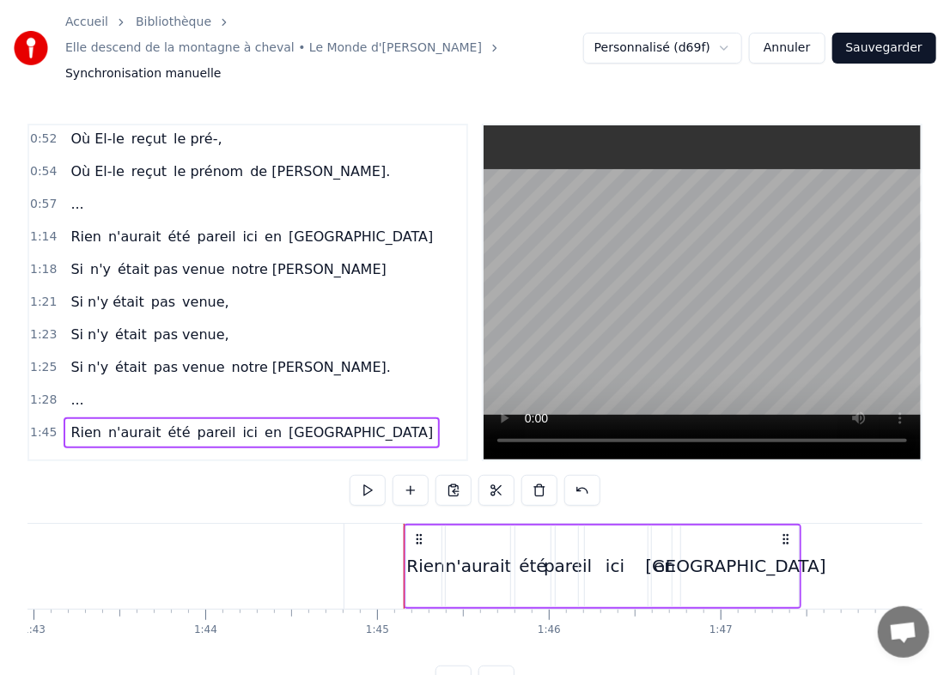
scroll to position [0, 17695]
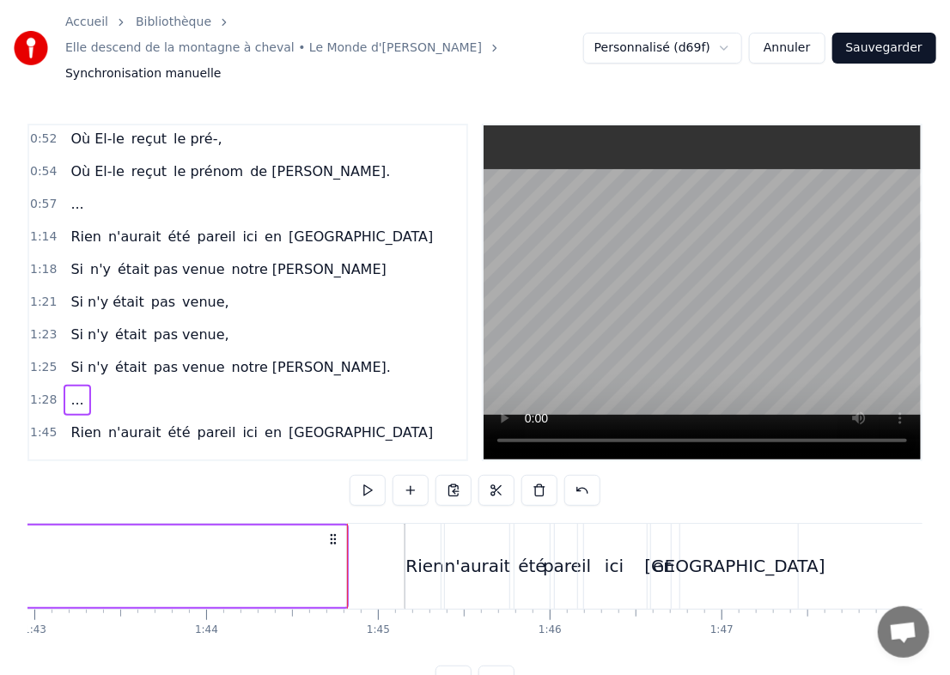
click at [347, 535] on div at bounding box center [347, 566] width 1 height 85
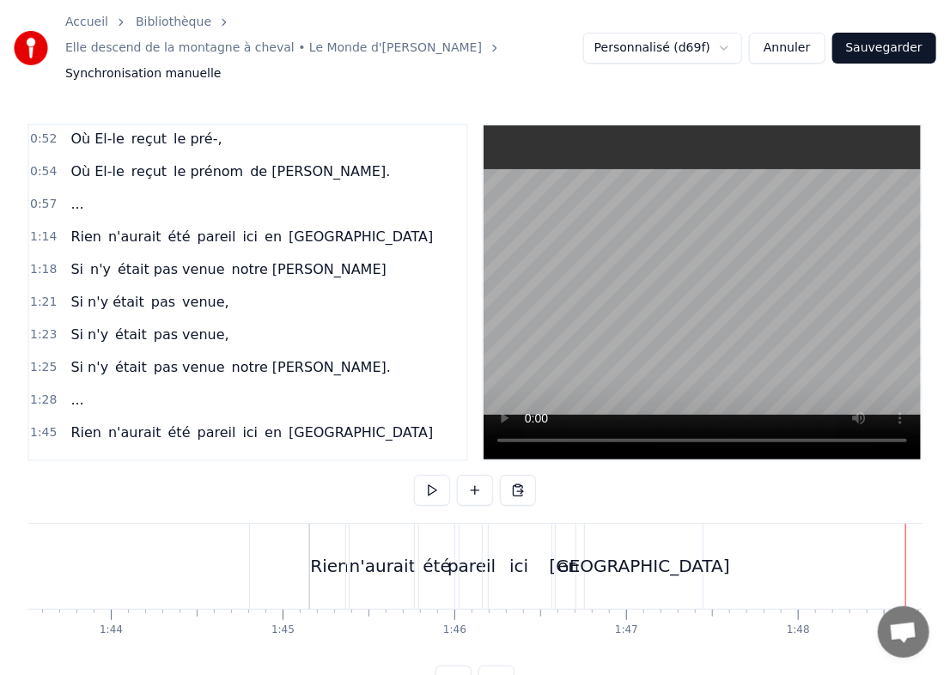
scroll to position [0, 17797]
click at [324, 567] on div "Rien" at bounding box center [323, 566] width 39 height 85
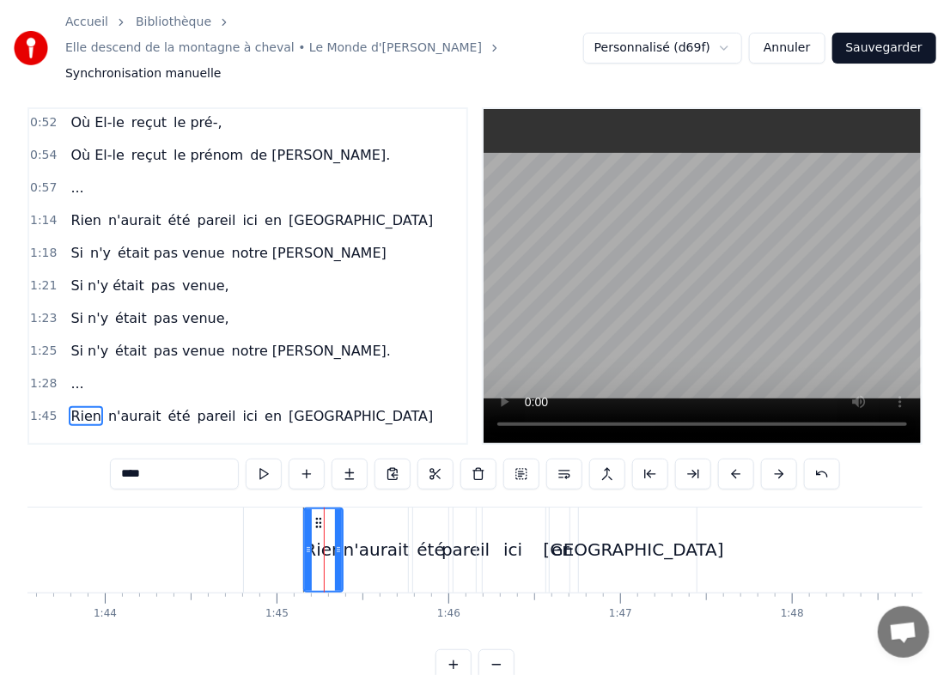
scroll to position [329, 0]
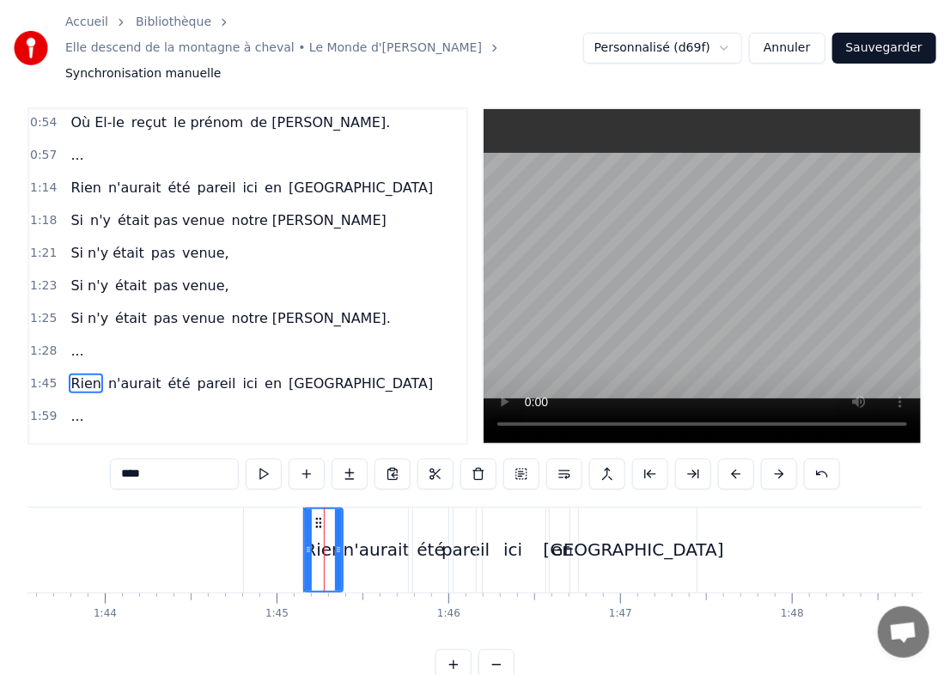
drag, startPoint x: 166, startPoint y: 446, endPoint x: 83, endPoint y: 443, distance: 82.5
click at [83, 443] on div "0:12 Elle revient à la montagne en chantant 0:16 Fêter son anniversaire digneme…" at bounding box center [474, 393] width 895 height 573
click at [117, 374] on span "n'aurait" at bounding box center [128, 384] width 57 height 20
type input "********"
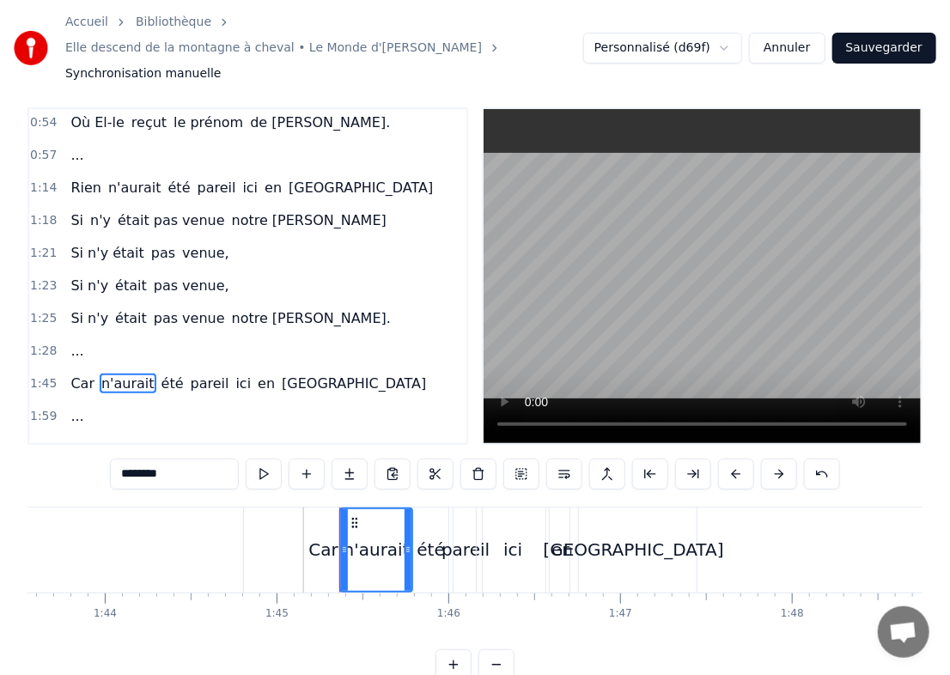
drag, startPoint x: 204, startPoint y: 449, endPoint x: -1, endPoint y: 492, distance: 209.0
click at [0, 492] on html "Accueil Bibliothèque Elle descend de la montagne à cheval • Le Monde d'Hugo Syn…" at bounding box center [475, 346] width 950 height 724
type input "*********"
click at [157, 369] on div "Car sans elle été pareil ici en [GEOGRAPHIC_DATA]" at bounding box center [252, 384] width 377 height 31
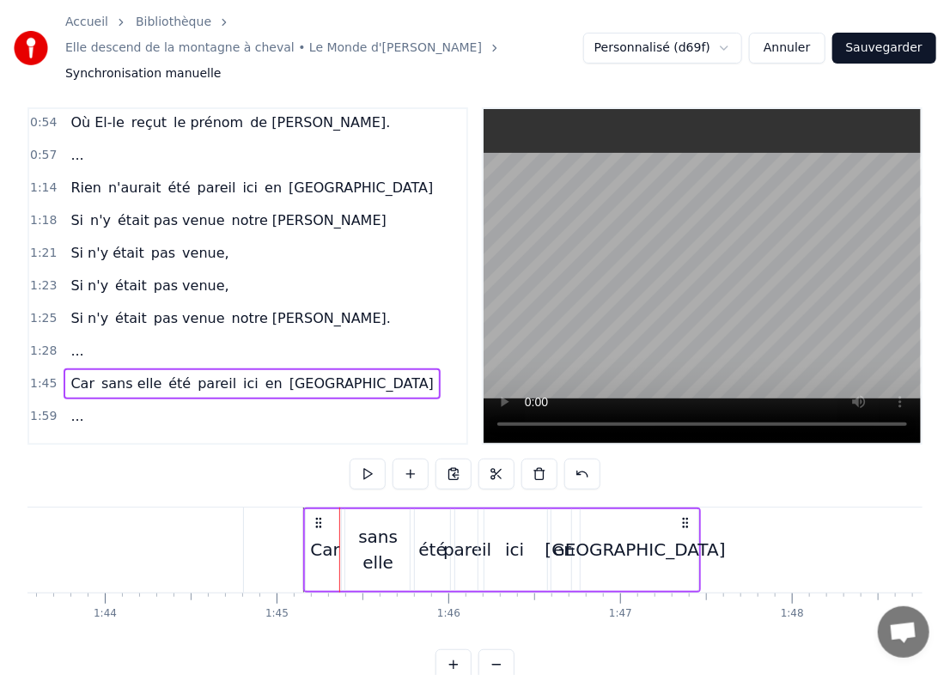
click at [167, 374] on span "été" at bounding box center [180, 384] width 26 height 20
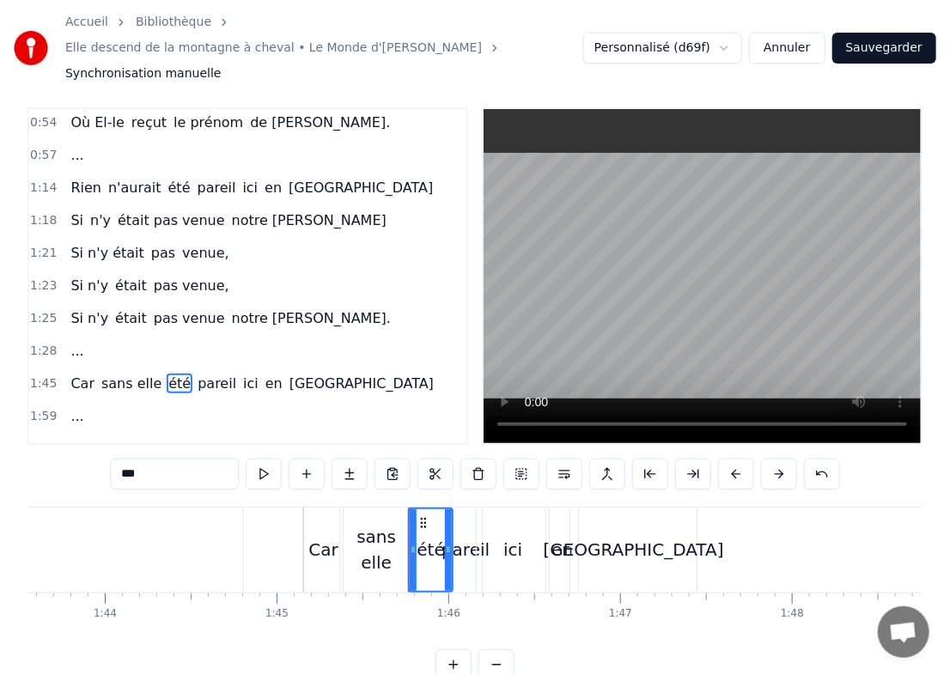
drag, startPoint x: 177, startPoint y: 442, endPoint x: 67, endPoint y: 446, distance: 110.1
click at [67, 446] on div "0:12 Elle revient à la montagne en chantant 0:16 Fêter son anniversaire digneme…" at bounding box center [474, 393] width 895 height 573
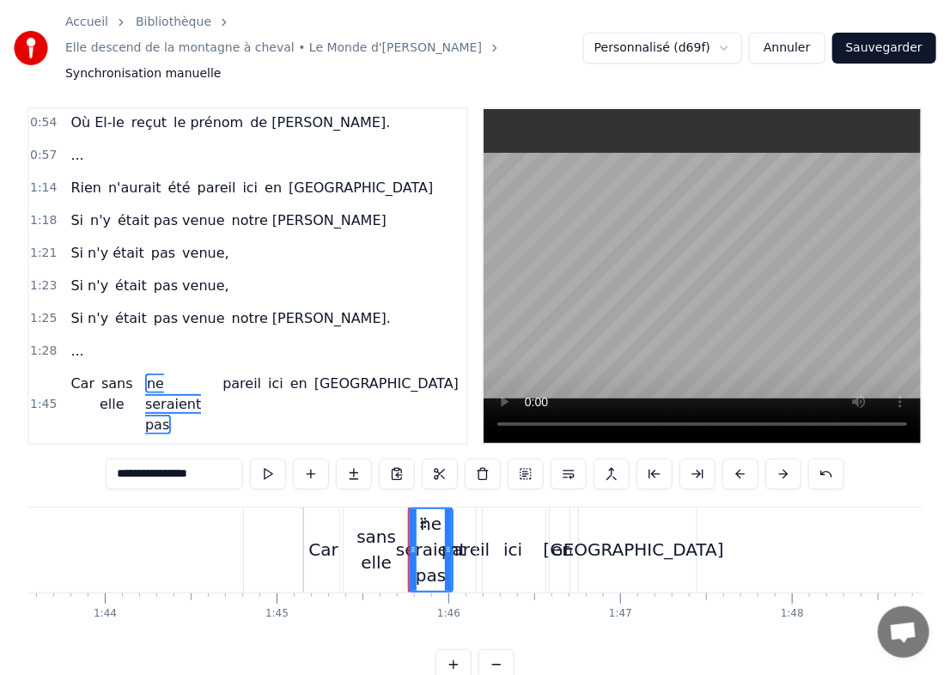
click at [263, 374] on span "pareil" at bounding box center [242, 384] width 42 height 20
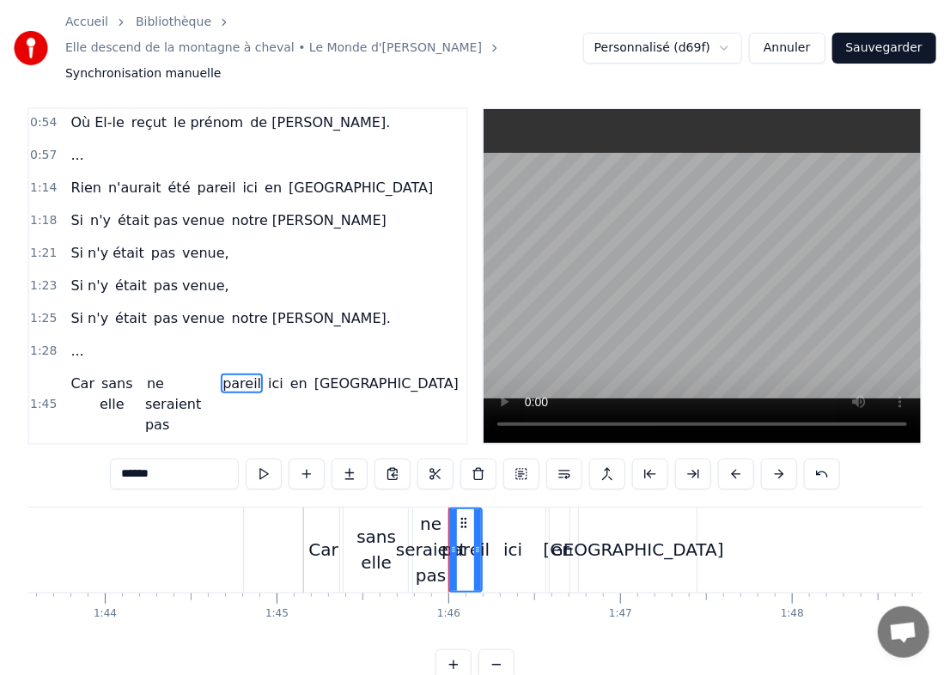
click at [201, 374] on span "ne seraient pas" at bounding box center [173, 404] width 56 height 61
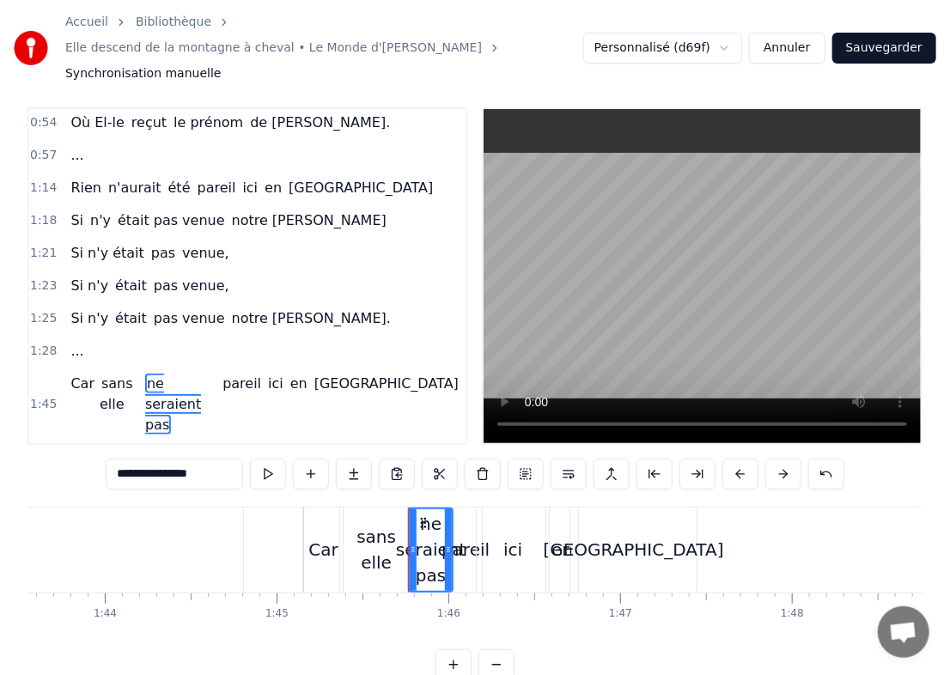
drag, startPoint x: 223, startPoint y: 450, endPoint x: 179, endPoint y: 447, distance: 44.8
click at [179, 459] on input "**********" at bounding box center [174, 474] width 137 height 31
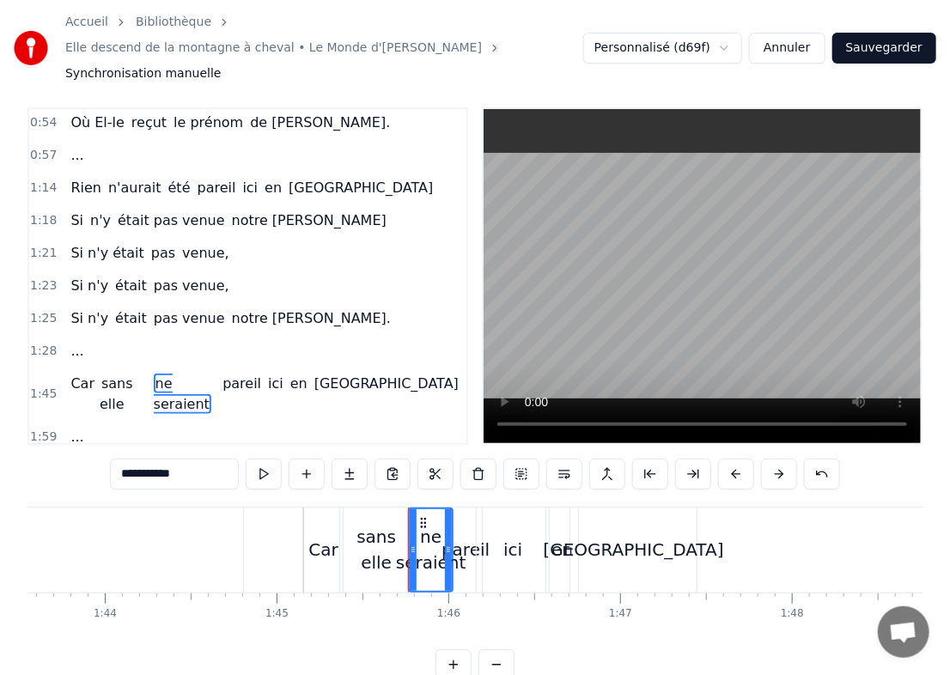
click at [242, 374] on span "pareil" at bounding box center [242, 384] width 42 height 20
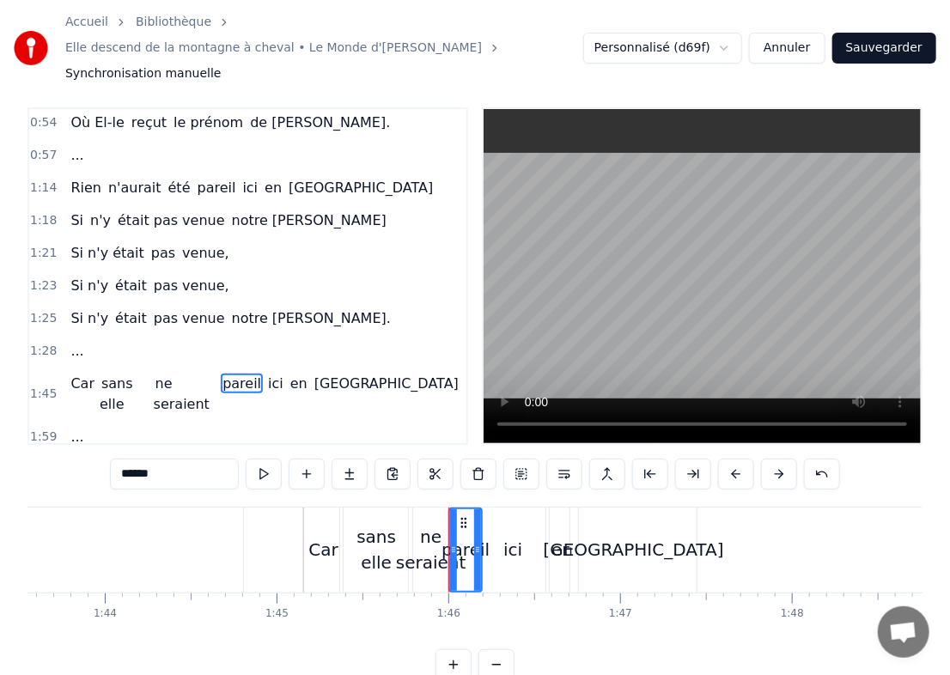
drag, startPoint x: 172, startPoint y: 443, endPoint x: 46, endPoint y: 448, distance: 126.4
click at [46, 448] on div "0:12 Elle revient à la montagne en chantant 0:16 Fêter son anniversaire digneme…" at bounding box center [474, 393] width 895 height 573
type input "********"
drag, startPoint x: 182, startPoint y: 451, endPoint x: 48, endPoint y: 433, distance: 135.3
click at [48, 433] on div "0:12 Elle revient à la montagne en chantant 0:16 Fêter son anniversaire digneme…" at bounding box center [474, 393] width 895 height 573
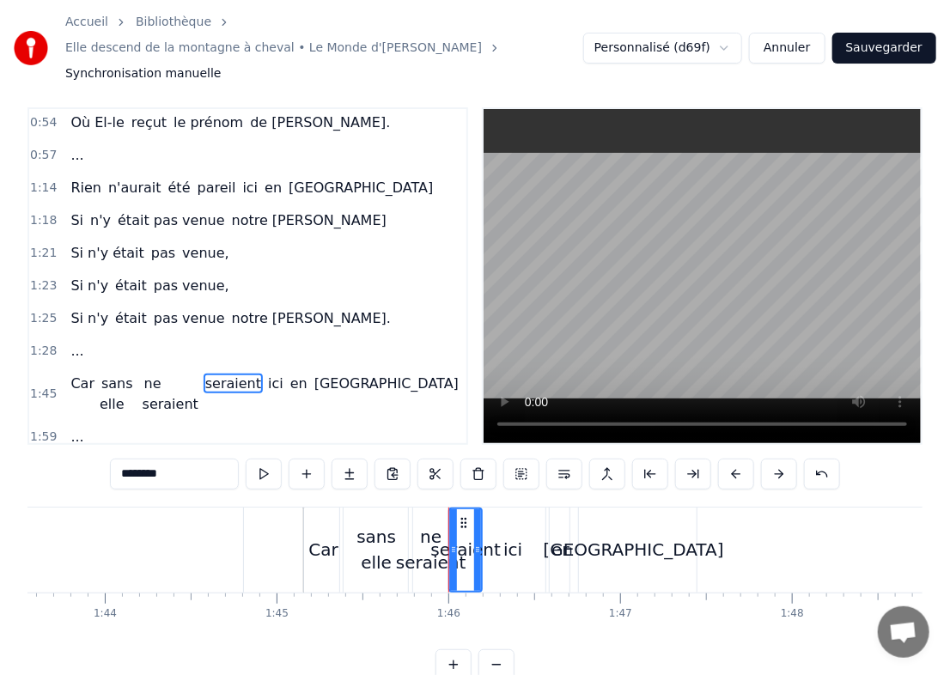
click at [199, 374] on span "ne seraient" at bounding box center [172, 394] width 58 height 40
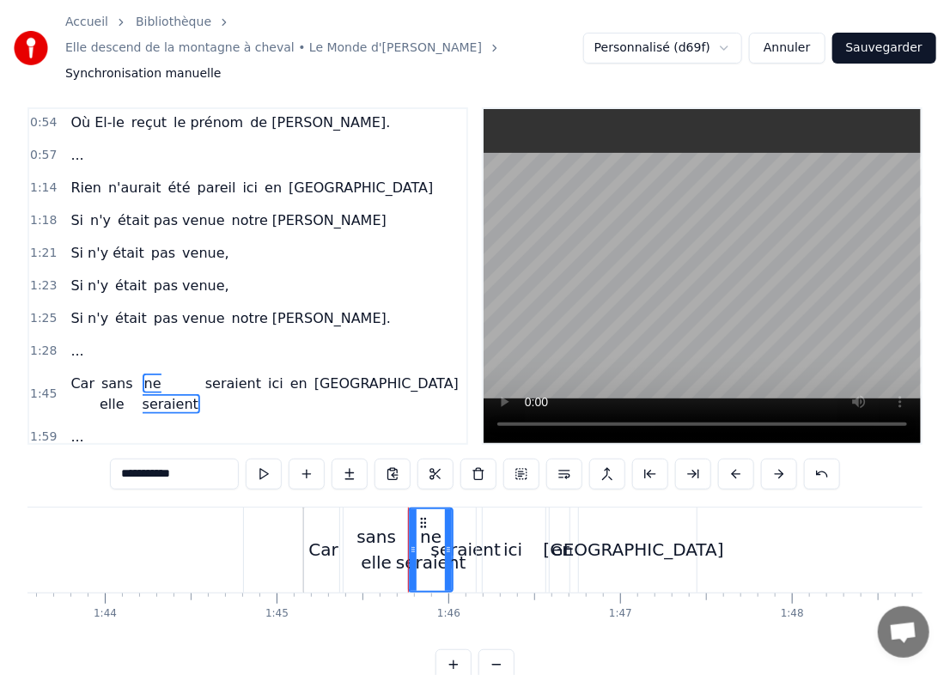
drag, startPoint x: 186, startPoint y: 442, endPoint x: 137, endPoint y: 449, distance: 48.6
click at [137, 459] on input "**********" at bounding box center [174, 474] width 129 height 31
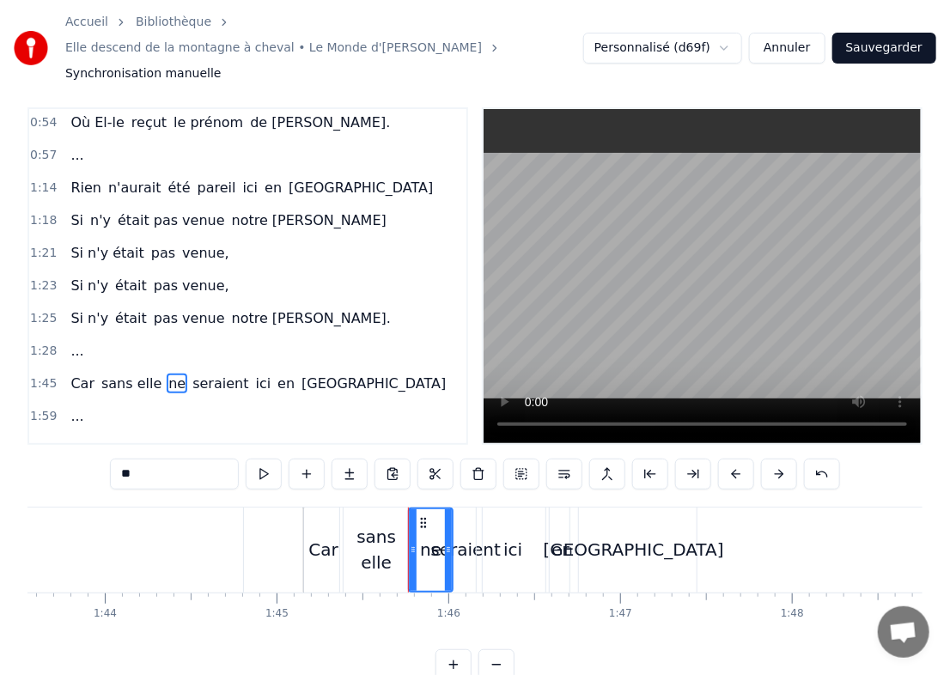
click at [254, 374] on span "ici" at bounding box center [263, 384] width 19 height 20
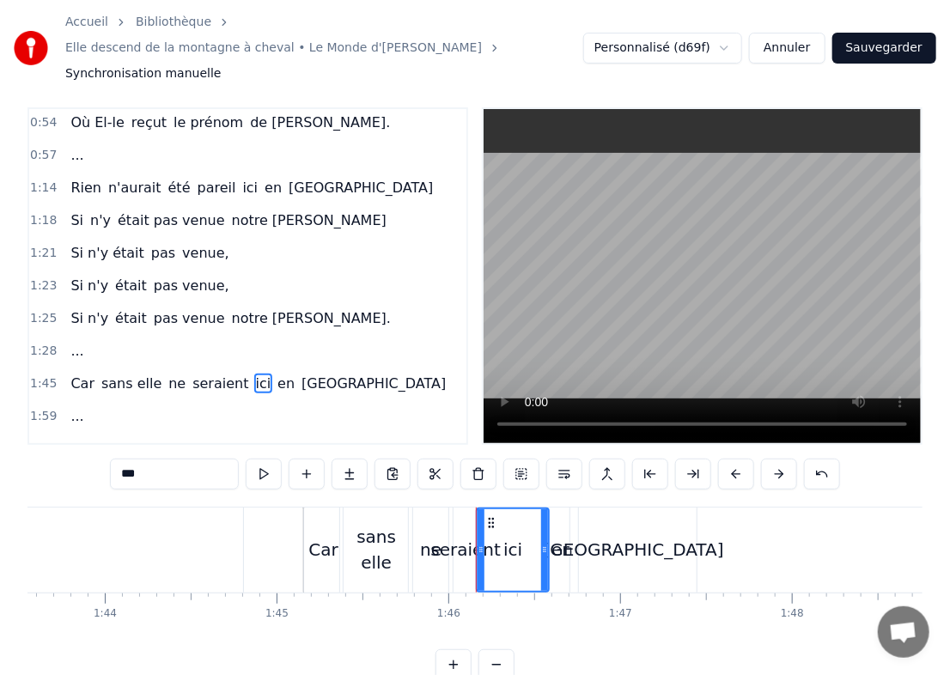
drag, startPoint x: 168, startPoint y: 455, endPoint x: -1, endPoint y: 486, distance: 171.9
click at [0, 486] on html "Accueil Bibliothèque Elle descend de la montagne à cheval • Le Monde d'Hugo Syn…" at bounding box center [475, 346] width 950 height 724
type input "*"
click at [290, 374] on span "en" at bounding box center [300, 384] width 21 height 20
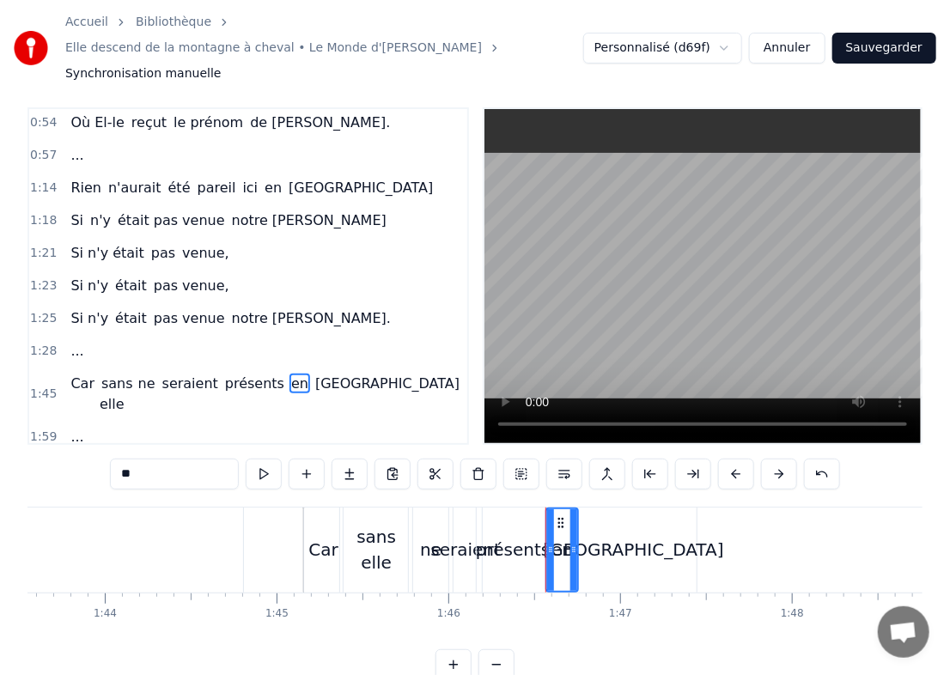
click at [242, 374] on span "présents" at bounding box center [254, 384] width 63 height 20
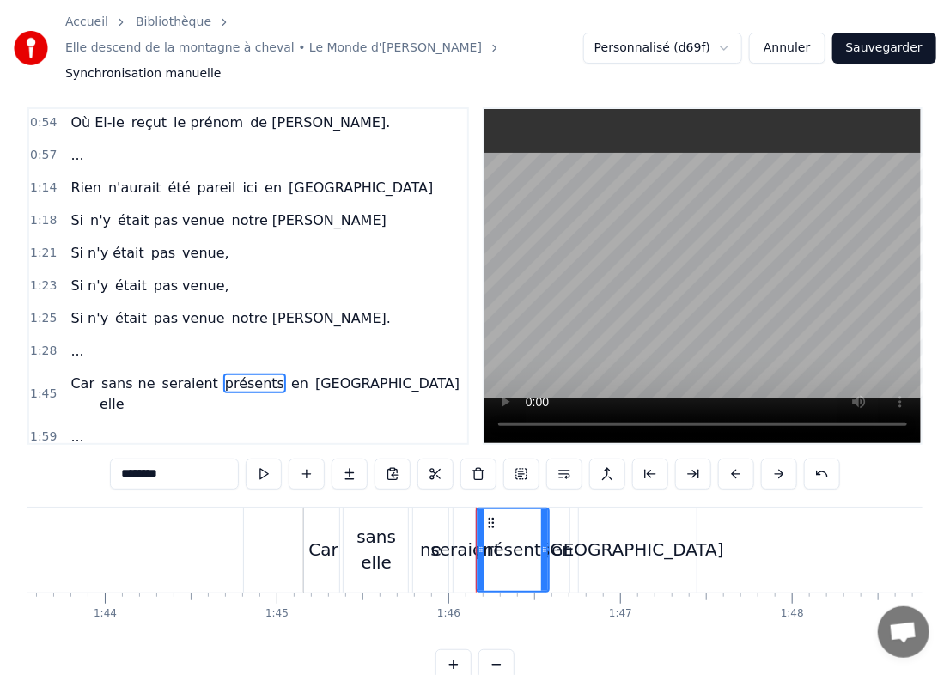
drag, startPoint x: 183, startPoint y: 455, endPoint x: 58, endPoint y: 471, distance: 126.4
click at [58, 471] on div "0:12 Elle revient à la montagne en chantant 0:16 Fêter son anniversaire digneme…" at bounding box center [474, 393] width 895 height 573
click at [285, 374] on span "en" at bounding box center [295, 384] width 21 height 20
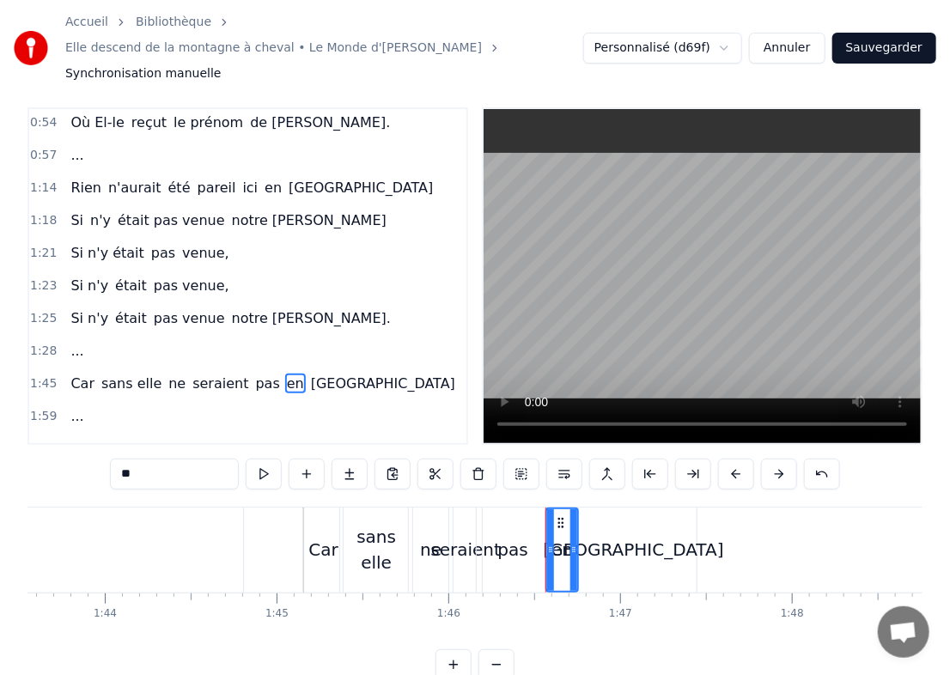
drag, startPoint x: 180, startPoint y: 445, endPoint x: 11, endPoint y: 448, distance: 169.3
click at [11, 448] on div "Accueil Bibliothèque Elle descend de la montagne à cheval • Le Monde d'Hugo Syn…" at bounding box center [475, 332] width 950 height 697
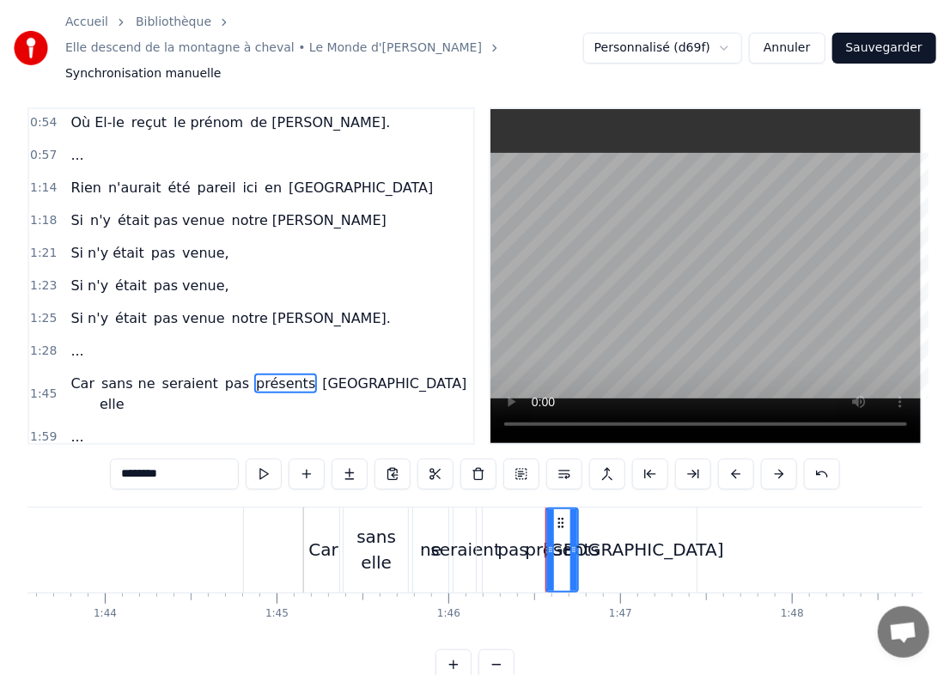
click at [330, 374] on span "[GEOGRAPHIC_DATA]" at bounding box center [395, 384] width 148 height 20
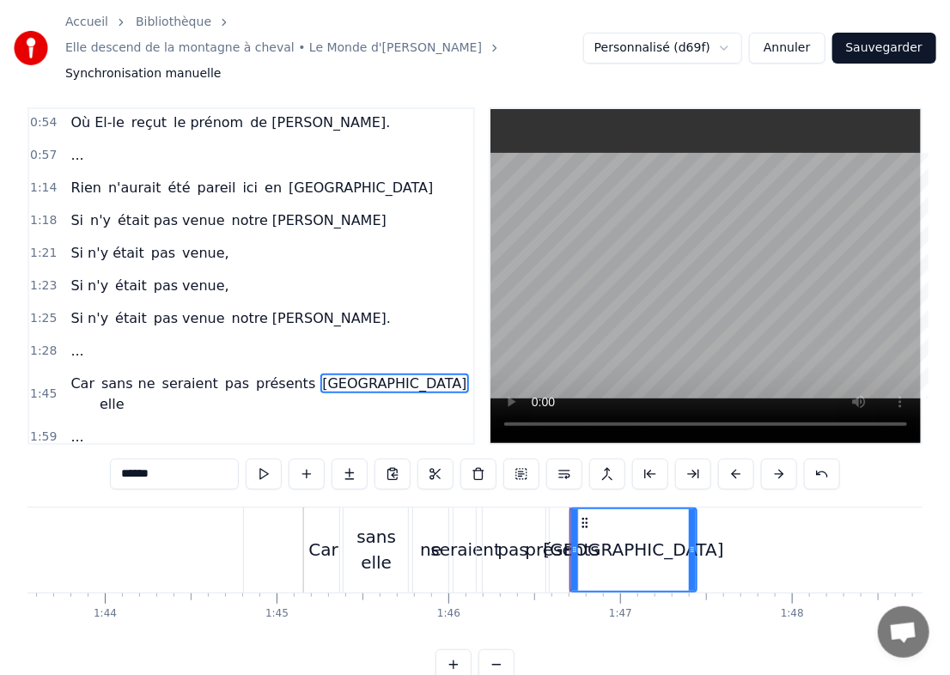
drag, startPoint x: 166, startPoint y: 439, endPoint x: 18, endPoint y: 460, distance: 149.2
click at [18, 460] on div "Accueil Bibliothèque Elle descend de la montagne à cheval • Le Monde d'Hugo Syn…" at bounding box center [475, 332] width 950 height 697
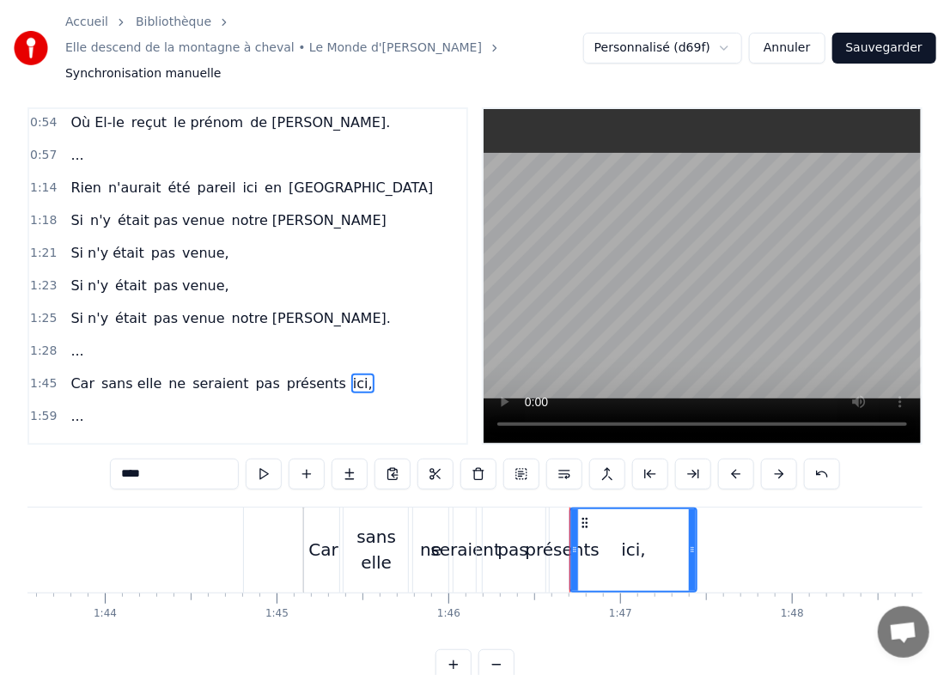
type input "****"
click at [42, 212] on span "1:18" at bounding box center [43, 220] width 27 height 17
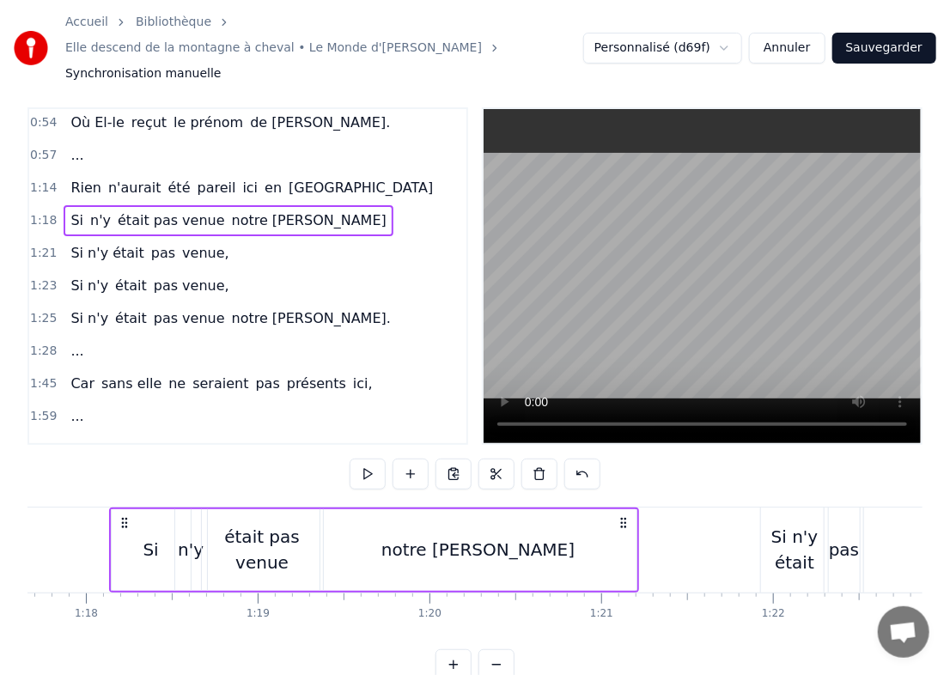
scroll to position [0, 13342]
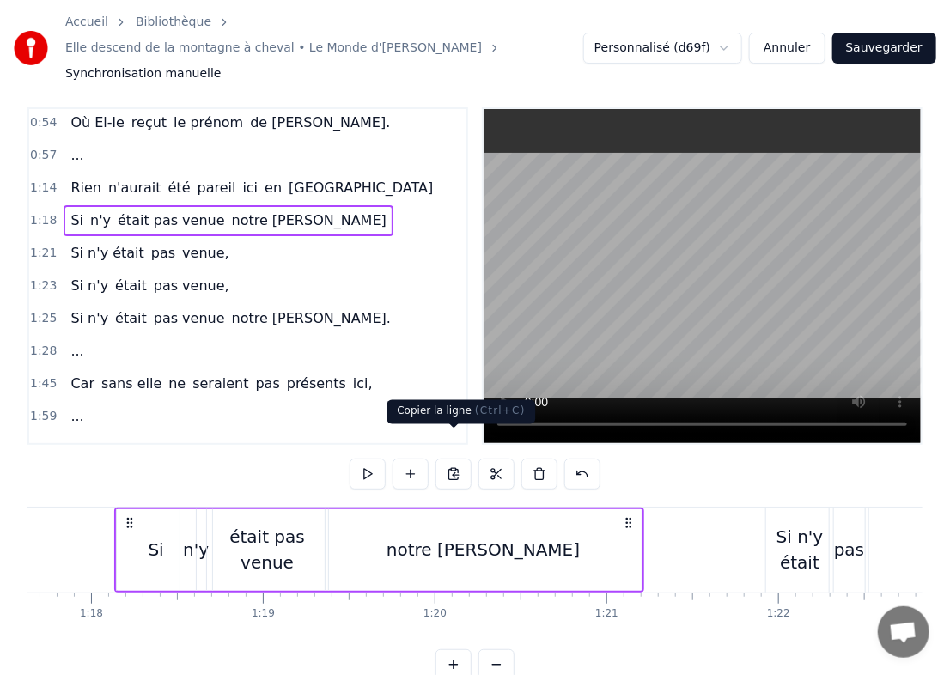
click at [452, 459] on button at bounding box center [454, 474] width 36 height 31
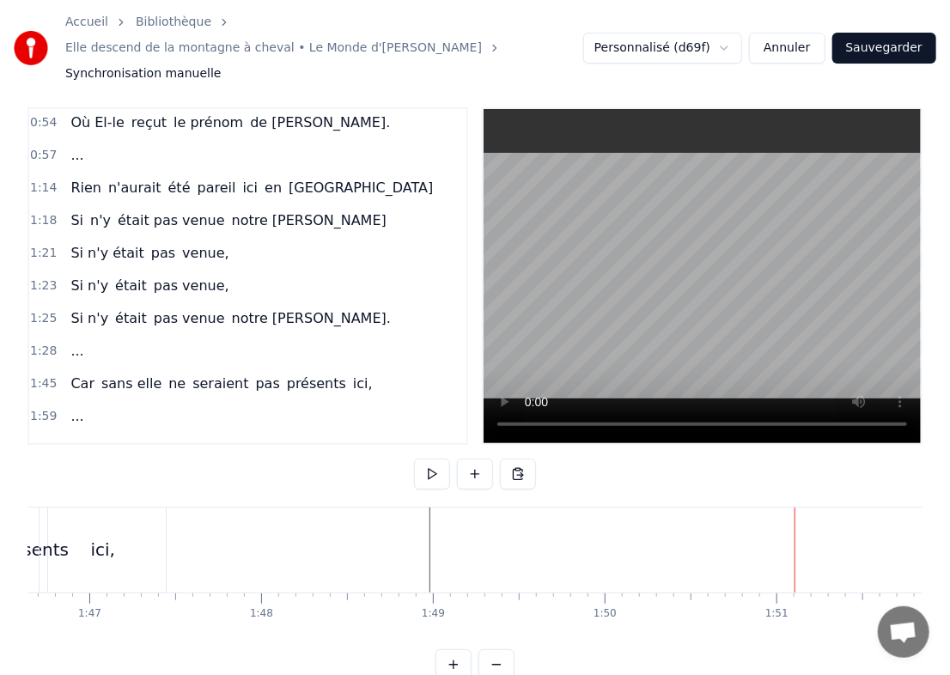
scroll to position [0, 18215]
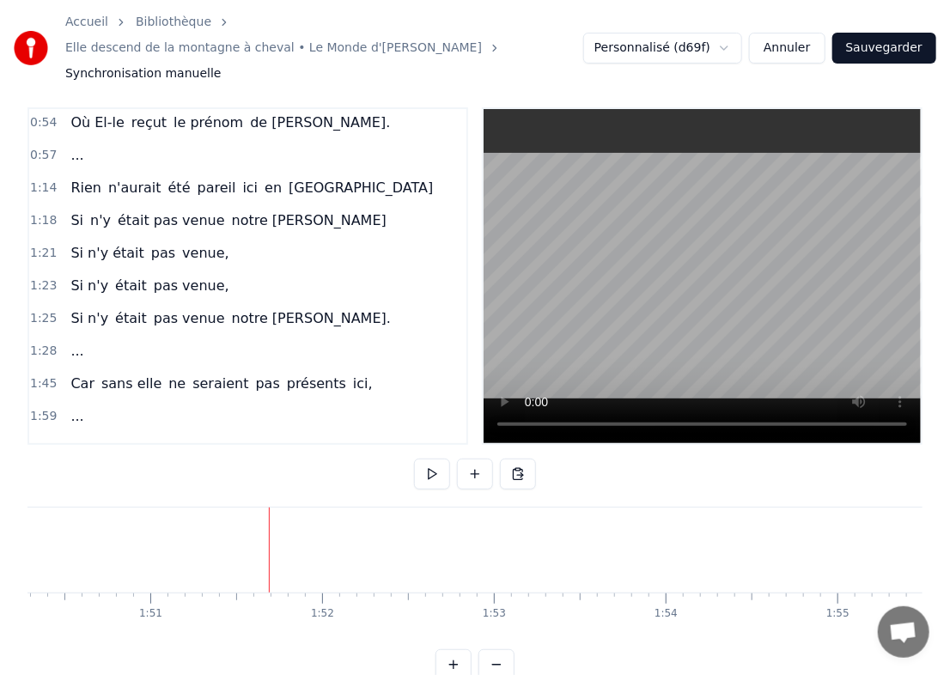
scroll to position [0, 18300]
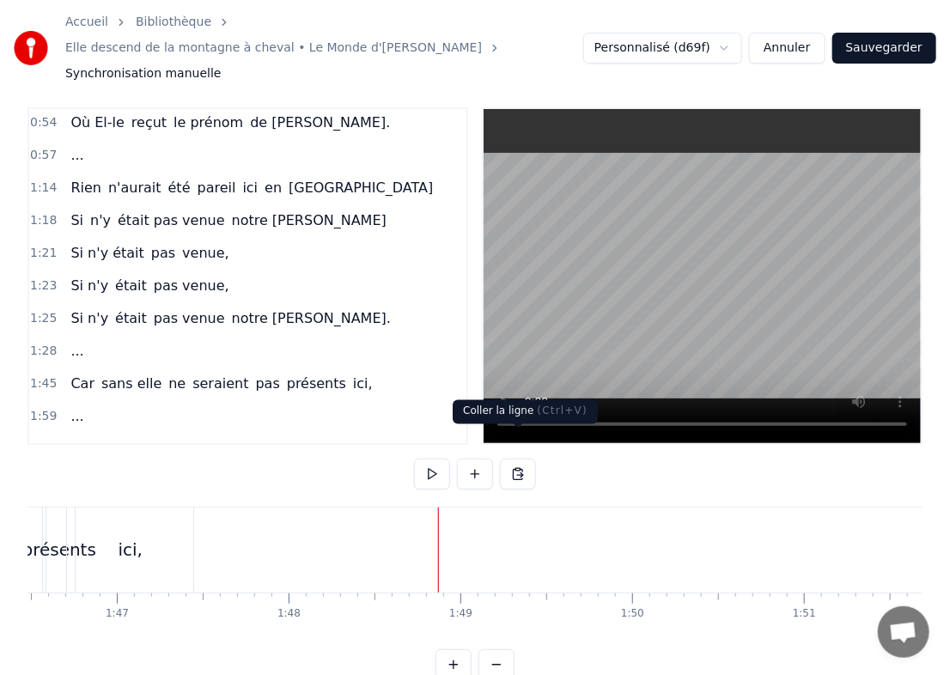
click at [535, 459] on button at bounding box center [518, 474] width 36 height 31
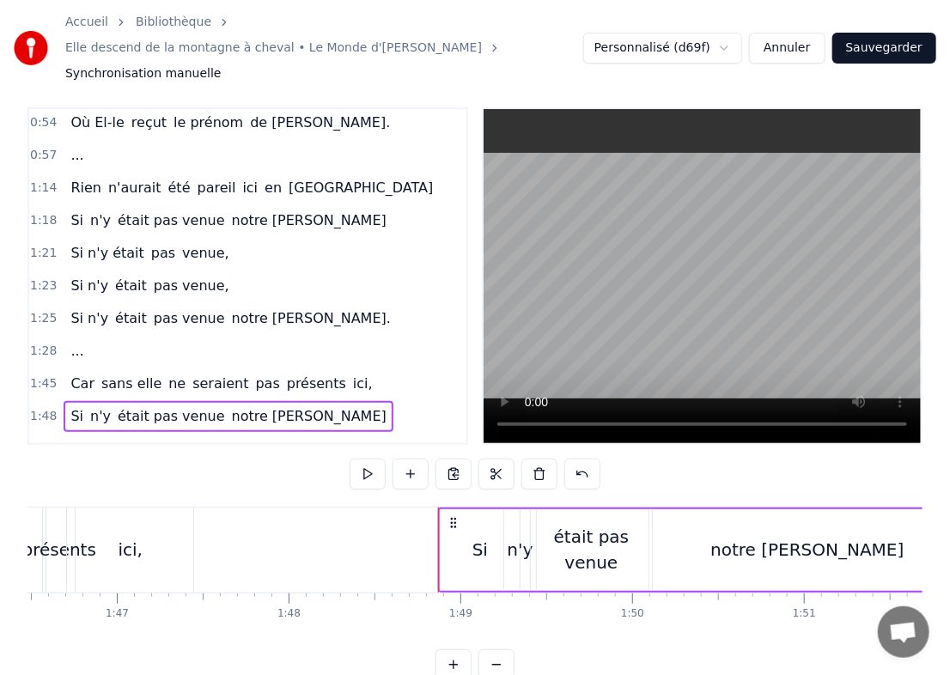
click at [69, 406] on span "Si" at bounding box center [77, 416] width 16 height 20
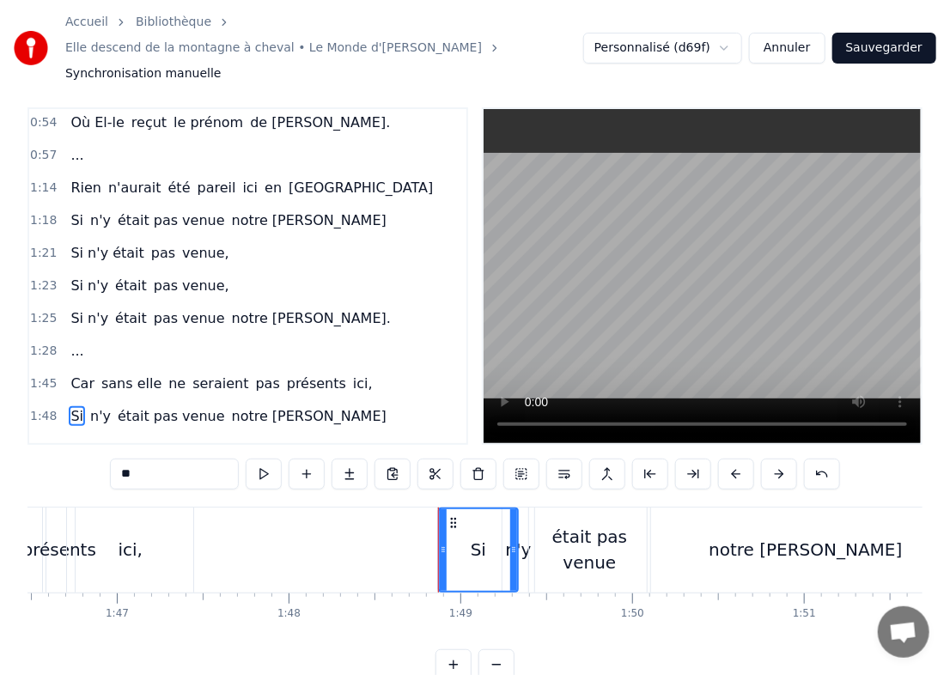
drag, startPoint x: 187, startPoint y: 437, endPoint x: -1, endPoint y: 461, distance: 189.7
click at [0, 461] on html "Accueil Bibliothèque Elle descend de la montagne à cheval • Le Monde d'Hugo Syn…" at bounding box center [475, 346] width 950 height 724
type input "**"
click at [104, 401] on div "Ni n'y était pas venue [GEOGRAPHIC_DATA][PERSON_NAME]" at bounding box center [229, 416] width 331 height 31
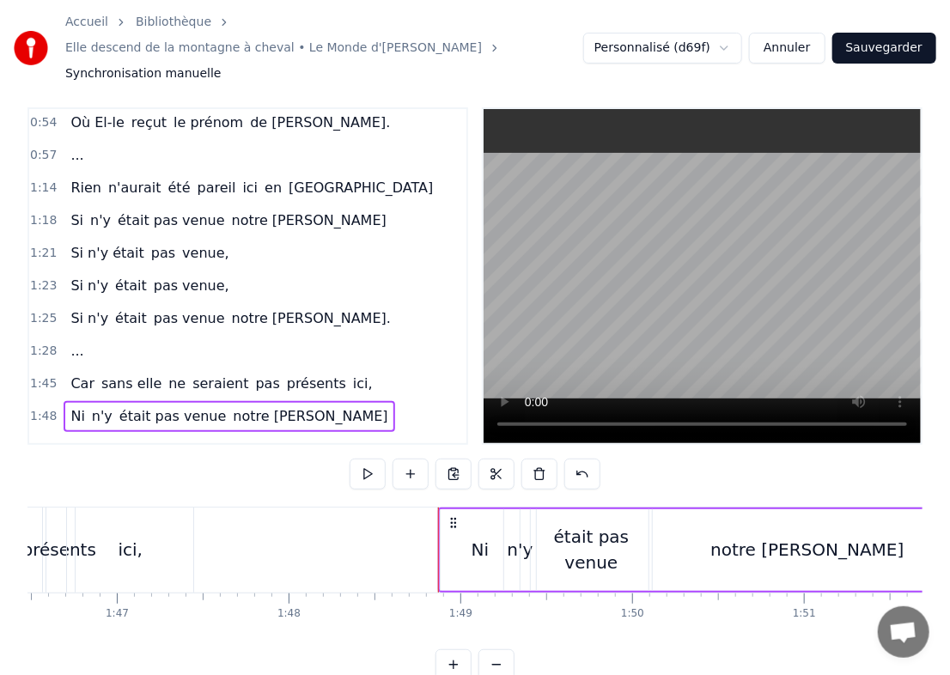
click at [93, 406] on span "n'y" at bounding box center [102, 416] width 24 height 20
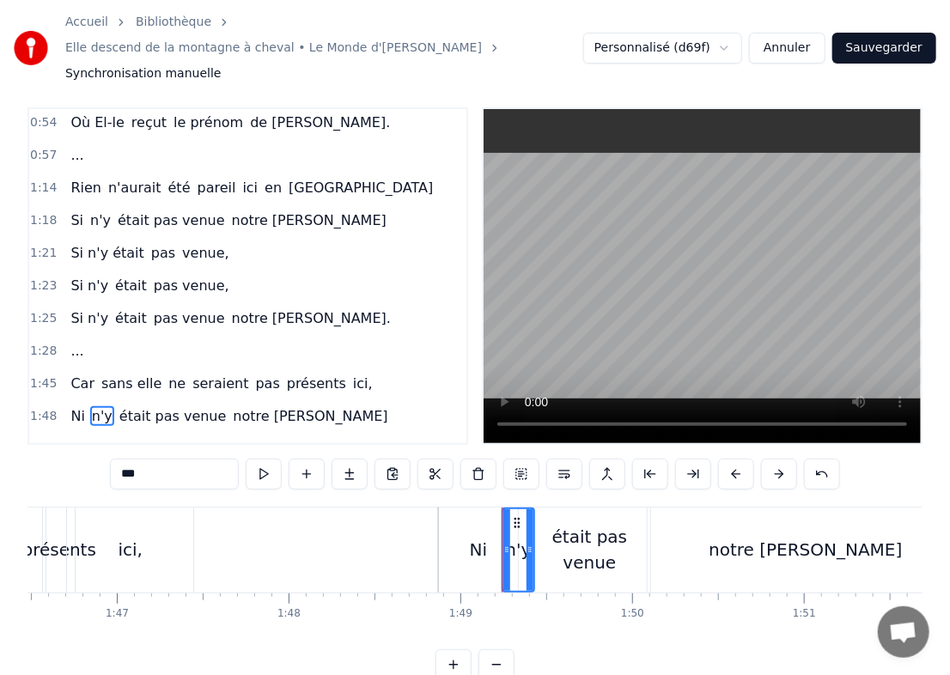
drag, startPoint x: 185, startPoint y: 449, endPoint x: -1, endPoint y: 428, distance: 186.9
click at [0, 428] on html "Accueil Bibliothèque Elle descend de la montagne à cheval • Le Monde d'Hugo Syn…" at bounding box center [475, 346] width 950 height 724
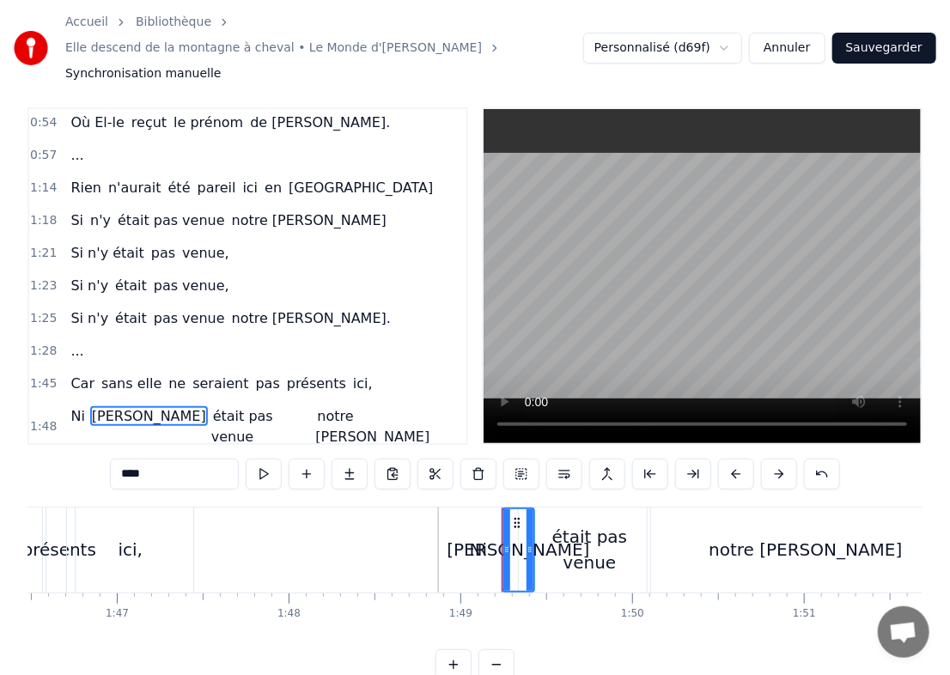
click at [211, 406] on span "était pas venue" at bounding box center [242, 426] width 62 height 40
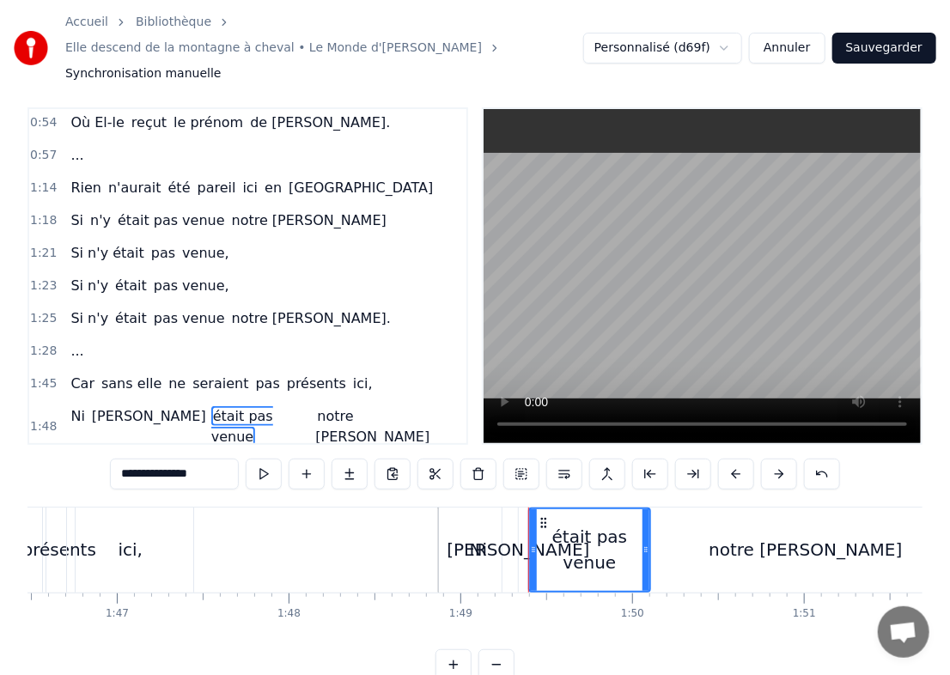
drag, startPoint x: 214, startPoint y: 443, endPoint x: 46, endPoint y: 437, distance: 168.5
click at [46, 437] on div "**********" at bounding box center [474, 393] width 895 height 573
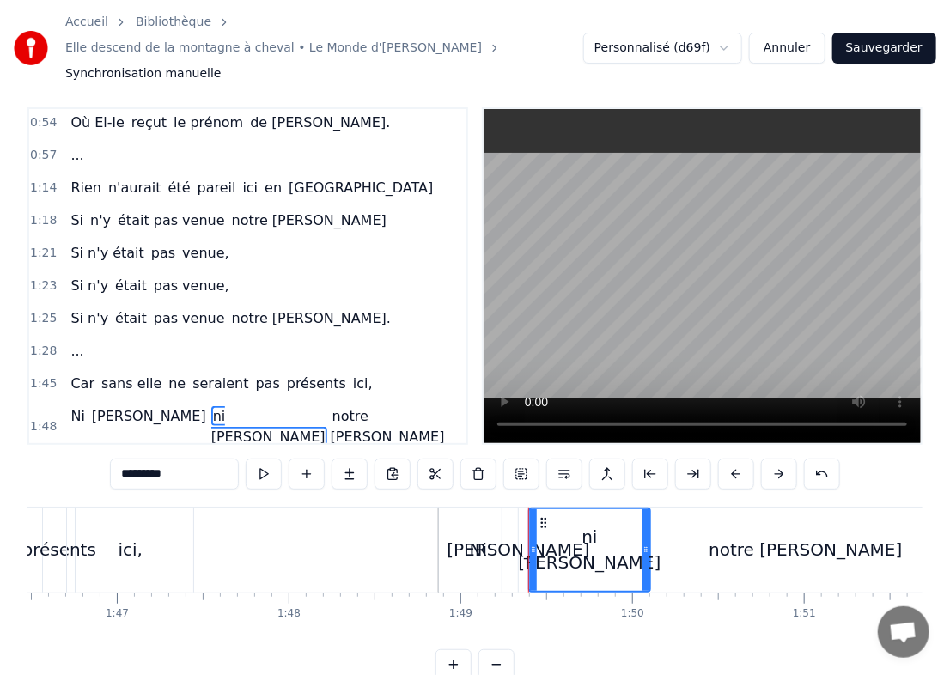
click at [97, 406] on span "[PERSON_NAME]" at bounding box center [149, 416] width 118 height 20
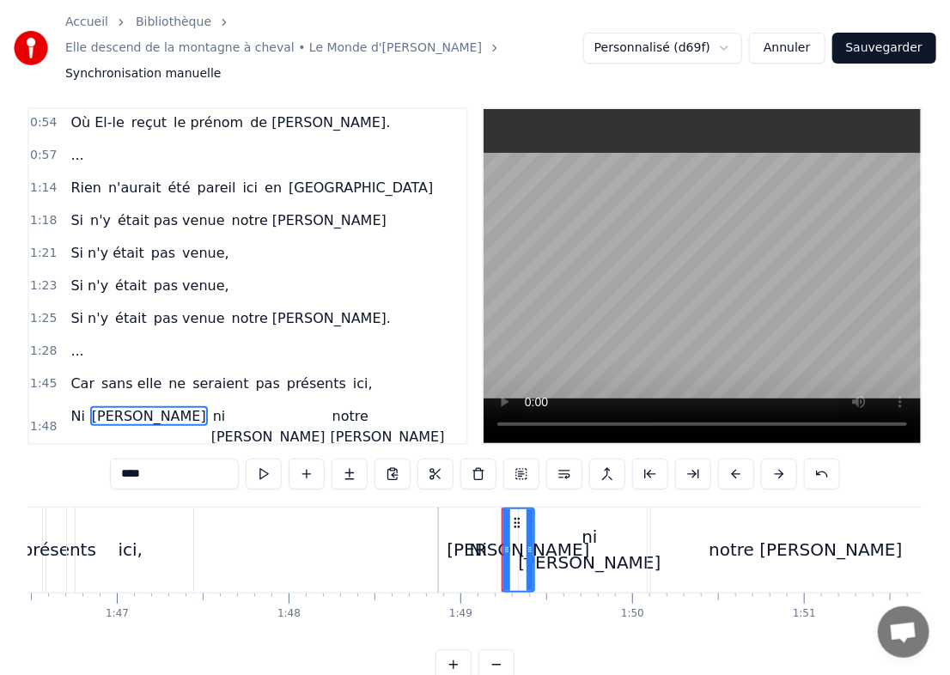
click at [168, 459] on input "****" at bounding box center [174, 474] width 129 height 31
click at [216, 406] on span "ni [PERSON_NAME]" at bounding box center [274, 426] width 116 height 40
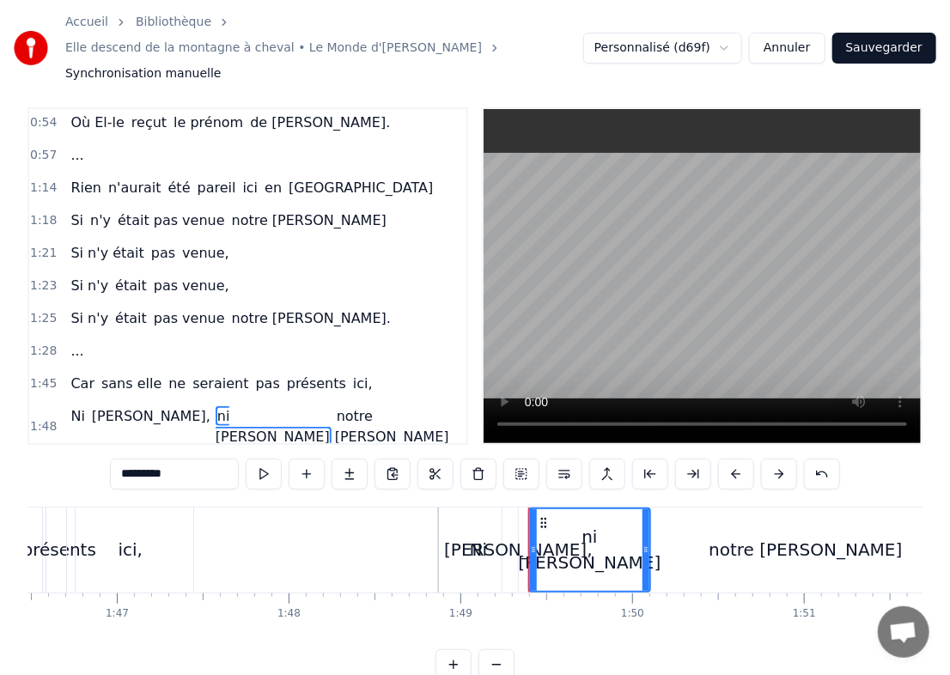
click at [181, 459] on input "*********" at bounding box center [174, 474] width 129 height 31
click at [339, 406] on span "notre [PERSON_NAME]" at bounding box center [397, 426] width 116 height 40
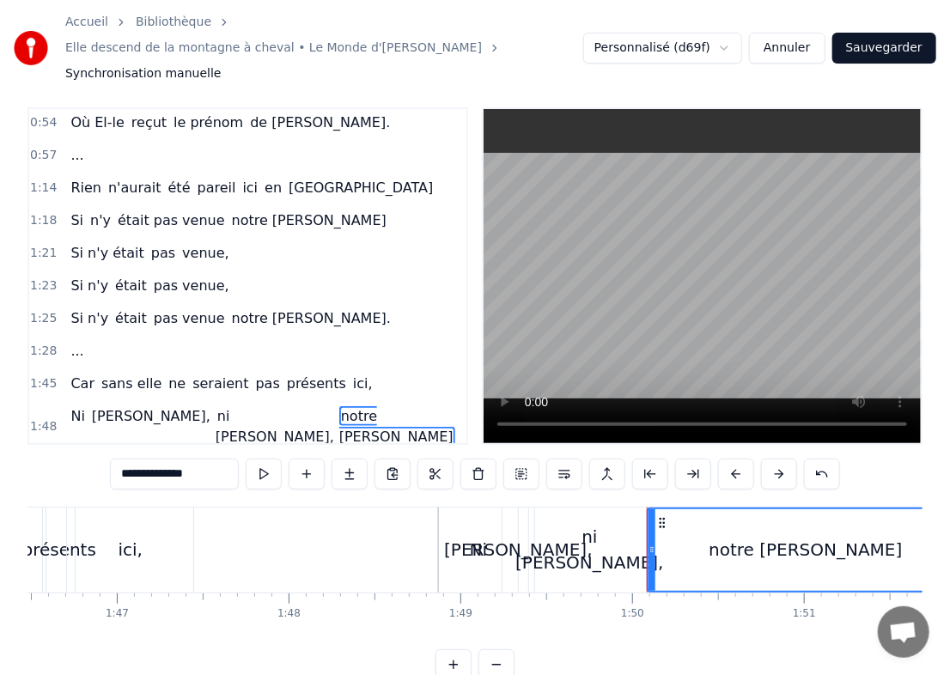
drag, startPoint x: 209, startPoint y: 448, endPoint x: -1, endPoint y: 461, distance: 210.1
click at [0, 461] on html "**********" at bounding box center [475, 346] width 950 height 724
type input "**********"
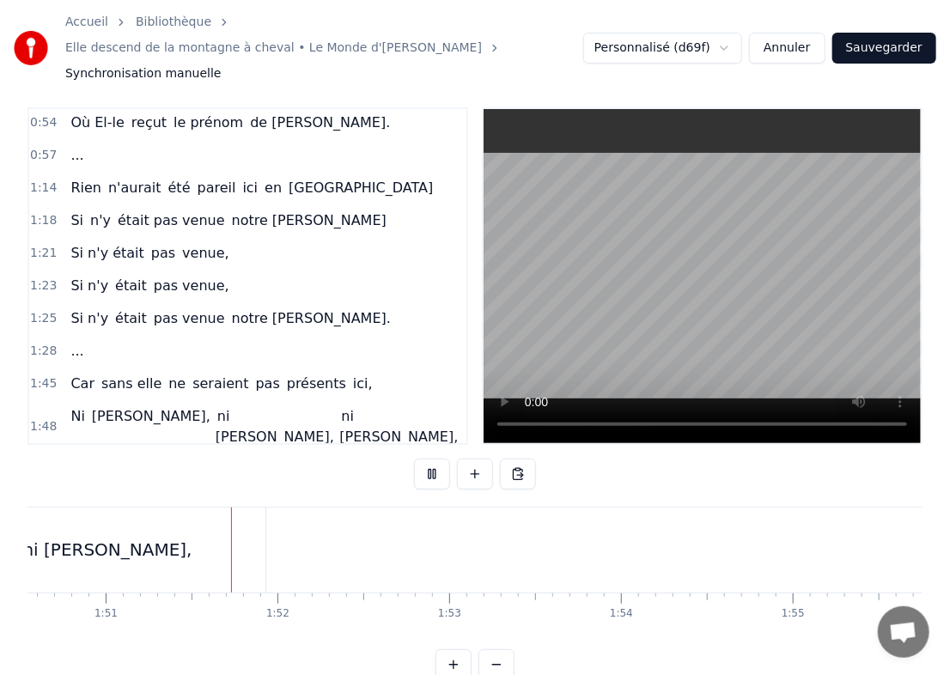
scroll to position [0, 19028]
click at [54, 237] on div "1:21 Si n'y était pas venue," at bounding box center [247, 253] width 437 height 33
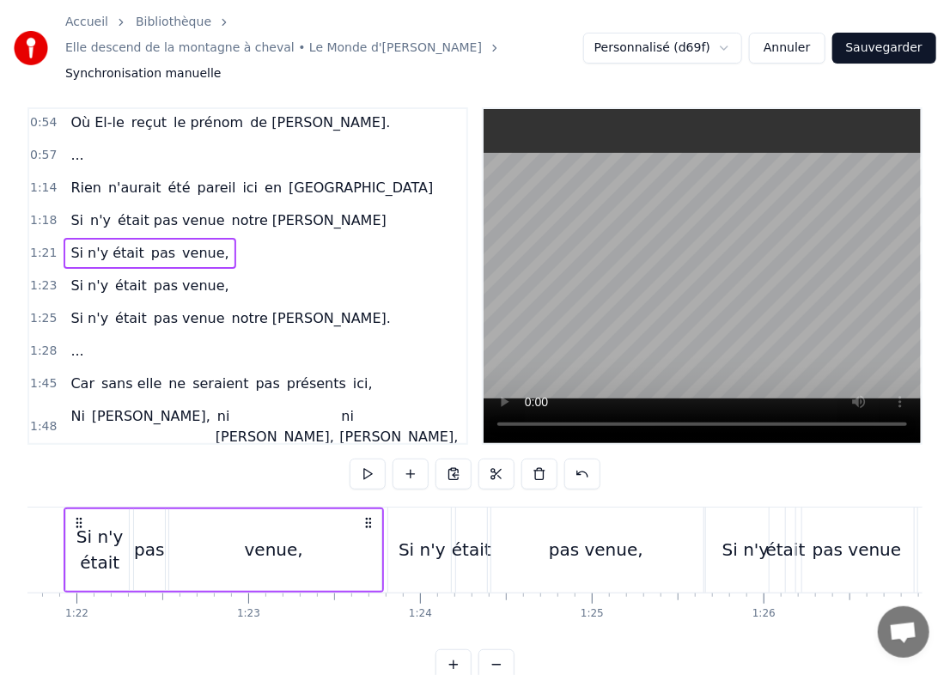
scroll to position [0, 13993]
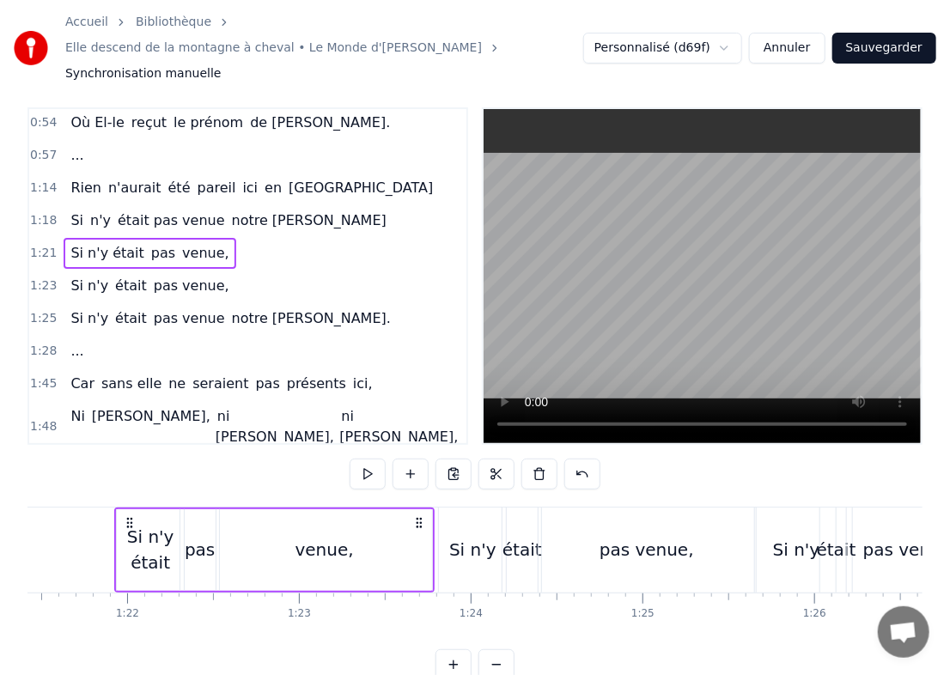
click at [454, 459] on button at bounding box center [454, 474] width 36 height 31
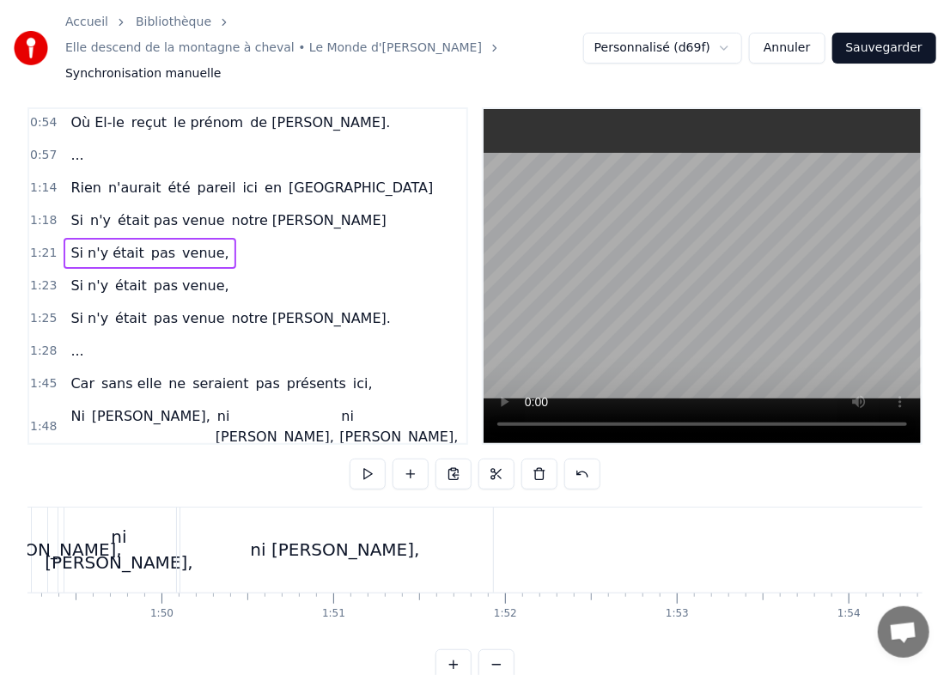
scroll to position [0, 18773]
click at [492, 544] on div "Ni Hugo, ni [PERSON_NAME], ni [PERSON_NAME]," at bounding box center [231, 550] width 530 height 85
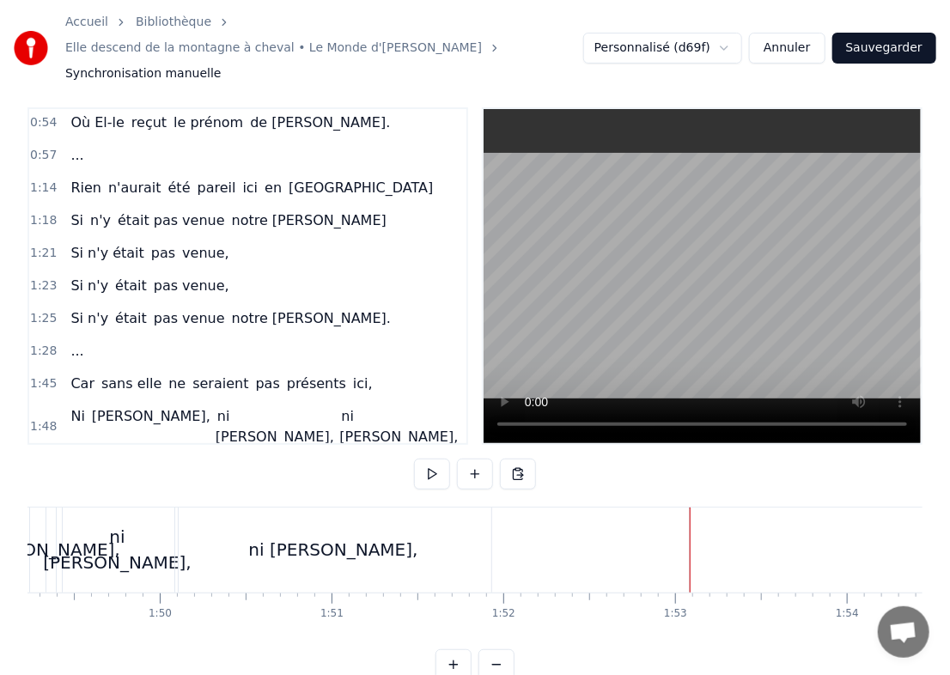
click at [515, 459] on button at bounding box center [518, 474] width 36 height 31
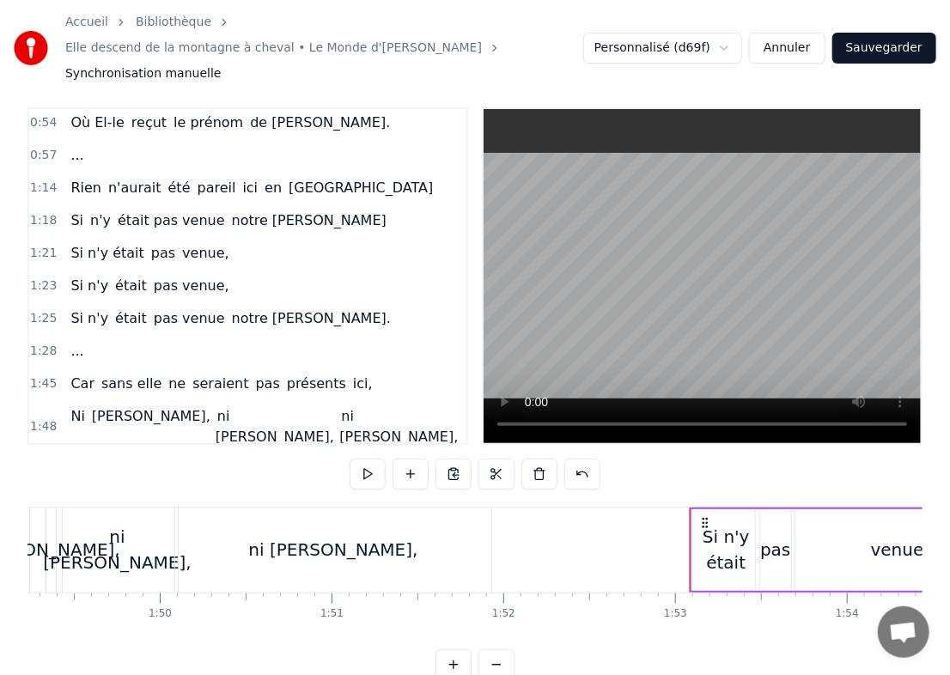
click at [91, 460] on span "Si n'y était" at bounding box center [107, 470] width 76 height 20
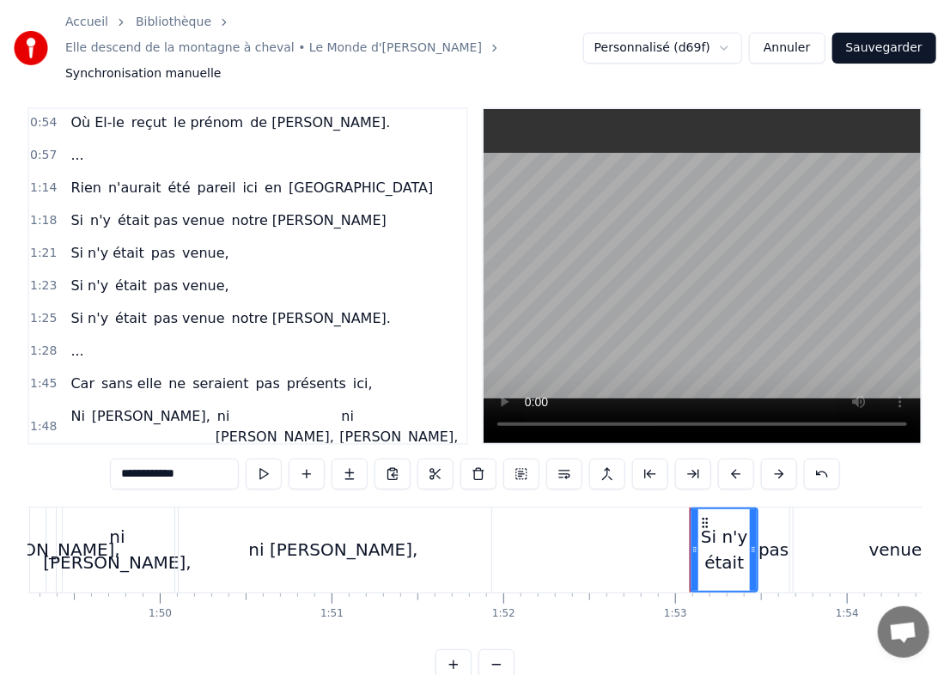
drag, startPoint x: 212, startPoint y: 453, endPoint x: 86, endPoint y: 464, distance: 126.8
click at [86, 464] on div "**********" at bounding box center [474, 393] width 895 height 573
type input "********"
click at [148, 455] on div "Ni Hugo, pas venue," at bounding box center [172, 470] width 217 height 31
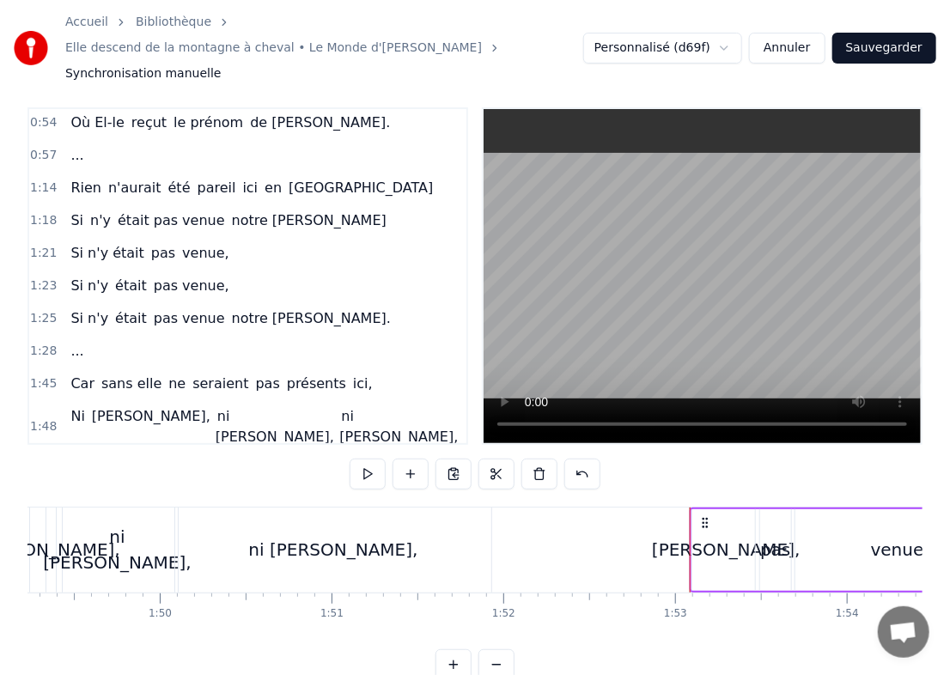
click at [194, 460] on span "pas" at bounding box center [207, 470] width 27 height 20
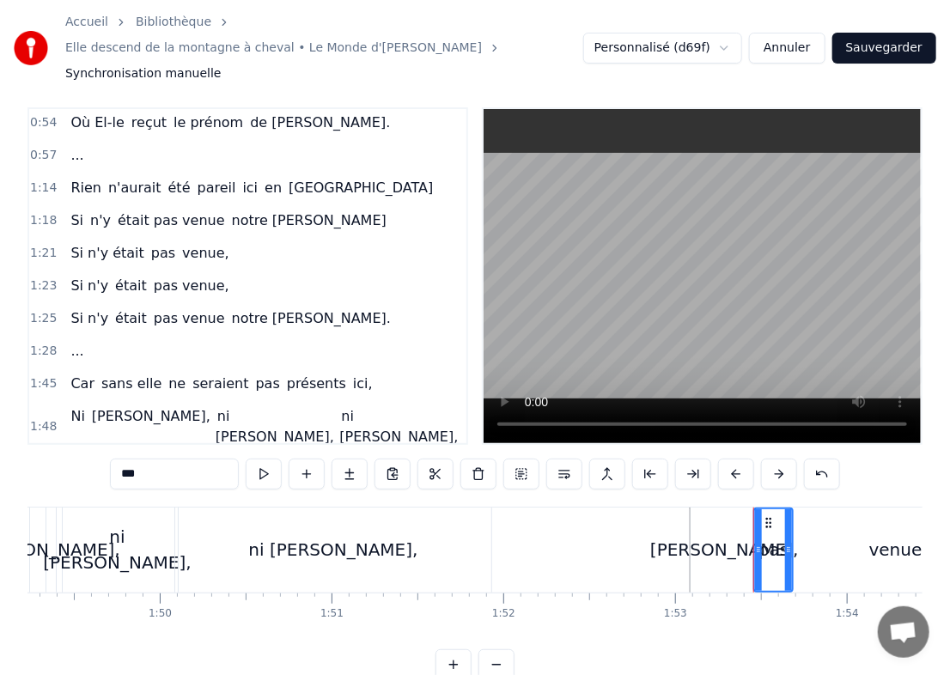
drag, startPoint x: 159, startPoint y: 455, endPoint x: 103, endPoint y: 457, distance: 55.9
click at [103, 457] on div "0:12 Elle revient à la montagne en chantant 0:16 Fêter son anniversaire digneme…" at bounding box center [474, 393] width 895 height 573
click at [214, 460] on span "venue," at bounding box center [239, 470] width 51 height 20
drag, startPoint x: 155, startPoint y: 443, endPoint x: 64, endPoint y: 459, distance: 92.4
click at [64, 459] on div "0:12 Elle revient à la montagne en chantant 0:16 Fêter son anniversaire digneme…" at bounding box center [474, 393] width 895 height 573
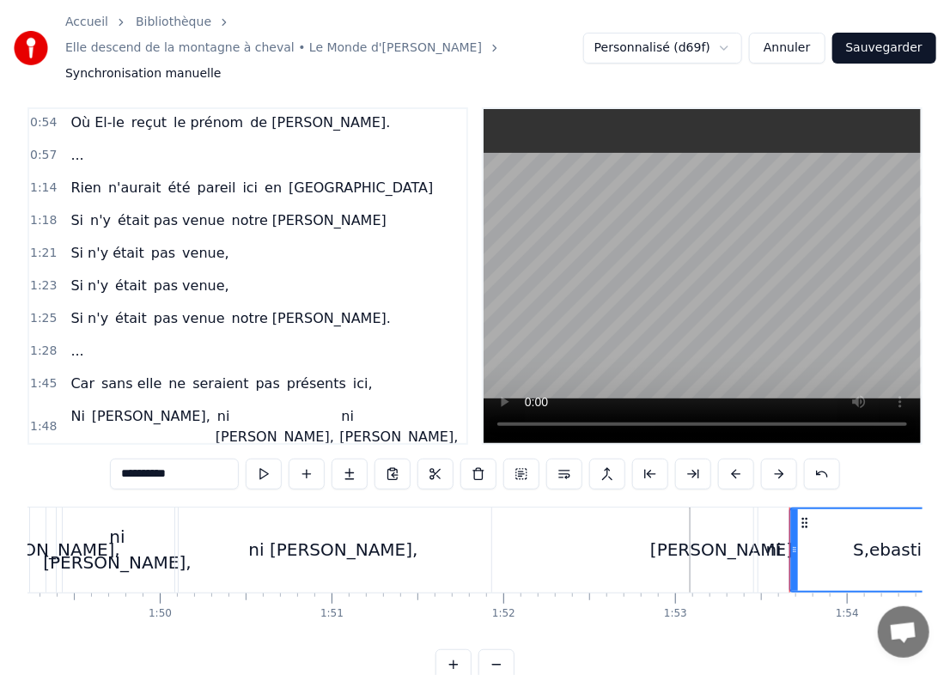
click at [131, 459] on input "**********" at bounding box center [174, 474] width 129 height 31
type input "*********"
click at [38, 461] on span "1:53" at bounding box center [43, 469] width 27 height 17
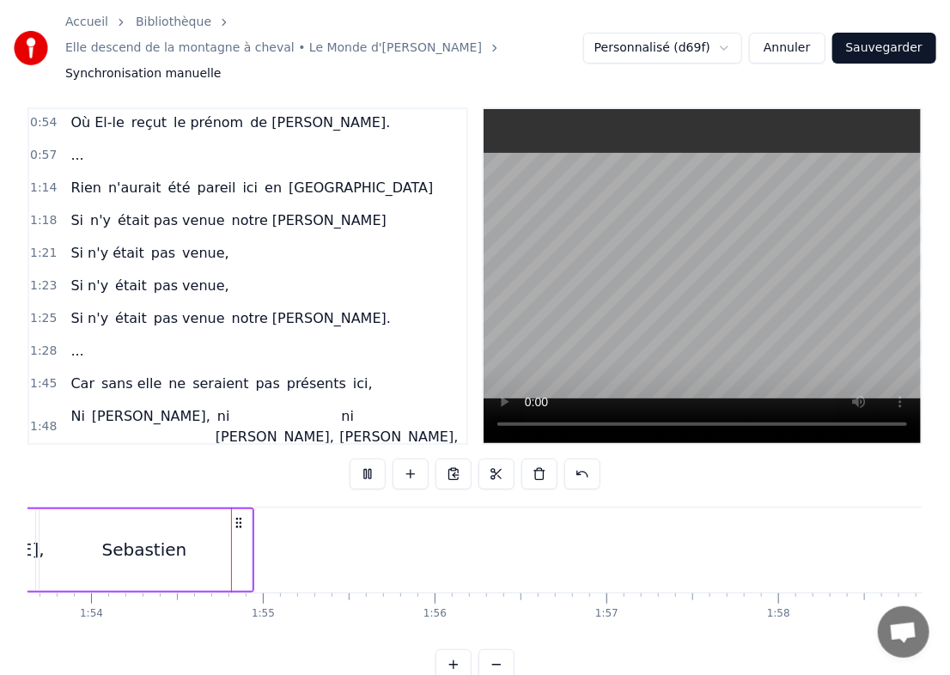
scroll to position [0, 19530]
click at [38, 454] on div "1:53 Ni Hugo, ni [PERSON_NAME]" at bounding box center [247, 470] width 437 height 33
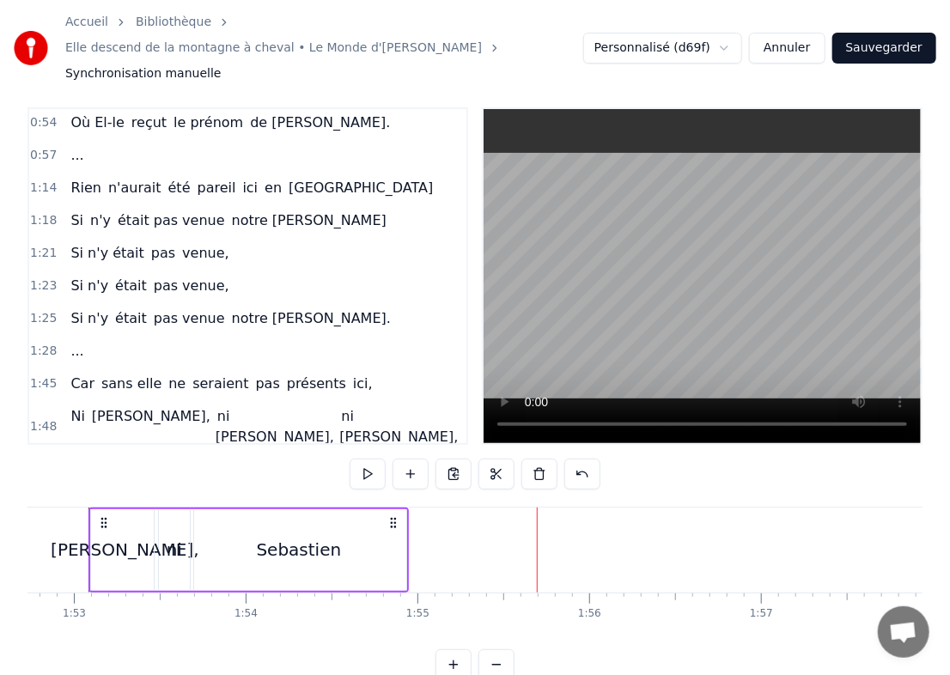
scroll to position [0, 19349]
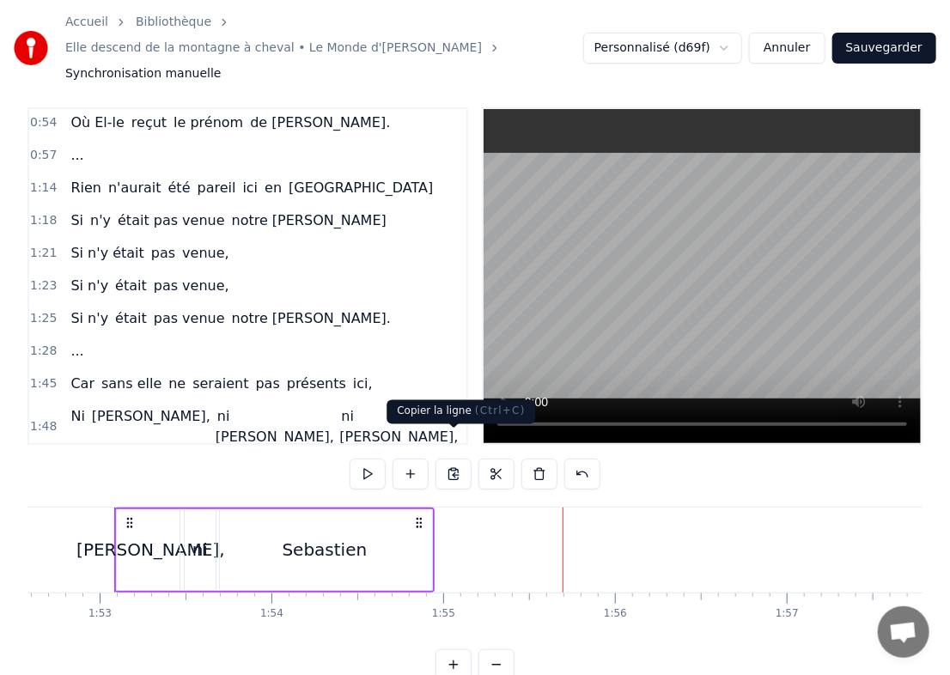
click at [438, 459] on button at bounding box center [454, 474] width 36 height 31
click at [47, 461] on span "1:53" at bounding box center [43, 469] width 27 height 17
click at [423, 527] on div "Sebastien" at bounding box center [325, 551] width 216 height 82
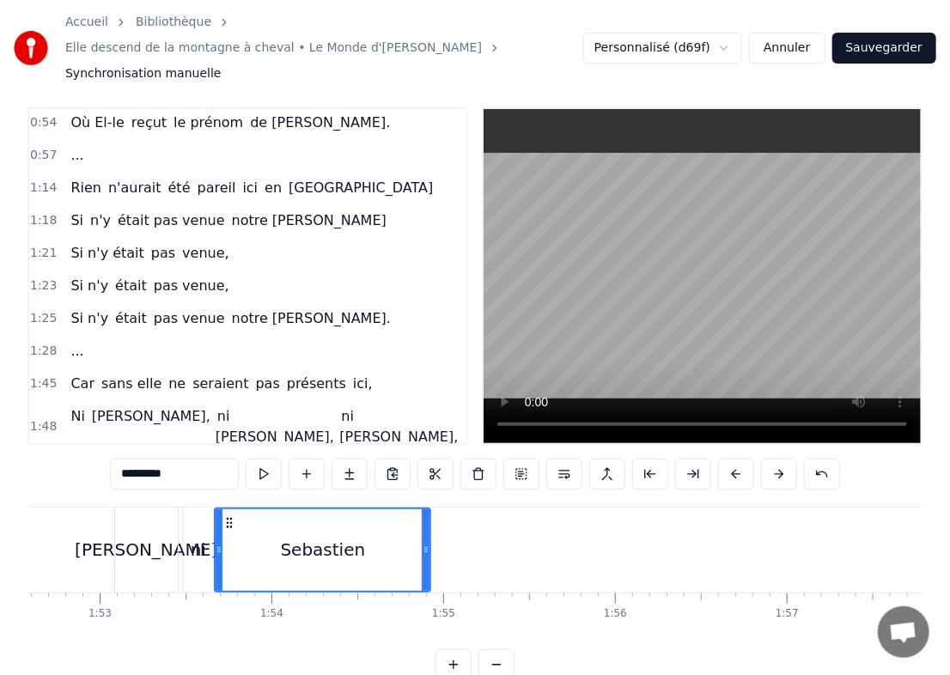
click at [426, 543] on icon at bounding box center [426, 550] width 7 height 14
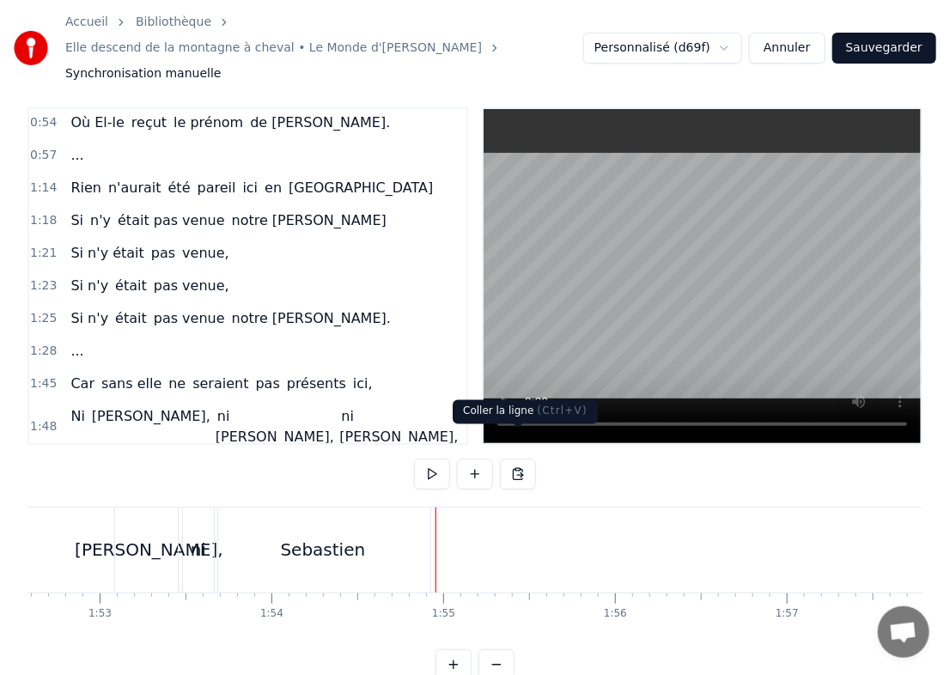
click at [516, 459] on button at bounding box center [518, 474] width 36 height 31
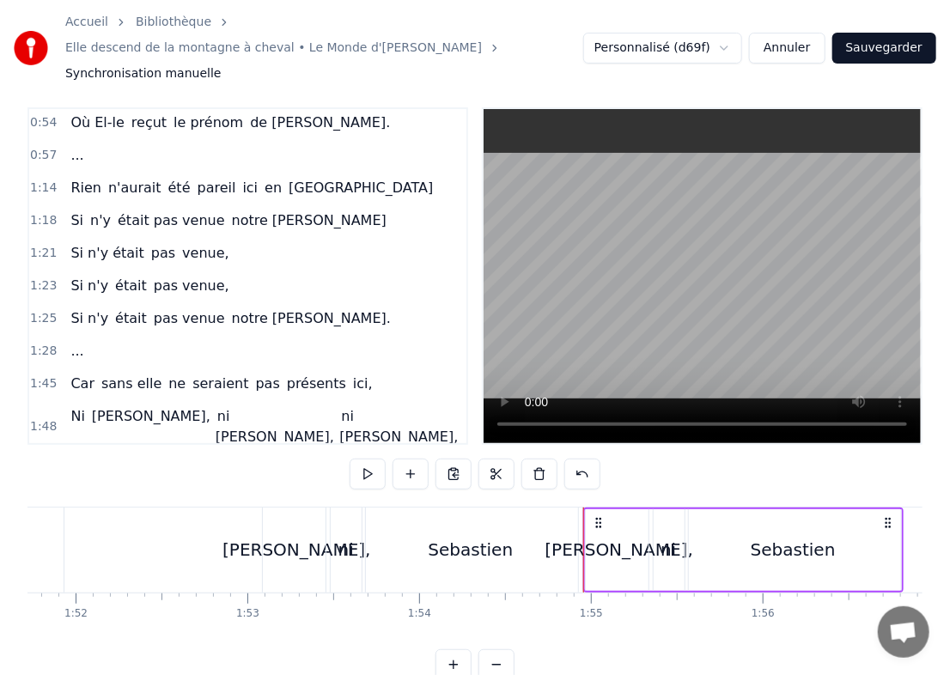
scroll to position [0, 19200]
click at [482, 537] on div "Sebastien" at bounding box center [472, 550] width 85 height 26
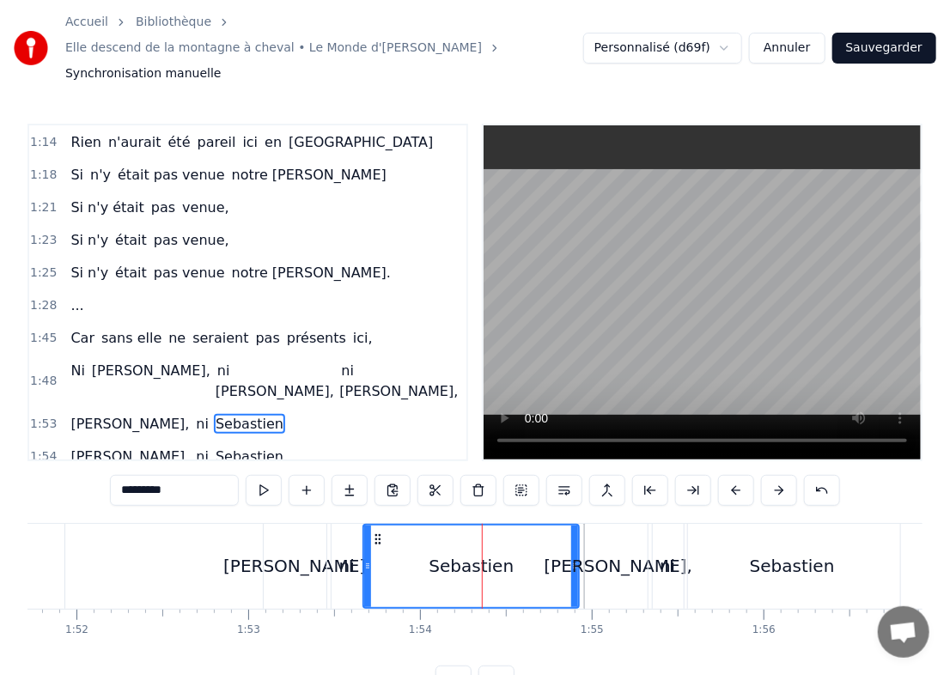
scroll to position [424, 0]
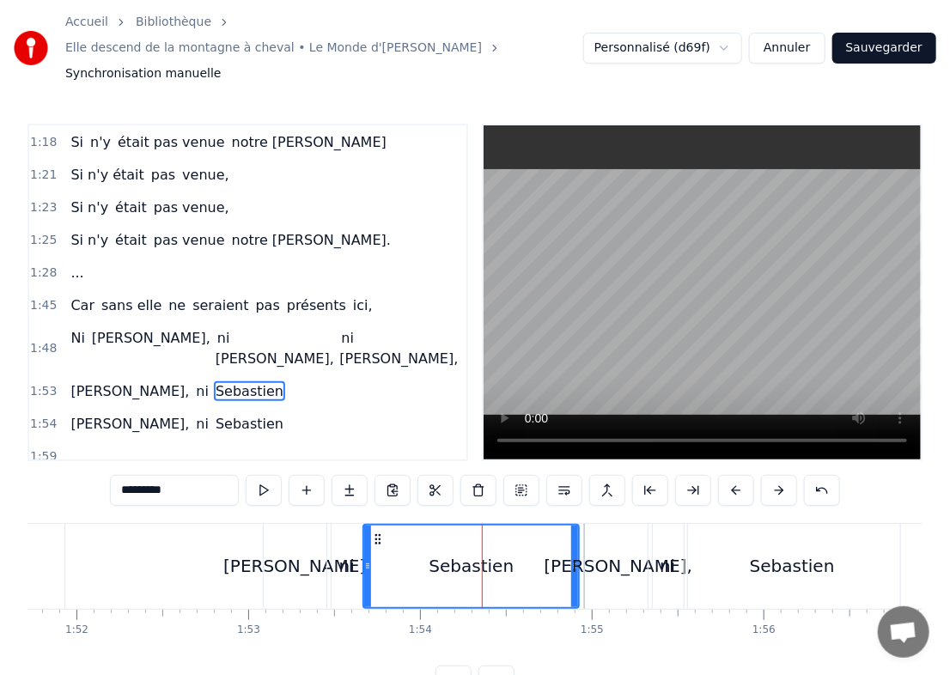
click at [214, 382] on span "Sebastien" at bounding box center [249, 392] width 71 height 20
drag, startPoint x: 196, startPoint y: 467, endPoint x: 2, endPoint y: 479, distance: 194.5
click at [2, 479] on div "Accueil Bibliothèque Elle descend de la montagne à cheval • Le Monde d'Hugo Syn…" at bounding box center [475, 348] width 950 height 697
type input "*******"
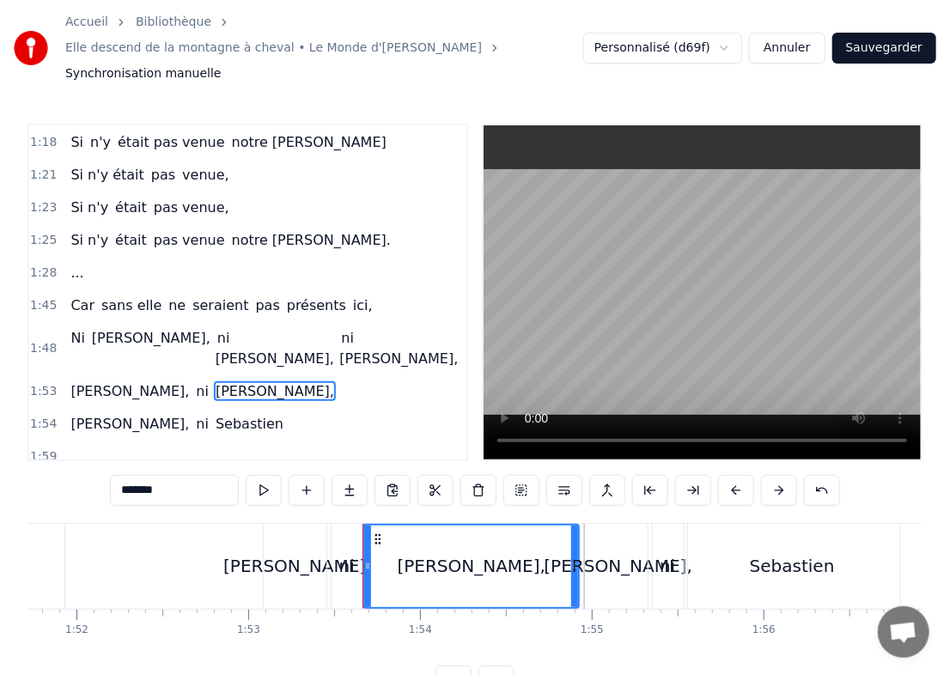
click at [55, 376] on div "1:53 Ni Hugo, ni [PERSON_NAME]," at bounding box center [247, 392] width 437 height 33
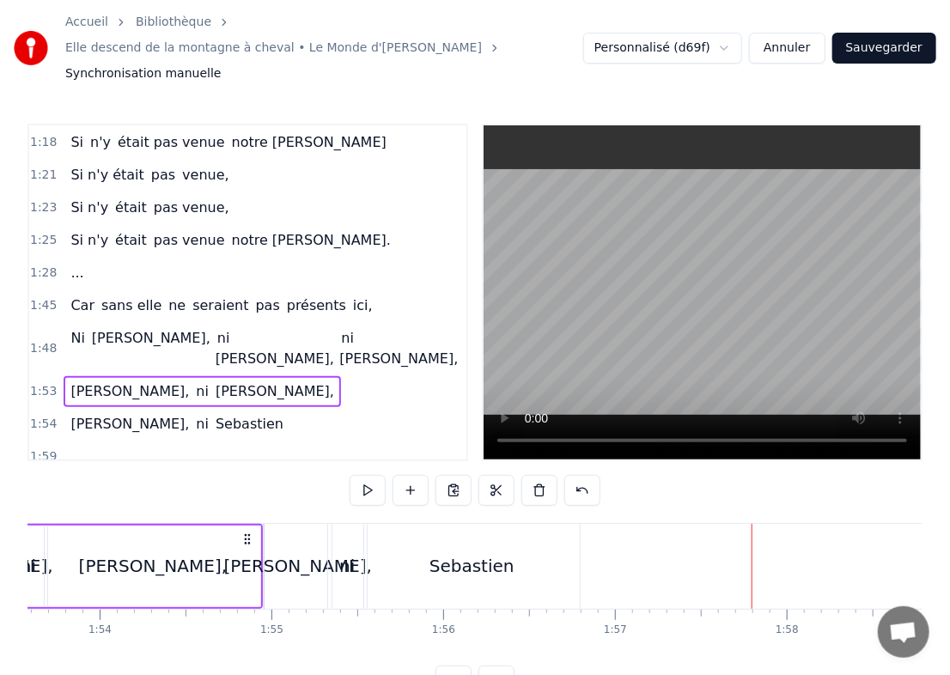
scroll to position [0, 19520]
click at [430, 541] on div "Sebastien" at bounding box center [473, 566] width 216 height 85
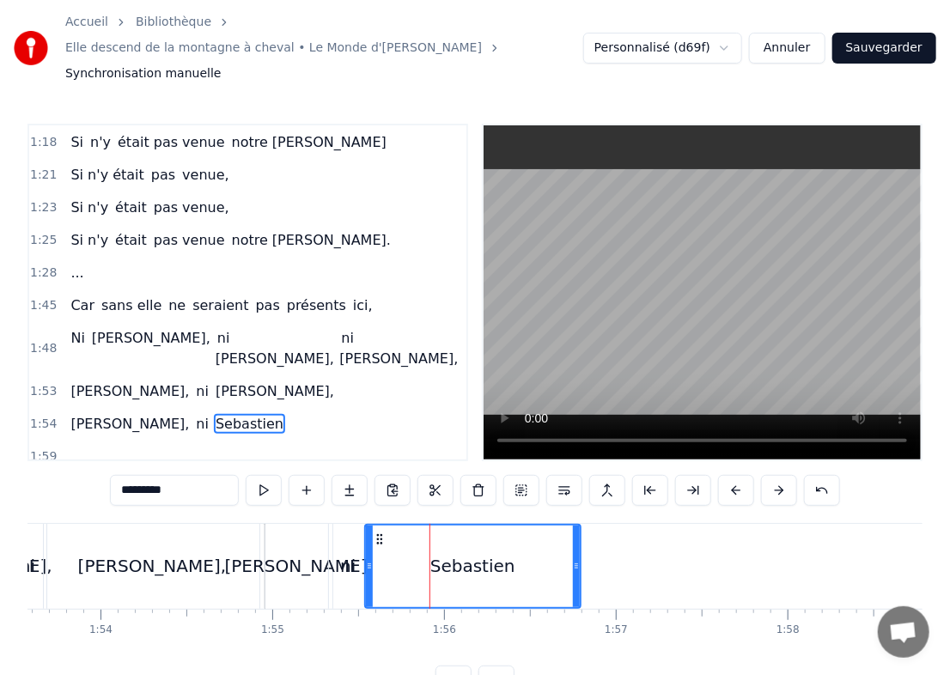
scroll to position [16, 0]
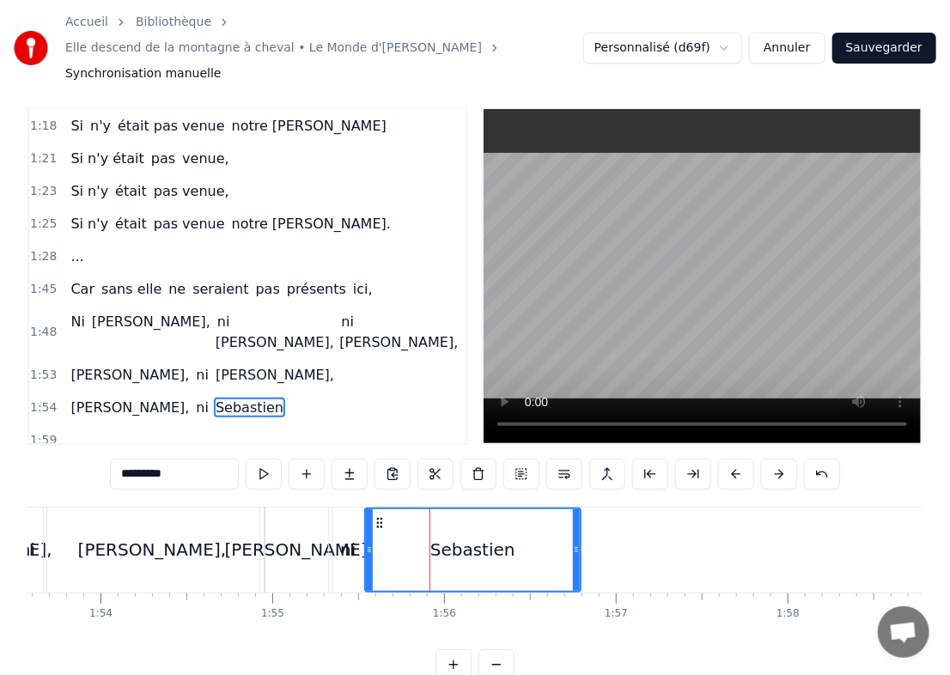
click at [180, 466] on div "*********" at bounding box center [475, 476] width 730 height 34
click at [188, 459] on input "*********" at bounding box center [174, 474] width 129 height 31
type input "**********"
drag, startPoint x: 575, startPoint y: 519, endPoint x: 522, endPoint y: 529, distance: 53.4
click at [522, 543] on icon at bounding box center [524, 550] width 7 height 14
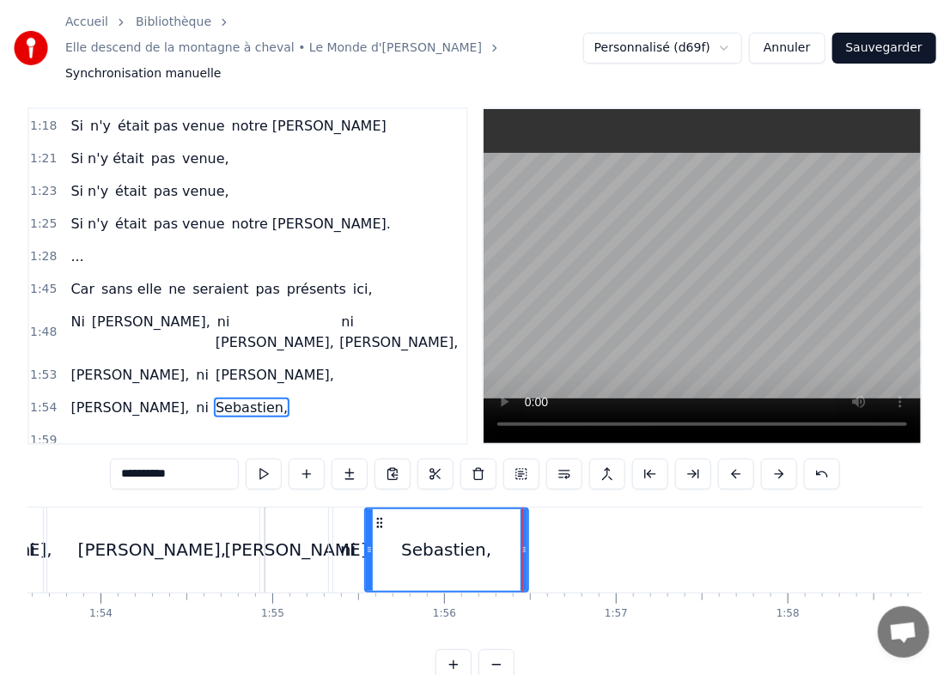
click at [35, 324] on span "1:48" at bounding box center [43, 332] width 27 height 17
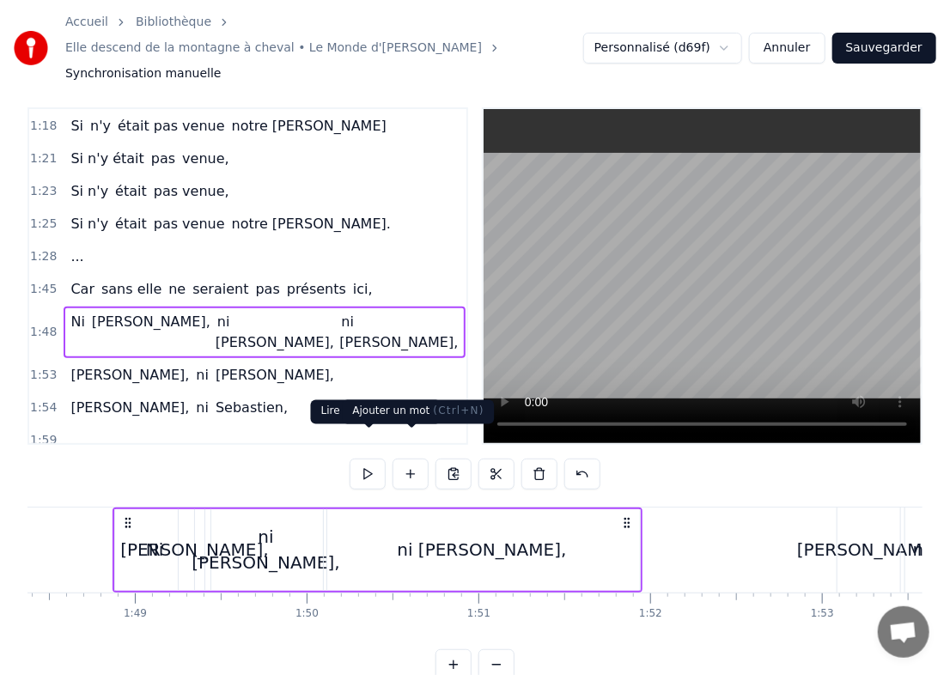
scroll to position [0, 18624]
click at [440, 459] on button at bounding box center [454, 474] width 36 height 31
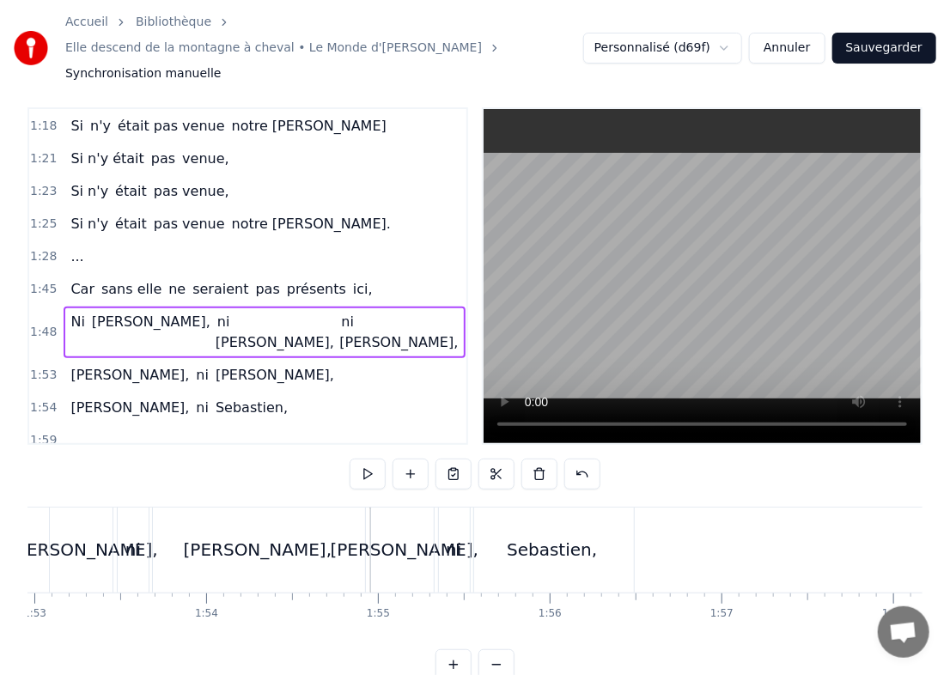
scroll to position [0, 19416]
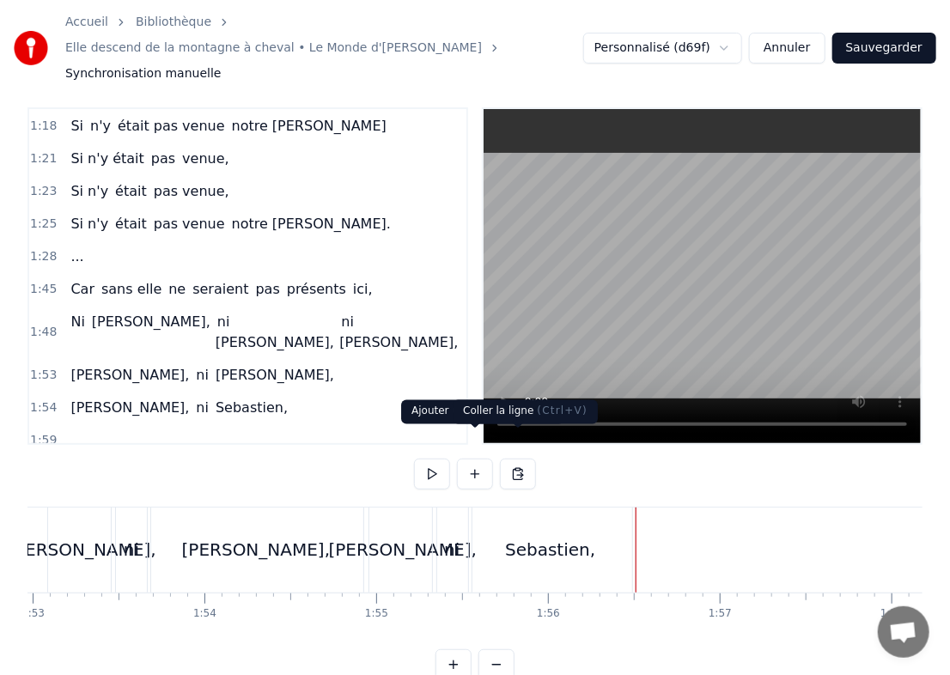
click at [522, 459] on button at bounding box center [518, 474] width 36 height 31
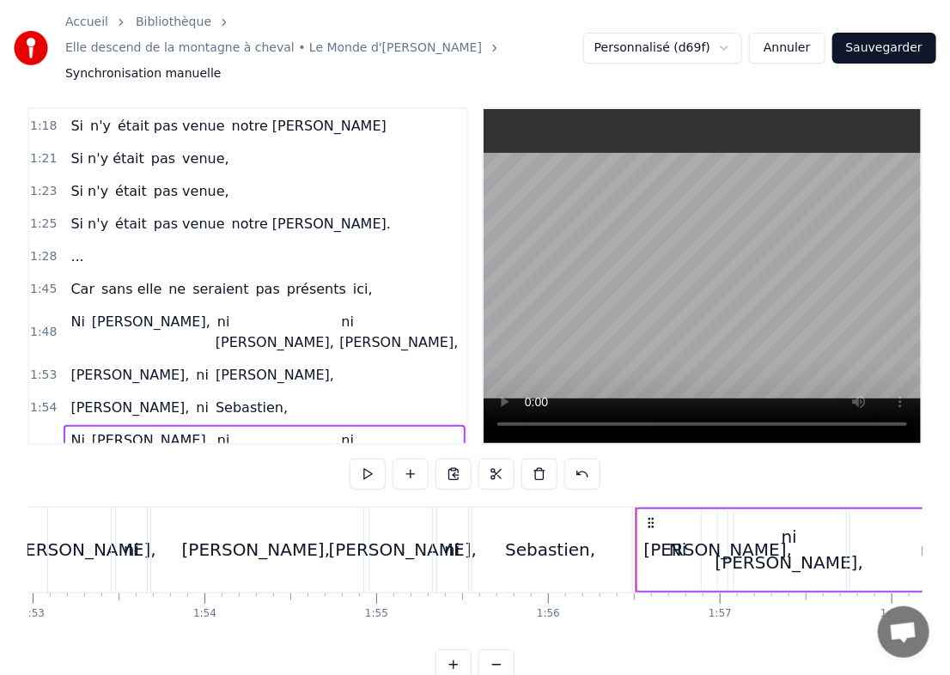
click at [216, 431] on span "ni [PERSON_NAME]," at bounding box center [276, 451] width 120 height 40
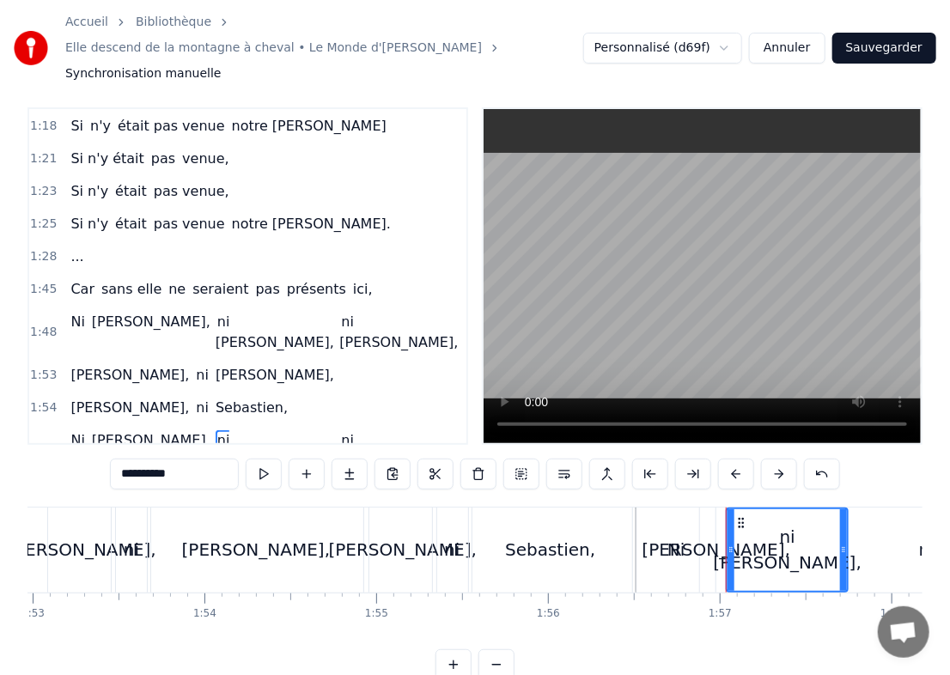
click at [151, 459] on input "**********" at bounding box center [174, 474] width 129 height 31
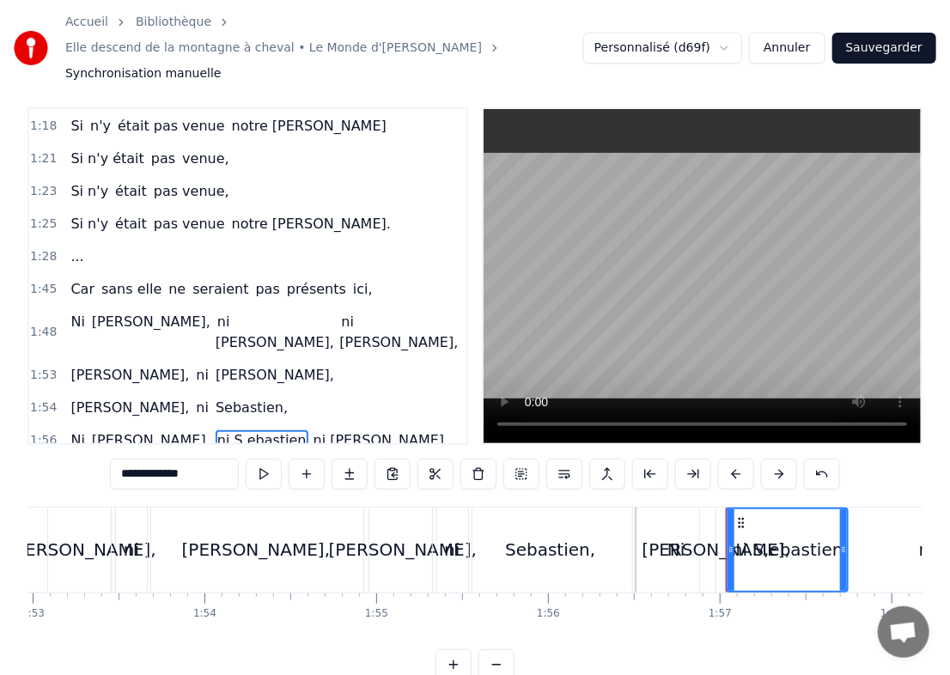
click at [312, 431] on span "ni [PERSON_NAME]," at bounding box center [381, 441] width 139 height 20
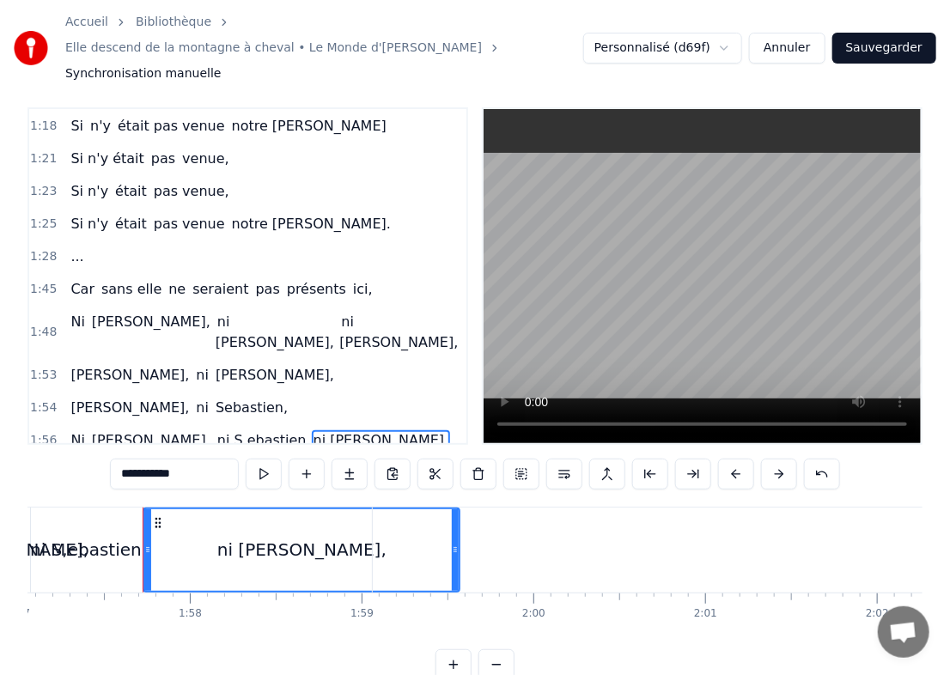
scroll to position [0, 20146]
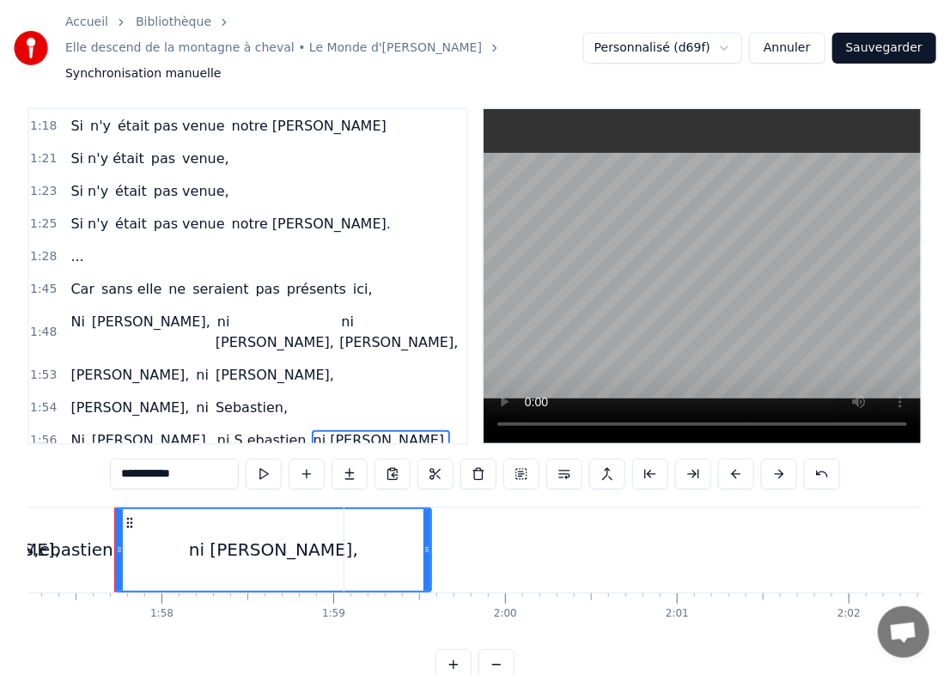
click at [197, 459] on input "**********" at bounding box center [174, 474] width 129 height 31
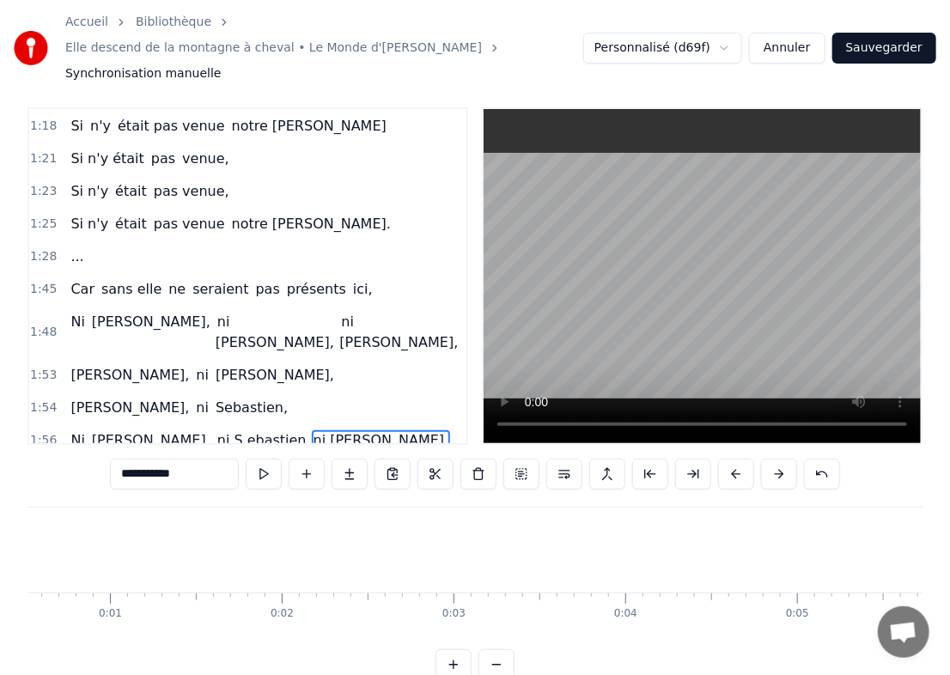
scroll to position [0, 0]
type input "**********"
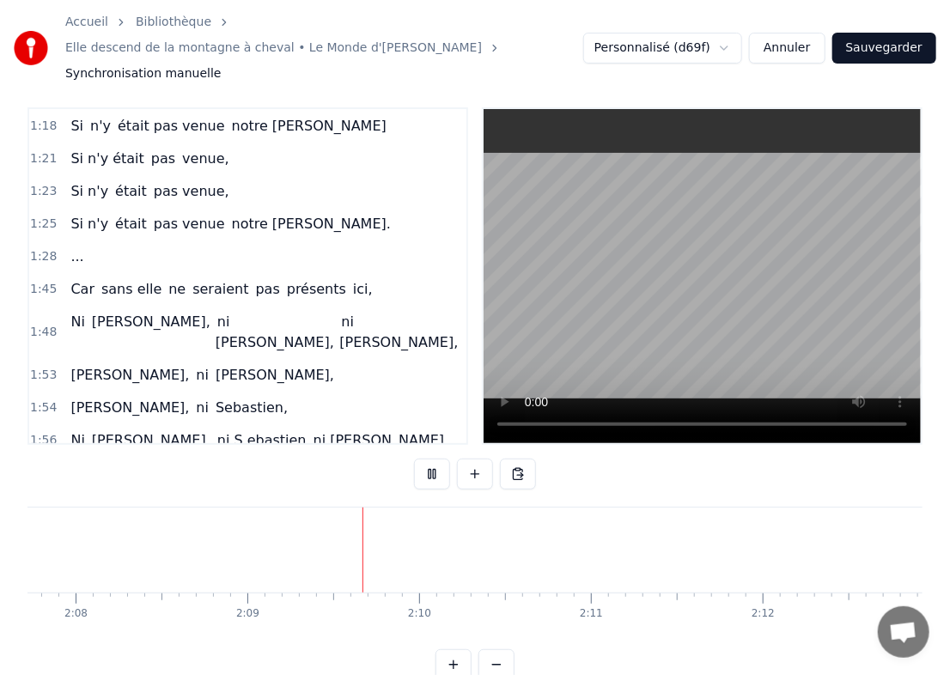
click at [216, 431] on span "ni S,ebastien" at bounding box center [262, 441] width 93 height 20
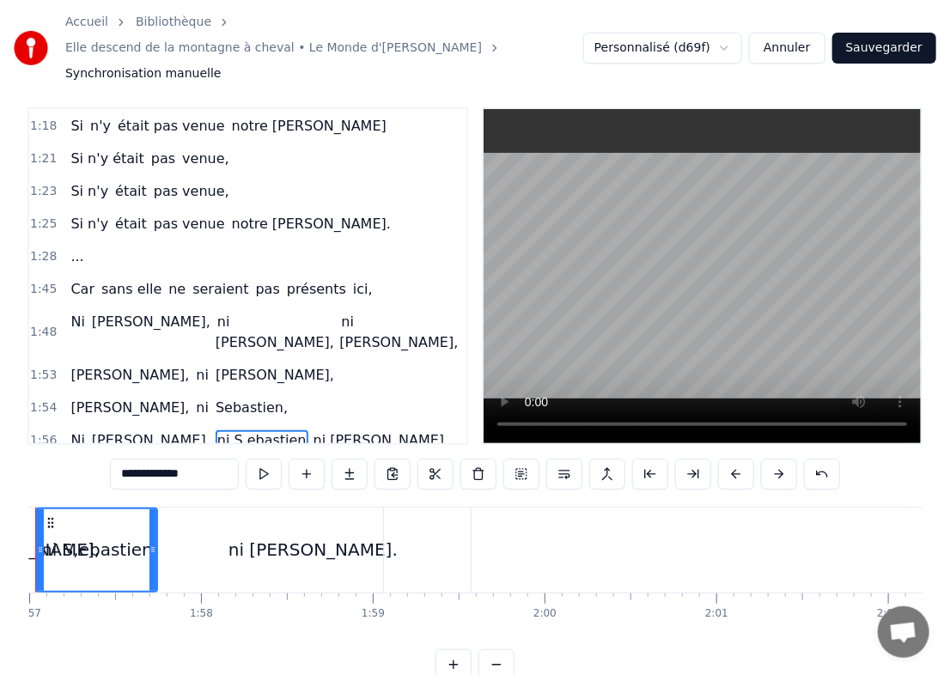
scroll to position [0, 20029]
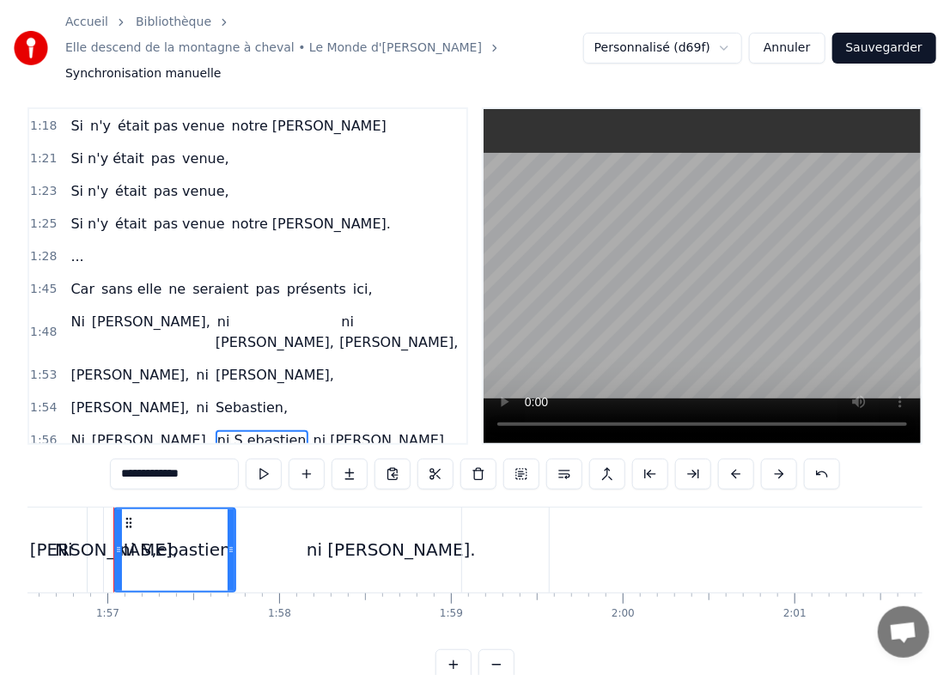
click at [148, 459] on input "**********" at bounding box center [174, 474] width 129 height 31
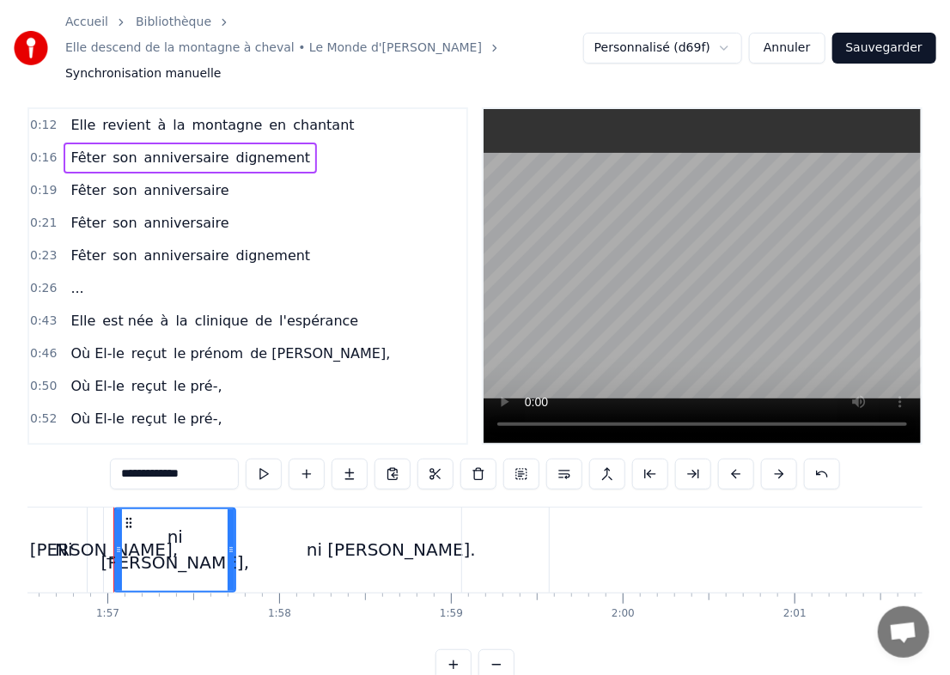
scroll to position [0, 0]
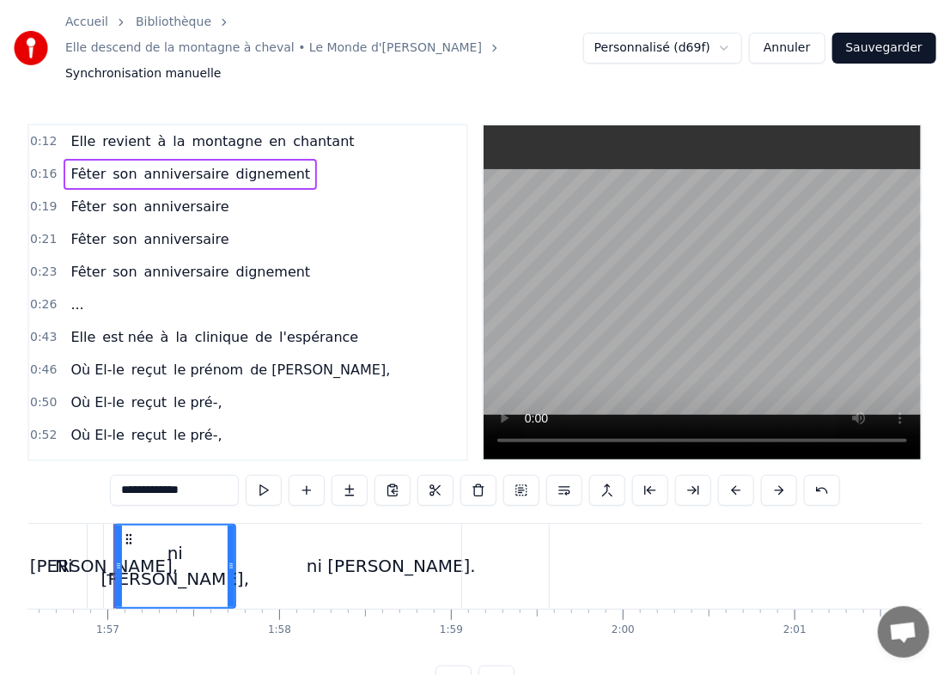
type input "**********"
click at [644, 33] on button "Sauvegarder" at bounding box center [885, 48] width 104 height 31
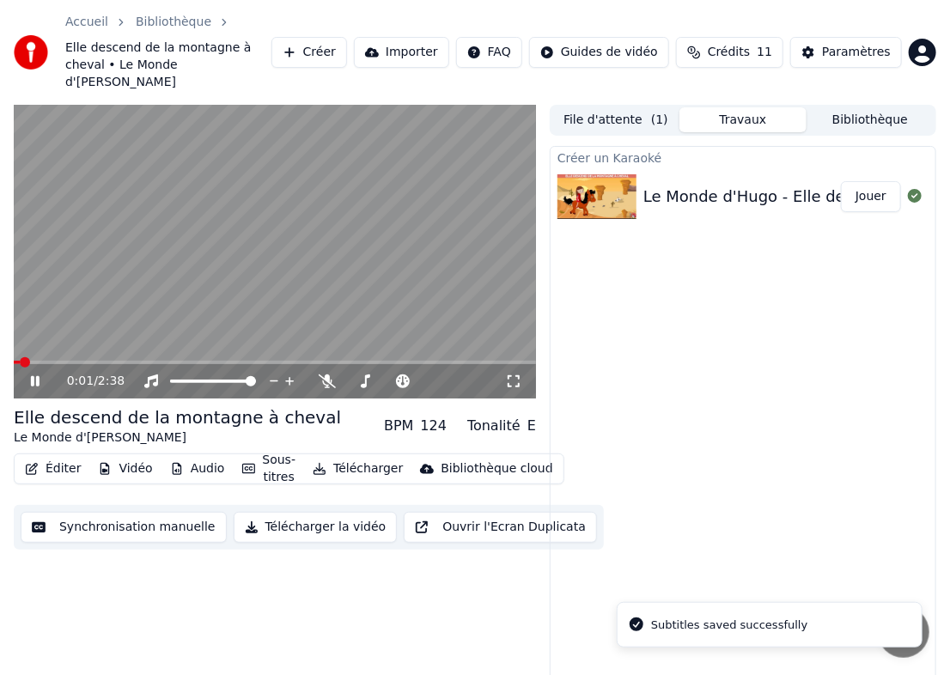
click at [296, 514] on button "Télécharger la vidéo" at bounding box center [316, 527] width 164 height 31
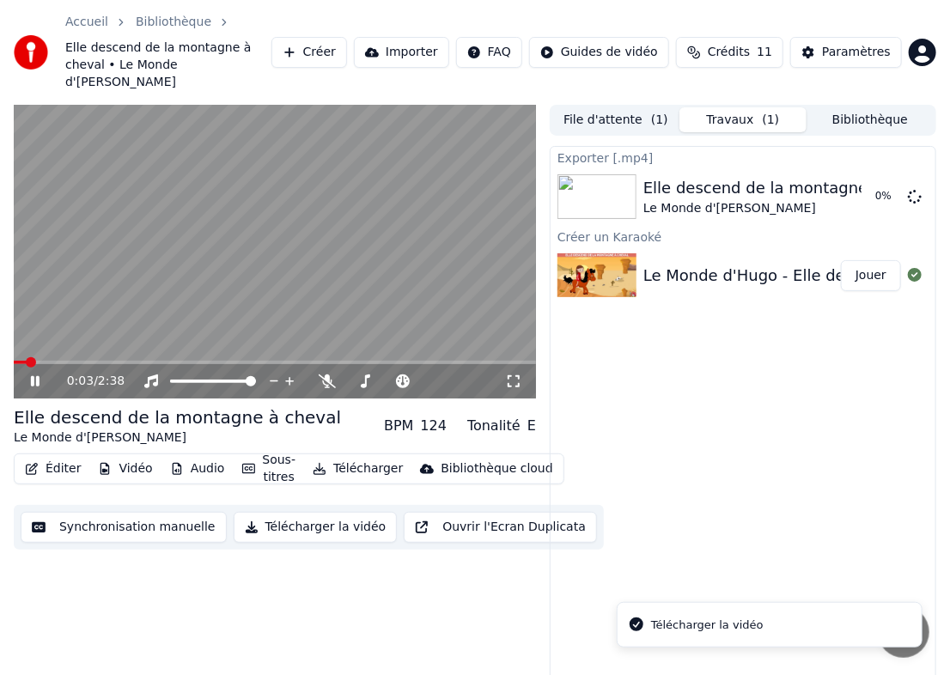
click at [38, 376] on icon at bounding box center [35, 381] width 9 height 10
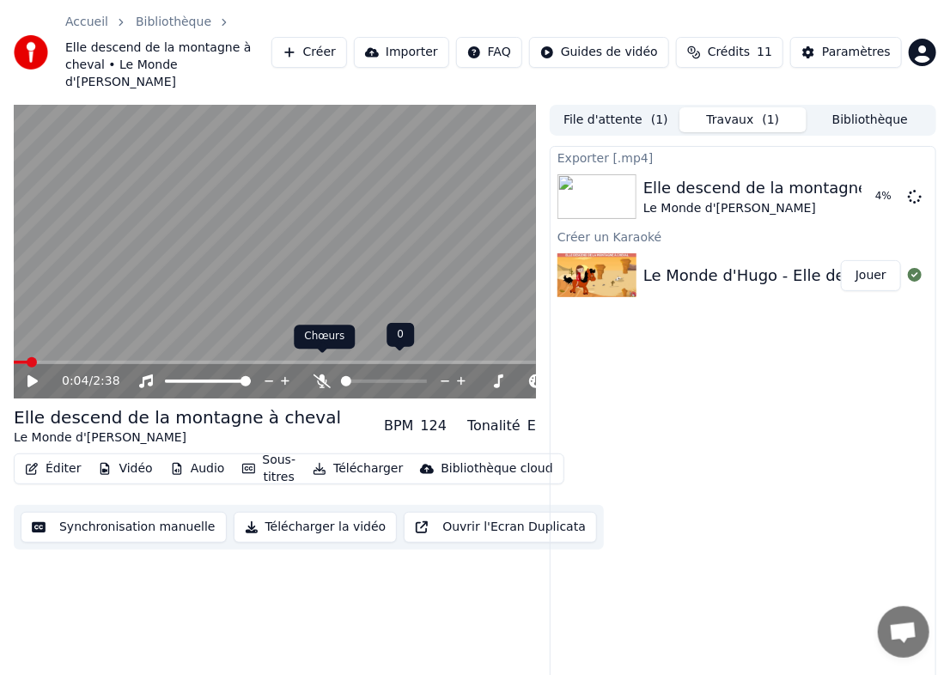
click at [327, 375] on icon at bounding box center [322, 382] width 17 height 14
click at [31, 376] on icon at bounding box center [35, 382] width 10 height 12
click at [130, 341] on video at bounding box center [275, 252] width 522 height 294
click at [320, 375] on icon at bounding box center [320, 382] width 9 height 14
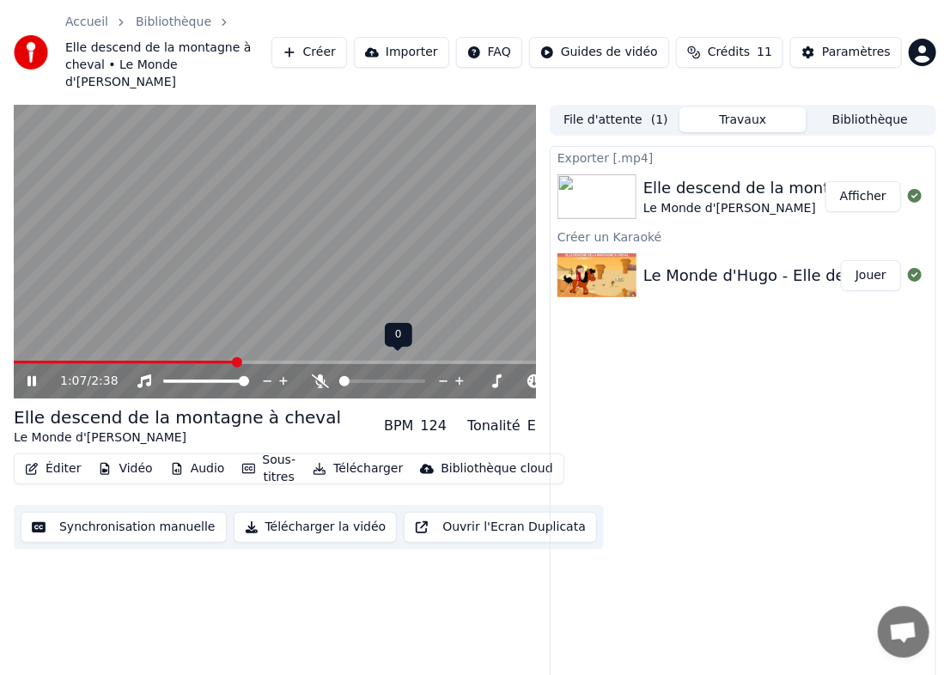
click at [320, 375] on icon at bounding box center [320, 382] width 17 height 14
click at [302, 514] on button "Télécharger la vidéo" at bounding box center [316, 527] width 164 height 31
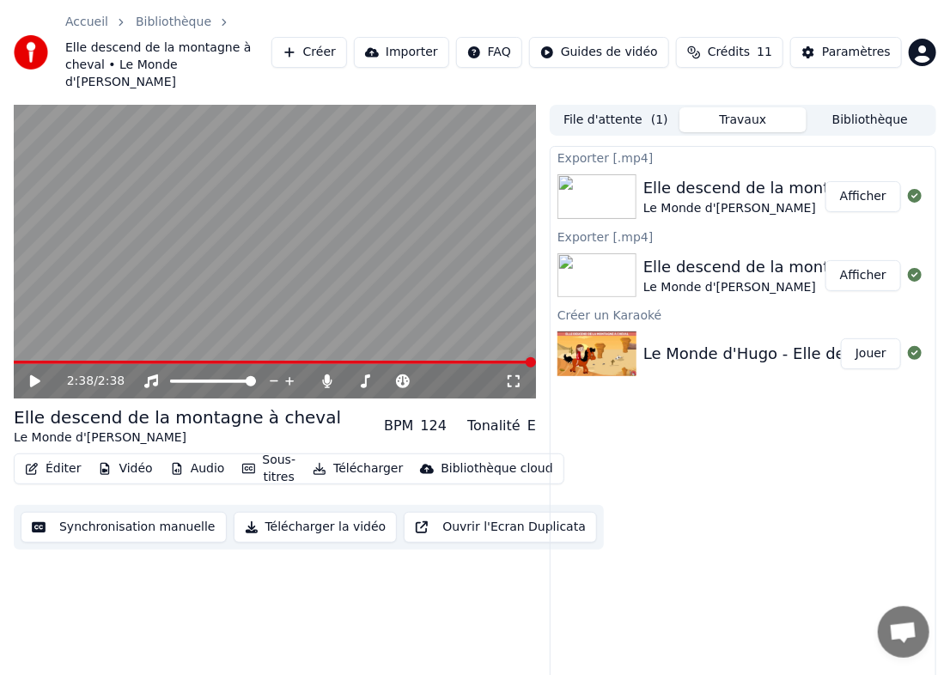
click at [644, 181] on button "Afficher" at bounding box center [864, 196] width 76 height 31
